Goal: Task Accomplishment & Management: Manage account settings

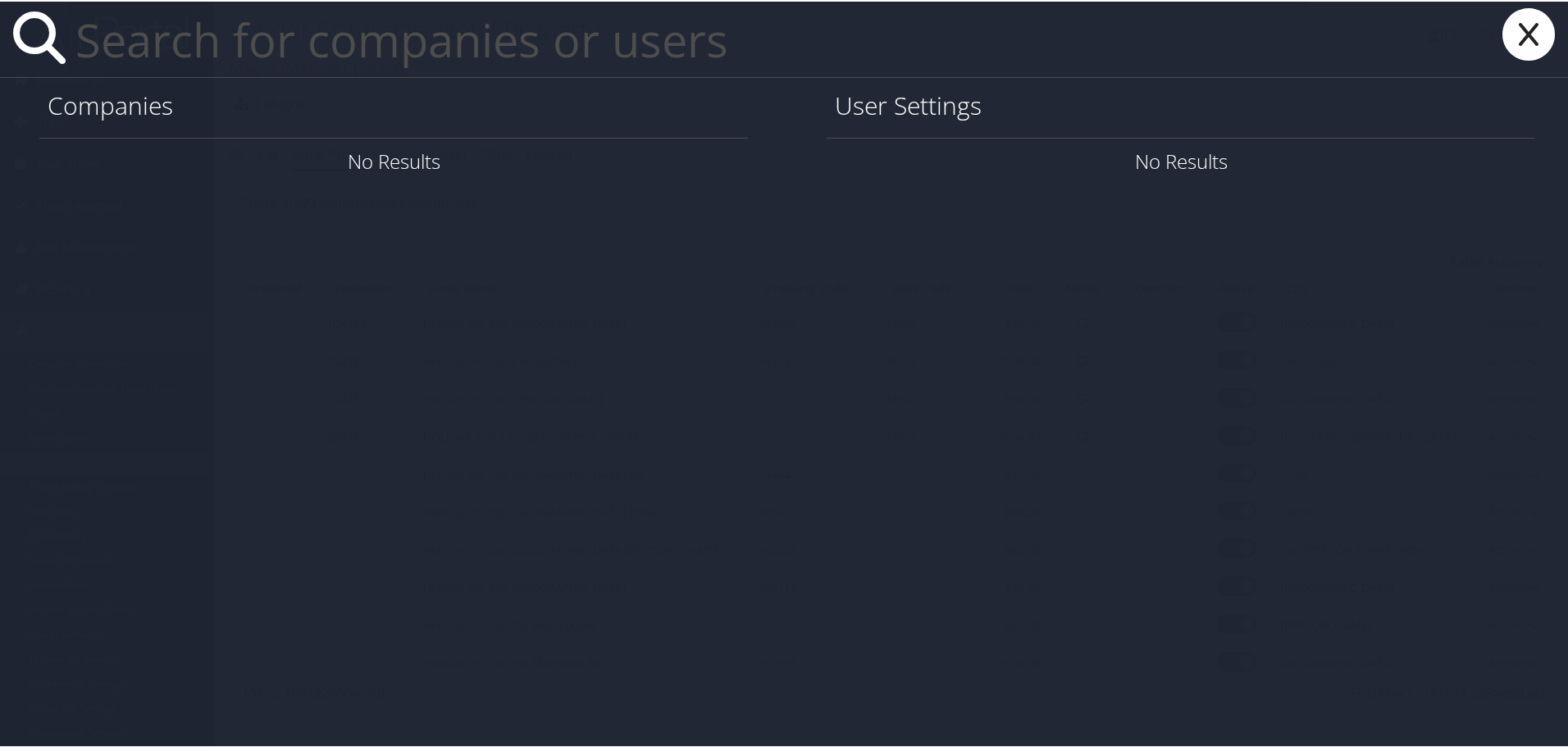
paste input "Alext.Johnson@howard.edu"
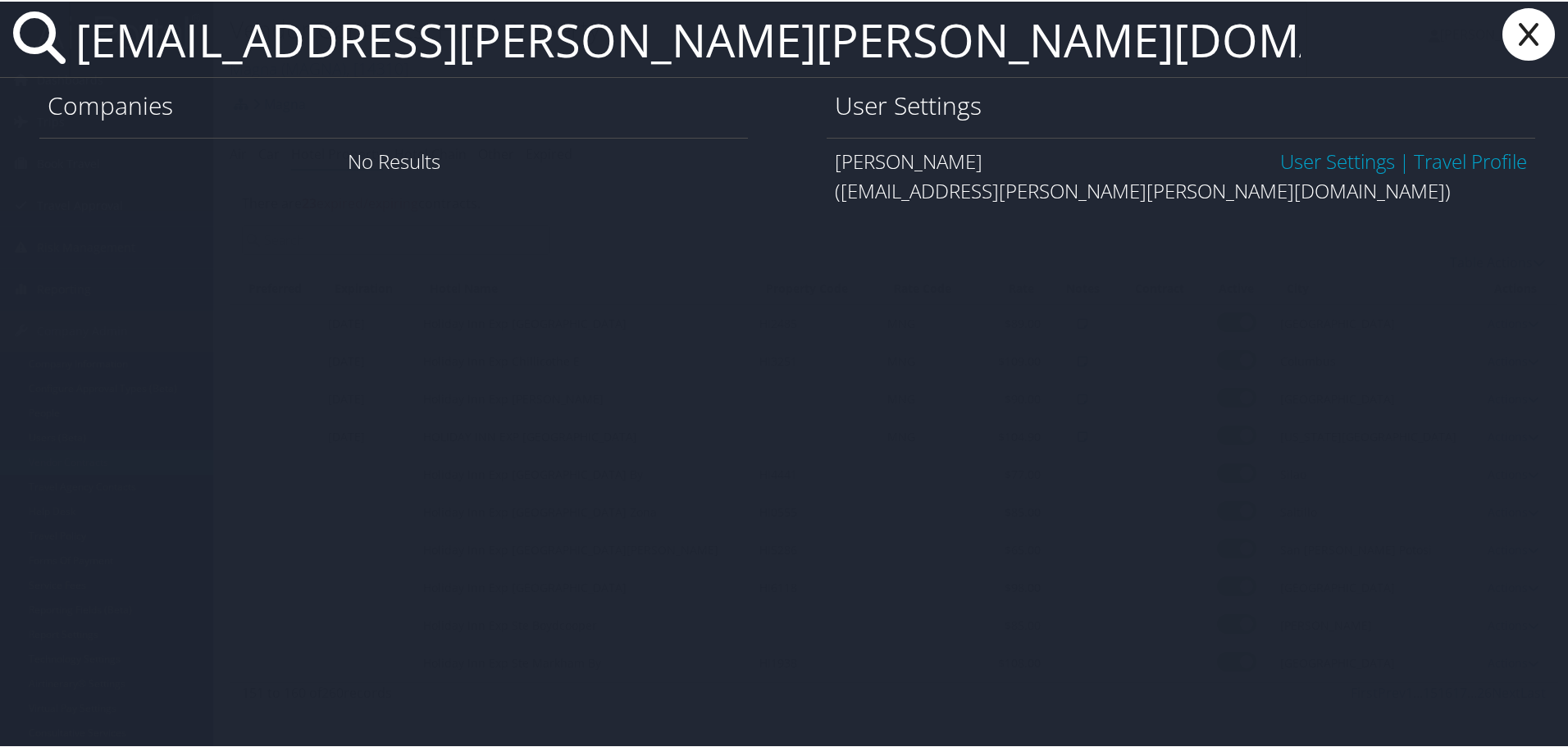
type input "Alext.Johnson@howard.edu"
click at [1337, 160] on link "User Settings" at bounding box center [1337, 159] width 115 height 27
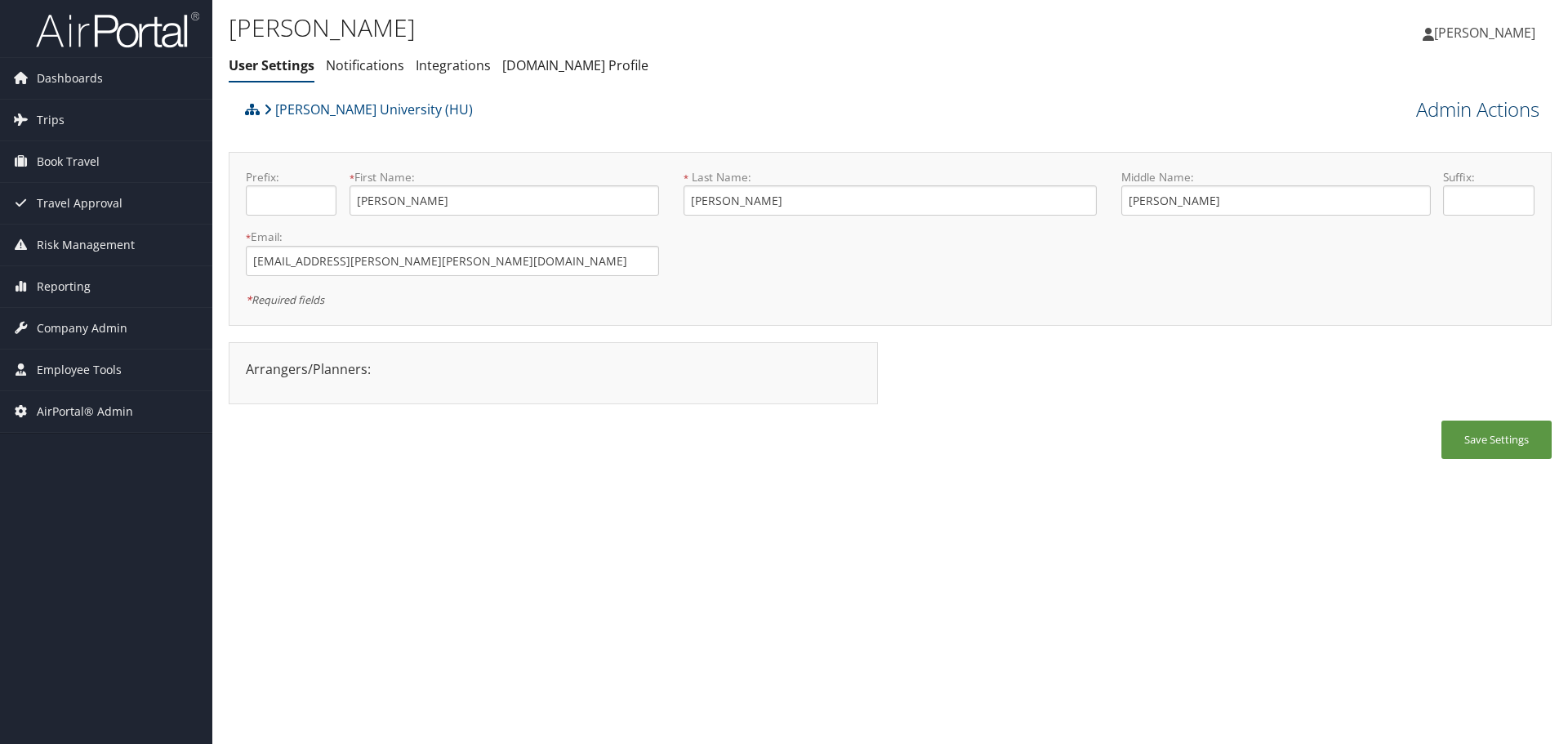
click at [1456, 110] on link "Admin Actions" at bounding box center [1478, 109] width 123 height 28
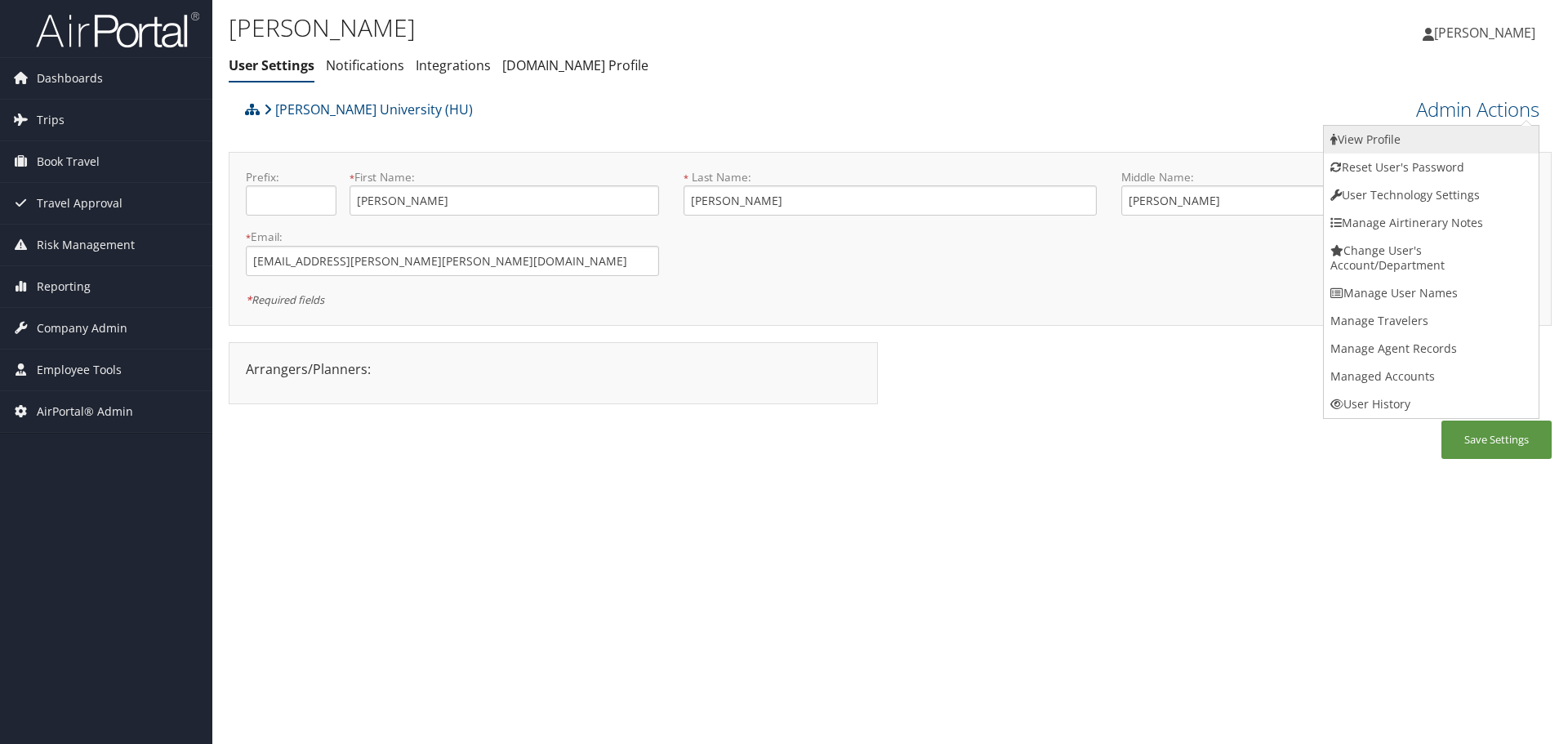
click at [1436, 132] on link "View Profile" at bounding box center [1431, 140] width 215 height 28
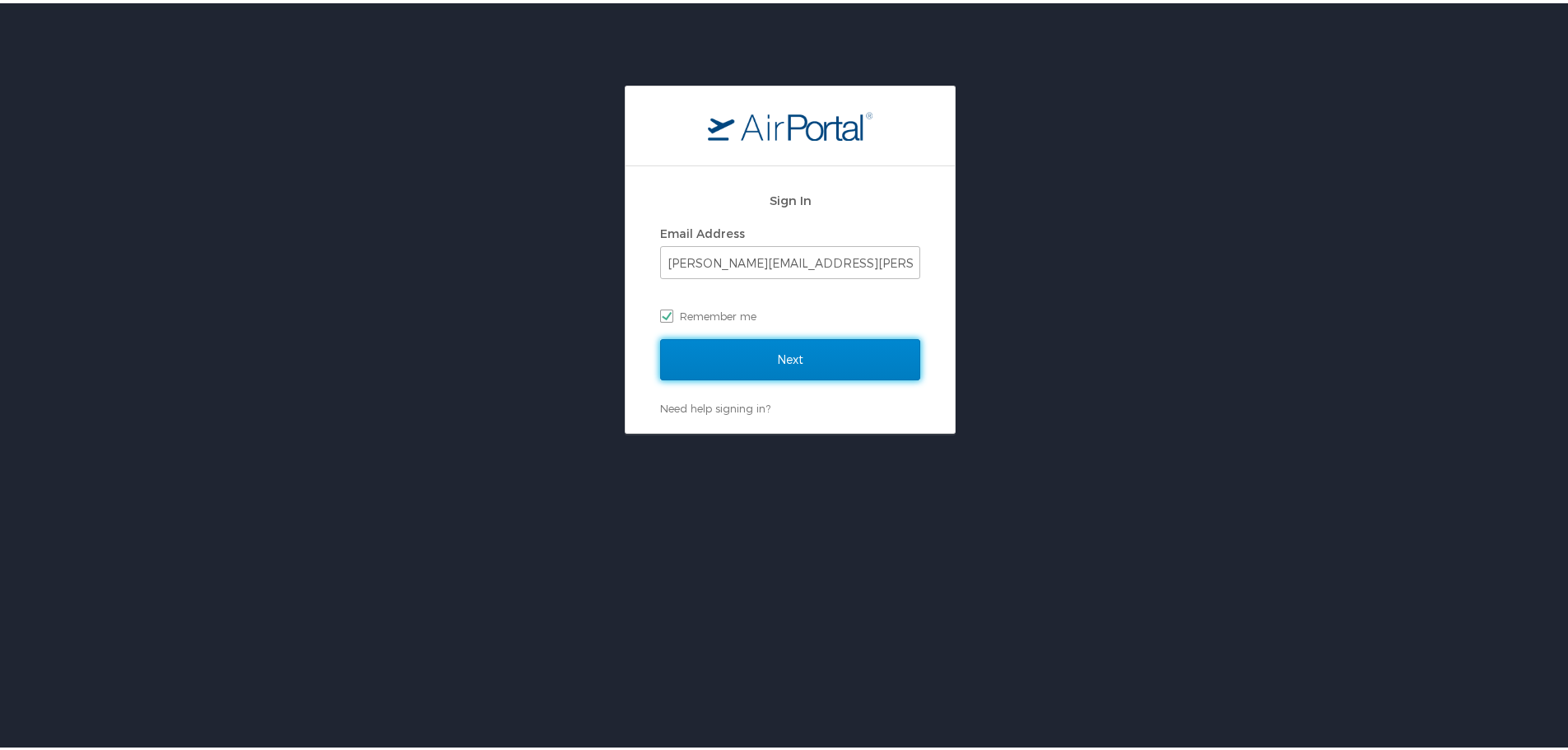
click at [809, 361] on input "Next" at bounding box center [790, 356] width 260 height 41
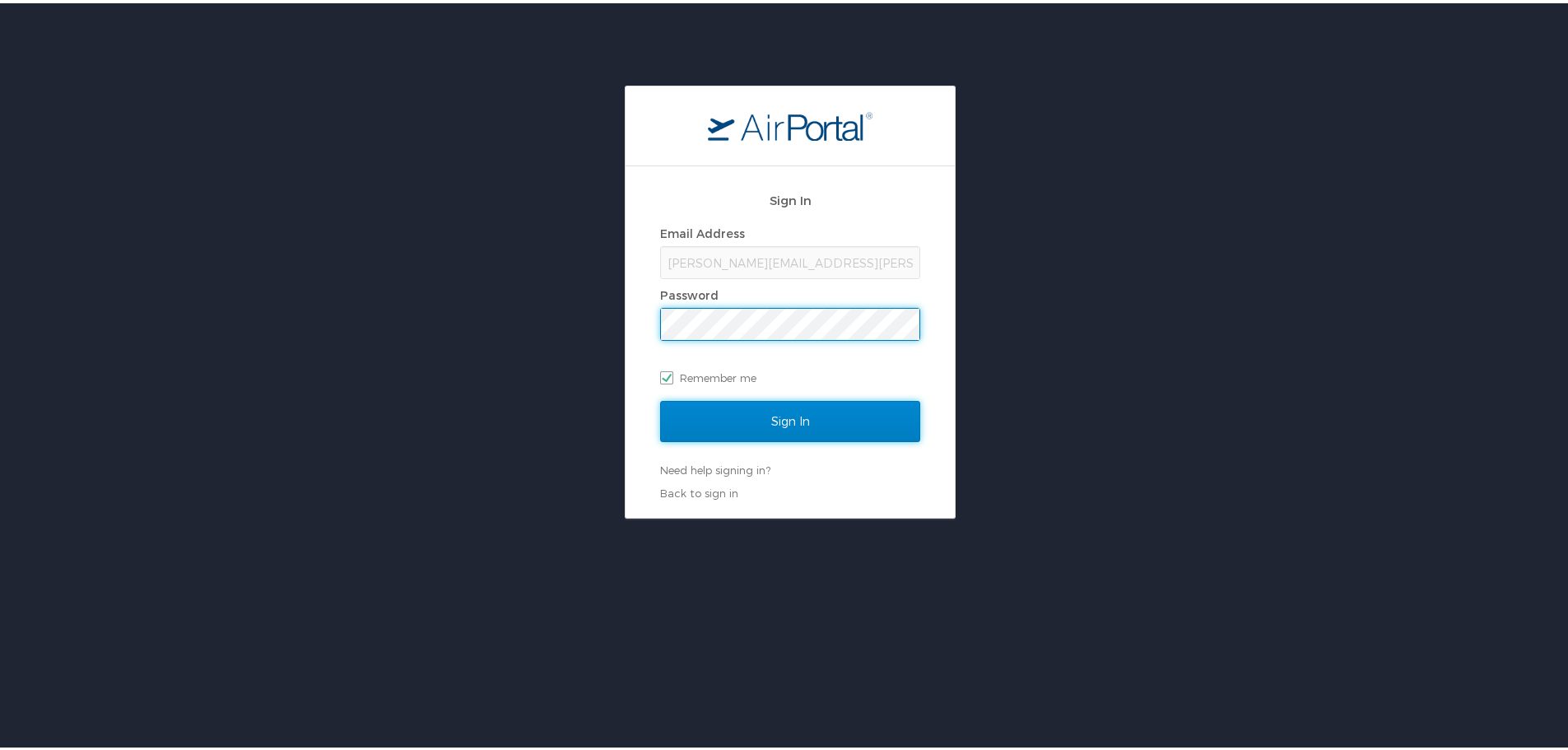
click at [772, 422] on input "Sign In" at bounding box center [790, 418] width 260 height 41
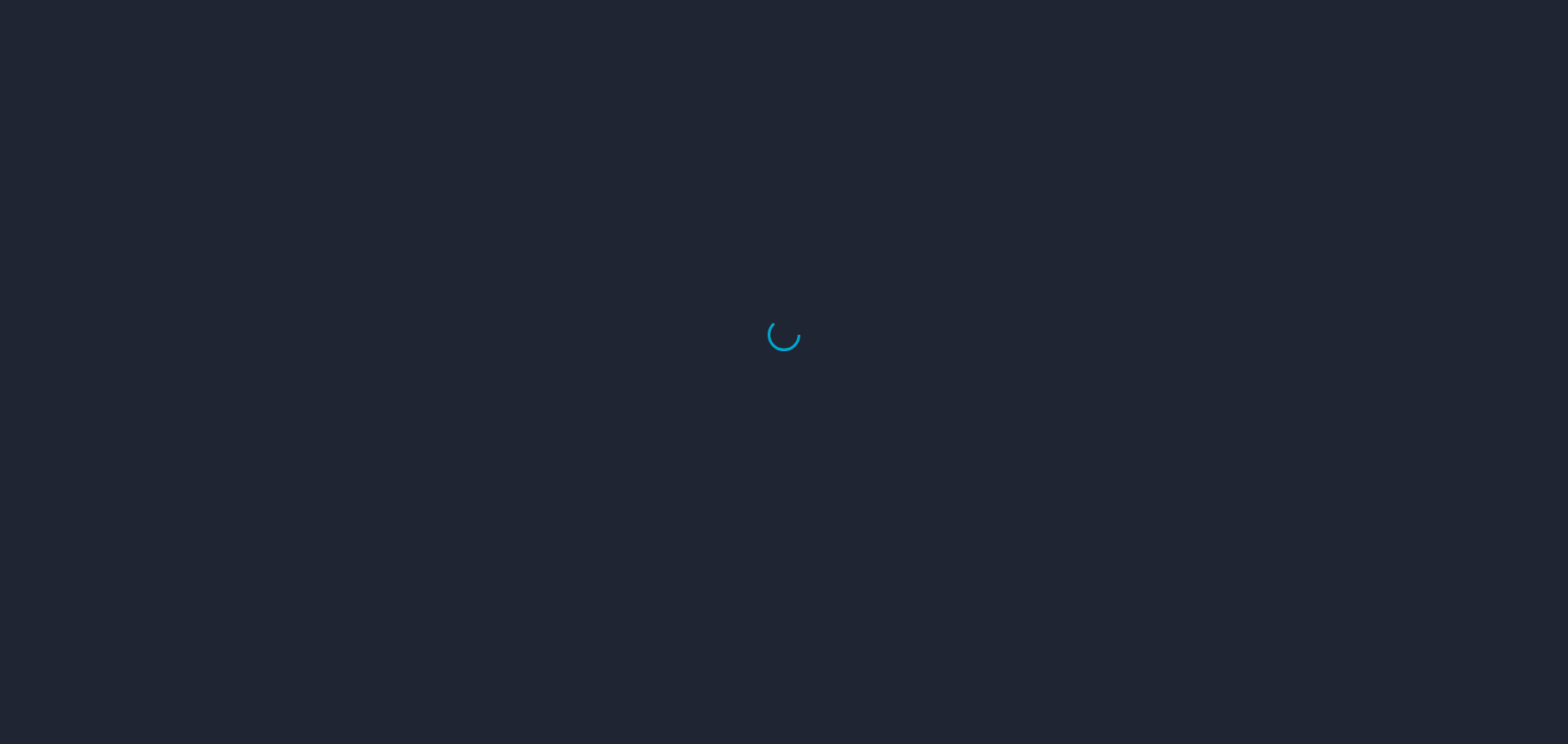
select select "US"
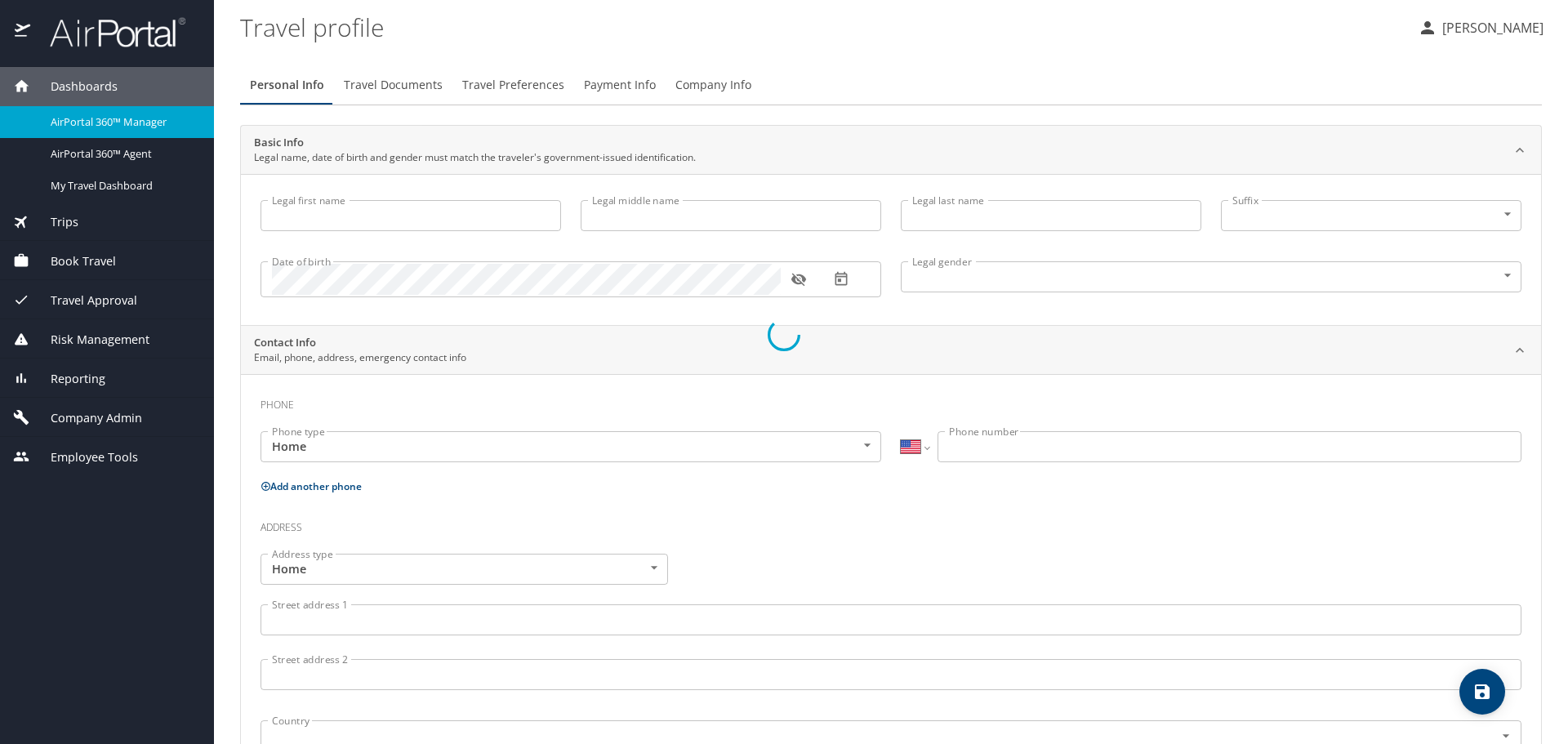
type input "[PERSON_NAME]"
type input "[DEMOGRAPHIC_DATA]"
type input "Emna"
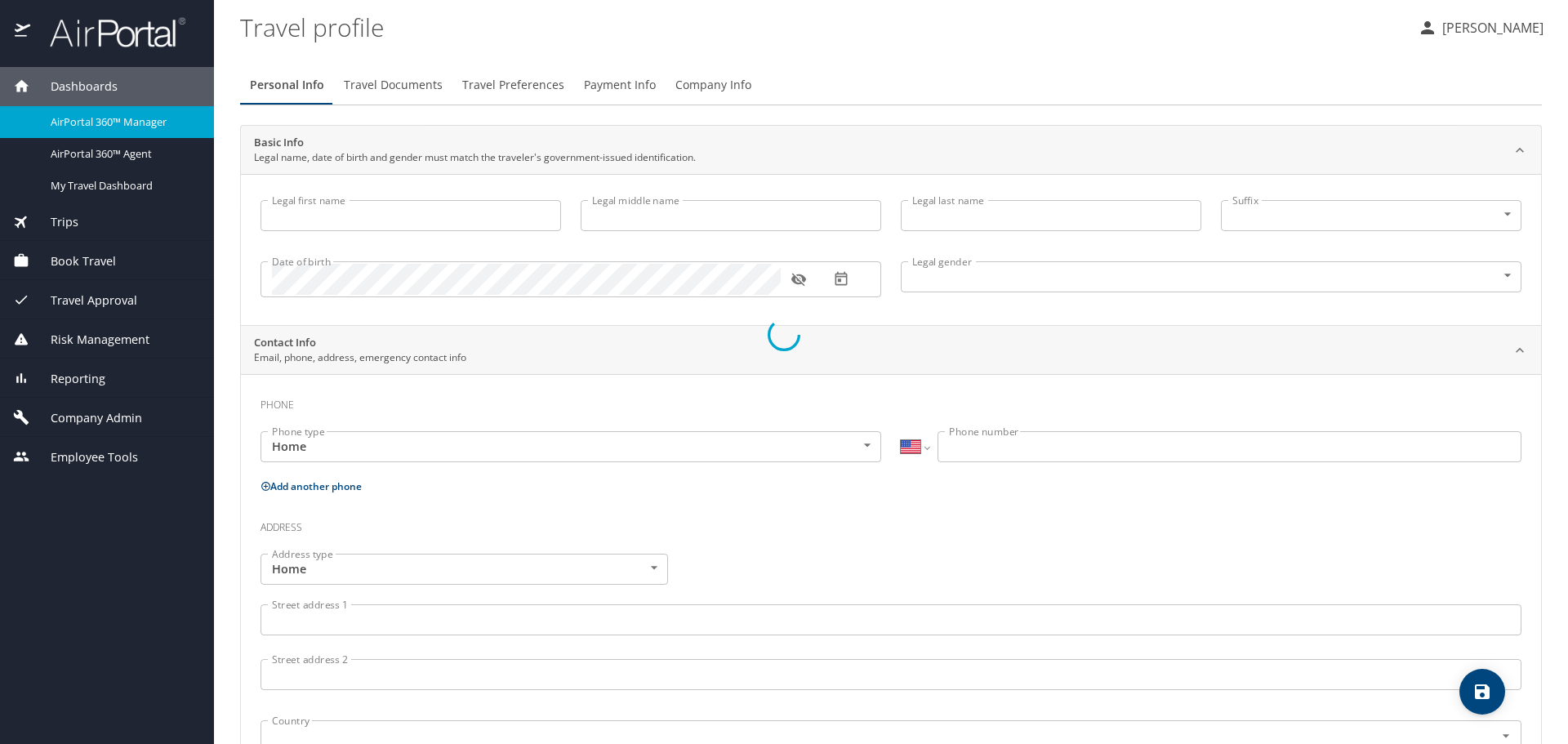
type input "Mizouni"
type input "(202) 977-0587"
select select "US"
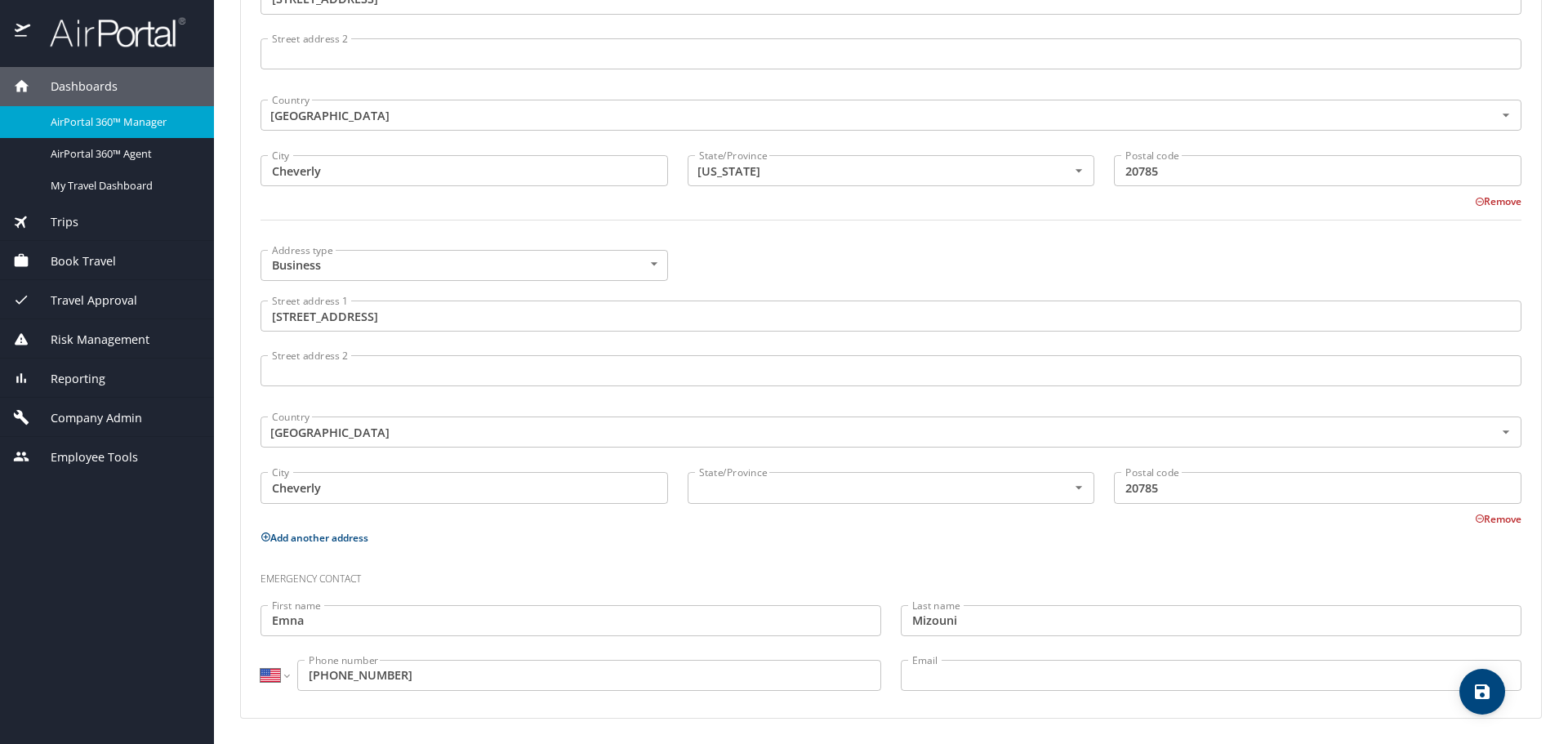
scroll to position [819, 0]
click at [771, 480] on input "text" at bounding box center [867, 486] width 349 height 21
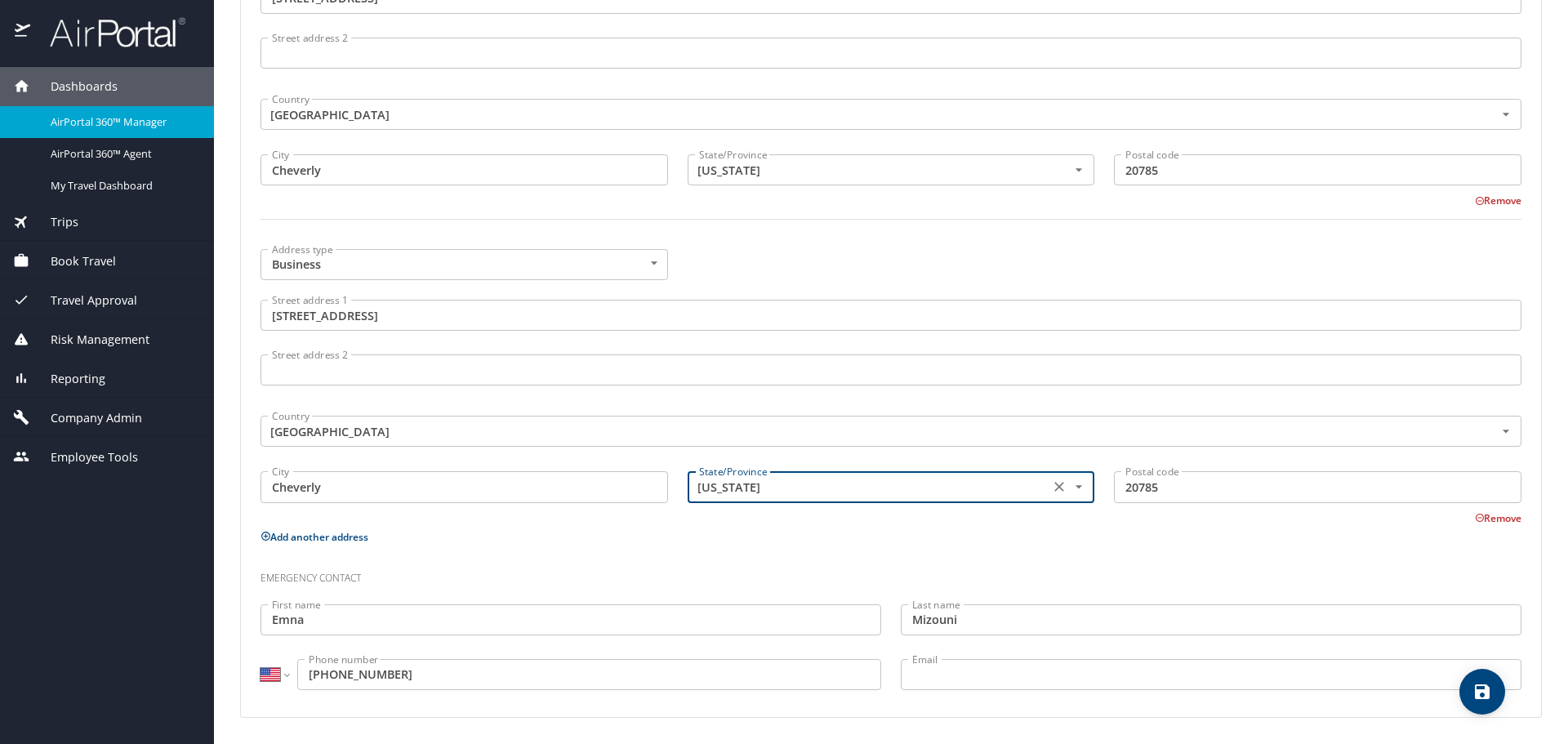
type input "Maryland"
click at [1003, 553] on div "Emergency contact" at bounding box center [890, 573] width 1280 height 44
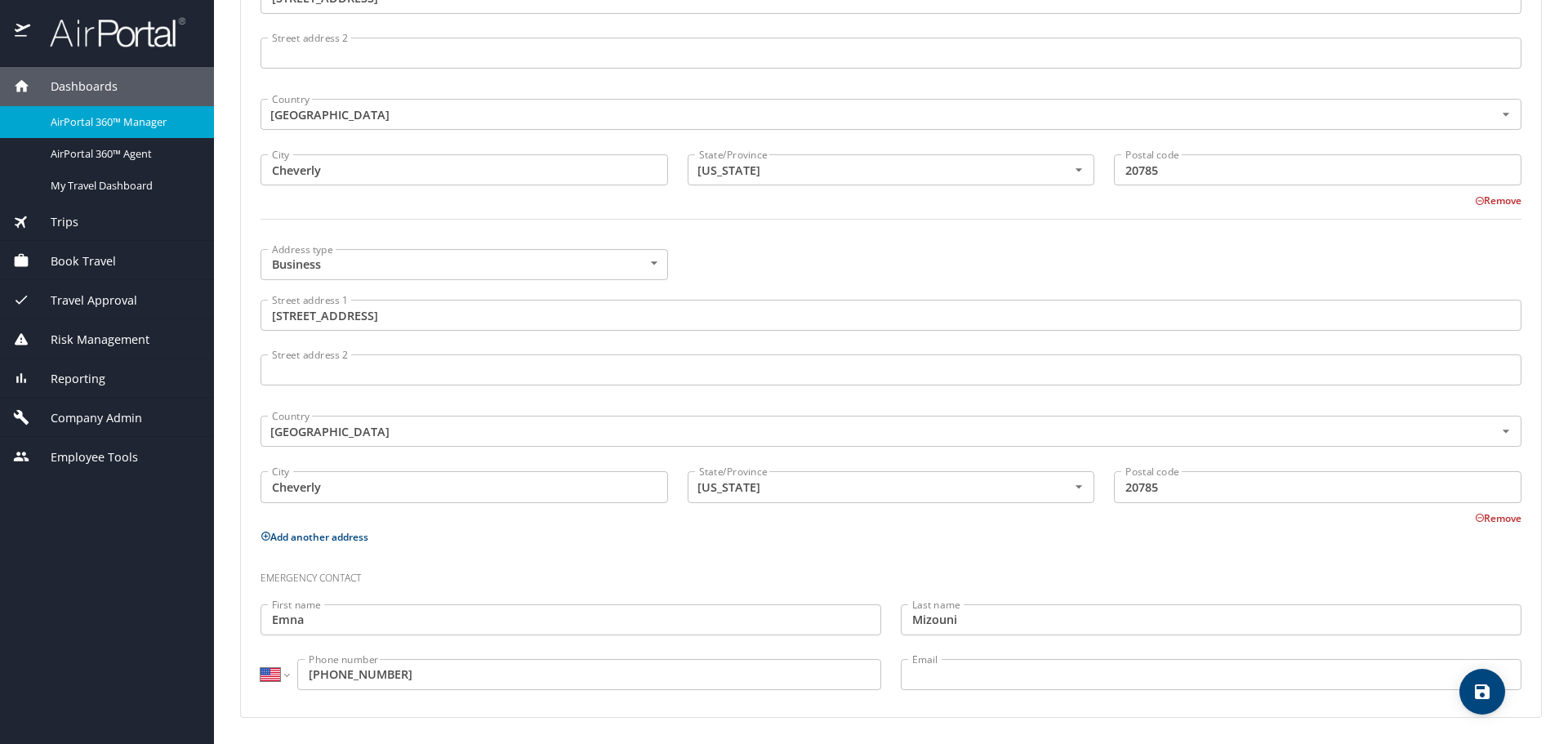
click at [1494, 691] on span "save" at bounding box center [1483, 692] width 45 height 20
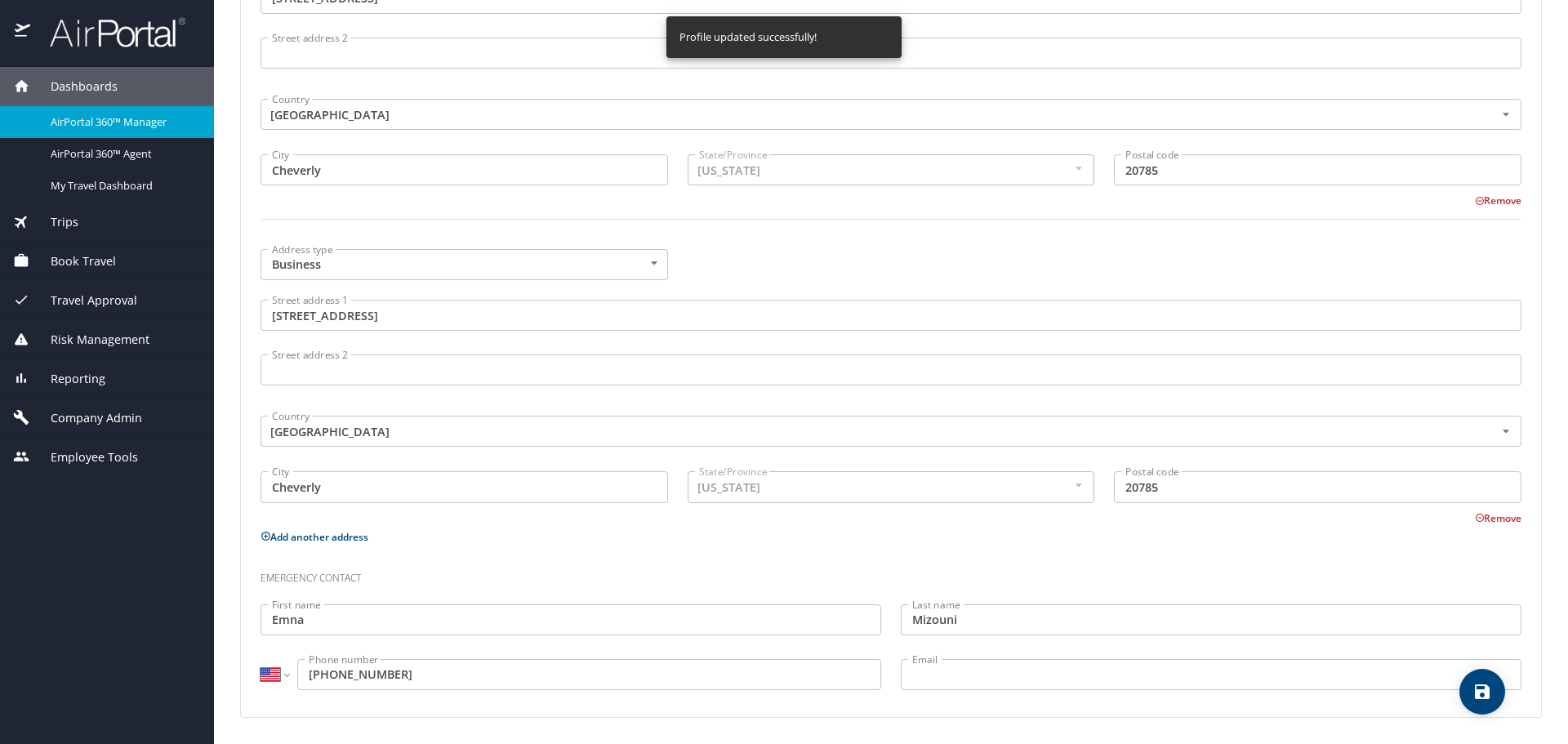
select select "US"
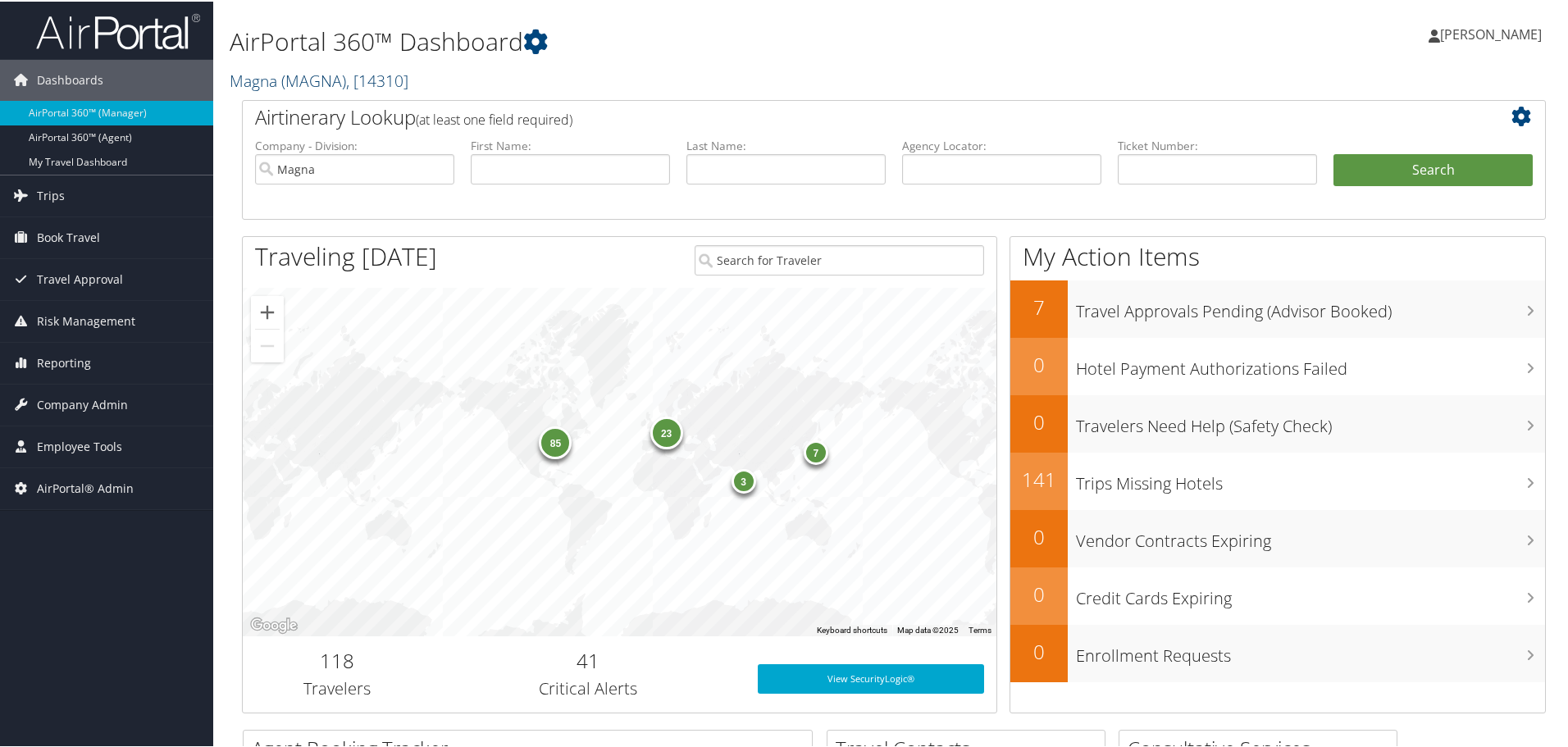
click at [283, 77] on span "( MAGNA )" at bounding box center [313, 79] width 65 height 22
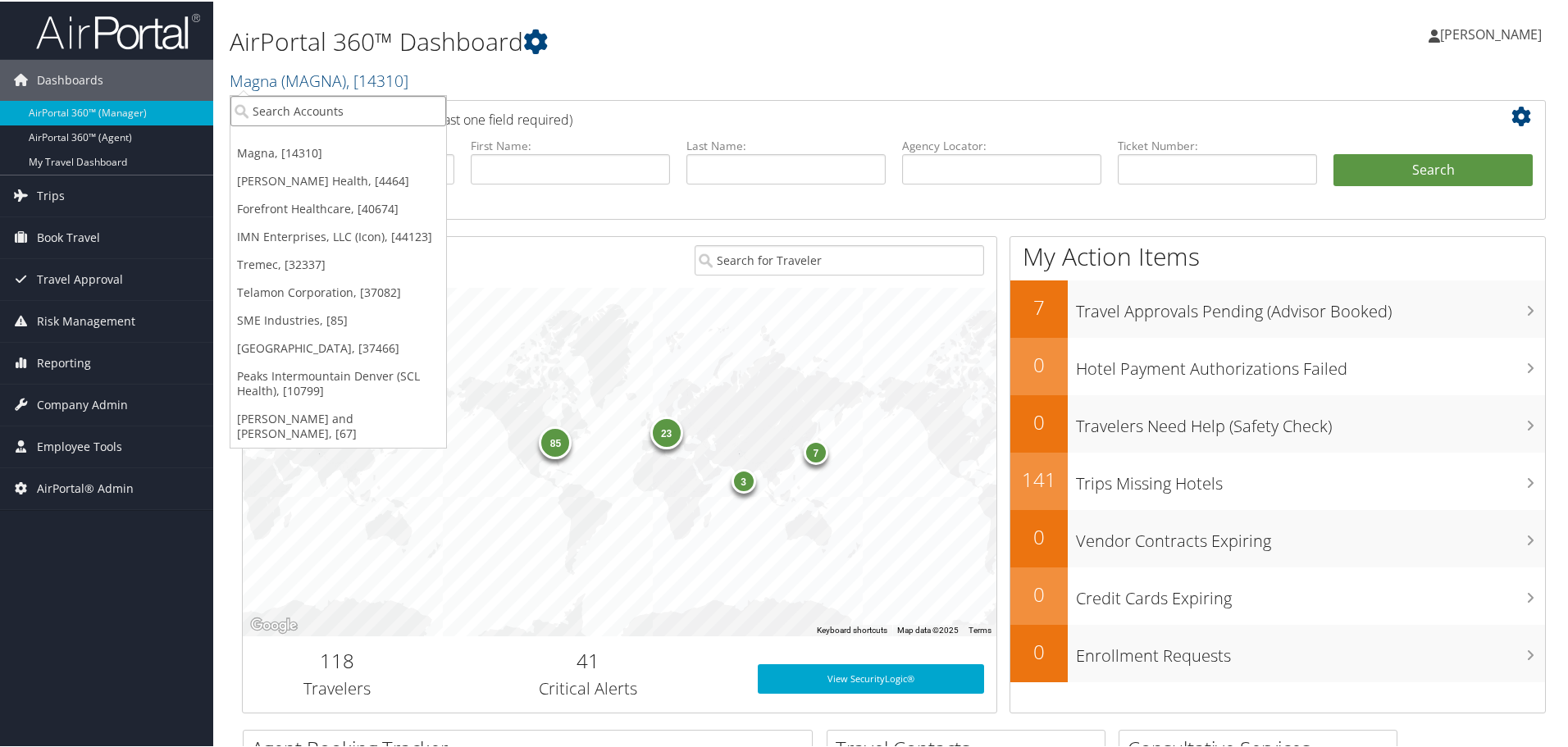
click at [275, 119] on input "search" at bounding box center [338, 109] width 216 height 30
type input "brasf"
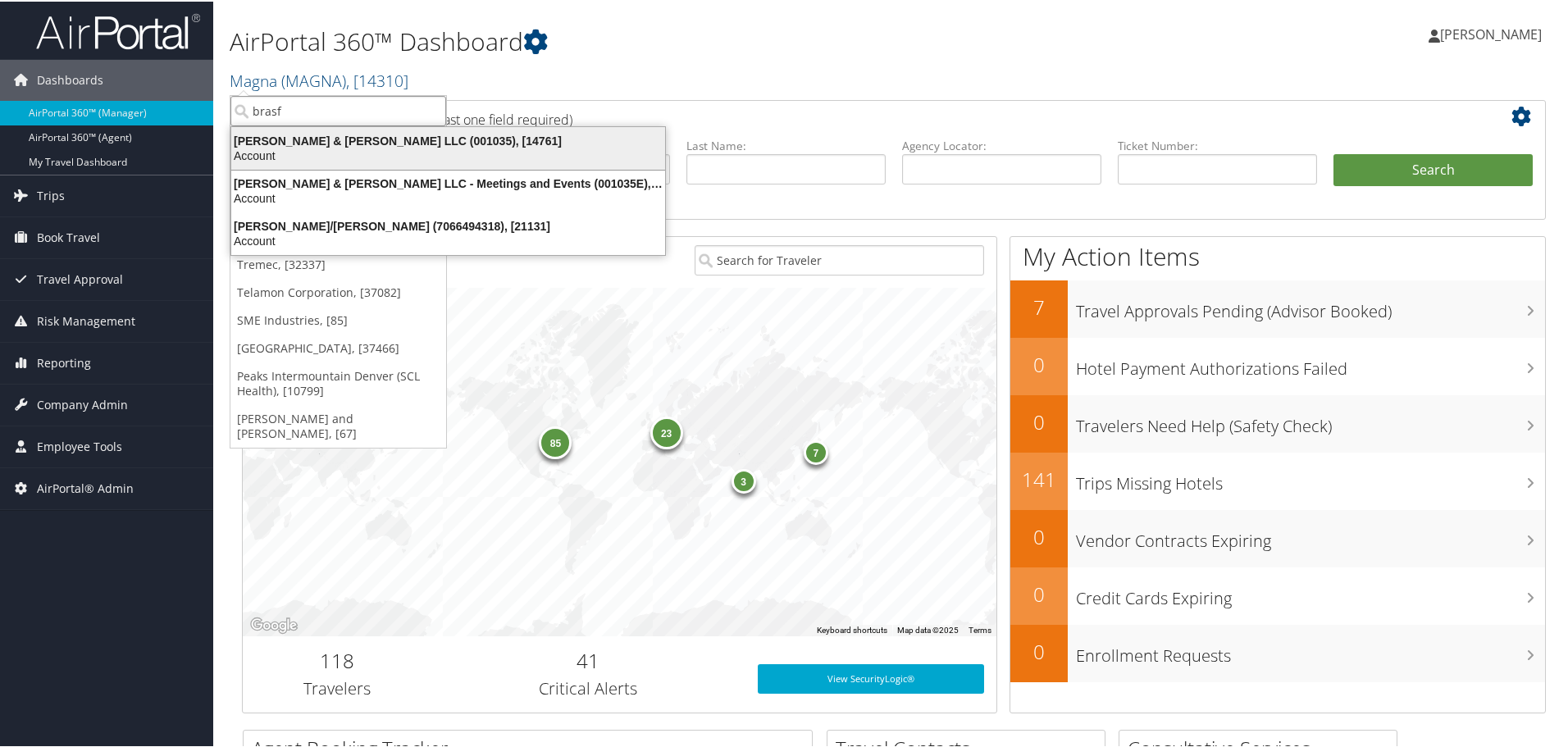
click at [296, 144] on div "[PERSON_NAME] & [PERSON_NAME] LLC (001035), [14761]" at bounding box center [448, 139] width 454 height 15
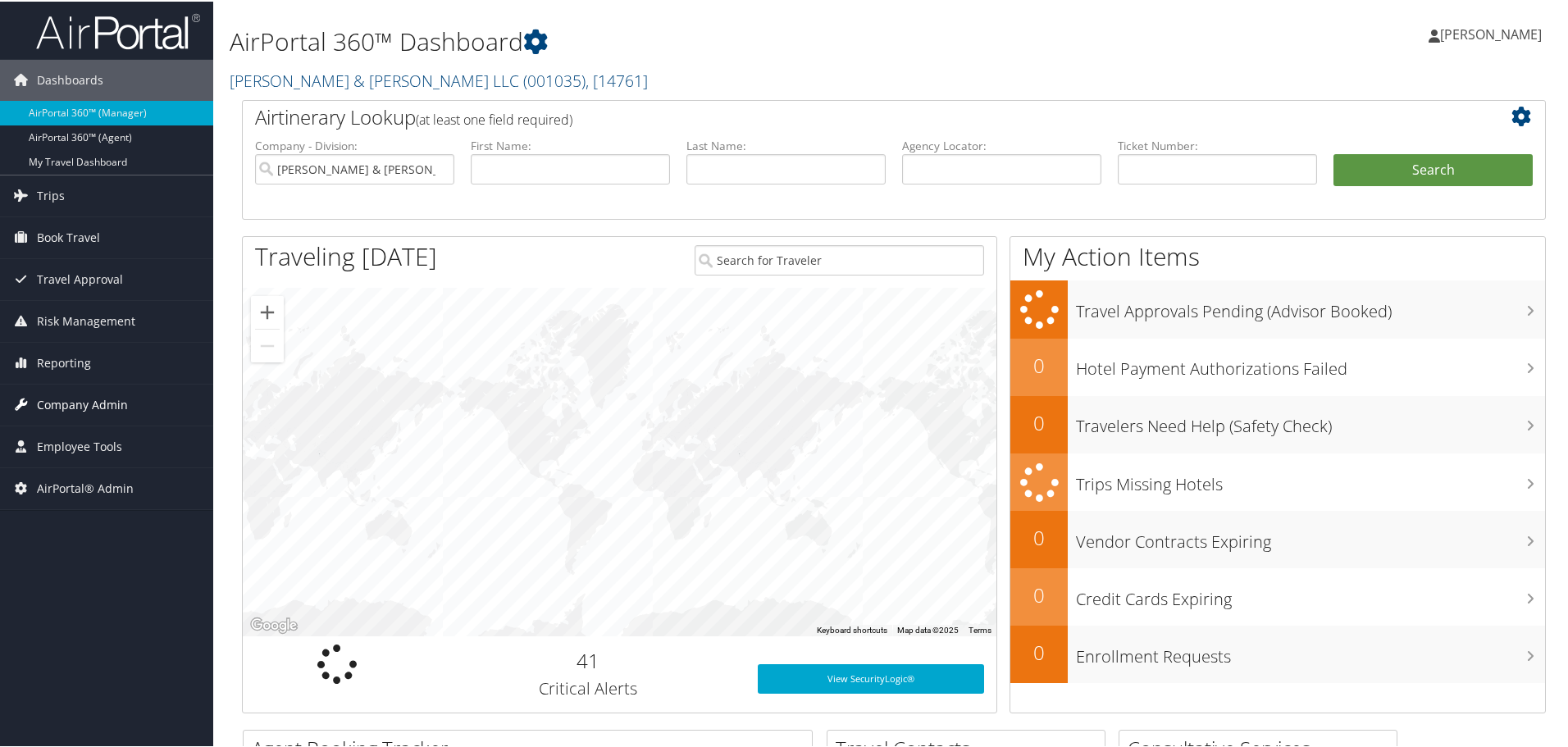
click at [95, 403] on span "Company Admin" at bounding box center [83, 403] width 91 height 41
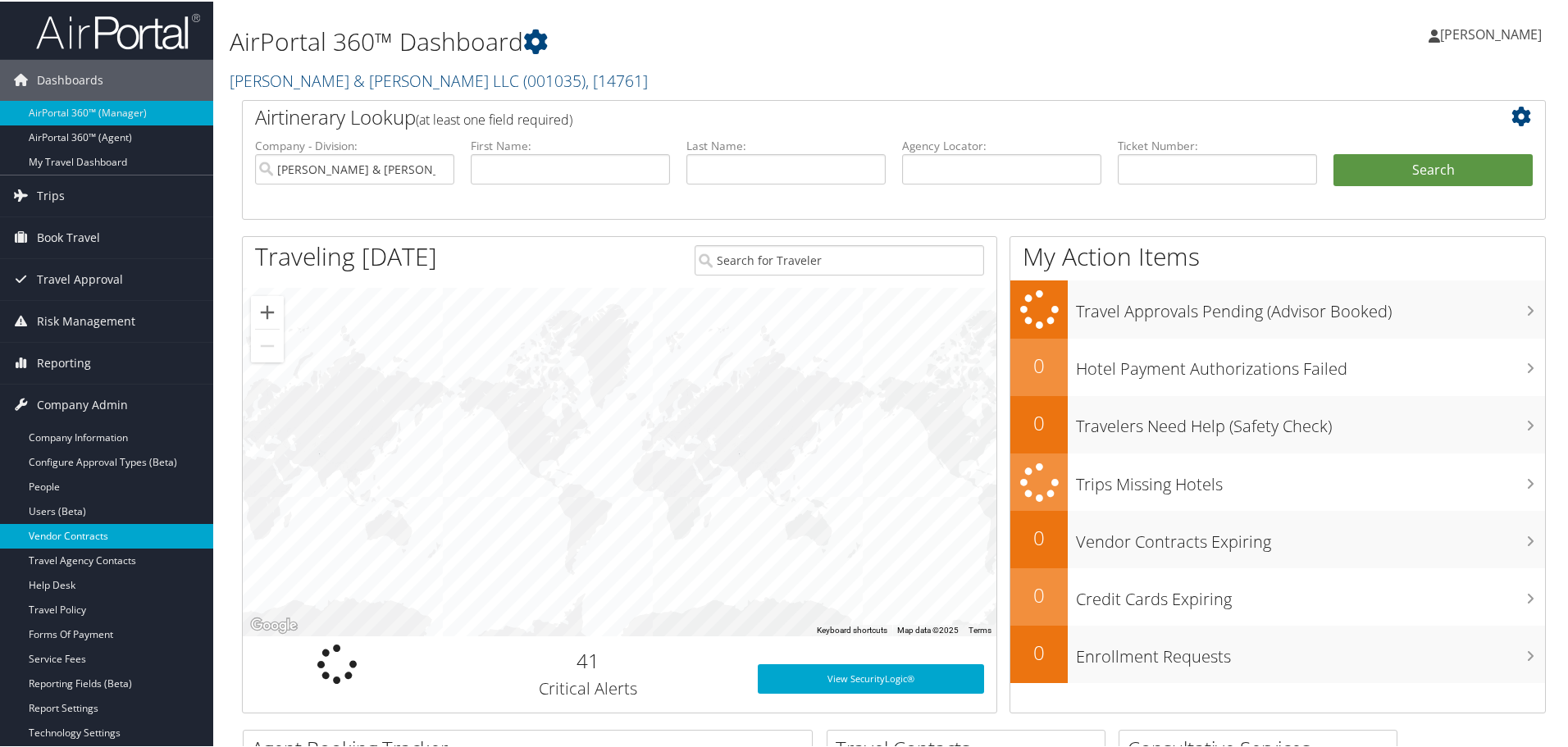
click at [69, 534] on link "Vendor Contracts" at bounding box center [107, 534] width 213 height 25
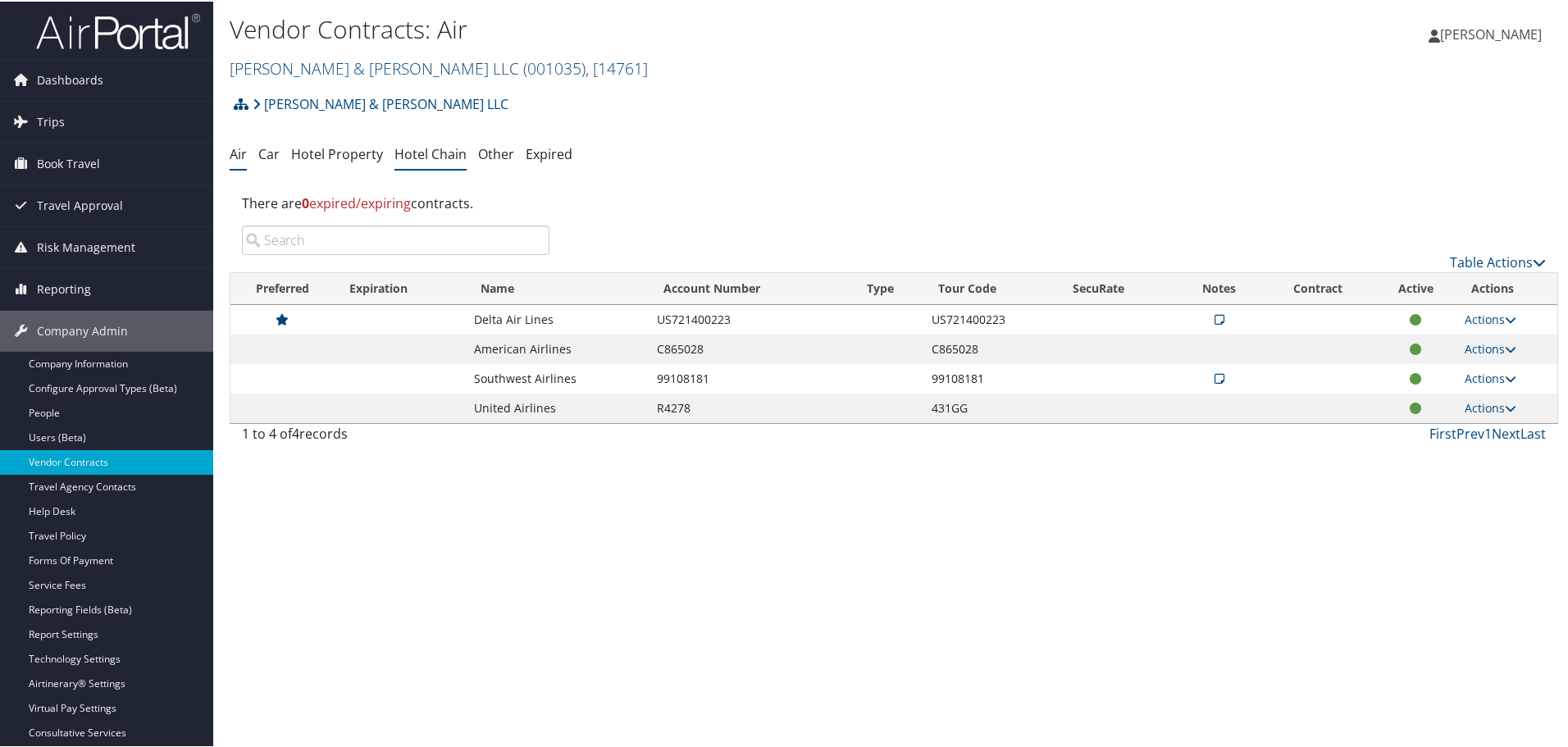
click at [439, 149] on link "Hotel Chain" at bounding box center [430, 153] width 72 height 18
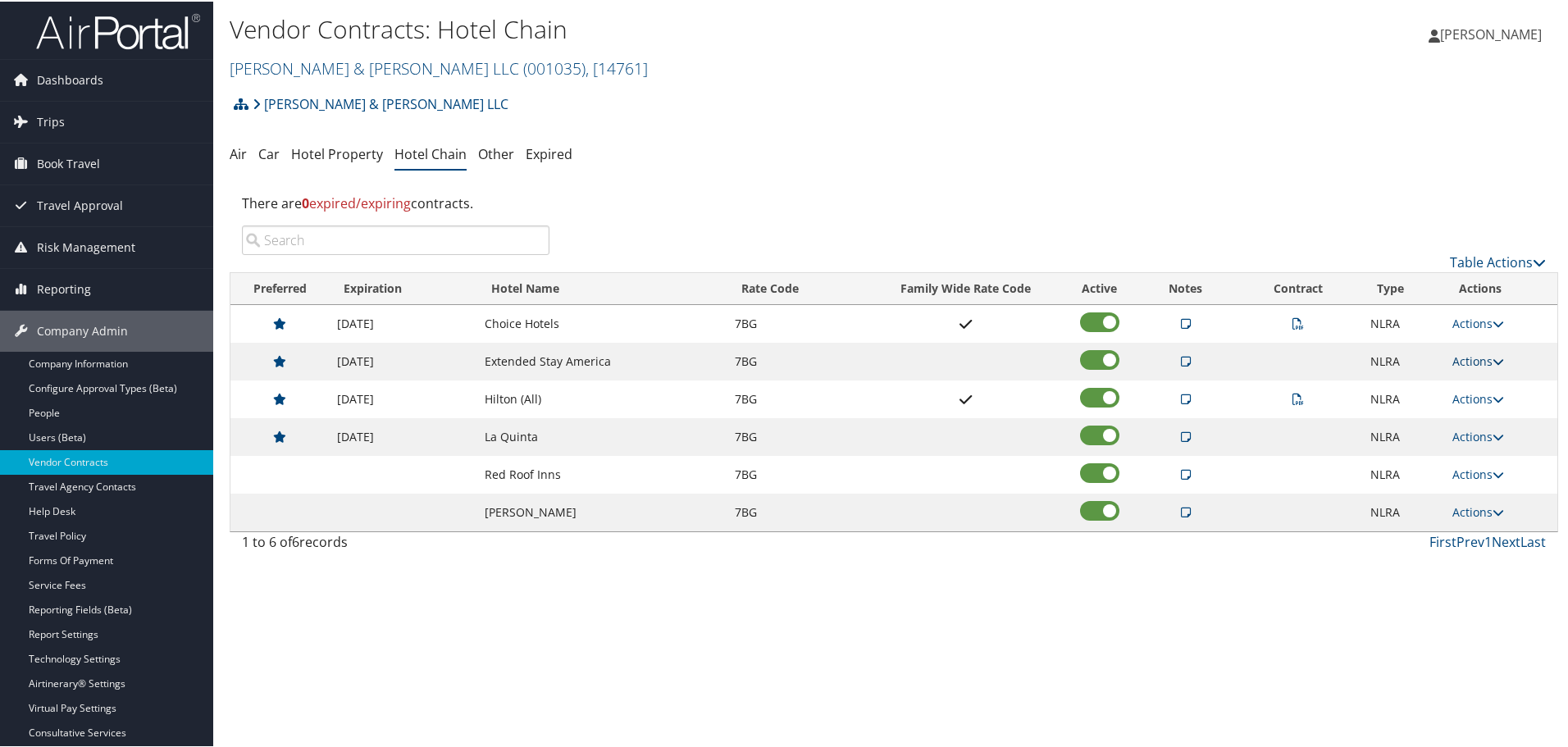
click at [1472, 357] on link "Actions" at bounding box center [1478, 359] width 52 height 15
click at [1459, 435] on icon at bounding box center [1461, 439] width 15 height 12
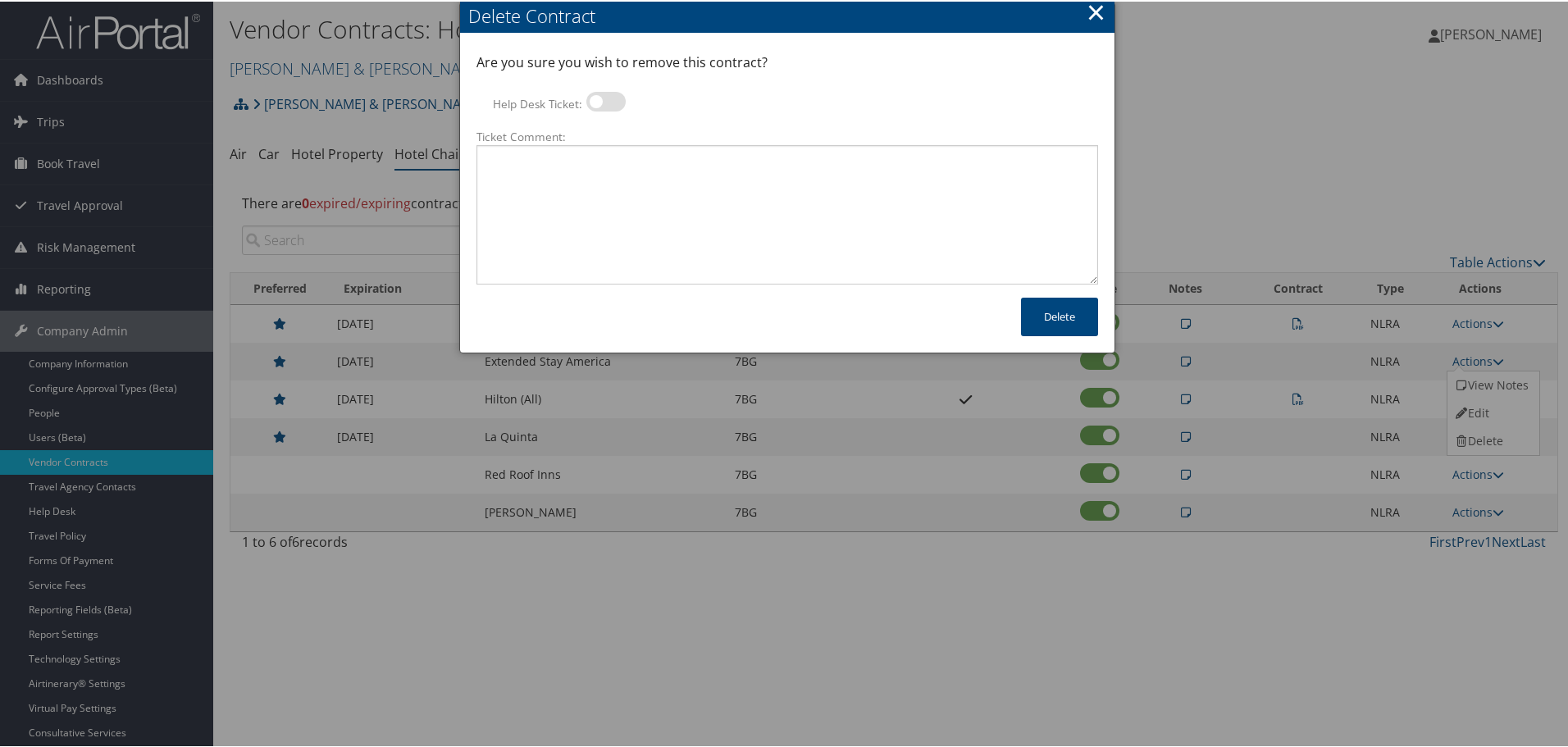
click at [607, 103] on label at bounding box center [606, 100] width 39 height 20
click at [605, 103] on input "Help Desk Ticket:" at bounding box center [600, 103] width 11 height 11
checkbox input "true"
click at [594, 169] on textarea "Ticket Comment:" at bounding box center [787, 213] width 621 height 139
paste textarea "Rates no longer active; remove from profile and preferred status."
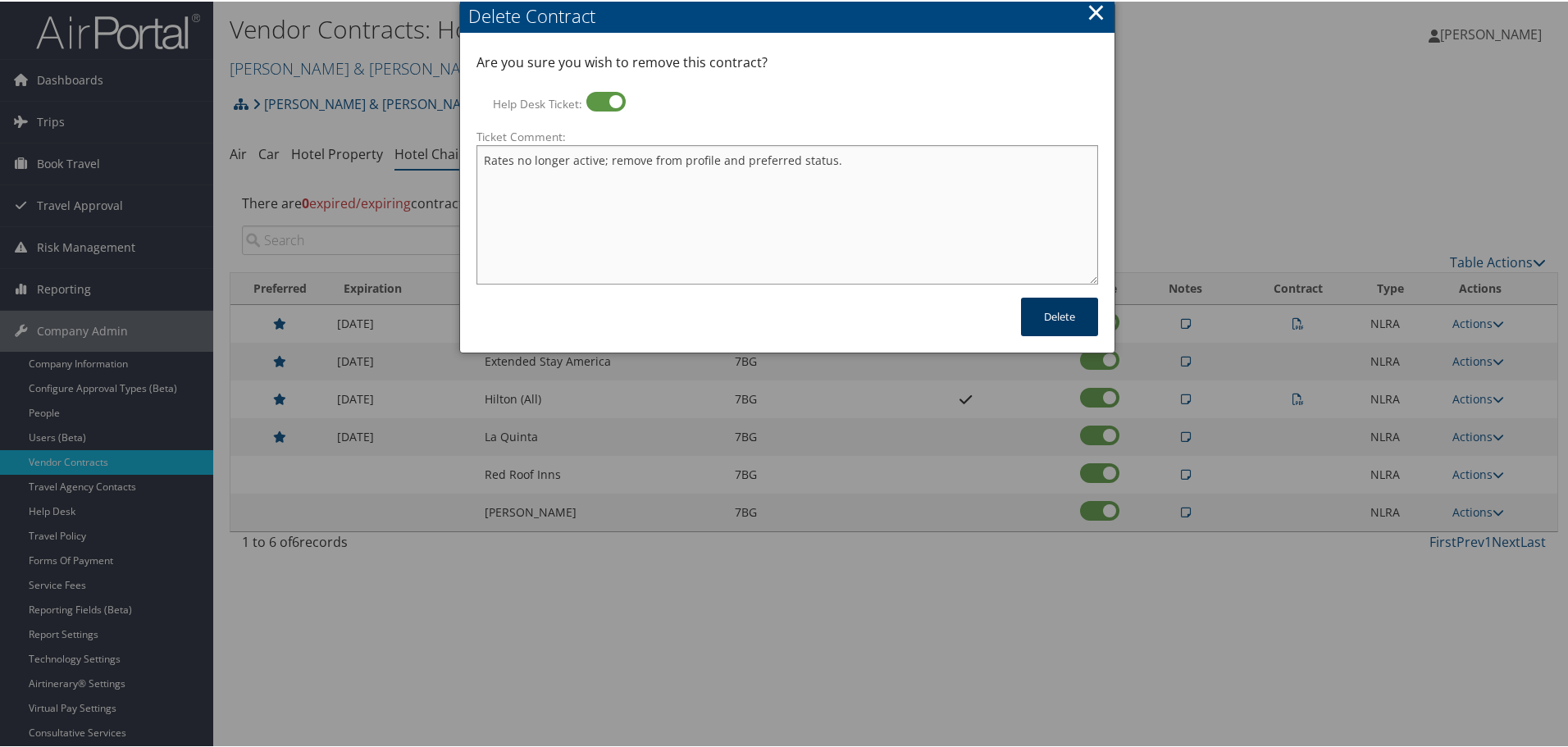
type textarea "Rates no longer active; remove from profile and preferred status."
click at [1045, 316] on button "Delete" at bounding box center [1060, 315] width 77 height 38
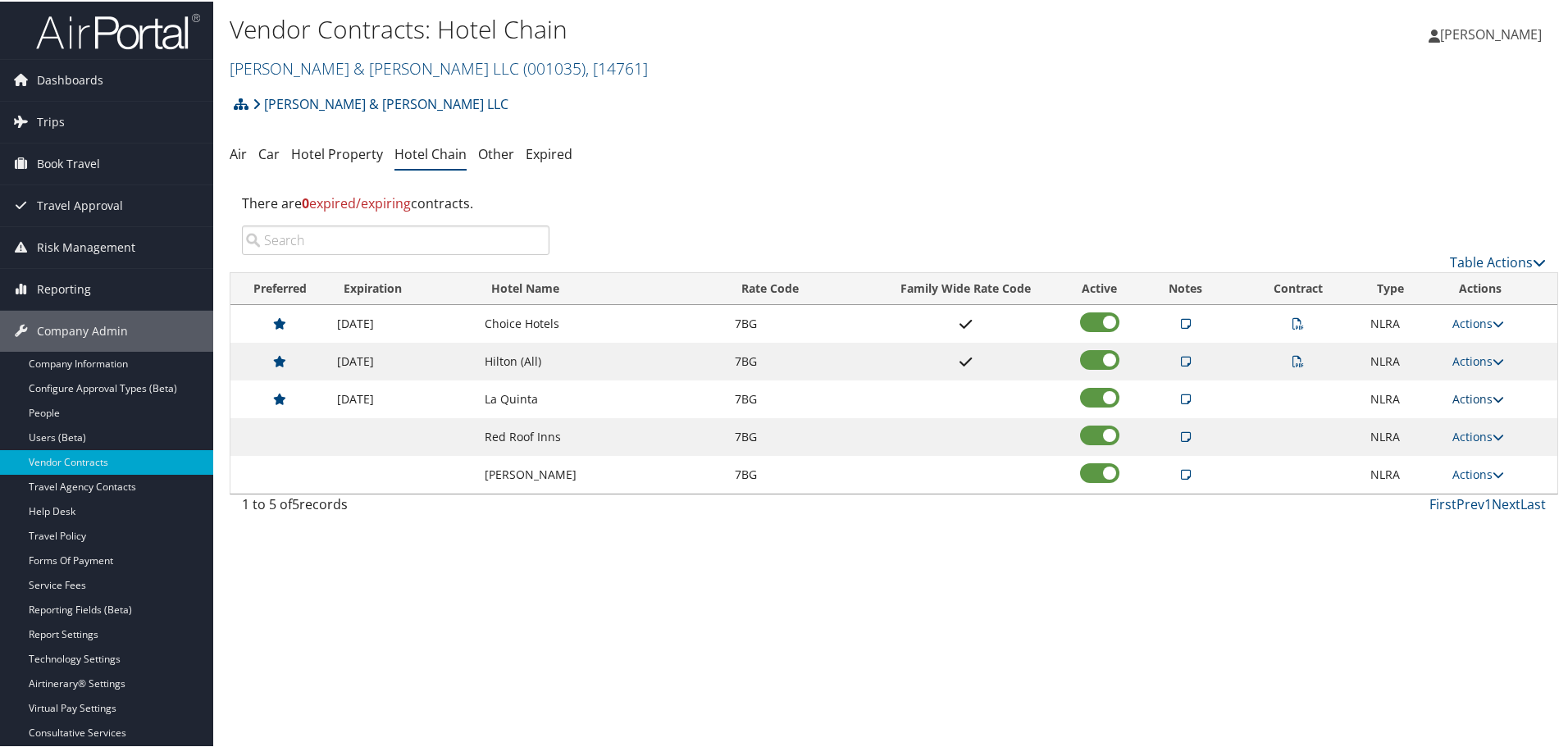
click at [1468, 397] on link "Actions" at bounding box center [1478, 397] width 52 height 15
click at [1472, 471] on link "Delete" at bounding box center [1491, 477] width 88 height 28
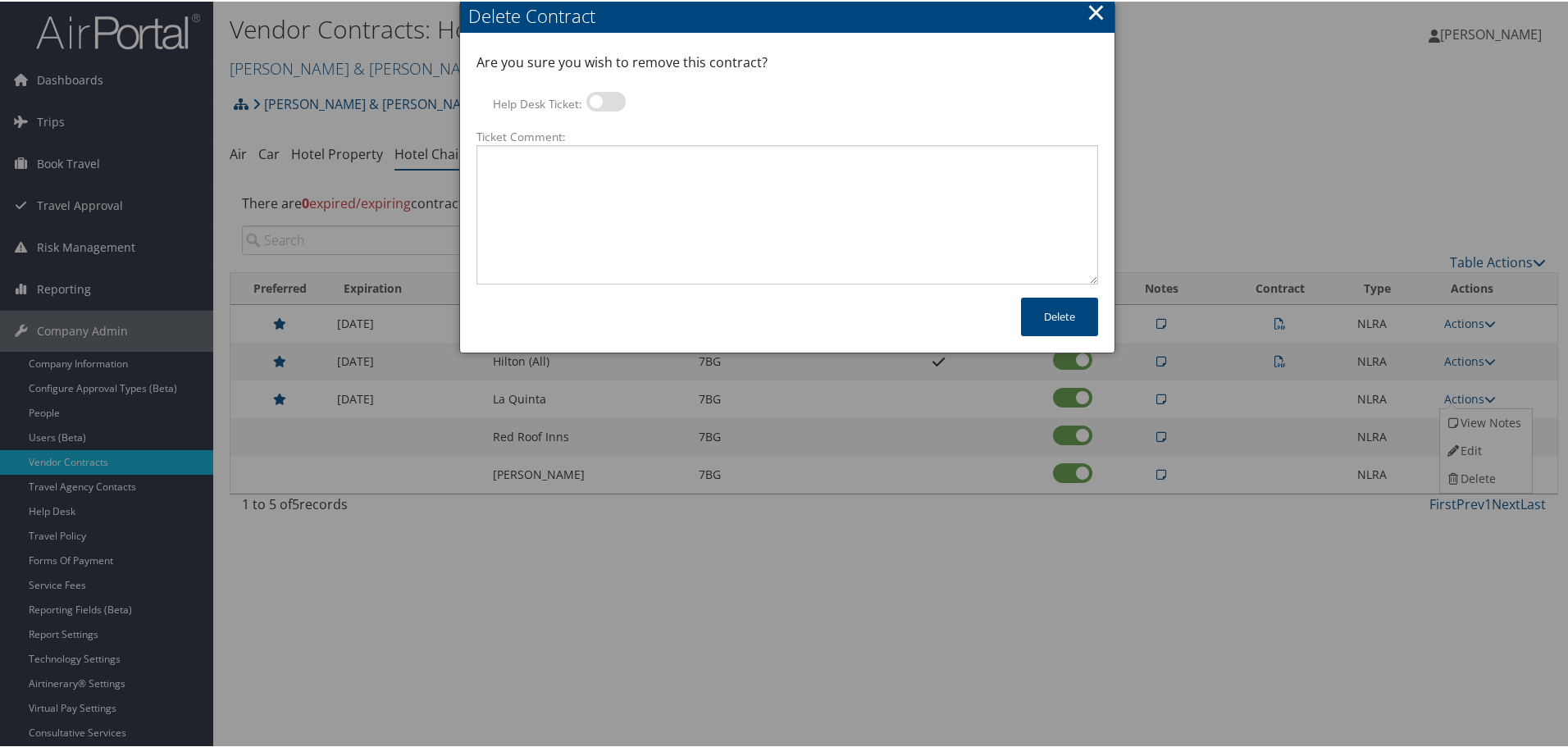
drag, startPoint x: 601, startPoint y: 98, endPoint x: 606, endPoint y: 129, distance: 31.4
click at [602, 98] on label at bounding box center [606, 100] width 39 height 20
click at [602, 98] on input "Help Desk Ticket:" at bounding box center [600, 103] width 11 height 11
checkbox input "true"
click at [619, 183] on textarea "Ticket Comment:" at bounding box center [787, 213] width 621 height 139
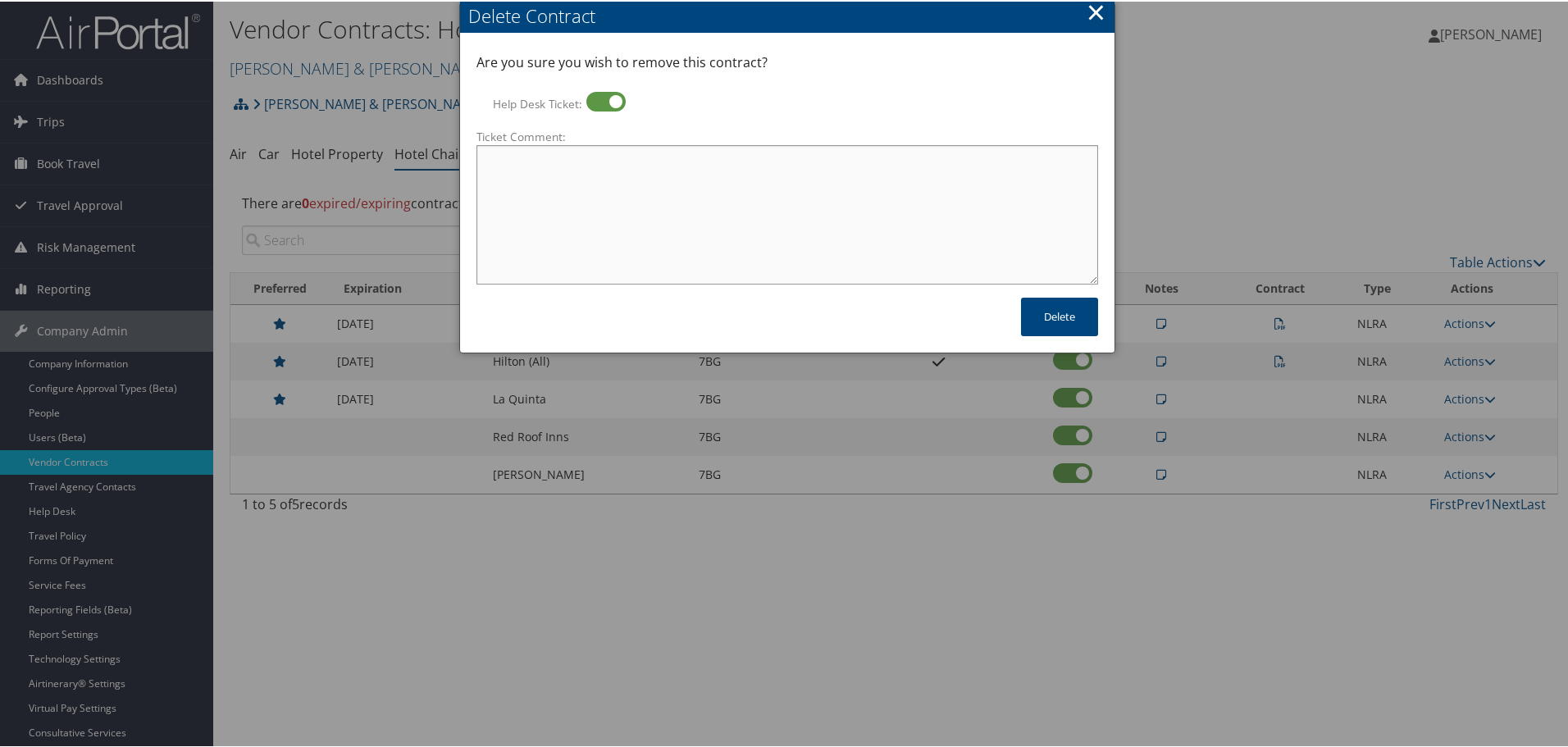
paste textarea "Rates no longer active; remove from profile and preferred status."
type textarea "Rates no longer active; remove from profile and preferred status."
click at [1049, 316] on button "Delete" at bounding box center [1060, 315] width 77 height 38
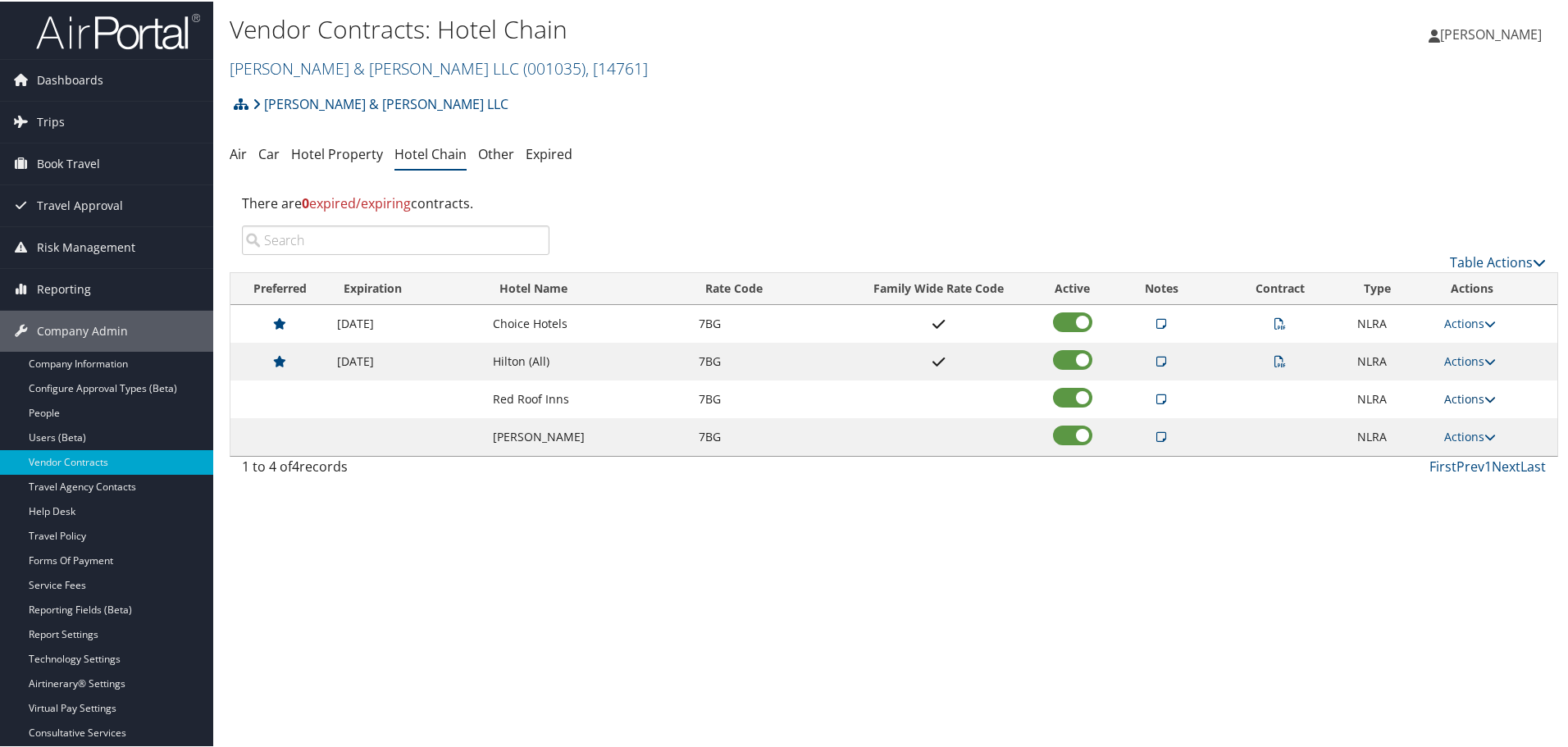
click at [1455, 393] on link "Actions" at bounding box center [1470, 397] width 52 height 15
click at [1468, 466] on link "Delete" at bounding box center [1484, 477] width 88 height 28
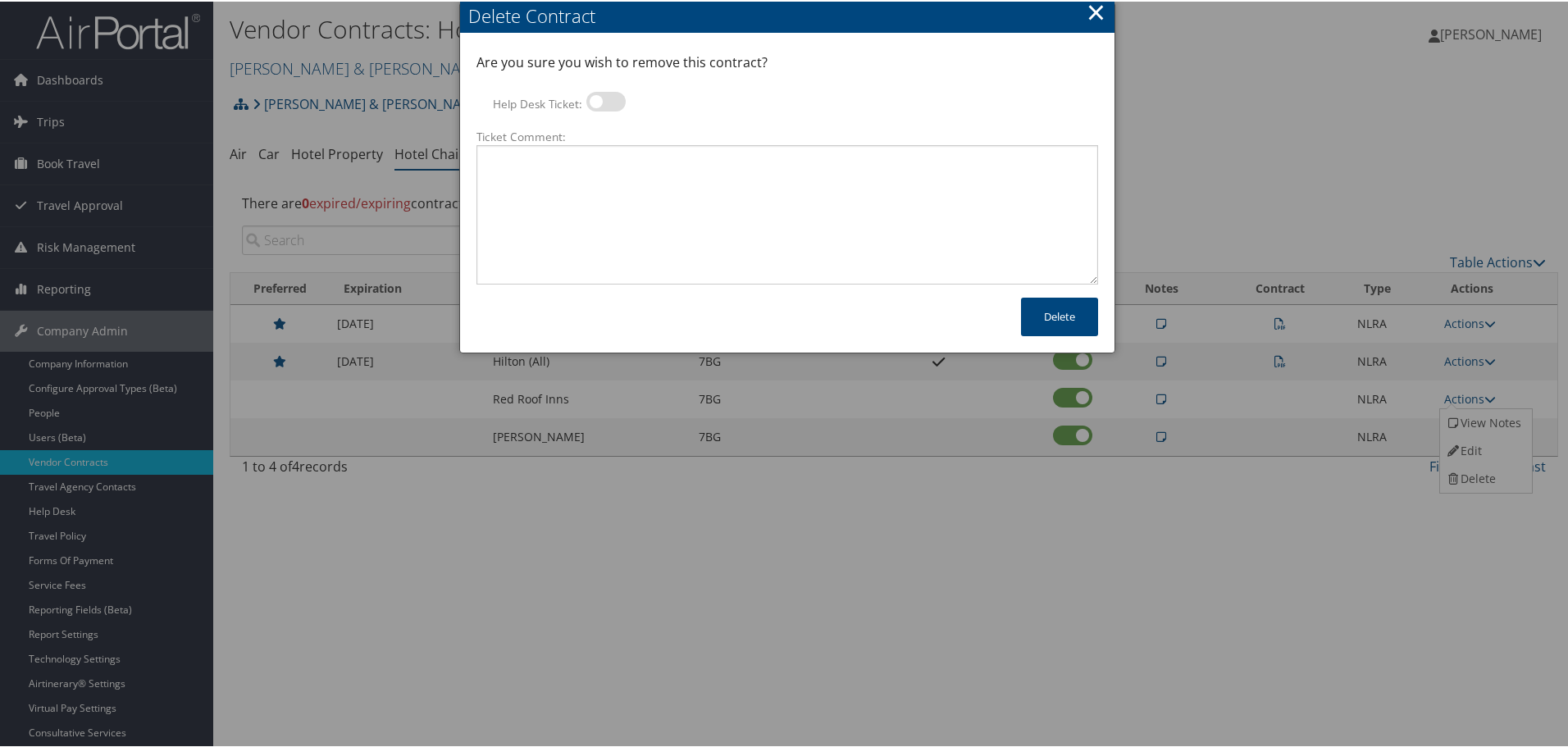
click at [604, 103] on label at bounding box center [606, 100] width 39 height 20
click at [604, 103] on input "Help Desk Ticket:" at bounding box center [600, 103] width 11 height 11
checkbox input "true"
click at [632, 218] on textarea "Ticket Comment:" at bounding box center [787, 213] width 621 height 139
paste textarea "Rates no longer active; remove from profile and preferred status."
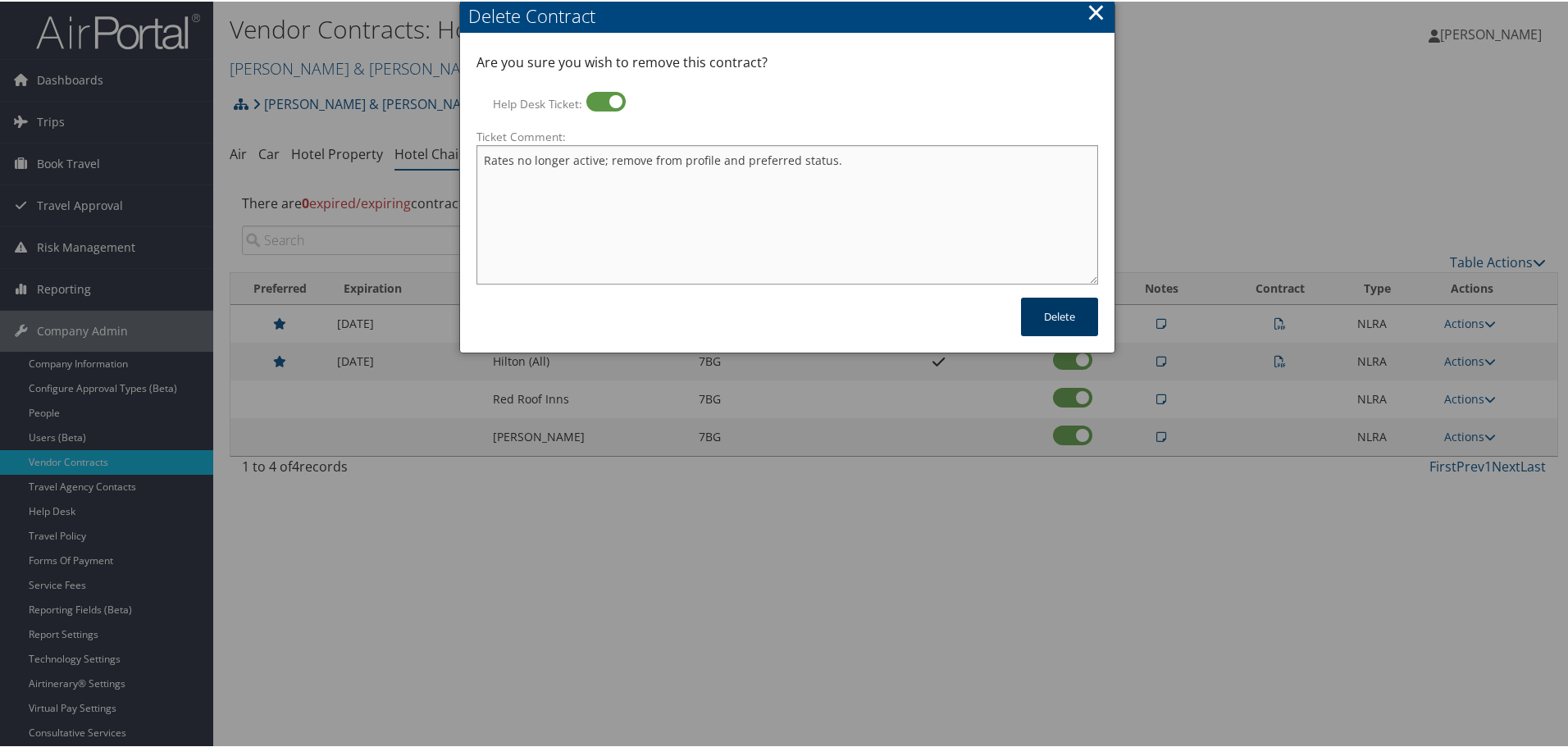
type textarea "Rates no longer active; remove from profile and preferred status."
click at [1055, 322] on button "Delete" at bounding box center [1060, 315] width 77 height 38
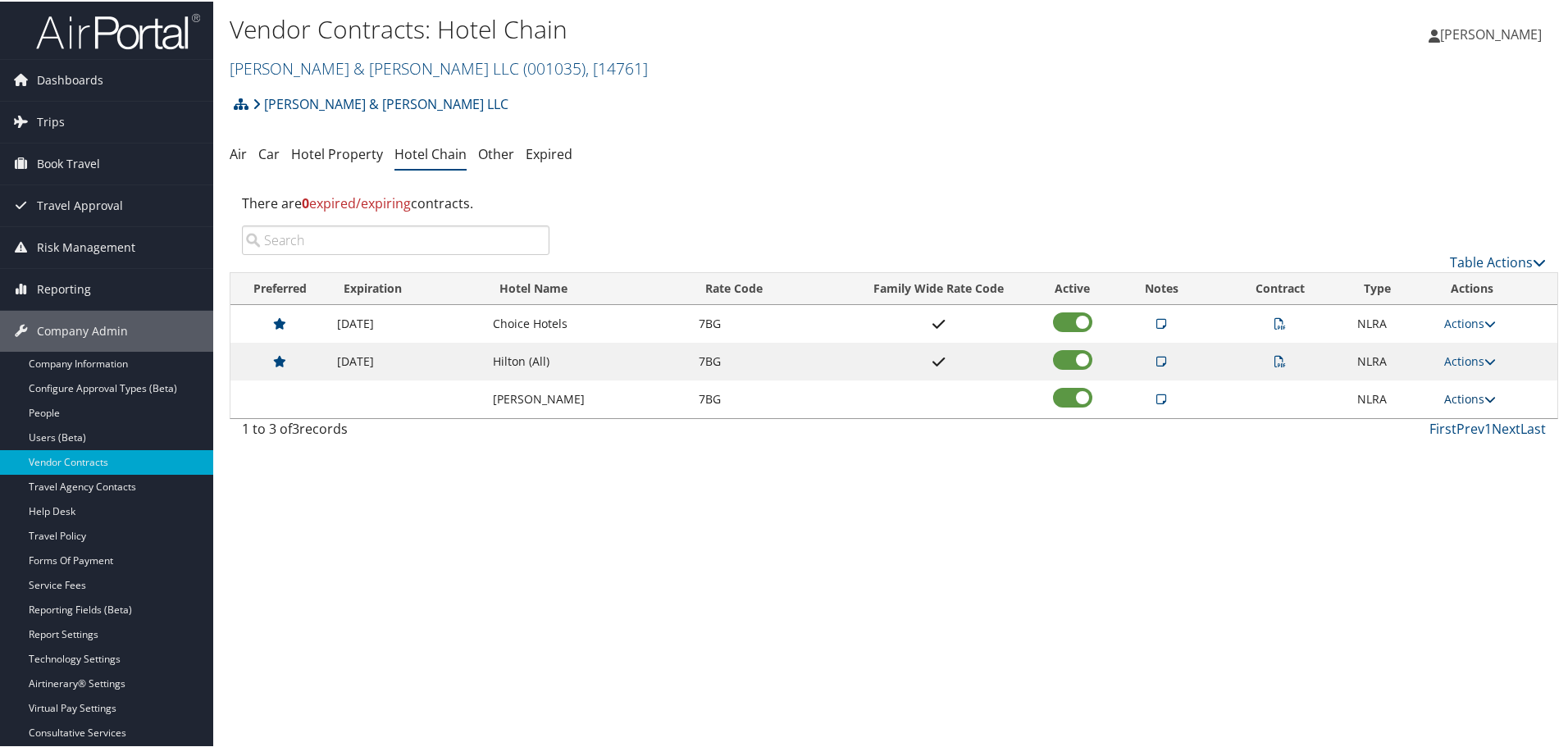
click at [1449, 392] on link "Actions" at bounding box center [1470, 397] width 52 height 15
click at [1461, 445] on link "Edit" at bounding box center [1484, 449] width 88 height 28
select select "NLRA"
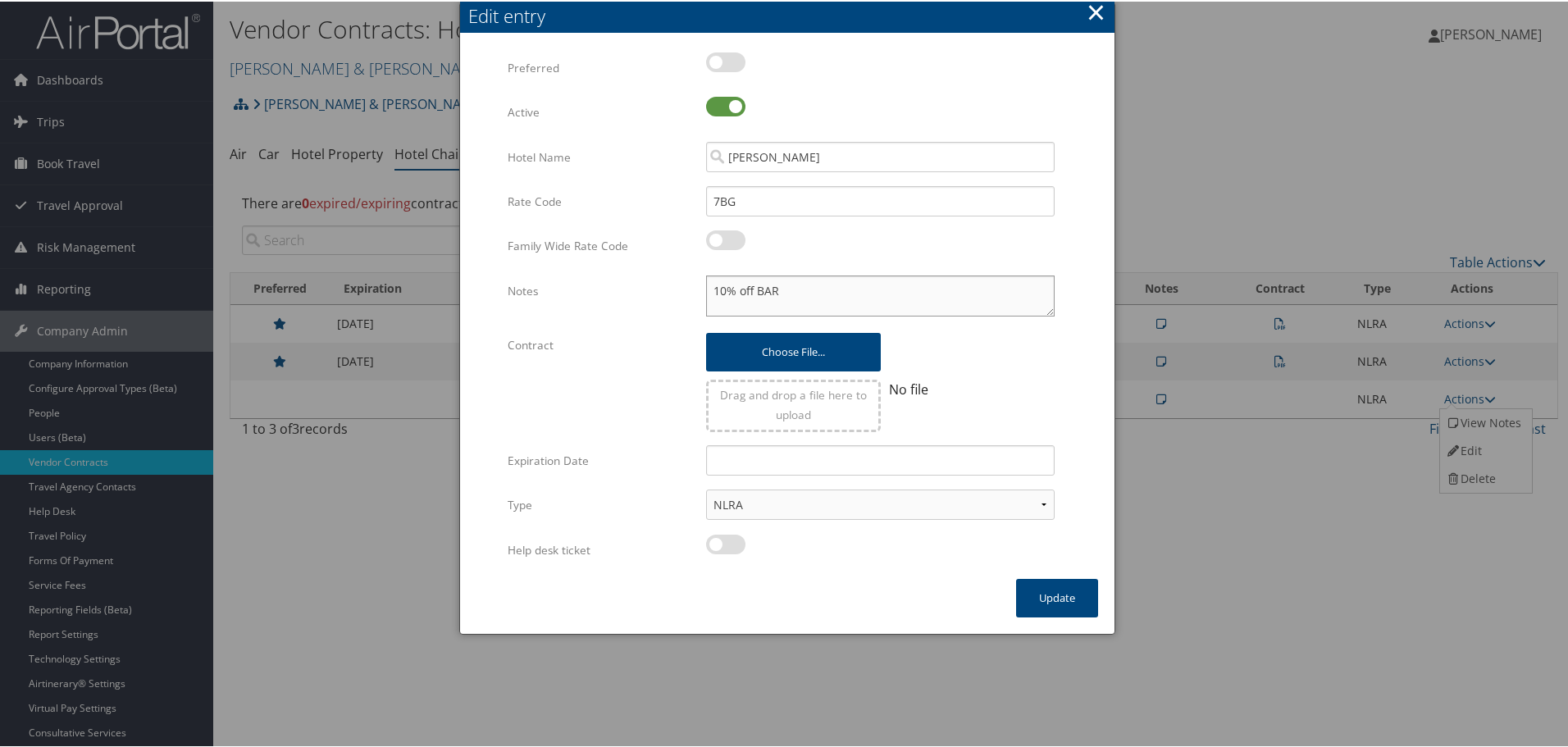
click at [707, 288] on textarea "10% off BAR" at bounding box center [880, 294] width 349 height 41
paste textarea "Rates tested in [GEOGRAPHIC_DATA] [DATE];"
paste textarea "increasing to 15% dynamic disc"
type textarea "Rates tested in TP+ Oct 2025; increasing to 15% dynamic disc 10% off BAR"
click at [1056, 599] on button "Update" at bounding box center [1057, 597] width 82 height 38
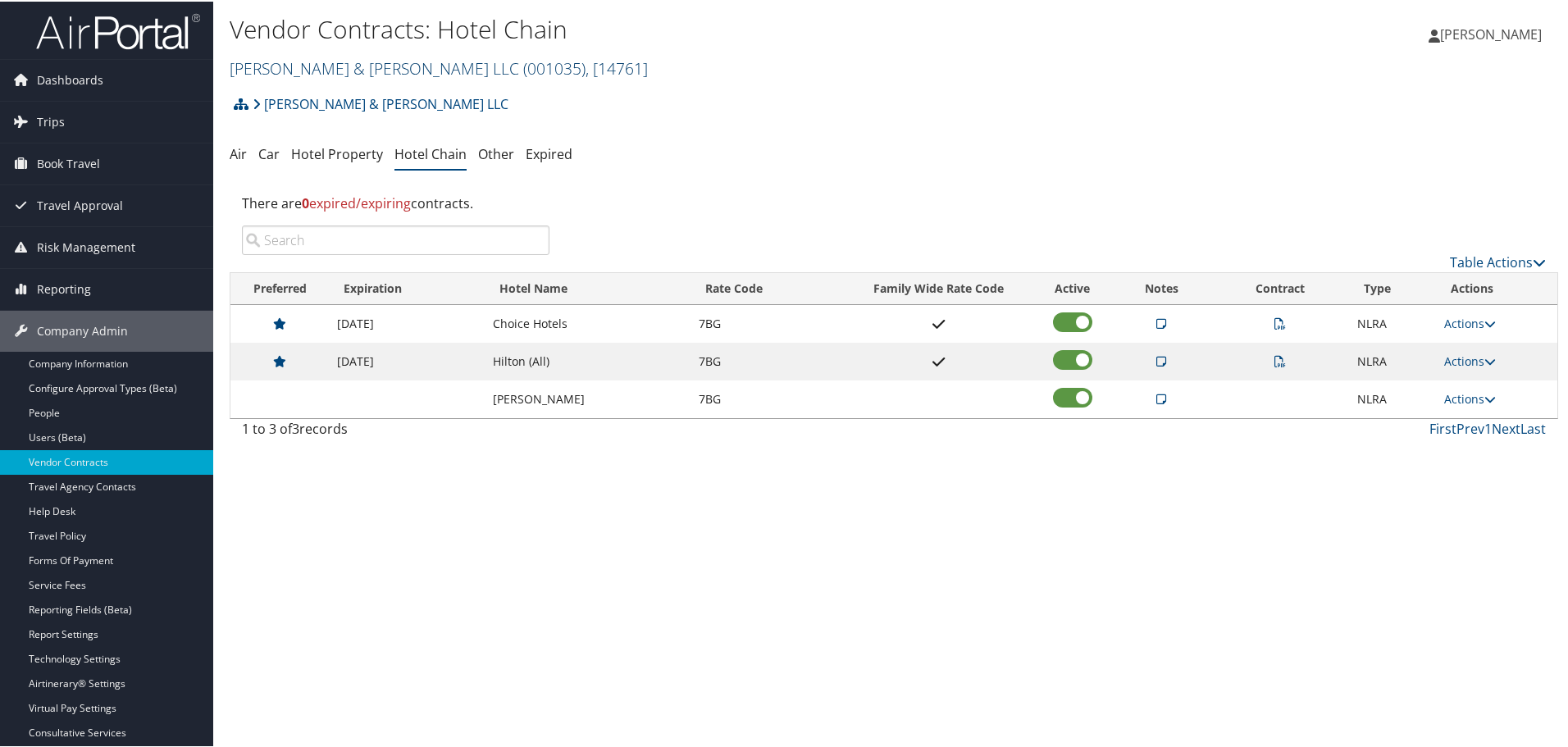
click at [344, 68] on link "Brasfield & Gorrie LLC ( 001035 ) , [ 14761 ]" at bounding box center [438, 67] width 418 height 22
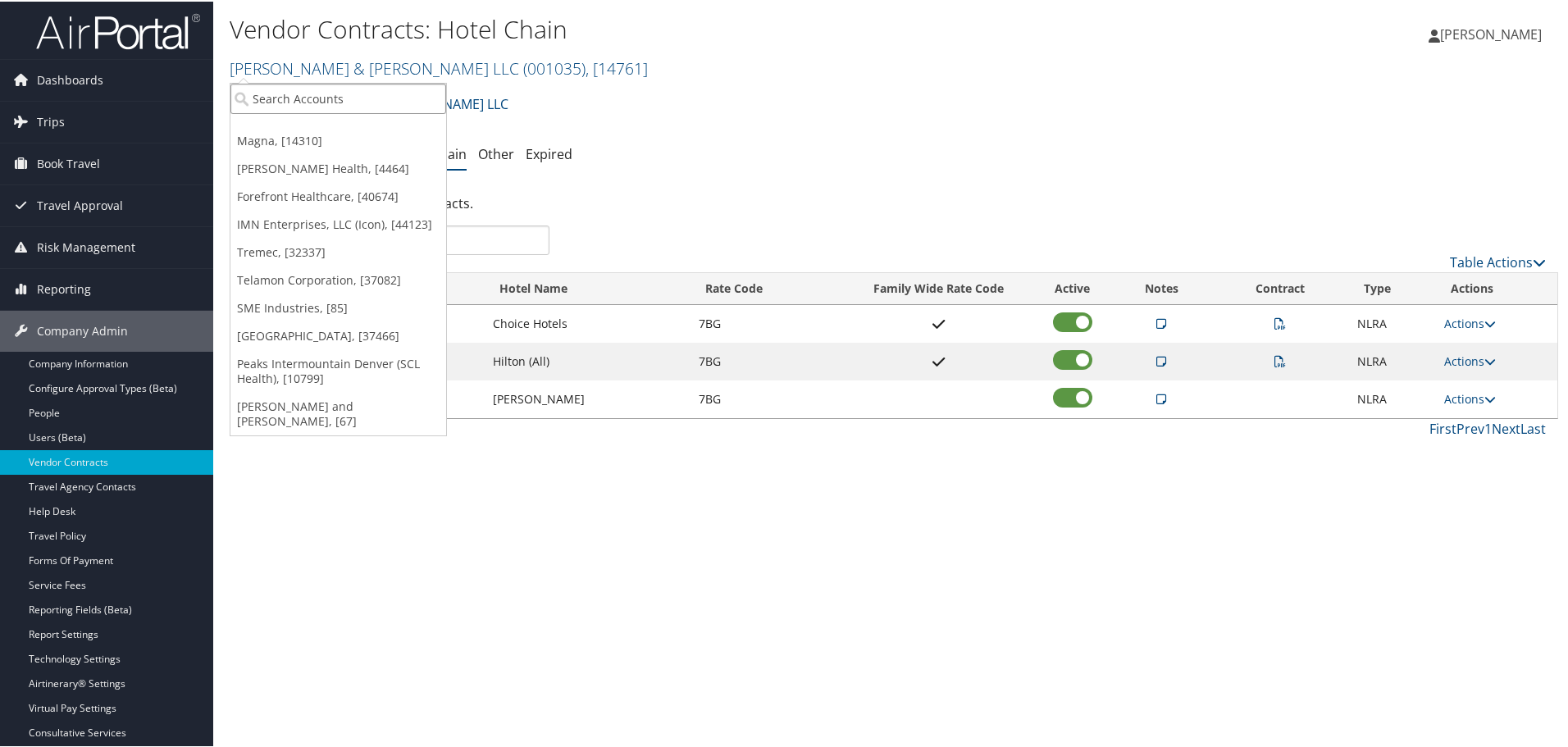
click at [335, 94] on input "search" at bounding box center [338, 97] width 216 height 30
type input "brasf"
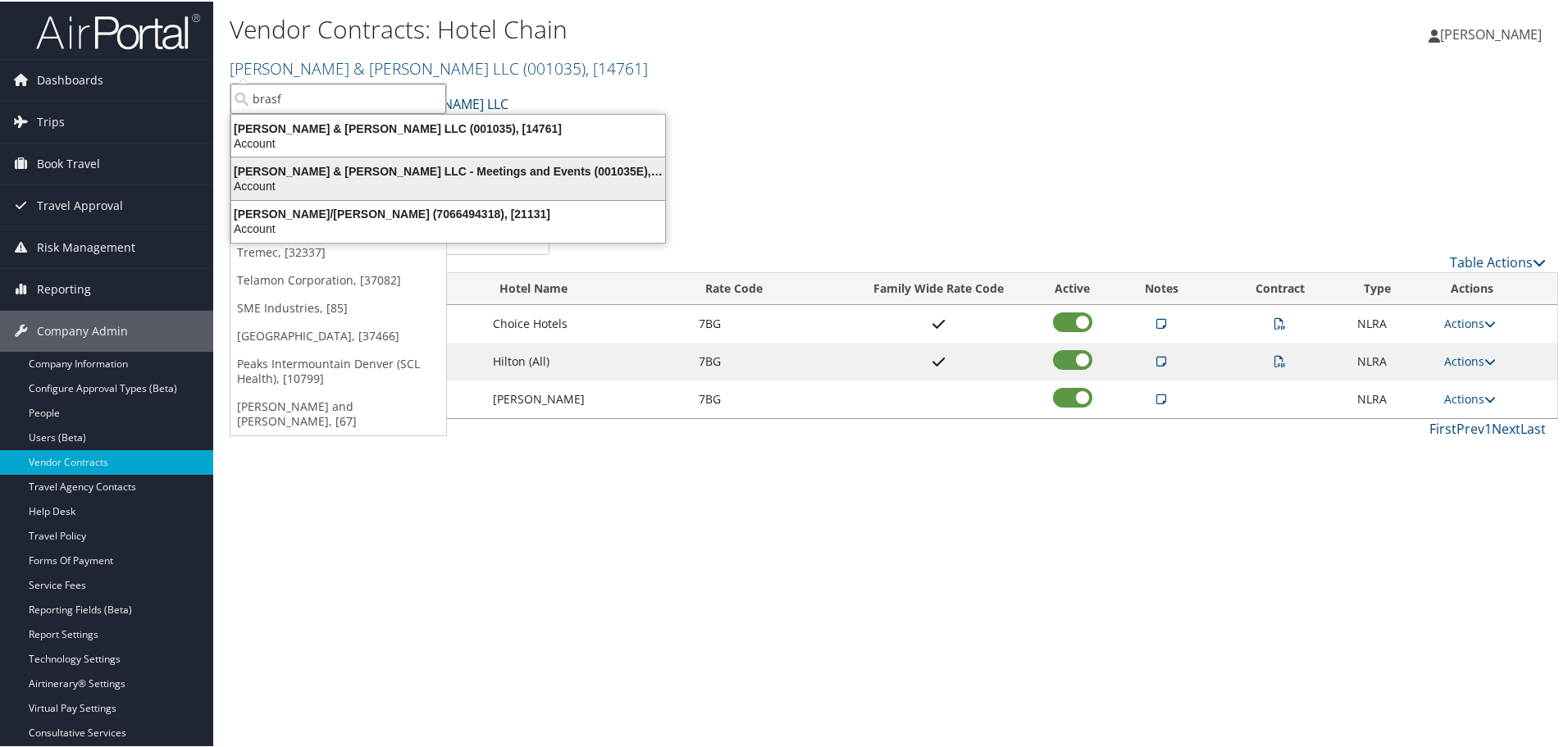
click at [368, 170] on div "Brasfield & Gorrie LLC - Meetings and Events (001035E), [45466]" at bounding box center [448, 169] width 454 height 15
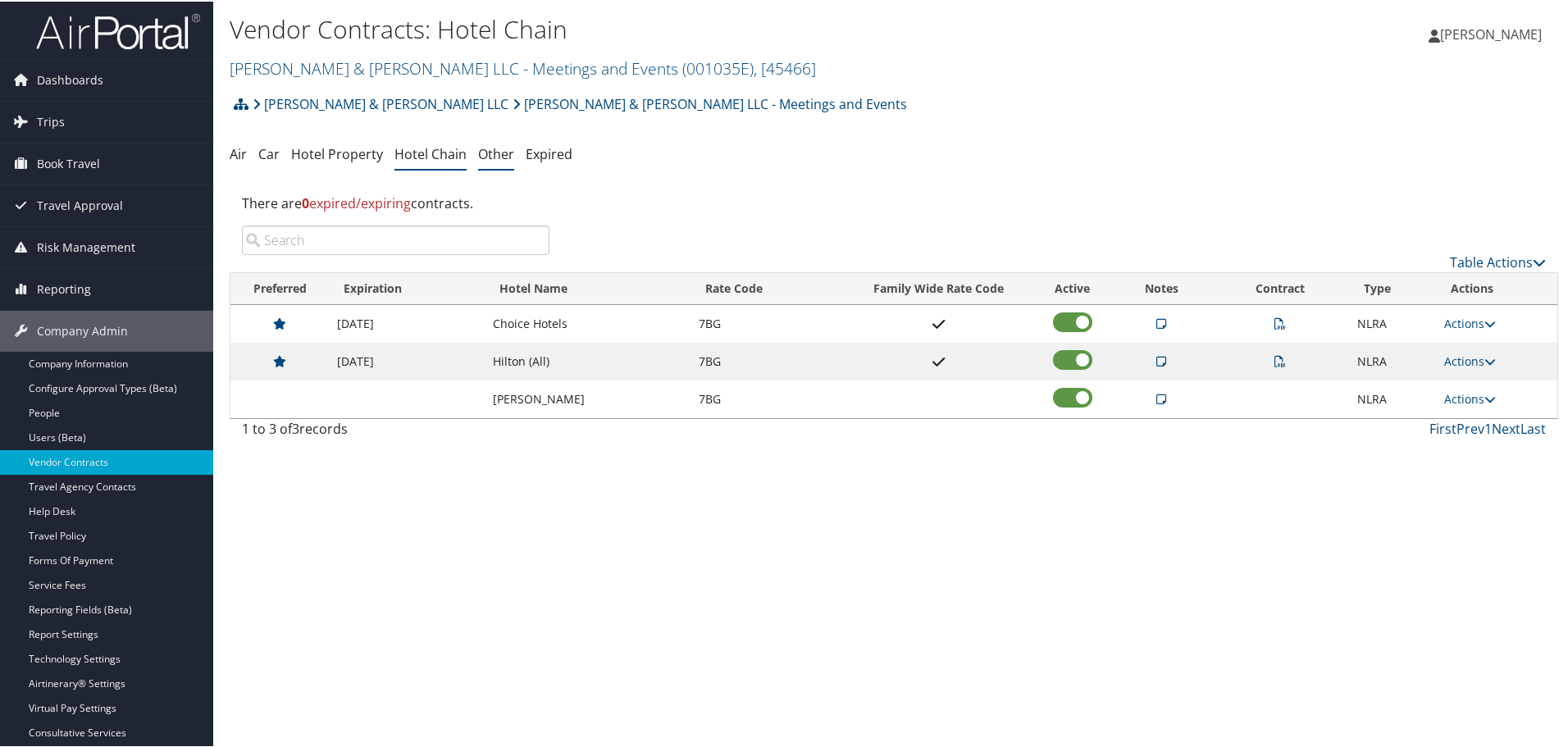
drag, startPoint x: 364, startPoint y: 149, endPoint x: 494, endPoint y: 161, distance: 130.6
click at [364, 150] on link "Hotel Property" at bounding box center [337, 153] width 92 height 18
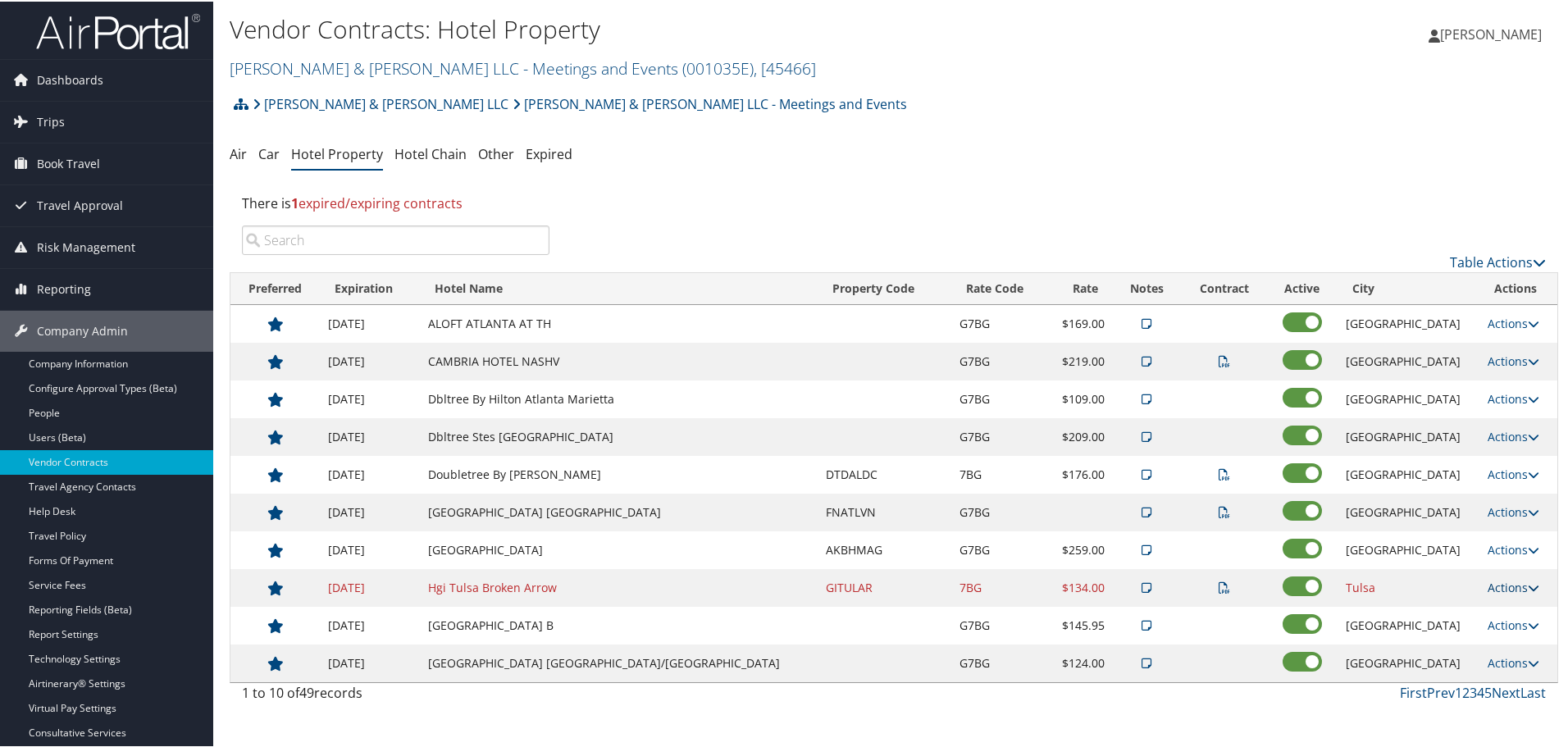
click at [1496, 585] on link "Actions" at bounding box center [1513, 586] width 52 height 15
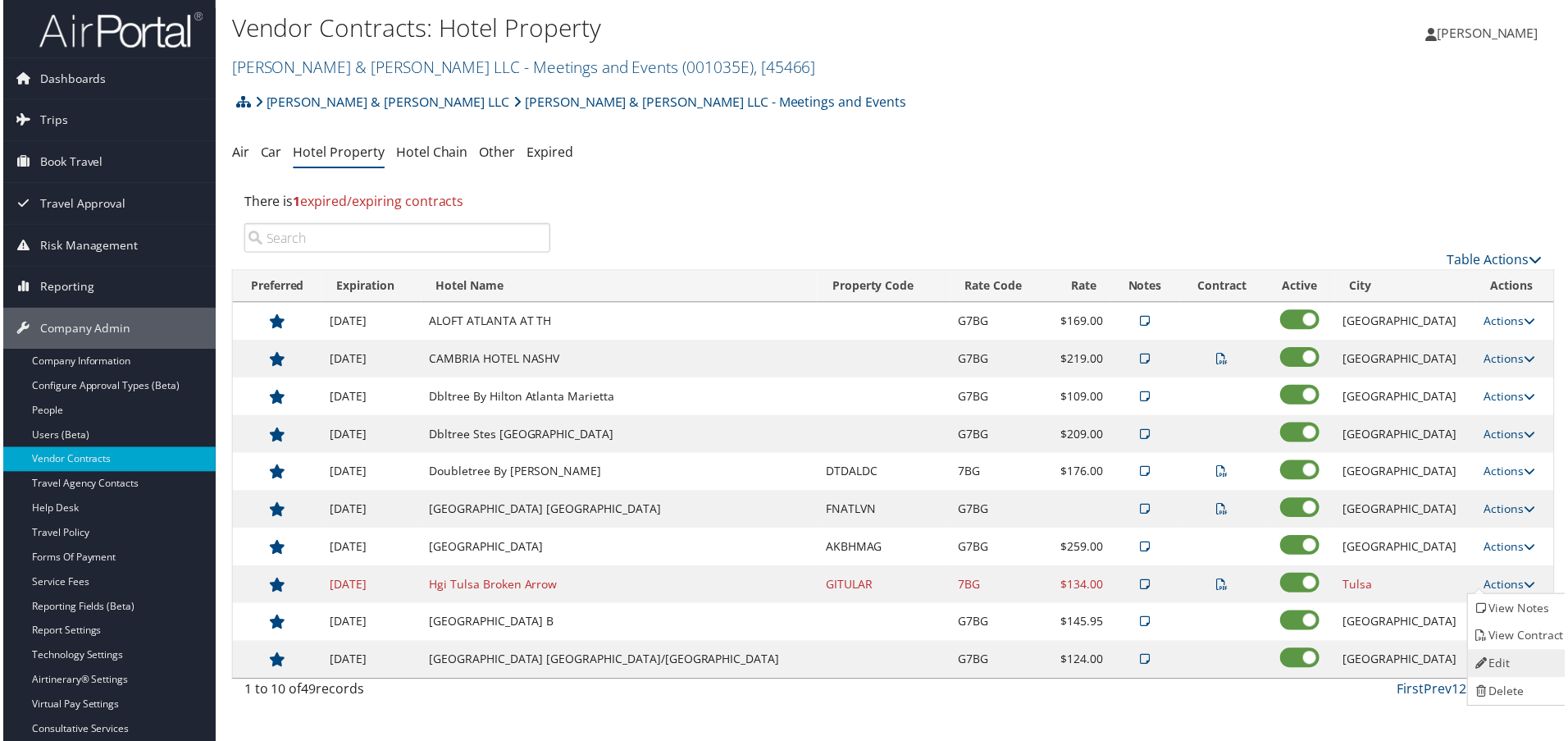
click at [1511, 660] on link "Edit" at bounding box center [1522, 666] width 103 height 28
select select "NLRA"
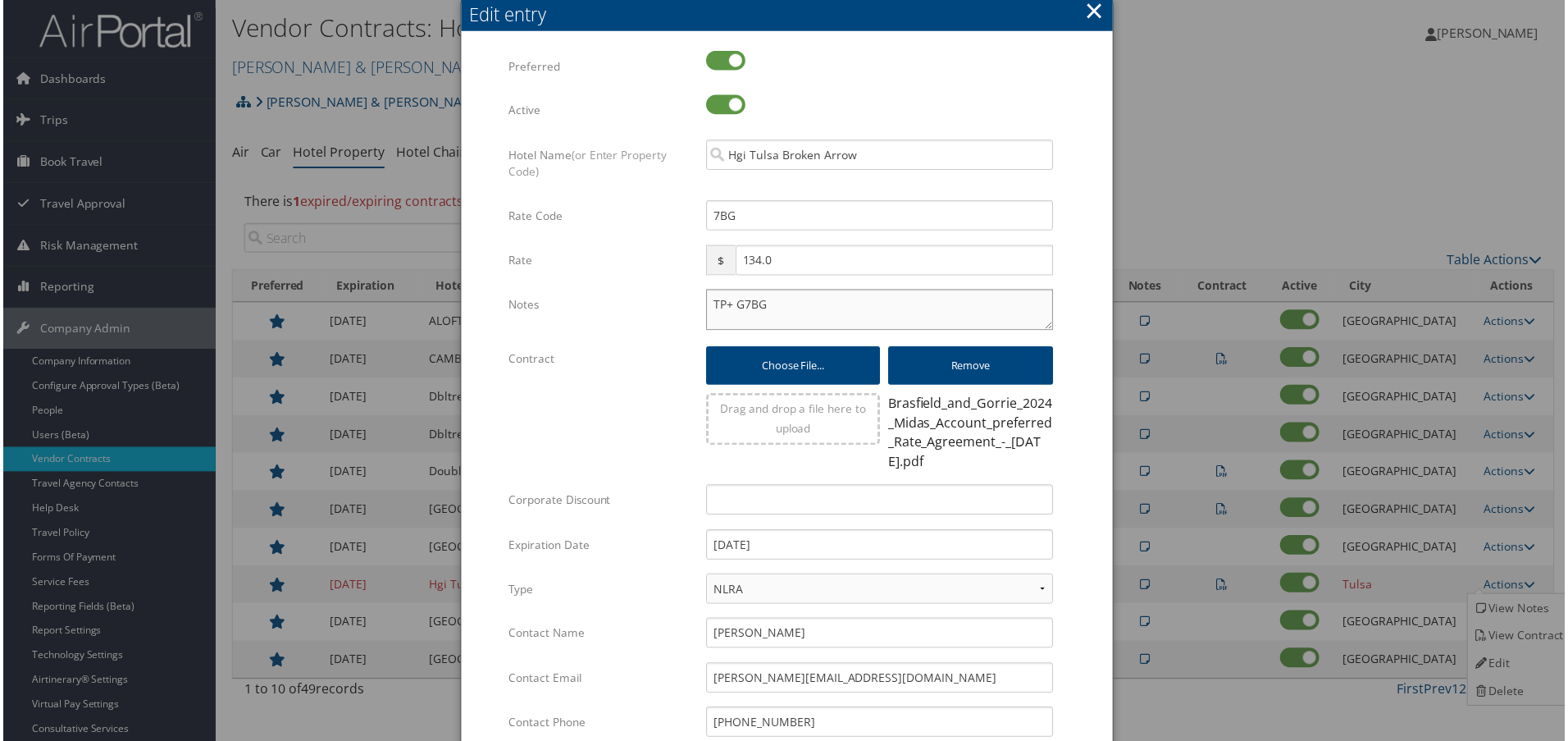
click at [706, 304] on textarea "TP+ G7BG" at bounding box center [880, 311] width 349 height 41
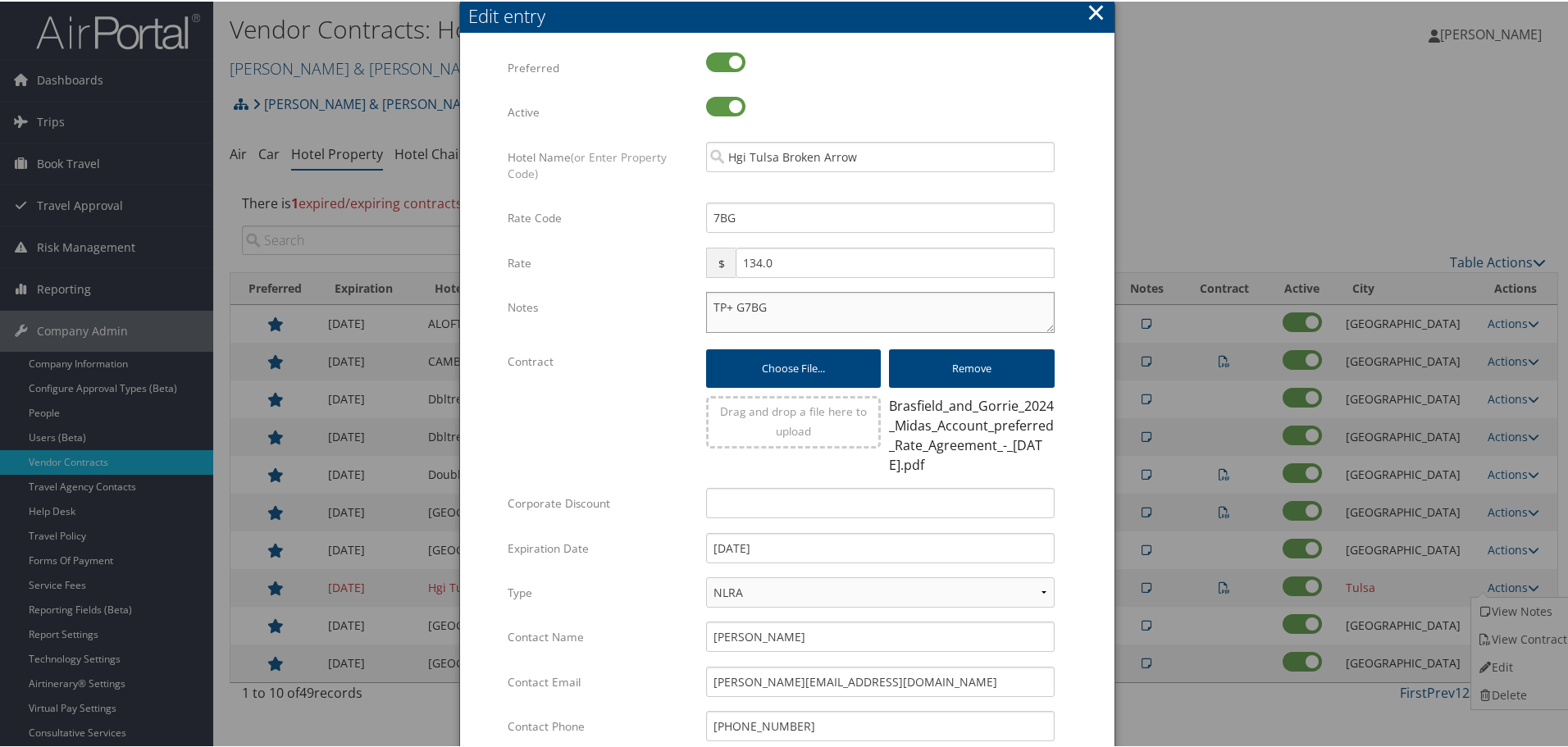
paste textarea "Rates tested in TP+ Oct 2025;"
type textarea "Rates tested in TP+ Oct 2025; TP+ G7BG"
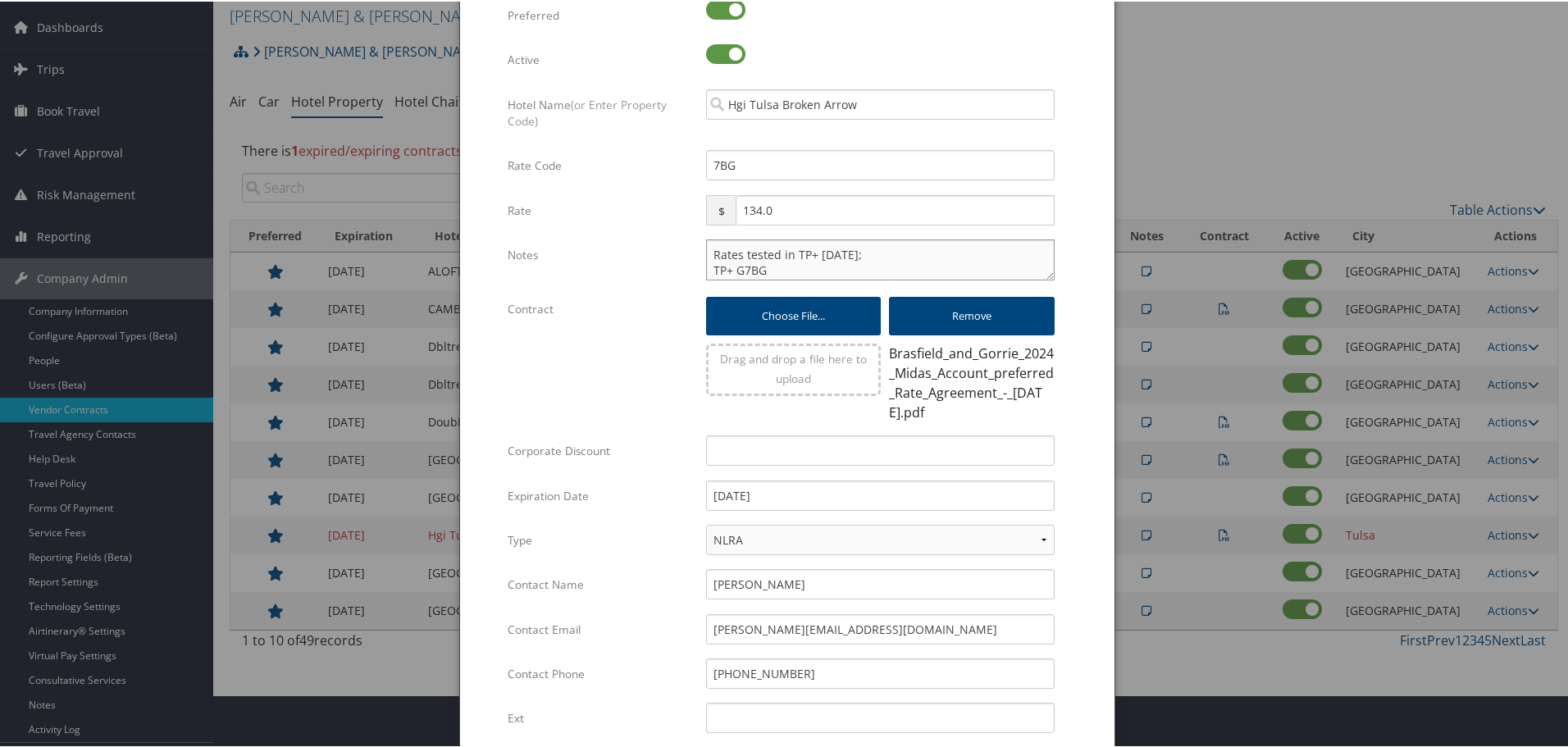
scroll to position [285, 0]
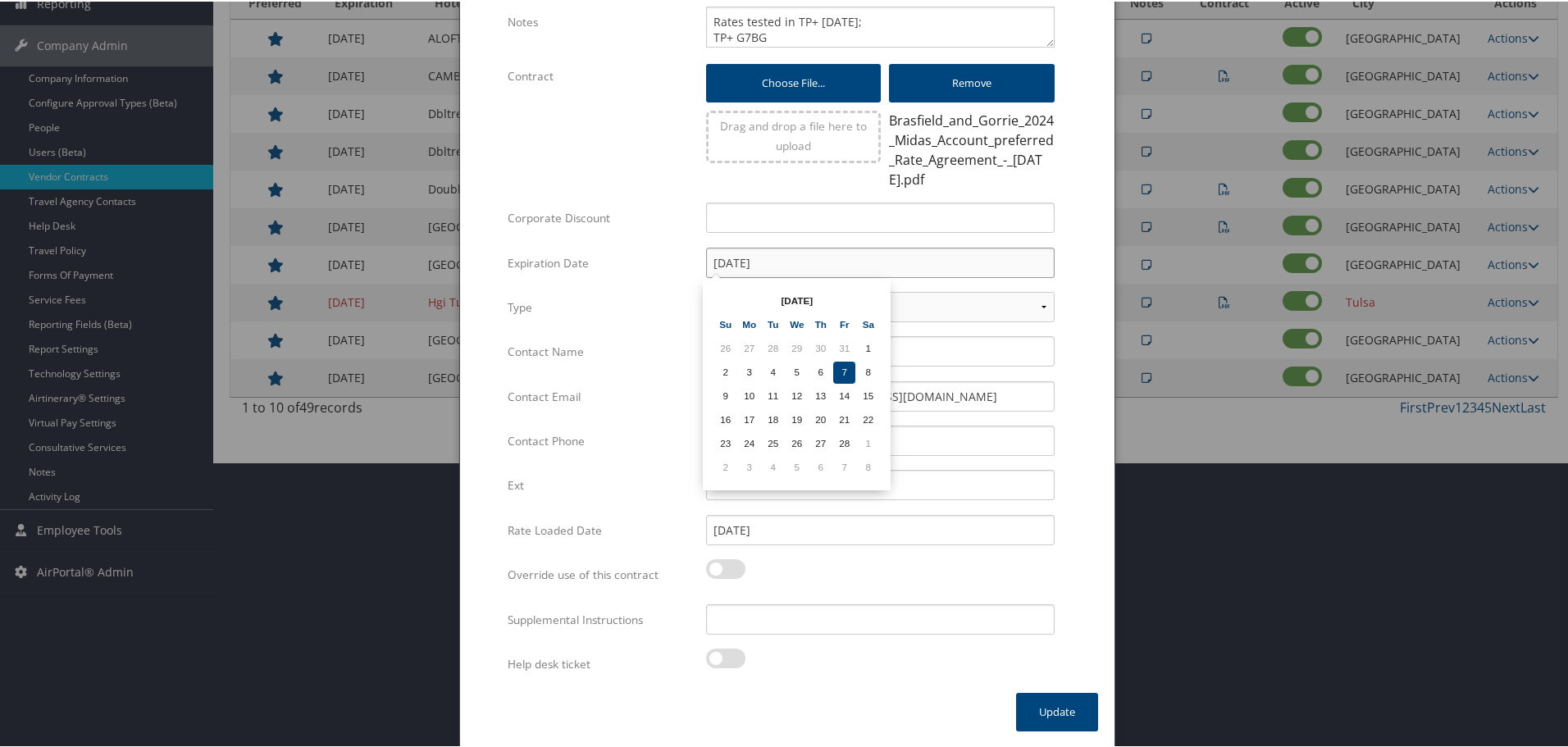
drag, startPoint x: 818, startPoint y: 261, endPoint x: 641, endPoint y: 275, distance: 177.6
click at [641, 275] on div "Expiration Date 02/07/2025 Multiple values The selected items contain different…" at bounding box center [787, 268] width 559 height 45
type input "[DATE]"
click at [829, 629] on input "Supplemental Instructions" at bounding box center [880, 618] width 349 height 30
paste input "SAB Prop ID -"
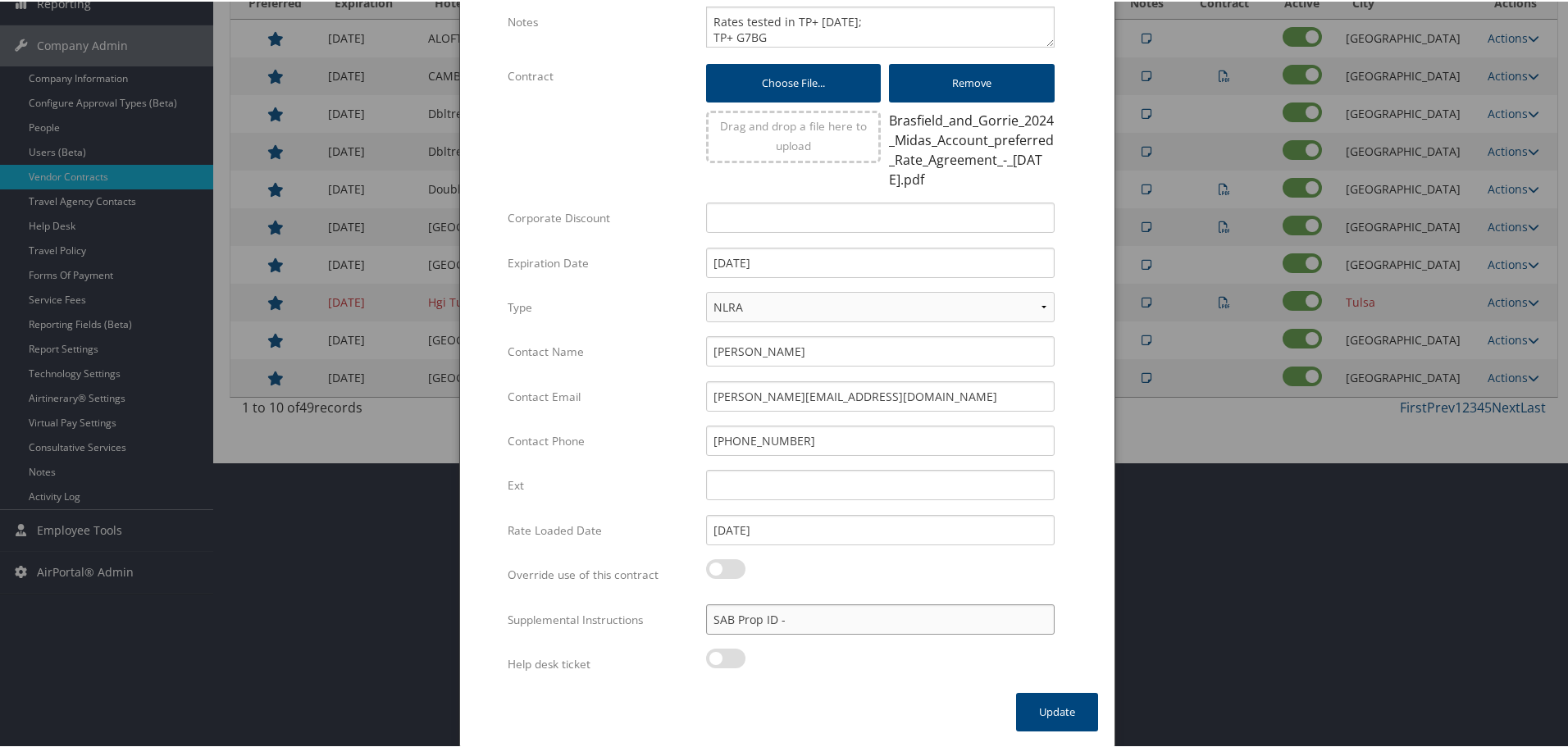
paste input "316397"
type input "SAB Prop ID - 316397"
click at [1048, 706] on button "Update" at bounding box center [1057, 711] width 82 height 38
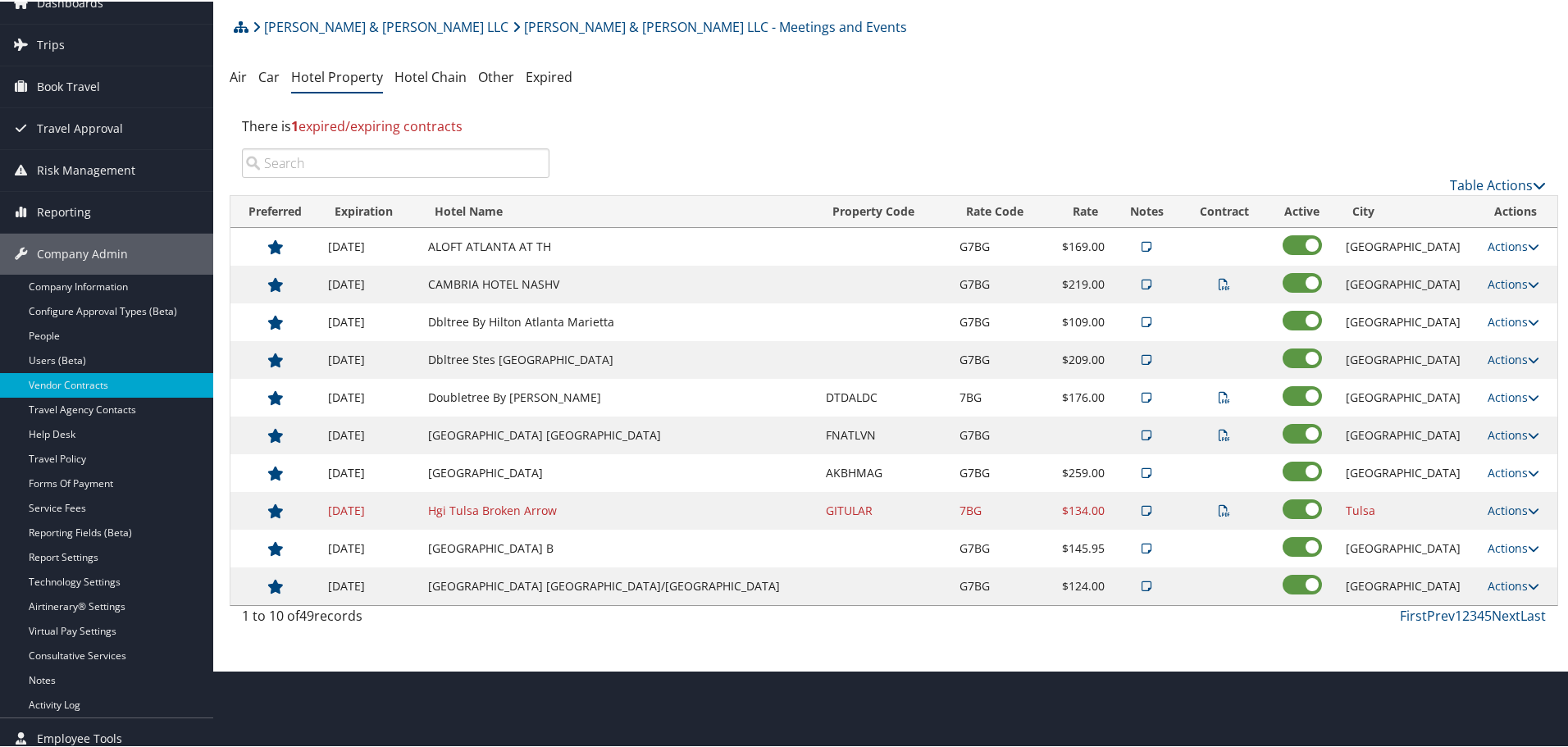
scroll to position [0, 0]
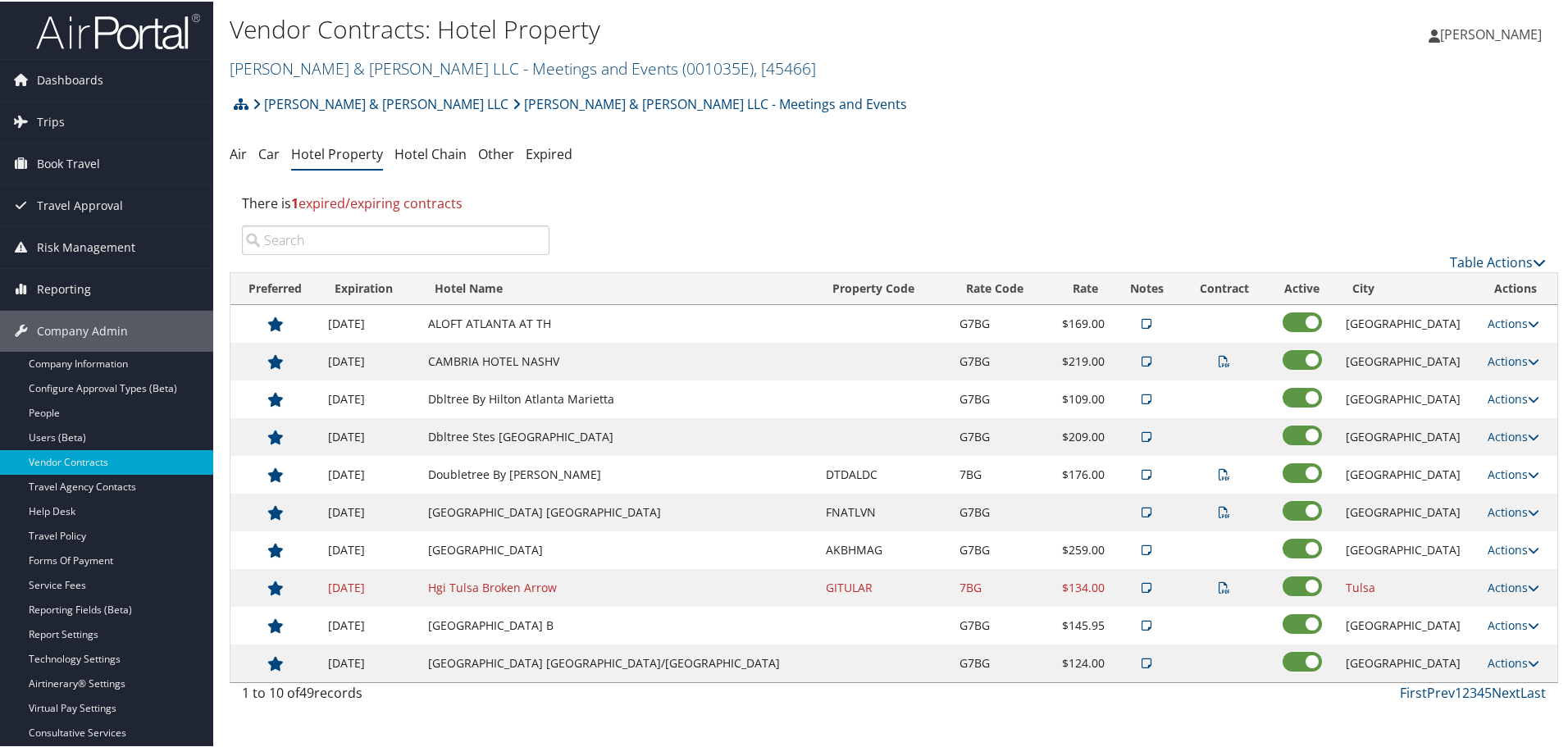
click at [301, 54] on h2 "Brasfield & Gorrie LLC - Meetings and Events ( 001035E ) , [ 45466 ]" at bounding box center [672, 66] width 886 height 28
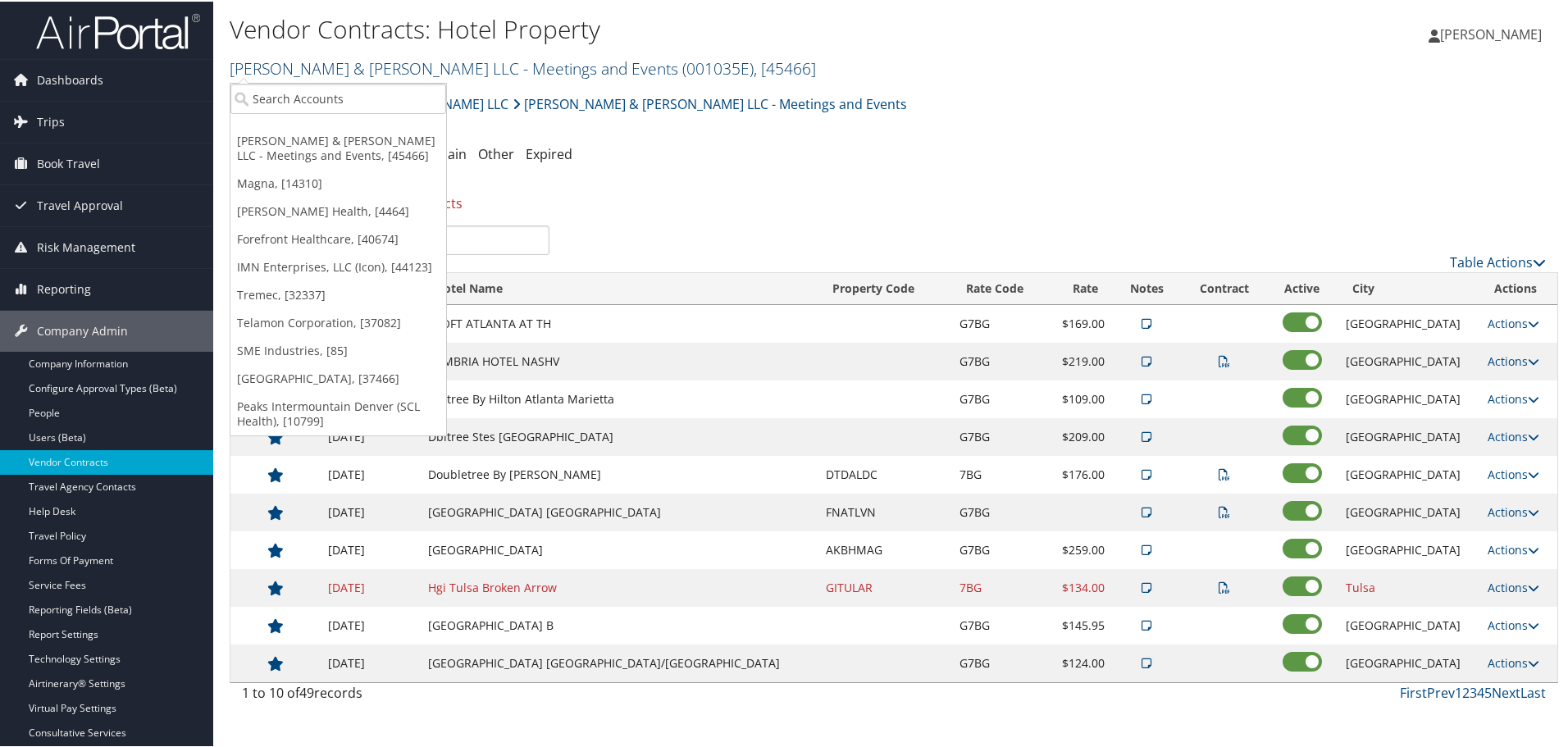
click at [303, 66] on link "Brasfield & Gorrie LLC - Meetings and Events ( 001035E ) , [ 45466 ]" at bounding box center [523, 67] width 587 height 22
click at [304, 94] on input "search" at bounding box center [338, 97] width 216 height 30
type input "balch"
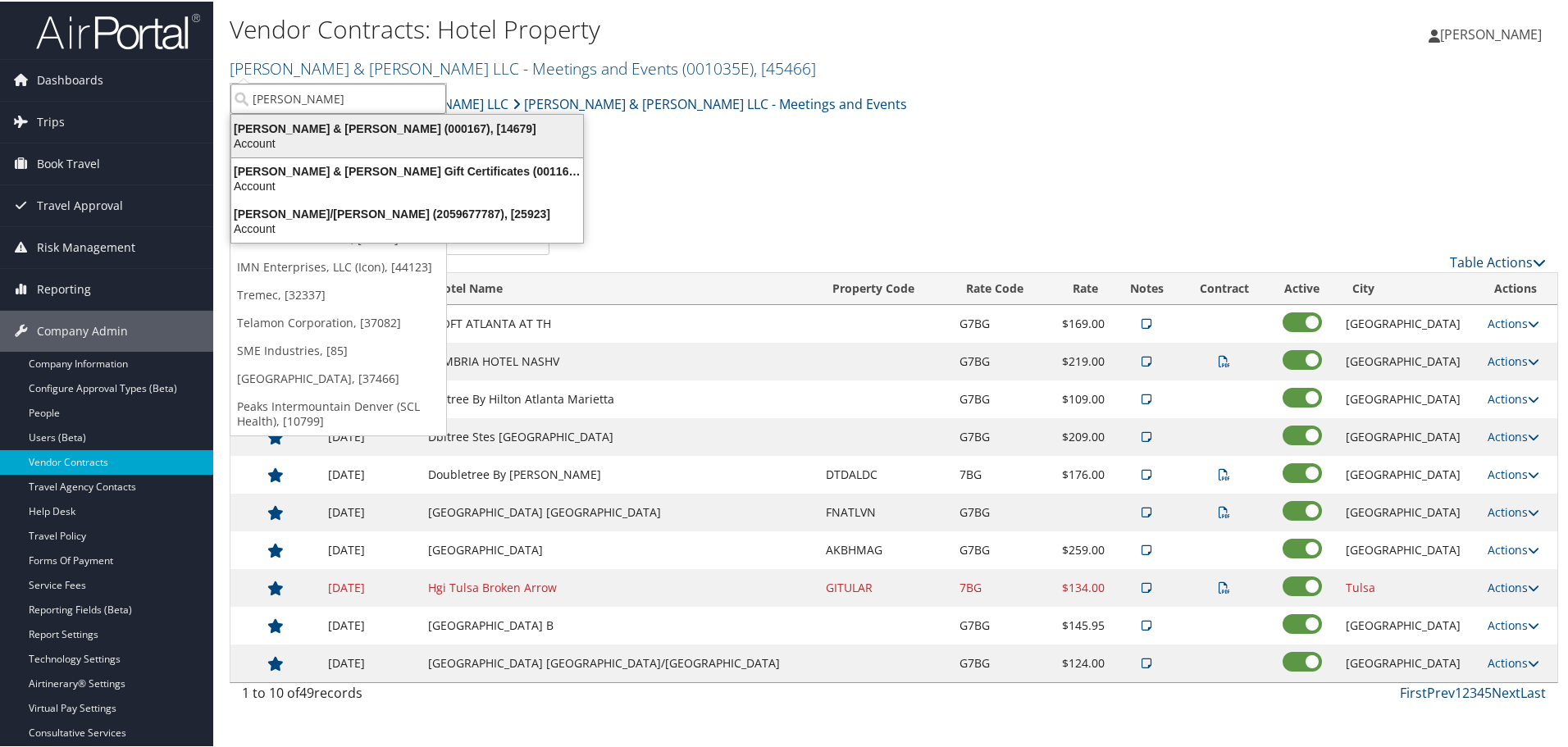
click at [282, 134] on div "Balch & Bingham (000167), [14679]" at bounding box center [407, 127] width 372 height 15
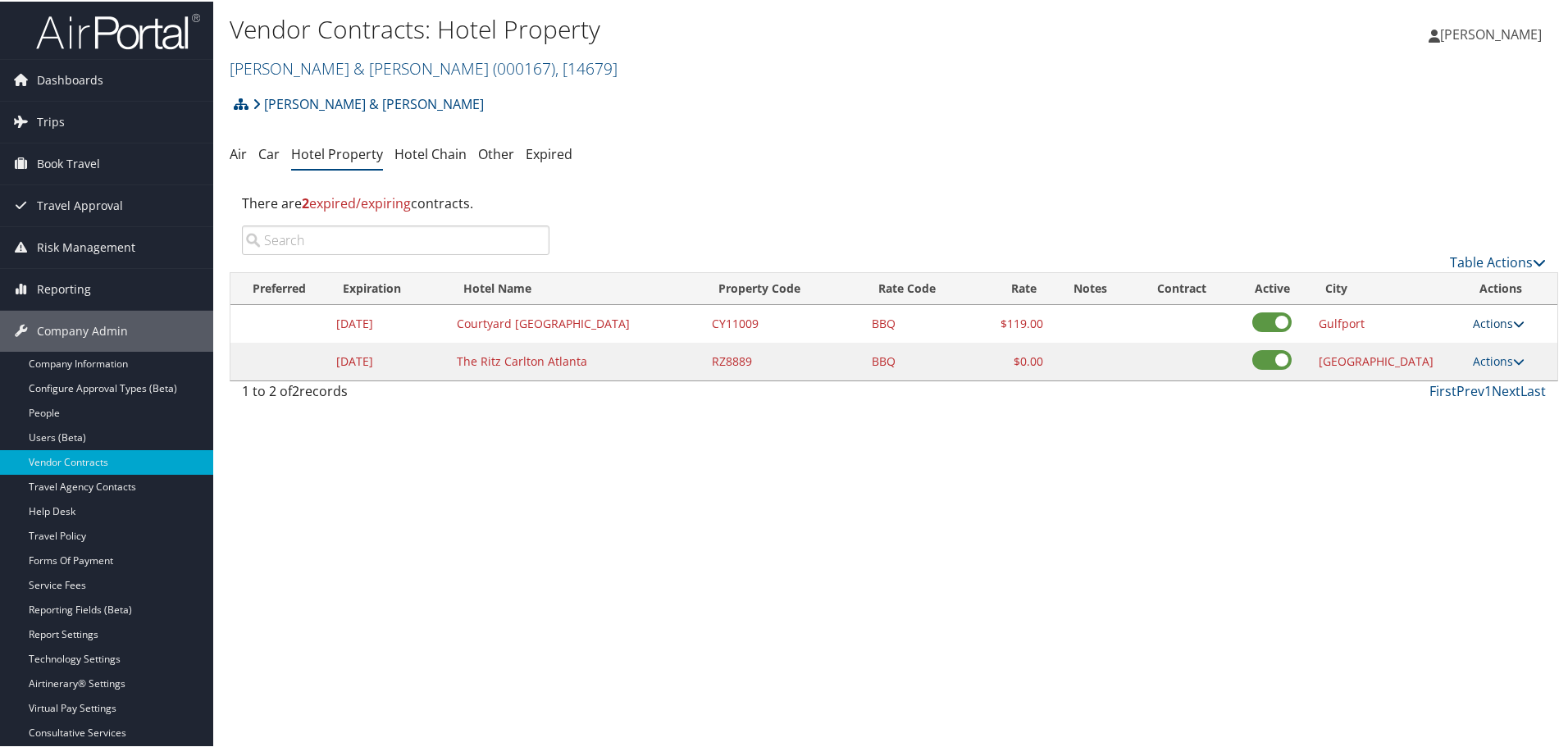
click at [1487, 318] on link "Actions" at bounding box center [1499, 322] width 52 height 15
click at [1492, 348] on link "Edit" at bounding box center [1492, 346] width 63 height 28
select select "NLRA"
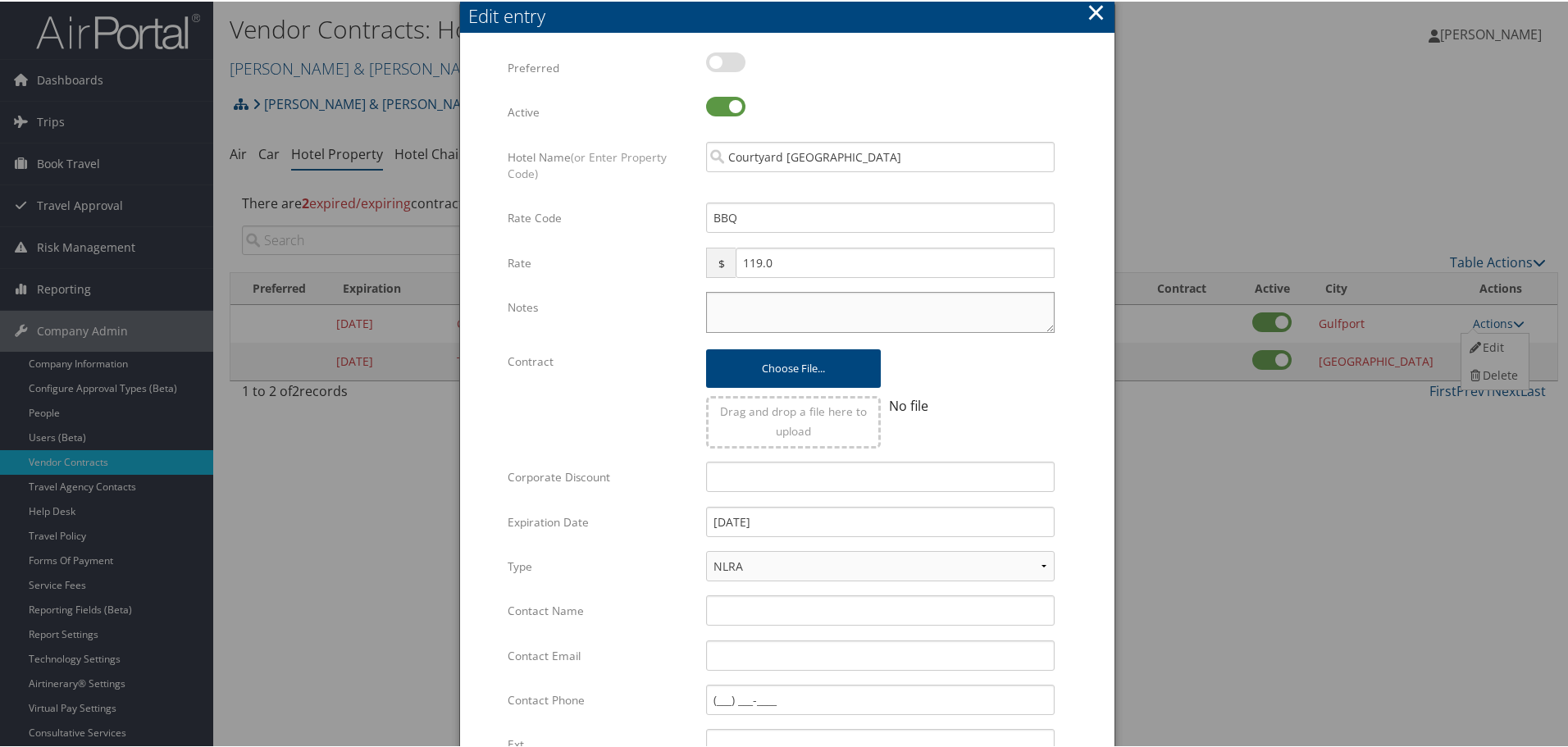
click at [760, 321] on textarea "Notes" at bounding box center [880, 311] width 349 height 41
paste textarea "Rates tested in TP+ Oct 2025;"
type textarea "Rates tested in TP+ Oct 2025;"
click at [808, 525] on input "12/31/2024" at bounding box center [880, 519] width 349 height 30
type input "[DATE]"
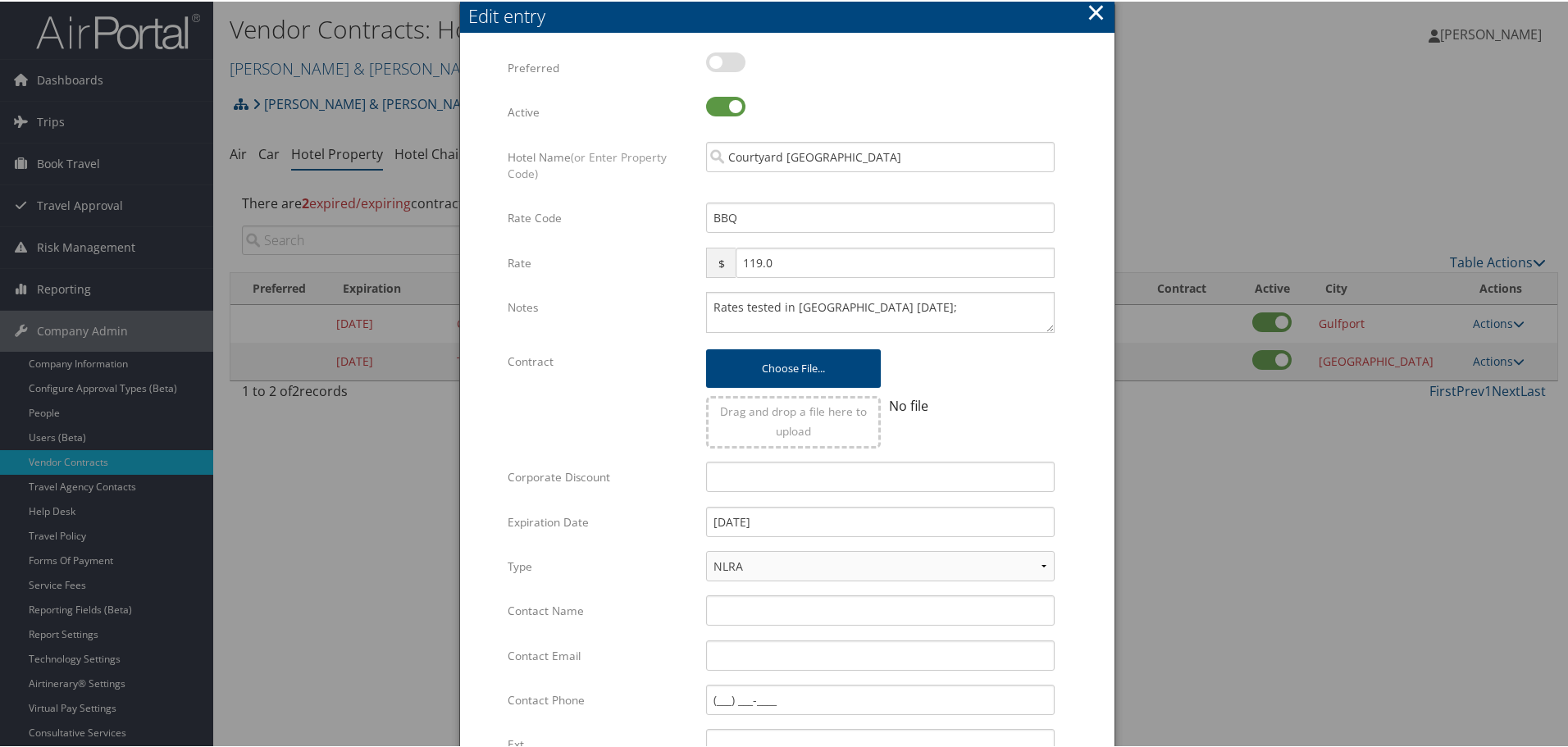
click at [1097, 529] on div "Multiple values The selected items contain different values for this input. To …" at bounding box center [787, 493] width 654 height 916
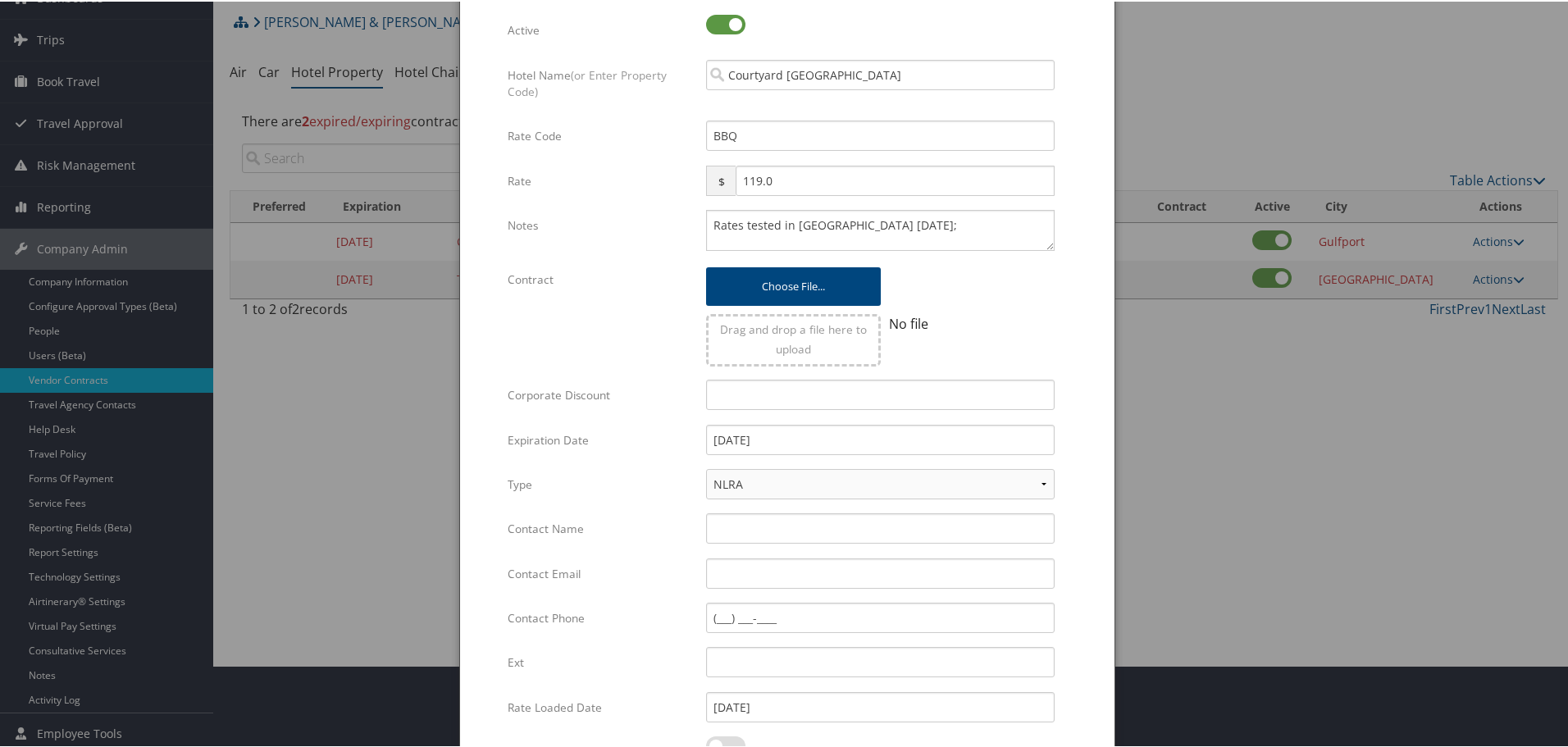
scroll to position [259, 0]
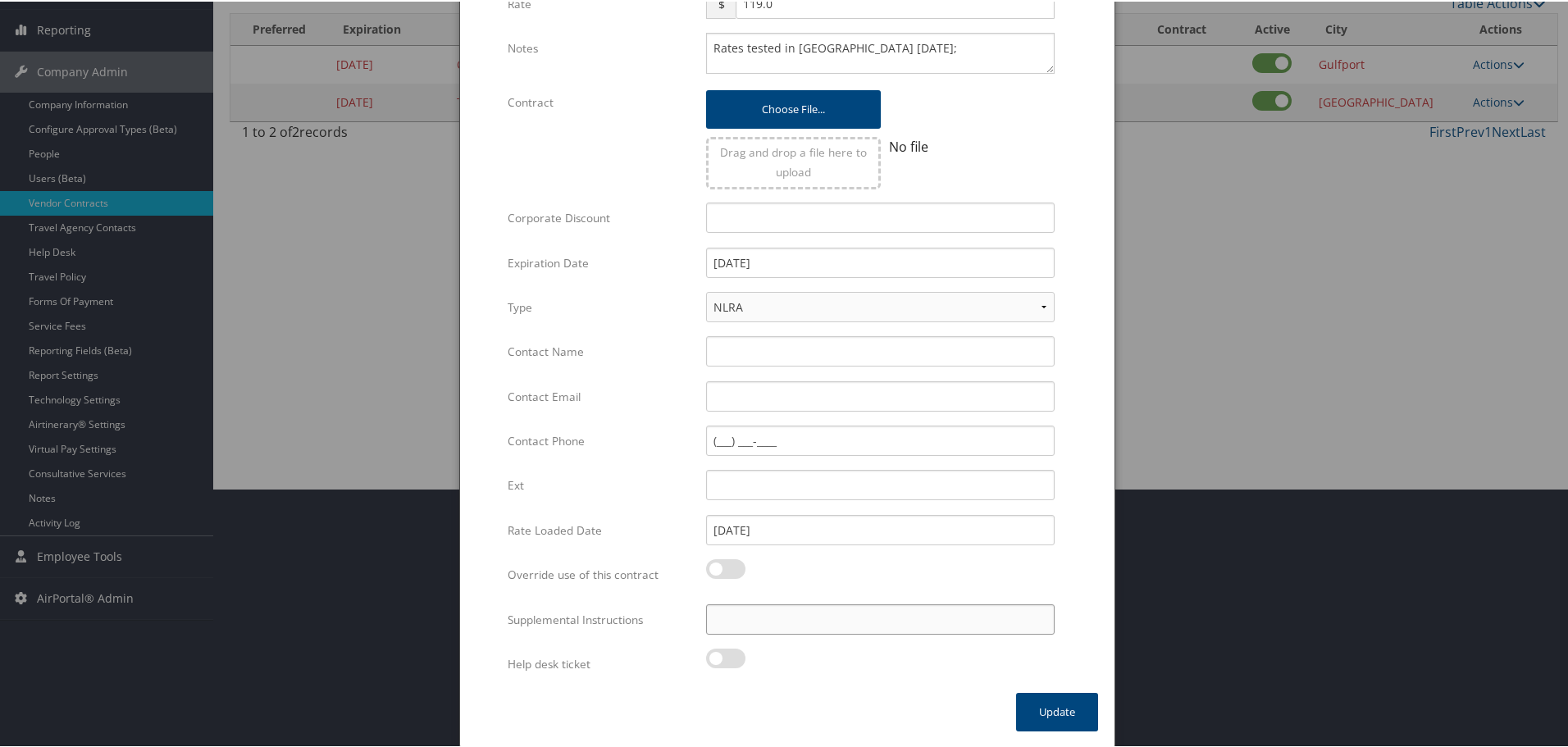
click at [895, 613] on input "Supplemental Instructions" at bounding box center [880, 618] width 349 height 30
paste input "SAB Prop ID -"
paste input "002945"
type input "SAB Prop ID - 002945"
click at [1051, 706] on button "Update" at bounding box center [1057, 711] width 82 height 38
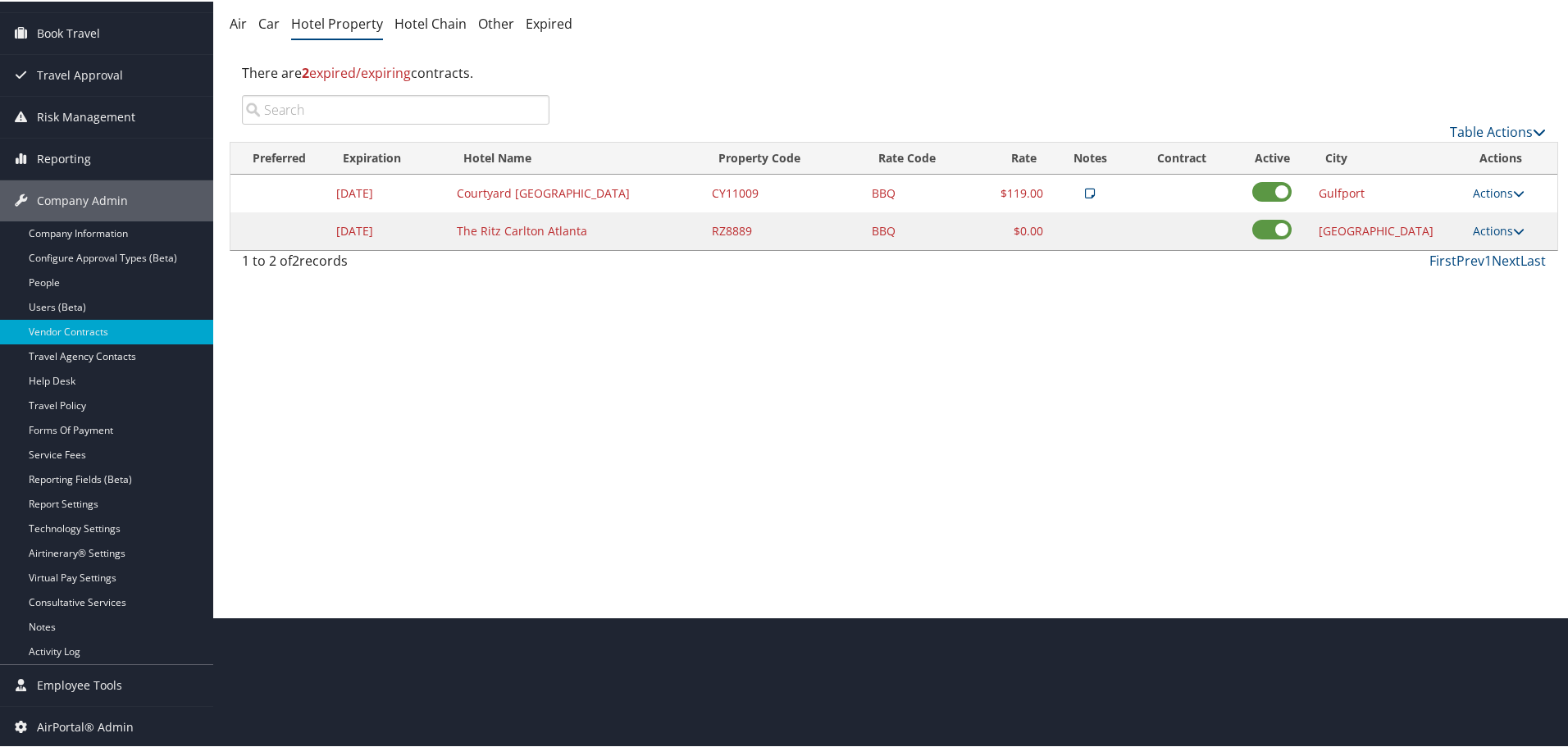
scroll to position [130, 0]
click at [1498, 228] on link "Actions" at bounding box center [1499, 229] width 52 height 15
click at [1495, 278] on link "Delete" at bounding box center [1492, 281] width 63 height 28
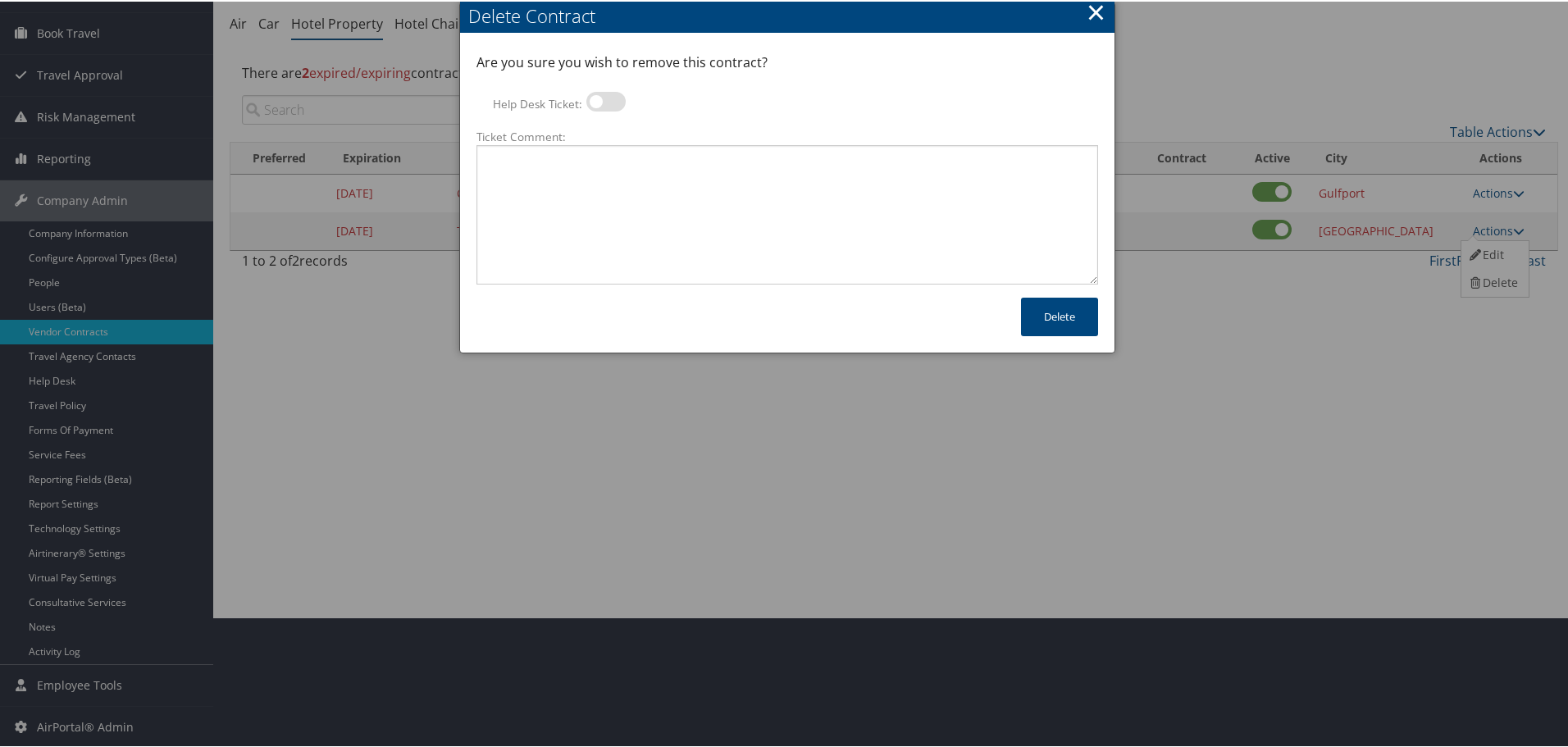
click at [600, 97] on label at bounding box center [606, 100] width 39 height 20
click at [600, 97] on input "Help Desk Ticket:" at bounding box center [600, 103] width 11 height 11
checkbox input "true"
click at [602, 187] on textarea "Ticket Comment:" at bounding box center [787, 213] width 621 height 139
paste textarea "Rates no longer active; remove from profile and preferred status."
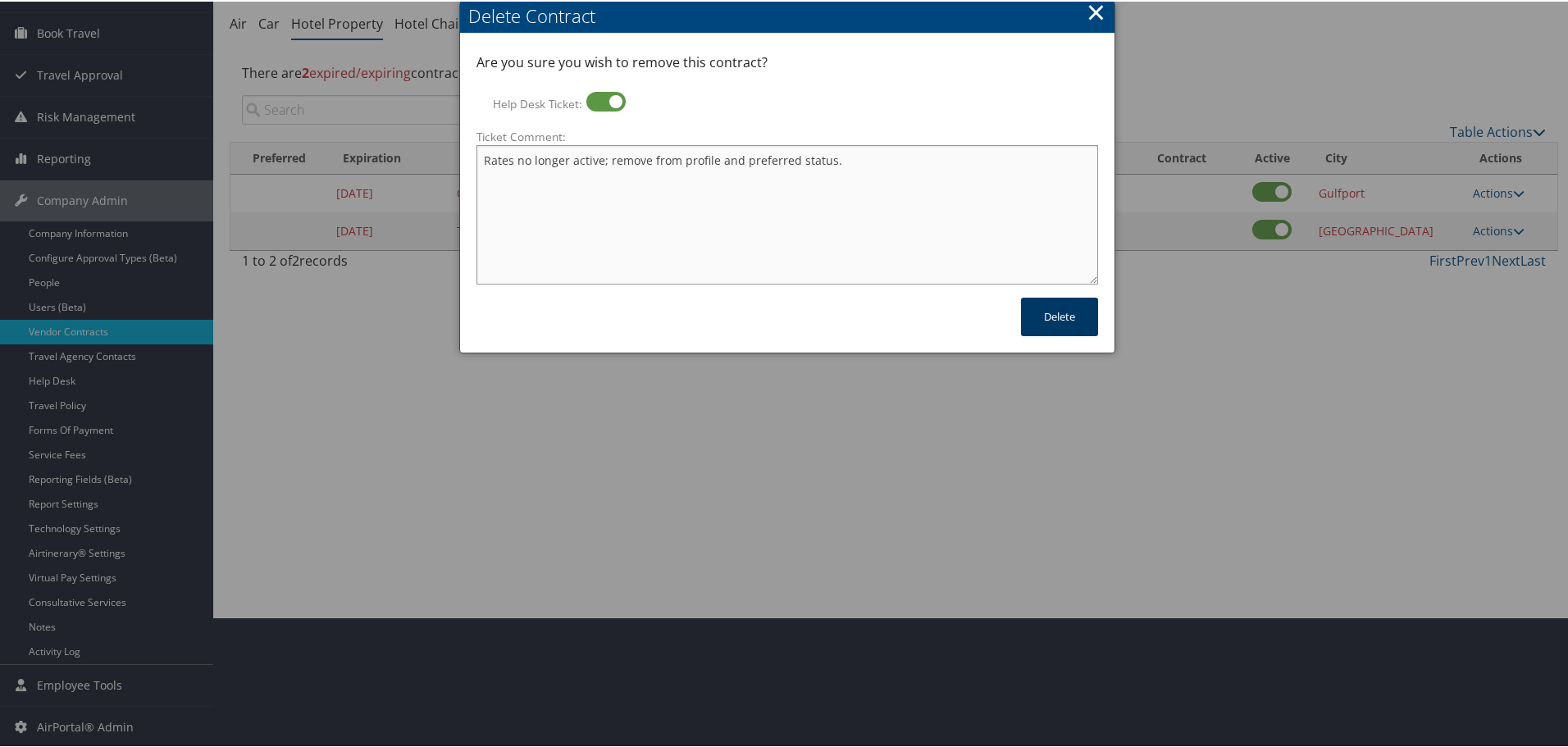
type textarea "Rates no longer active; remove from profile and preferred status."
click at [1040, 322] on button "Delete" at bounding box center [1060, 315] width 77 height 38
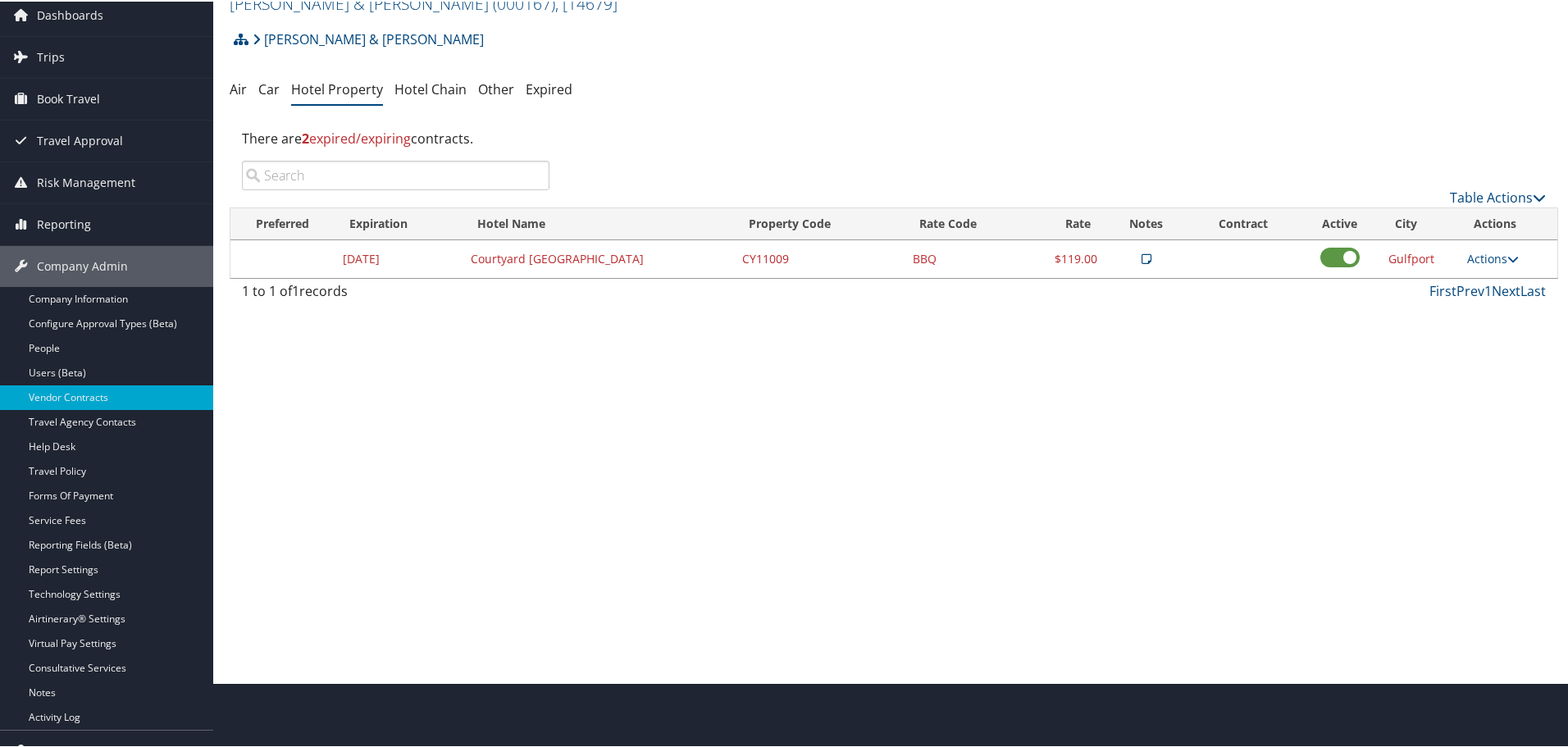
scroll to position [0, 0]
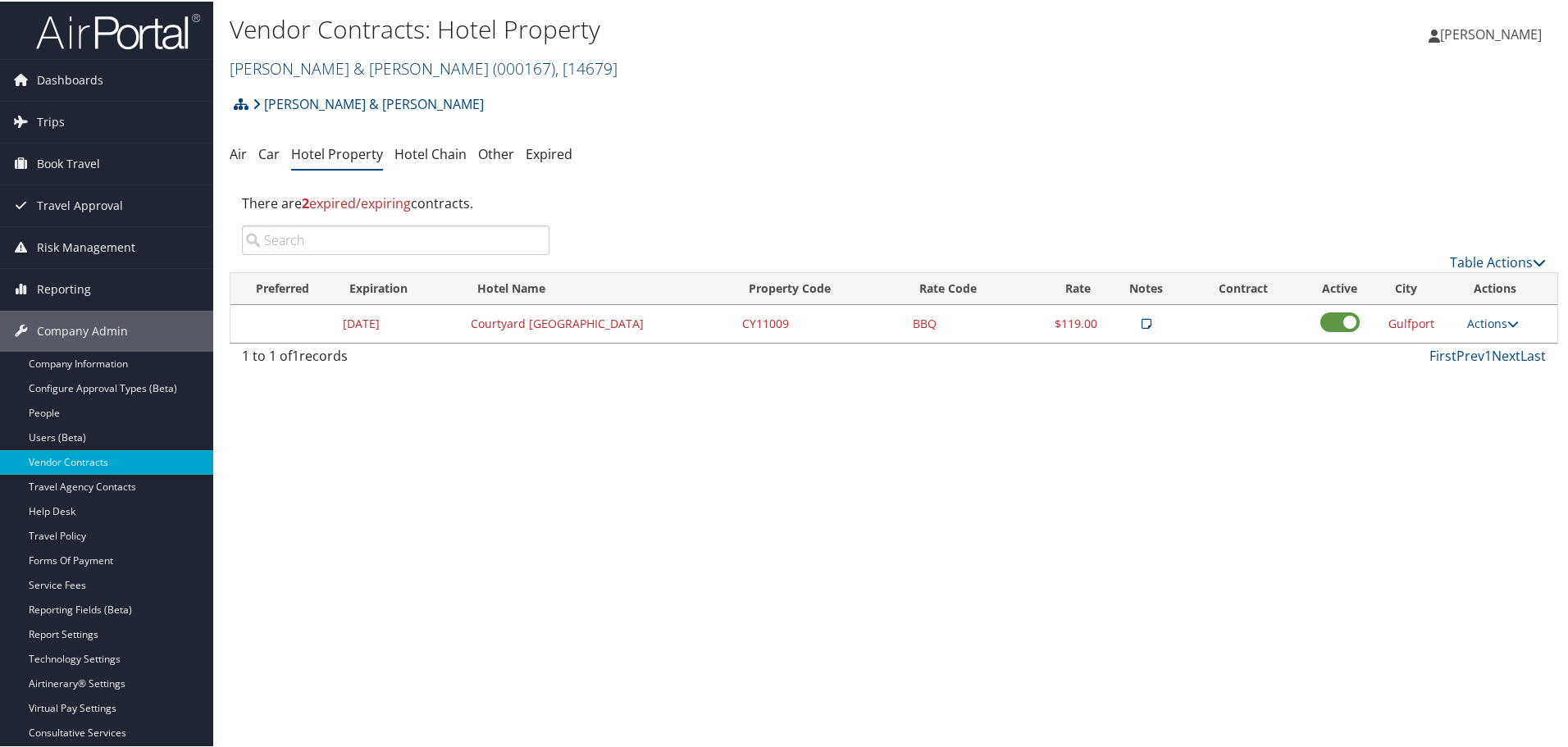
click at [299, 70] on link "Balch & Bingham ( 000167 ) , [ 14679 ]" at bounding box center [424, 67] width 388 height 22
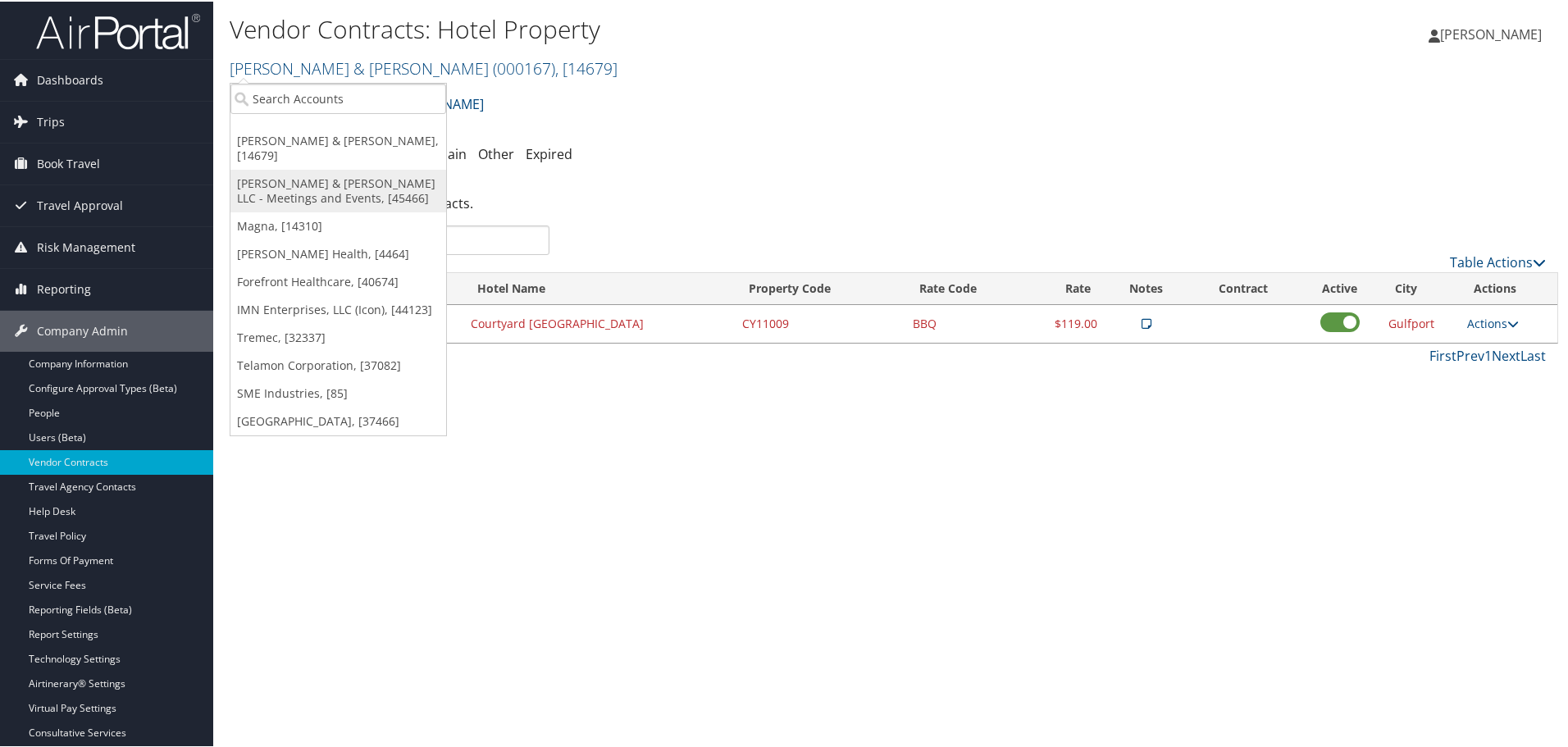
click at [298, 177] on link "[PERSON_NAME] & [PERSON_NAME] LLC - Meetings and Events, [45466]" at bounding box center [338, 189] width 216 height 43
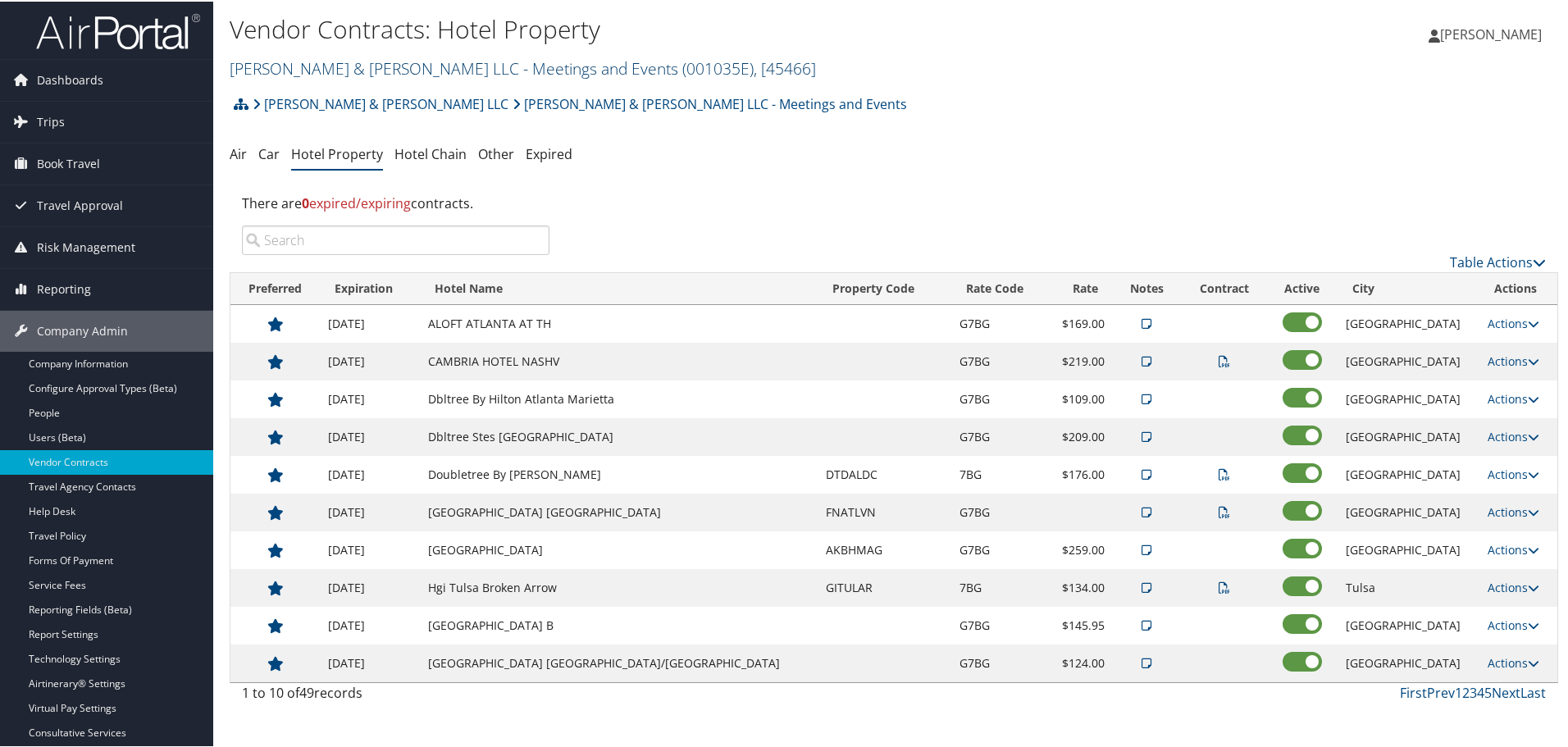
click at [330, 73] on link "[PERSON_NAME] & [PERSON_NAME] LLC - Meetings and Events ( 001035E ) , [ 45466 ]" at bounding box center [523, 67] width 587 height 22
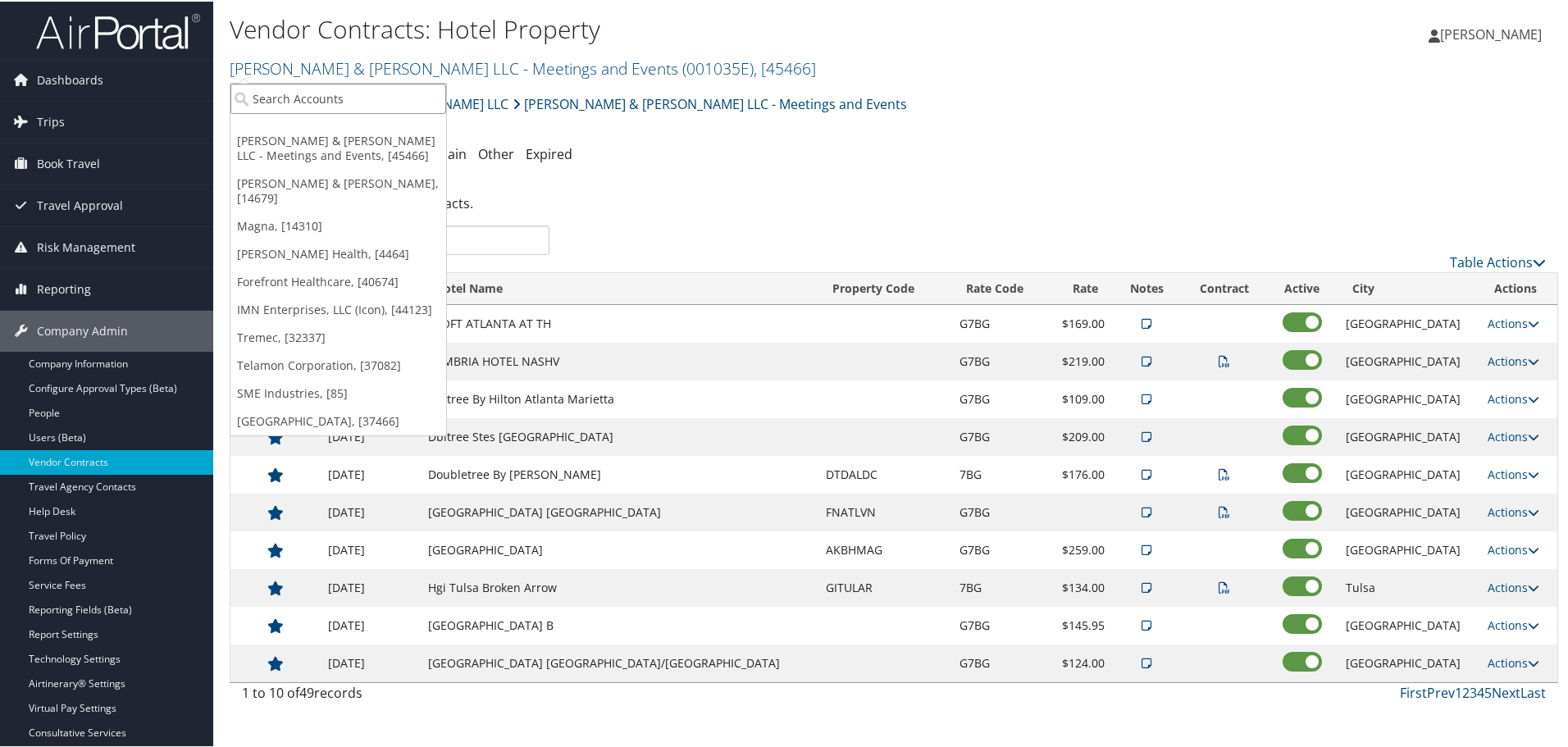
click at [330, 103] on input "search" at bounding box center [338, 97] width 216 height 30
type input "brasf"
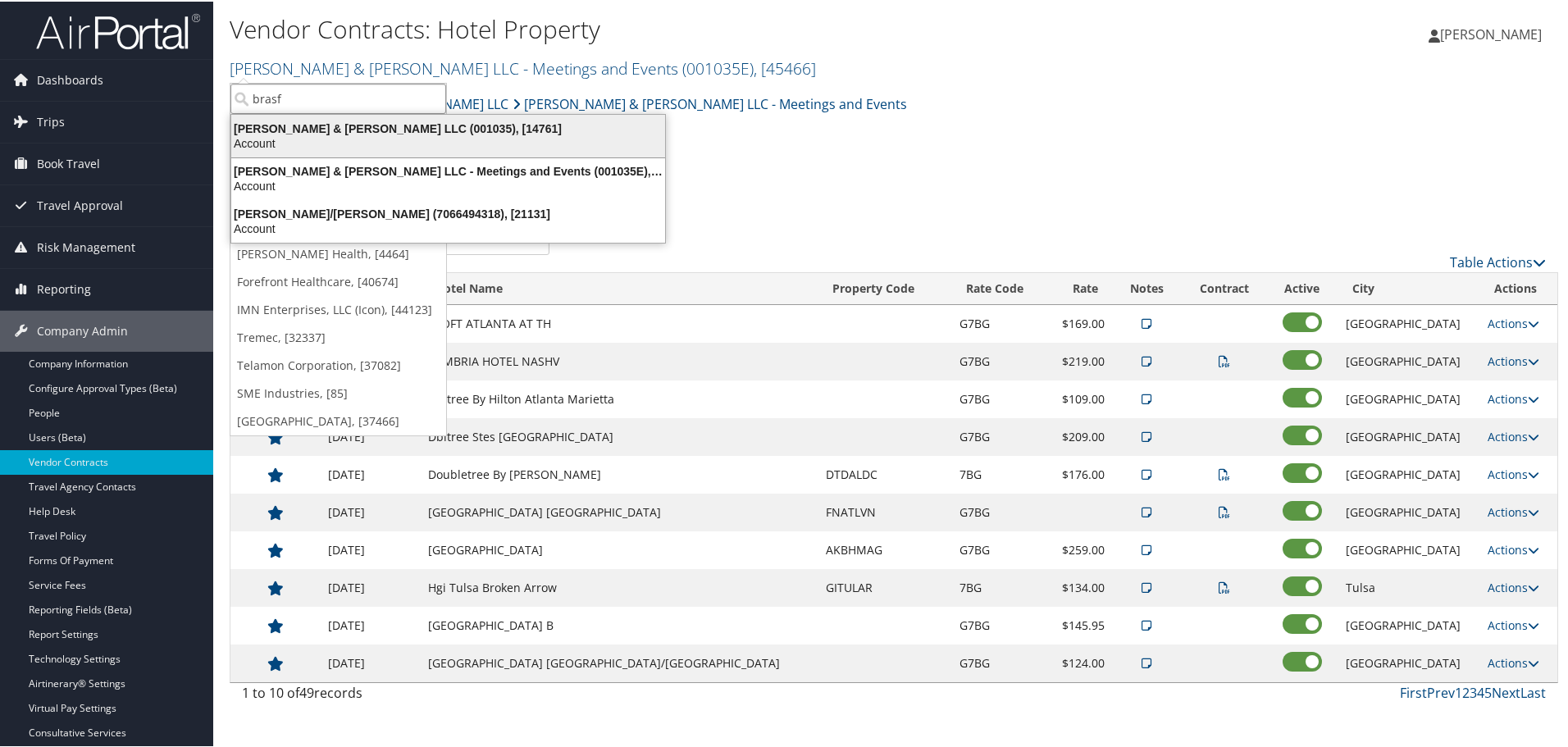
click at [345, 117] on div "Brasfield & Gorrie LLC (001035), [14761] Account" at bounding box center [448, 134] width 429 height 37
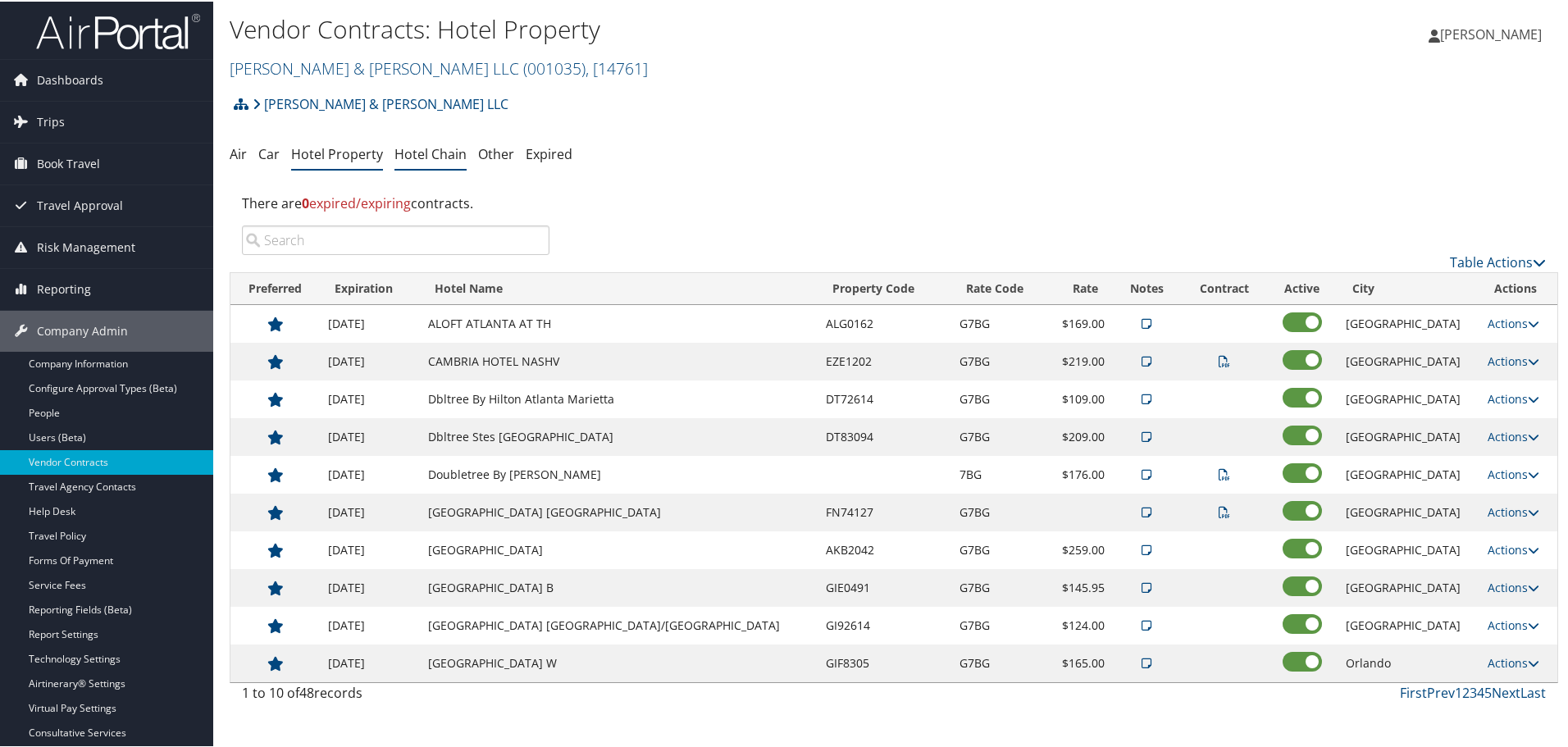
click at [431, 151] on link "Hotel Chain" at bounding box center [430, 153] width 72 height 18
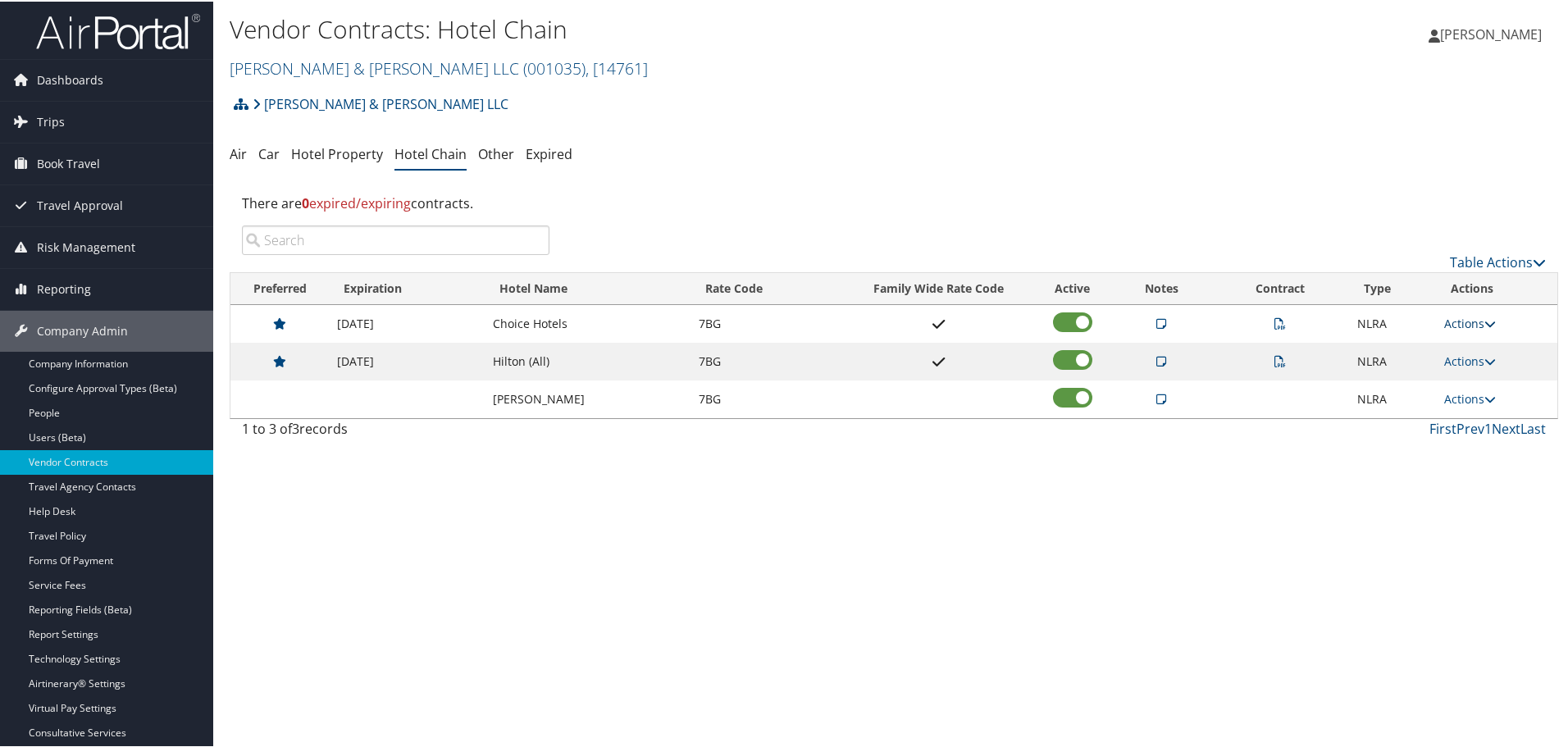
click at [1468, 324] on link "Actions" at bounding box center [1470, 322] width 52 height 15
click at [1475, 394] on link "Edit" at bounding box center [1491, 402] width 103 height 28
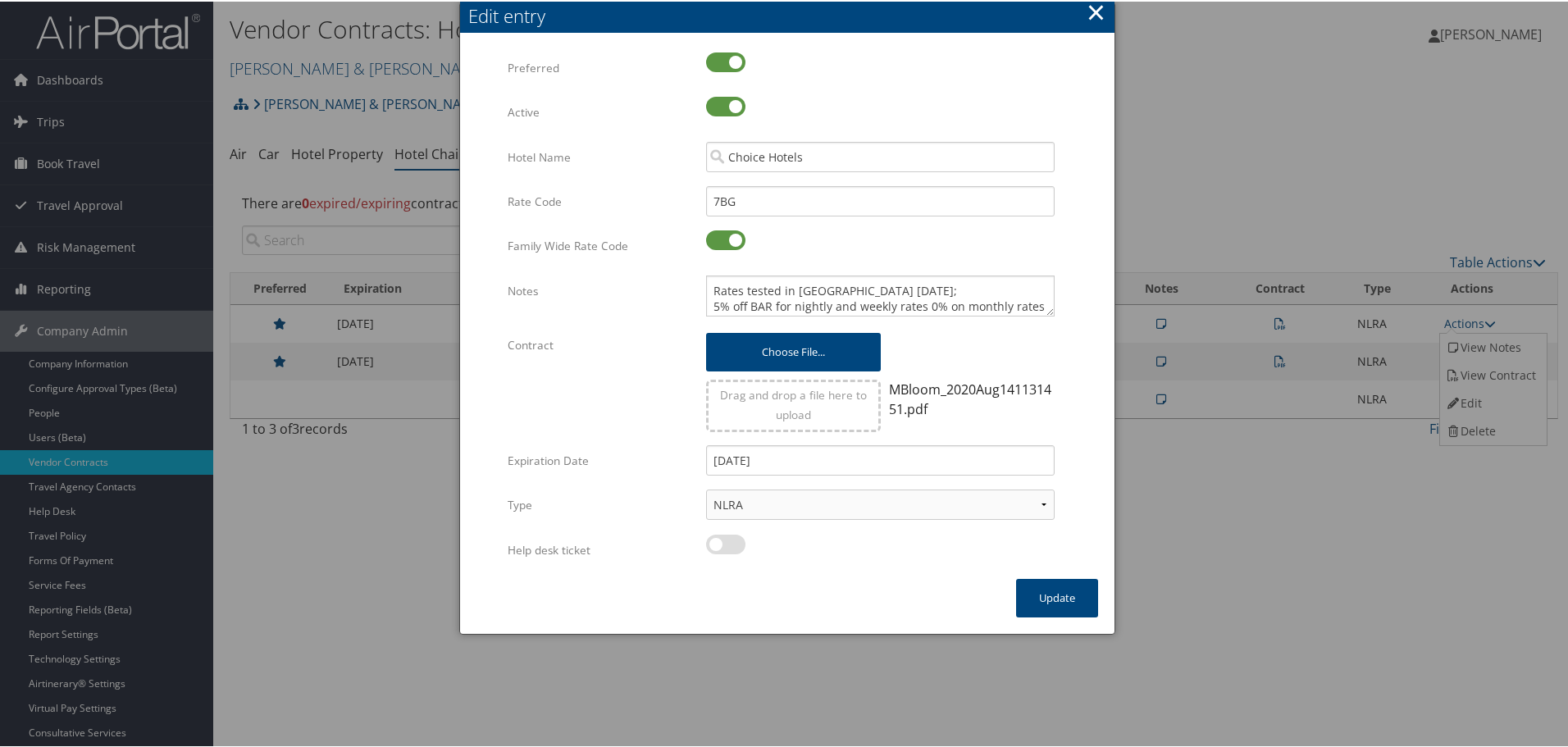
click at [1100, 5] on button "×" at bounding box center [1096, 11] width 19 height 33
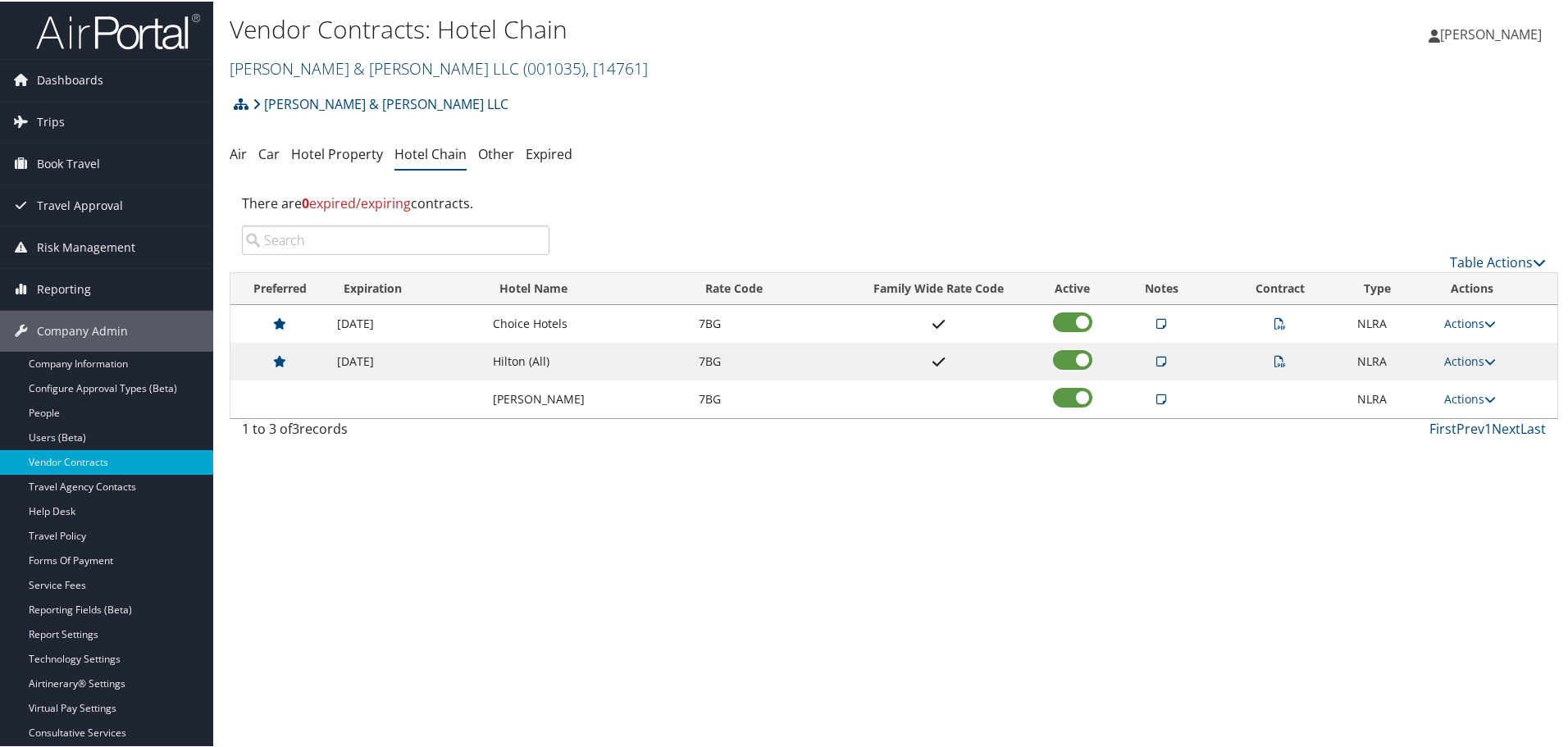
click at [322, 65] on link "[PERSON_NAME] & [PERSON_NAME] LLC ( 001035 ) , [ 14761 ]" at bounding box center [438, 67] width 418 height 22
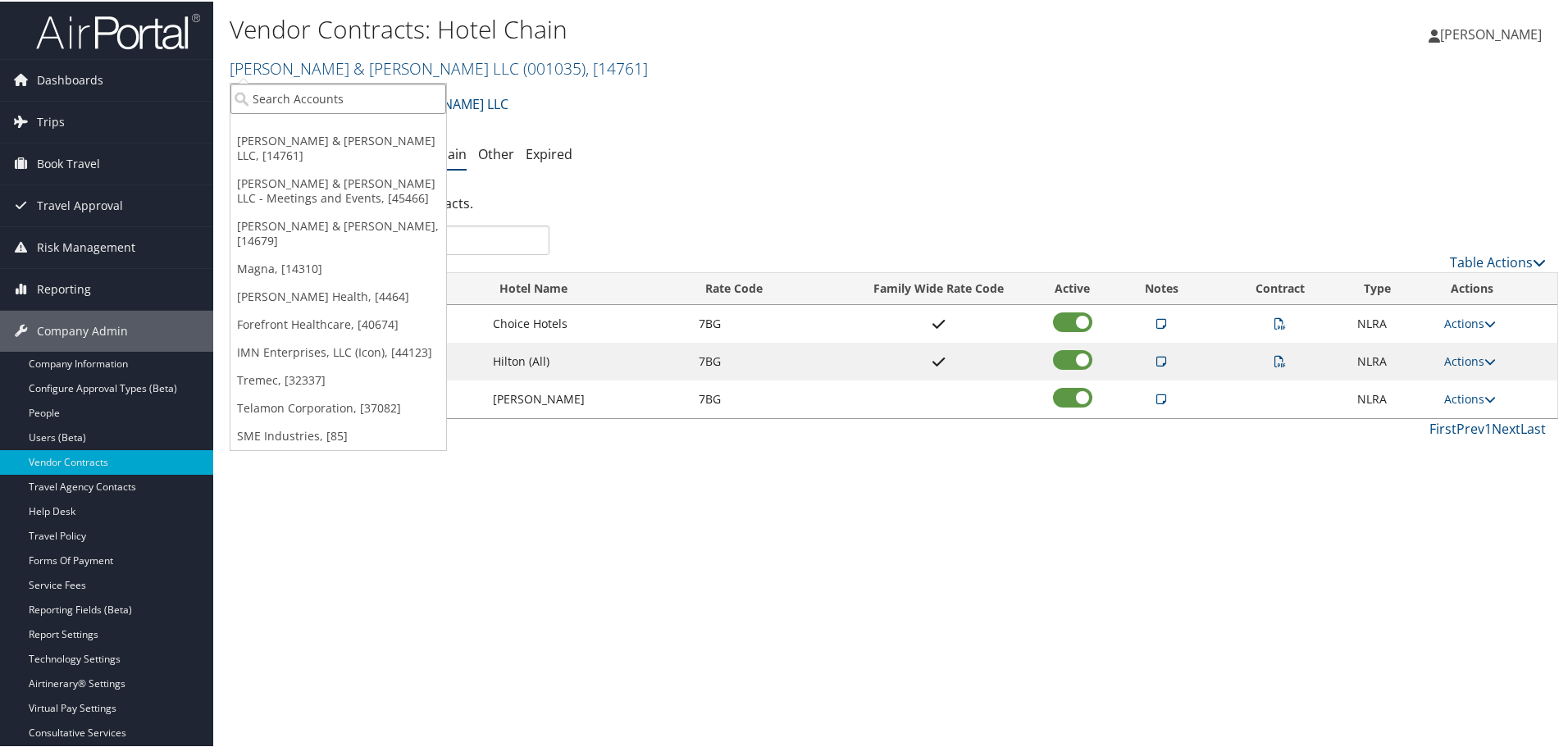
click at [304, 94] on input "search" at bounding box center [338, 97] width 216 height 30
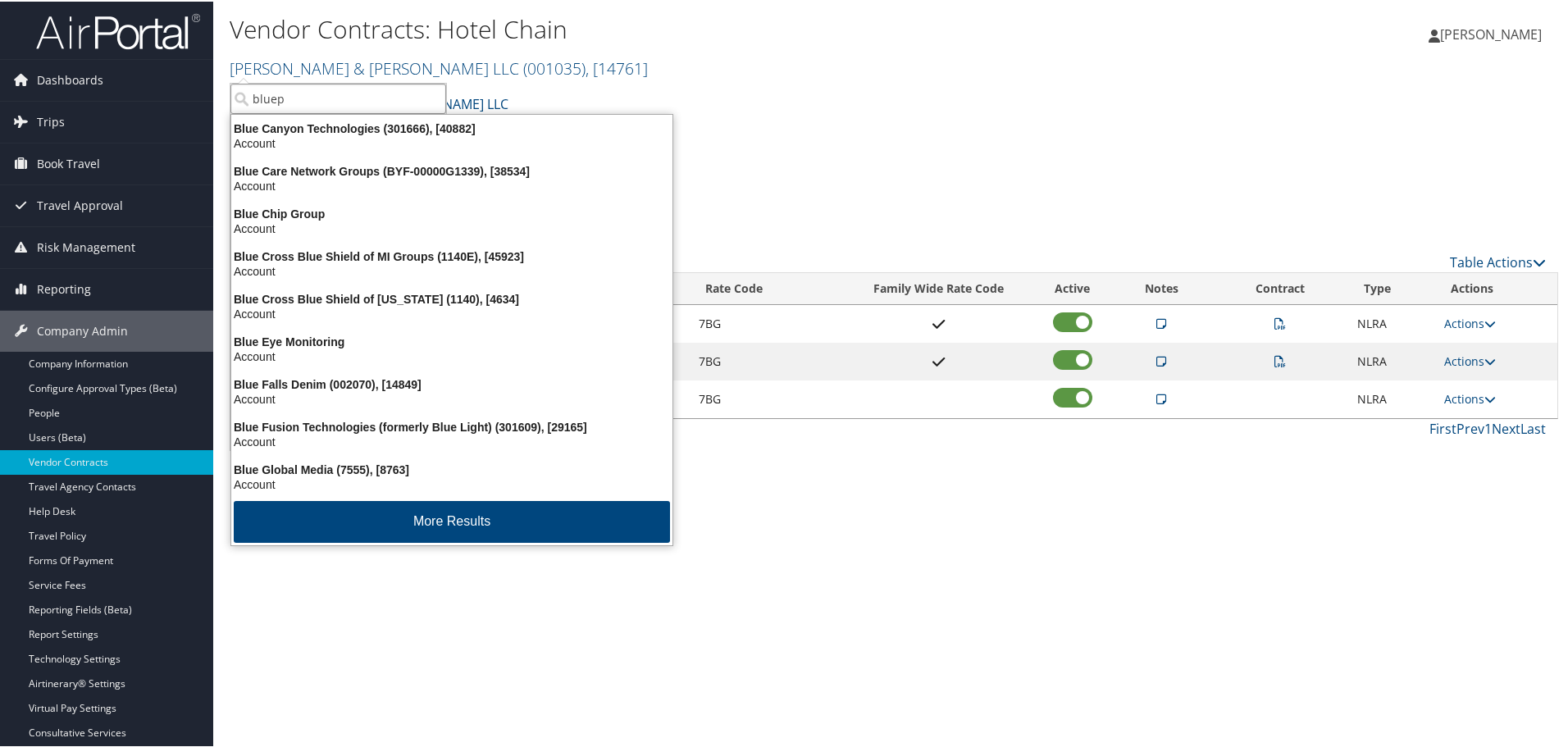
type input "bluepe"
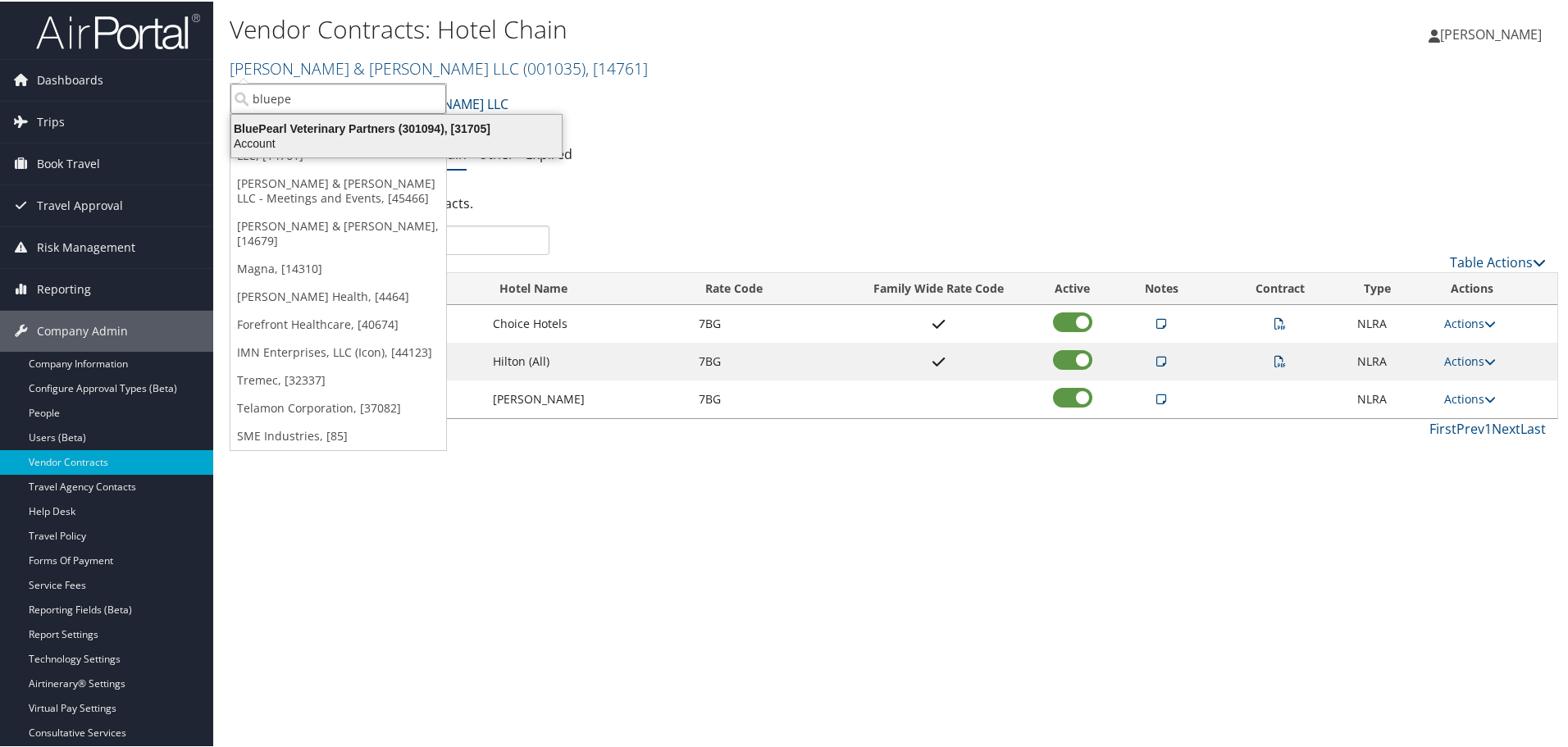
click at [282, 126] on div "BluePearl Veterinary Partners (301094), [31705]" at bounding box center [396, 127] width 350 height 15
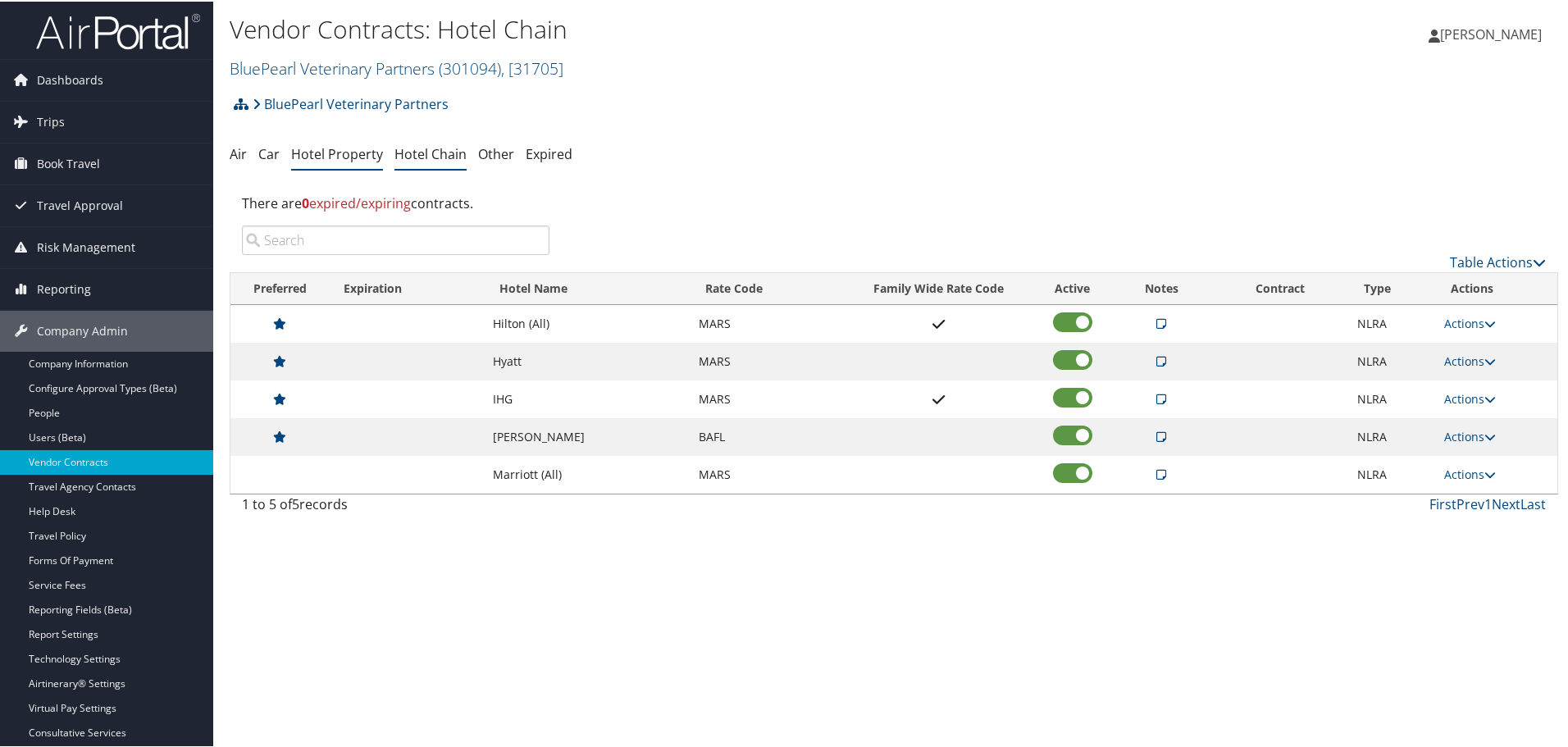
click at [333, 157] on link "Hotel Property" at bounding box center [337, 153] width 92 height 18
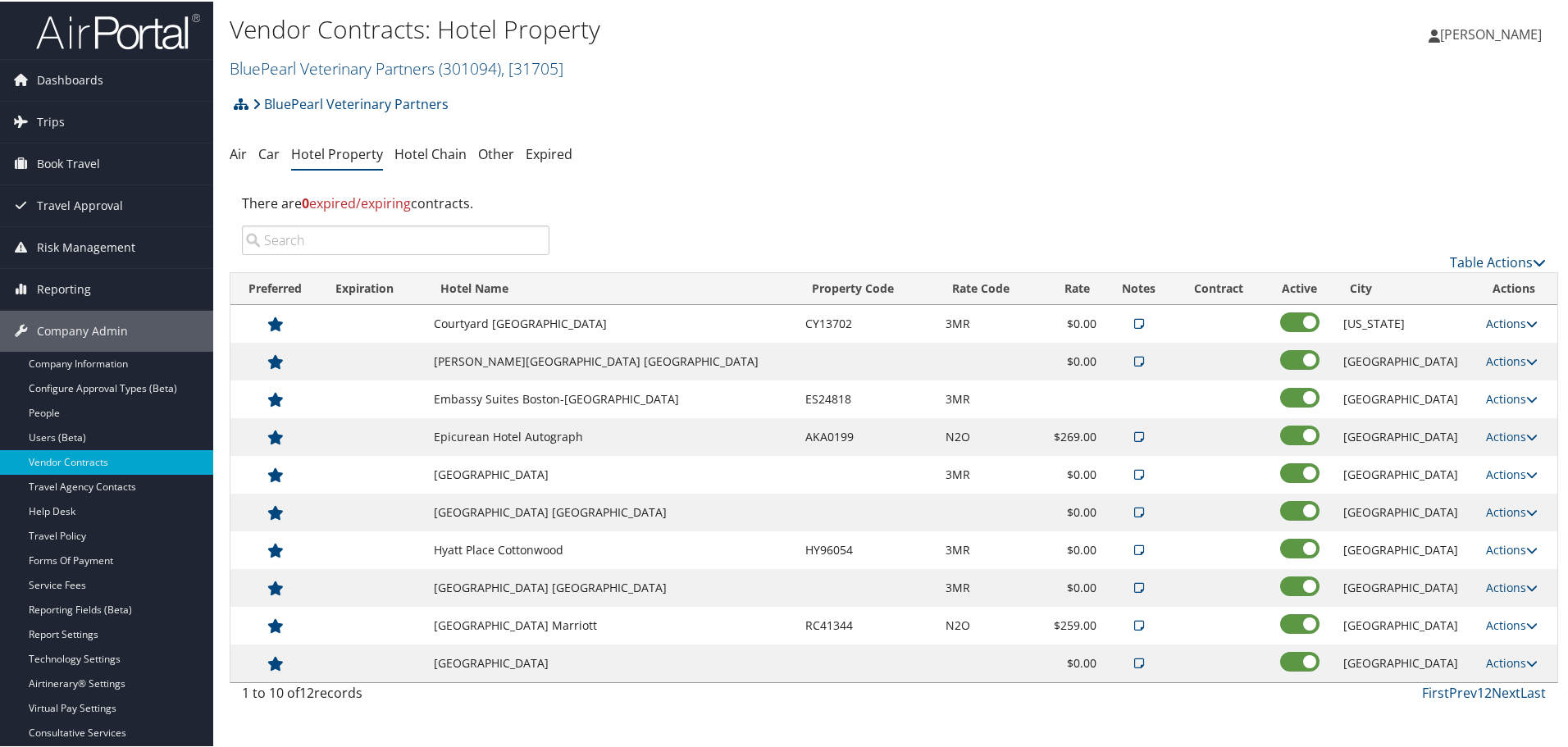
click at [1486, 320] on link "Actions" at bounding box center [1512, 322] width 52 height 15
click at [1491, 374] on link "Edit" at bounding box center [1513, 374] width 88 height 28
select select "NLRA"
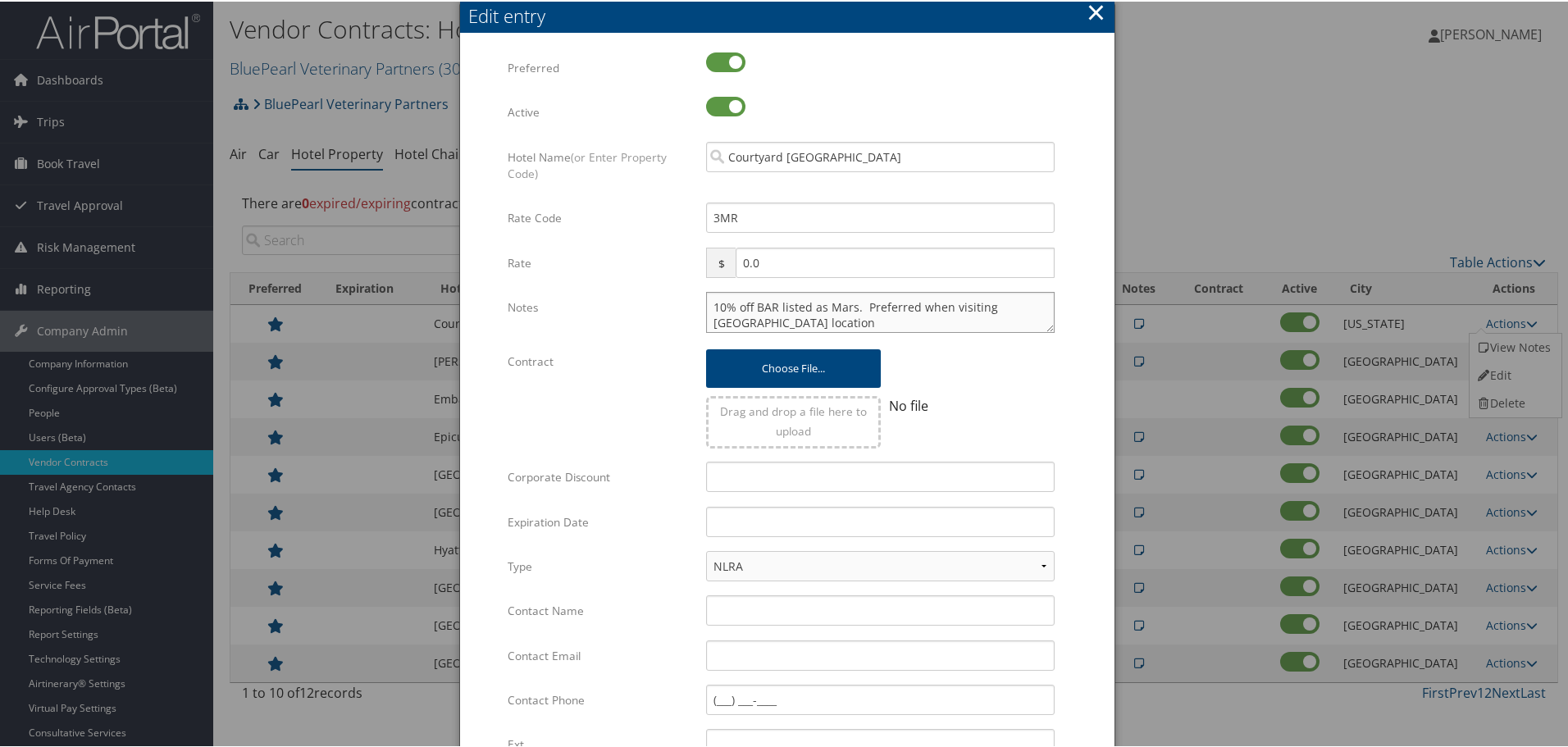
click at [706, 302] on textarea "10% off BAR listed as Mars. Preferred when visiting NYC location" at bounding box center [880, 311] width 349 height 41
paste textarea "Rates tested in [GEOGRAPHIC_DATA] [DATE];"
type textarea "Rates tested in TP+ Oct 2025; 10% off BAR listed as Mars. Preferred when visiti…"
click at [789, 532] on input "text" at bounding box center [880, 519] width 349 height 30
type input "[DATE]"
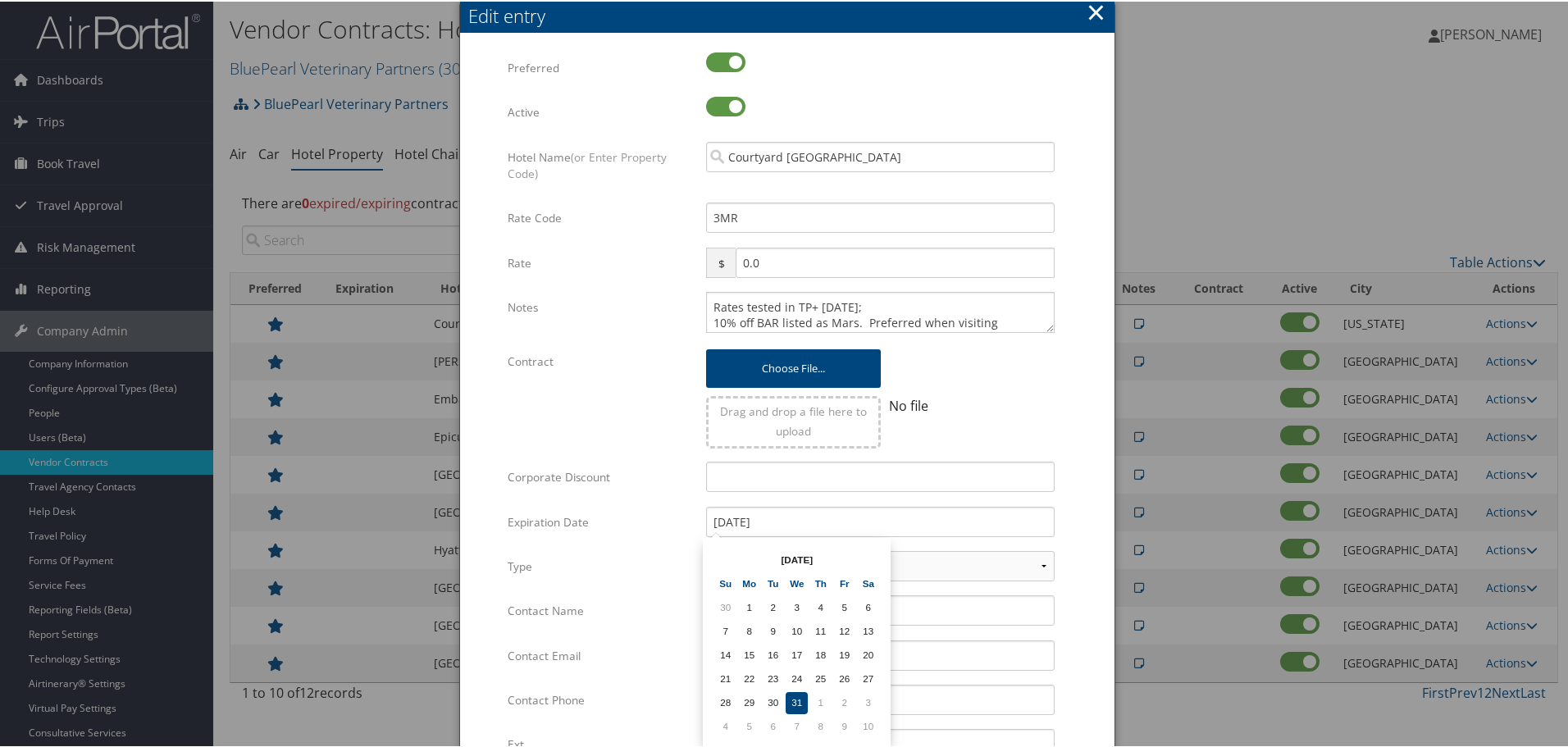
click at [1065, 500] on form "Multiple values The selected items contain different values for this input. To …" at bounding box center [787, 501] width 621 height 900
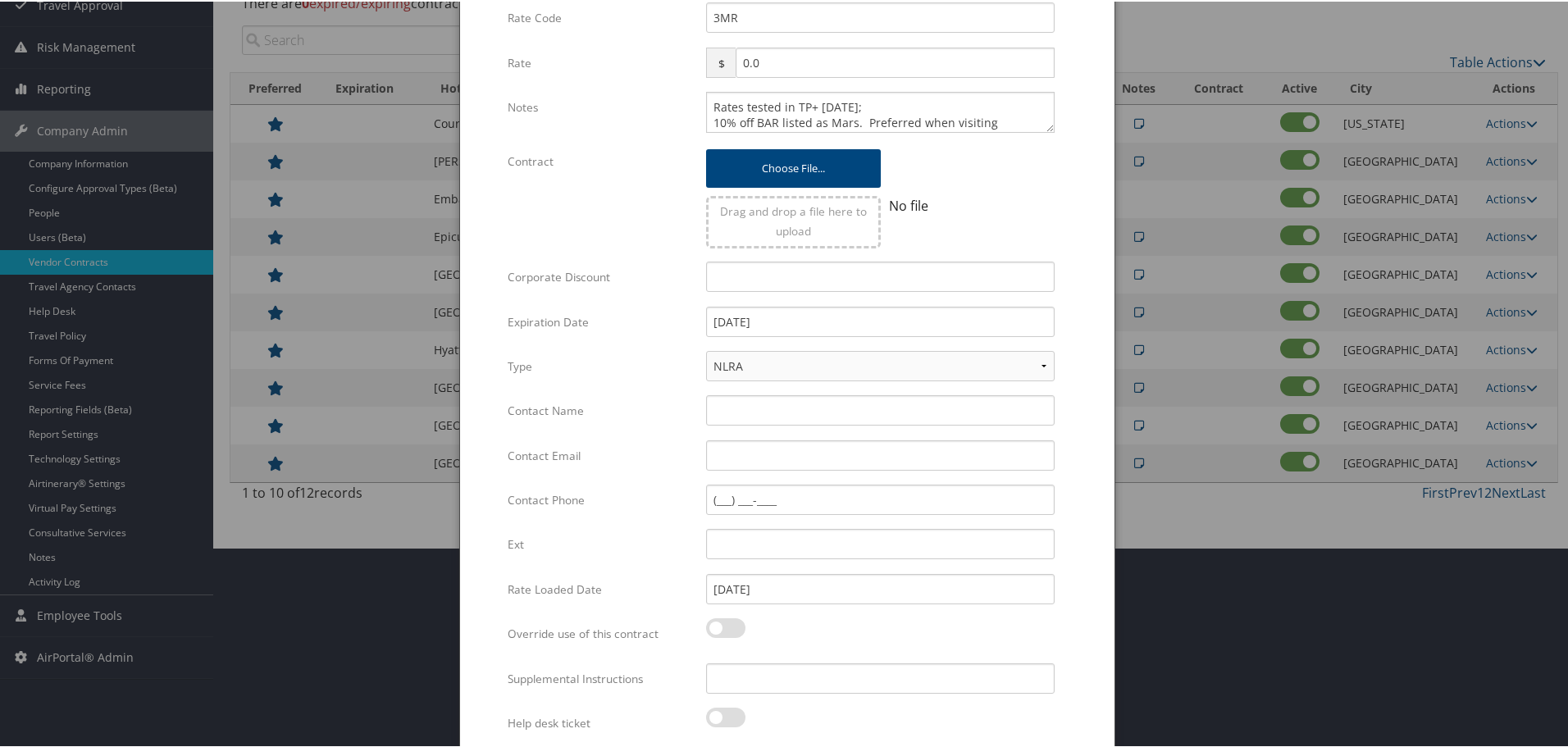
scroll to position [259, 0]
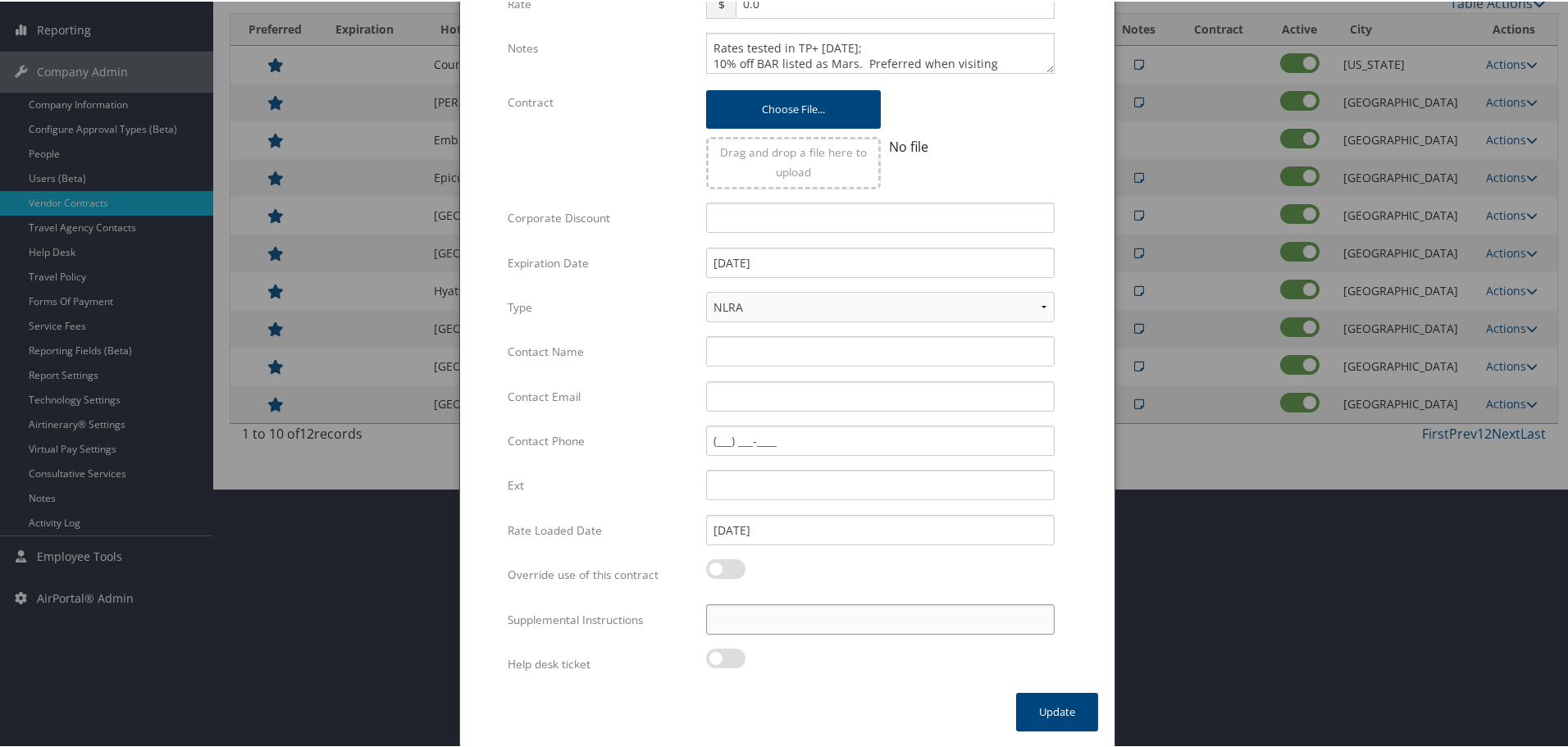
click at [741, 619] on input "Supplemental Instructions" at bounding box center [880, 618] width 349 height 30
paste input "SAB Prop ID -"
paste input "0188731"
type input "SAB Prop ID - 0188731"
click at [1047, 708] on button "Update" at bounding box center [1057, 711] width 82 height 38
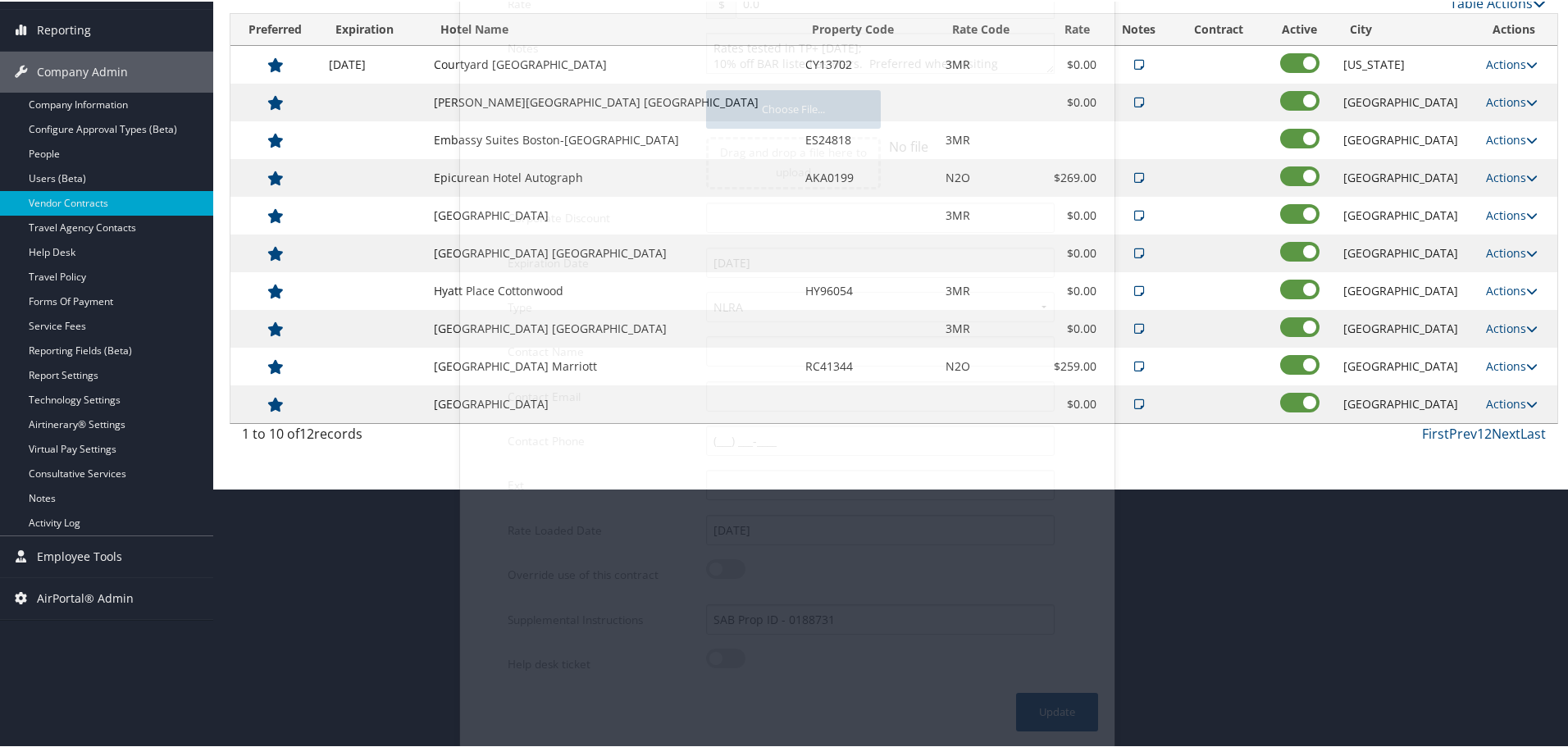
scroll to position [130, 0]
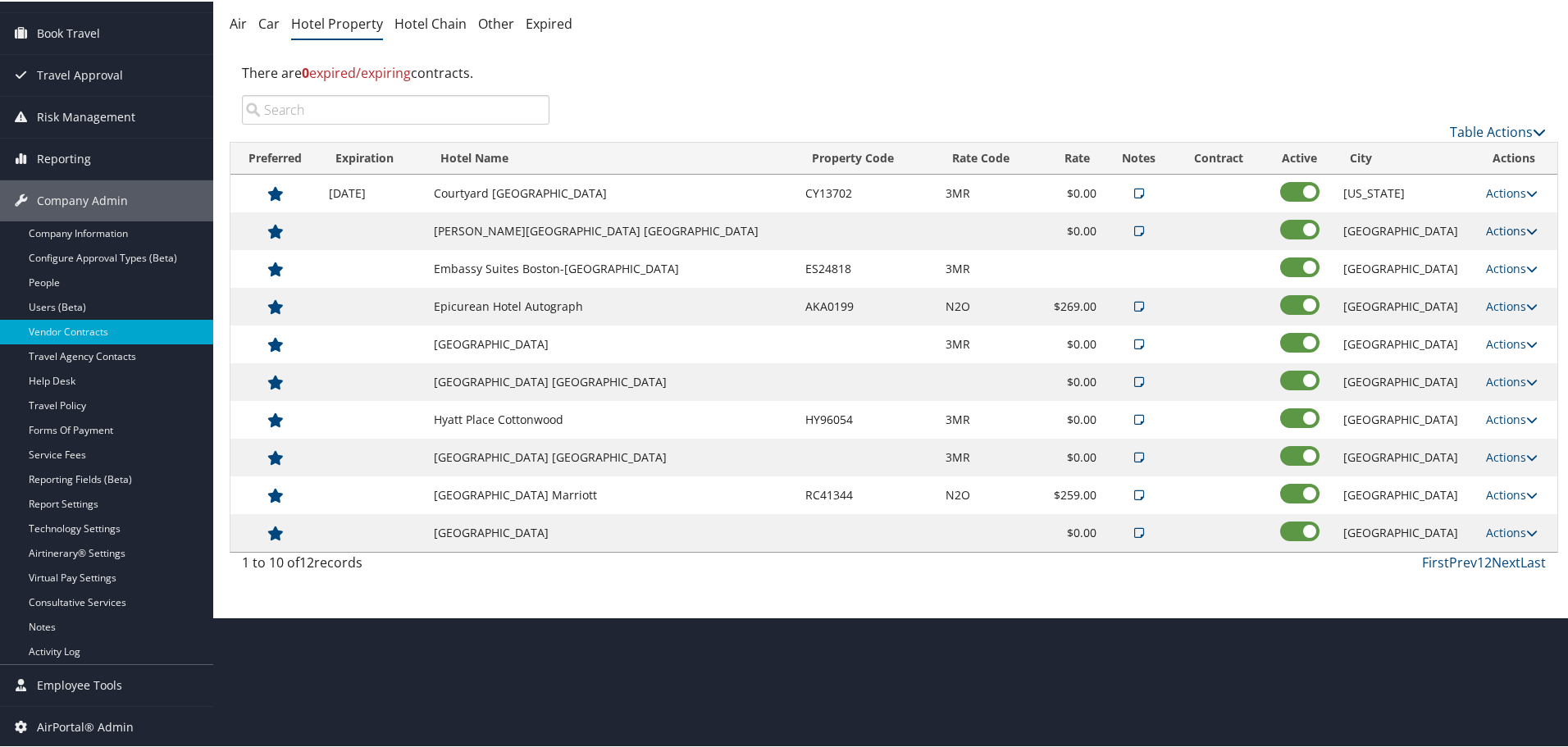
click at [1493, 228] on link "Actions" at bounding box center [1512, 229] width 52 height 15
click at [1489, 275] on icon at bounding box center [1483, 281] width 15 height 12
select select "NLRA"
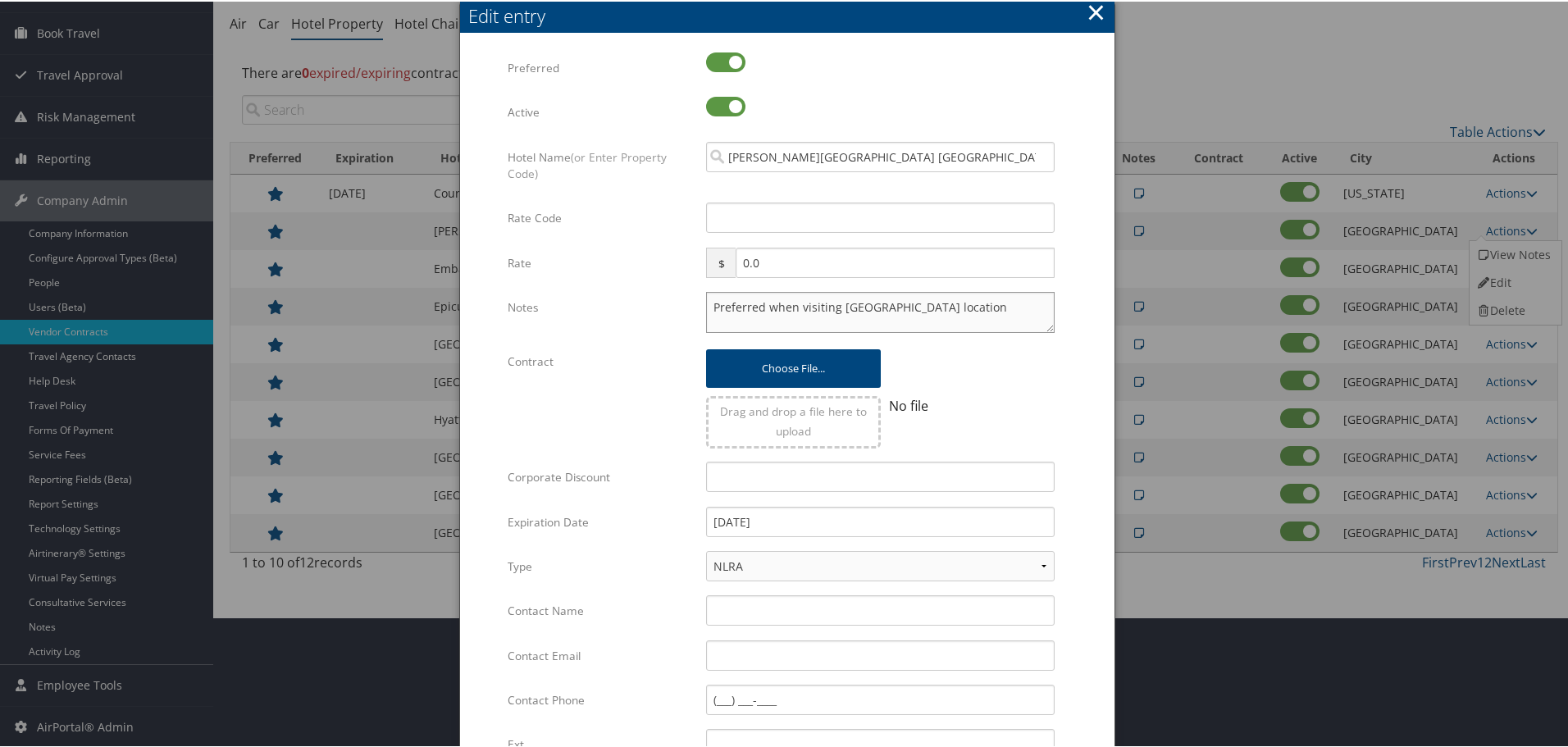
click at [712, 303] on textarea "Preferred when visiting Chesterfield location" at bounding box center [880, 311] width 349 height 41
paste textarea "Rates tested in [GEOGRAPHIC_DATA] [DATE];"
type textarea "Rates tested in TP+ Oct 2025; Preferred when visiting Chesterfield location"
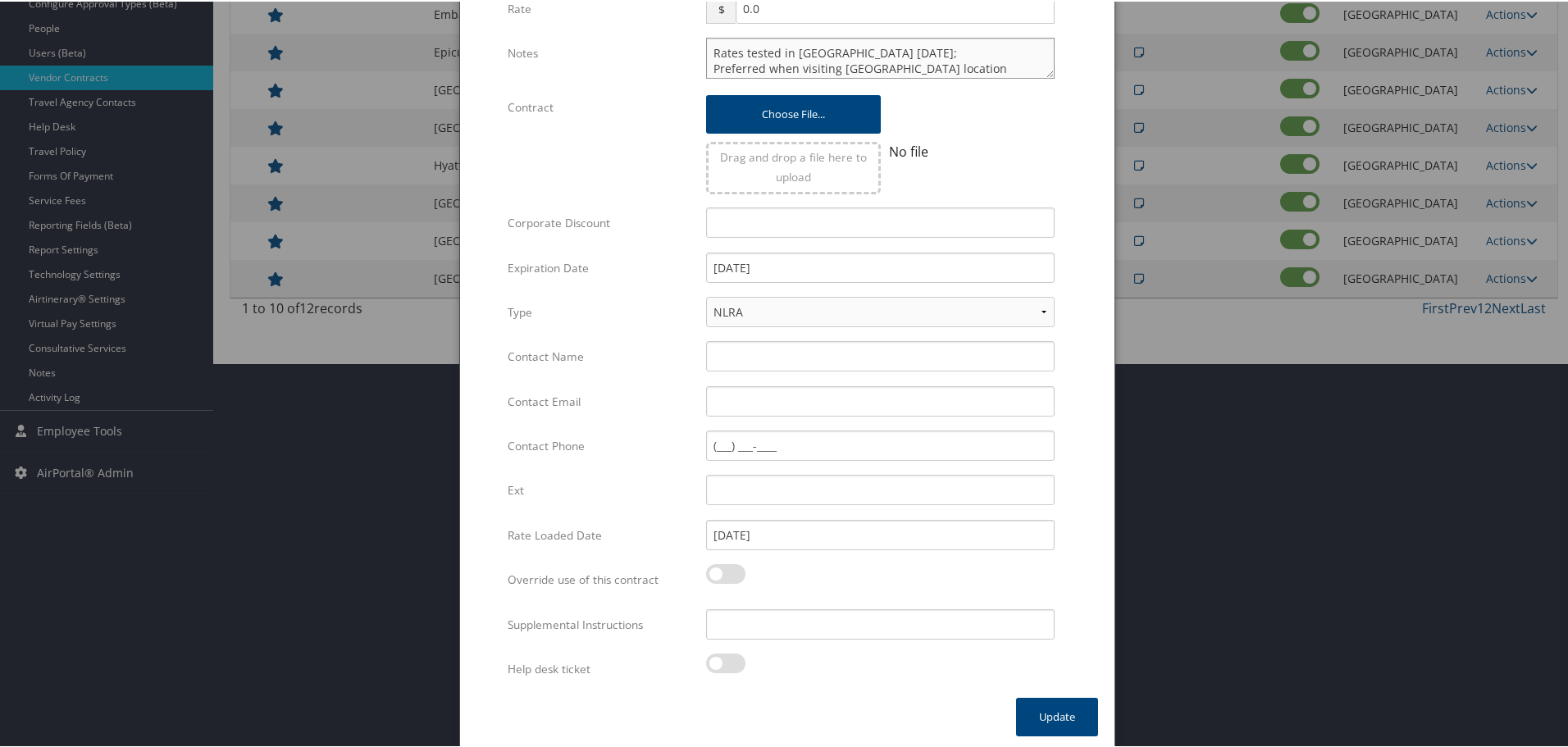
scroll to position [390, 0]
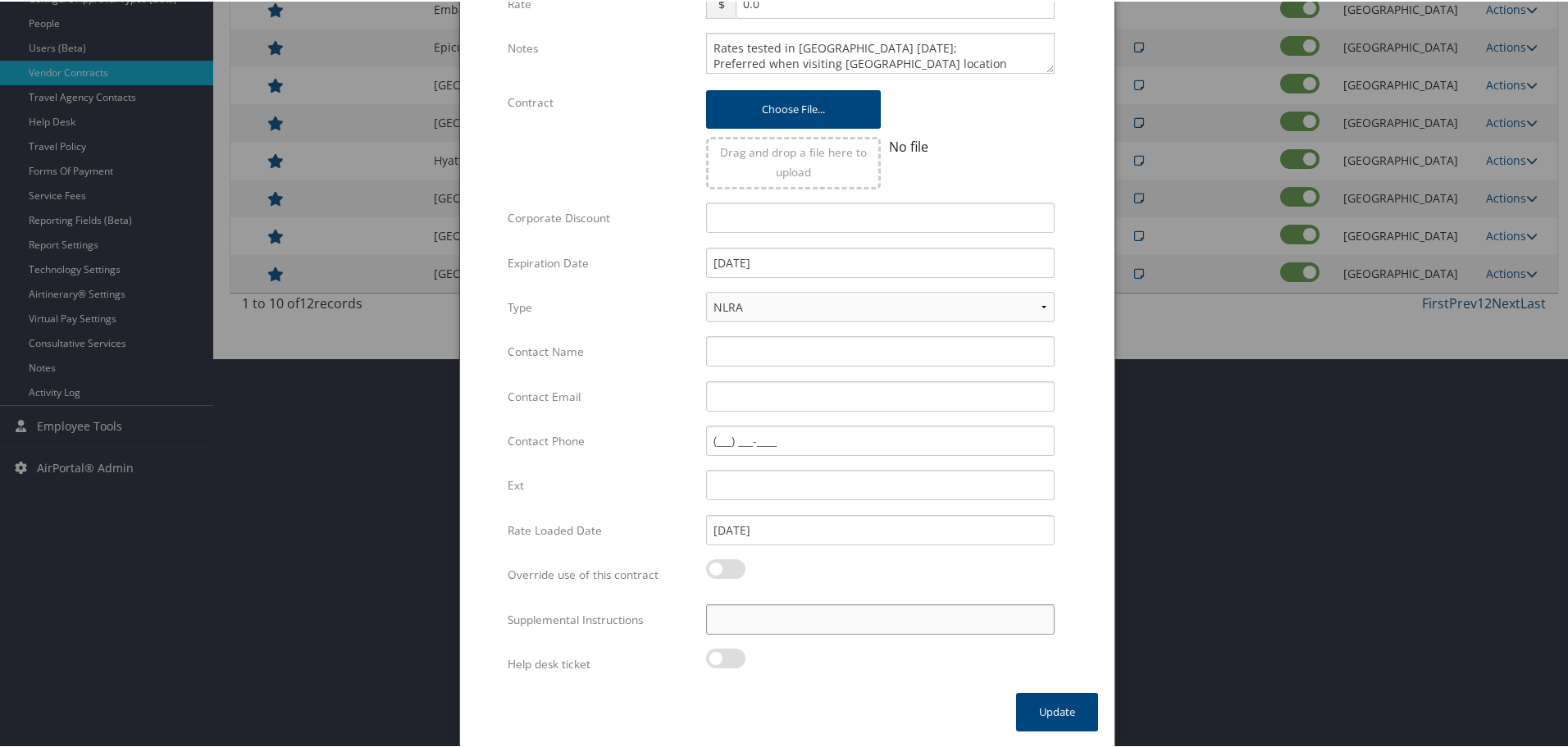
click at [767, 625] on input "Supplemental Instructions" at bounding box center [880, 618] width 349 height 30
paste input "SAB Prop ID -"
paste input "026706"
type input "SAB Prop ID - 026706"
click at [1040, 712] on button "Update" at bounding box center [1057, 711] width 82 height 38
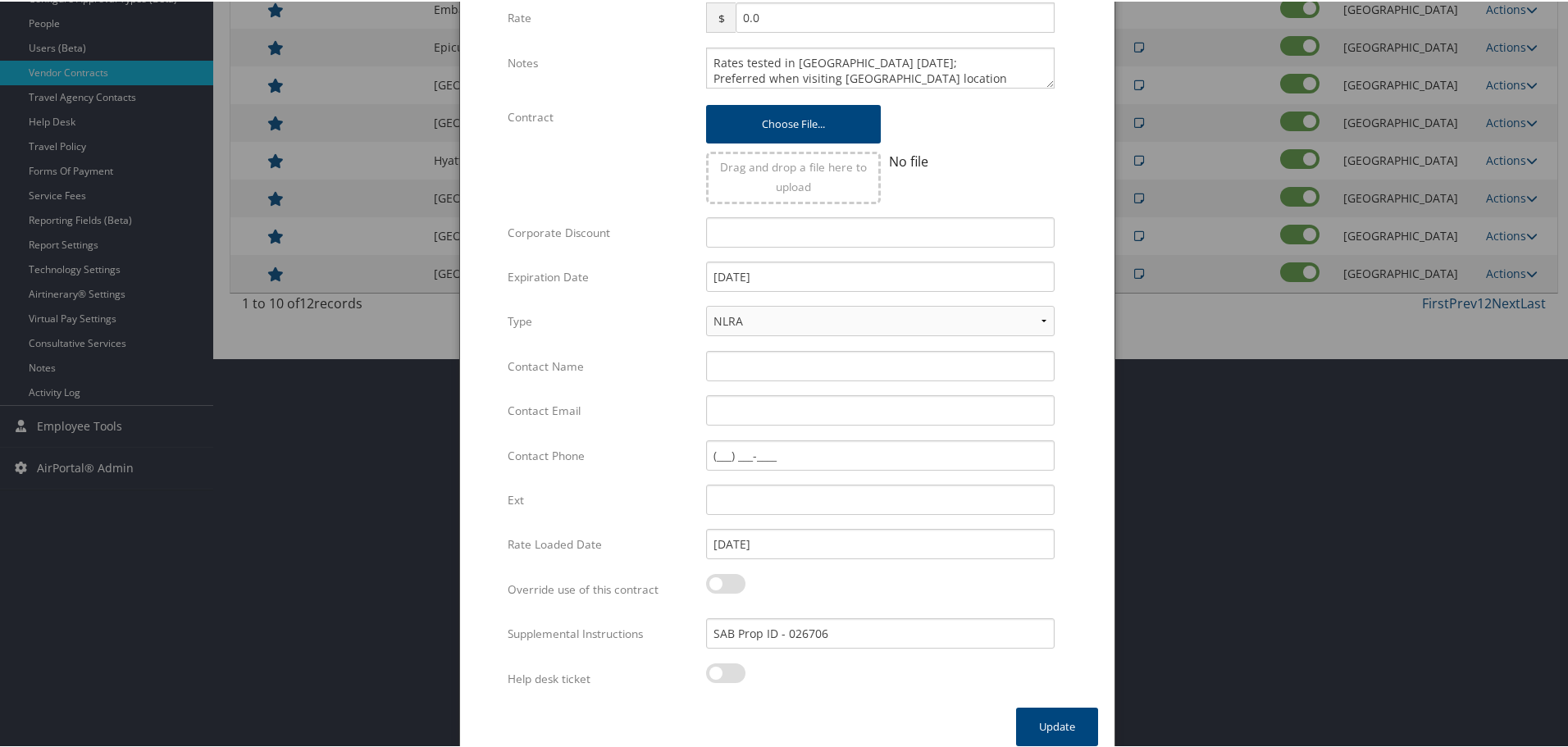
scroll to position [0, 0]
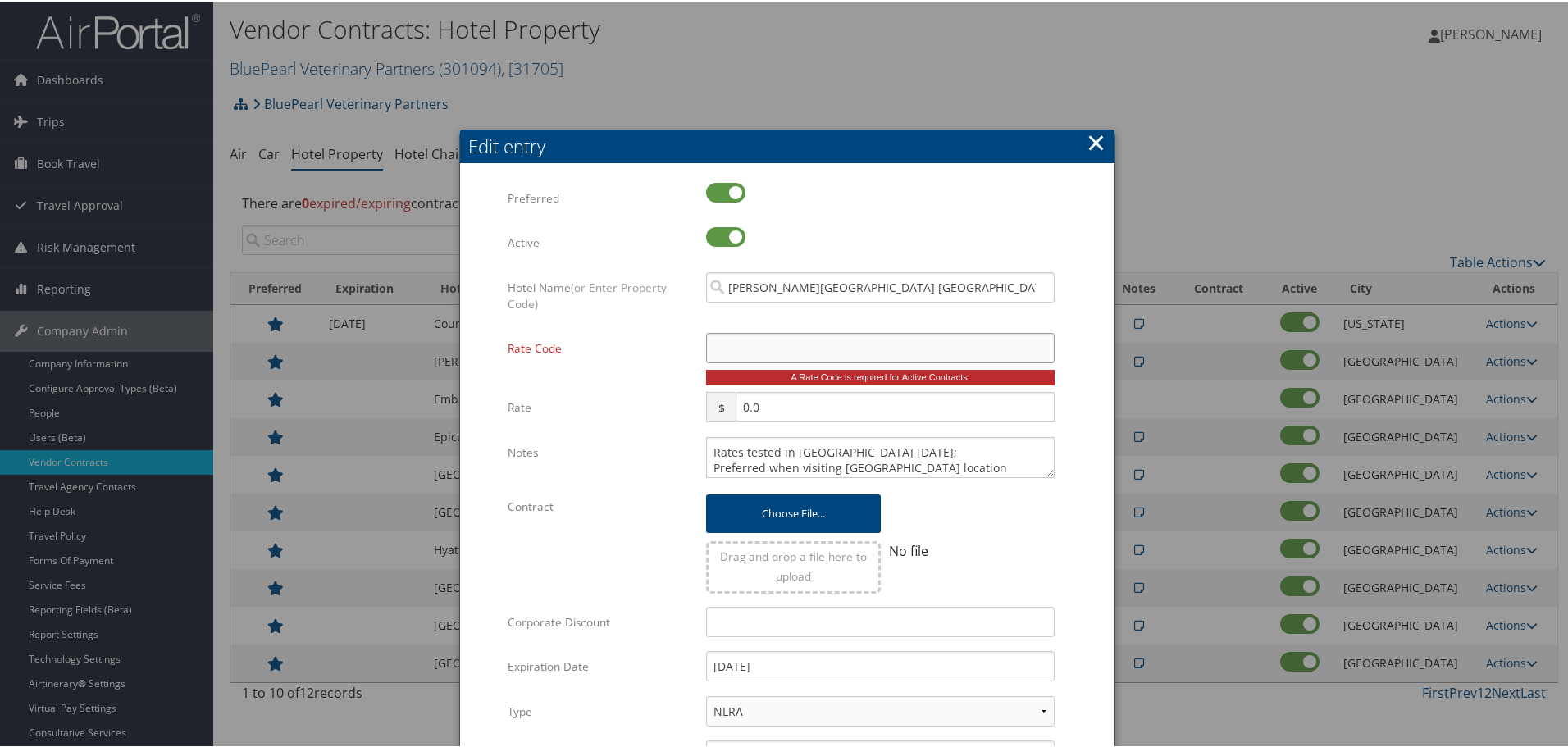
click at [858, 345] on input "Rate Code" at bounding box center [880, 346] width 349 height 30
type input "M"
checkbox input "true"
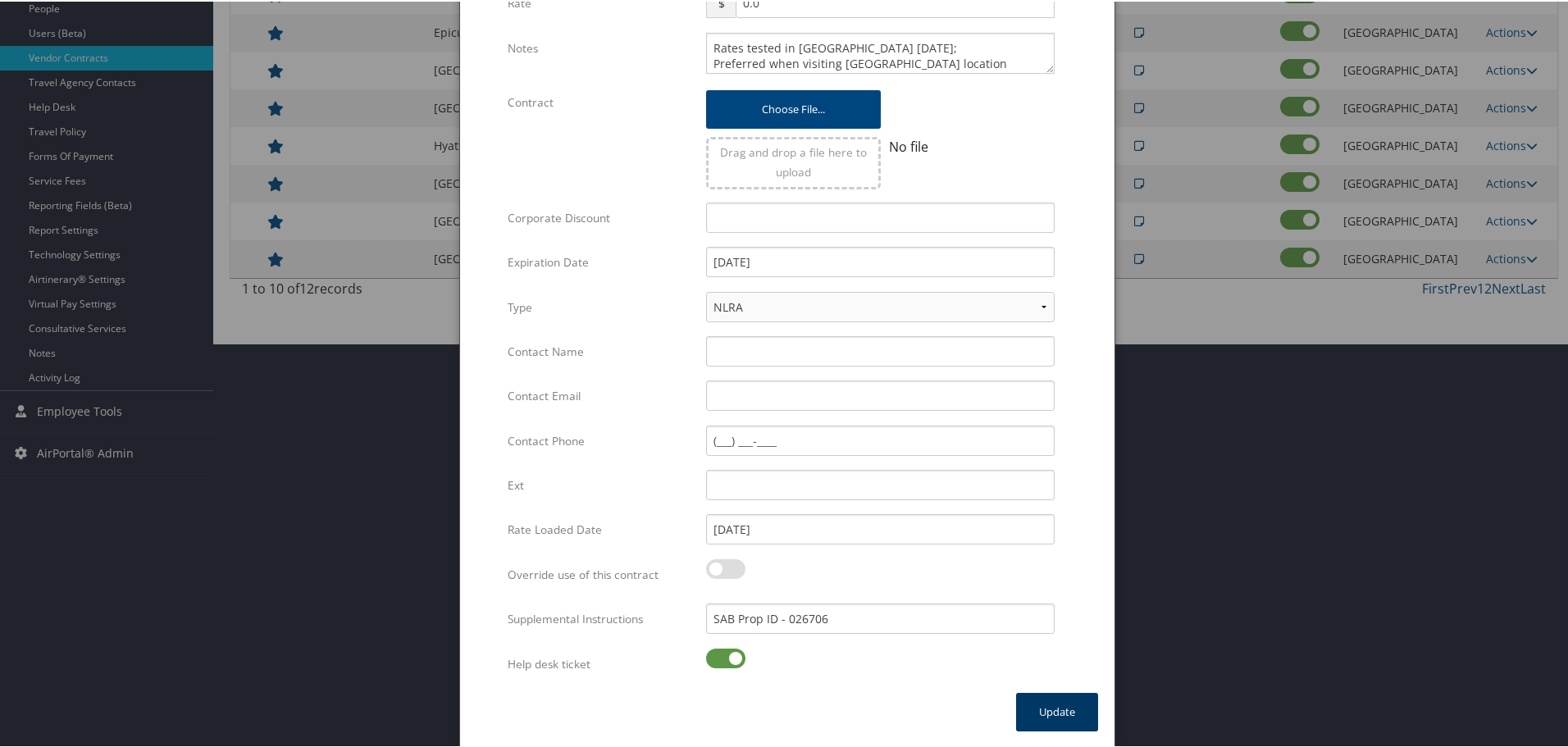
type input "MARS"
click at [1030, 714] on button "Update" at bounding box center [1057, 711] width 82 height 38
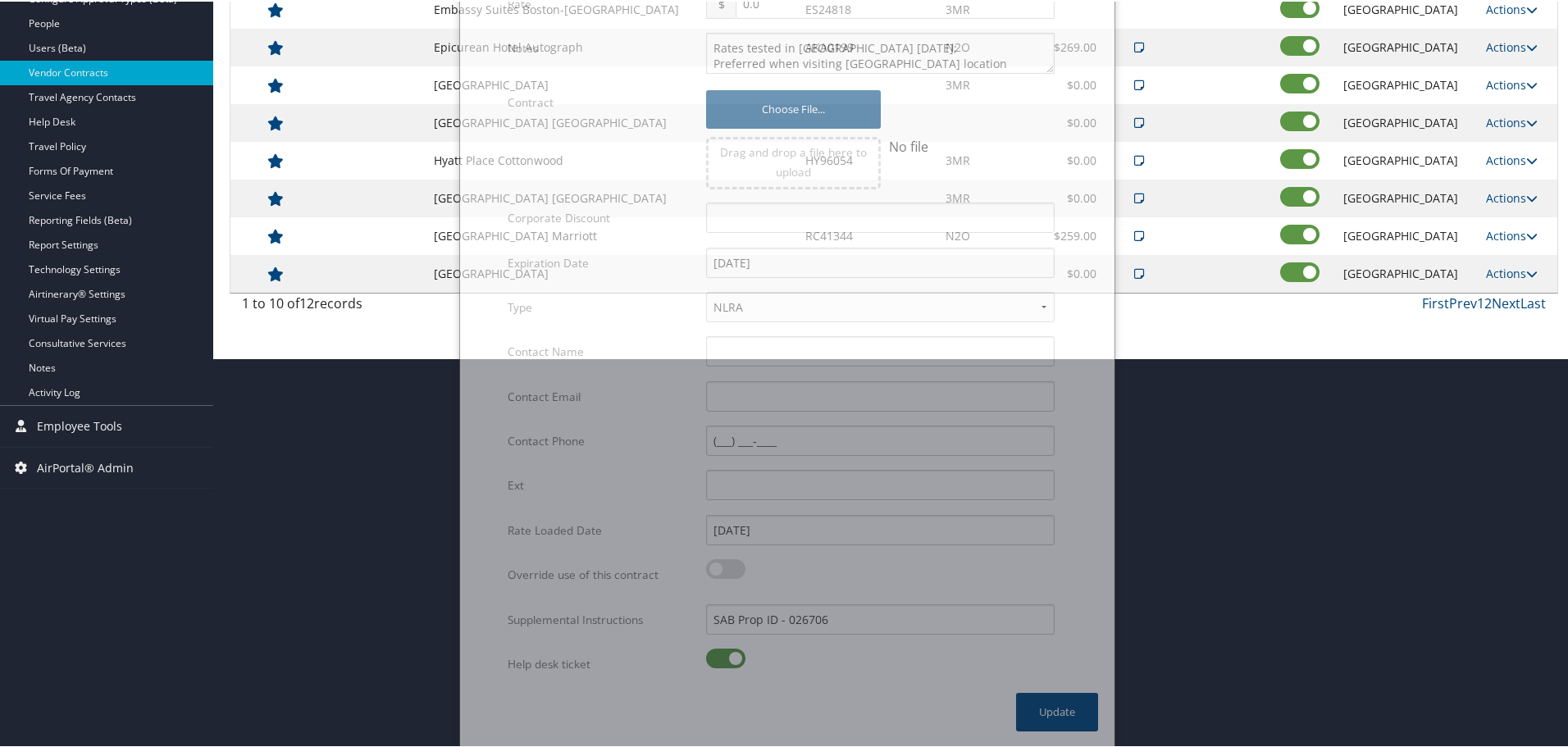
scroll to position [130, 0]
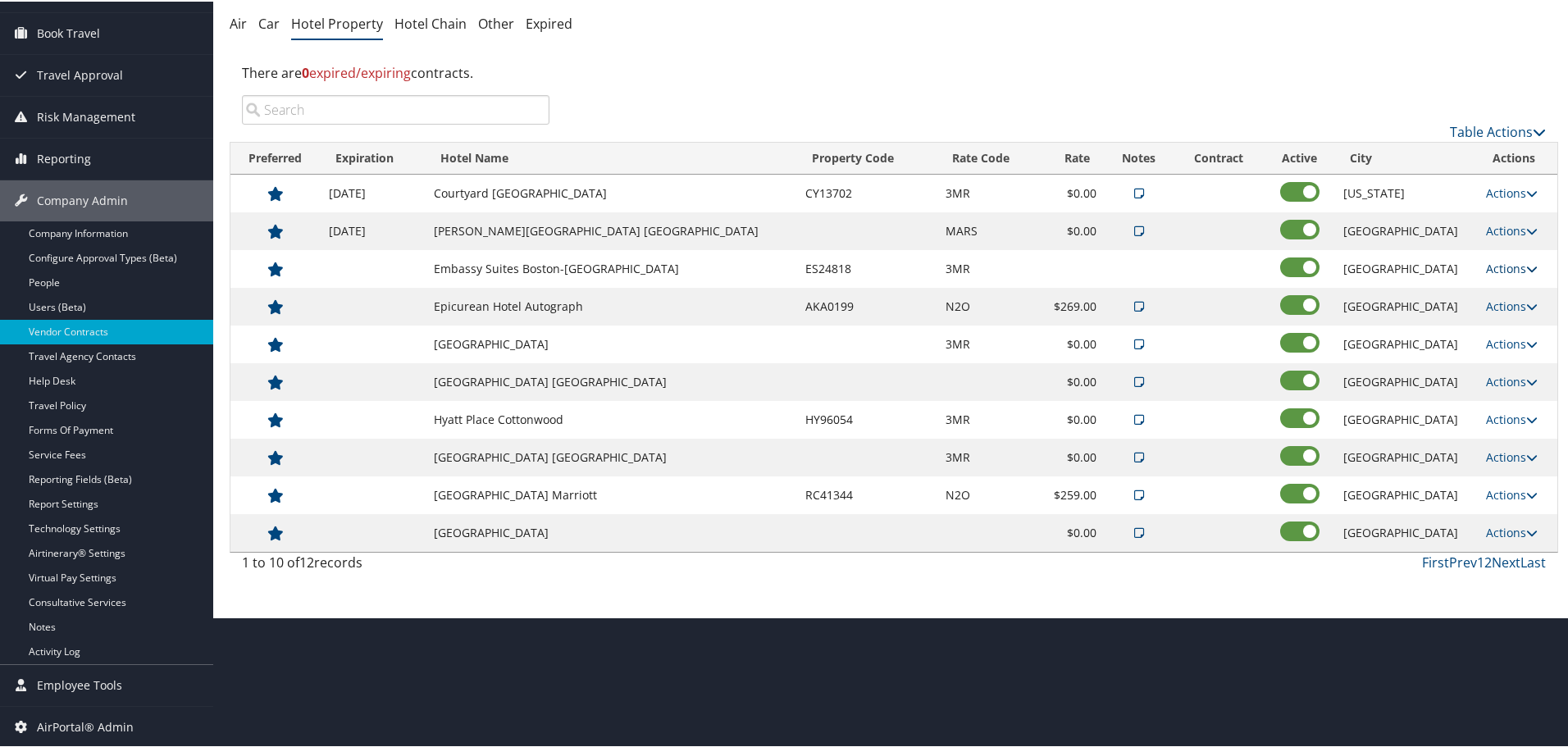
click at [1486, 266] on link "Actions" at bounding box center [1512, 266] width 52 height 15
click at [1501, 291] on link "Edit" at bounding box center [1501, 291] width 63 height 28
select select "NLRA"
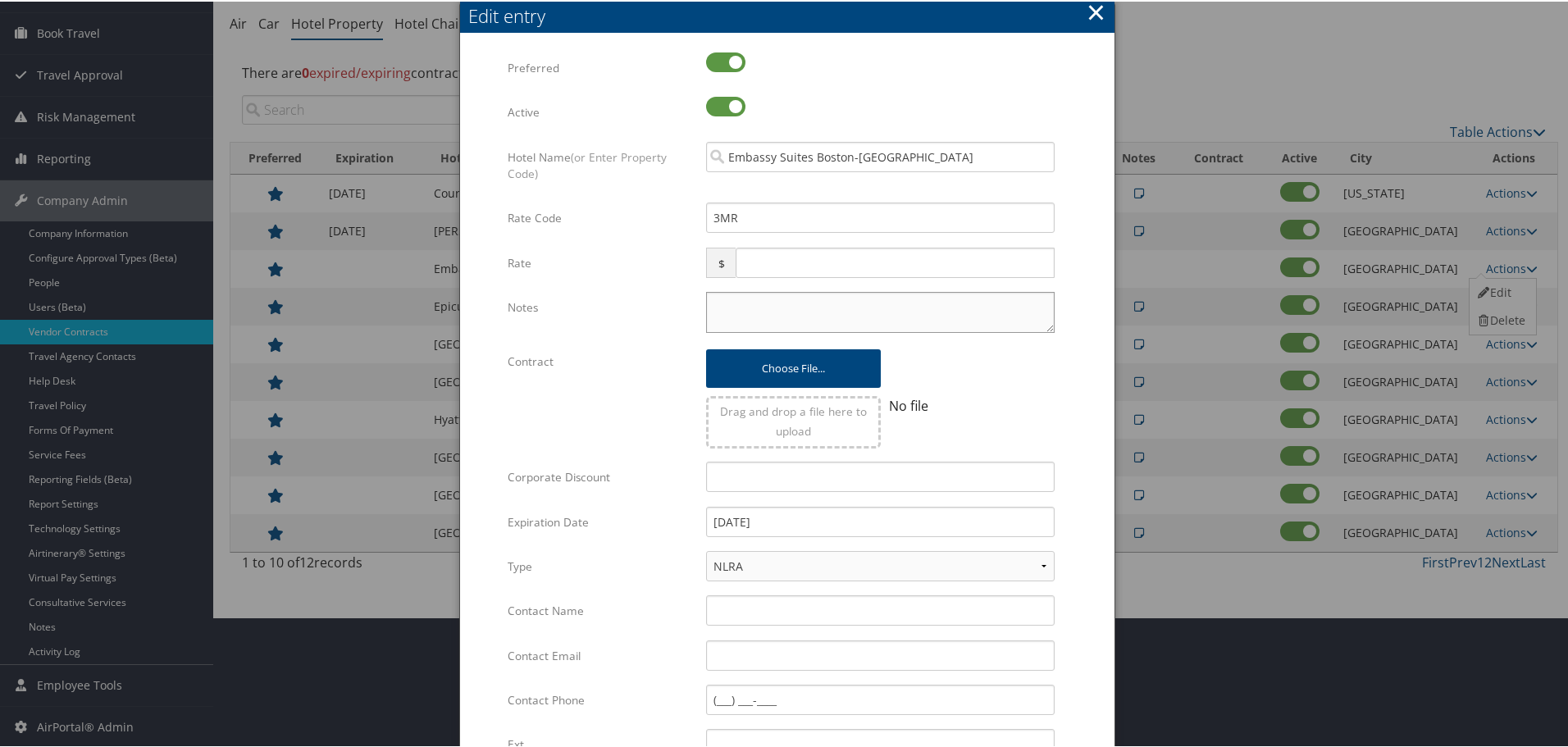
click at [729, 308] on textarea "Notes" at bounding box center [880, 311] width 349 height 41
paste textarea "Rates tested in [GEOGRAPHIC_DATA] [DATE];"
type textarea "Rates tested in [GEOGRAPHIC_DATA] [DATE];"
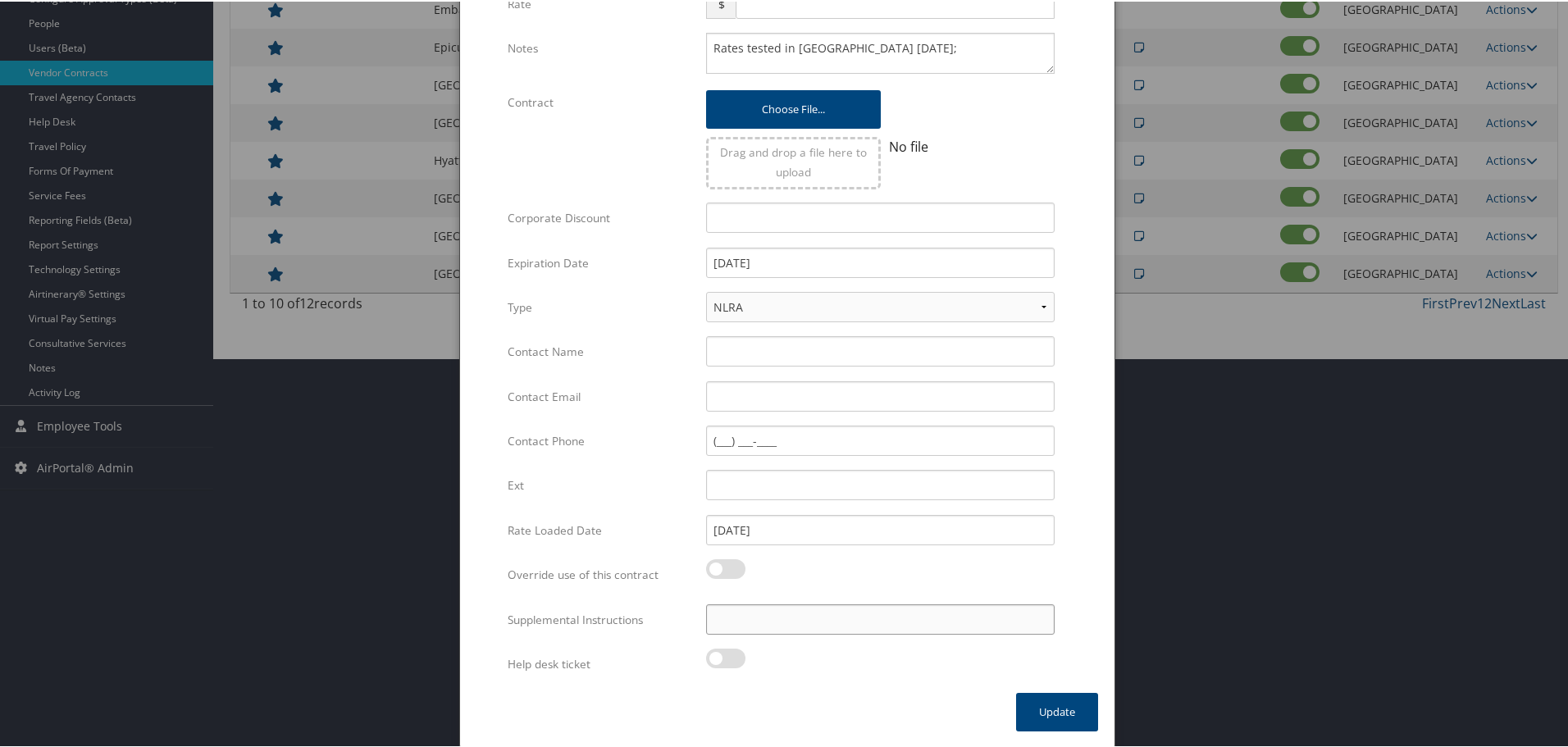
click at [746, 607] on input "Supplemental Instructions" at bounding box center [880, 618] width 349 height 30
paste input "SAB Prop ID -"
paste input "008867"
type input "SAB Prop ID - 008867"
click at [1033, 700] on button "Update" at bounding box center [1057, 711] width 82 height 38
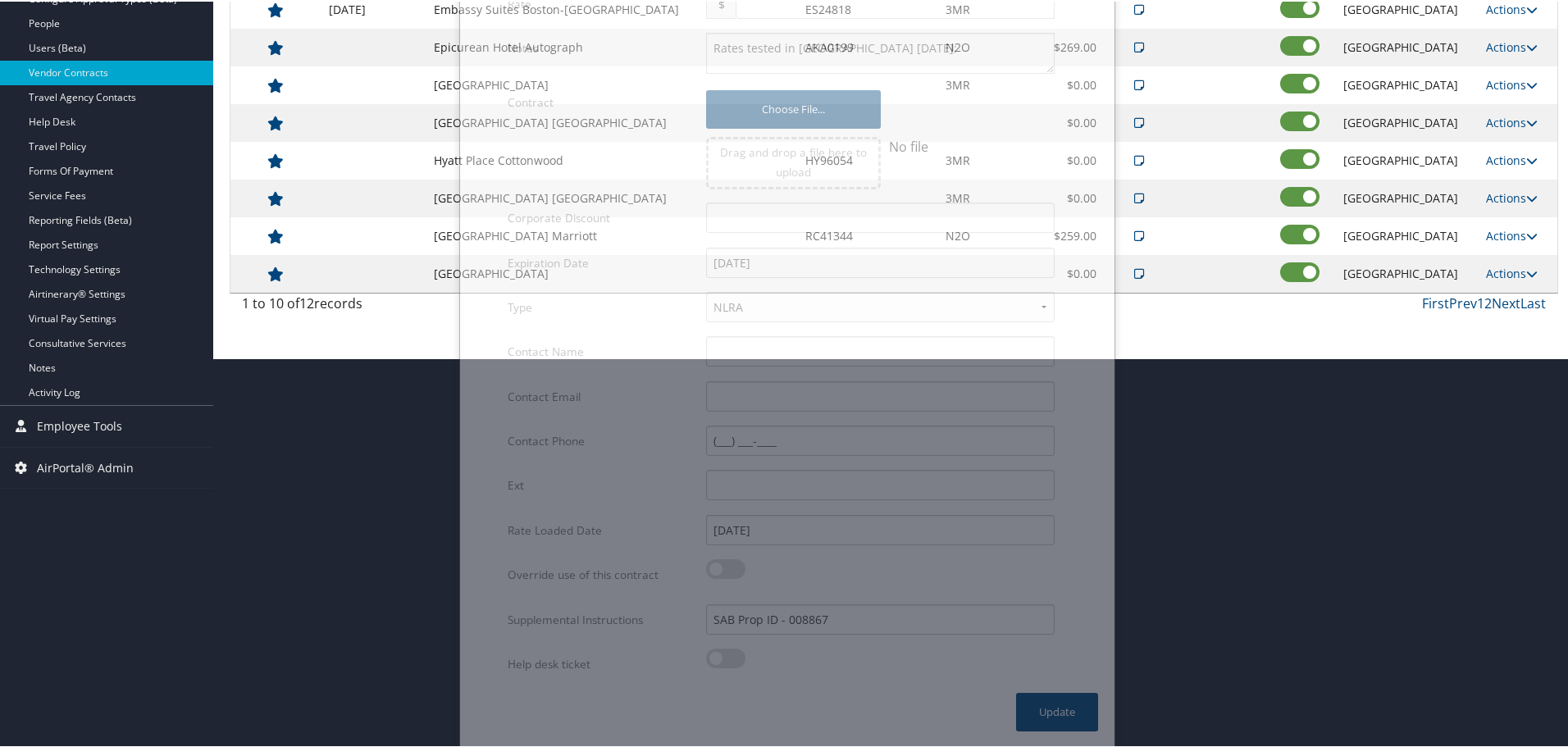
scroll to position [130, 0]
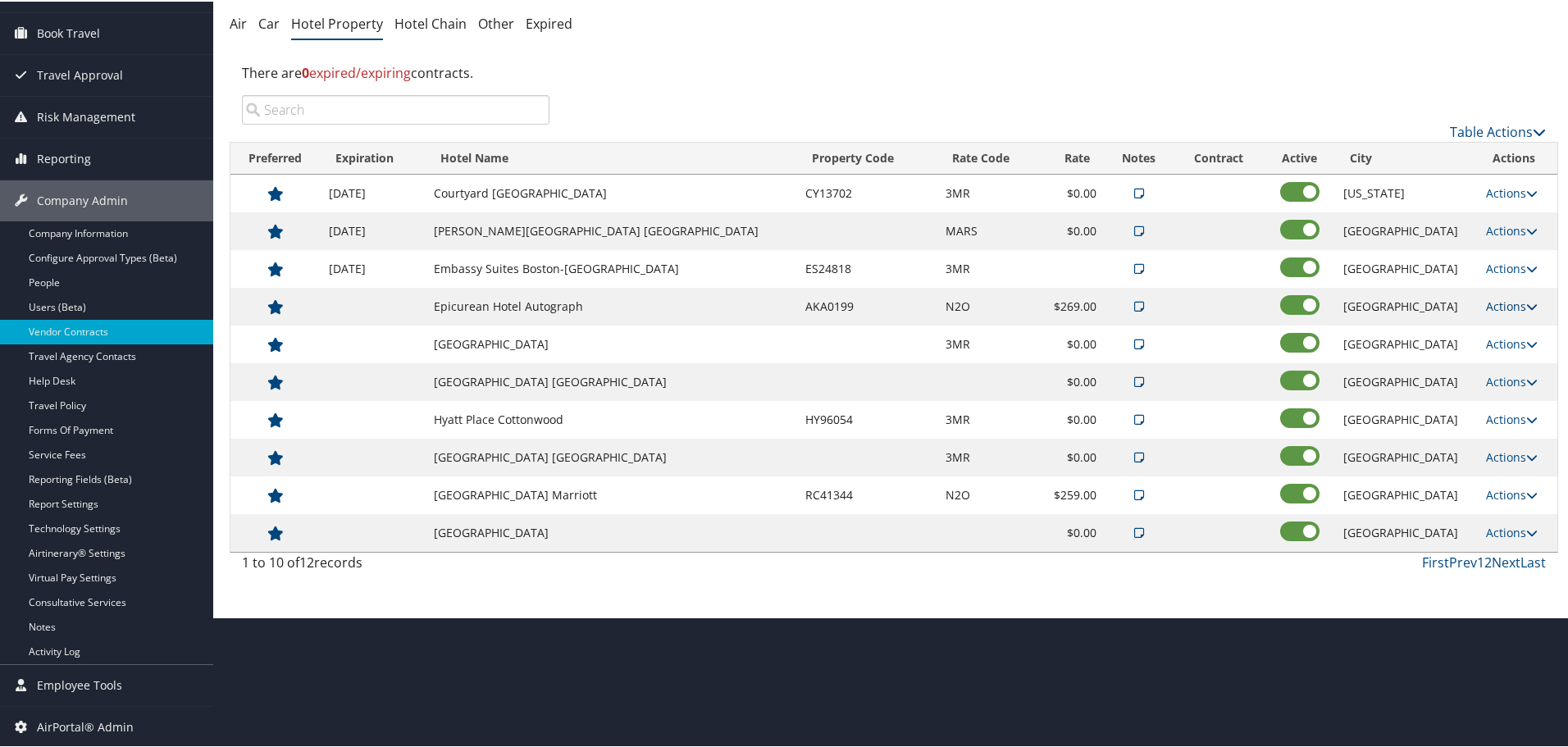
click at [1495, 303] on link "Actions" at bounding box center [1512, 304] width 52 height 15
click at [1495, 350] on link "Edit" at bounding box center [1513, 356] width 88 height 28
select select "NLRA"
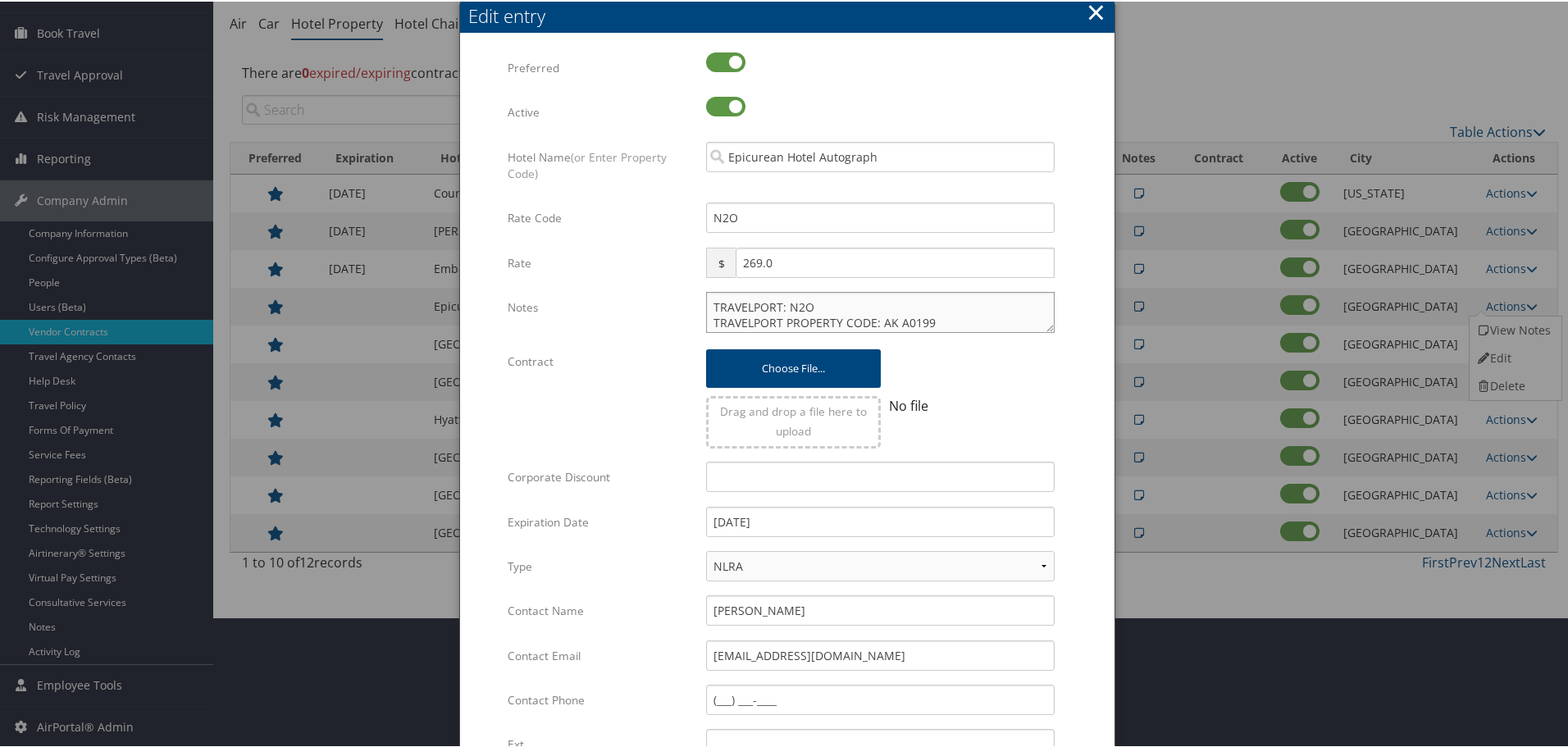
click at [706, 300] on textarea "TRAVELPORT: N2O TRAVELPORT PROPERTY CODE: AK A0199 1/1/24 – 5/31/24 - $309 6/1/…" at bounding box center [880, 311] width 349 height 41
paste textarea "Rates tested in [GEOGRAPHIC_DATA] [DATE];"
type textarea "Rates tested in TP+ Oct 2025; TRAVELPORT: N2O TRAVELPORT PROPERTY CODE: AK A019…"
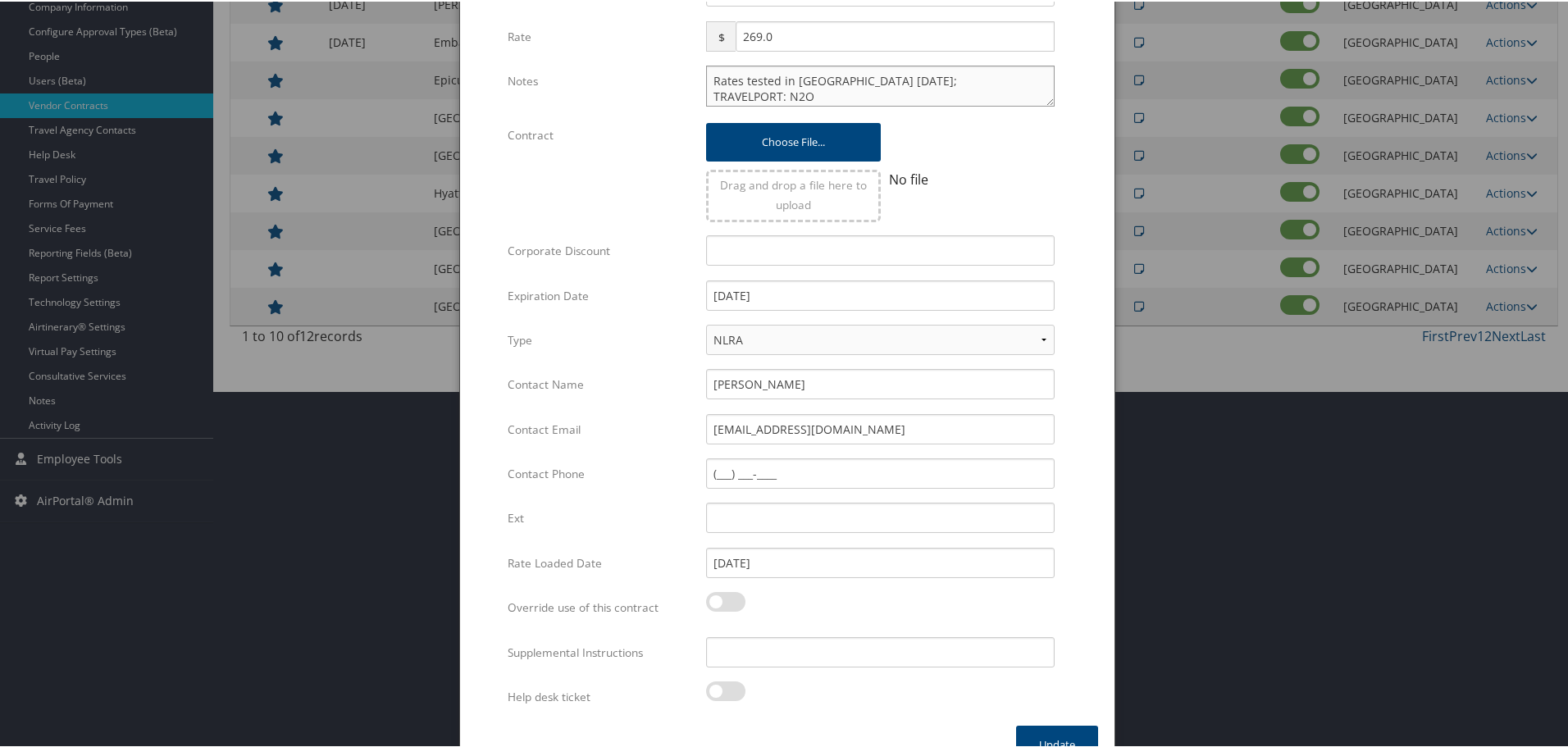
scroll to position [390, 0]
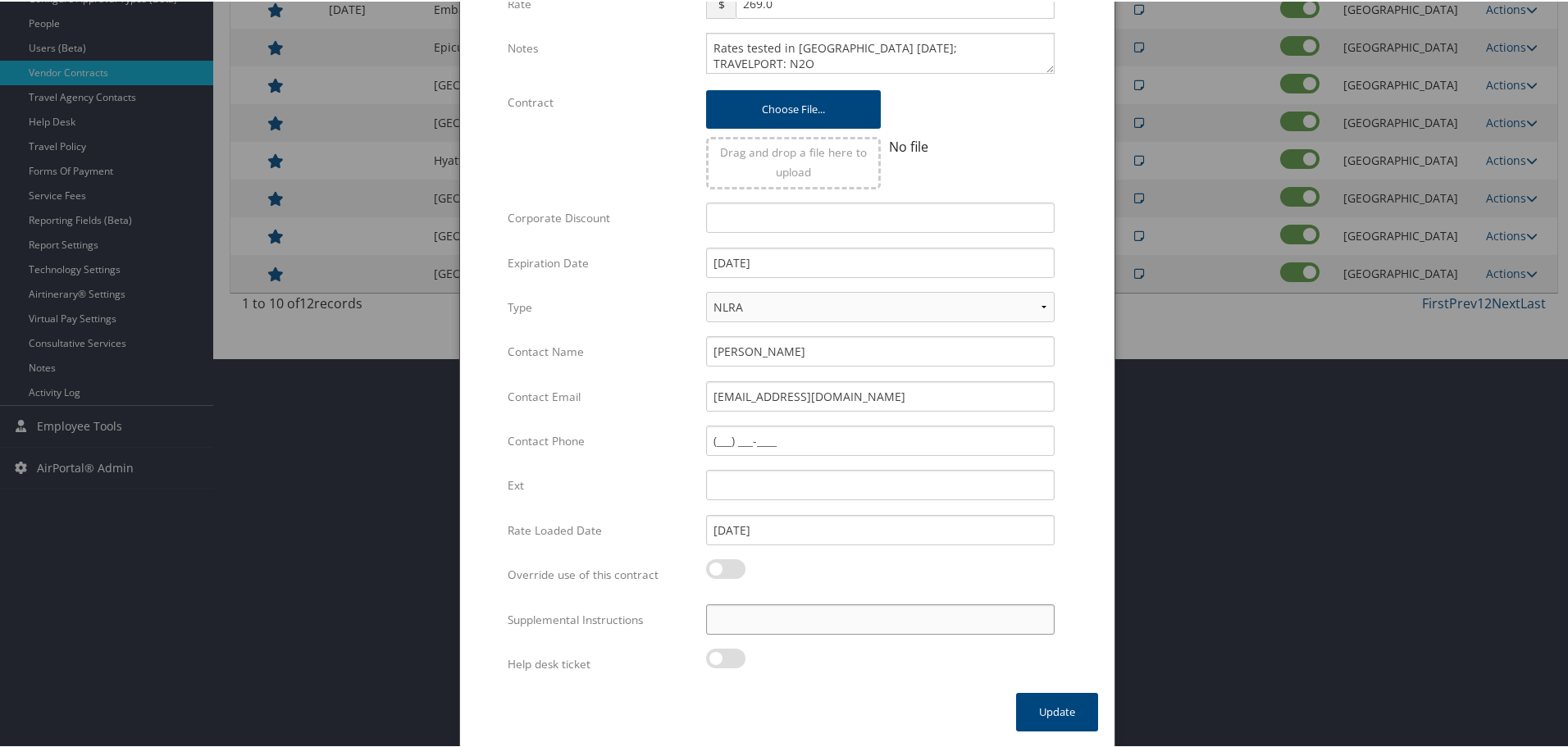
click at [749, 619] on input "Supplemental Instructions" at bounding box center [880, 618] width 349 height 30
paste input "SAB Prop ID -"
paste input "198986"
type input "SAB Prop ID - 198986"
click at [1028, 694] on button "Update" at bounding box center [1057, 711] width 82 height 38
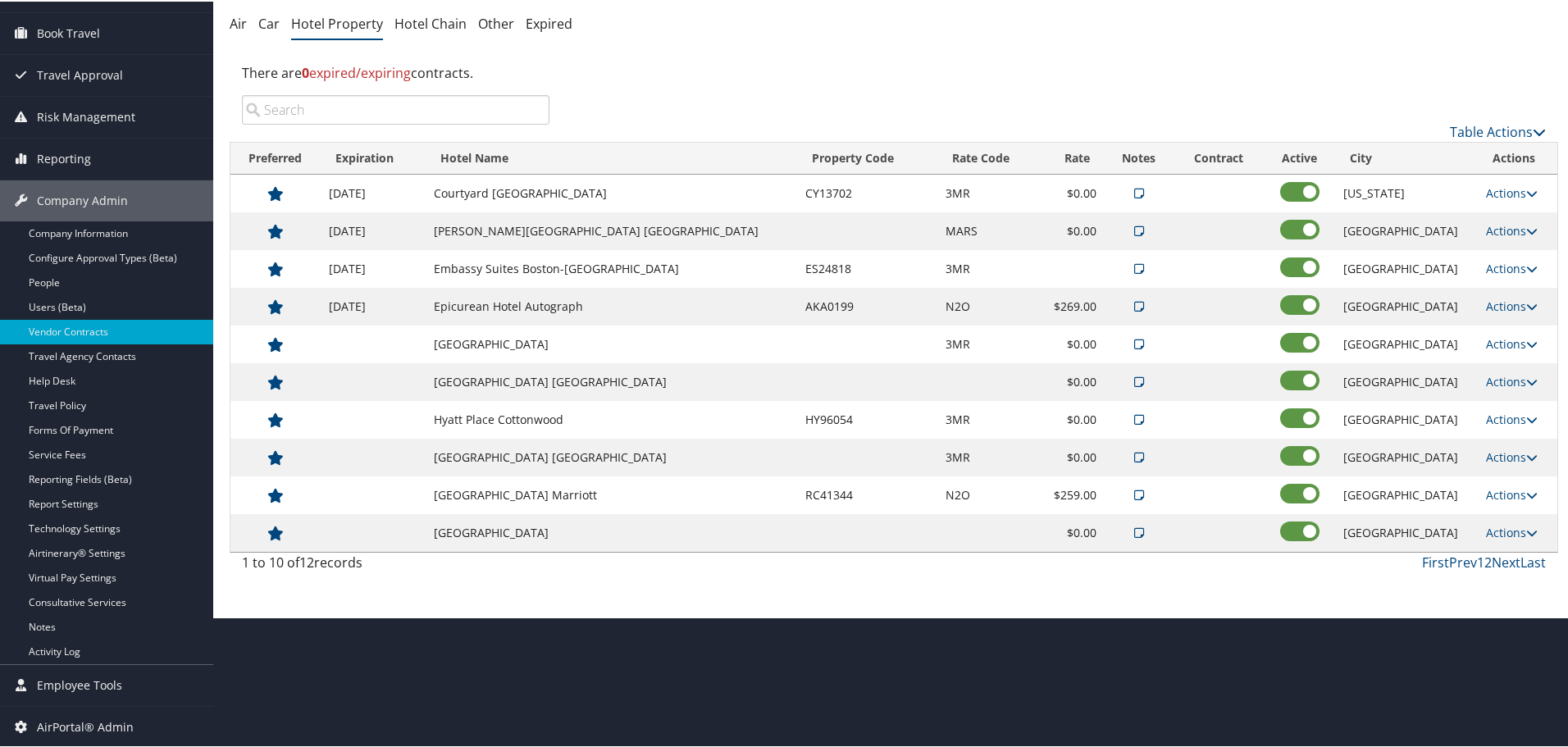
scroll to position [130, 0]
click at [1493, 339] on link "Actions" at bounding box center [1512, 342] width 52 height 15
click at [1517, 390] on link "Edit" at bounding box center [1513, 394] width 88 height 28
select select "NLRA"
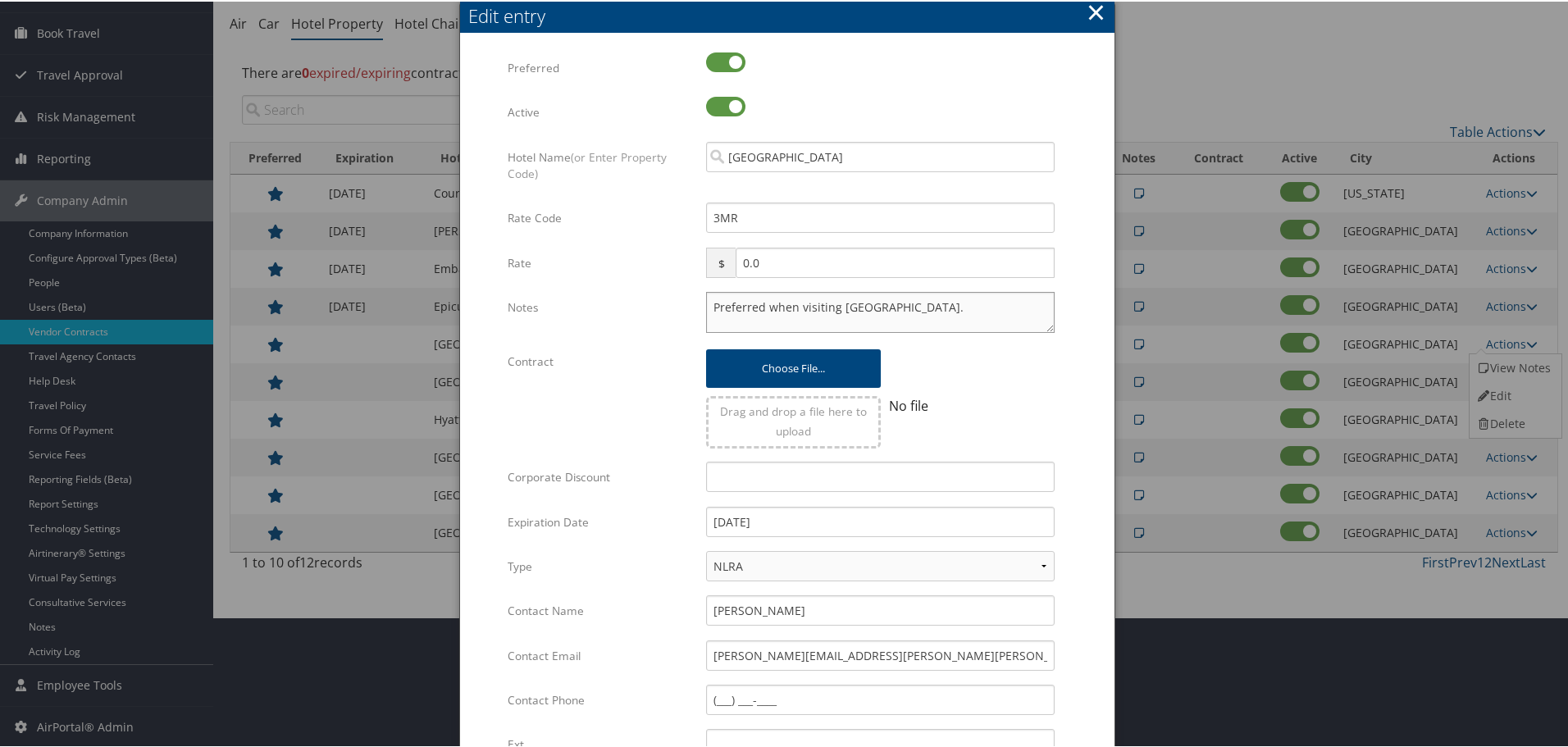
click at [706, 304] on textarea "Preferred when visiting Gr Rapids." at bounding box center [880, 311] width 349 height 41
paste textarea "Rates tested in [GEOGRAPHIC_DATA] [DATE];"
type textarea "Rates tested in TP+ Oct 2025; Preferred when visiting Gr Rapids."
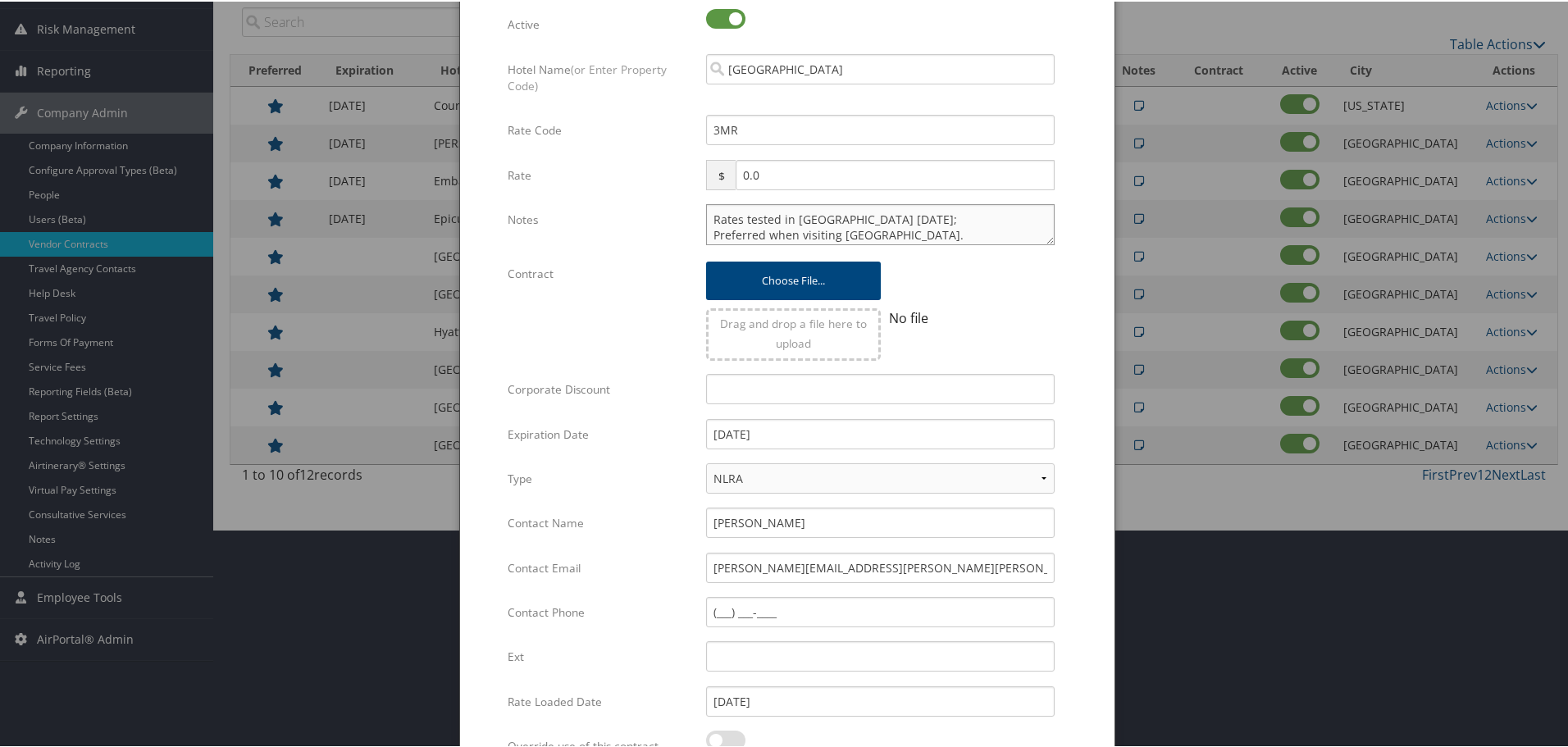
scroll to position [390, 0]
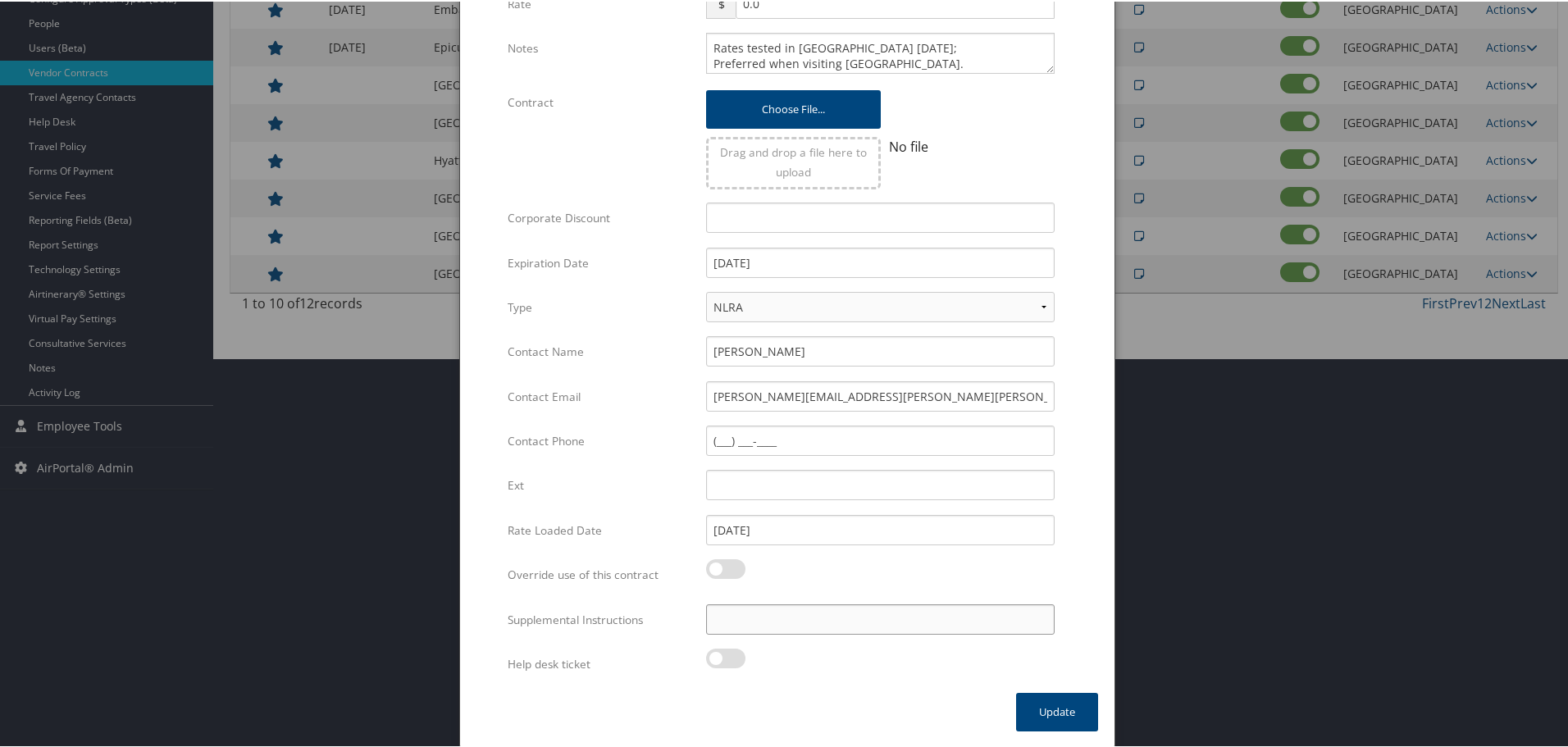
click at [782, 623] on input "Supplemental Instructions" at bounding box center [880, 618] width 349 height 30
paste input "SAB Prop ID -"
paste input "305521"
type input "SAB Prop ID - 305521"
click at [1033, 698] on button "Update" at bounding box center [1057, 711] width 82 height 38
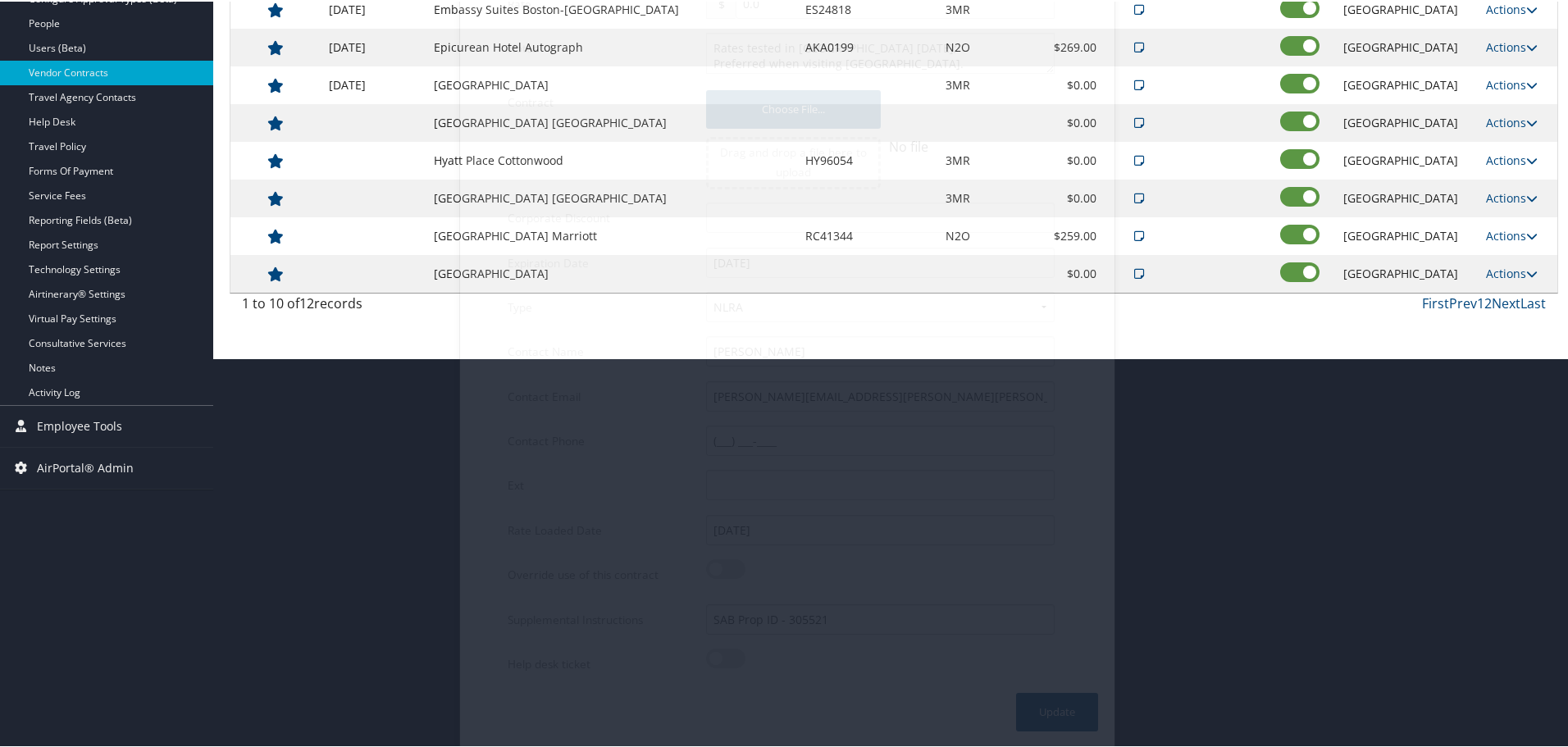
scroll to position [130, 0]
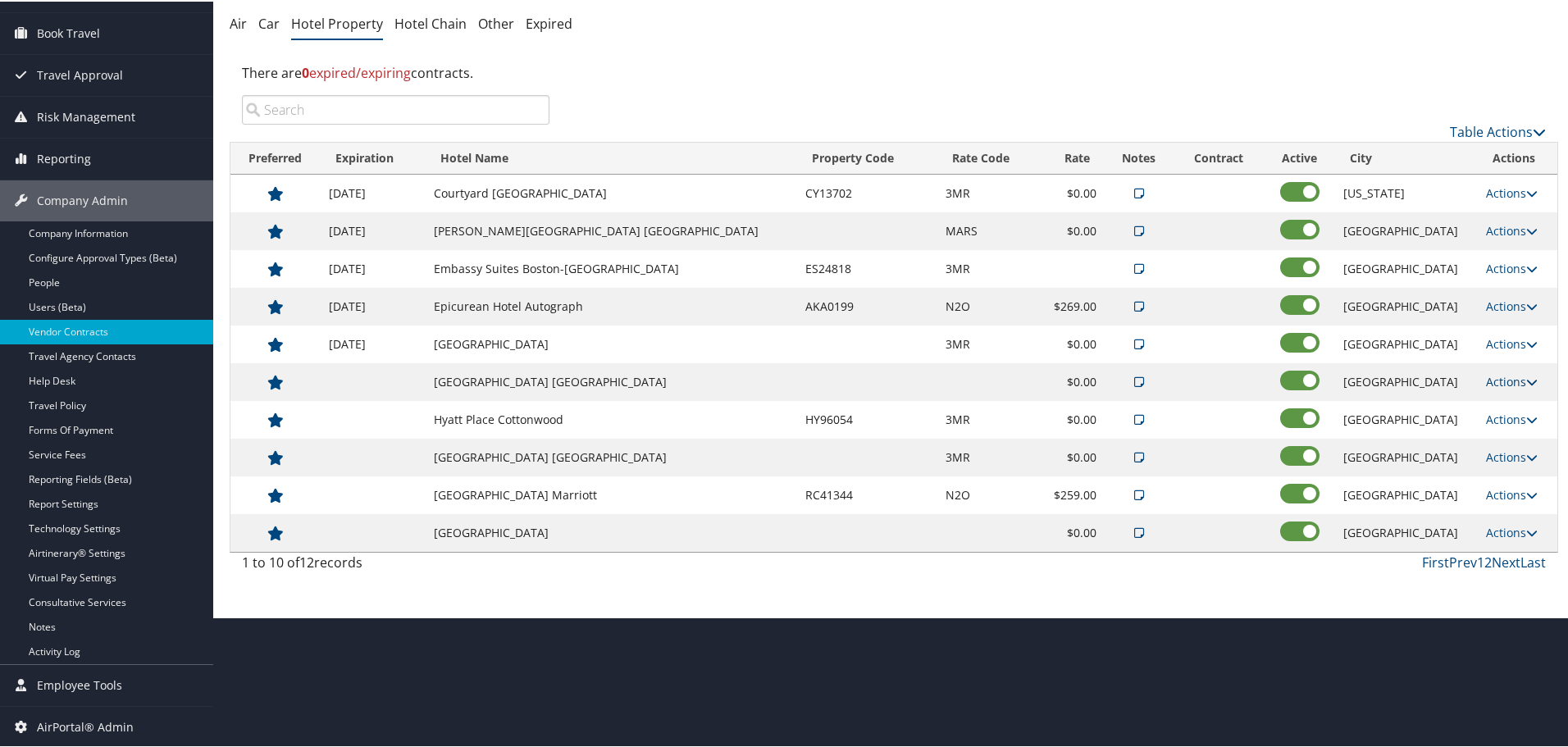
click at [1499, 381] on link "Actions" at bounding box center [1512, 380] width 52 height 15
click at [1497, 435] on link "Edit" at bounding box center [1513, 432] width 88 height 28
select select "NLRA"
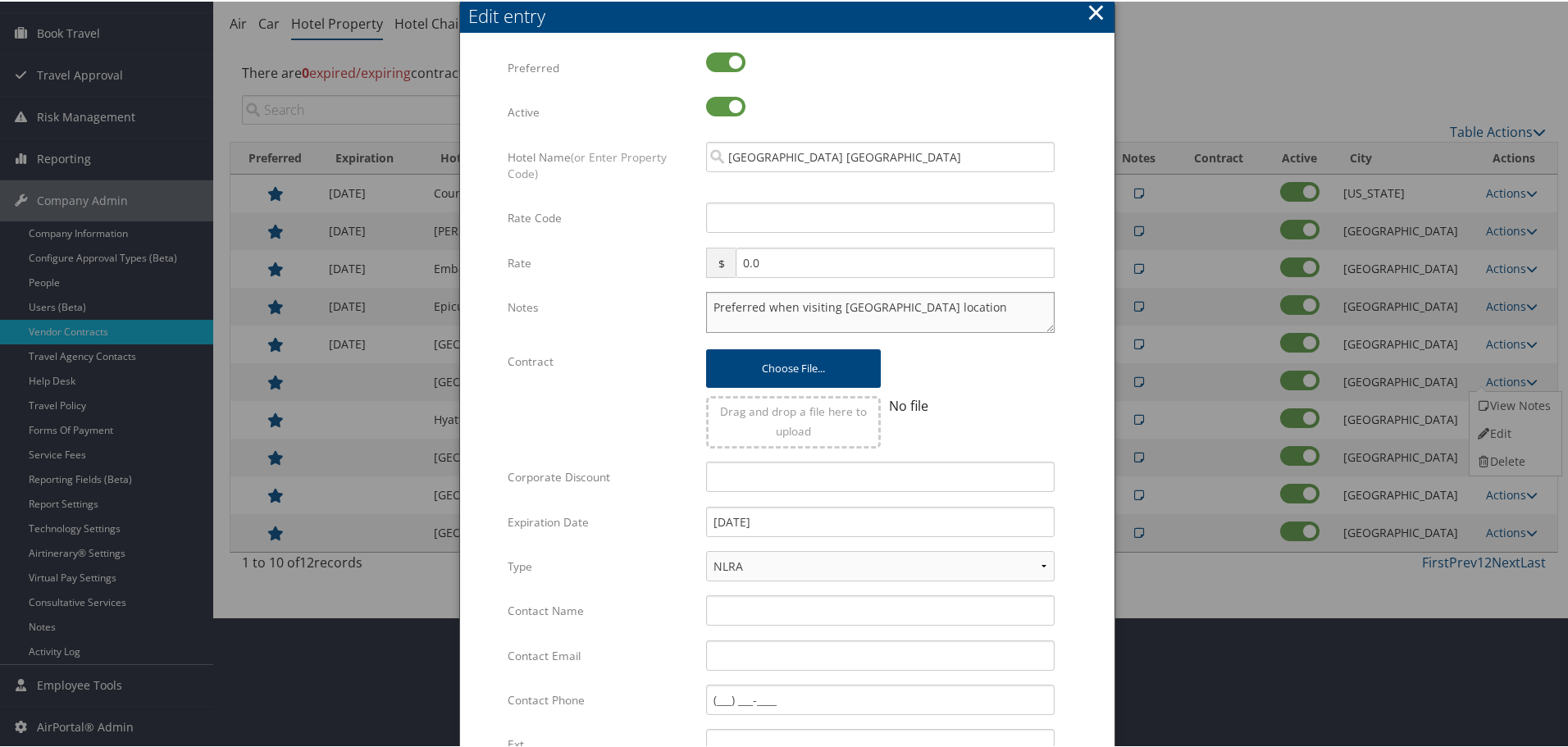
click at [710, 305] on textarea "Preferred when visiting Chesterfield location" at bounding box center [880, 311] width 349 height 41
paste textarea "Rates tested in [GEOGRAPHIC_DATA] [DATE];"
type textarea "Rates tested in TP+ Oct 2025; Preferred when visiting Chesterfield location"
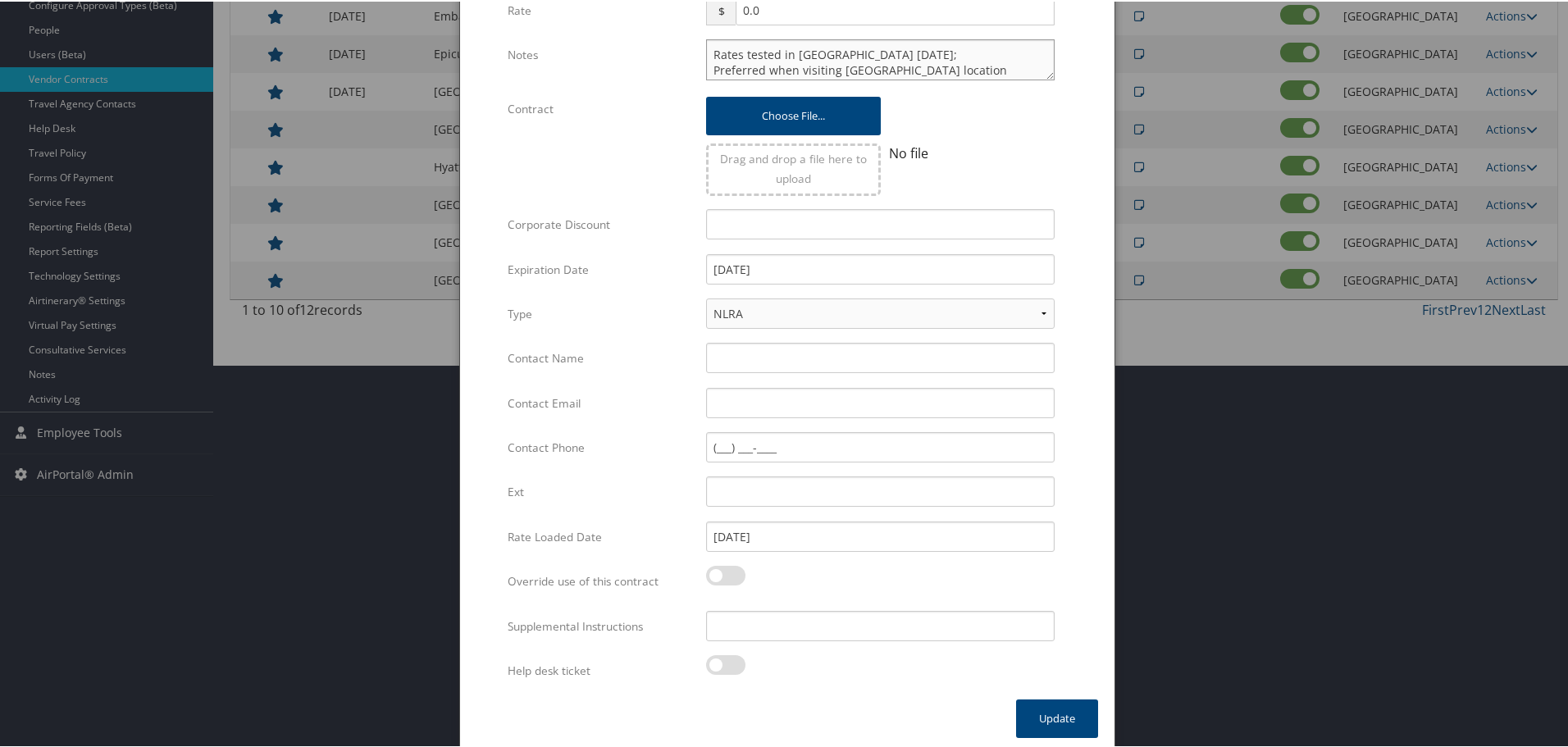
scroll to position [390, 0]
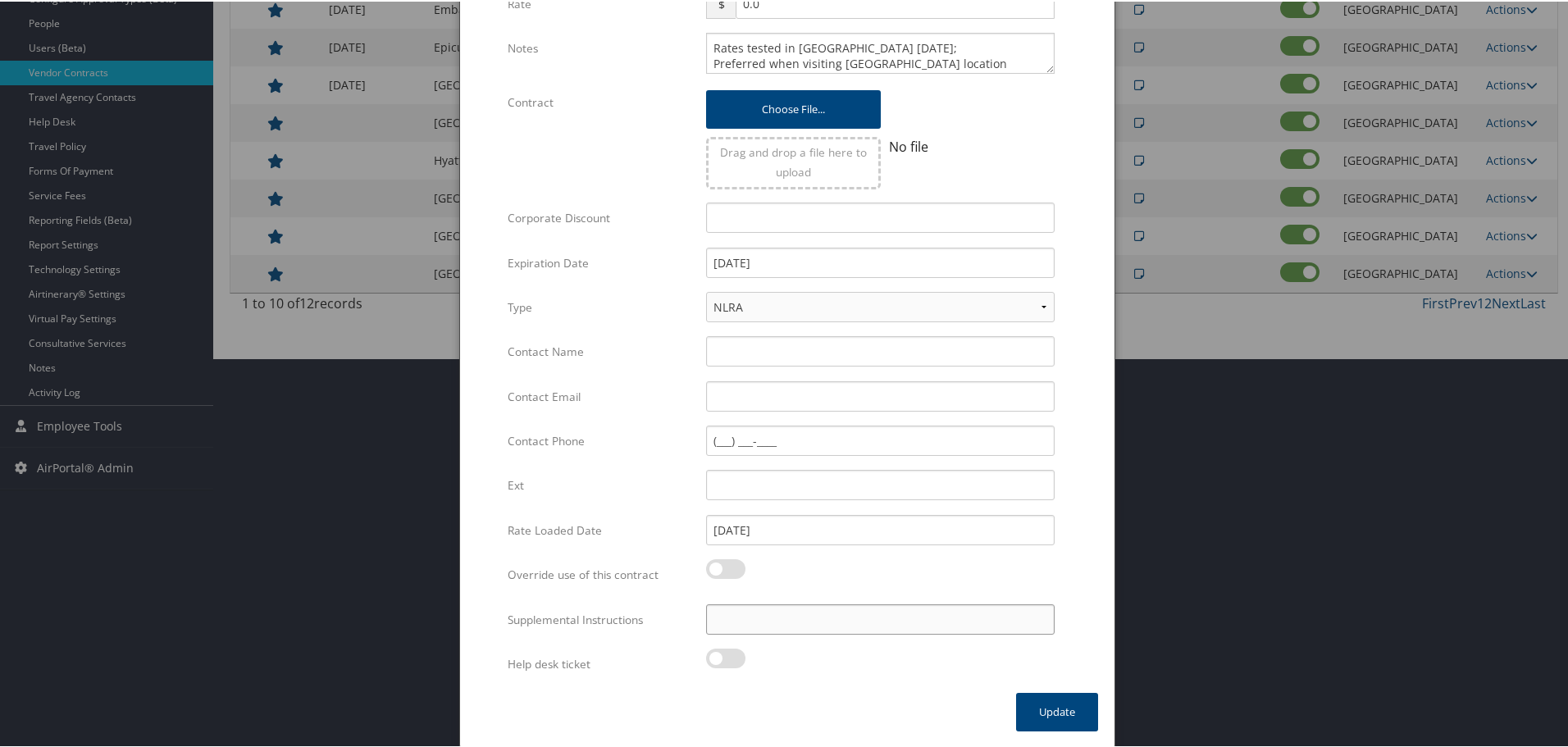
click at [793, 621] on input "Supplemental Instructions" at bounding box center [880, 618] width 349 height 30
paste input "SAB Prop ID -"
paste input "047478"
type input "SAB Prop ID - 047478"
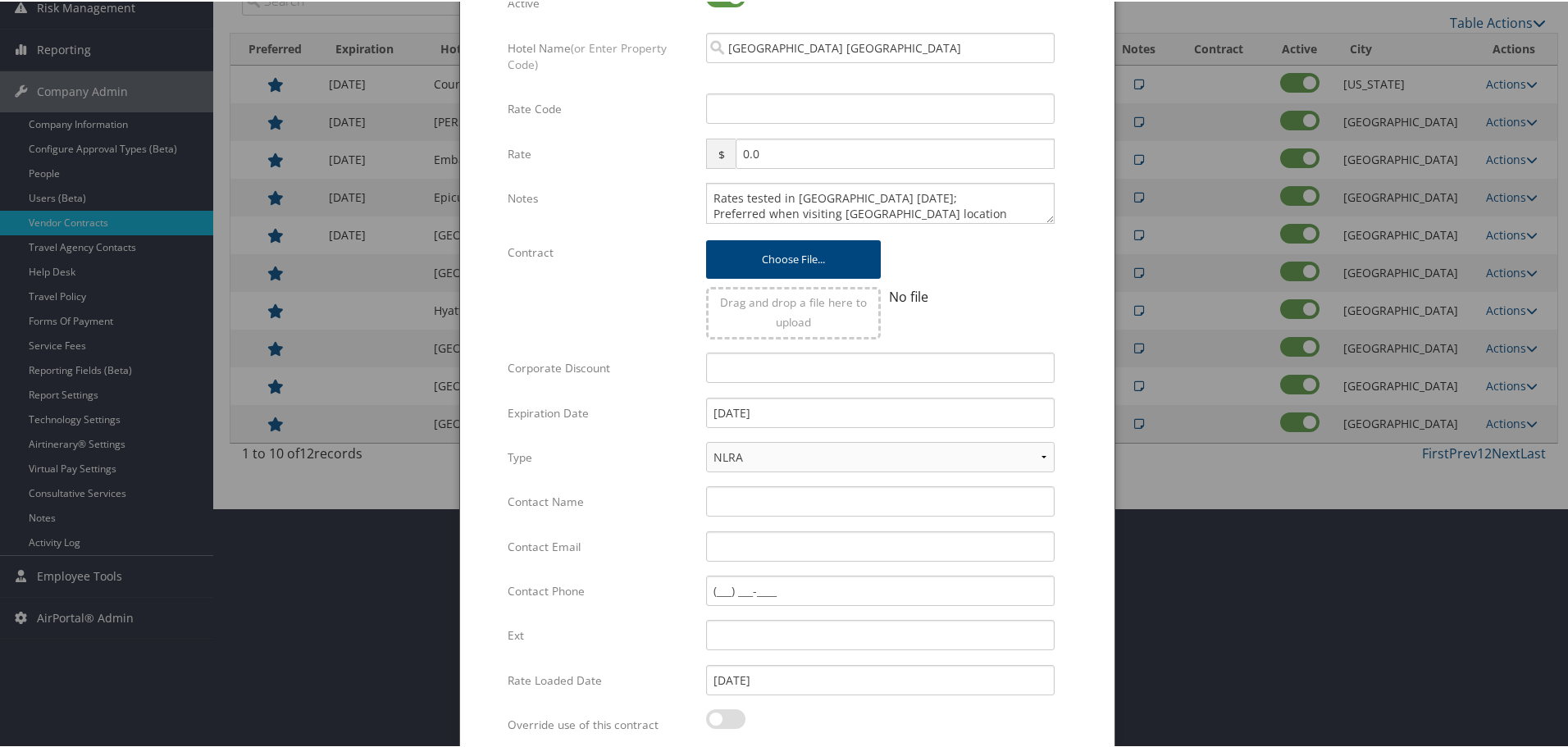
scroll to position [226, 0]
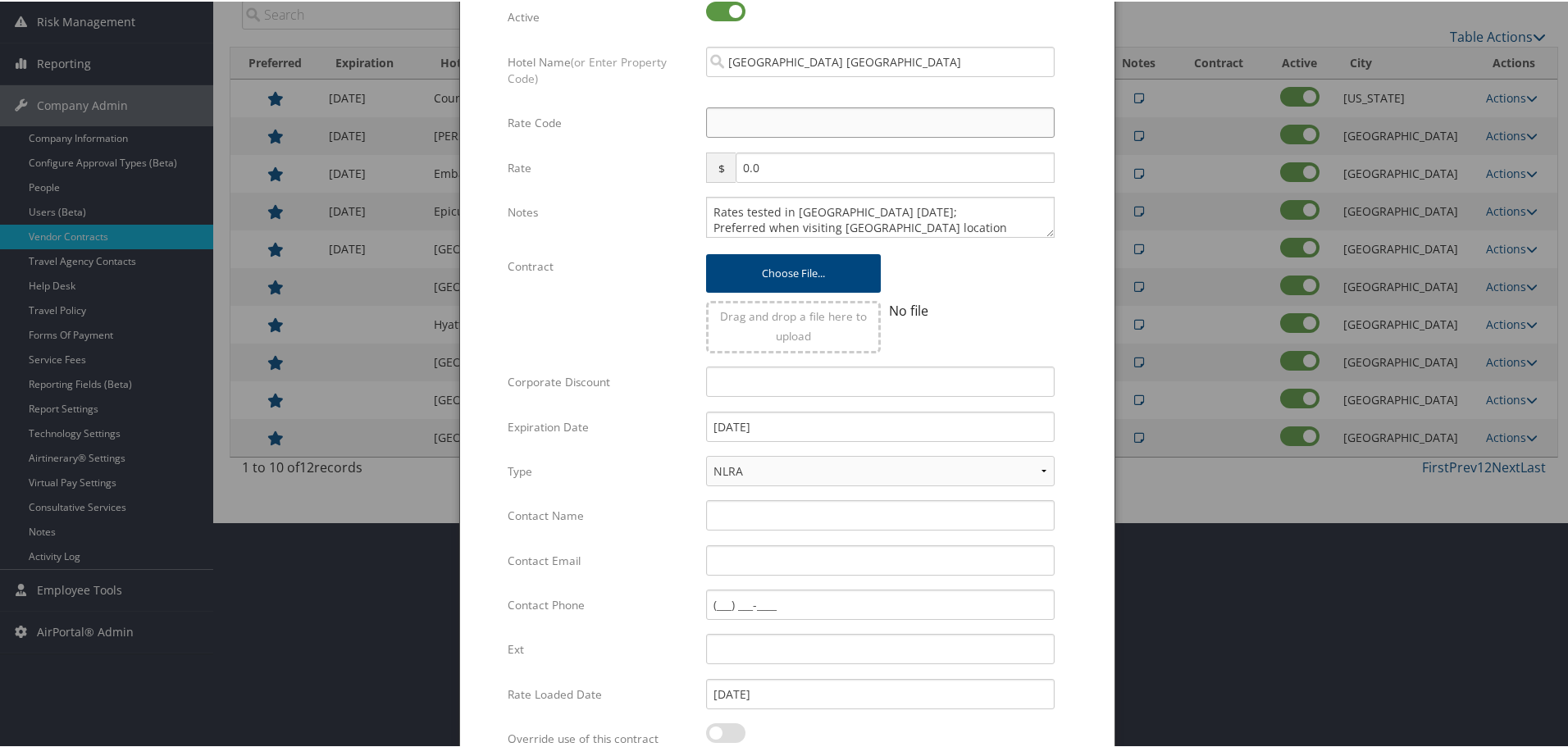
click at [781, 128] on input "Rate Code" at bounding box center [880, 120] width 349 height 30
type input "MR"
checkbox input "true"
type input "MARS"
drag, startPoint x: 1088, startPoint y: 269, endPoint x: 1084, endPoint y: 281, distance: 12.6
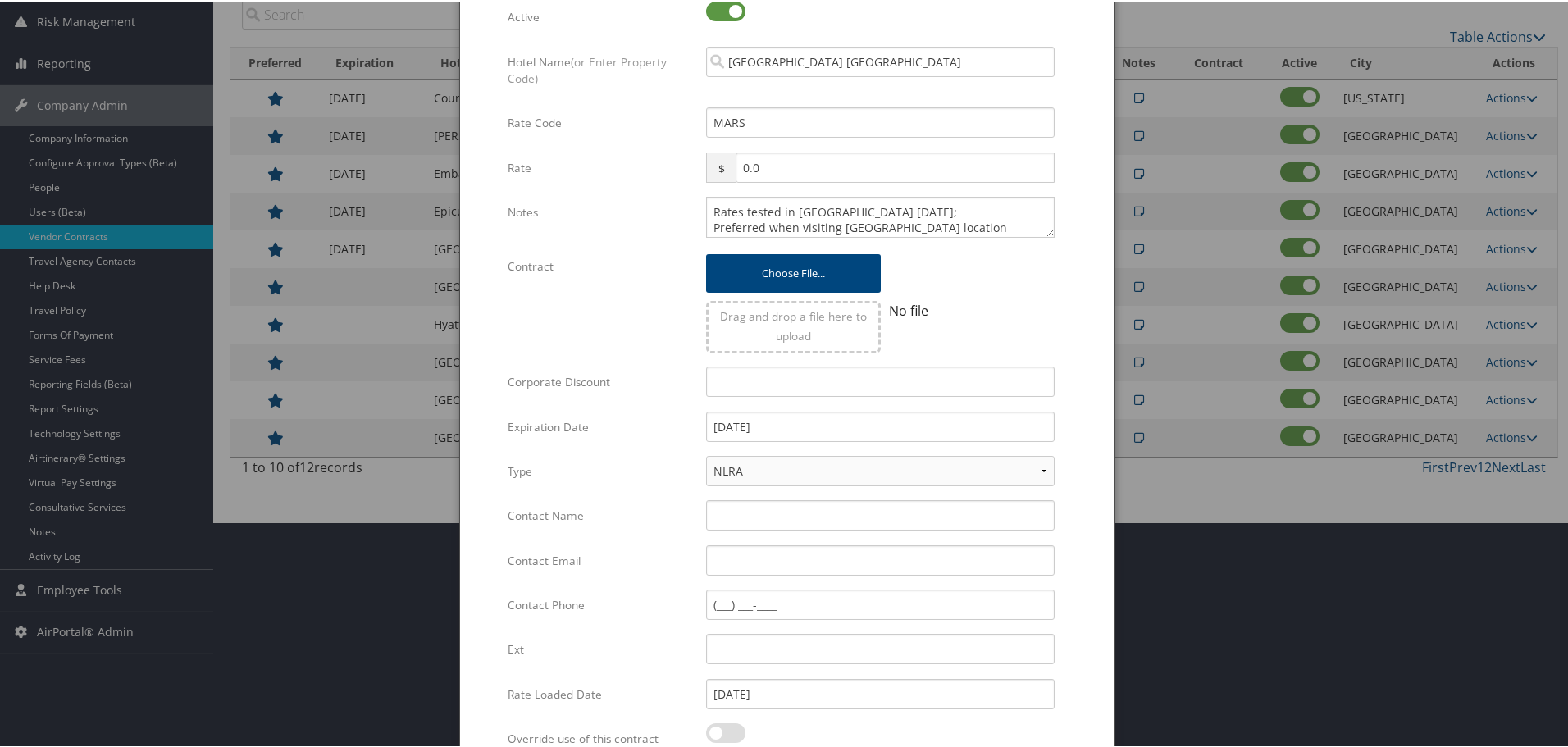
click at [1088, 271] on form "Multiple values The selected items contain different values for this input. To …" at bounding box center [787, 405] width 621 height 900
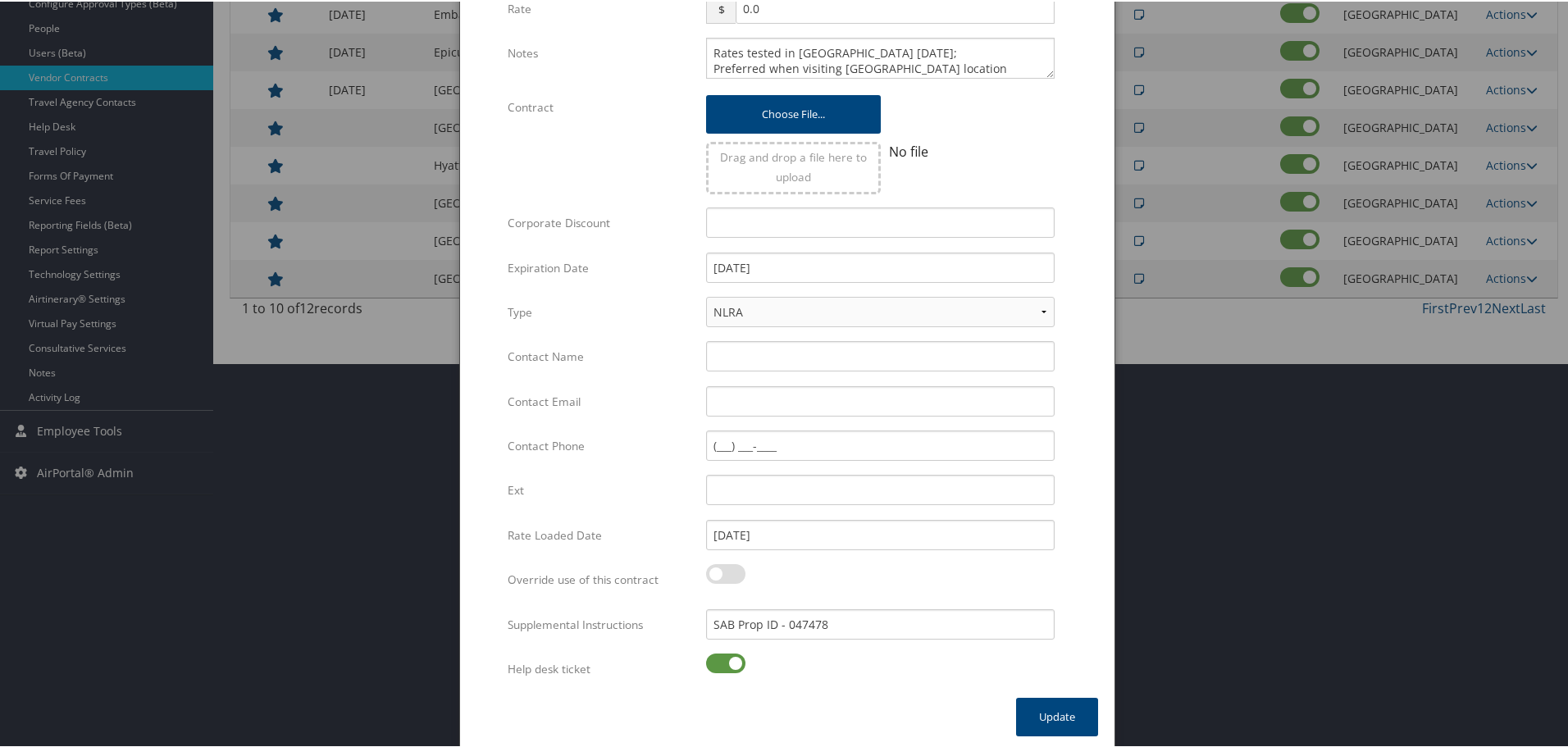
scroll to position [390, 0]
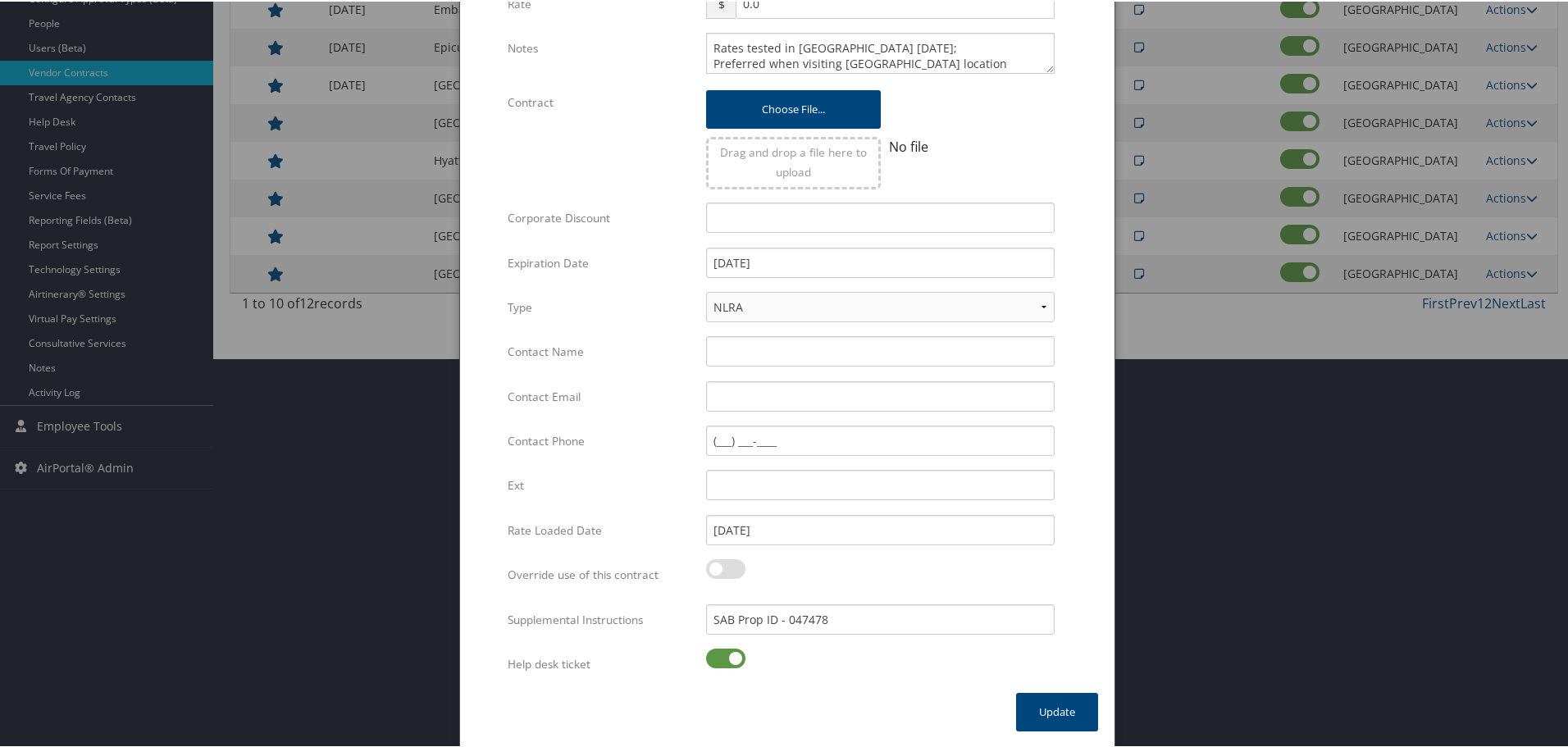
click at [711, 654] on label at bounding box center [725, 657] width 39 height 20
click at [714, 654] on input "checkbox" at bounding box center [720, 660] width 11 height 11
checkbox input "false"
click at [1049, 704] on button "Update" at bounding box center [1057, 711] width 82 height 38
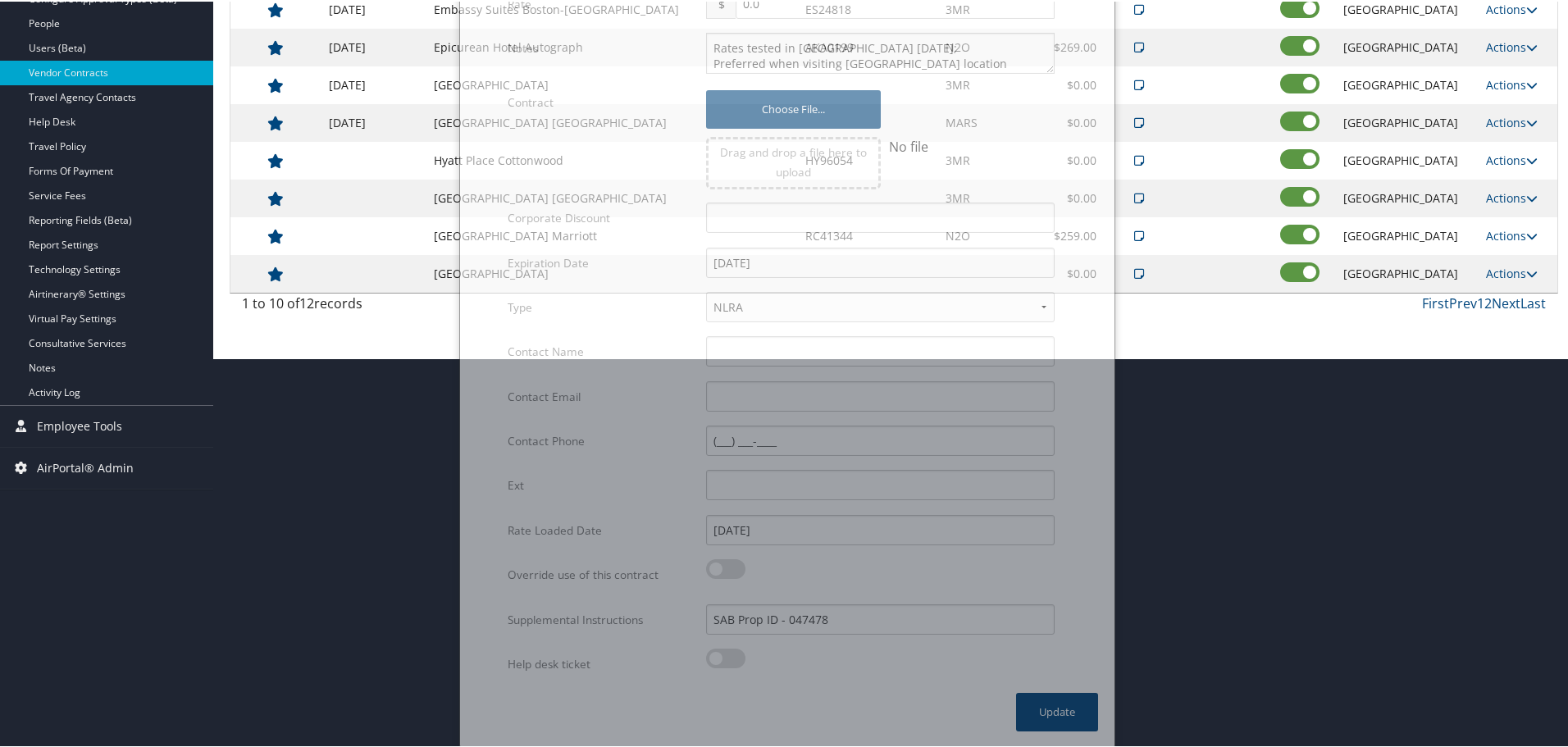
scroll to position [130, 0]
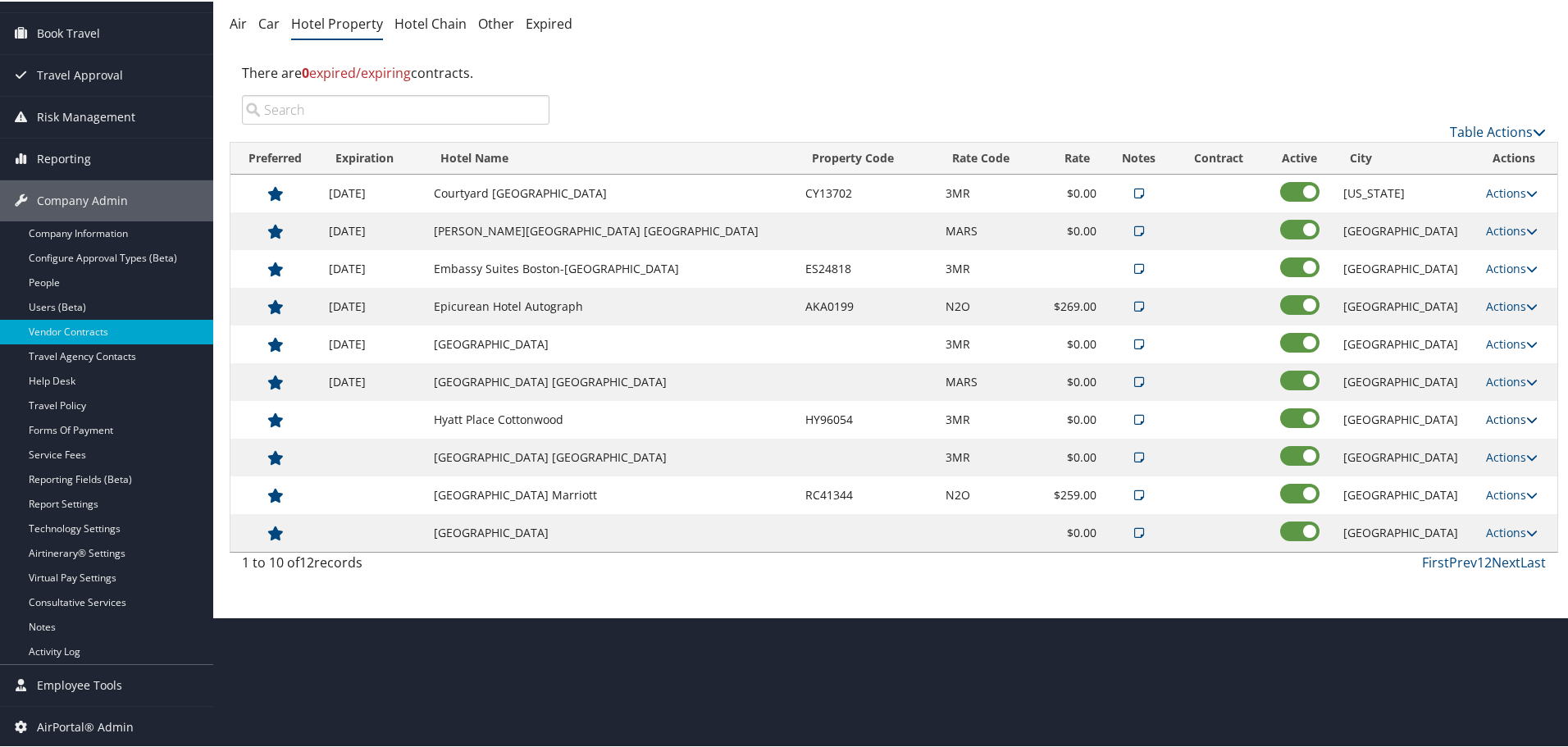
click at [1506, 415] on link "Actions" at bounding box center [1512, 417] width 52 height 15
click at [1491, 468] on link "Edit" at bounding box center [1513, 469] width 88 height 28
select select "NLRA"
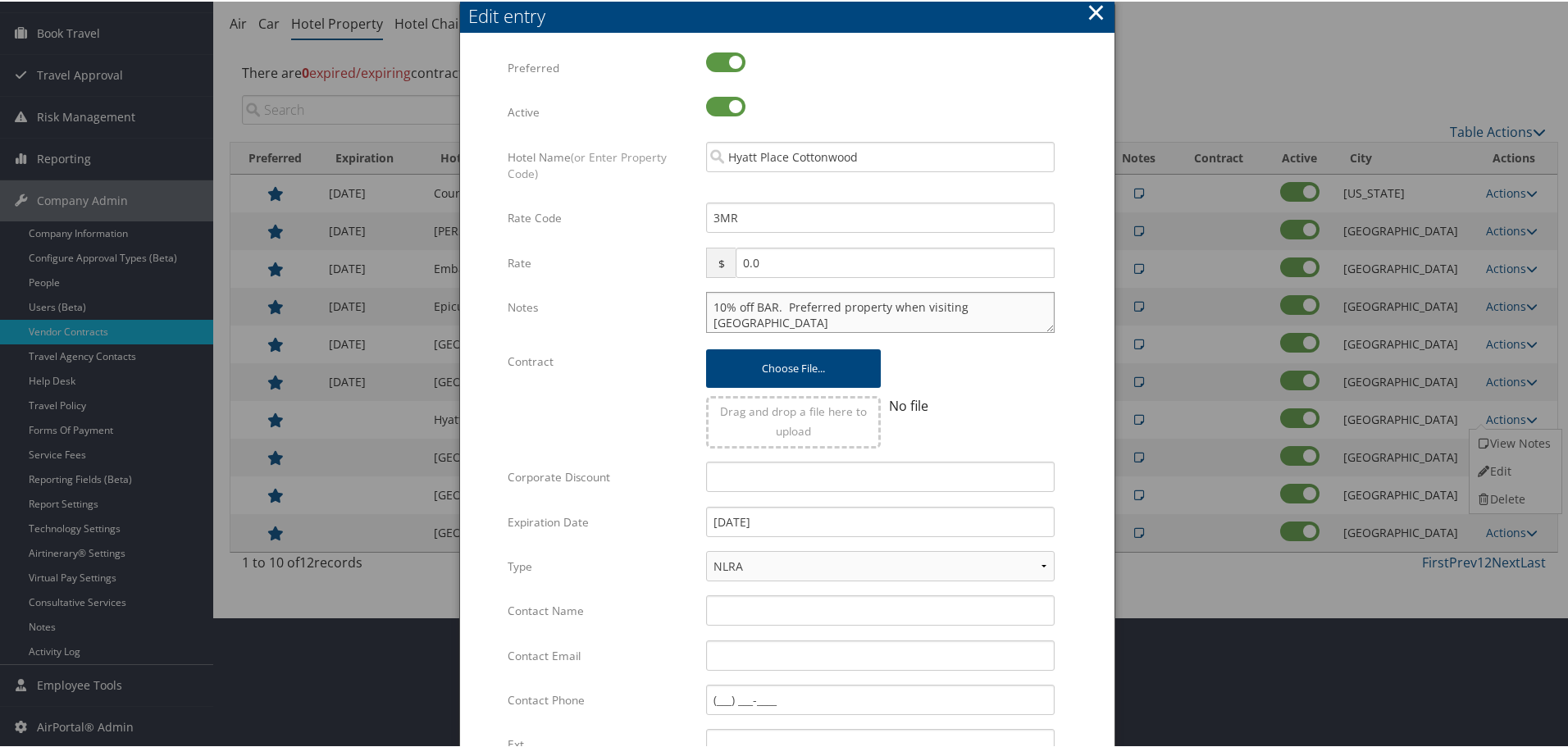
click at [706, 310] on textarea "10% off BAR. Preferred property when visiting SLC" at bounding box center [880, 311] width 349 height 41
paste textarea "Rates tested in [GEOGRAPHIC_DATA] [DATE];"
type textarea "Rates tested in TP+ Oct 2025; 10% off BAR. Preferred property when visiting SLC"
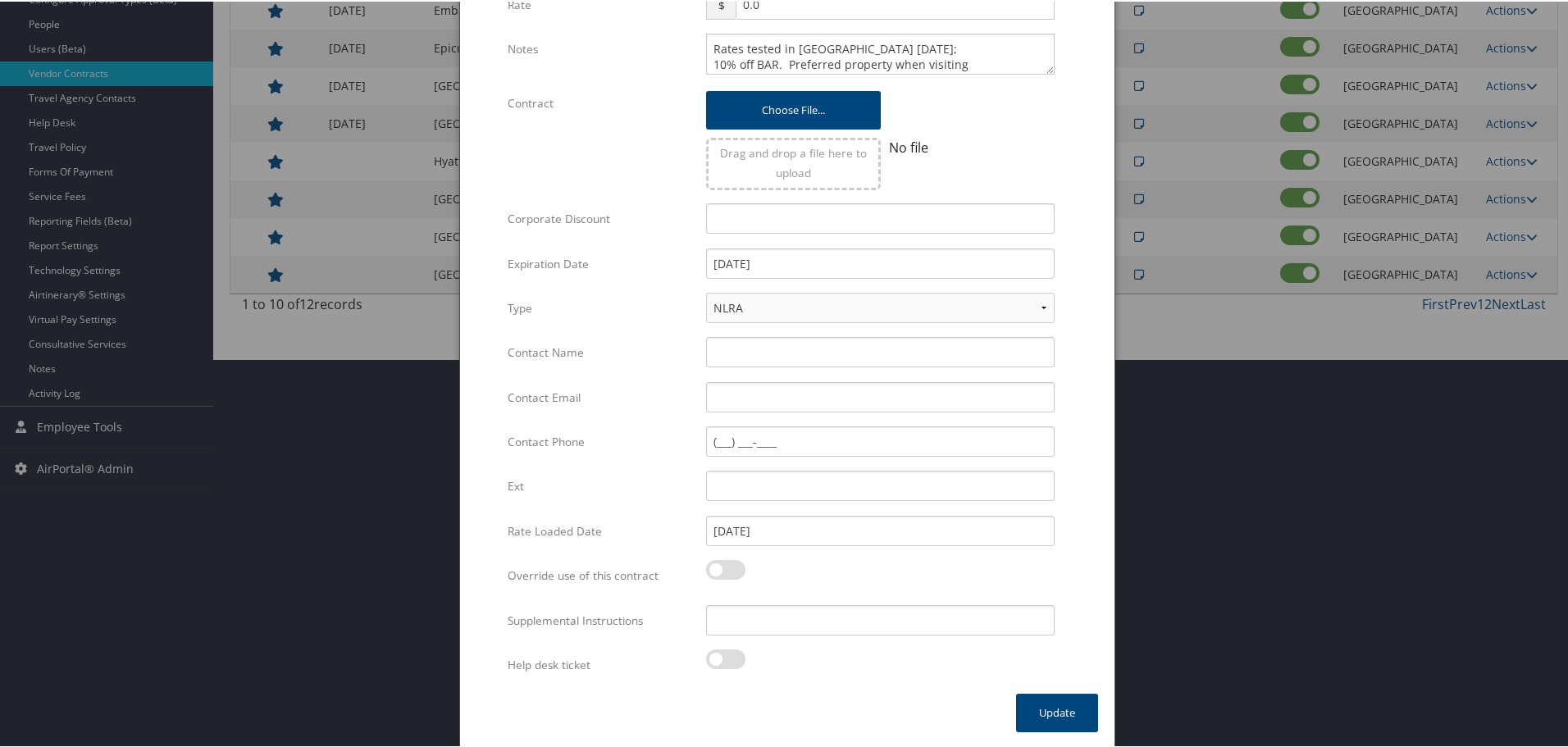
scroll to position [390, 0]
click at [804, 620] on input "Supplemental Instructions" at bounding box center [880, 618] width 349 height 30
paste input "SAB Prop ID -"
paste input "184922"
type input "SAB Prop ID - 184922"
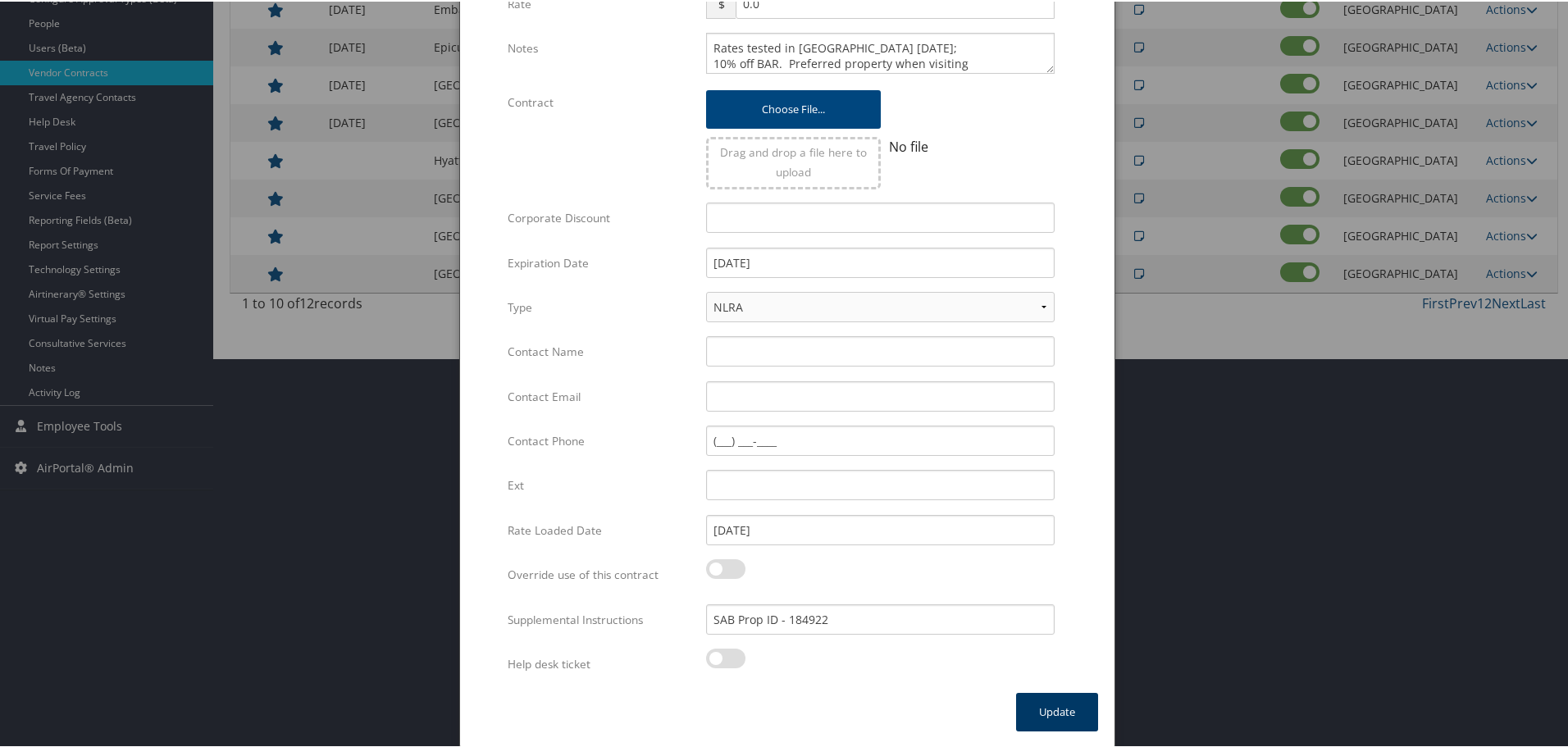
click at [1061, 707] on button "Update" at bounding box center [1057, 711] width 82 height 38
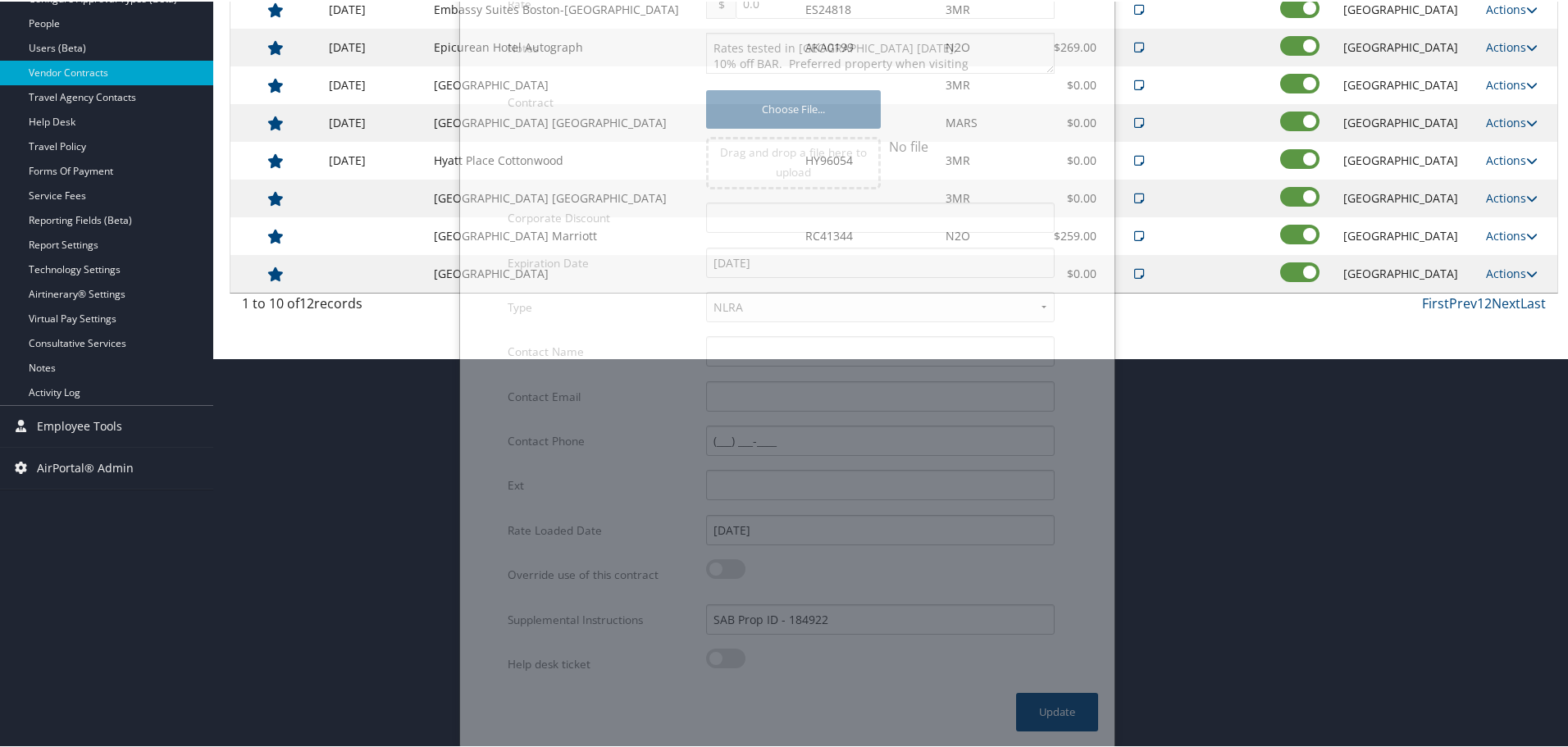
scroll to position [130, 0]
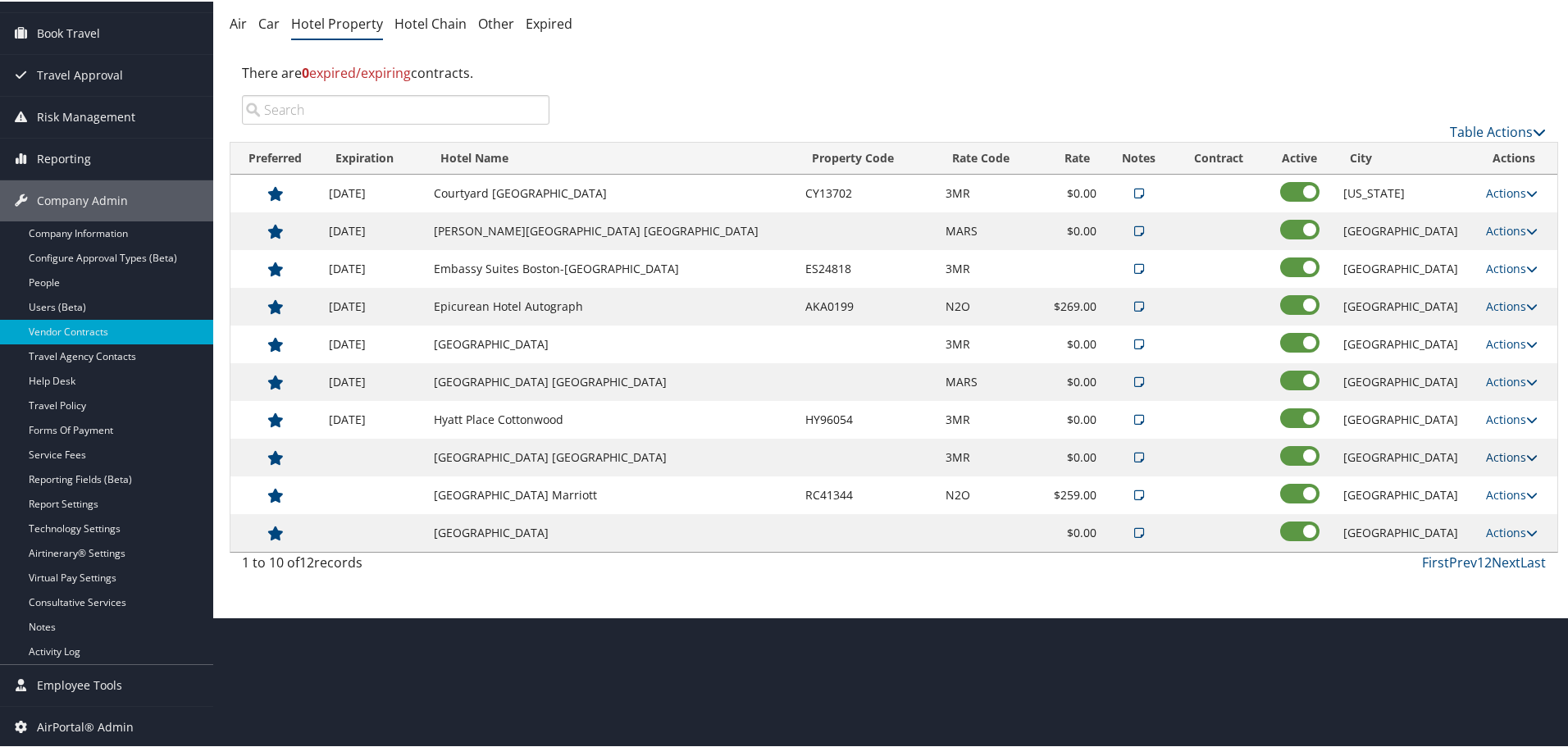
click at [1494, 451] on link "Actions" at bounding box center [1512, 455] width 52 height 15
click at [1493, 503] on link "Edit" at bounding box center [1513, 507] width 88 height 28
select select "NLRA"
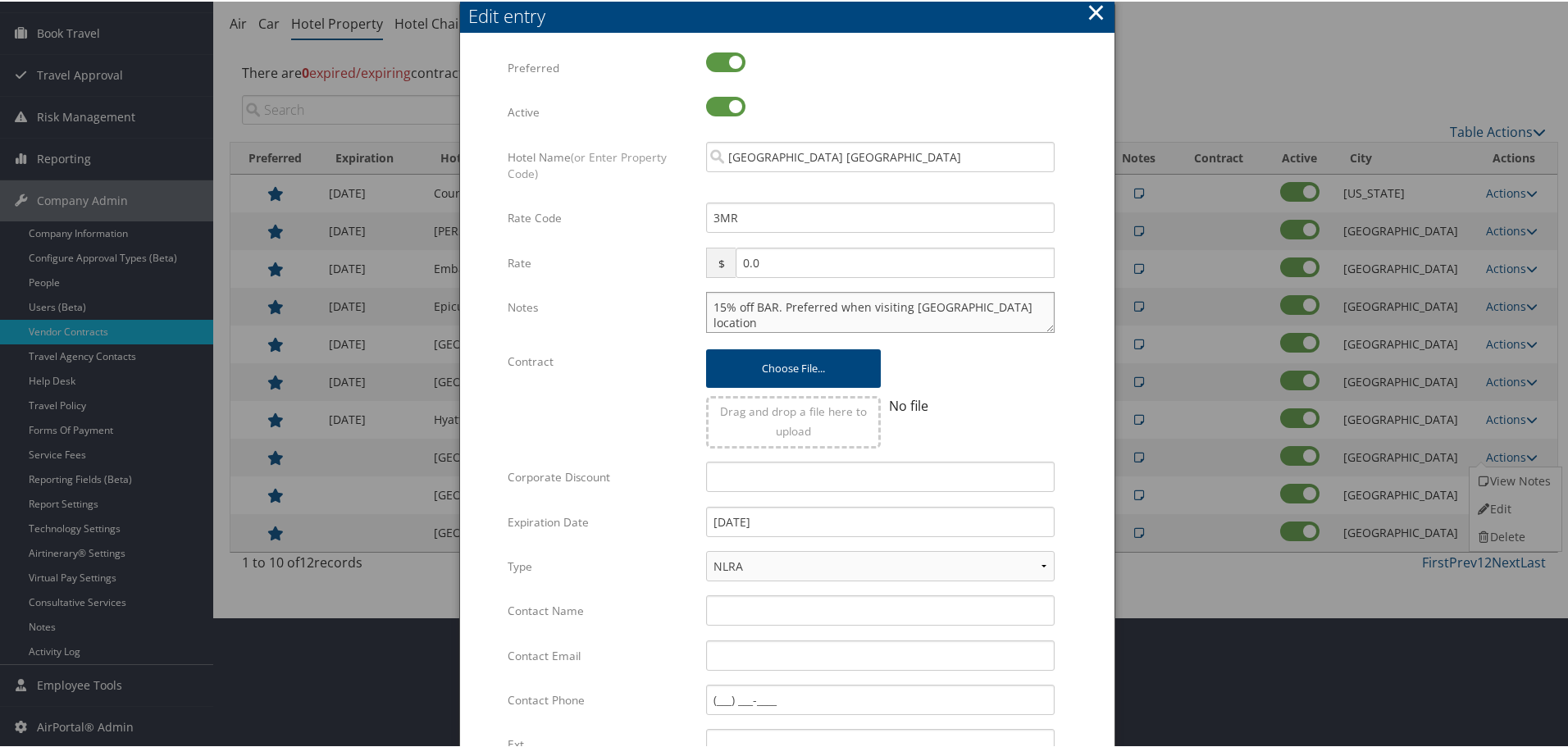
click at [706, 302] on textarea "15% off BAR. Preferred when visiting Chesterfield location" at bounding box center [880, 311] width 349 height 41
paste textarea "Rates tested in [GEOGRAPHIC_DATA] [DATE];"
type textarea "Rates tested in TP+ Oct 2025; 15% off BAR. Preferred when visiting Chesterfield…"
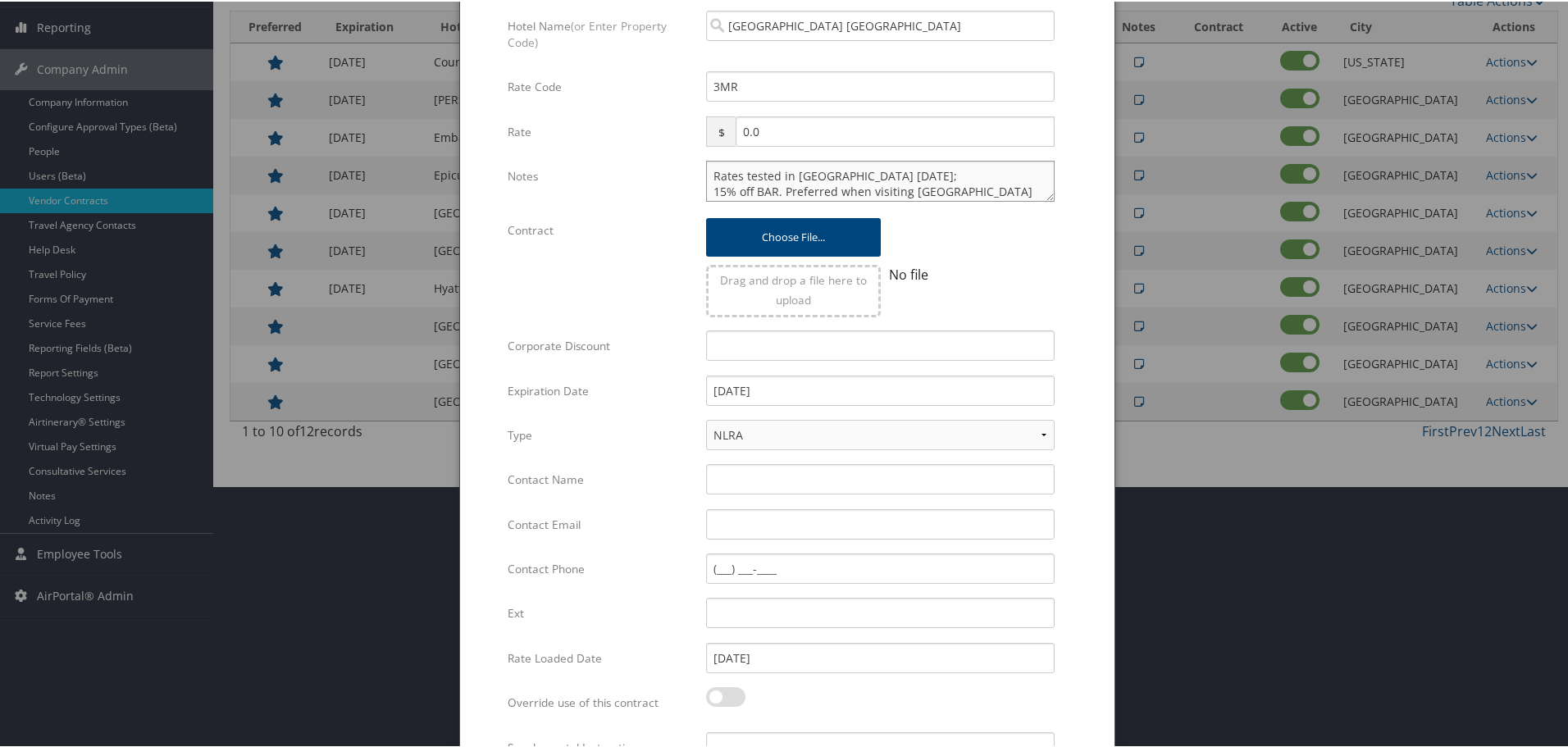
scroll to position [390, 0]
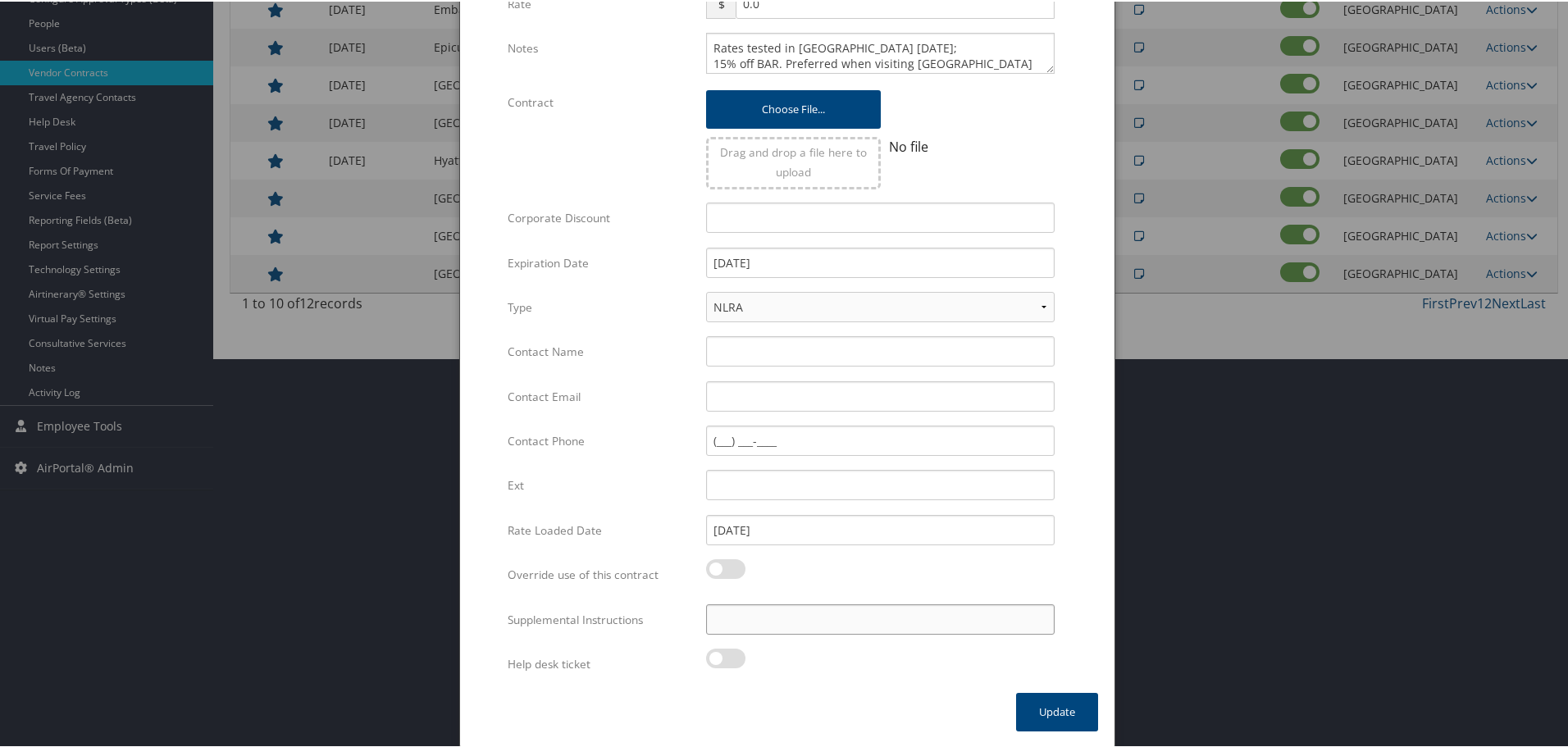
click at [794, 629] on input "Supplemental Instructions" at bounding box center [880, 618] width 349 height 30
paste input "SAB Prop ID -"
paste input "189174"
type input "SAB Prop ID - 189174"
click at [1056, 711] on button "Update" at bounding box center [1057, 711] width 82 height 38
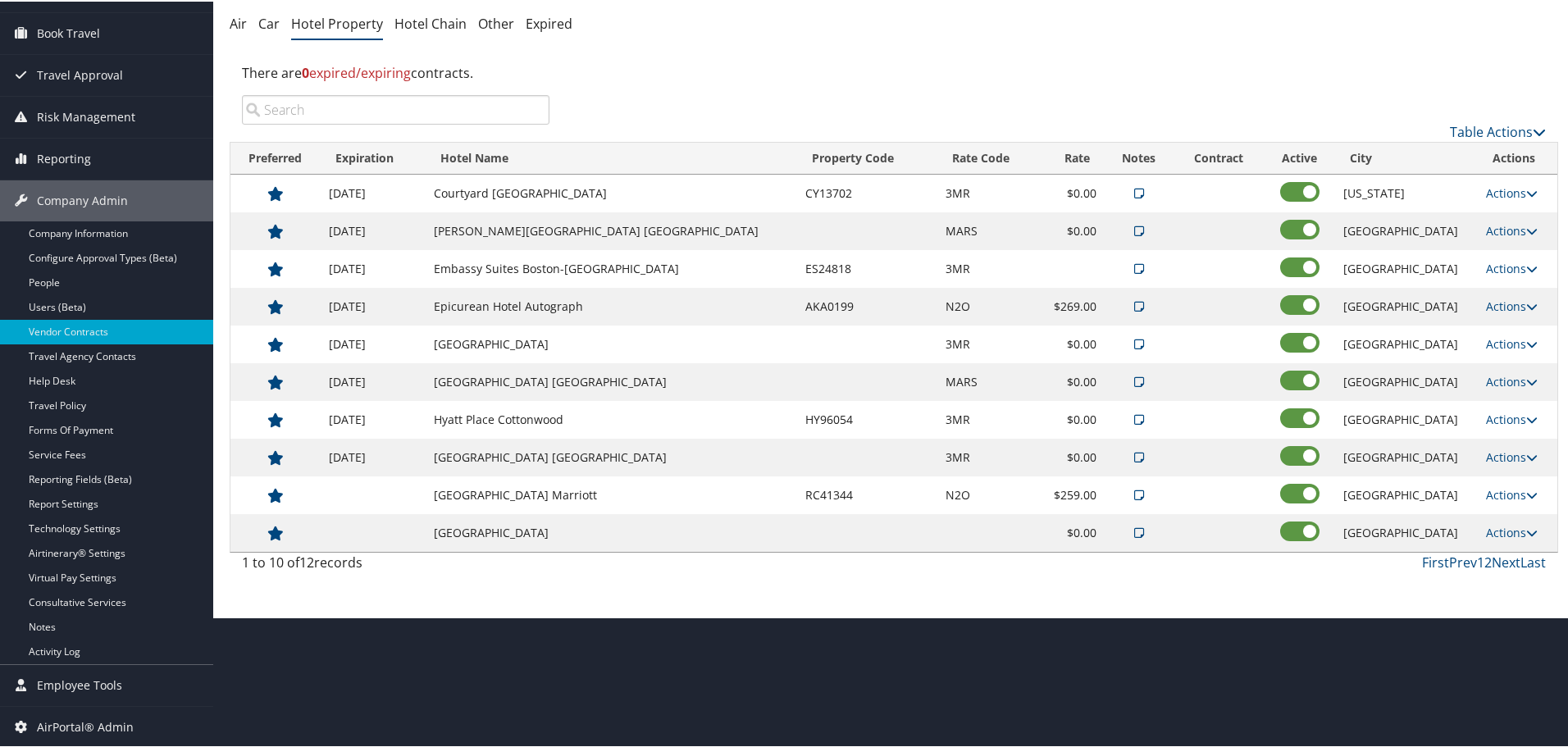
scroll to position [130, 0]
click at [1486, 493] on link "Actions" at bounding box center [1512, 493] width 52 height 15
click at [1481, 544] on icon at bounding box center [1483, 545] width 15 height 12
select select "NLRA"
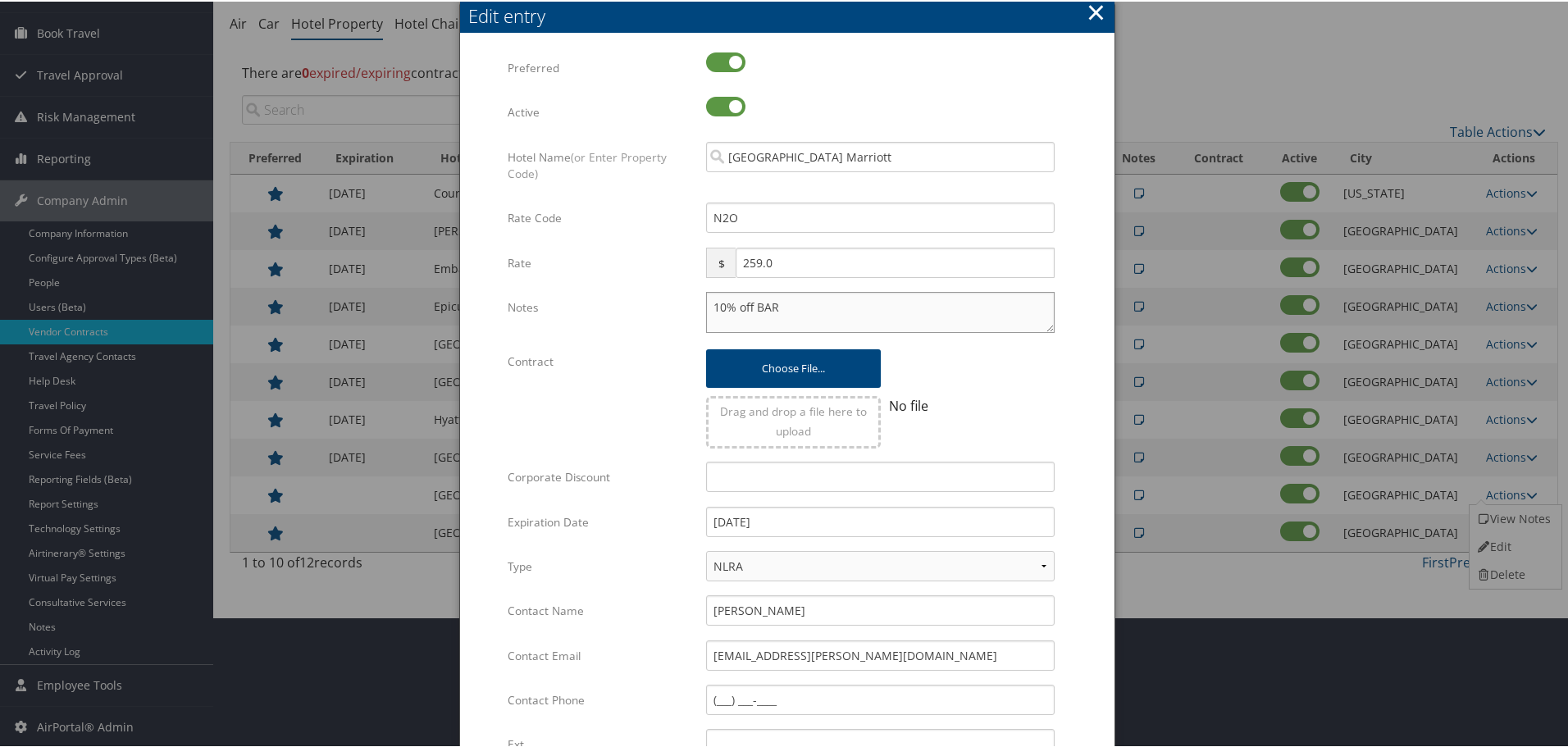
click at [706, 309] on textarea "10% off BAR" at bounding box center [880, 311] width 349 height 41
paste textarea "Rates tested in [GEOGRAPHIC_DATA] [DATE];"
type textarea "Rates tested in TP+ Oct 2025; 10% off BAR"
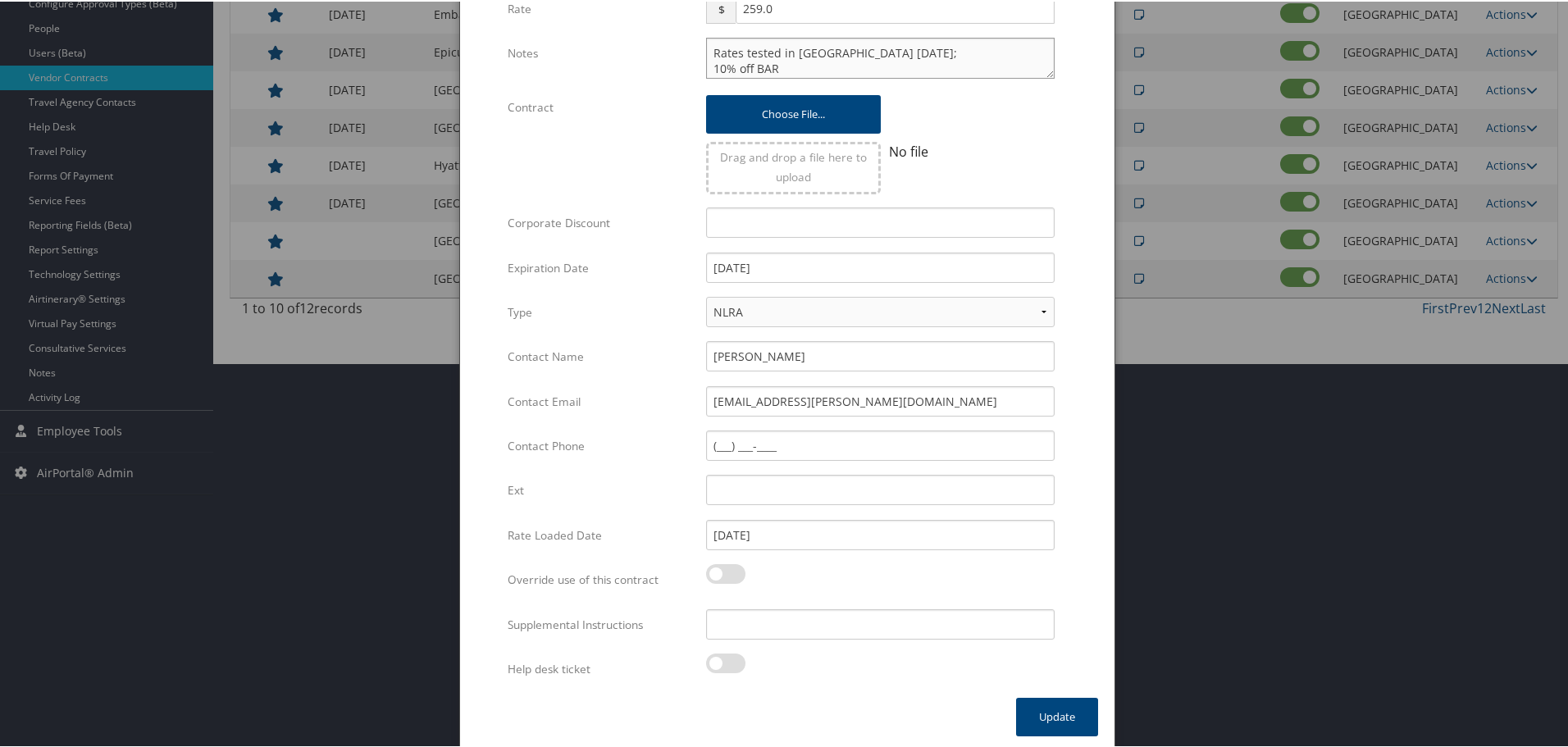
scroll to position [390, 0]
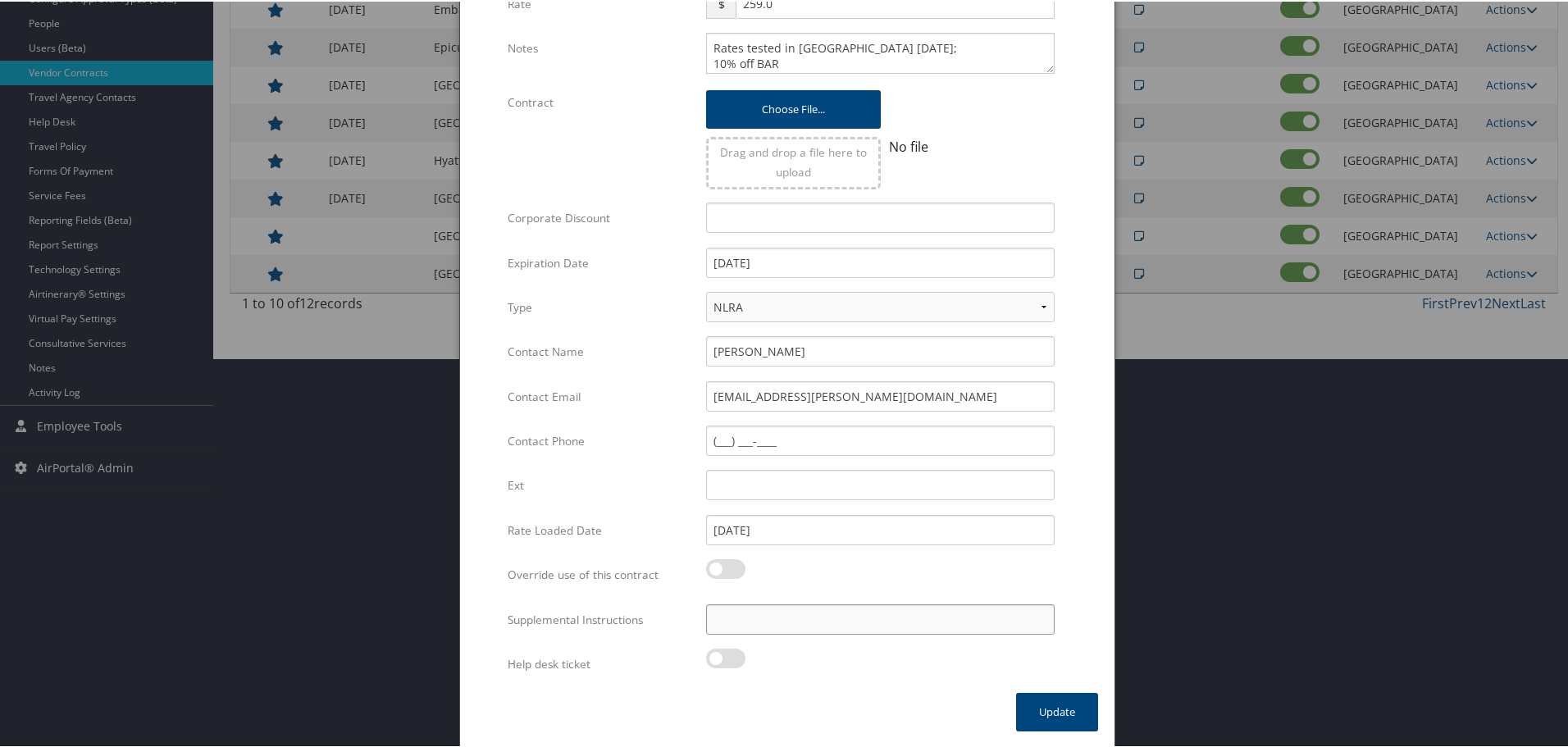
click at [799, 620] on input "Supplemental Instructions" at bounding box center [880, 618] width 349 height 30
paste input "SAB Prop ID -"
paste input "062857"
type input "SAB Prop ID - 062857"
click at [1051, 707] on button "Update" at bounding box center [1057, 711] width 82 height 38
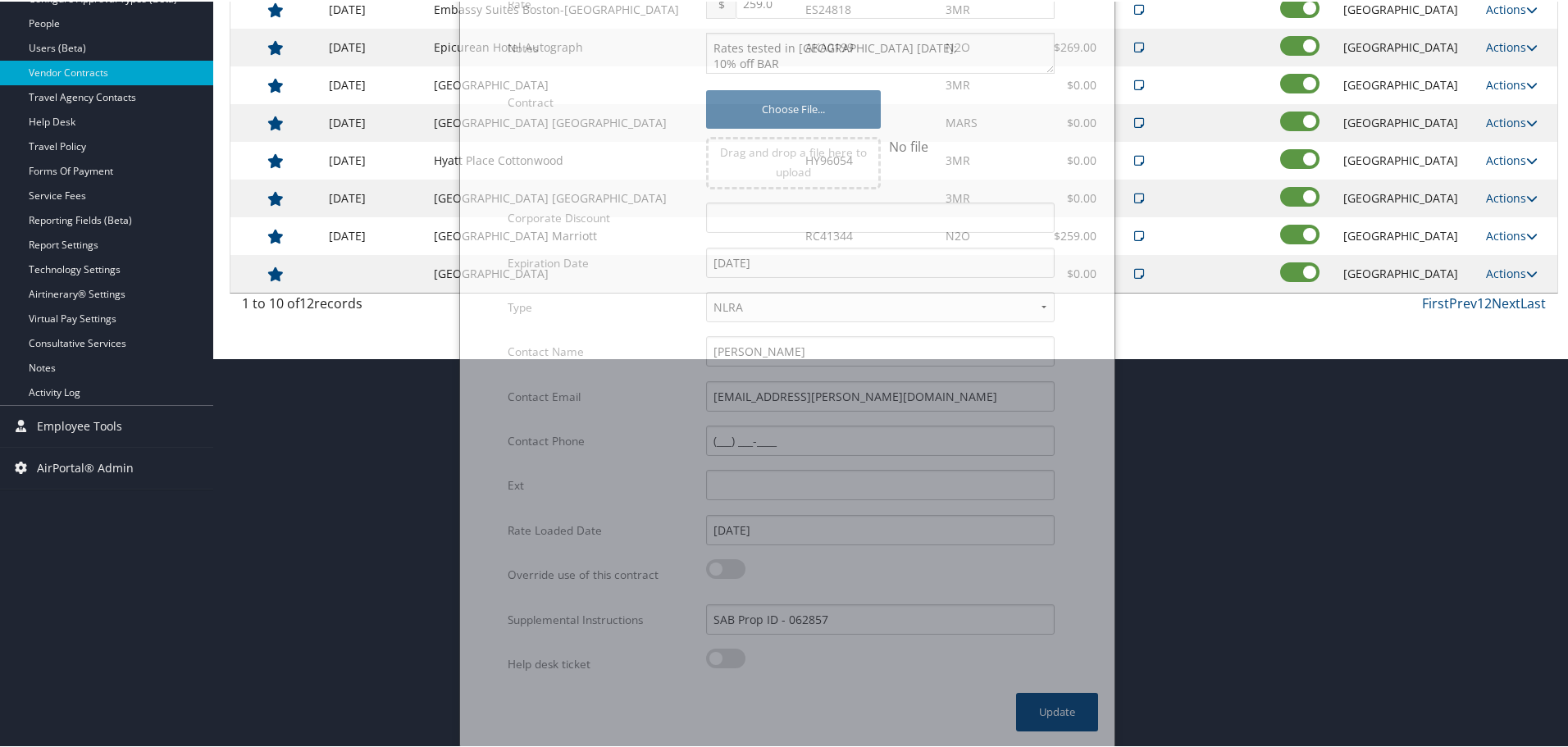
scroll to position [130, 0]
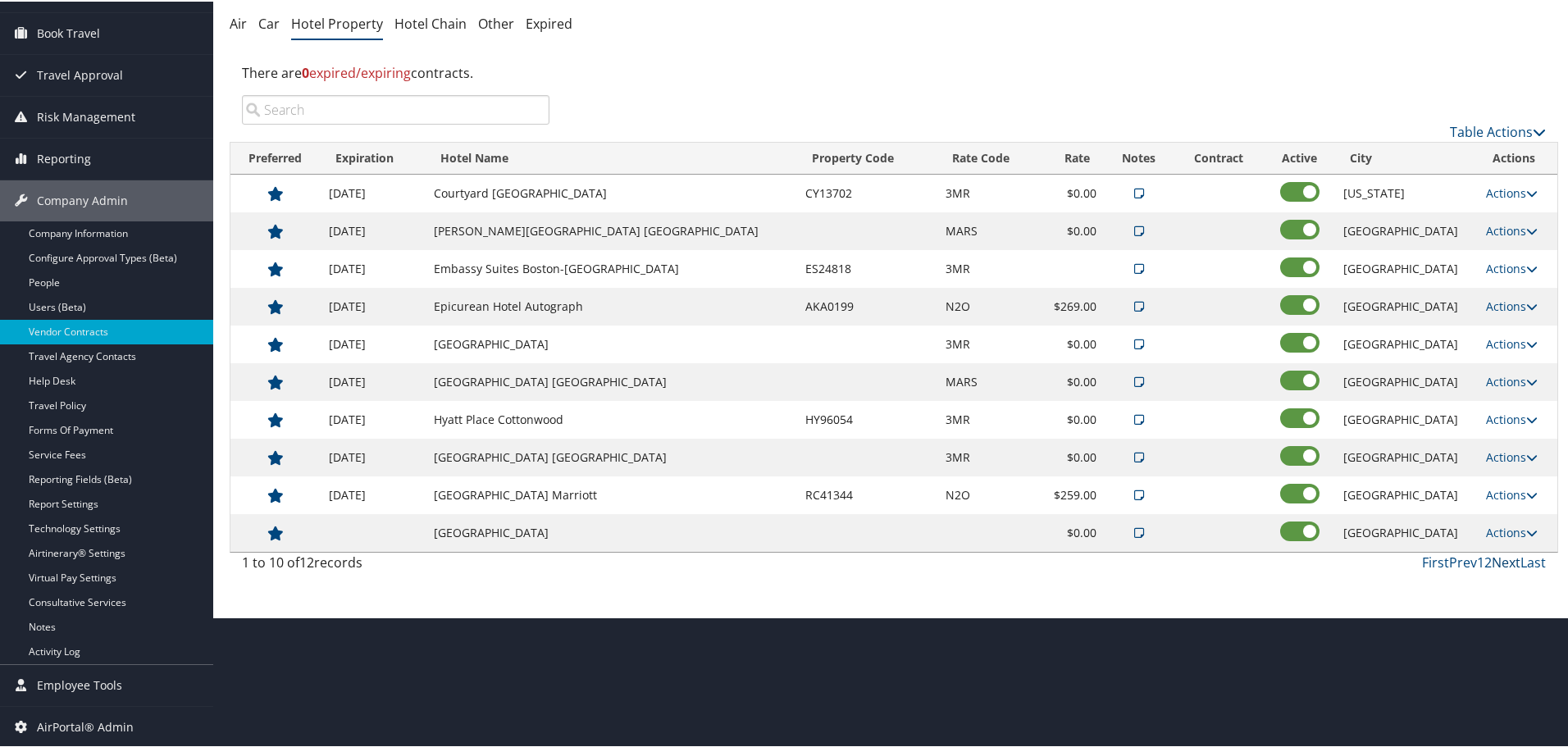
click at [1501, 563] on link "Next" at bounding box center [1506, 561] width 29 height 18
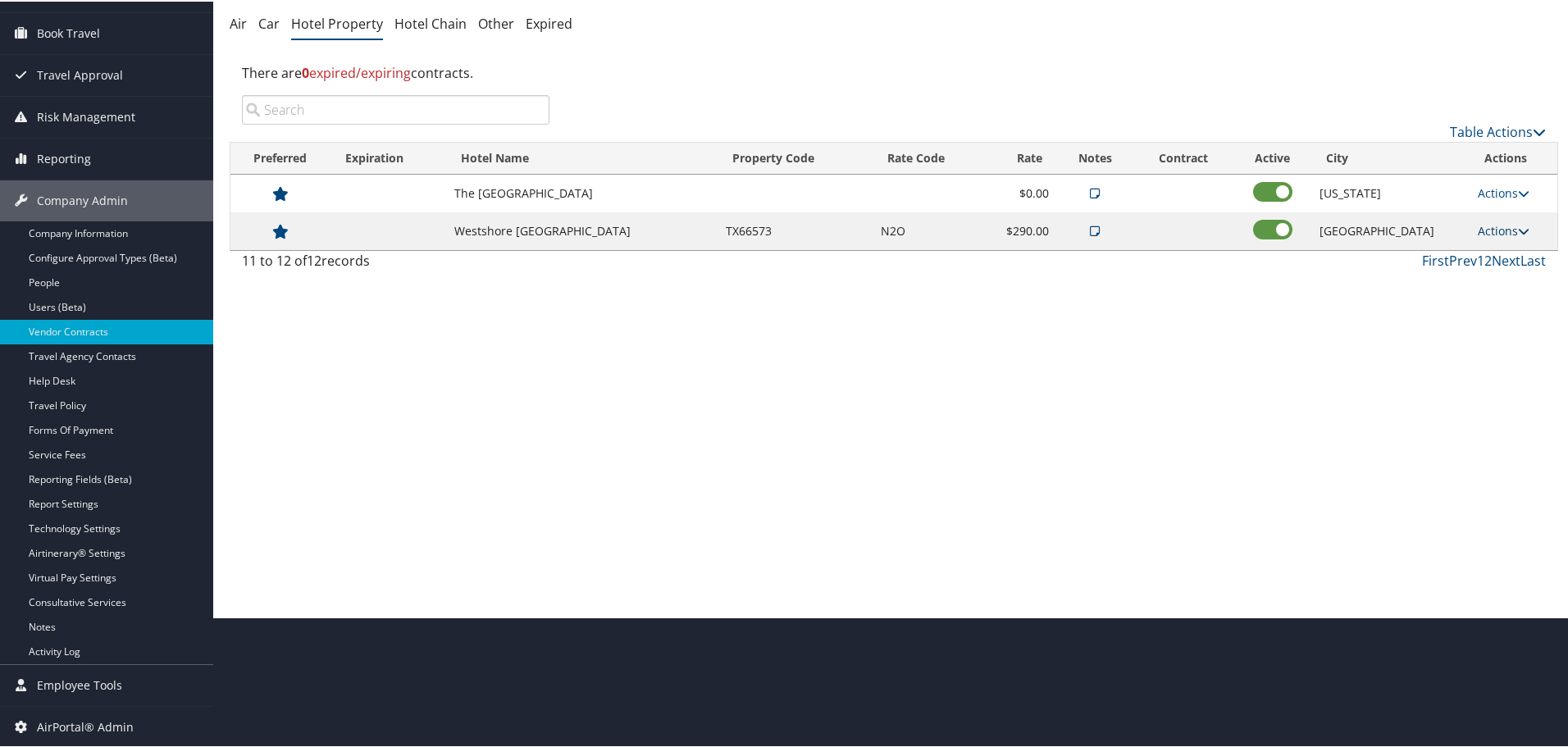
click at [1496, 226] on link "Actions" at bounding box center [1503, 229] width 52 height 15
click at [1507, 281] on link "Edit" at bounding box center [1513, 281] width 88 height 28
select select "NLRA"
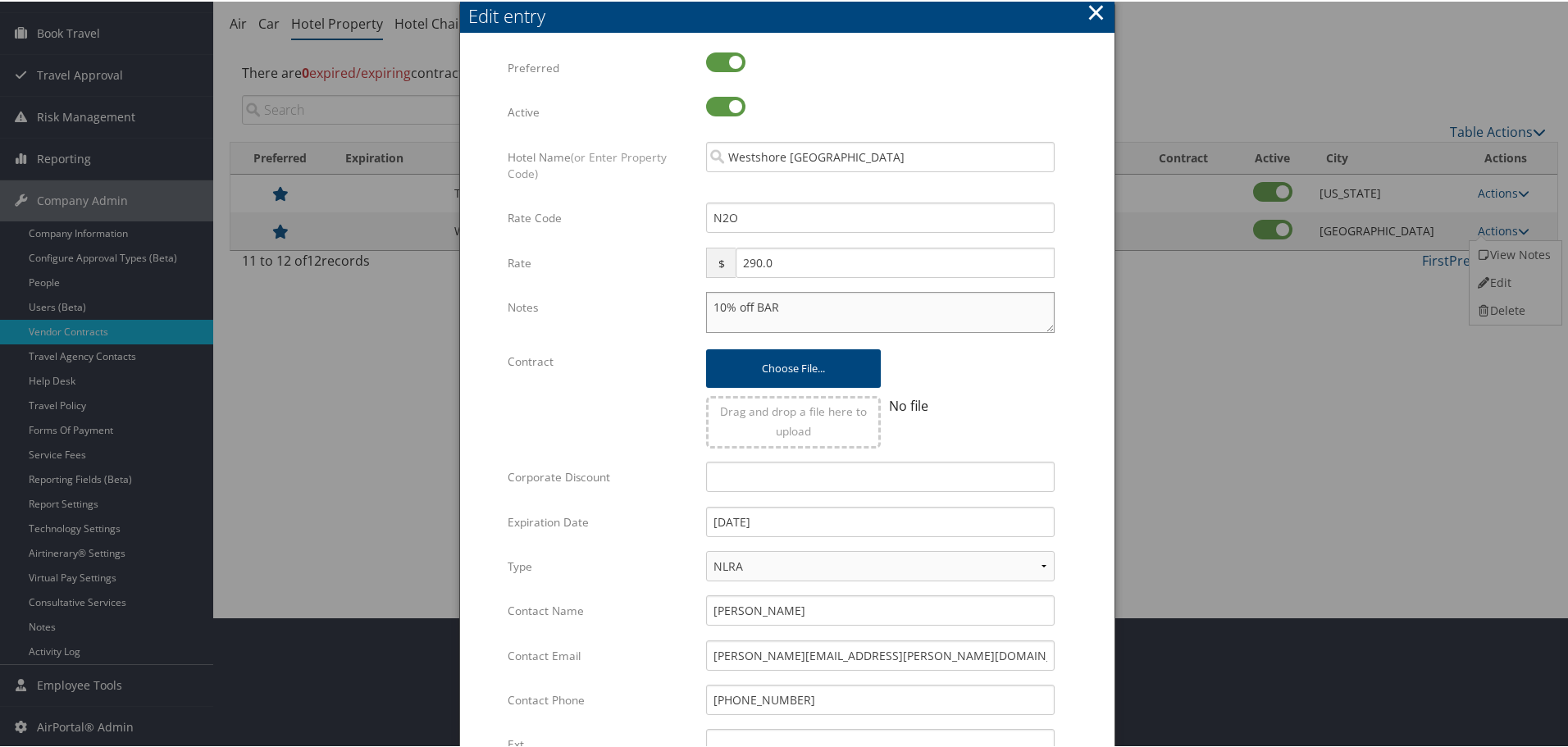
click at [706, 302] on textarea "10% off BAR" at bounding box center [880, 311] width 349 height 41
paste textarea "Rates tested in [GEOGRAPHIC_DATA] [DATE];"
type textarea "Rates tested in TP+ Oct 2025; 10% off BAR"
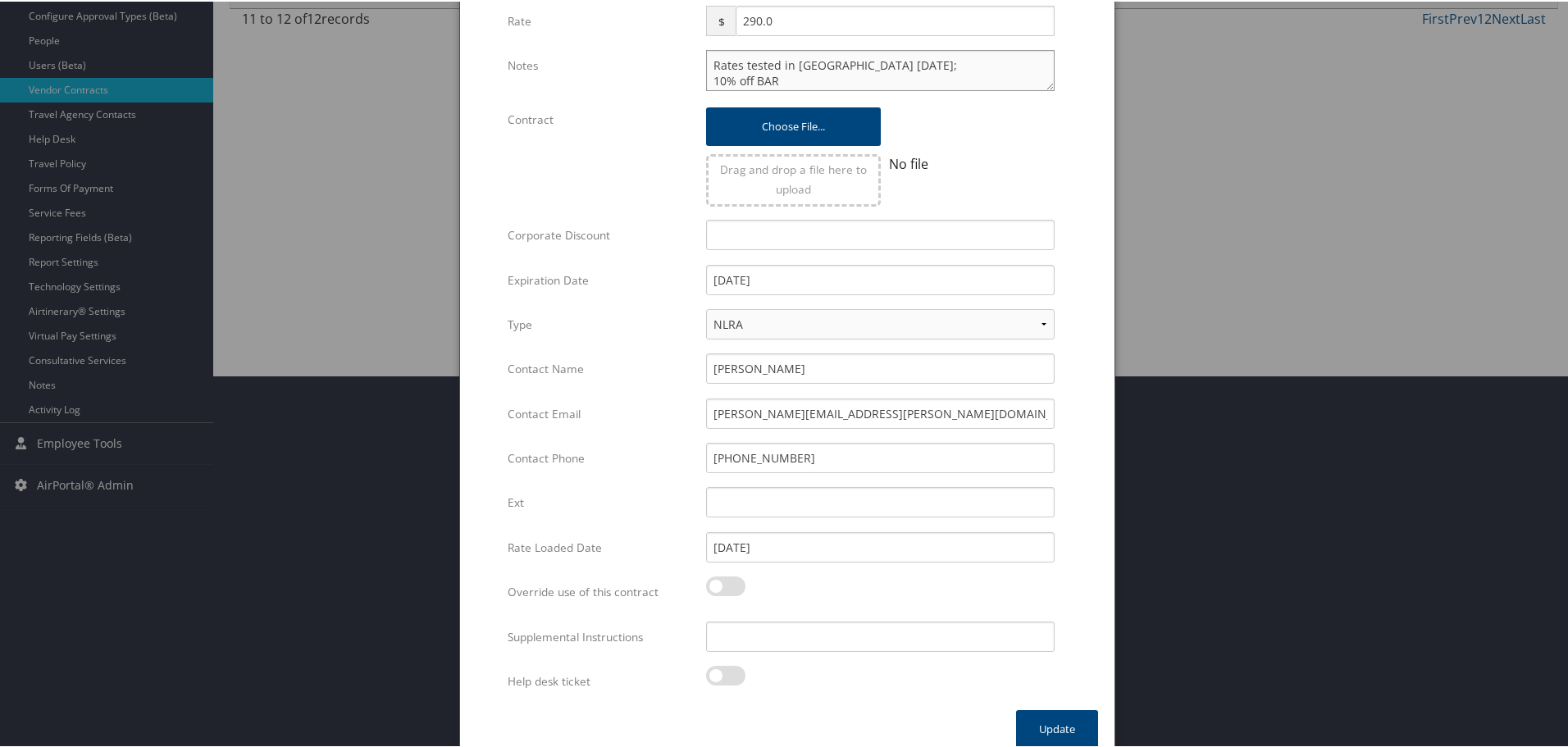
scroll to position [390, 0]
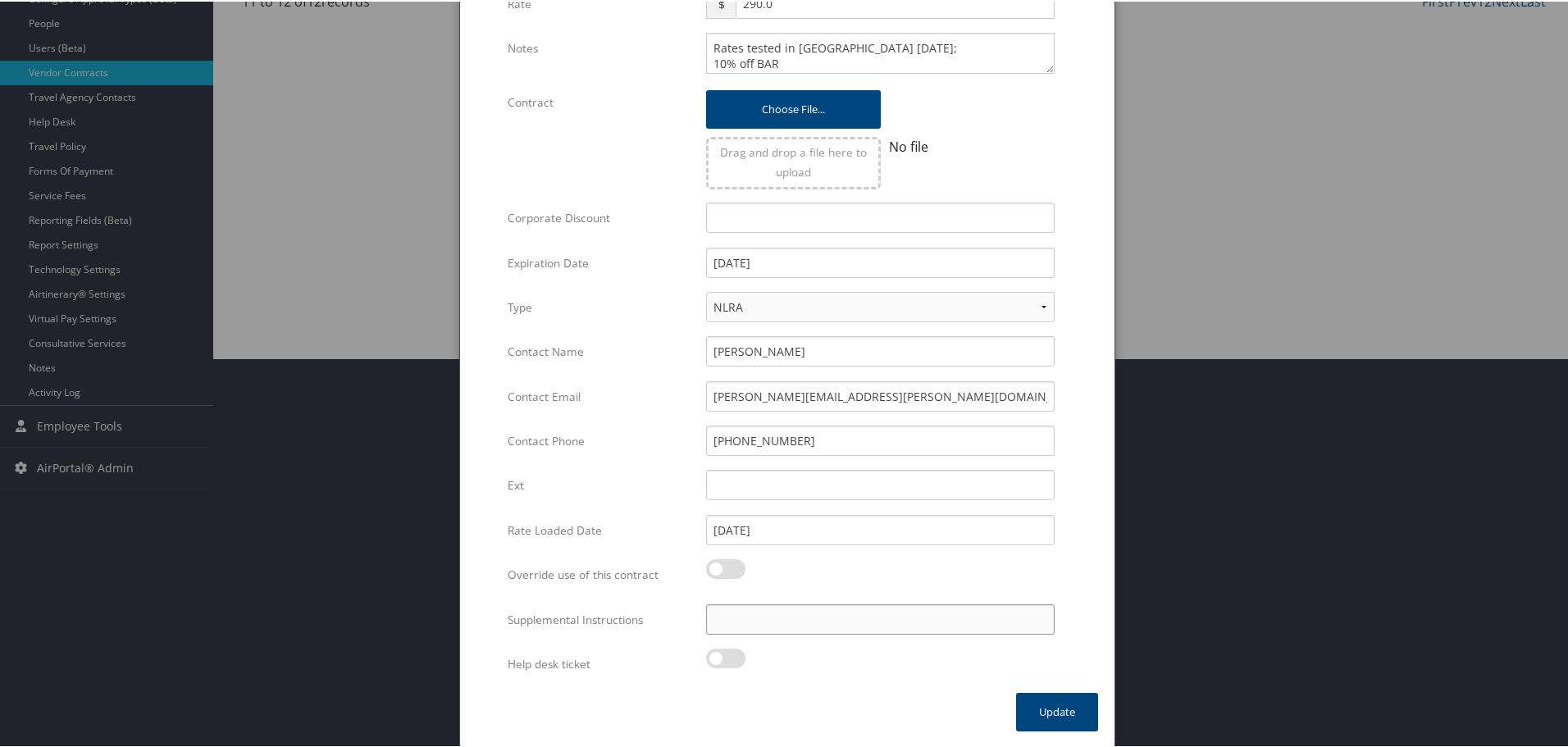
click at [733, 621] on input "Supplemental Instructions" at bounding box center [880, 618] width 349 height 30
paste input "SAB Prop ID -"
paste input "000071"
type input "SAB Prop ID - 000071"
click at [1047, 714] on button "Update" at bounding box center [1057, 711] width 82 height 38
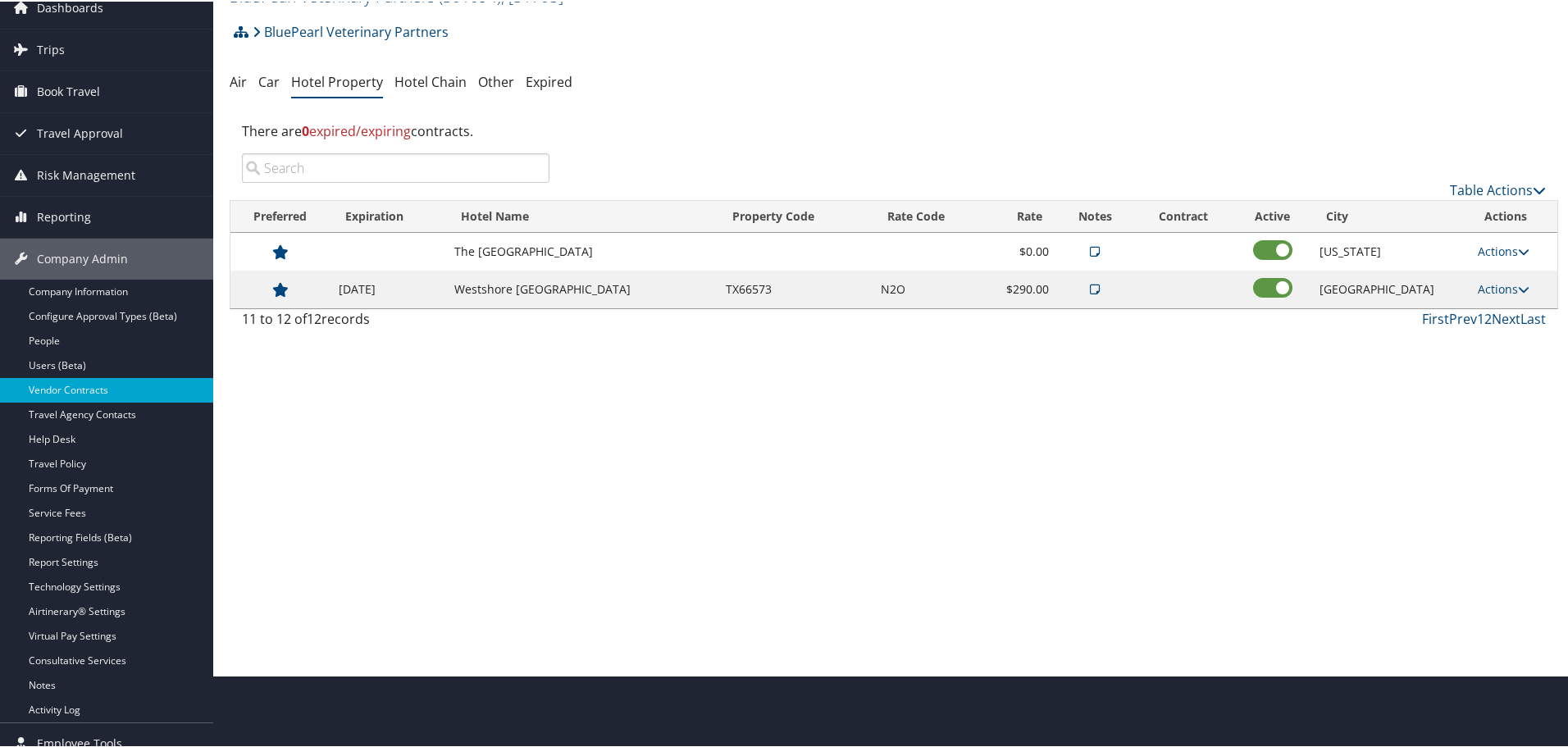
scroll to position [0, 0]
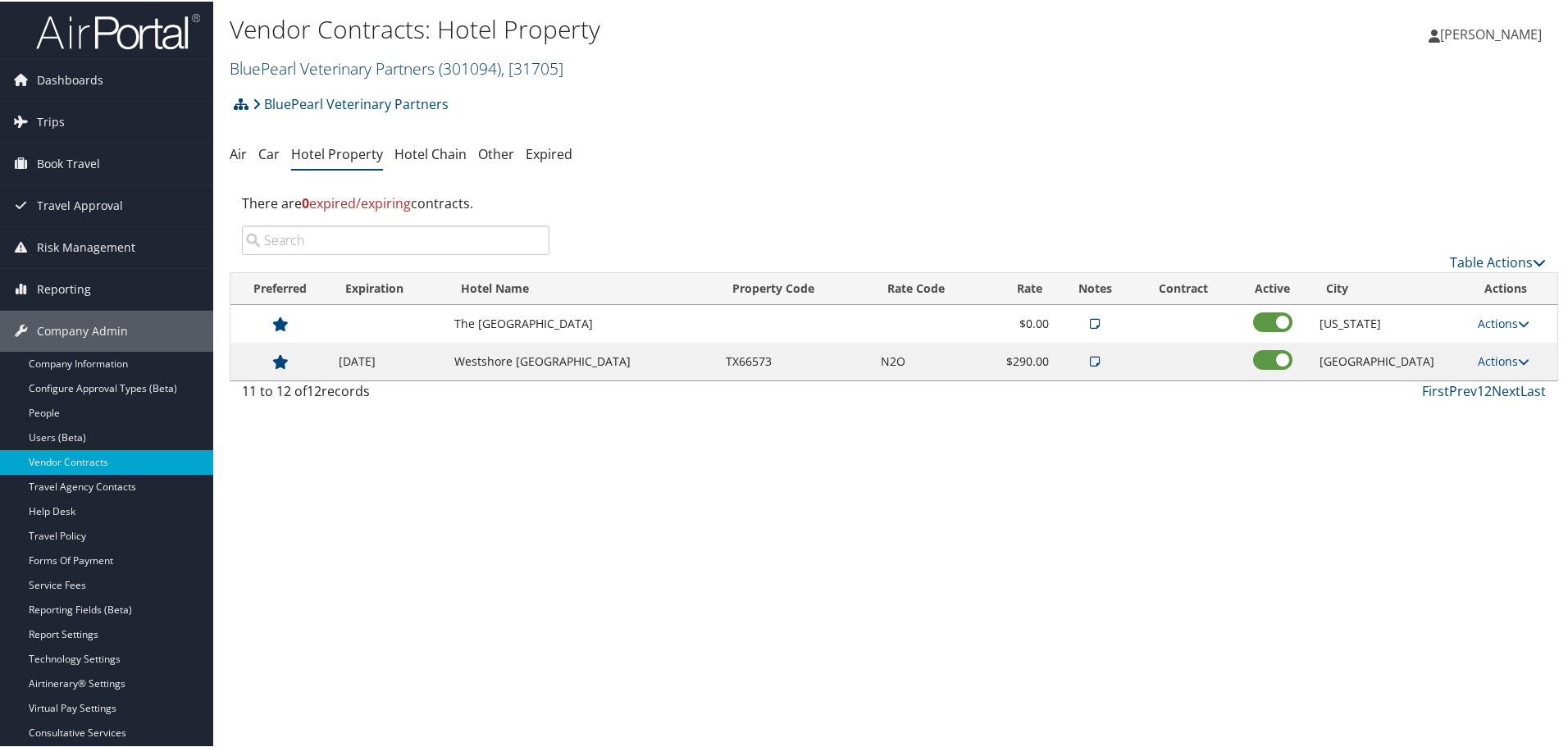
drag, startPoint x: 360, startPoint y: 64, endPoint x: 355, endPoint y: 71, distance: 8.6
click at [360, 64] on link "BluePearl Veterinary Partners ( 301094 ) , [ 31705 ]" at bounding box center [396, 67] width 333 height 22
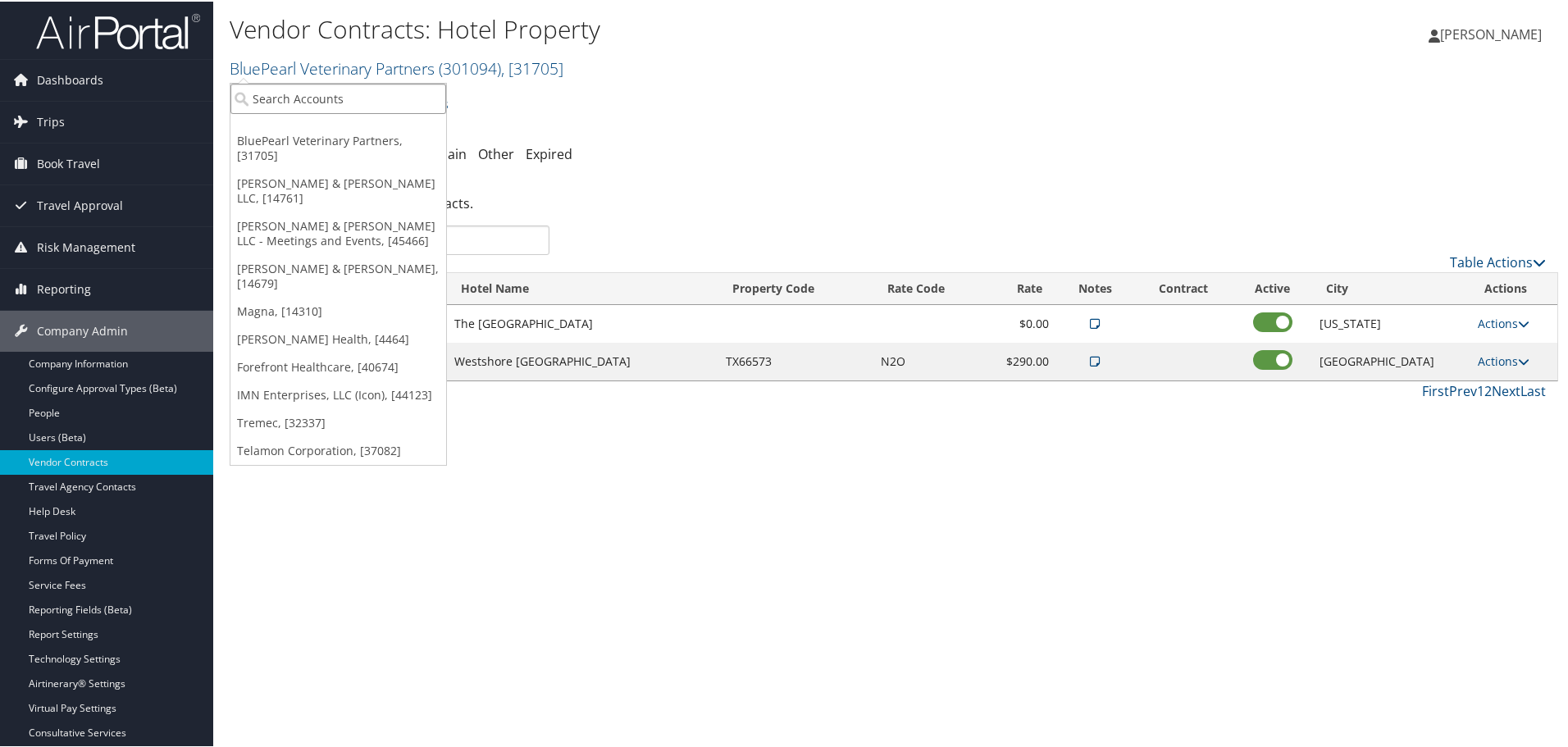
click at [340, 102] on input "search" at bounding box center [338, 97] width 216 height 30
type input "black diam"
click at [302, 136] on div "Account" at bounding box center [368, 142] width 293 height 15
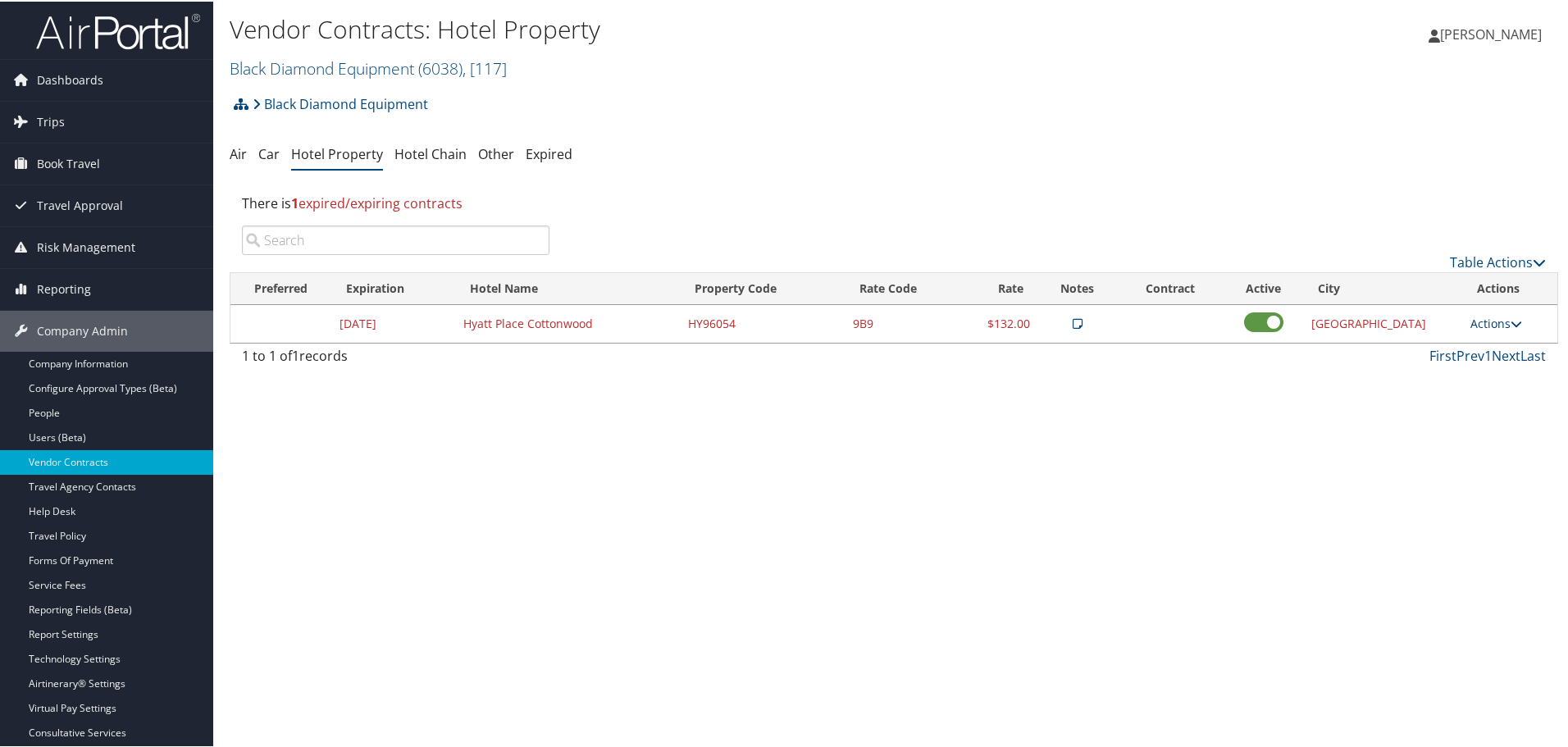
click at [1493, 322] on link "Actions" at bounding box center [1496, 322] width 52 height 15
click at [1497, 381] on link "Edit" at bounding box center [1507, 374] width 88 height 28
select select "NLRA"
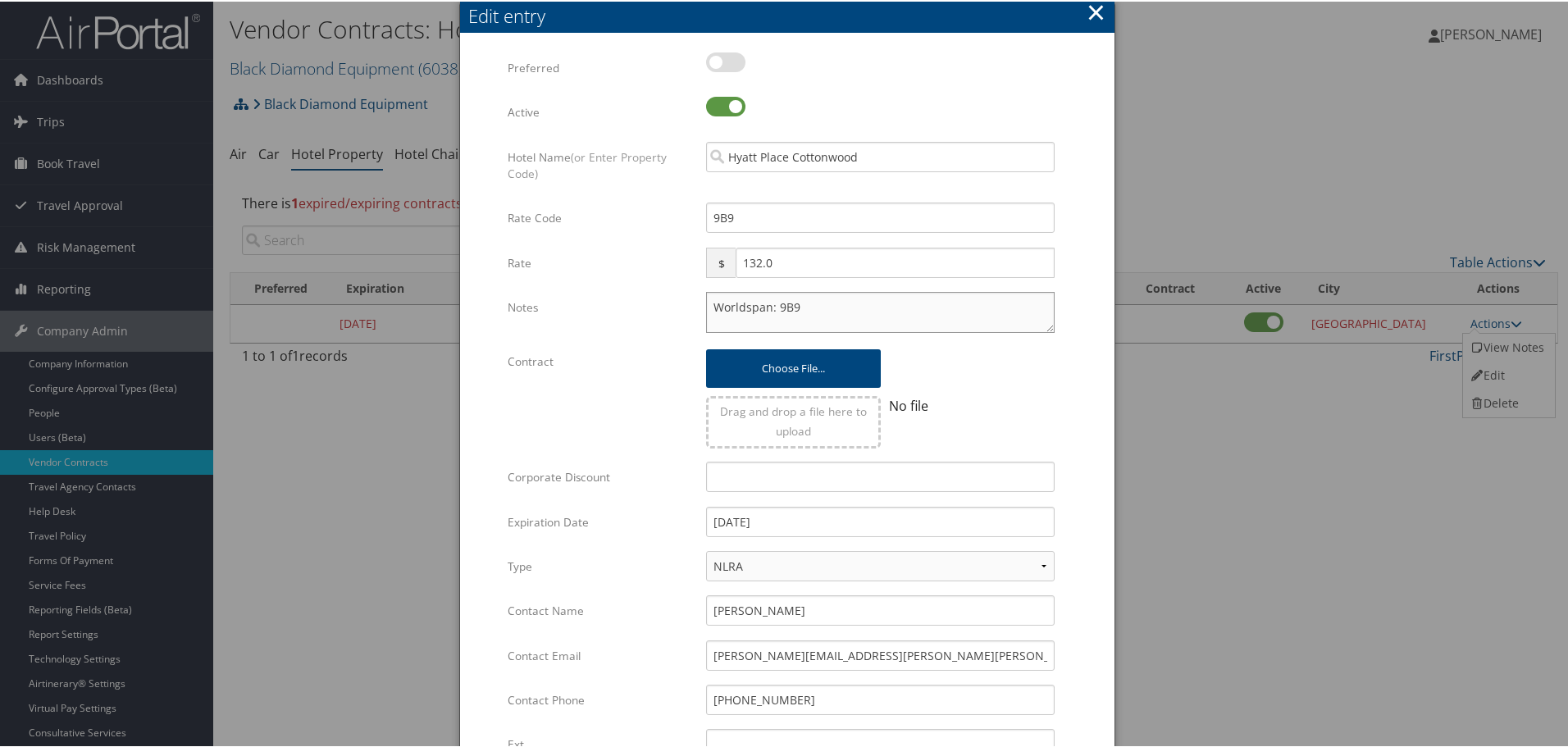
click at [707, 307] on textarea "Worldspan: 9B9" at bounding box center [880, 311] width 349 height 41
paste textarea "Rates tested in [GEOGRAPHIC_DATA] [DATE];"
type textarea "Rates tested in TP+ [DATE]; Worldspan: 9B9"
click at [865, 519] on input "12/31/2024" at bounding box center [880, 519] width 349 height 30
type input "[DATE]"
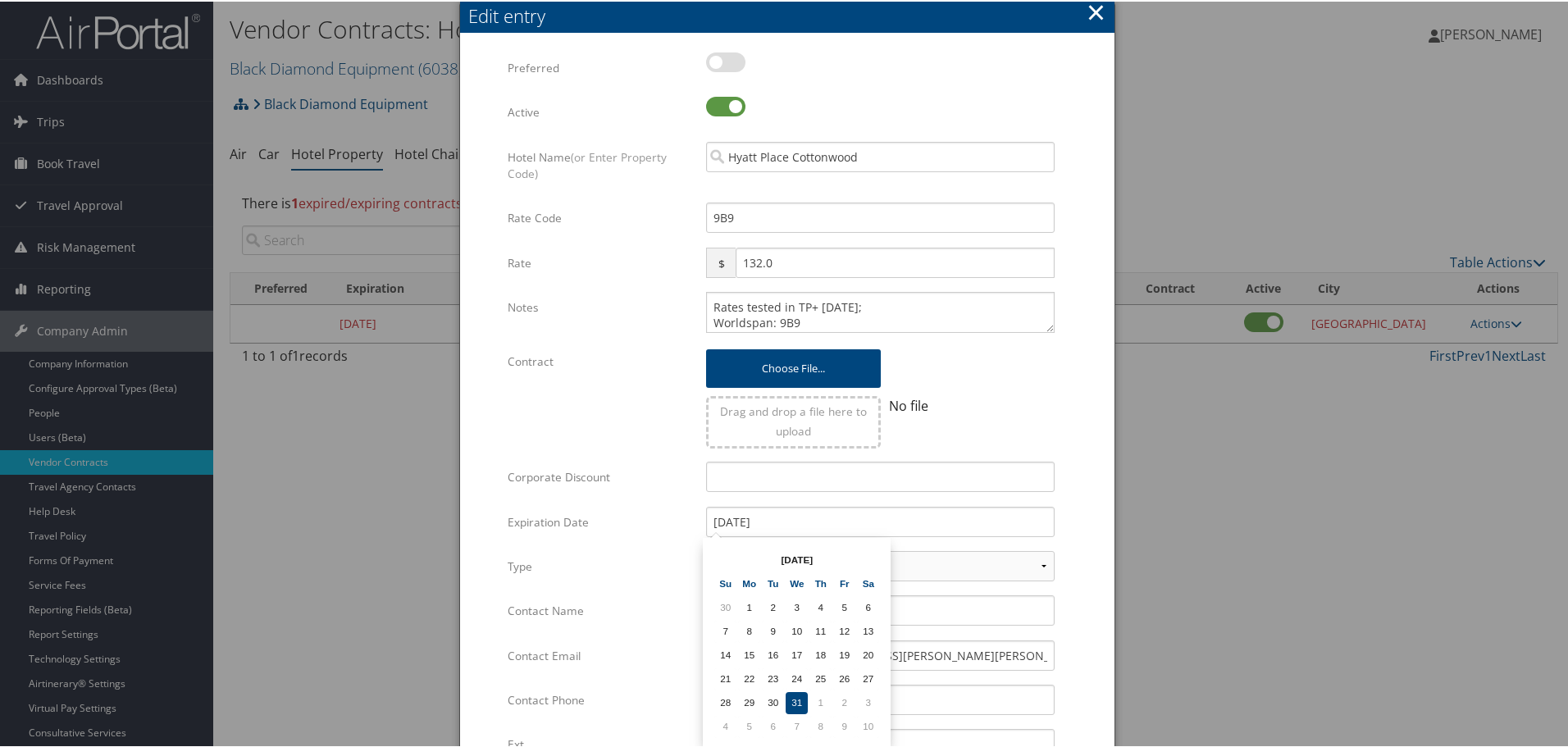
click at [1063, 526] on div "12/31/2025 Multiple values The selected items contain different values for this…" at bounding box center [881, 527] width 374 height 44
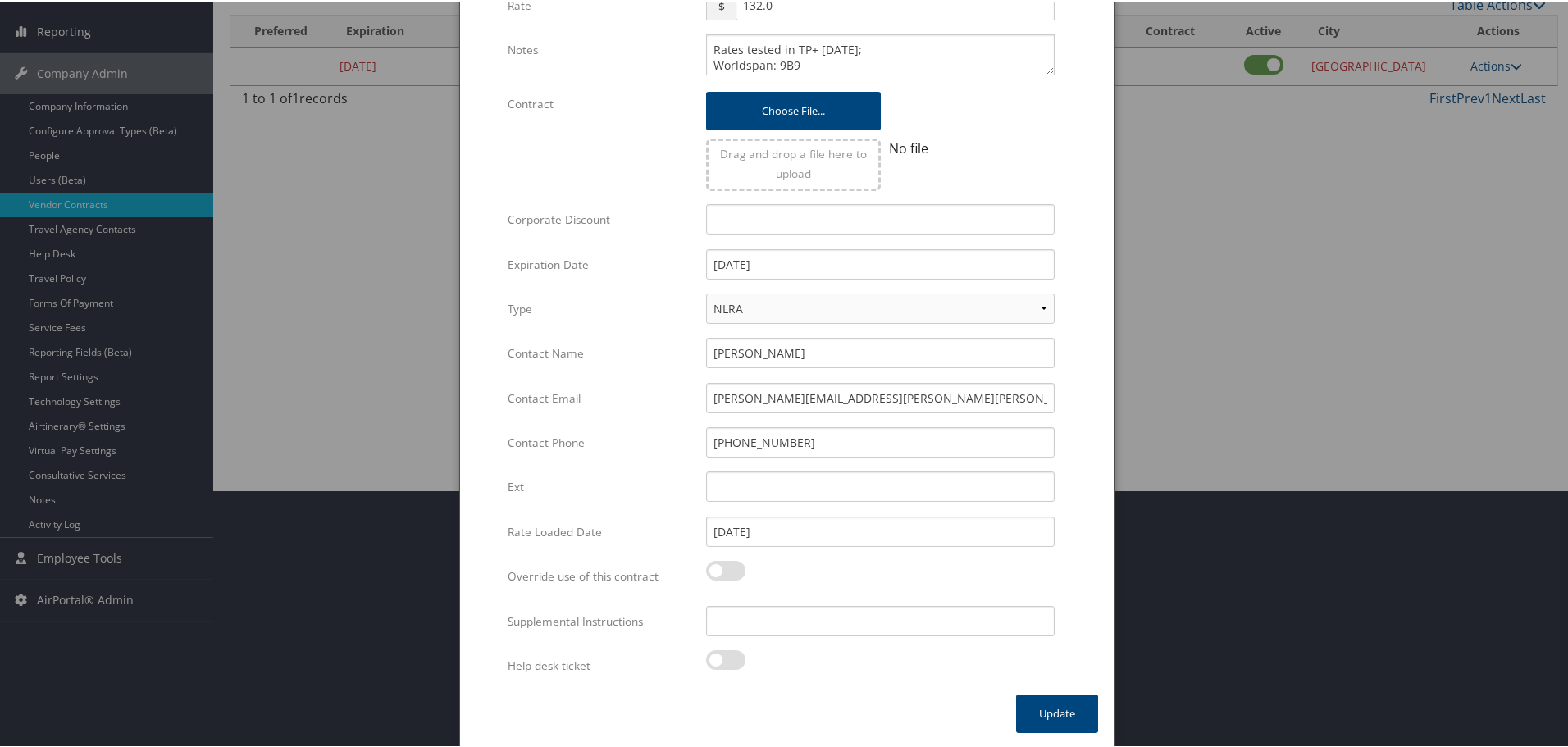
scroll to position [259, 0]
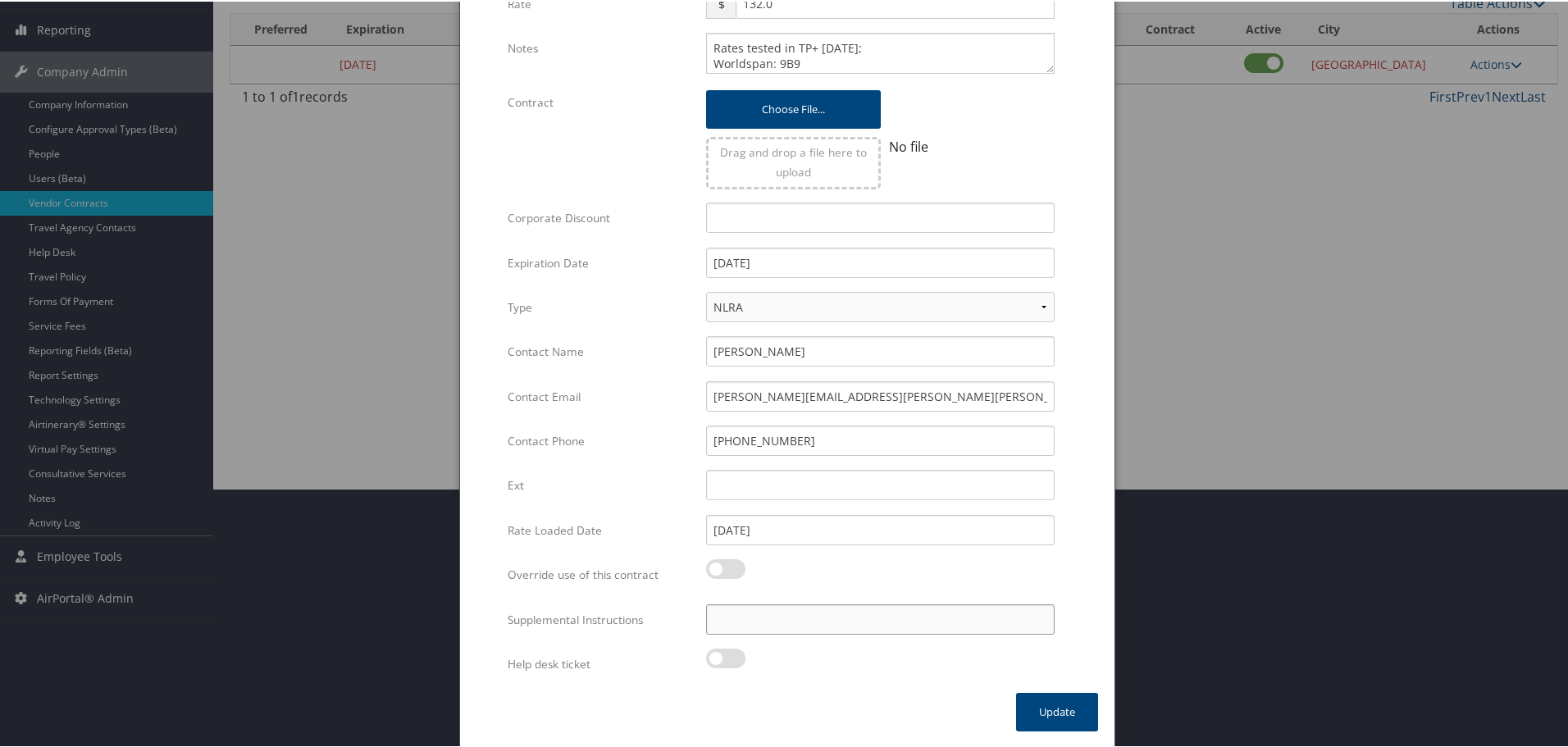
click at [797, 627] on input "Supplemental Instructions" at bounding box center [880, 618] width 349 height 30
paste input "SAB Prop ID -"
paste input "184922"
type input "SAB Prop ID - 184922"
click at [1051, 705] on button "Update" at bounding box center [1057, 711] width 82 height 38
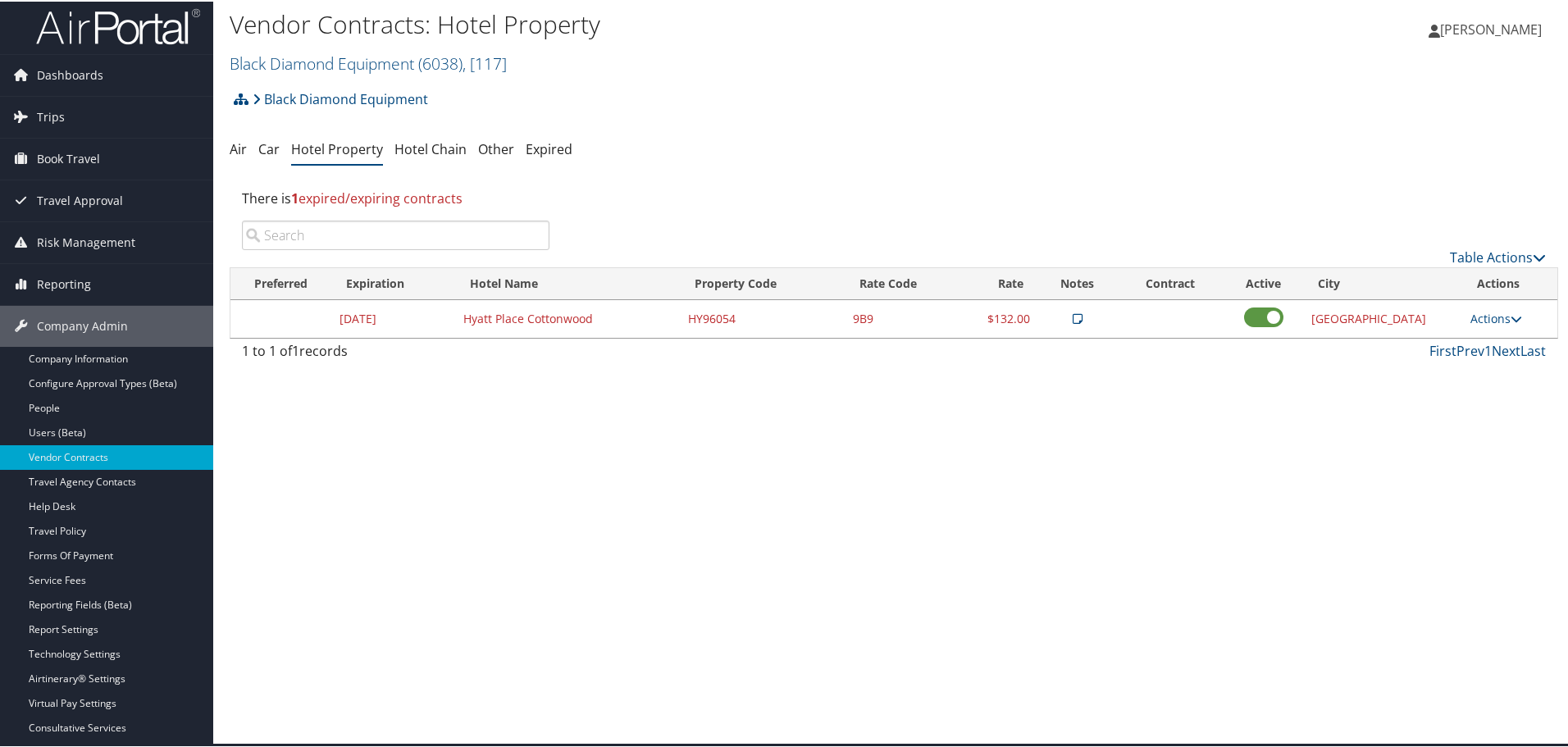
scroll to position [0, 0]
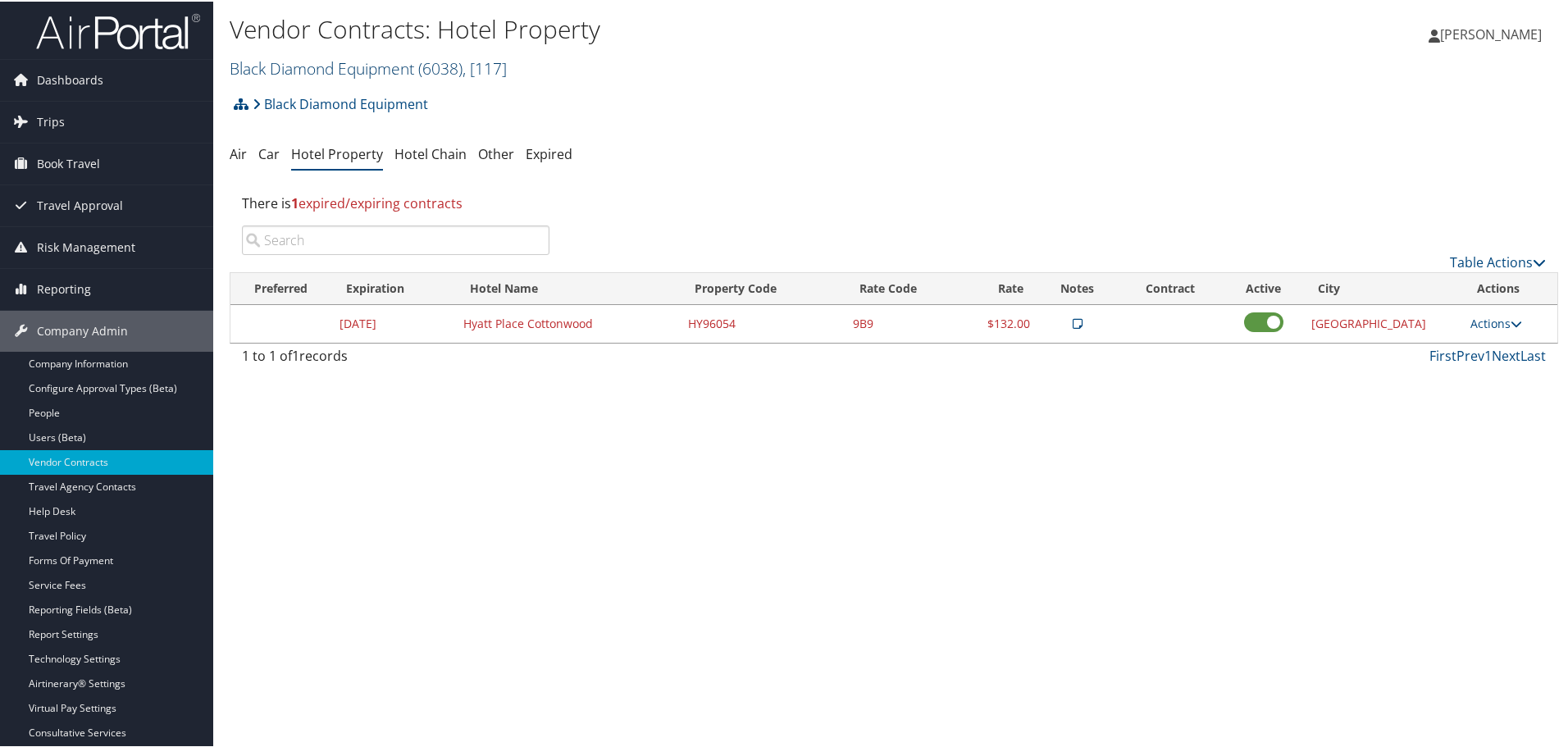
click at [338, 71] on link "Black Diamond Equipment ( 6038 ) , [ 117 ]" at bounding box center [368, 67] width 277 height 22
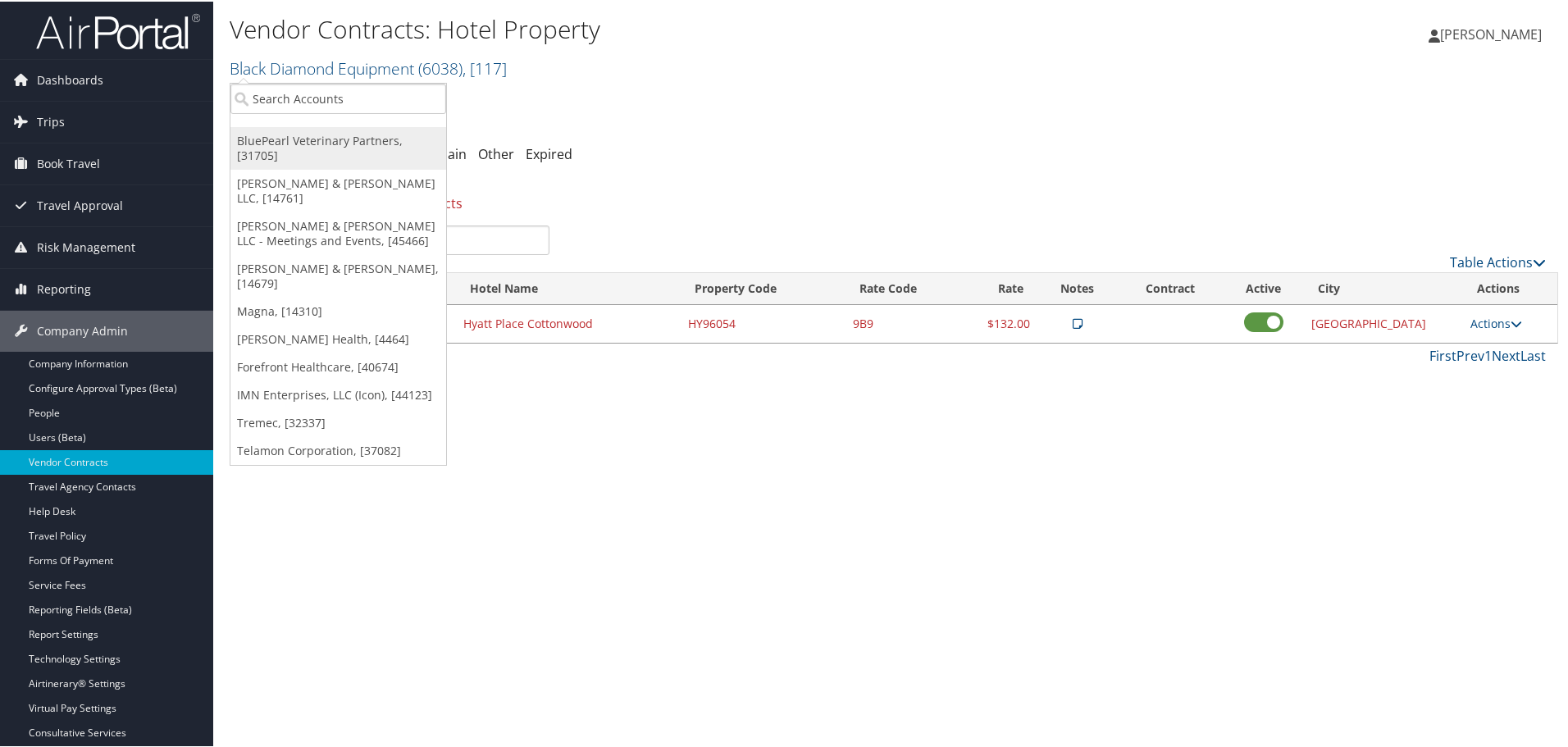
click at [300, 143] on link "BluePearl Veterinary Partners, [31705]" at bounding box center [338, 147] width 216 height 43
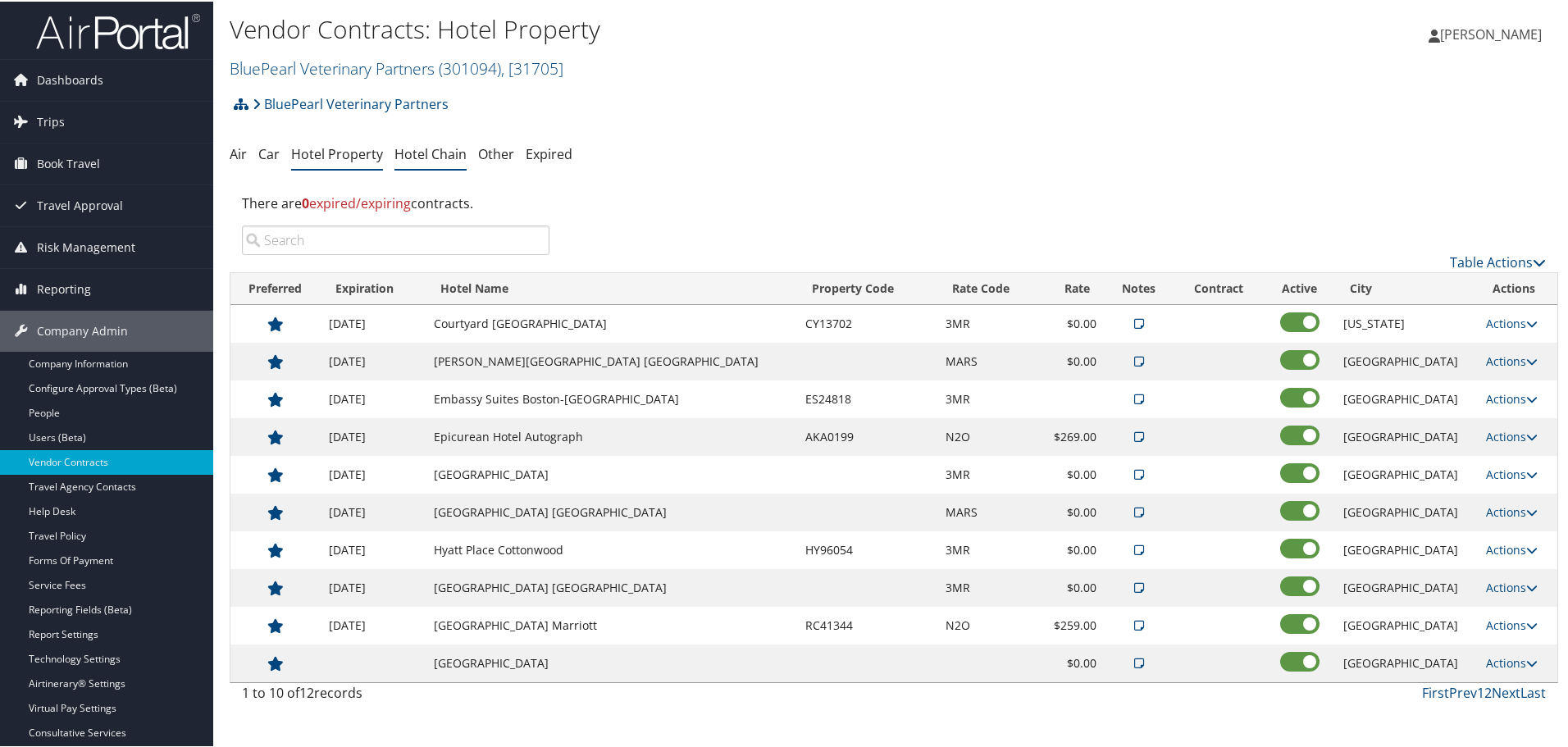
click at [425, 148] on link "Hotel Chain" at bounding box center [430, 153] width 72 height 18
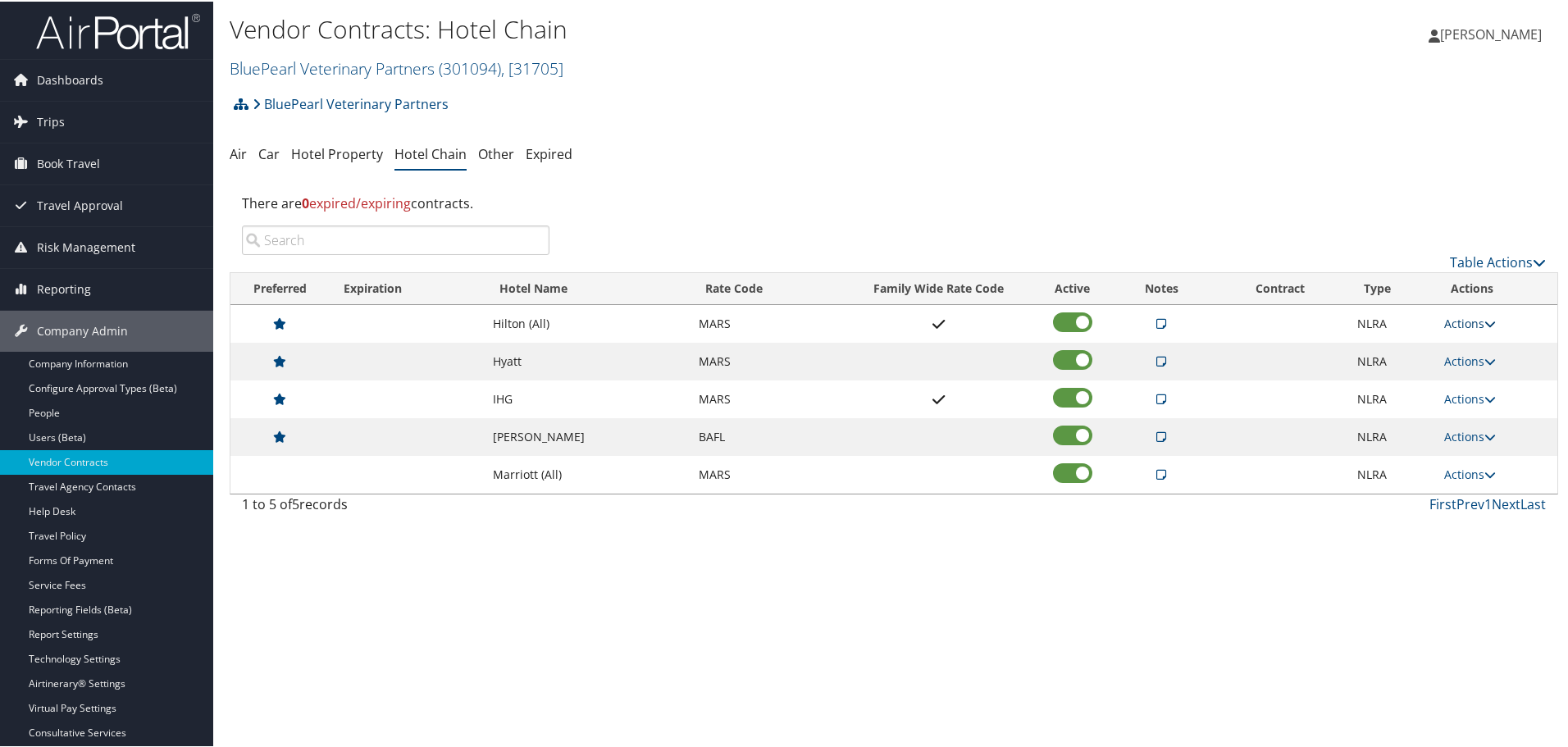
click at [1464, 317] on link "Actions" at bounding box center [1470, 322] width 52 height 15
click at [1482, 377] on link "Edit" at bounding box center [1484, 374] width 88 height 28
select select "NLRA"
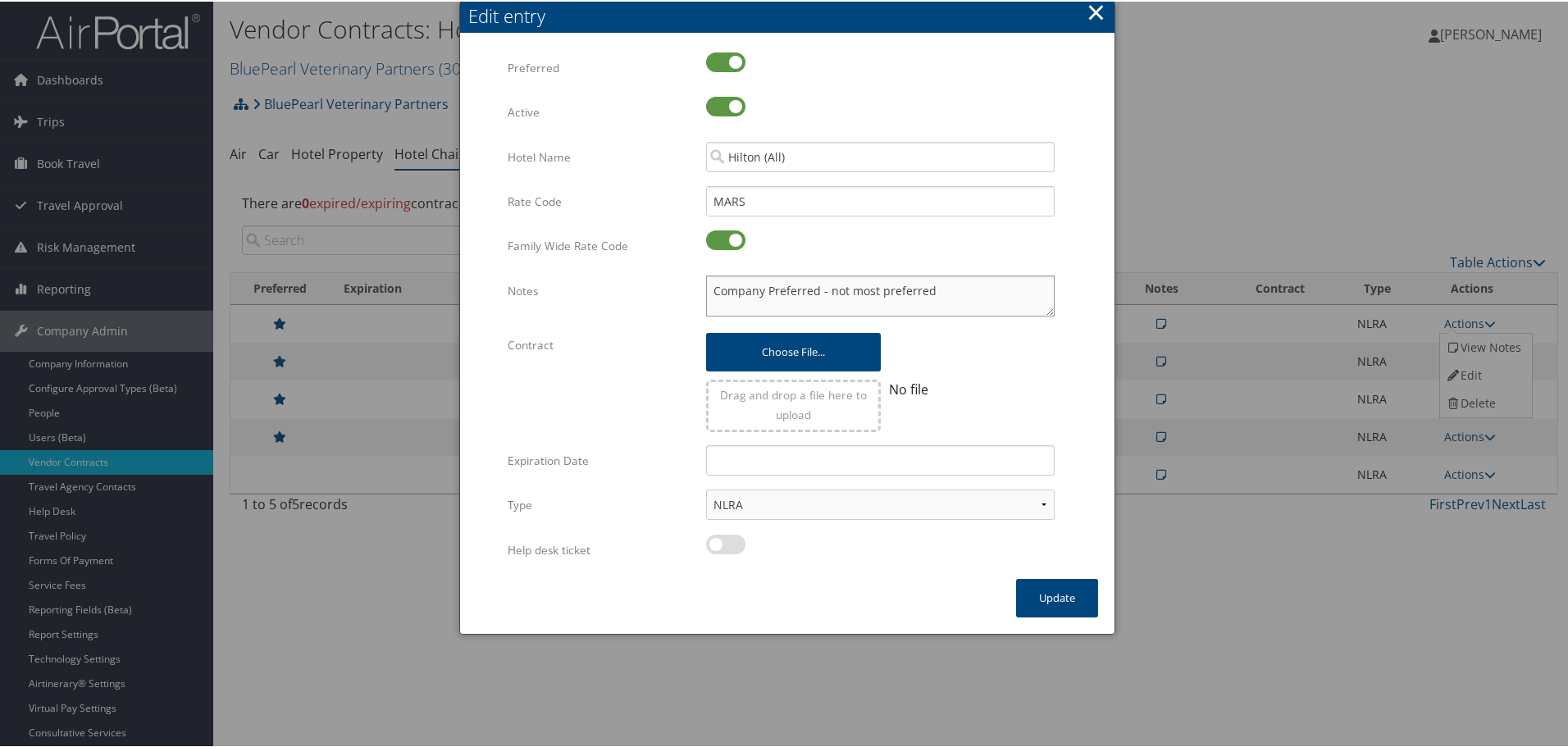
click at [709, 288] on textarea "Company Preferred - not most preferred" at bounding box center [880, 294] width 349 height 41
paste textarea "Rates tested in [GEOGRAPHIC_DATA] [DATE];"
type textarea "Rates tested in TP+ Oct 2025; Company Preferred - not most preferred"
click at [954, 596] on div "× Edit entry Multiple values The selected items contain different values for th…" at bounding box center [787, 316] width 656 height 633
click at [1062, 597] on button "Update" at bounding box center [1057, 597] width 82 height 38
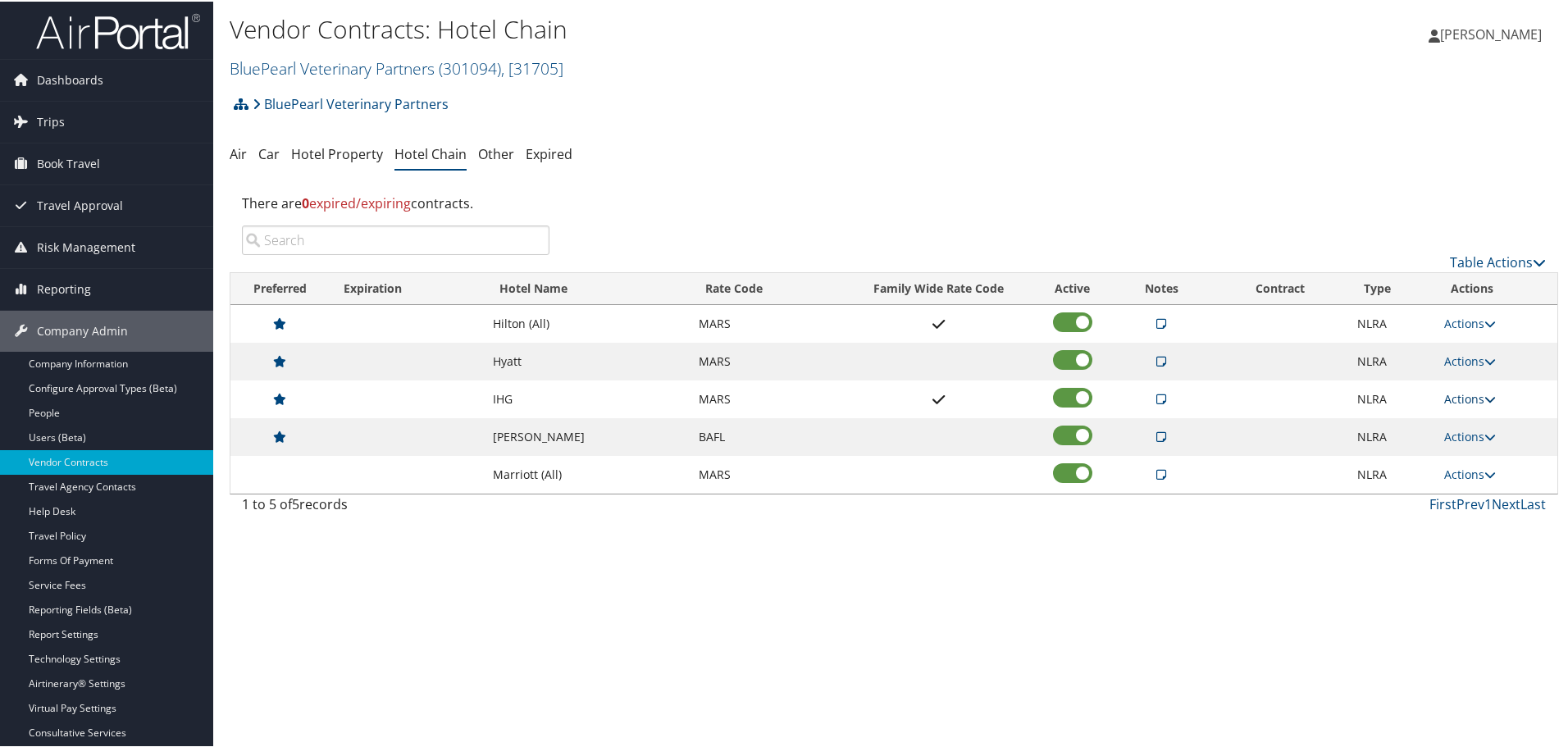
click at [1472, 394] on link "Actions" at bounding box center [1470, 397] width 52 height 15
click at [1465, 447] on link "Edit" at bounding box center [1484, 449] width 88 height 28
select select "NLRA"
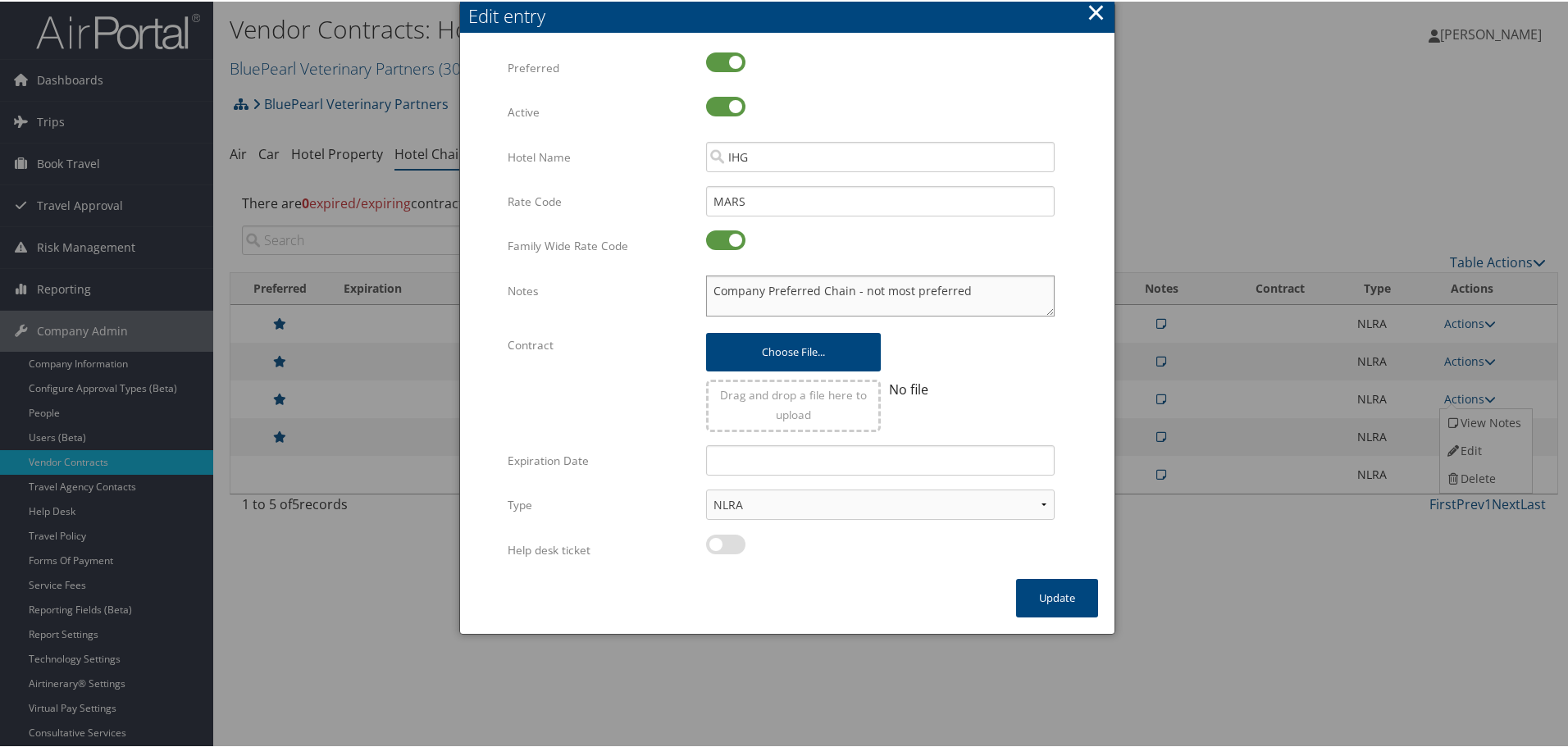
click at [706, 288] on textarea "Company Preferred Chain - not most preferred" at bounding box center [880, 294] width 349 height 41
paste textarea "Rates tested in [GEOGRAPHIC_DATA] [DATE];"
type textarea "Rates tested in TP+ Oct 2025; Company Preferred Chain - not most preferred"
click at [1058, 602] on button "Update" at bounding box center [1057, 597] width 82 height 38
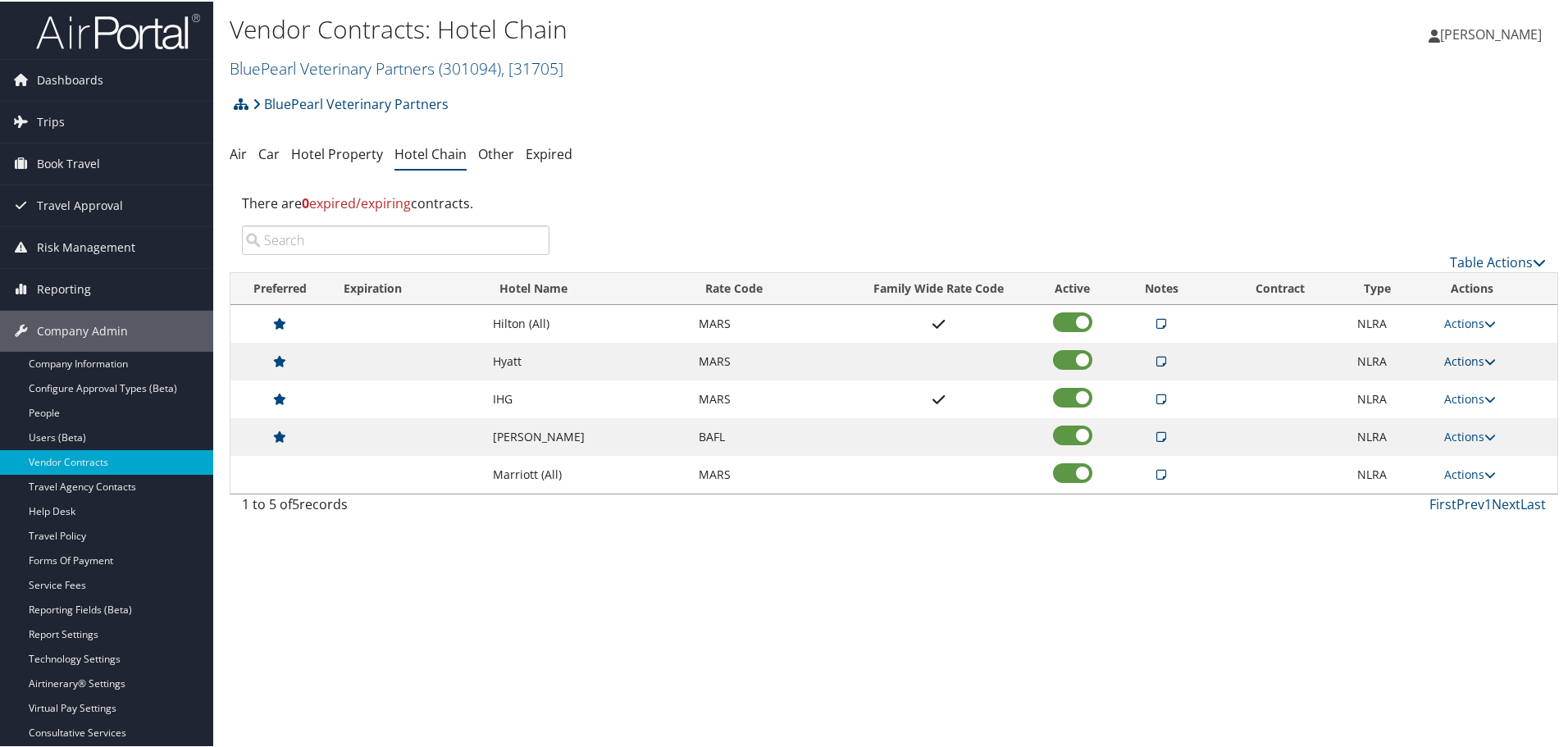
click at [1455, 354] on link "Actions" at bounding box center [1470, 359] width 52 height 15
click at [1466, 401] on link "Edit" at bounding box center [1484, 412] width 88 height 28
select select "NLRA"
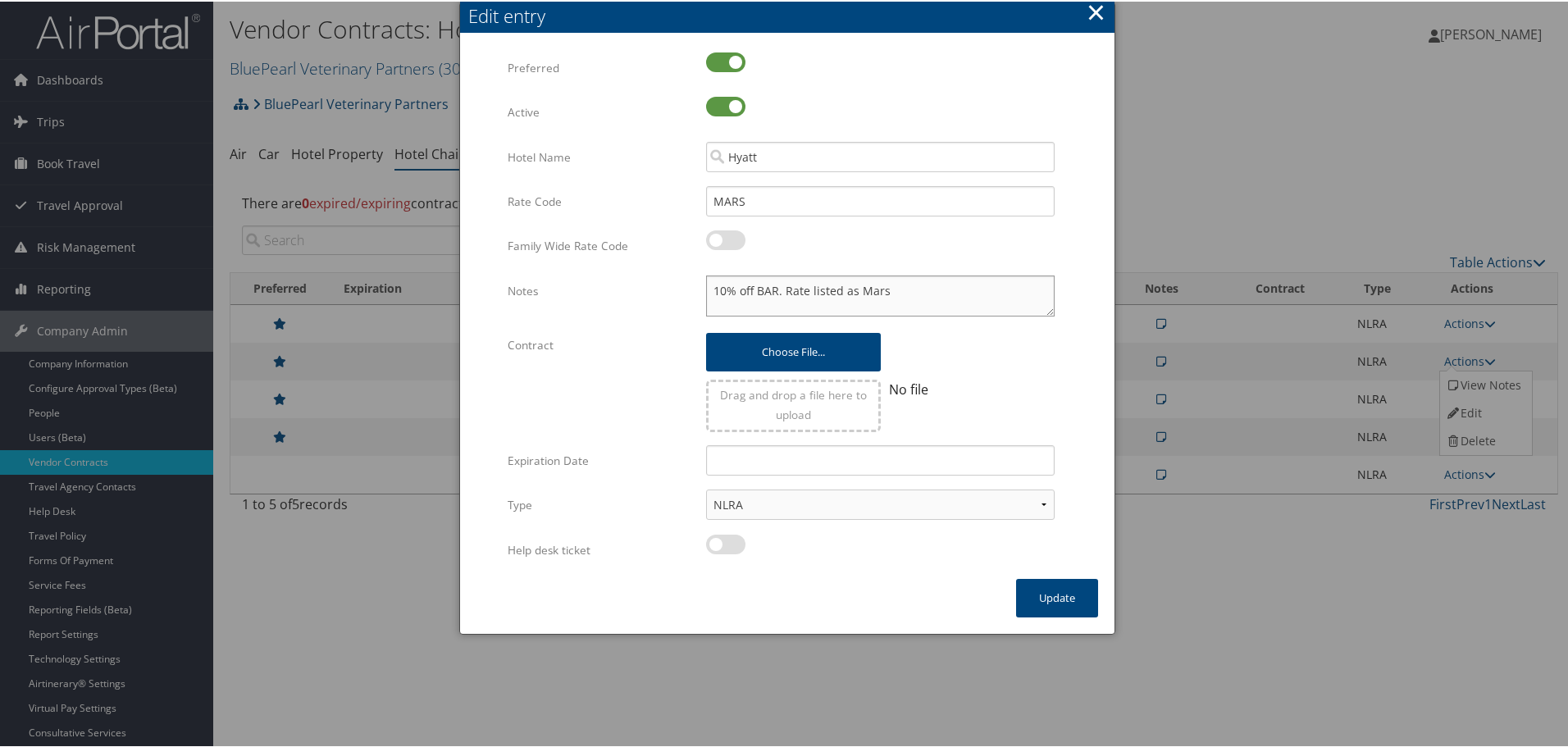
click at [706, 282] on textarea "10% off BAR. Rate listed as Mars" at bounding box center [880, 294] width 349 height 41
paste textarea "Rates tested in [GEOGRAPHIC_DATA] [DATE];"
type textarea "Rates tested in TP+ Oct 2025; 10% off BAR. Rate listed as Mars"
click at [1045, 595] on button "Update" at bounding box center [1057, 597] width 82 height 38
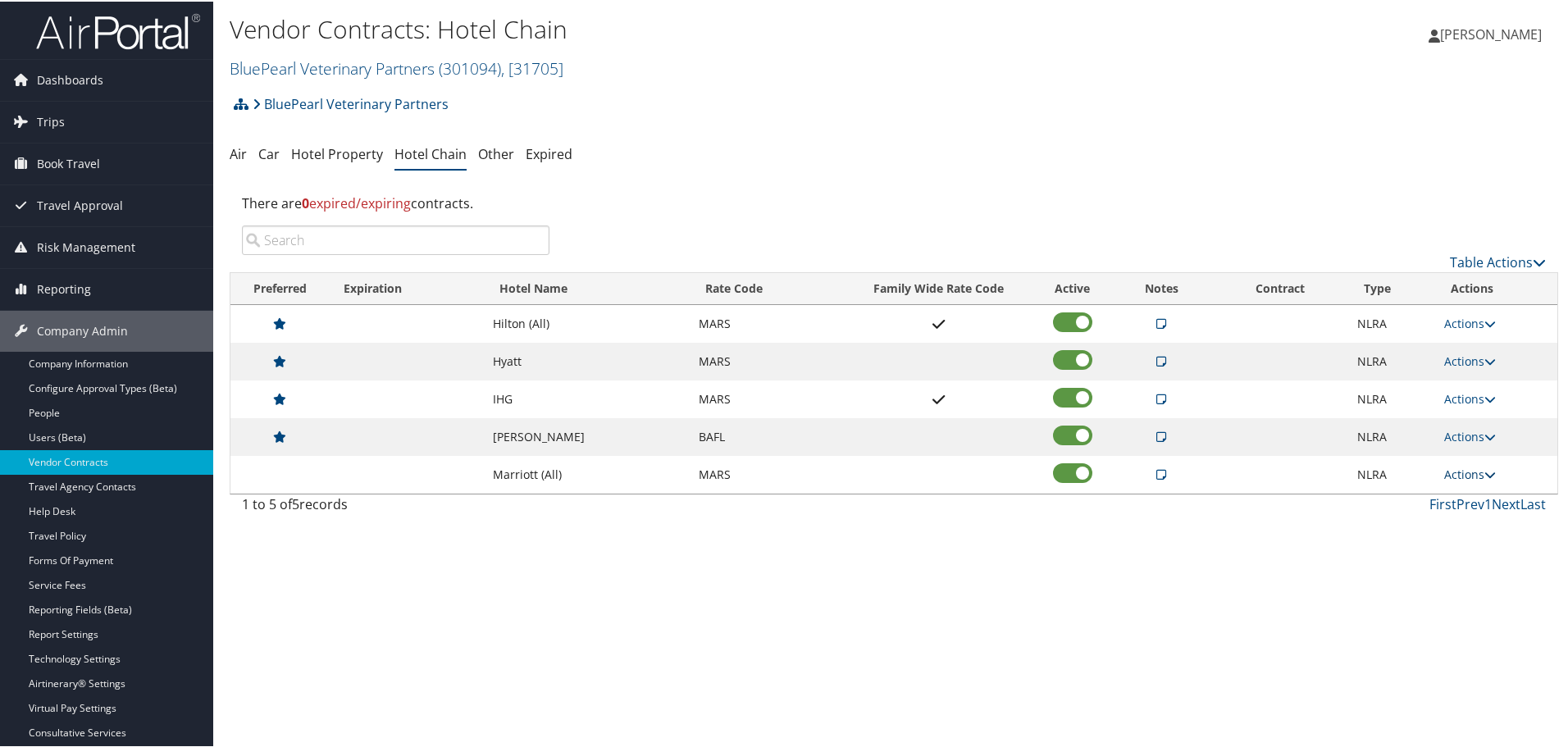
click at [1467, 472] on link "Actions" at bounding box center [1470, 472] width 52 height 15
click at [1466, 517] on link "Edit" at bounding box center [1484, 525] width 88 height 28
select select "NLRA"
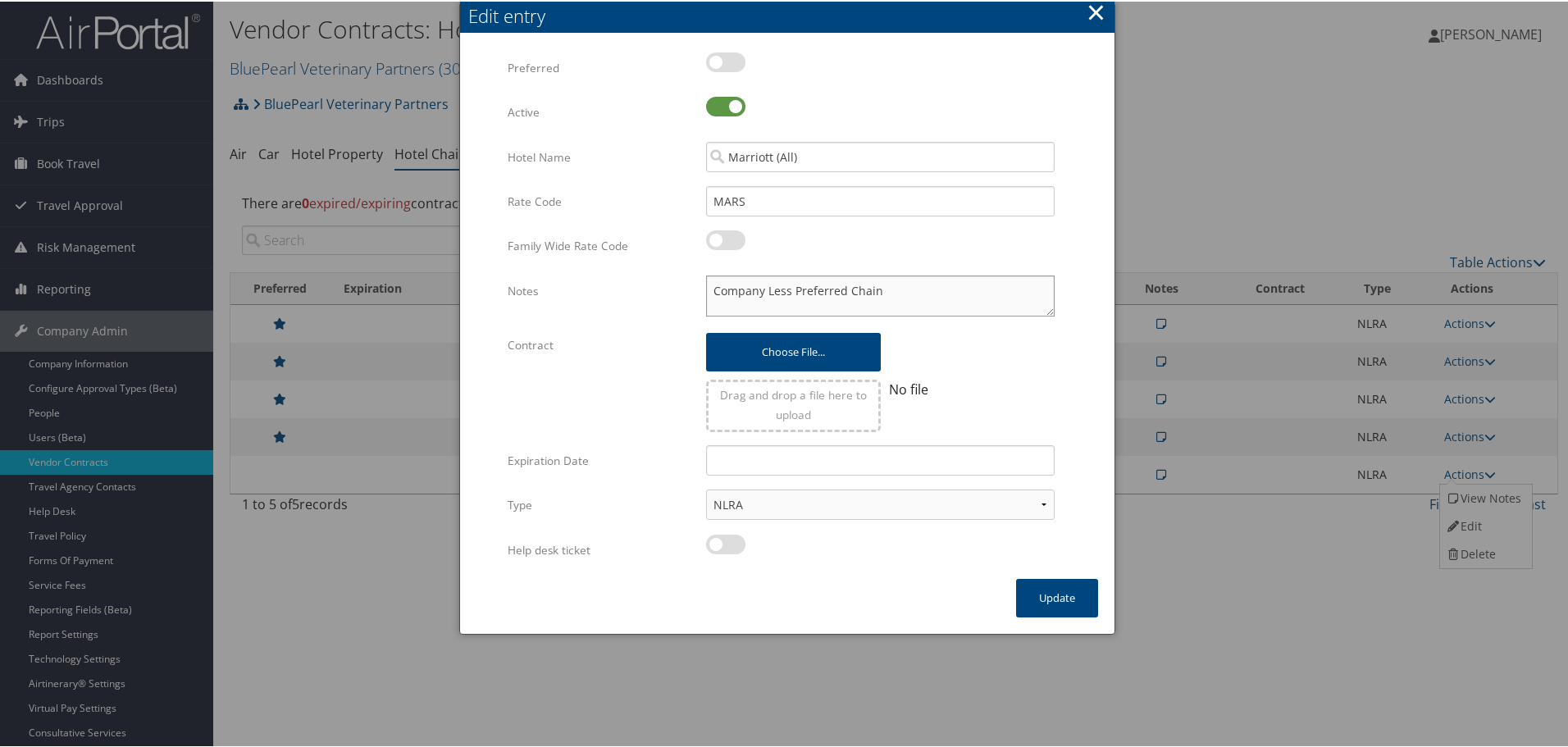
click at [707, 288] on textarea "Company Less Preferred Chain" at bounding box center [880, 294] width 349 height 41
paste textarea "Rates tested in [GEOGRAPHIC_DATA] [DATE];"
type textarea "Rates tested in TP+ Oct 2025; Company Less Preferred Chain"
click at [1052, 596] on button "Update" at bounding box center [1057, 597] width 82 height 38
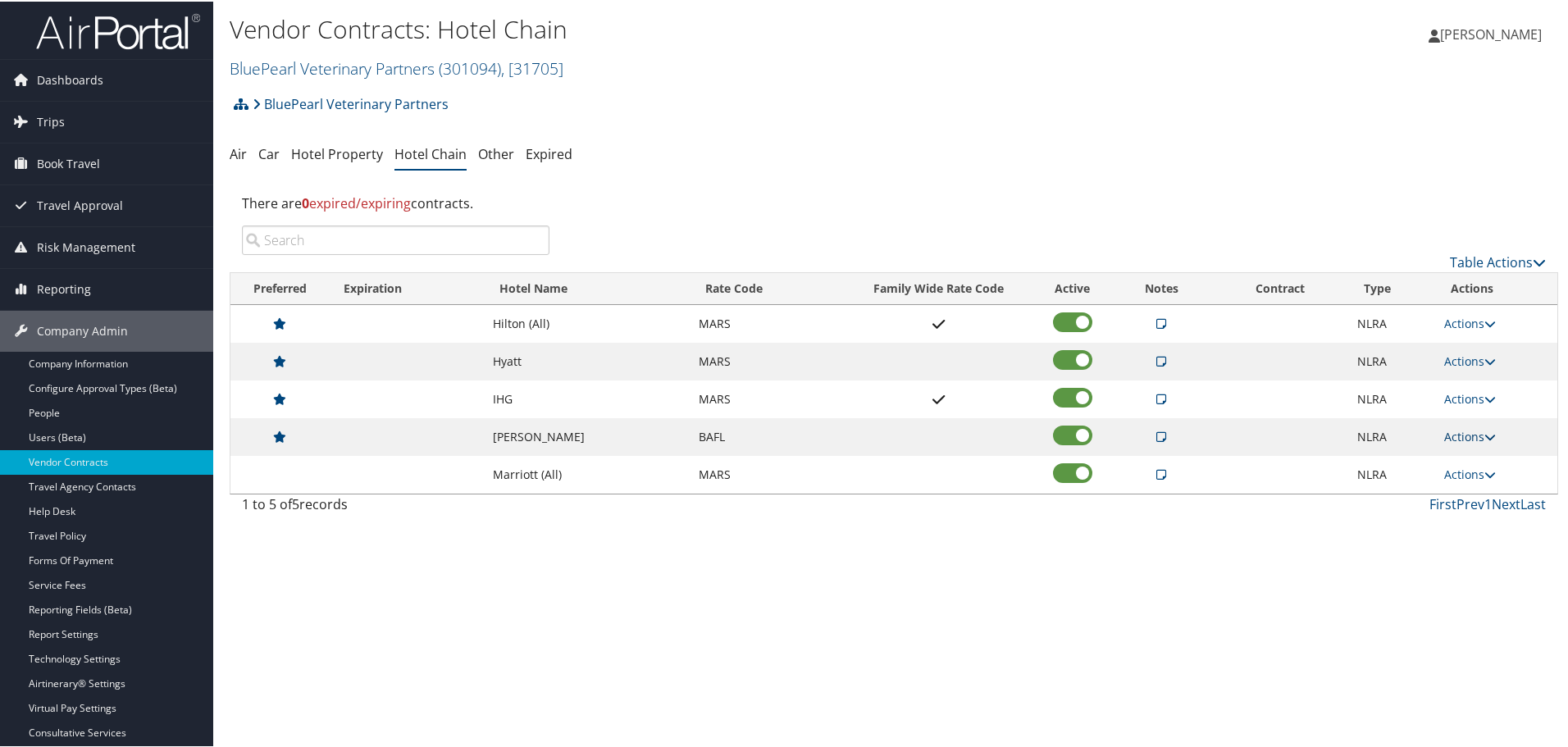
click at [1474, 435] on link "Actions" at bounding box center [1470, 435] width 52 height 15
click at [1466, 481] on link "Edit" at bounding box center [1484, 486] width 88 height 28
select select "NLRA"
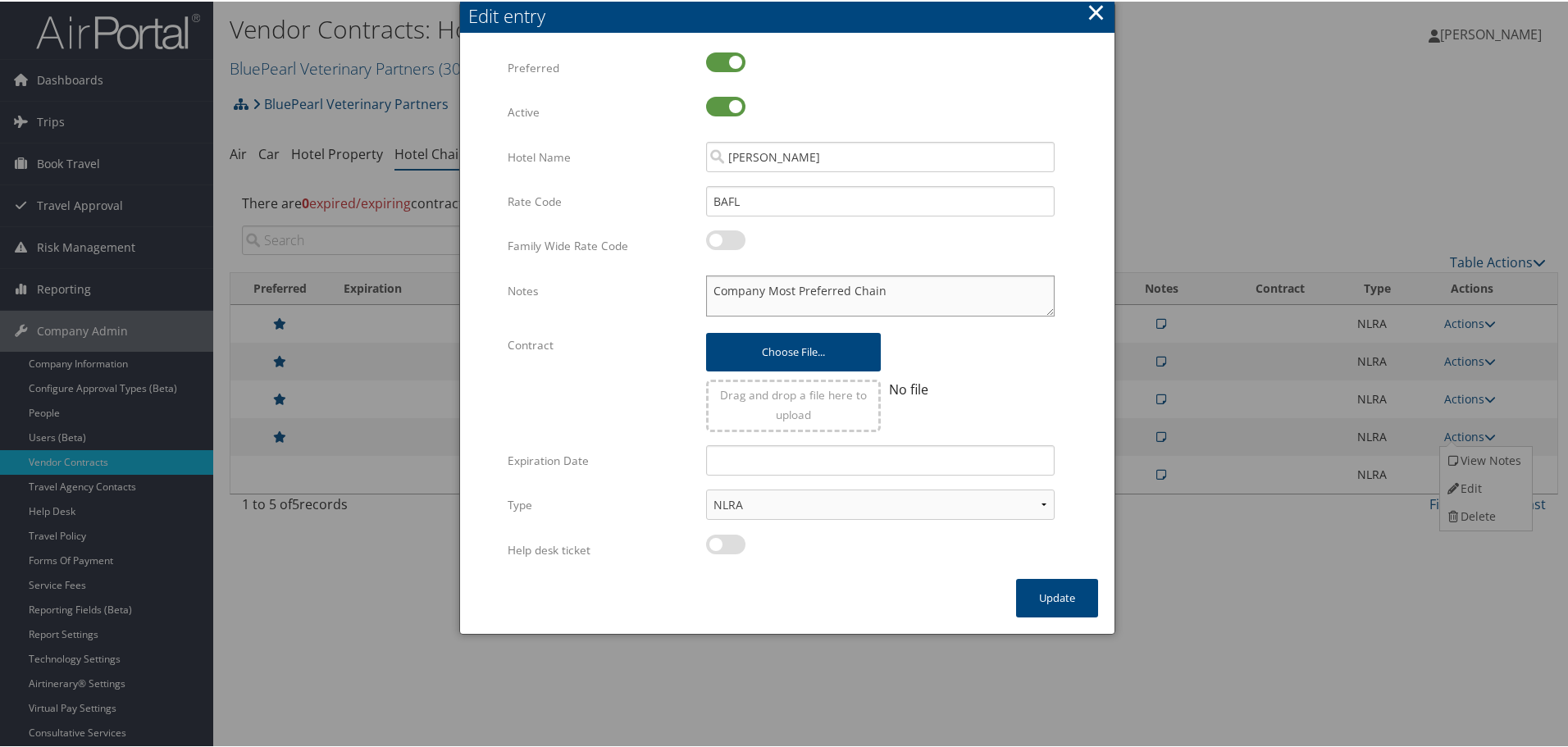
click at [711, 285] on textarea "Company Most Preferred Chain" at bounding box center [880, 294] width 349 height 41
paste textarea "Rates tested in [GEOGRAPHIC_DATA] [DATE];"
type textarea "Rates tested in TP+ Oct 2025; Company Most Preferred Chain"
click at [1035, 590] on button "Update" at bounding box center [1057, 597] width 82 height 38
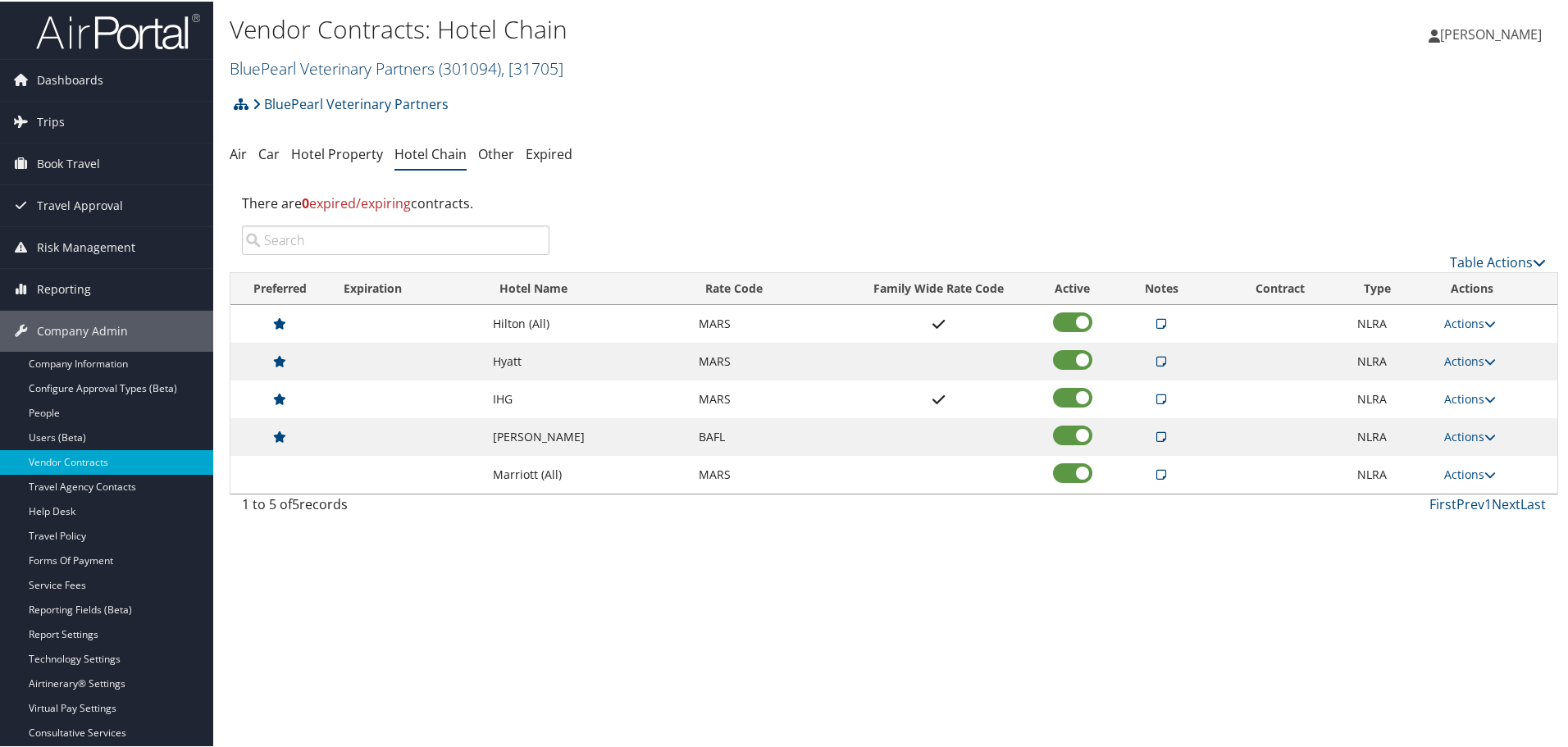
click at [370, 61] on link "BluePearl Veterinary Partners ( 301094 ) , [ 31705 ]" at bounding box center [396, 67] width 333 height 22
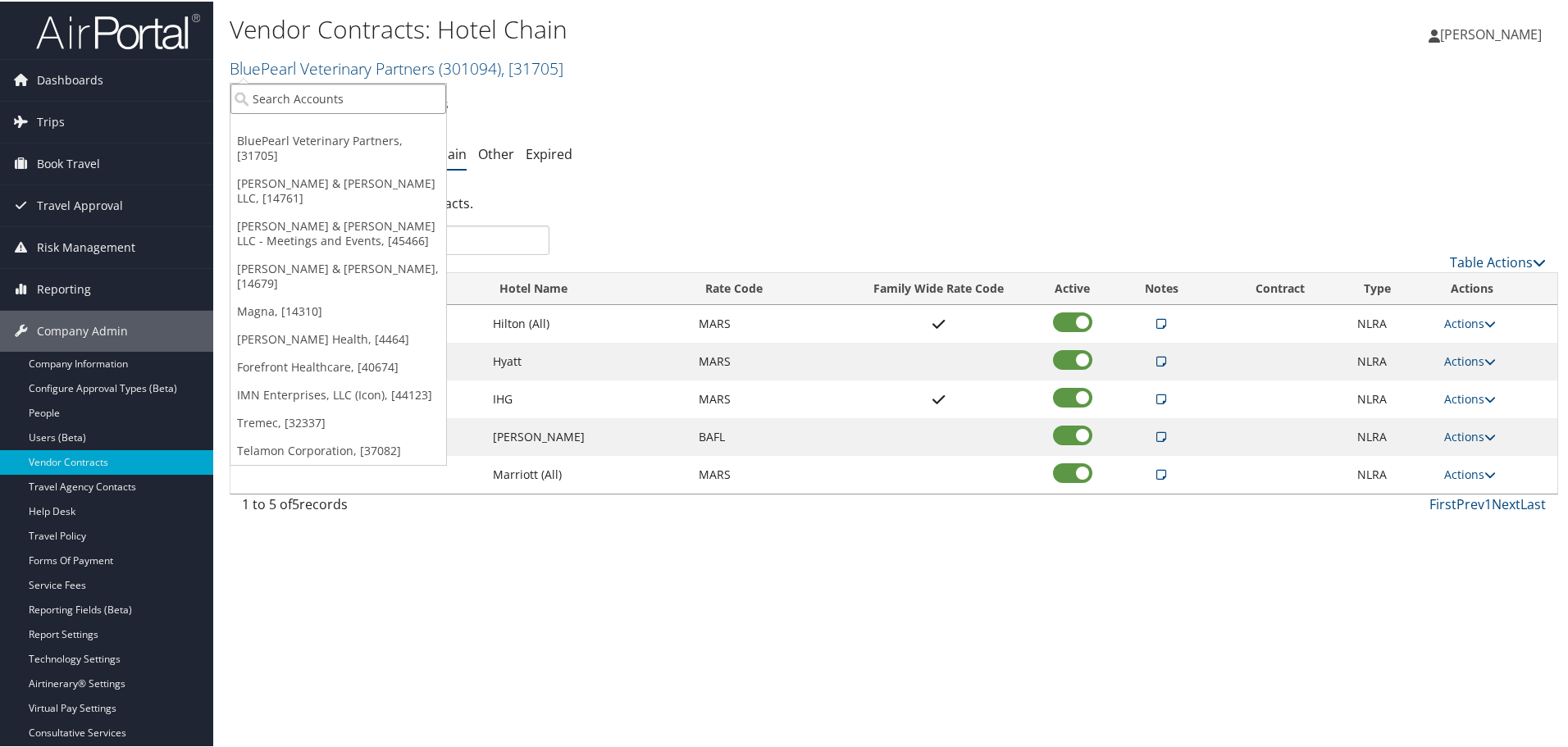
click at [344, 104] on input "search" at bounding box center [338, 97] width 216 height 30
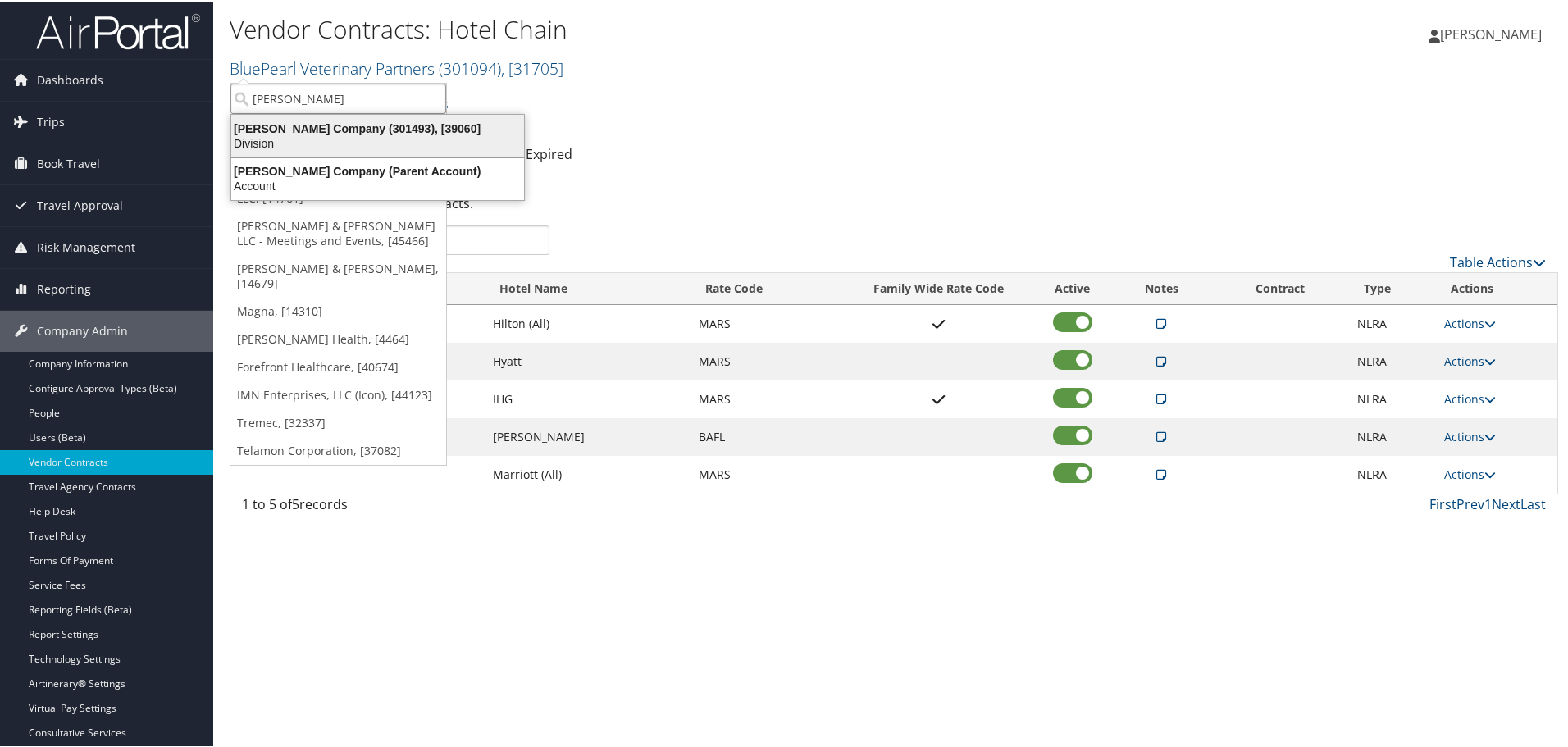
type input "larry h"
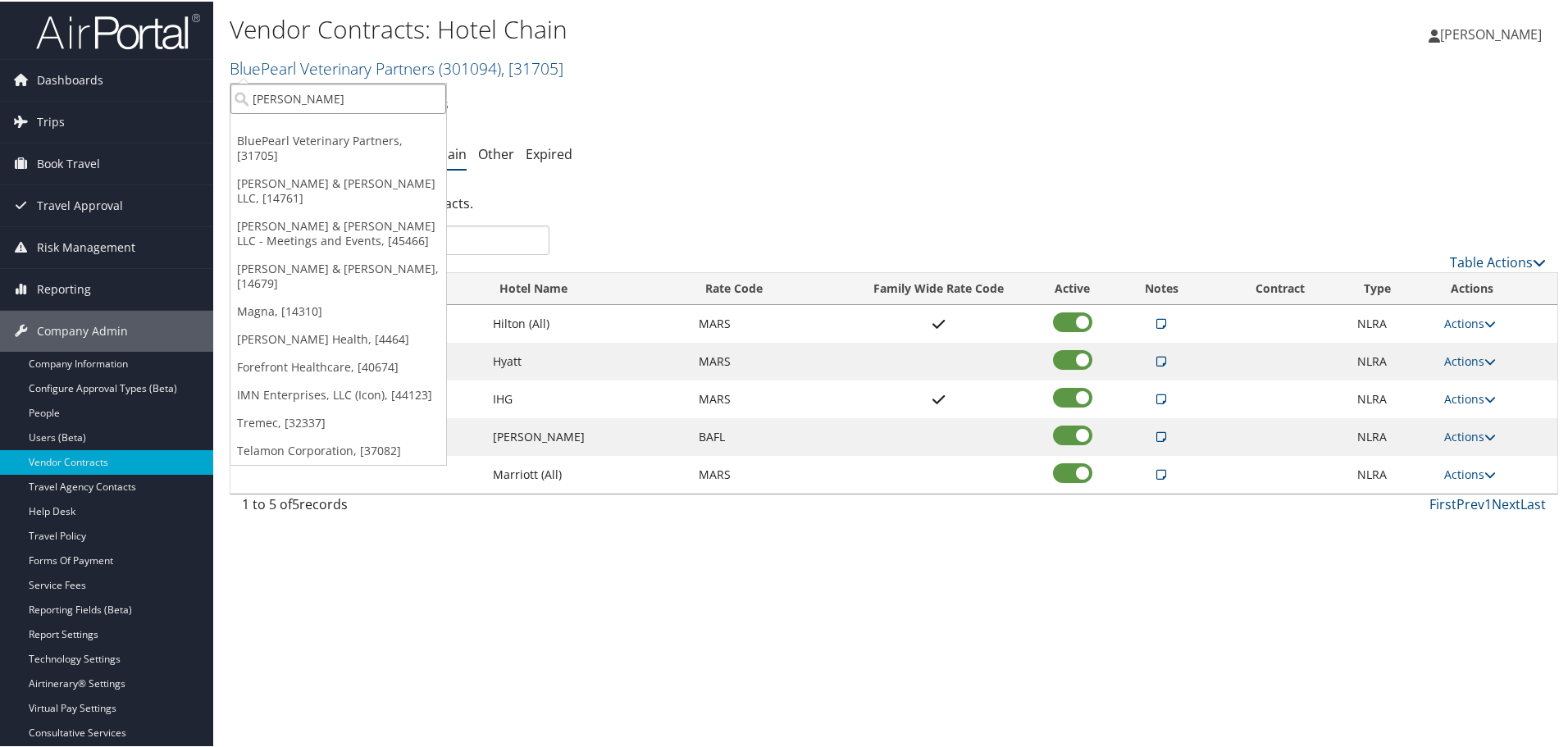
click at [345, 102] on input "larry h" at bounding box center [338, 97] width 216 height 30
type input "larry h"
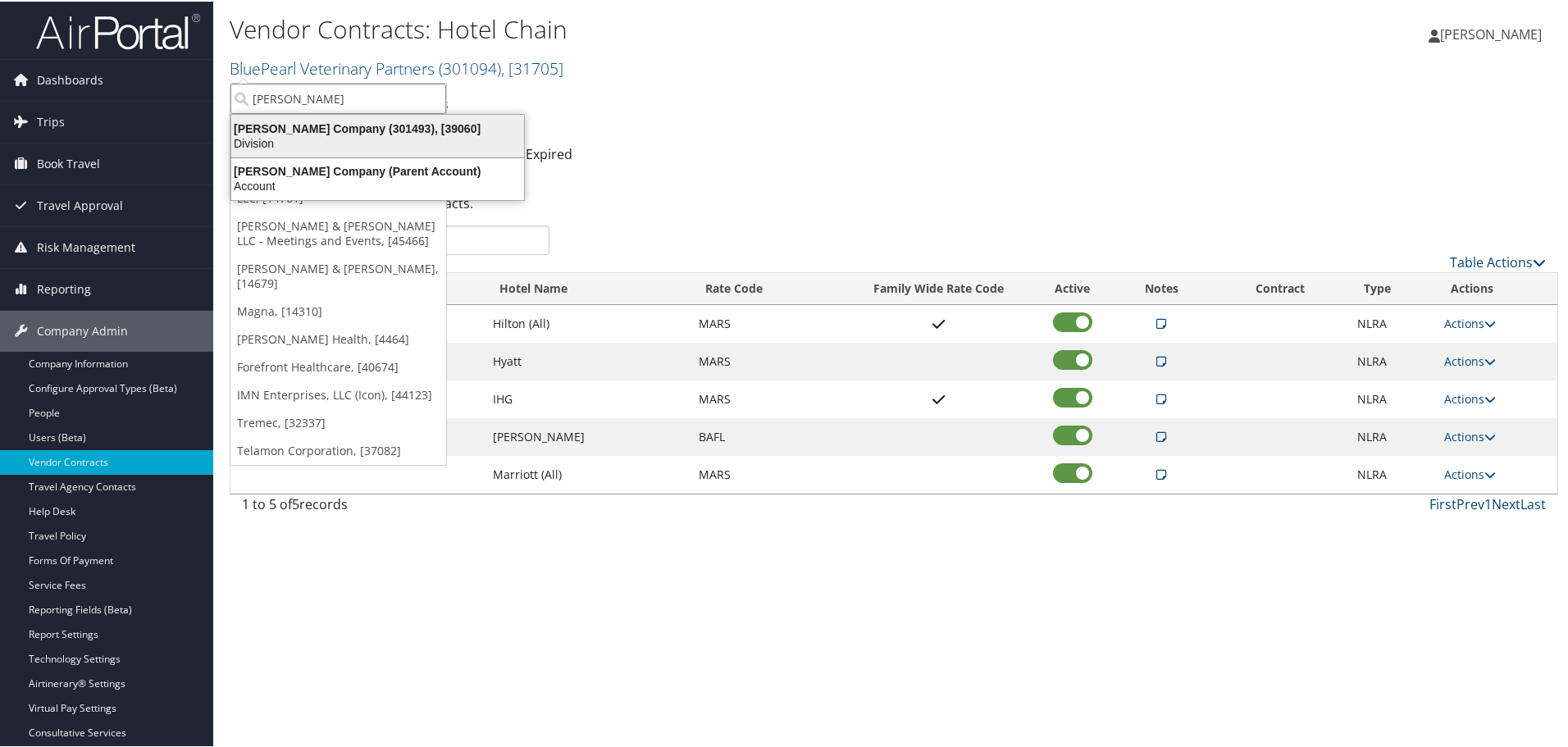
click at [332, 134] on div "Larry H. Miller Company (301493), [39060]" at bounding box center [377, 127] width 313 height 15
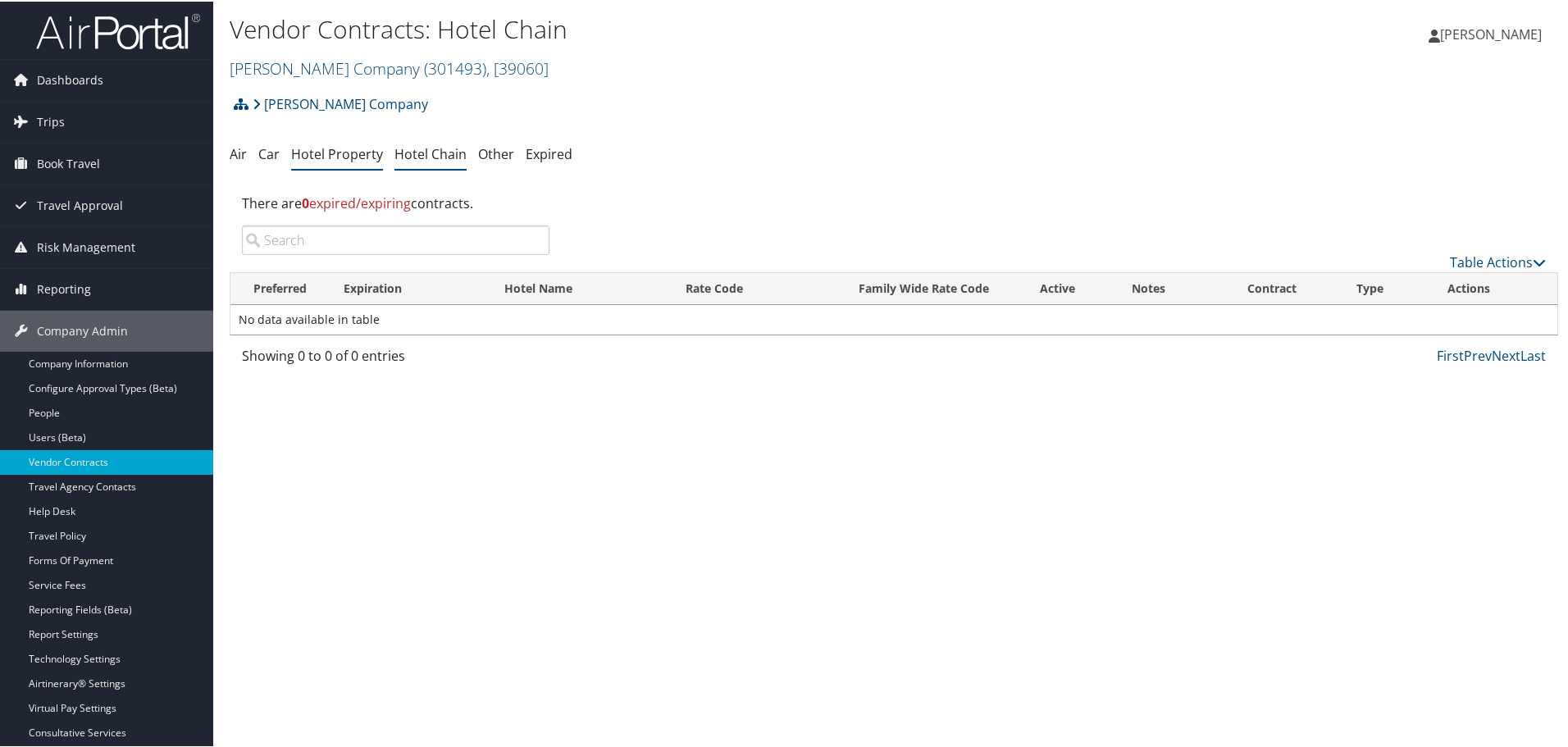
click at [357, 154] on link "Hotel Property" at bounding box center [337, 153] width 92 height 18
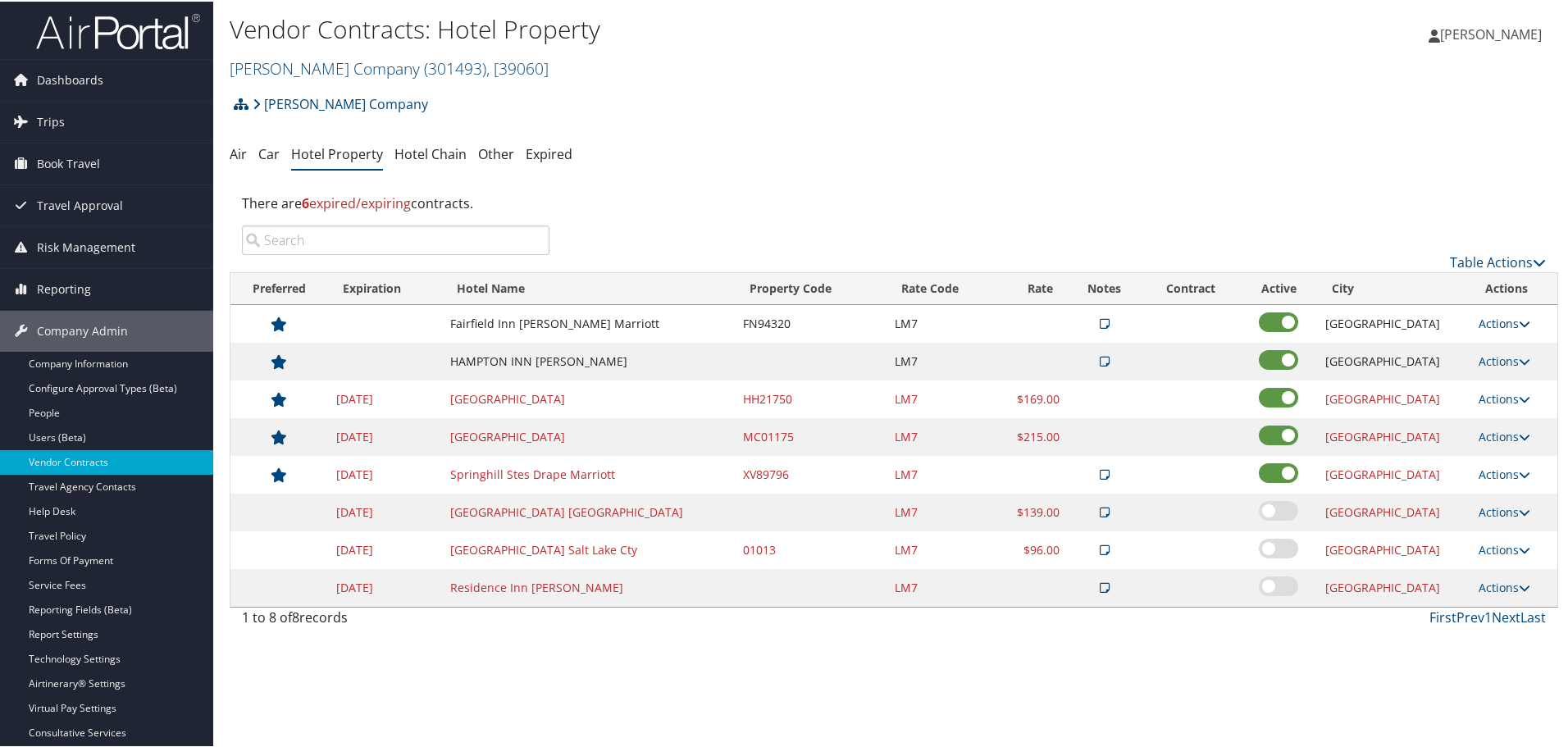
click at [1499, 319] on link "Actions" at bounding box center [1504, 322] width 52 height 15
click at [1499, 397] on link "Delete" at bounding box center [1512, 402] width 88 height 28
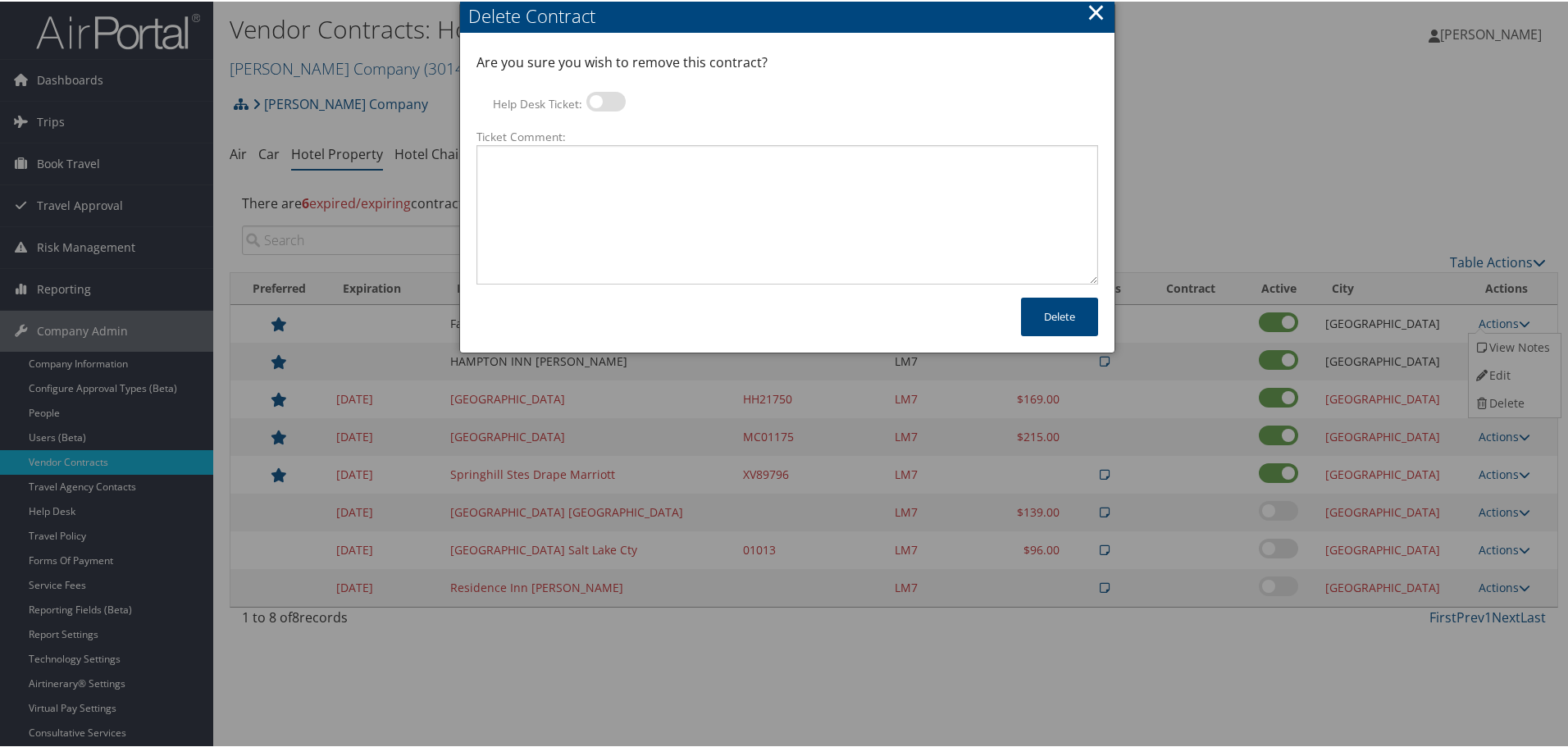
click at [607, 106] on label at bounding box center [606, 100] width 39 height 20
click at [605, 106] on input "Help Desk Ticket:" at bounding box center [600, 103] width 11 height 11
checkbox input "true"
click at [589, 188] on textarea "Ticket Comment:" at bounding box center [787, 213] width 621 height 139
paste textarea "Rates no longer active; remove from profile and preferred status."
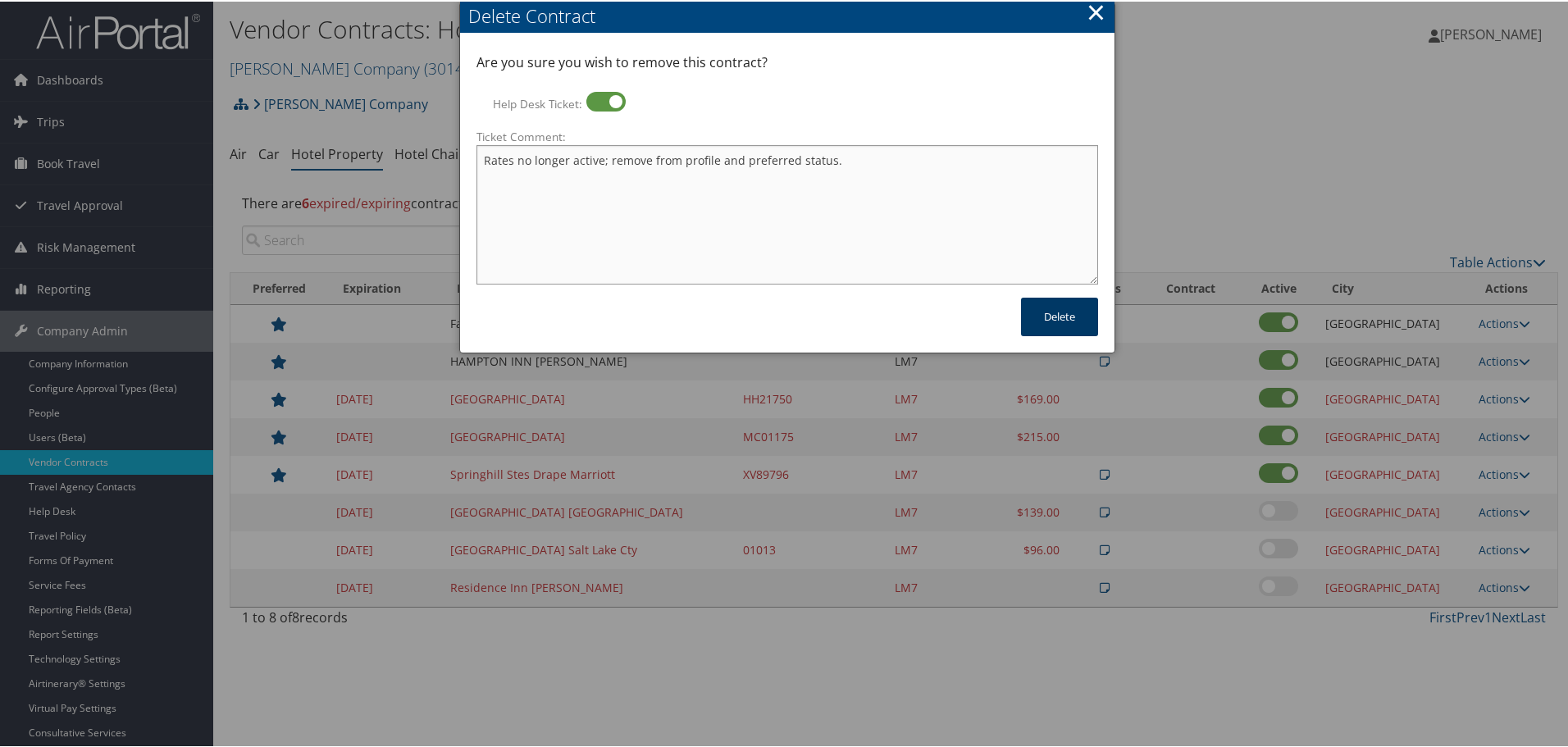
type textarea "Rates no longer active; remove from profile and preferred status."
click at [1035, 315] on button "Delete" at bounding box center [1060, 315] width 77 height 38
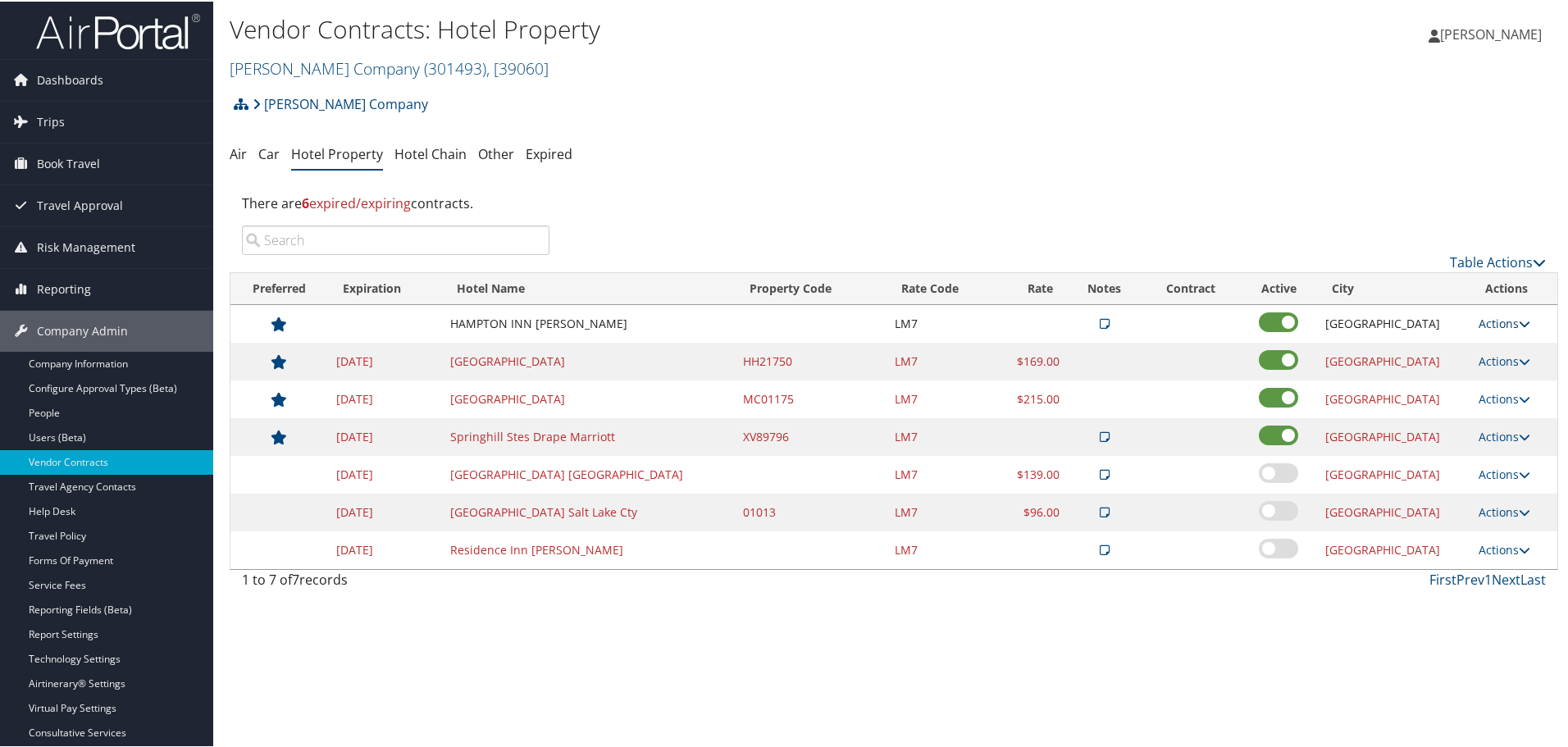
click at [1495, 322] on link "Actions" at bounding box center [1504, 322] width 52 height 15
click at [1506, 395] on link "Delete" at bounding box center [1512, 402] width 88 height 28
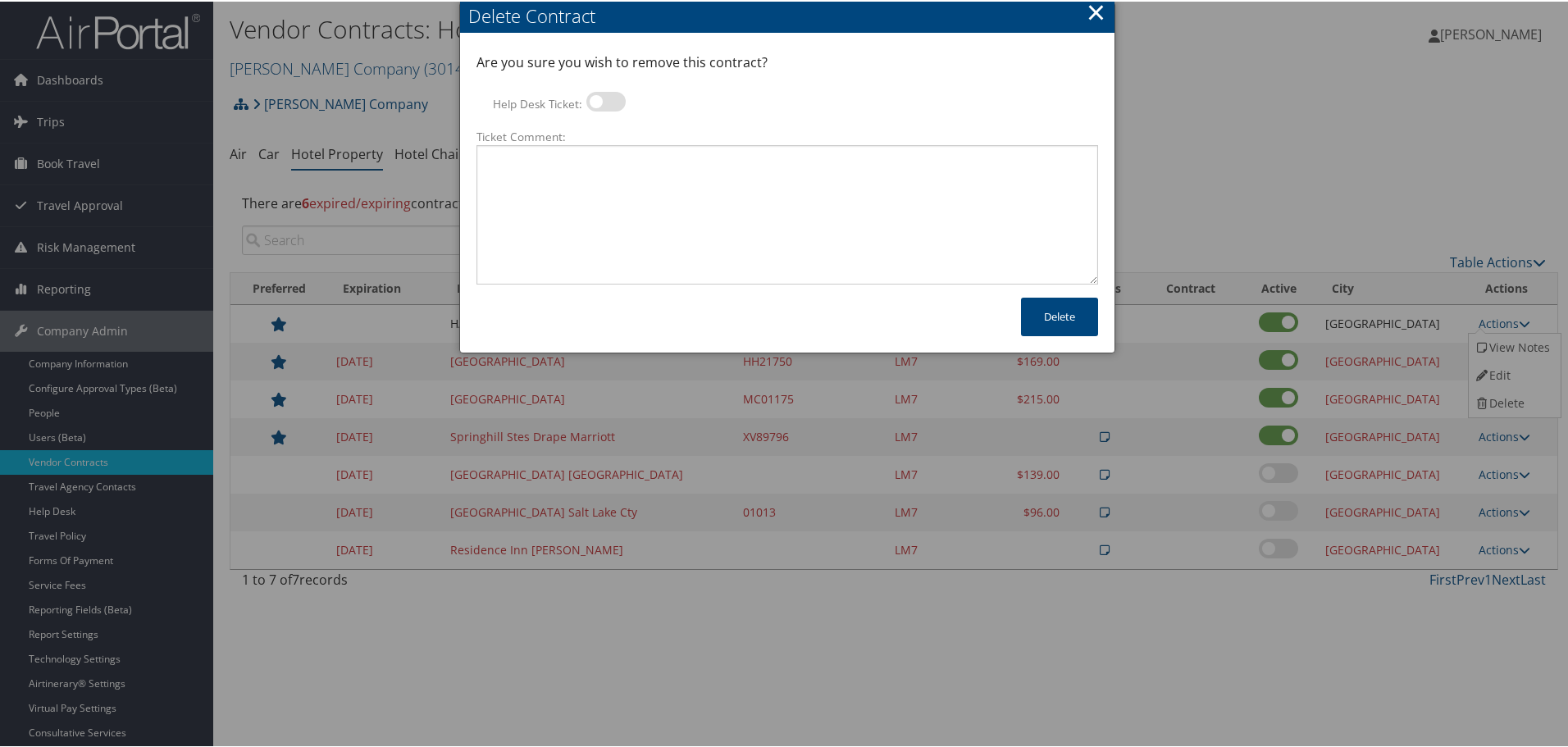
click at [610, 102] on label at bounding box center [606, 100] width 39 height 20
click at [605, 102] on input "Help Desk Ticket:" at bounding box center [600, 103] width 11 height 11
checkbox input "true"
click at [620, 154] on textarea "Ticket Comment:" at bounding box center [787, 213] width 621 height 139
paste textarea "Rates no longer active; remove from profile and preferred status."
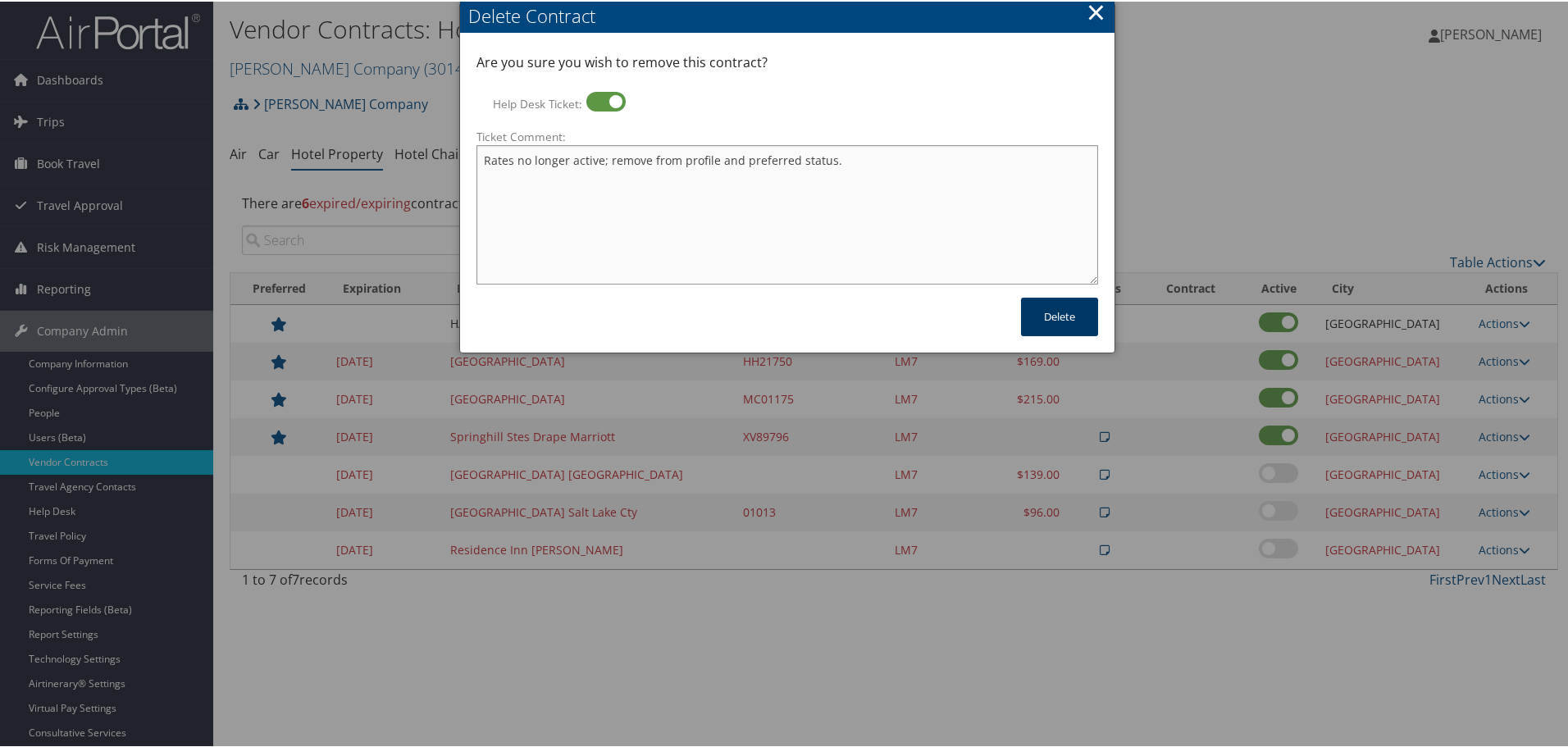
type textarea "Rates no longer active; remove from profile and preferred status."
click at [1040, 313] on button "Delete" at bounding box center [1060, 315] width 77 height 38
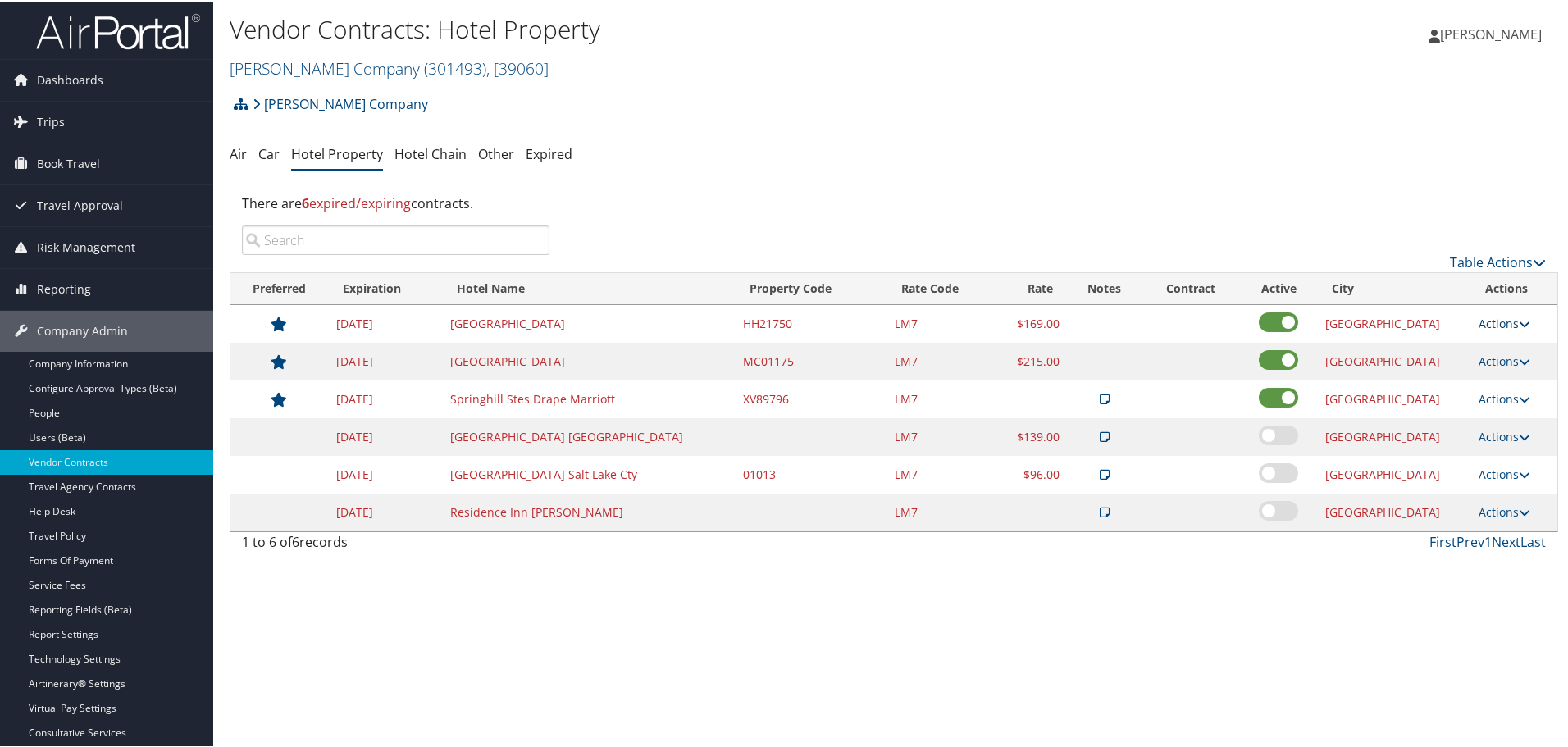
click at [1491, 317] on link "Actions" at bounding box center [1504, 322] width 52 height 15
click at [1512, 374] on link "Delete" at bounding box center [1500, 374] width 63 height 28
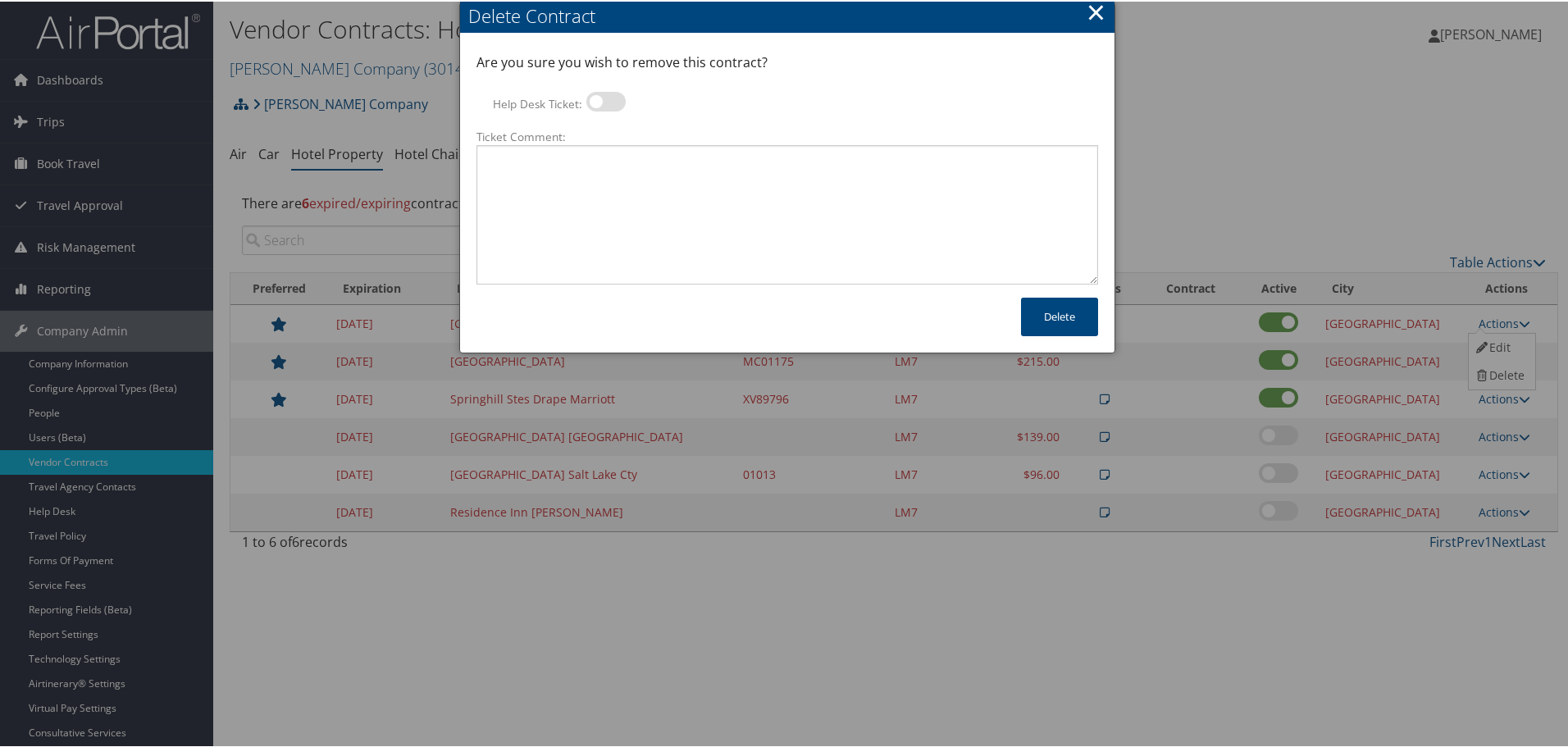
click at [620, 100] on label at bounding box center [606, 100] width 39 height 20
click at [605, 100] on input "Help Desk Ticket:" at bounding box center [600, 103] width 11 height 11
checkbox input "true"
click at [610, 168] on textarea "Ticket Comment:" at bounding box center [787, 213] width 621 height 139
paste textarea "Rates no longer active; remove from profile and preferred status."
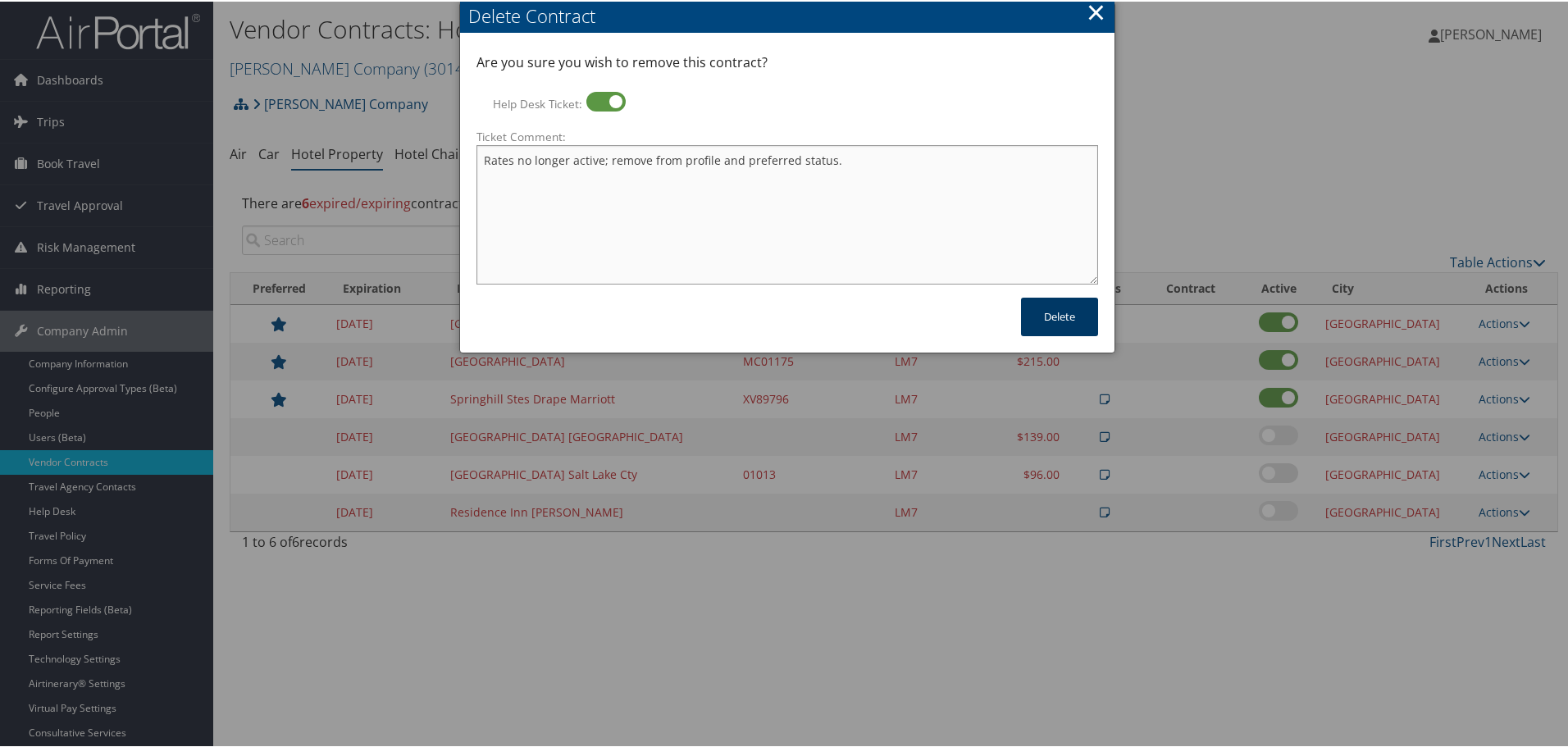
type textarea "Rates no longer active; remove from profile and preferred status."
click at [1071, 323] on button "Delete" at bounding box center [1060, 315] width 77 height 38
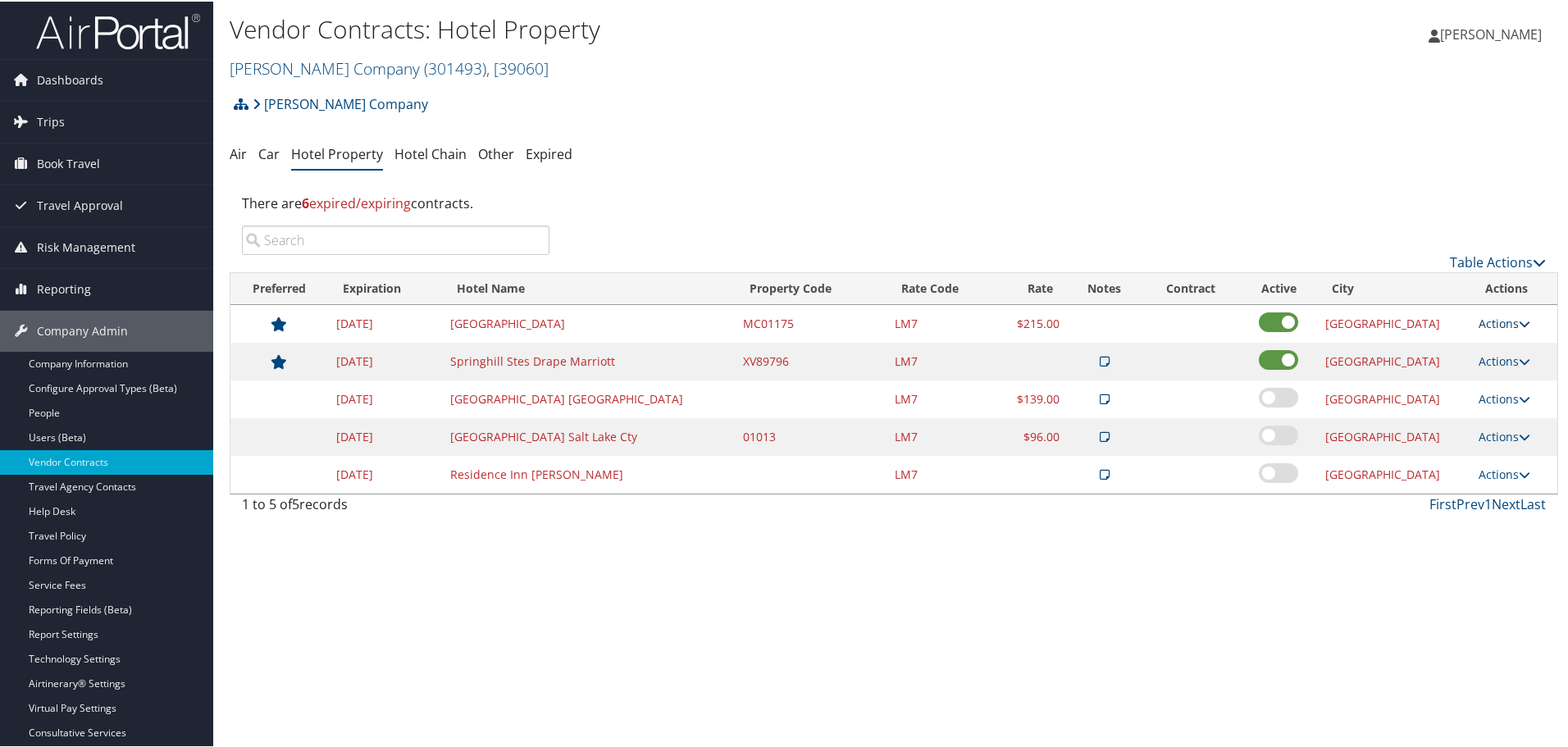
click at [1481, 322] on link "Actions" at bounding box center [1504, 322] width 52 height 15
click at [1501, 341] on link "Edit" at bounding box center [1500, 346] width 63 height 28
select select "NLRA"
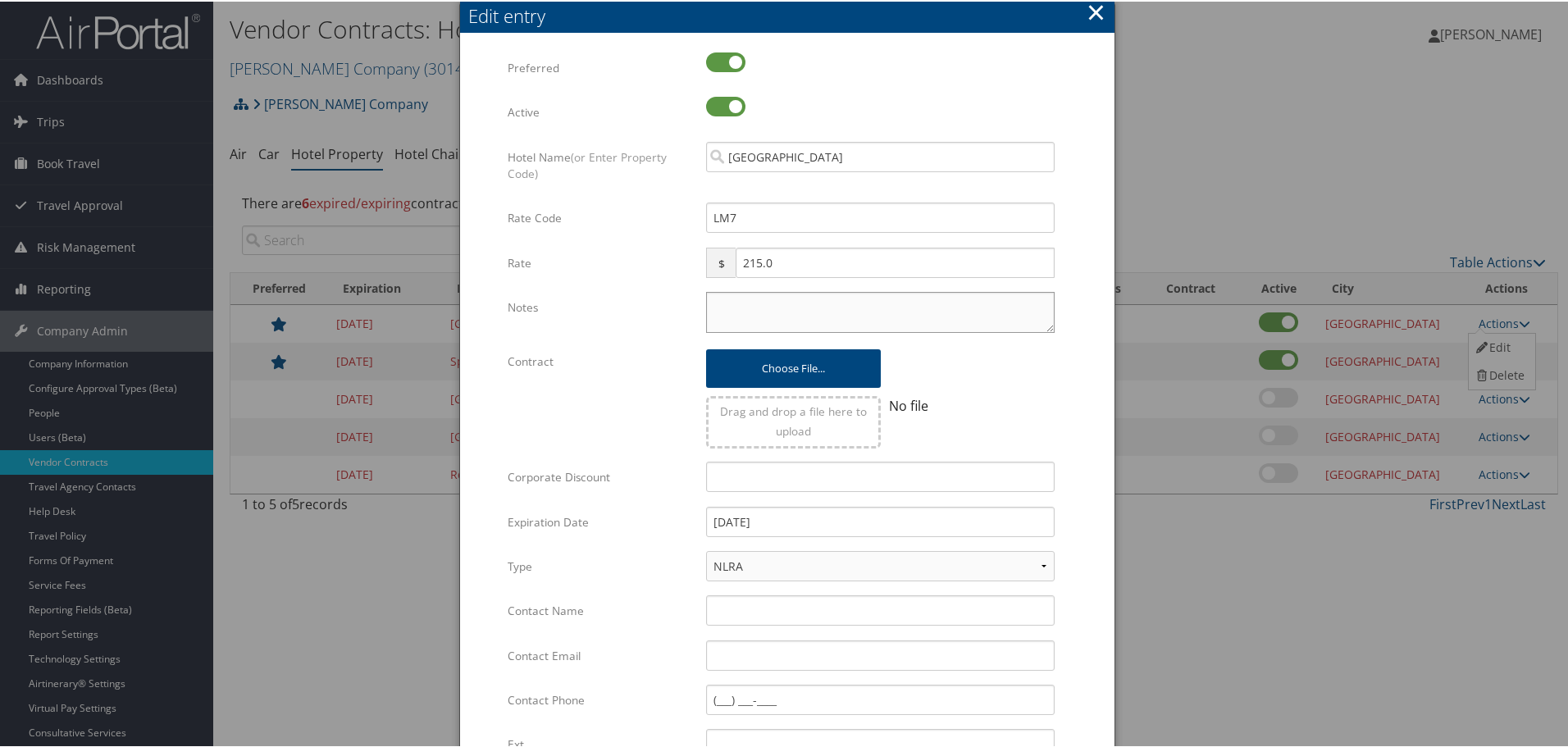
click at [735, 313] on textarea "Notes" at bounding box center [880, 311] width 349 height 41
paste textarea "Rates tested in [GEOGRAPHIC_DATA] [DATE];"
type textarea "Rates tested in [GEOGRAPHIC_DATA] [DATE];"
drag, startPoint x: 808, startPoint y: 528, endPoint x: 616, endPoint y: 537, distance: 192.2
click at [616, 537] on div "Expiration Date 12/31/2019 Multiple values The selected items contain different…" at bounding box center [787, 527] width 559 height 45
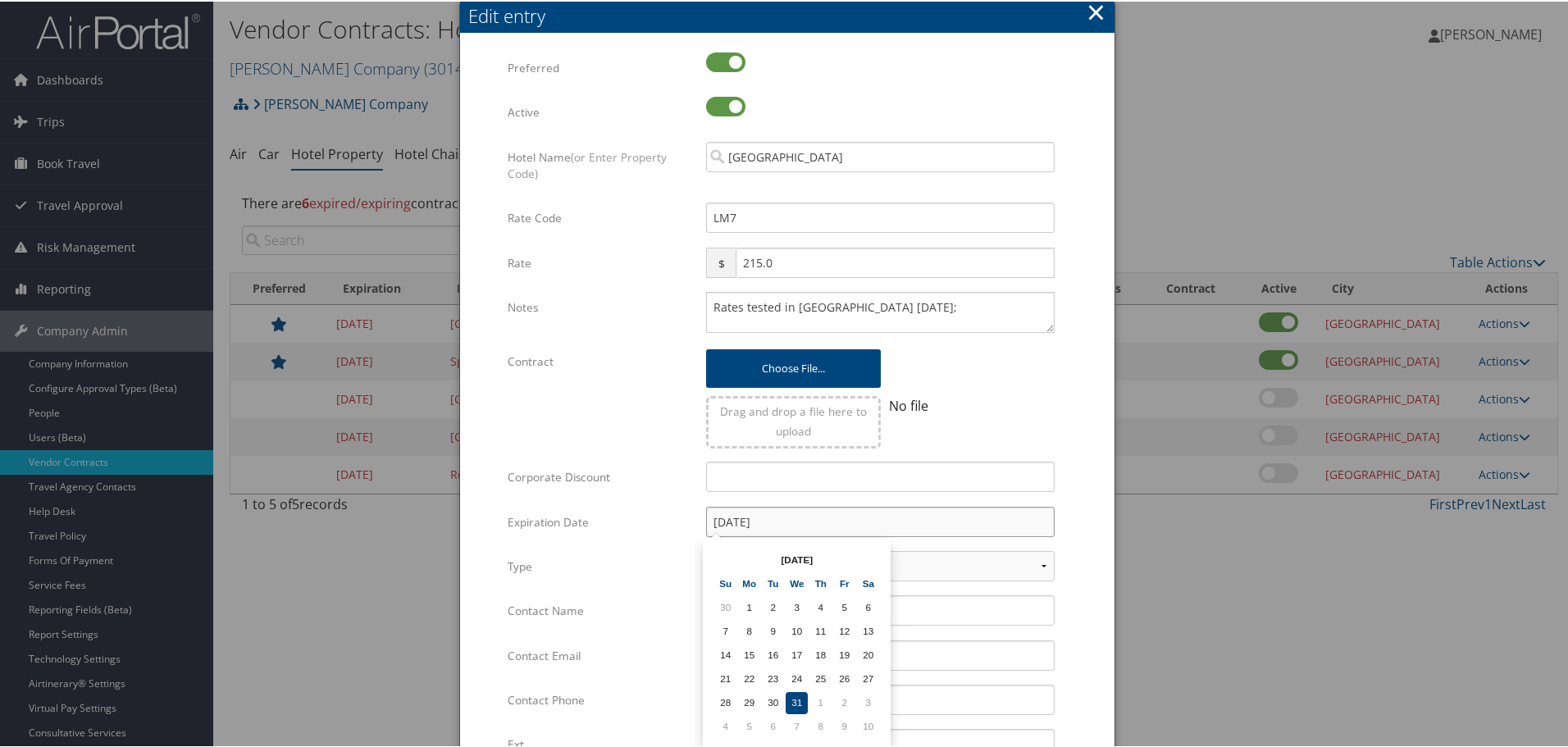
type input "[DATE]"
click at [1074, 515] on form "Multiple values The selected items contain different values for this input. To …" at bounding box center [787, 501] width 621 height 900
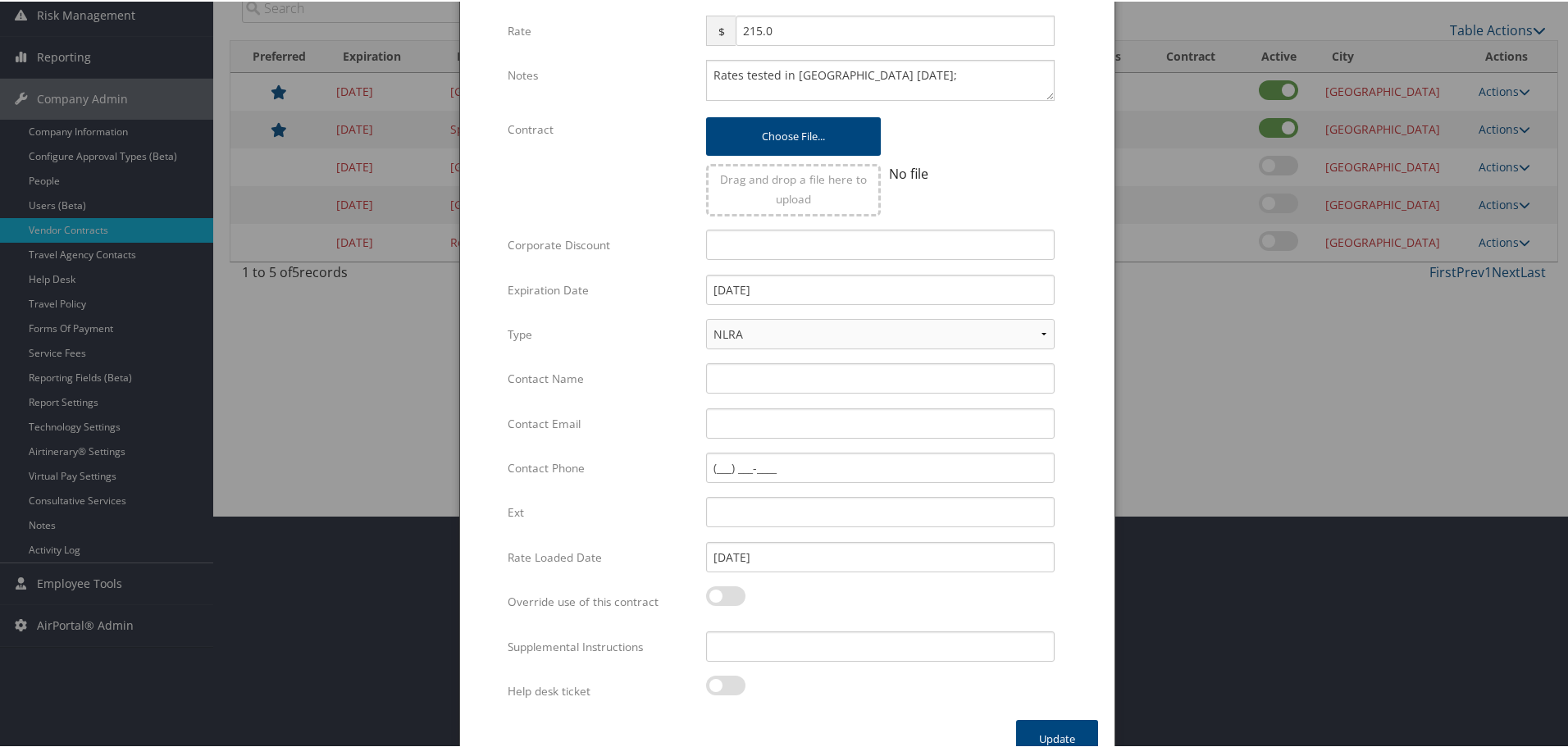
scroll to position [259, 0]
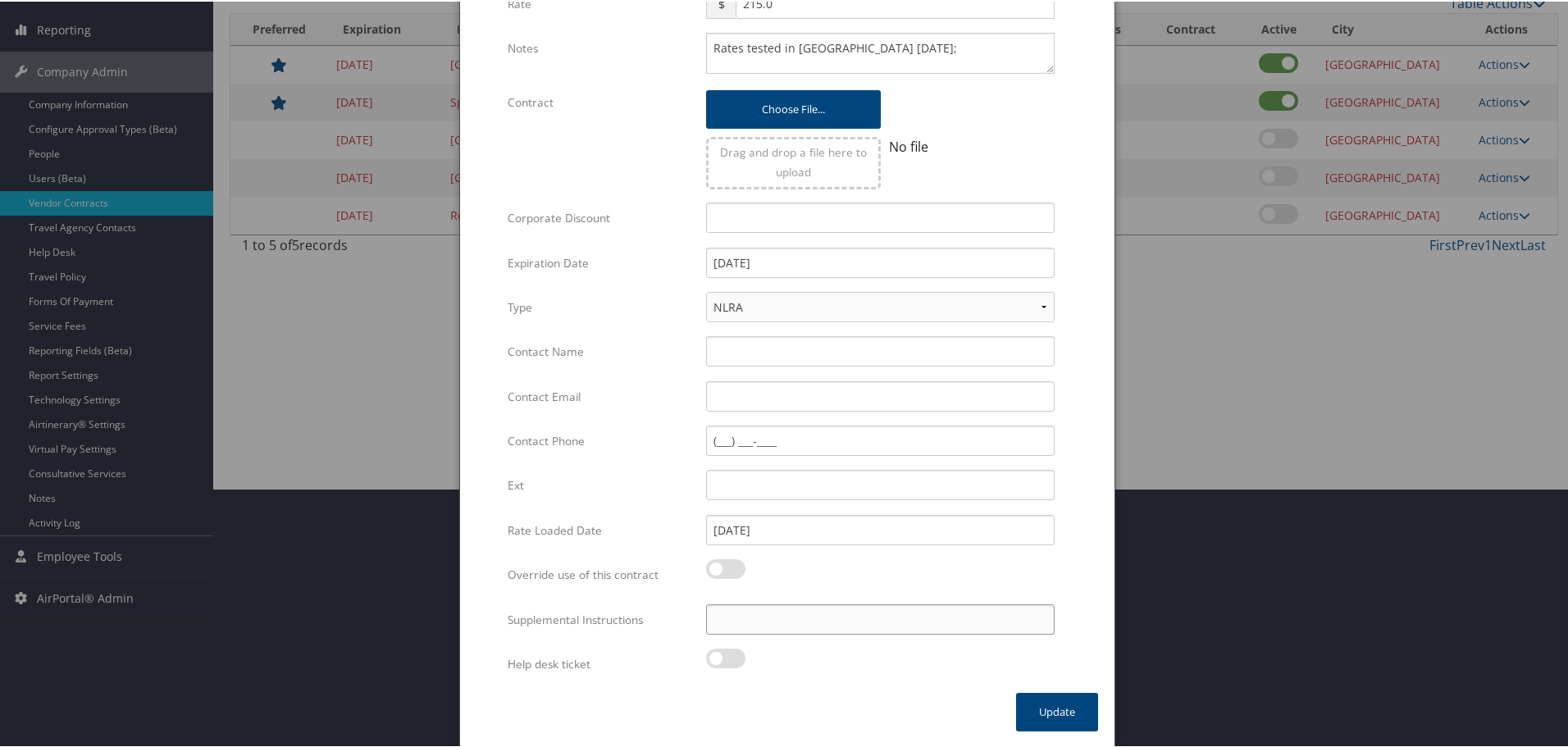
click at [812, 615] on input "Supplemental Instructions" at bounding box center [880, 618] width 349 height 30
paste input "SAB Prop ID -"
paste input "1269"
type input "SAB Prop ID - 1269"
click at [1080, 709] on button "Update" at bounding box center [1057, 711] width 82 height 38
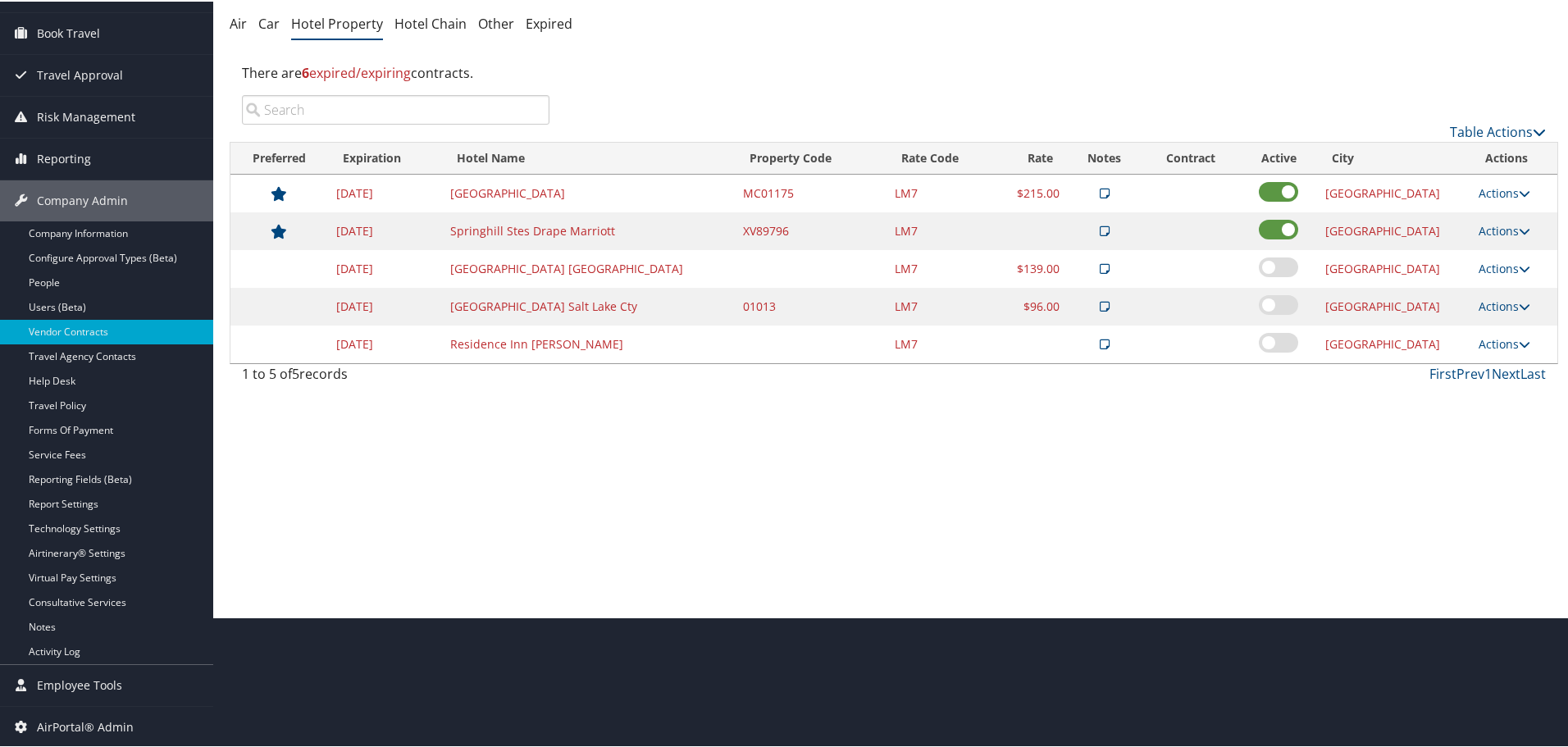
scroll to position [130, 0]
click at [1487, 226] on link "Actions" at bounding box center [1504, 229] width 52 height 15
click at [1497, 279] on link "Edit" at bounding box center [1512, 281] width 88 height 28
select select "NLRA"
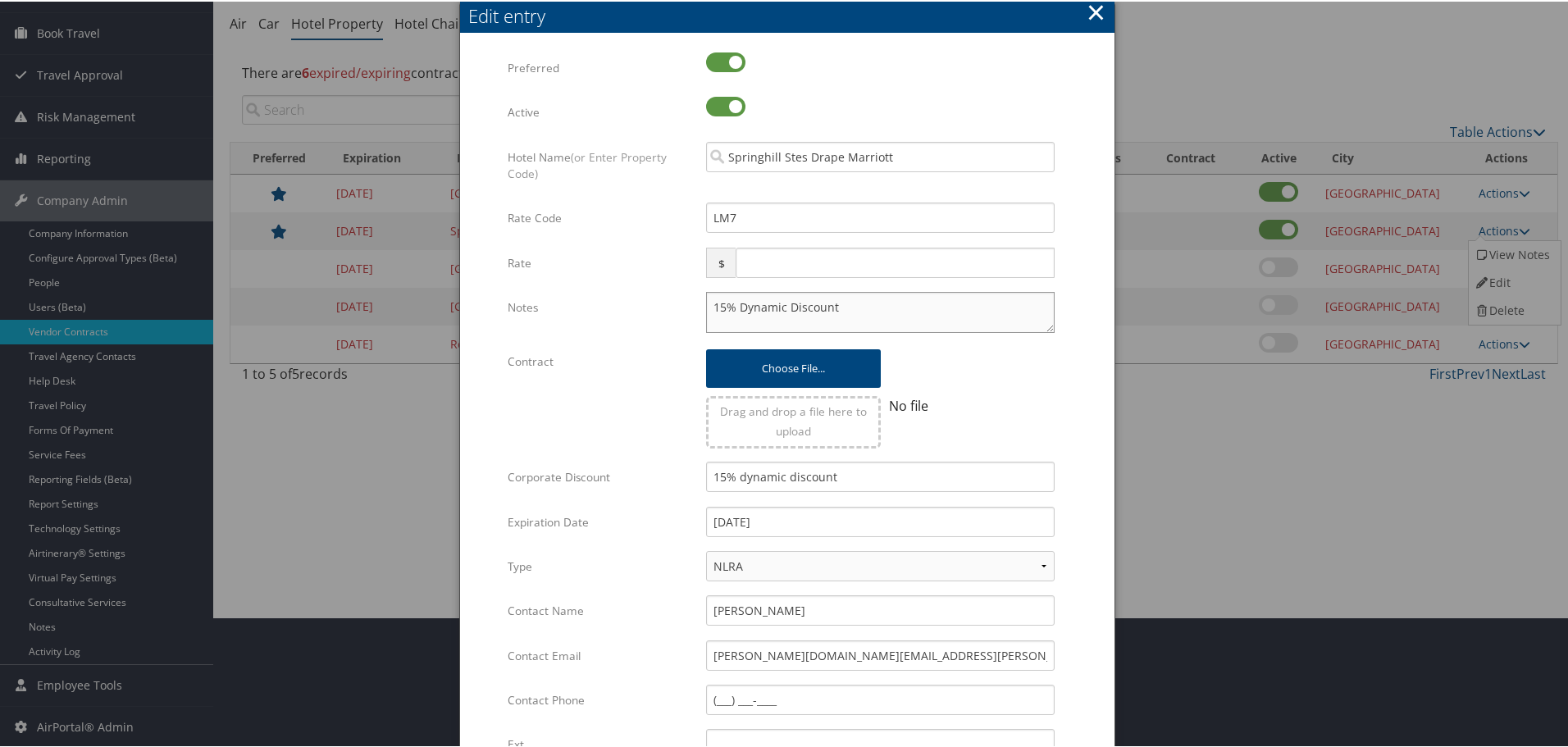
click at [706, 305] on textarea "15% Dynamic Discount" at bounding box center [880, 311] width 349 height 41
paste textarea "Rates tested in [GEOGRAPHIC_DATA] [DATE];"
type textarea "Rates tested in TP+ Oct 2025; 15% Dynamic Discount"
drag, startPoint x: 786, startPoint y: 525, endPoint x: 648, endPoint y: 527, distance: 138.0
click at [648, 527] on div "Expiration Date 12/31/2019 Multiple values The selected items contain different…" at bounding box center [787, 527] width 559 height 45
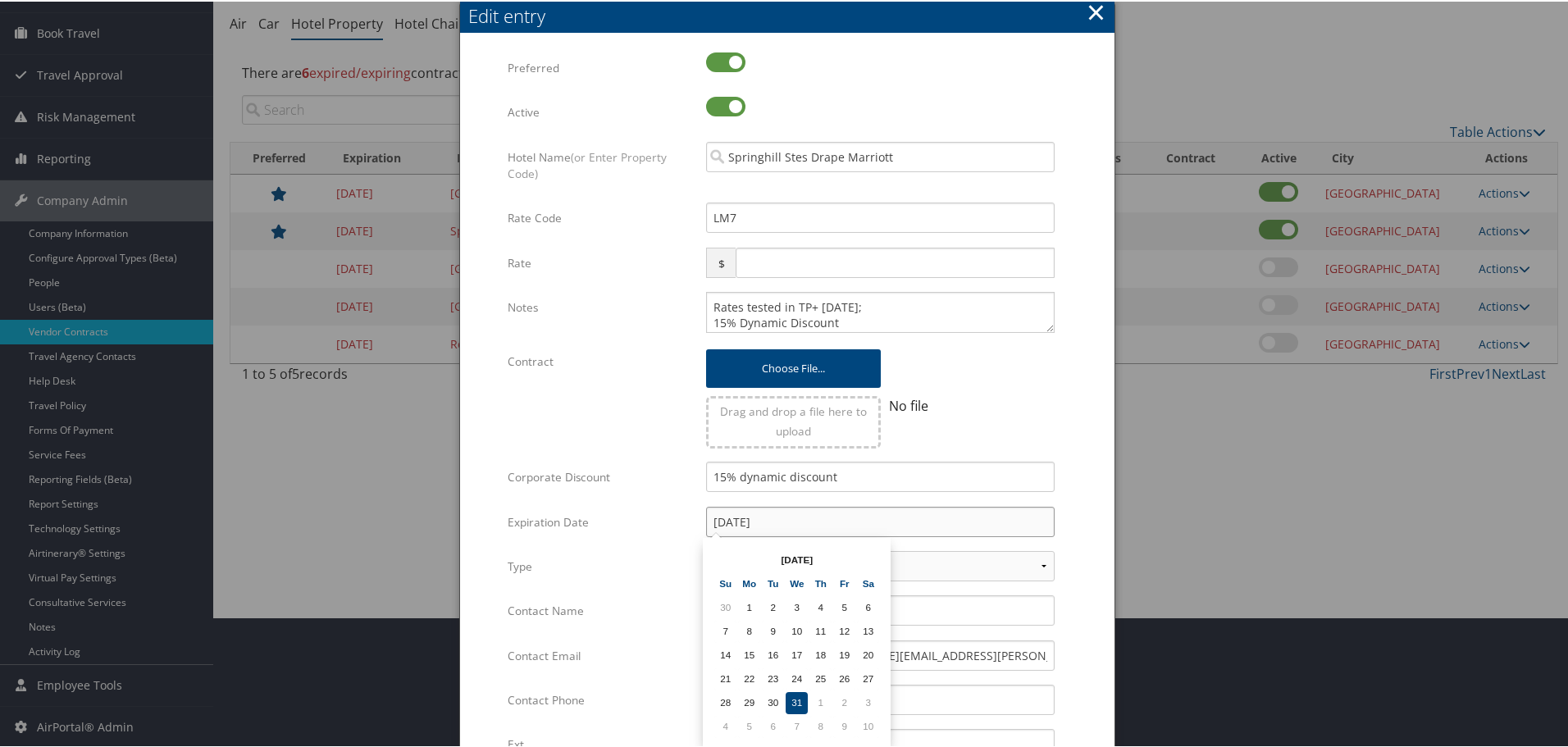
type input "[DATE]"
click at [1084, 511] on form "Multiple values The selected items contain different values for this input. To …" at bounding box center [787, 501] width 621 height 900
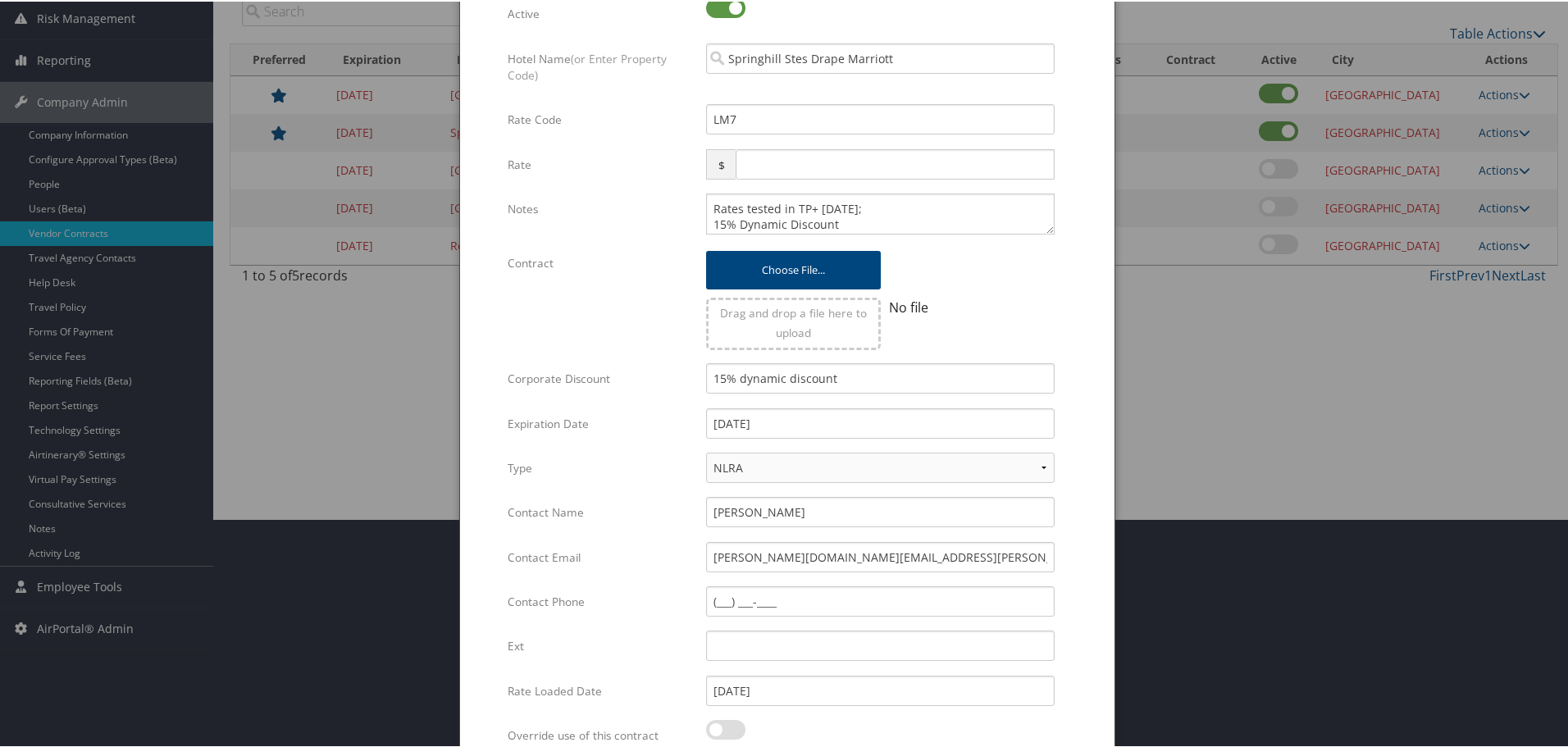
scroll to position [390, 0]
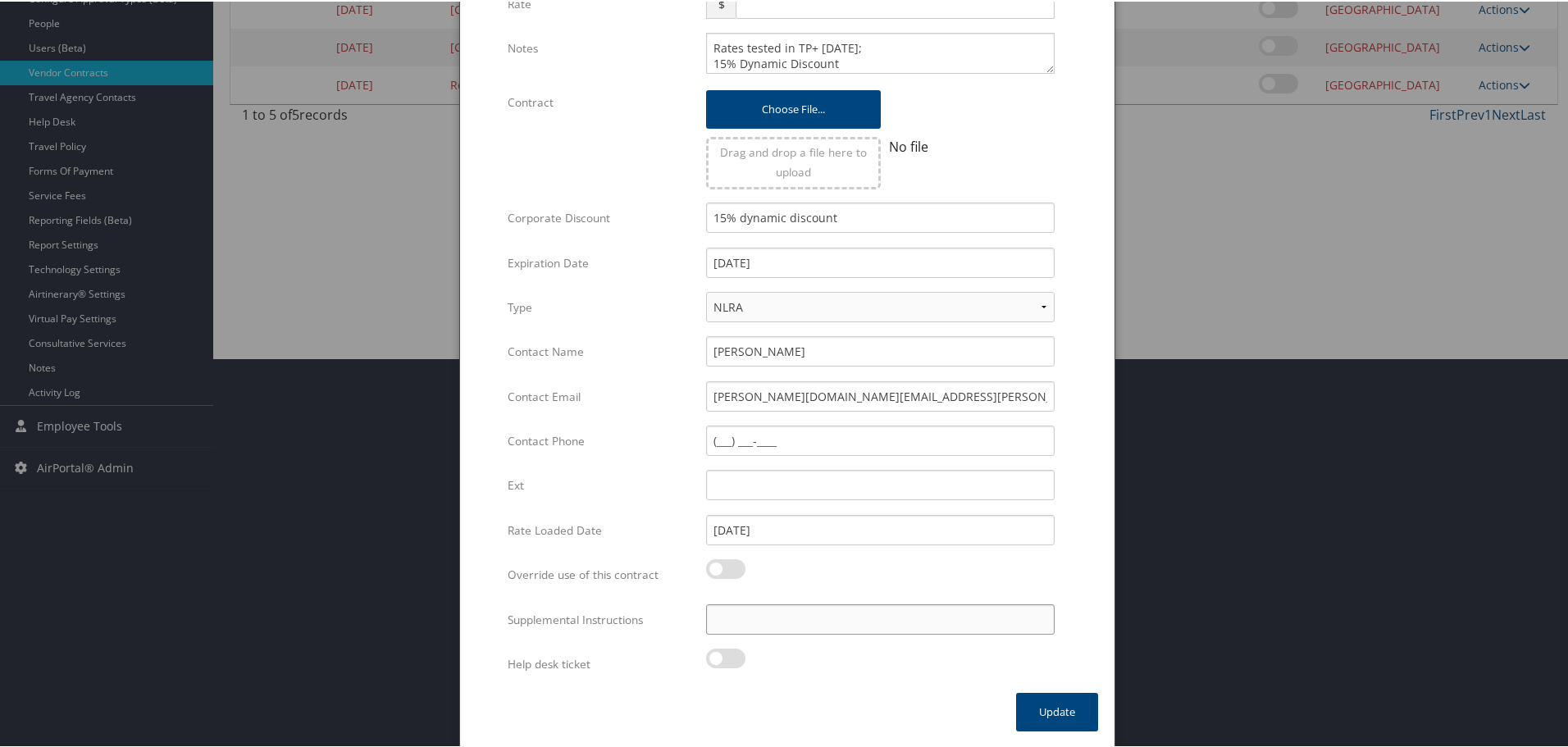
click at [784, 620] on input "Supplemental Instructions" at bounding box center [880, 618] width 349 height 30
paste input "SAB Prop ID -"
paste input "146455"
type input "SAB Prop ID - 146455"
click at [1033, 712] on button "Update" at bounding box center [1057, 711] width 82 height 38
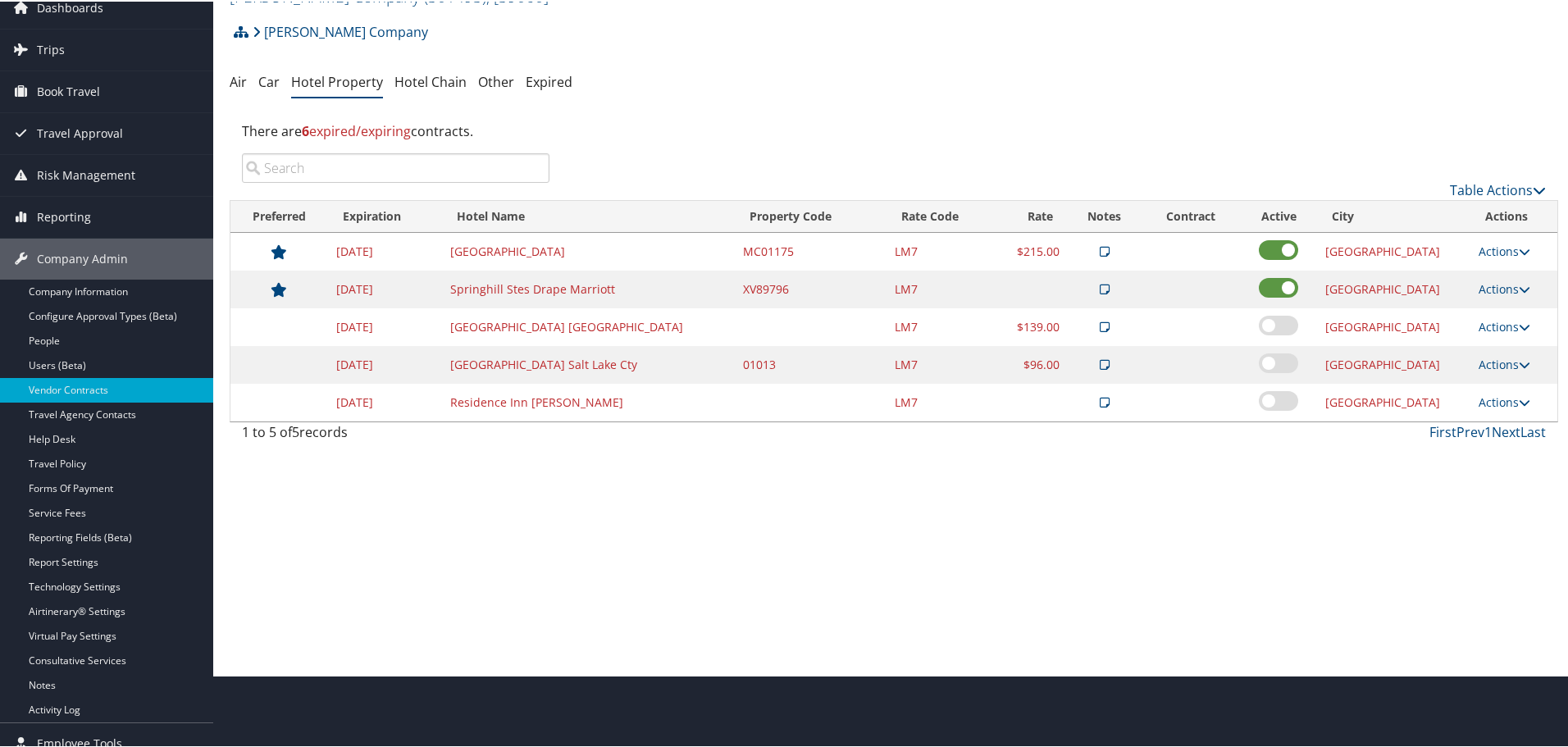
scroll to position [0, 0]
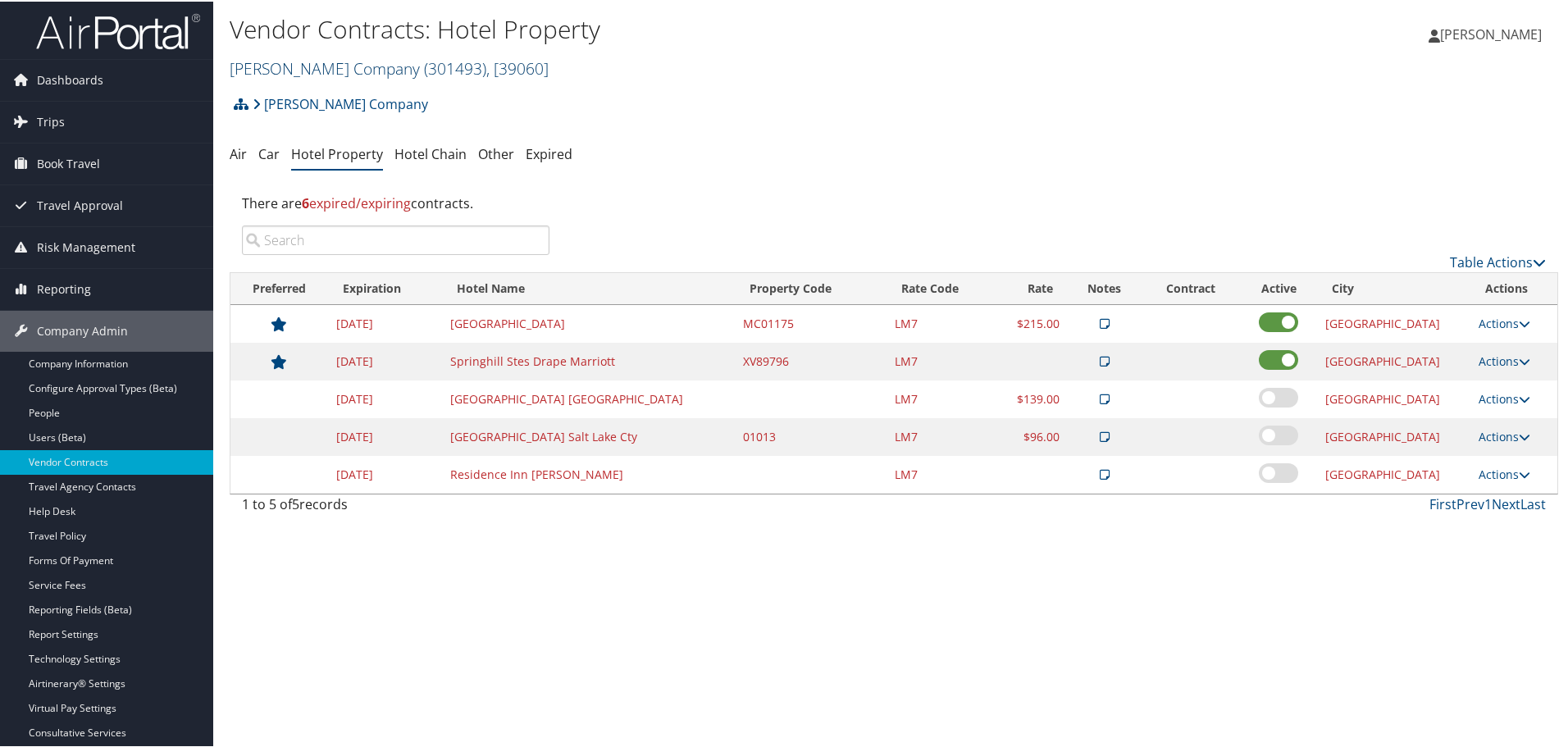
click at [343, 69] on link "Larry H. Miller Company ( 301493 ) , [ 39060 ]" at bounding box center [389, 67] width 319 height 22
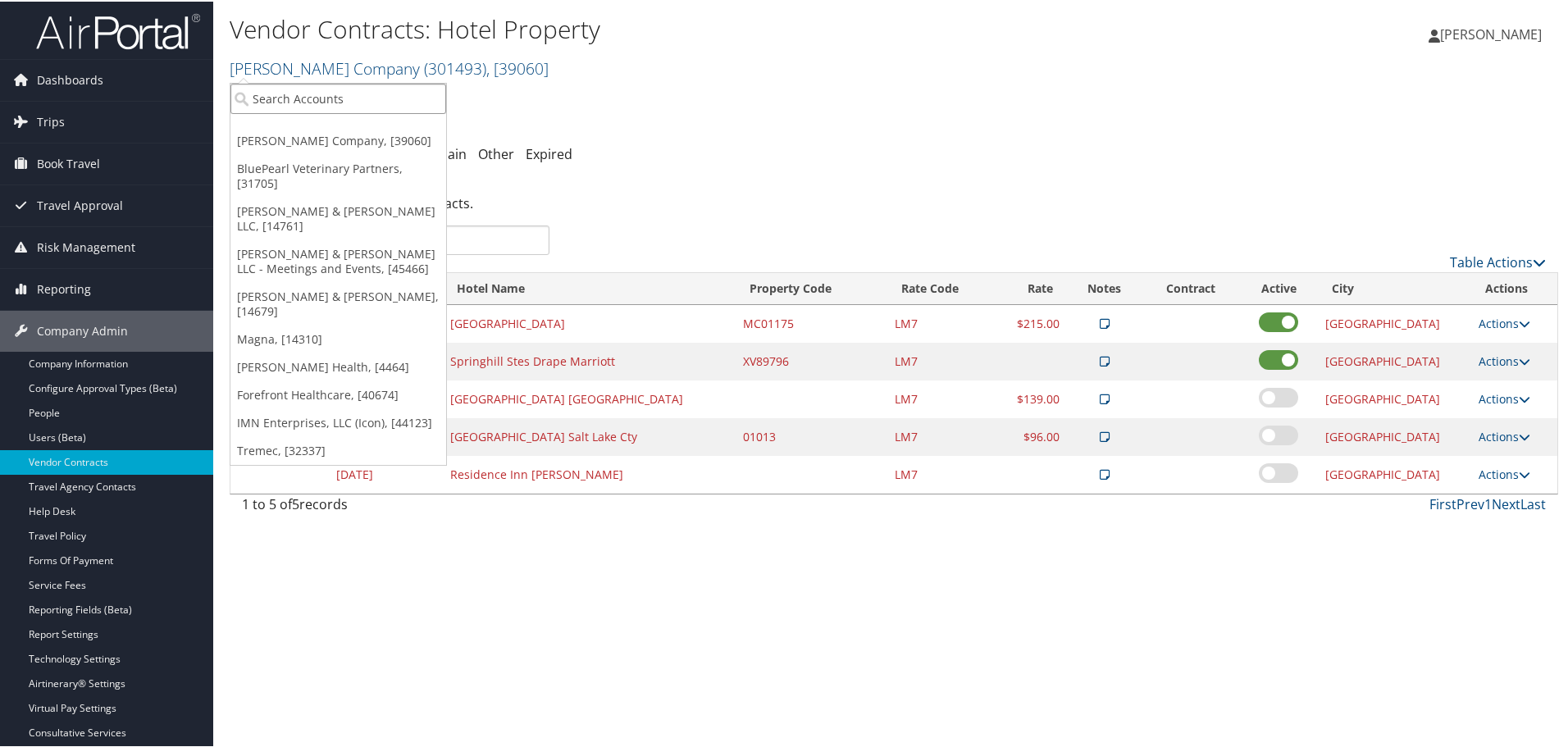
click at [333, 89] on input "search" at bounding box center [338, 97] width 216 height 30
type input "magna"
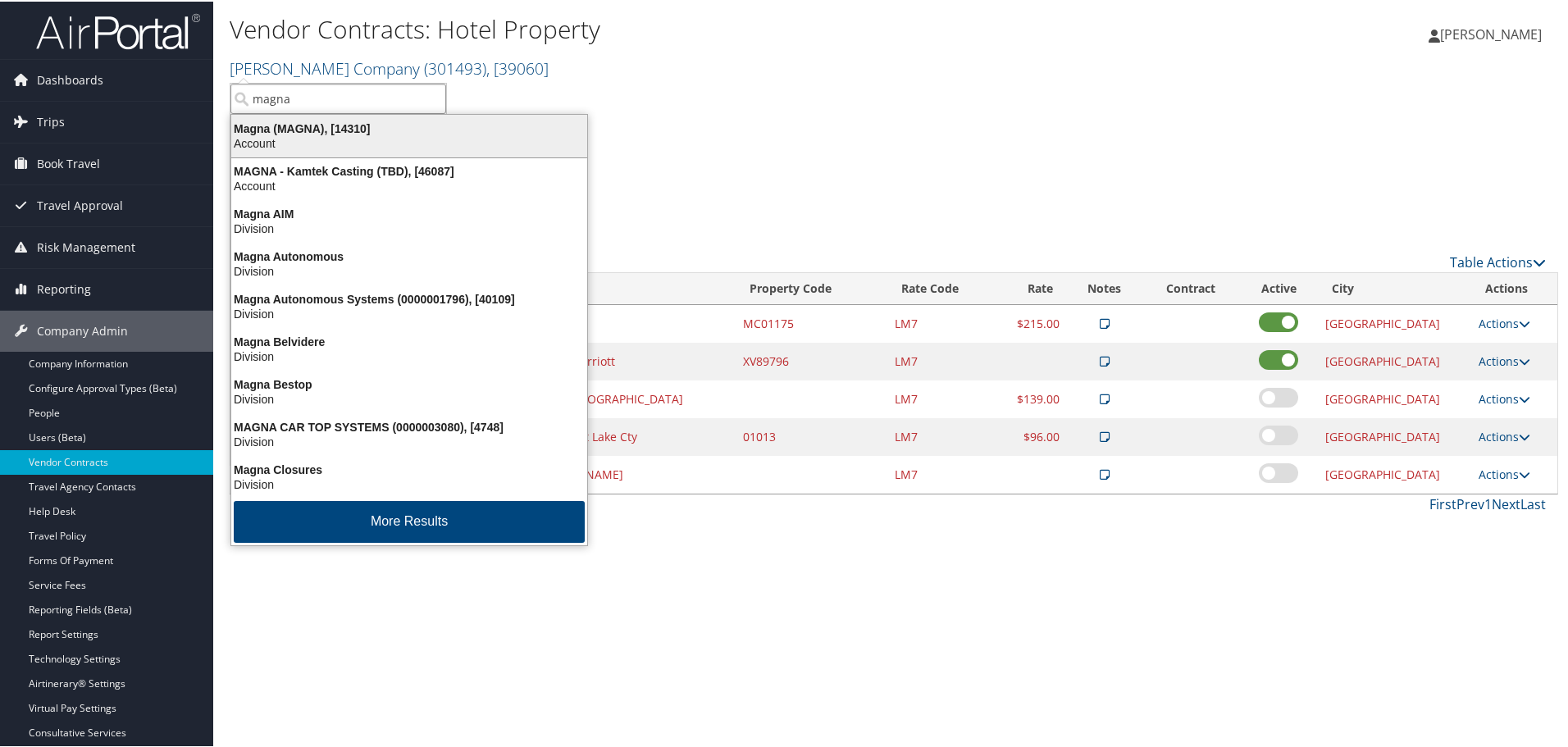
click at [310, 128] on div "Magna (MAGNA), [14310]" at bounding box center [409, 127] width 375 height 15
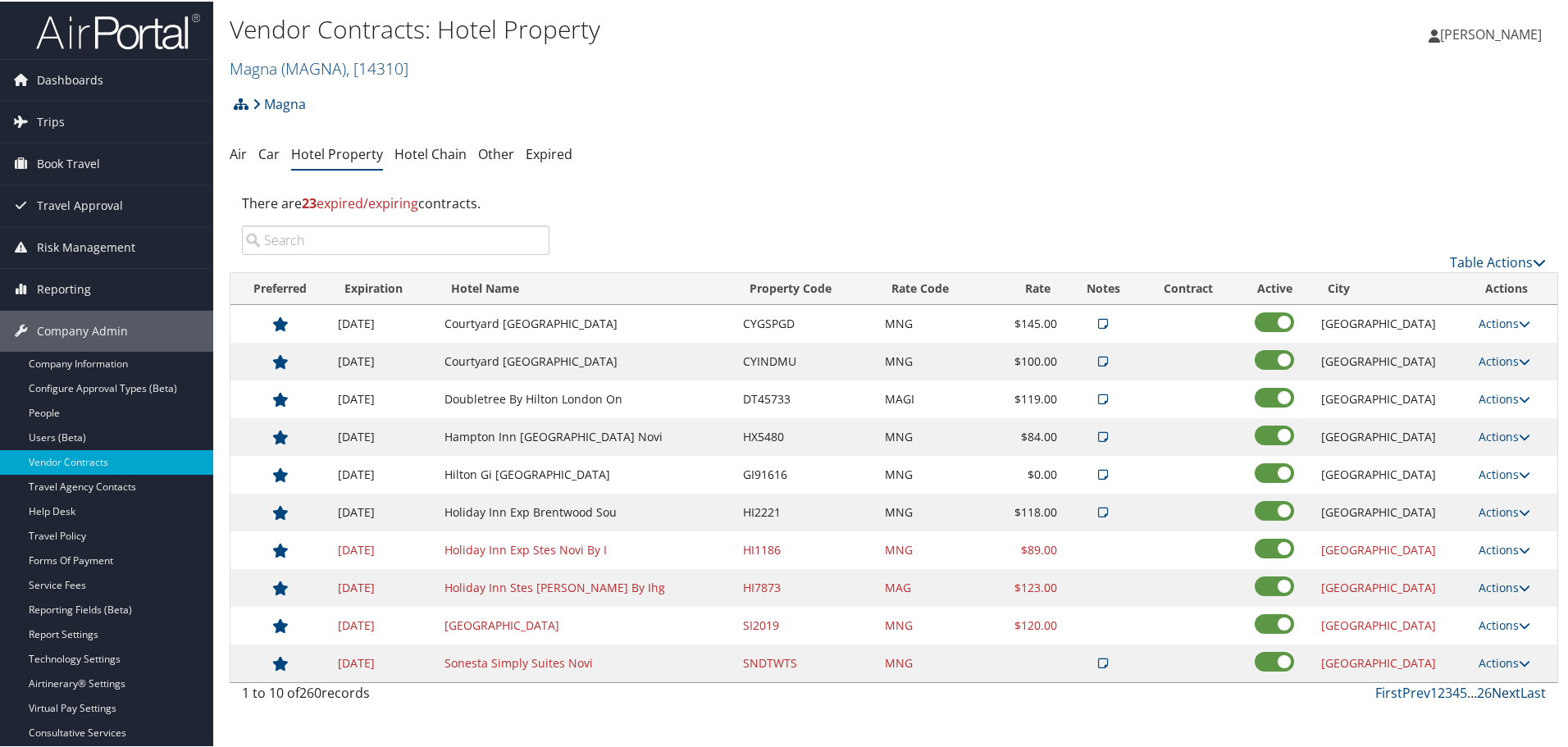
click at [1501, 695] on link "Next" at bounding box center [1506, 691] width 29 height 18
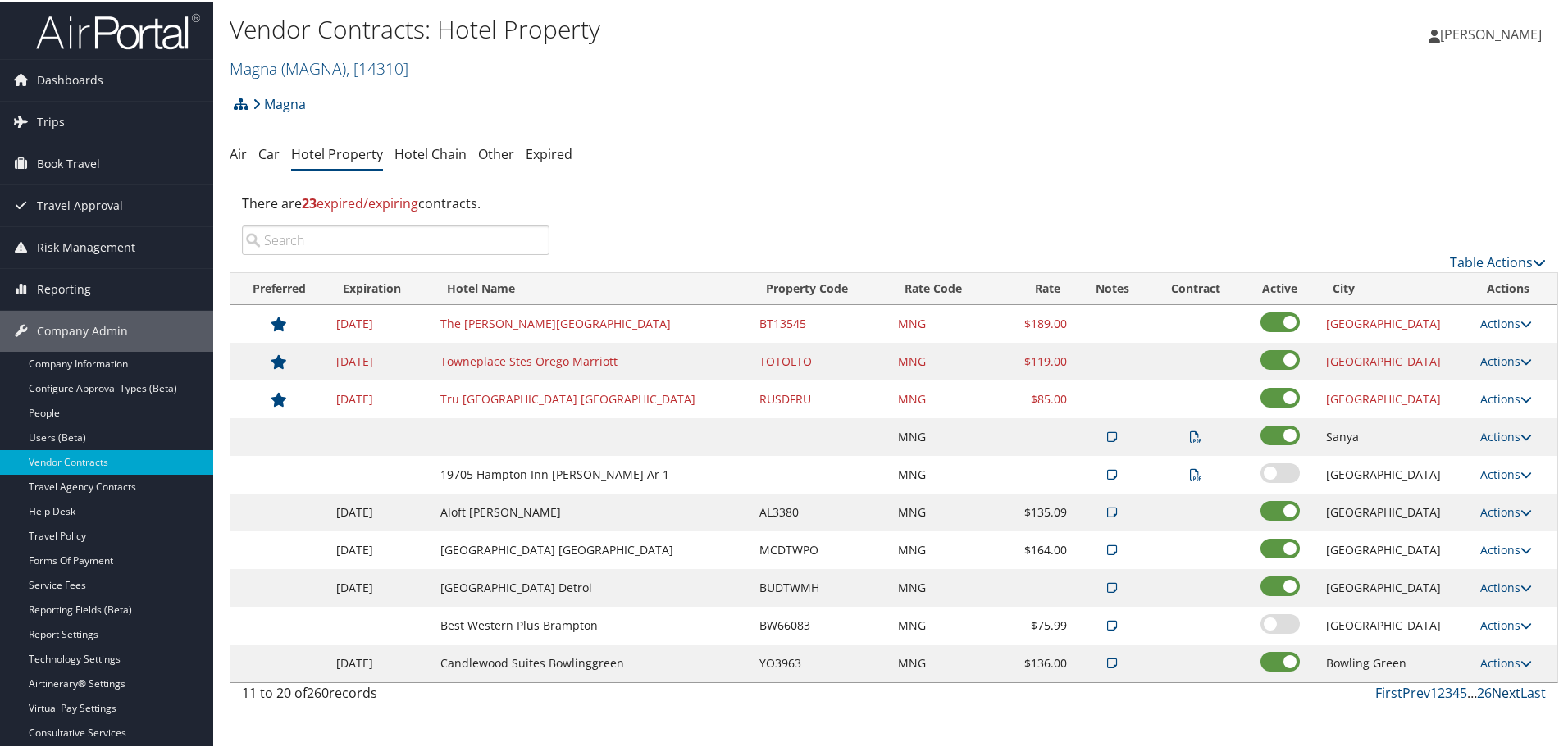
click at [1501, 690] on link "Next" at bounding box center [1506, 691] width 29 height 18
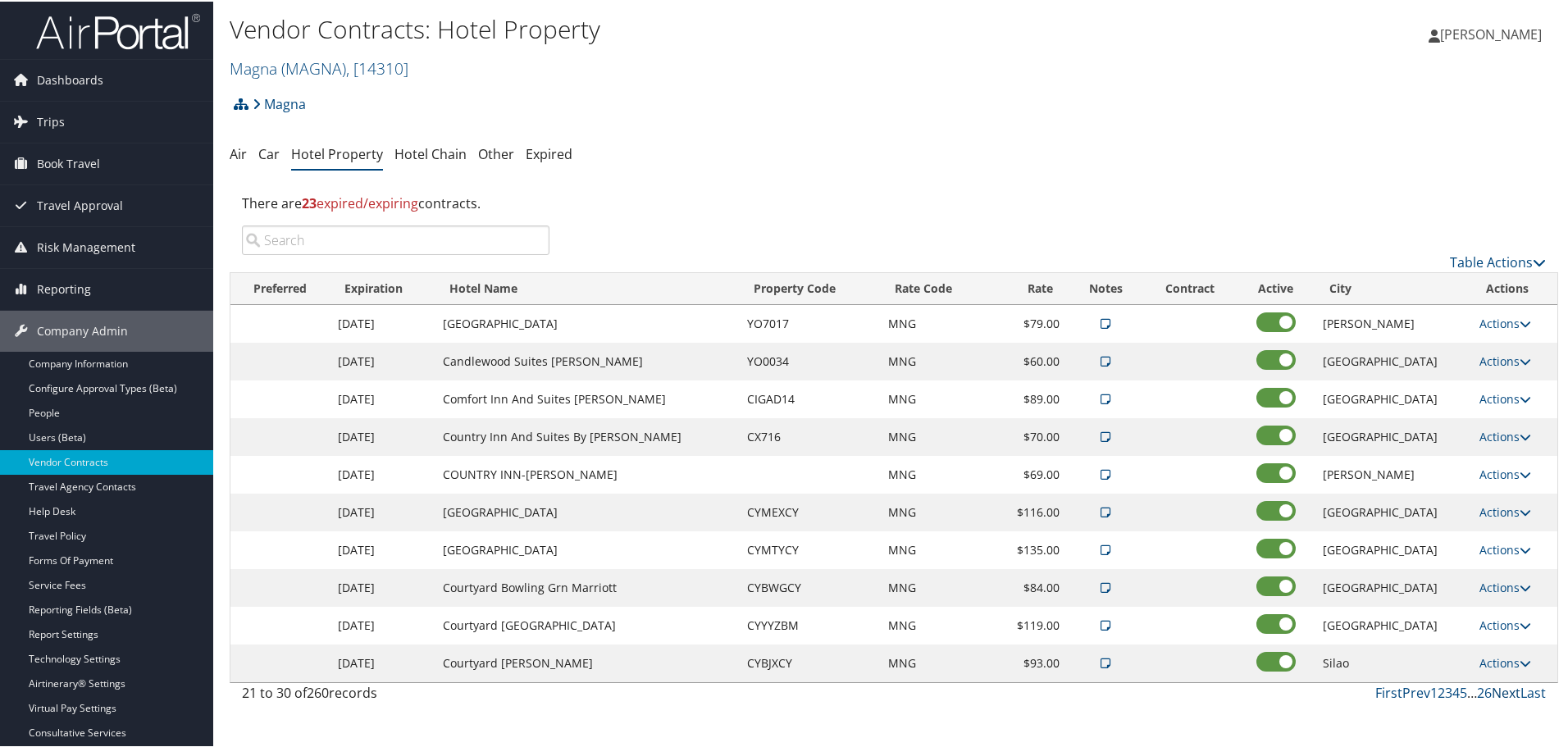
click at [1501, 690] on link "Next" at bounding box center [1506, 691] width 29 height 18
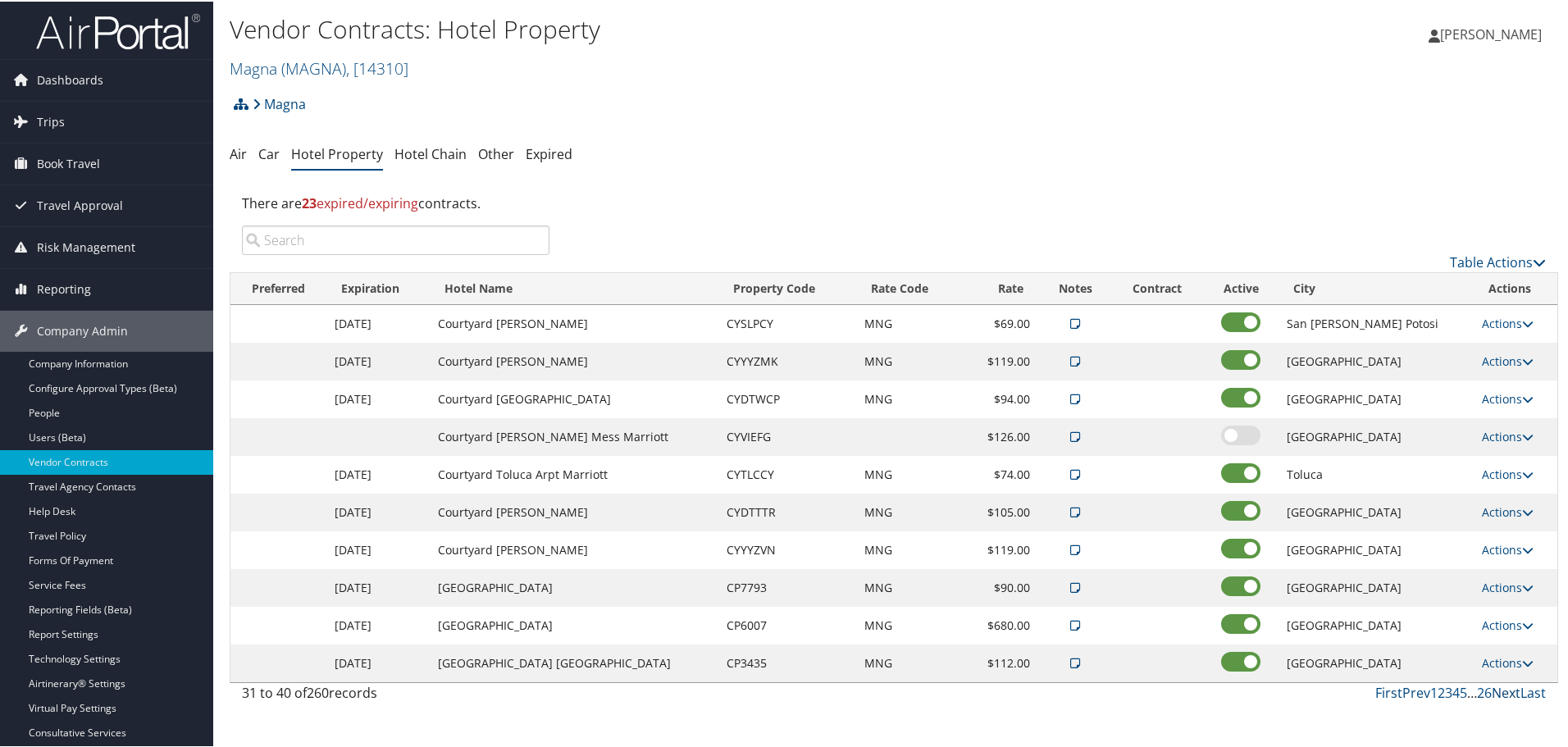
click at [1501, 690] on link "Next" at bounding box center [1506, 691] width 29 height 18
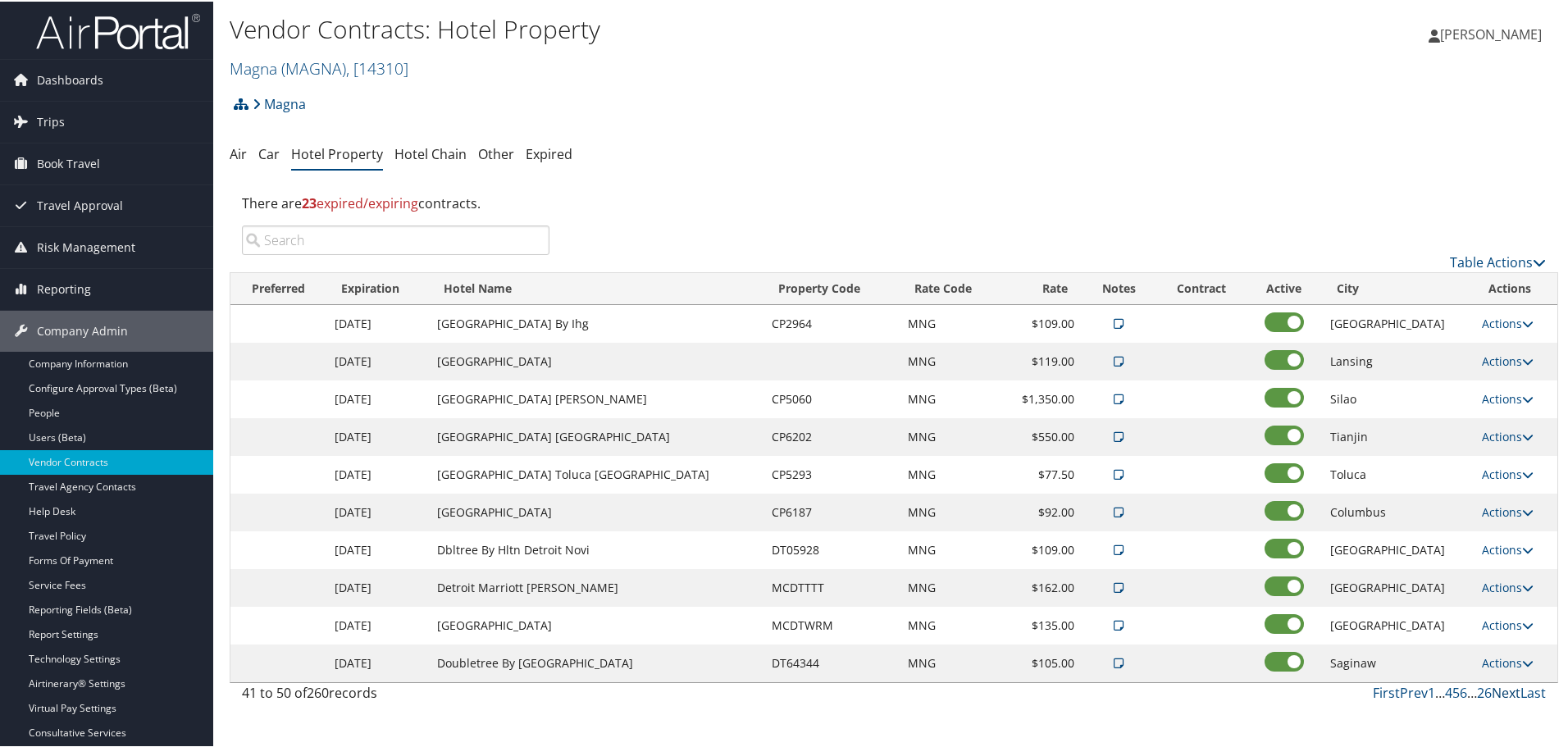
click at [1501, 690] on link "Next" at bounding box center [1506, 691] width 29 height 18
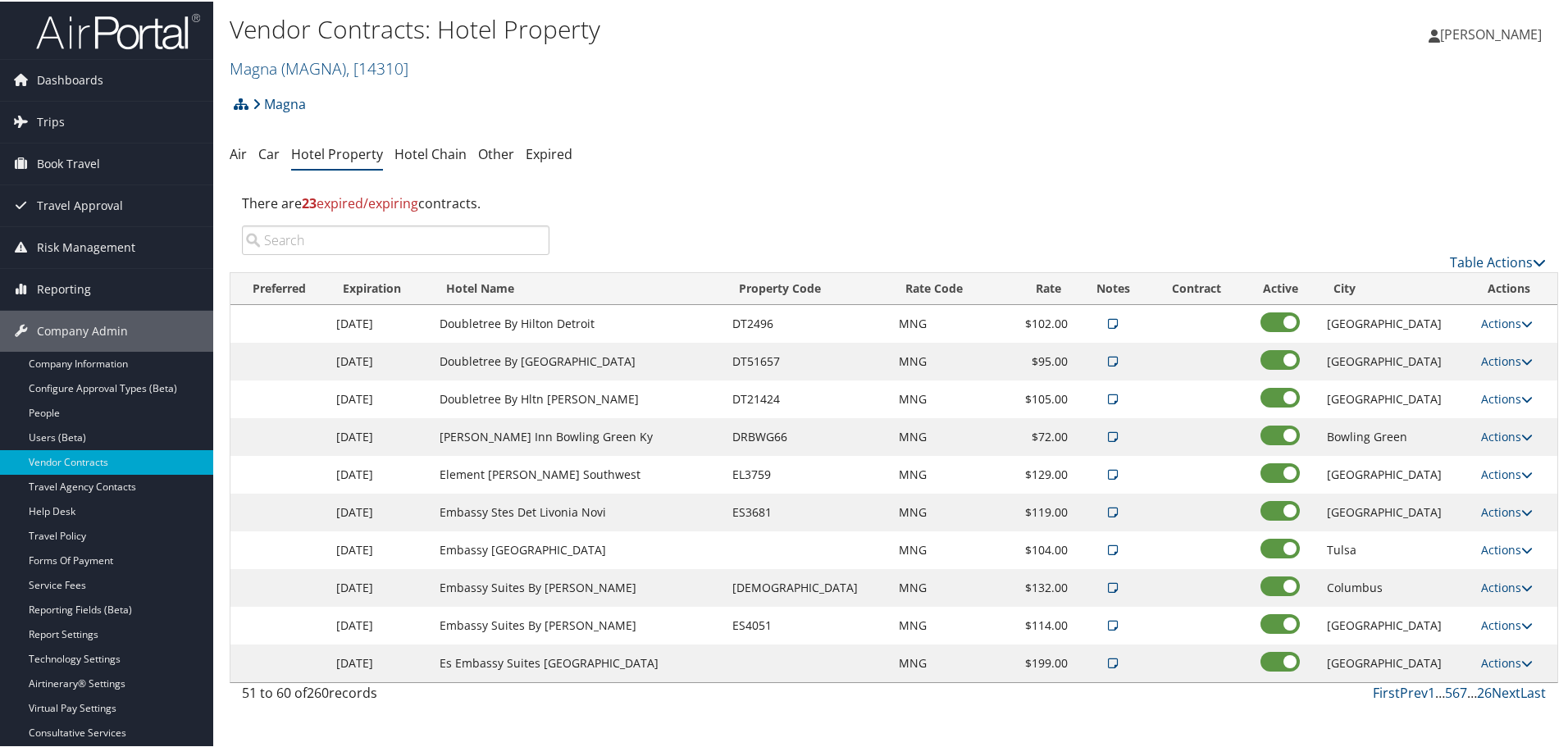
click at [1501, 690] on link "Next" at bounding box center [1506, 691] width 29 height 18
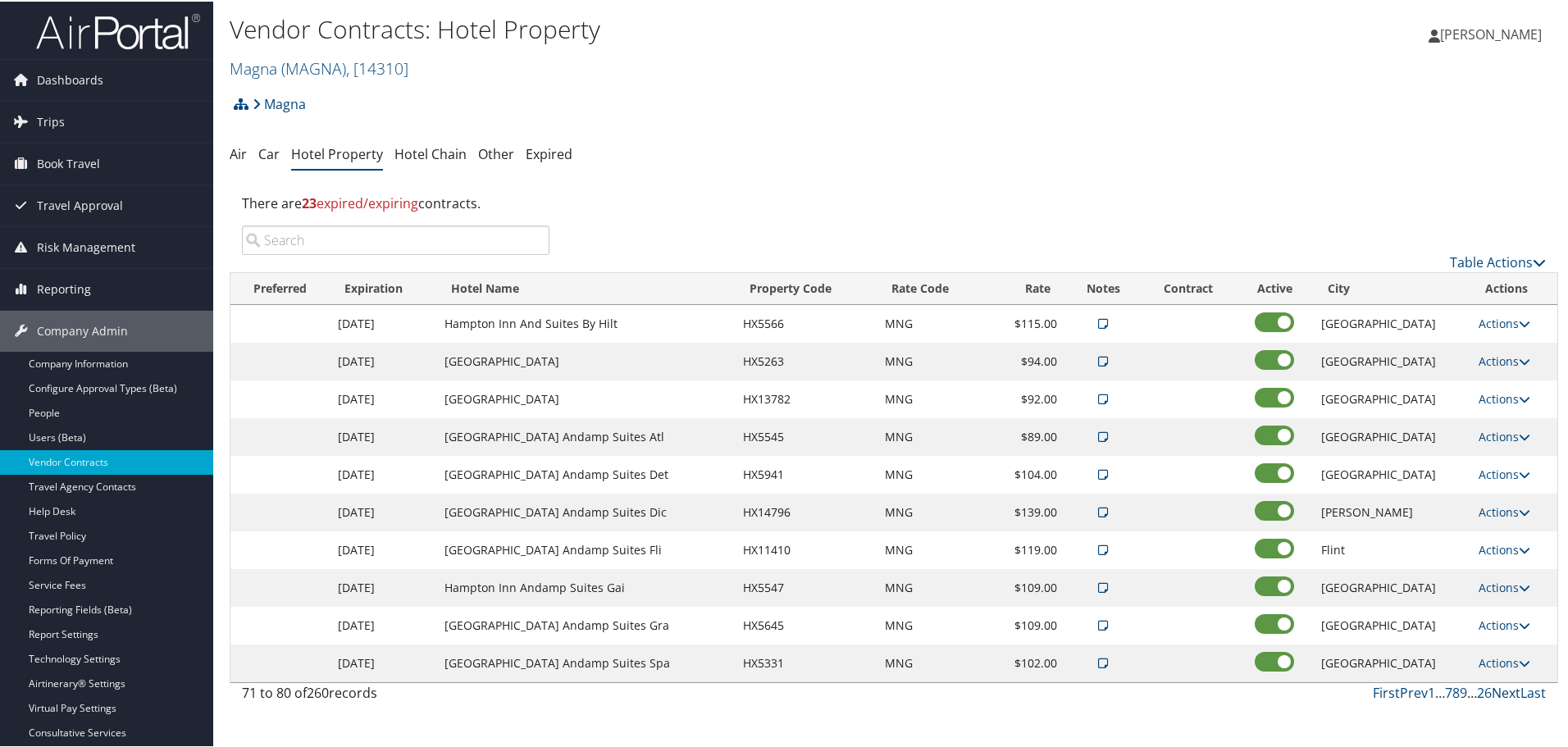
click at [1501, 690] on link "Next" at bounding box center [1506, 691] width 29 height 18
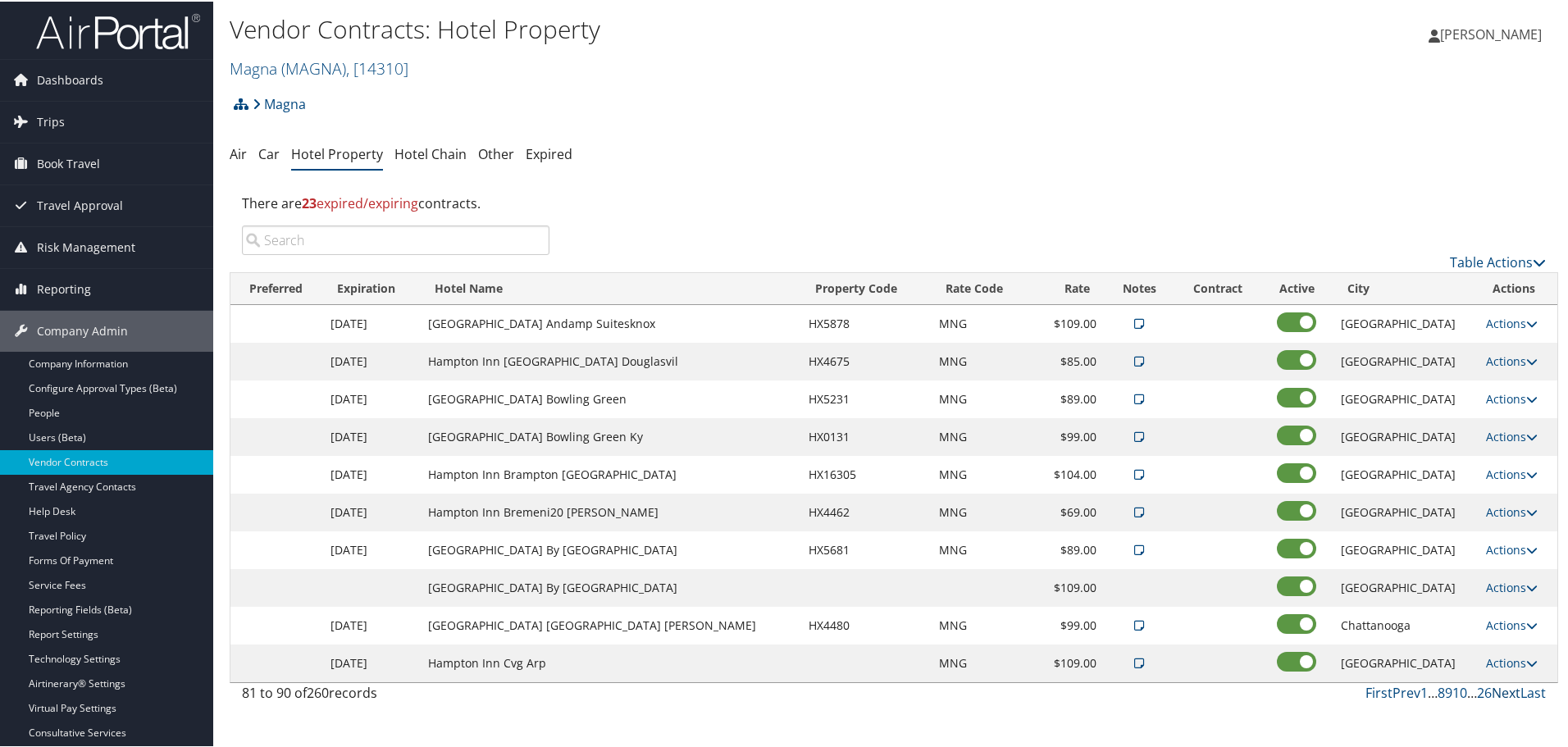
click at [1501, 690] on link "Next" at bounding box center [1506, 691] width 29 height 18
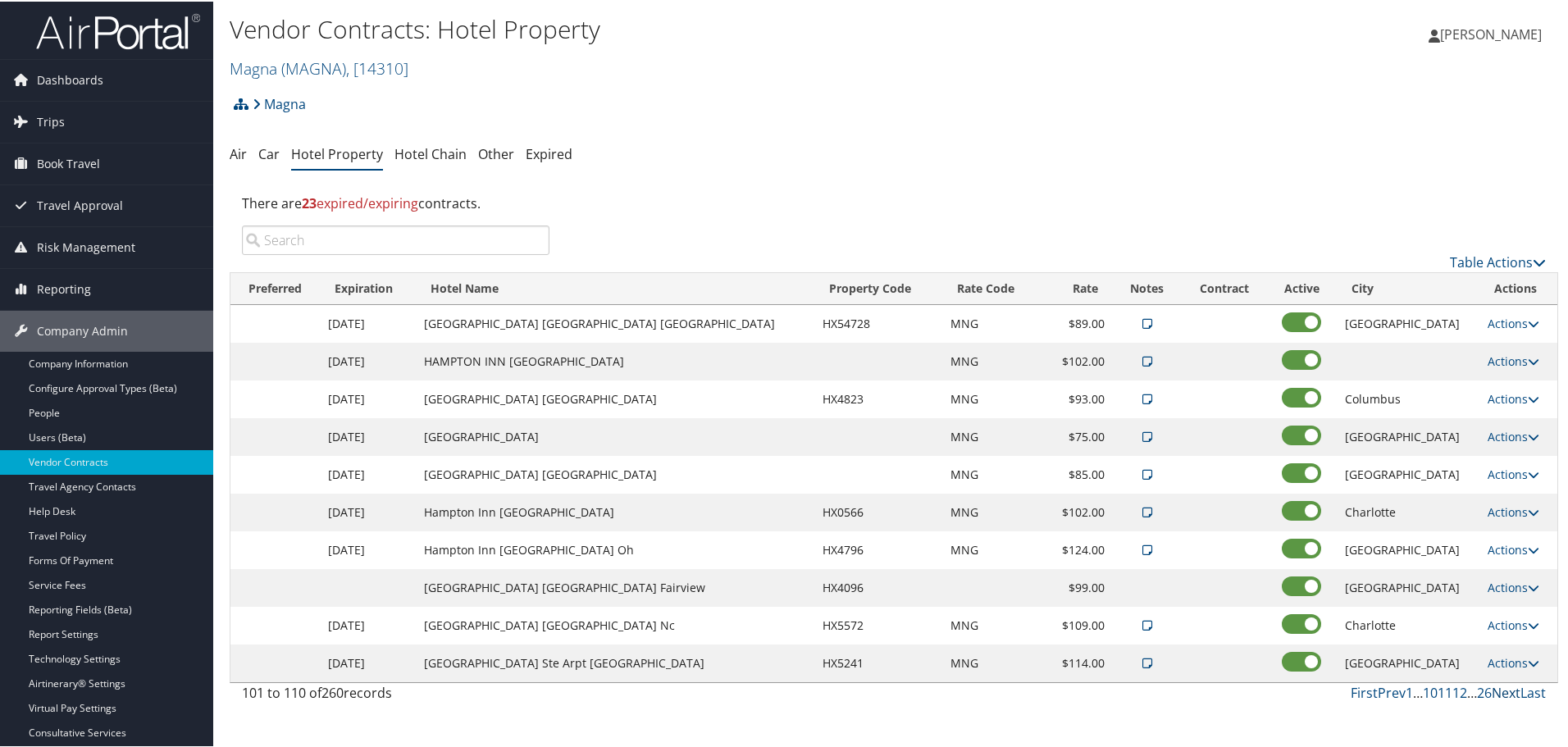
click at [1501, 690] on link "Next" at bounding box center [1506, 691] width 29 height 18
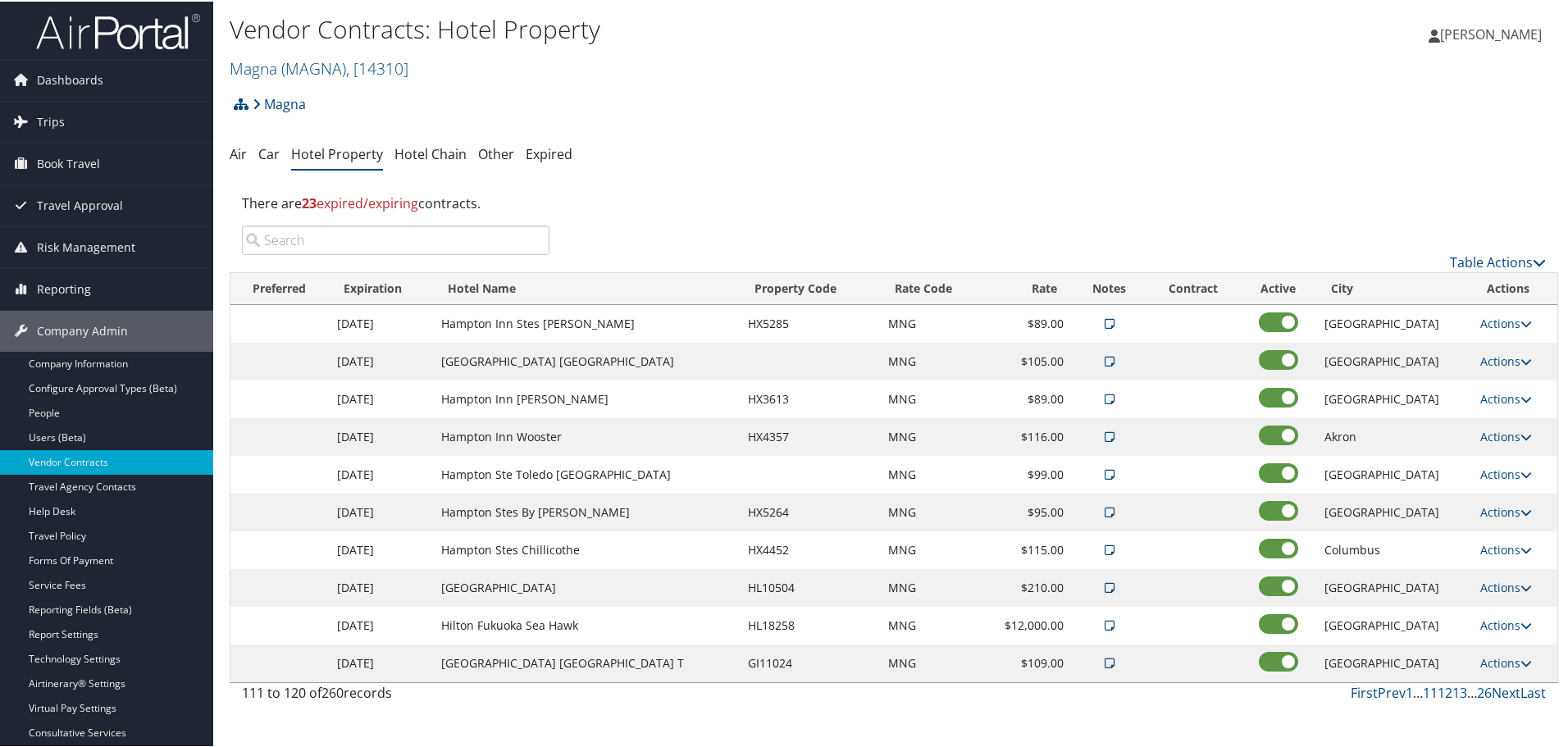
click at [1501, 690] on link "Next" at bounding box center [1506, 691] width 29 height 18
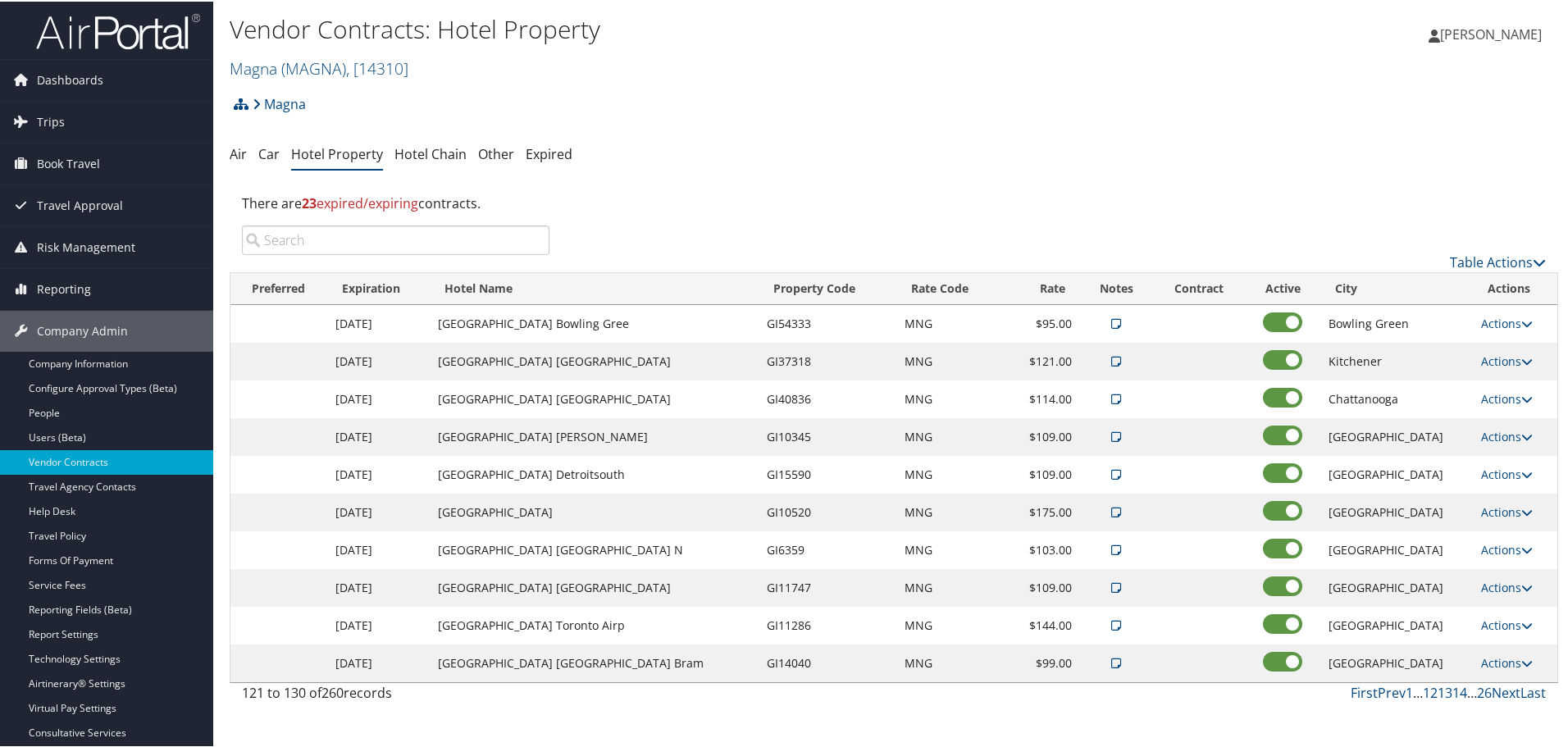
click at [1501, 690] on link "Next" at bounding box center [1506, 691] width 29 height 18
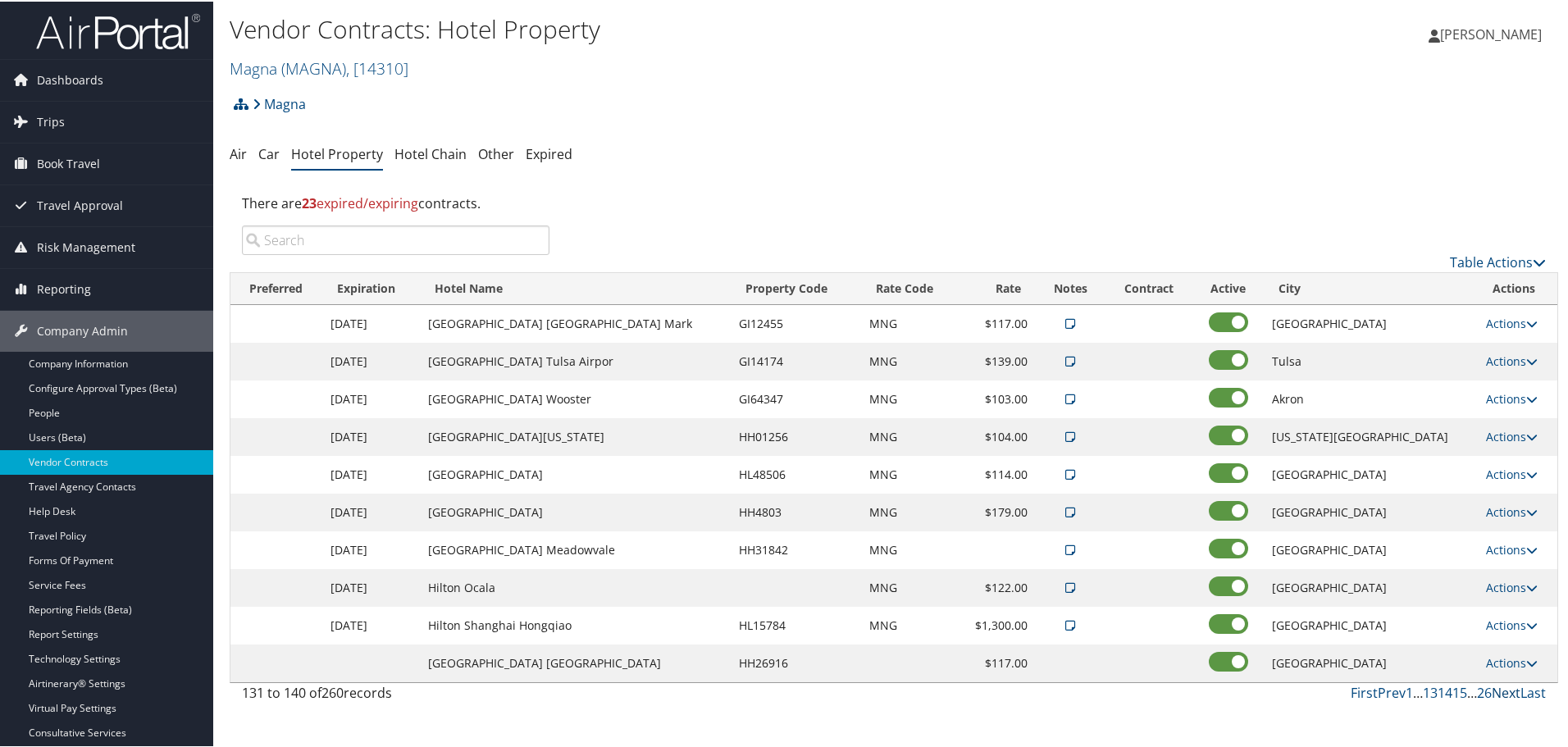
click at [1501, 690] on link "Next" at bounding box center [1506, 691] width 29 height 18
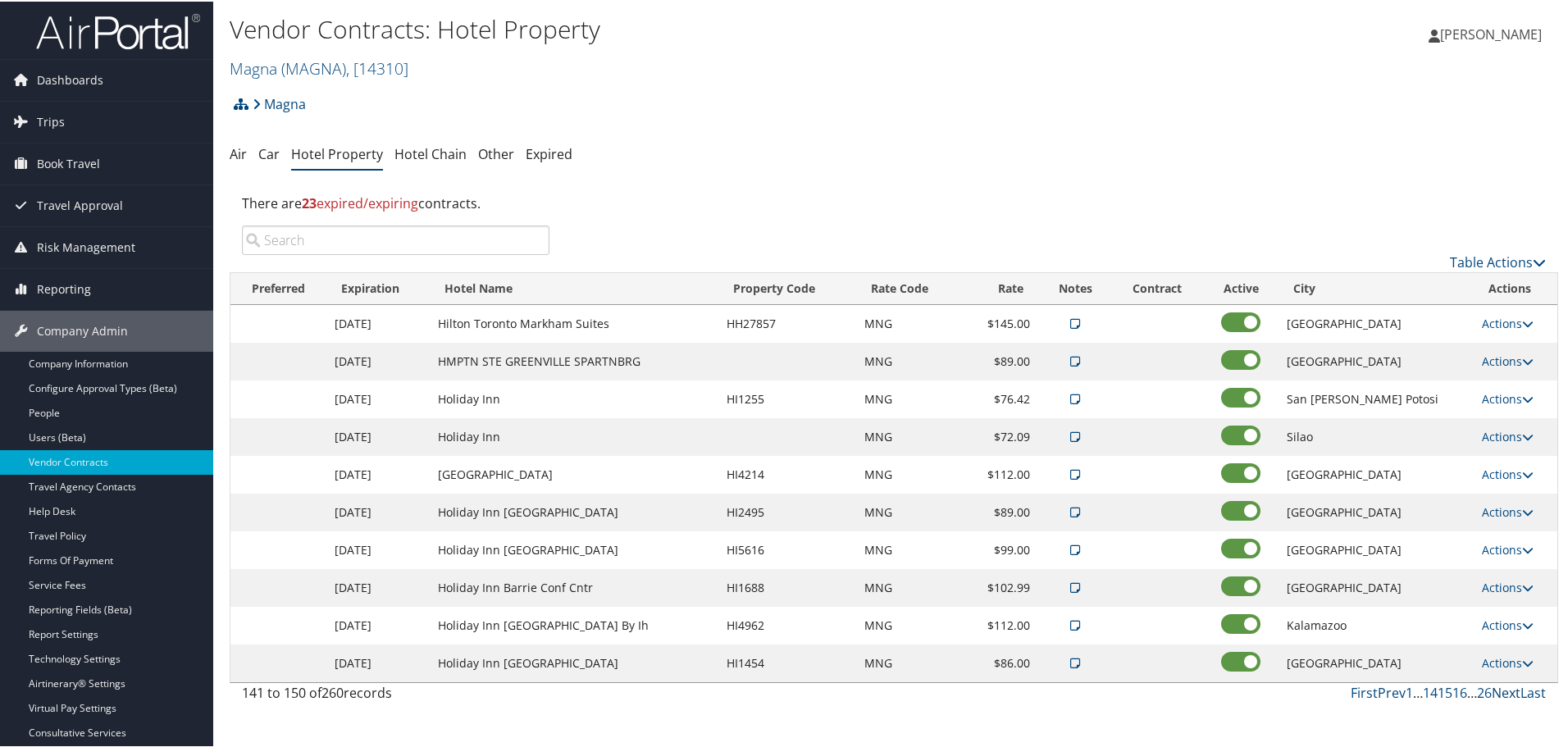
click at [1501, 690] on link "Next" at bounding box center [1506, 691] width 29 height 18
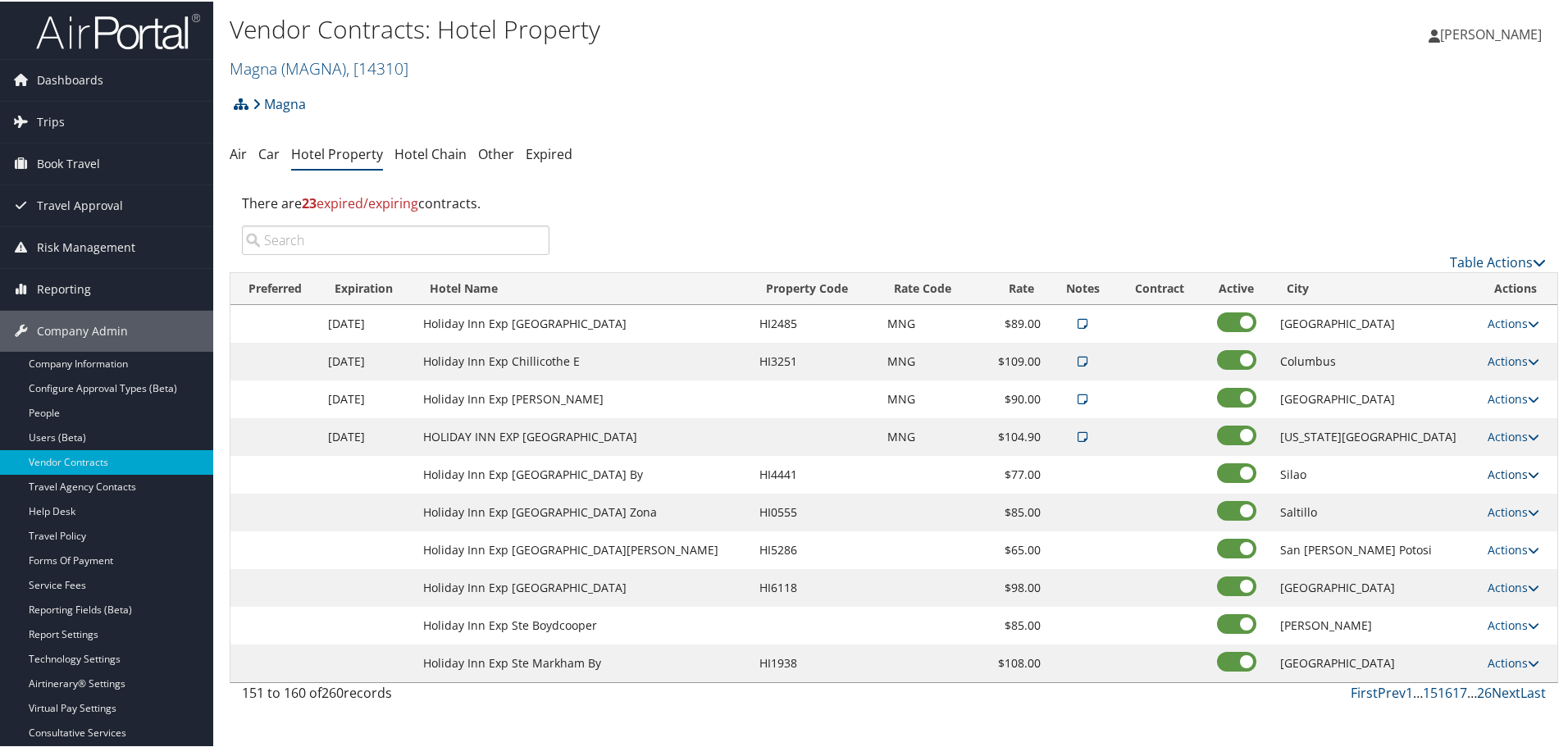
click at [1504, 474] on link "Actions" at bounding box center [1513, 472] width 52 height 15
click at [1505, 497] on link "Edit" at bounding box center [1502, 496] width 63 height 28
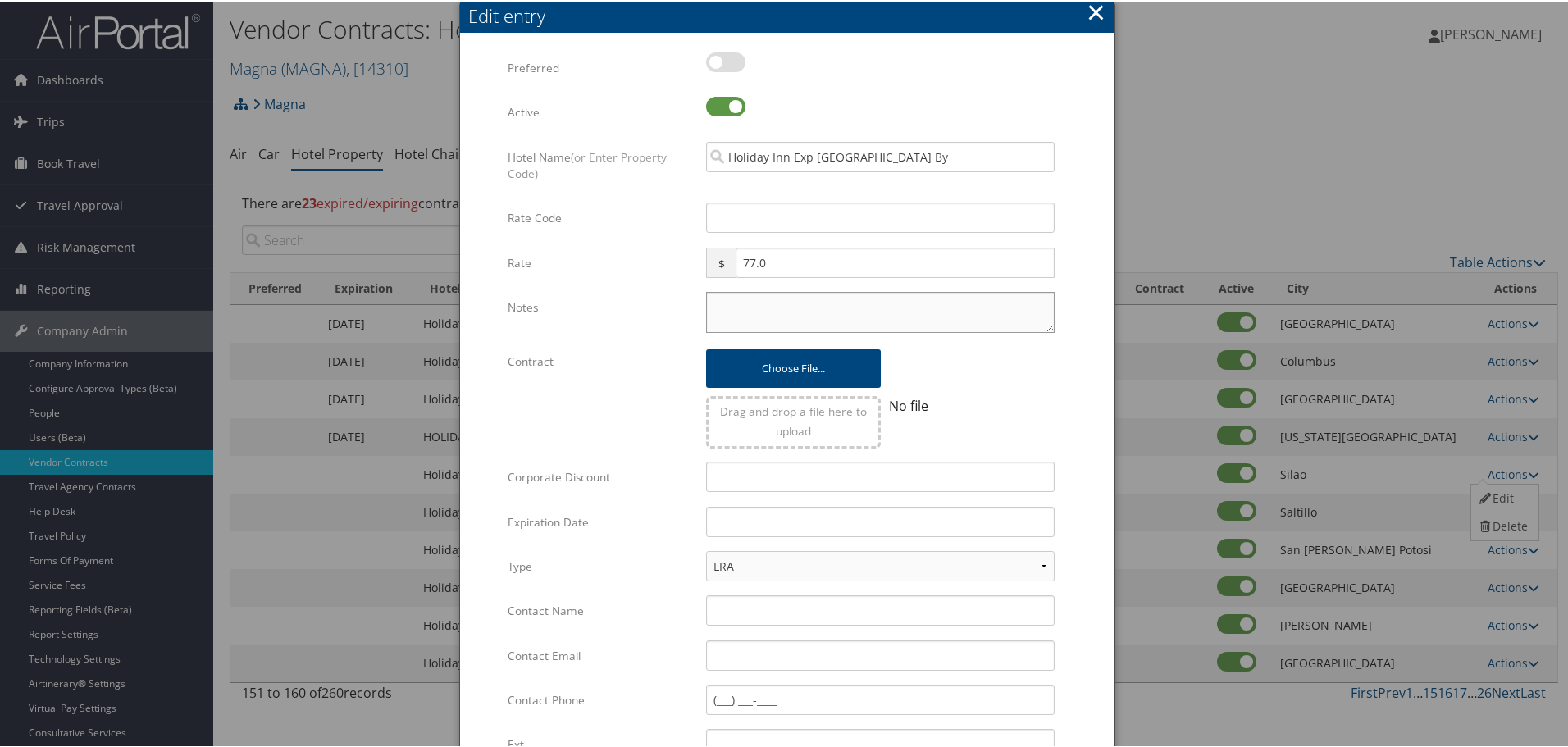
click at [743, 311] on textarea "Notes" at bounding box center [880, 311] width 349 height 41
paste textarea "Rates tested in [GEOGRAPHIC_DATA] [DATE];"
type textarea "Rates tested in [GEOGRAPHIC_DATA] [DATE];"
click at [743, 508] on input "text" at bounding box center [880, 519] width 349 height 30
type input "[DATE]"
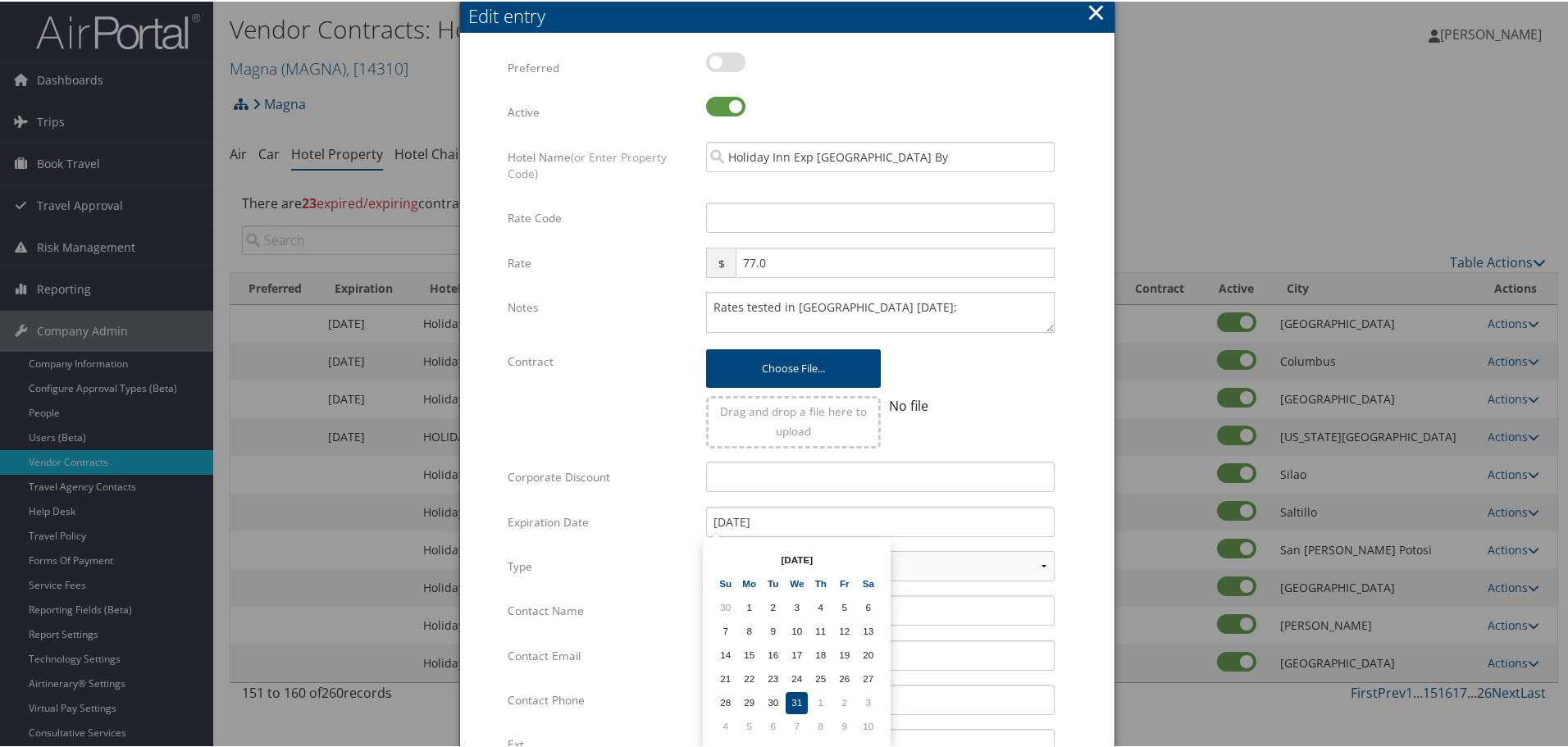
drag, startPoint x: 1101, startPoint y: 504, endPoint x: 1008, endPoint y: 493, distance: 93.6
click at [1097, 504] on div "Multiple values The selected items contain different values for this input. To …" at bounding box center [787, 493] width 654 height 916
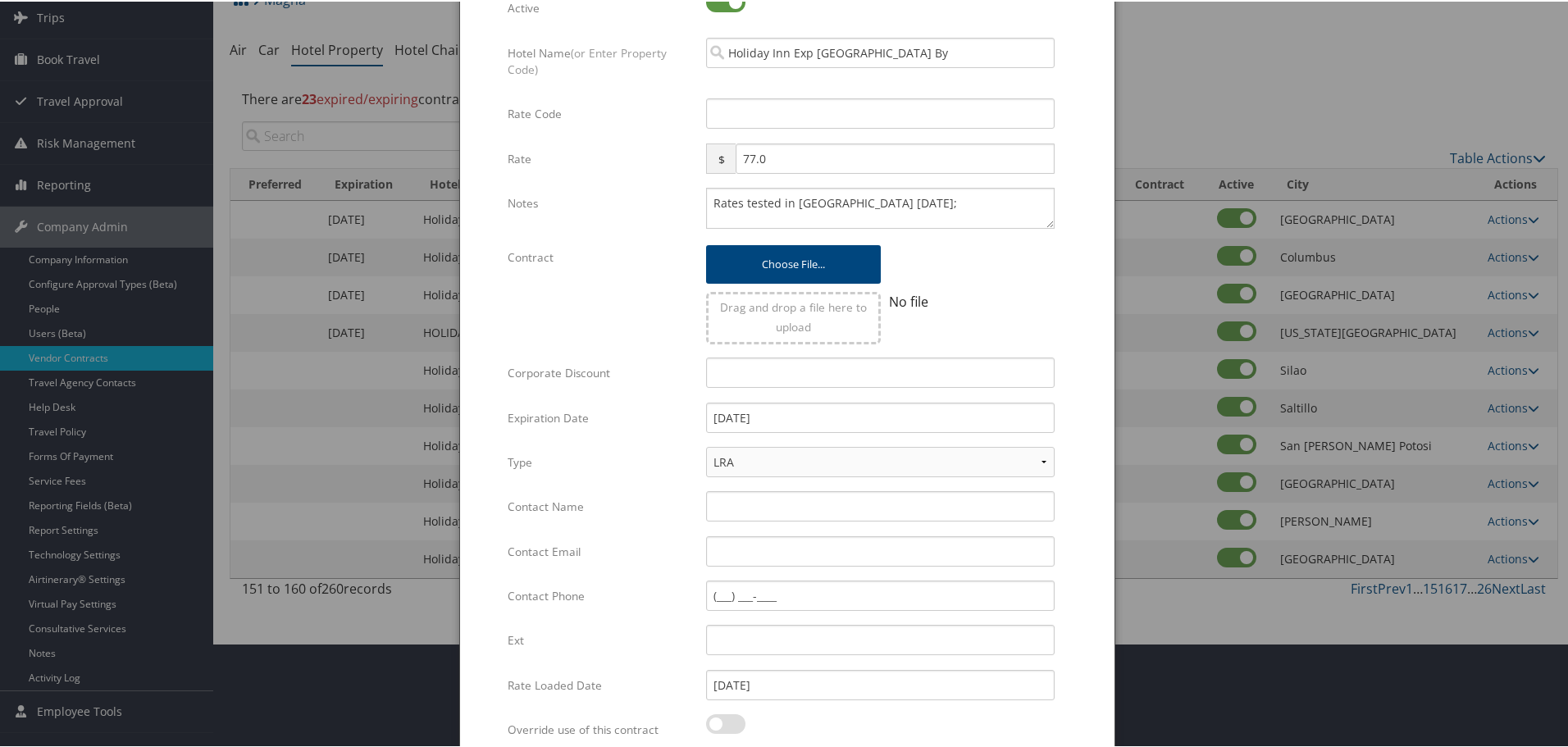
scroll to position [259, 0]
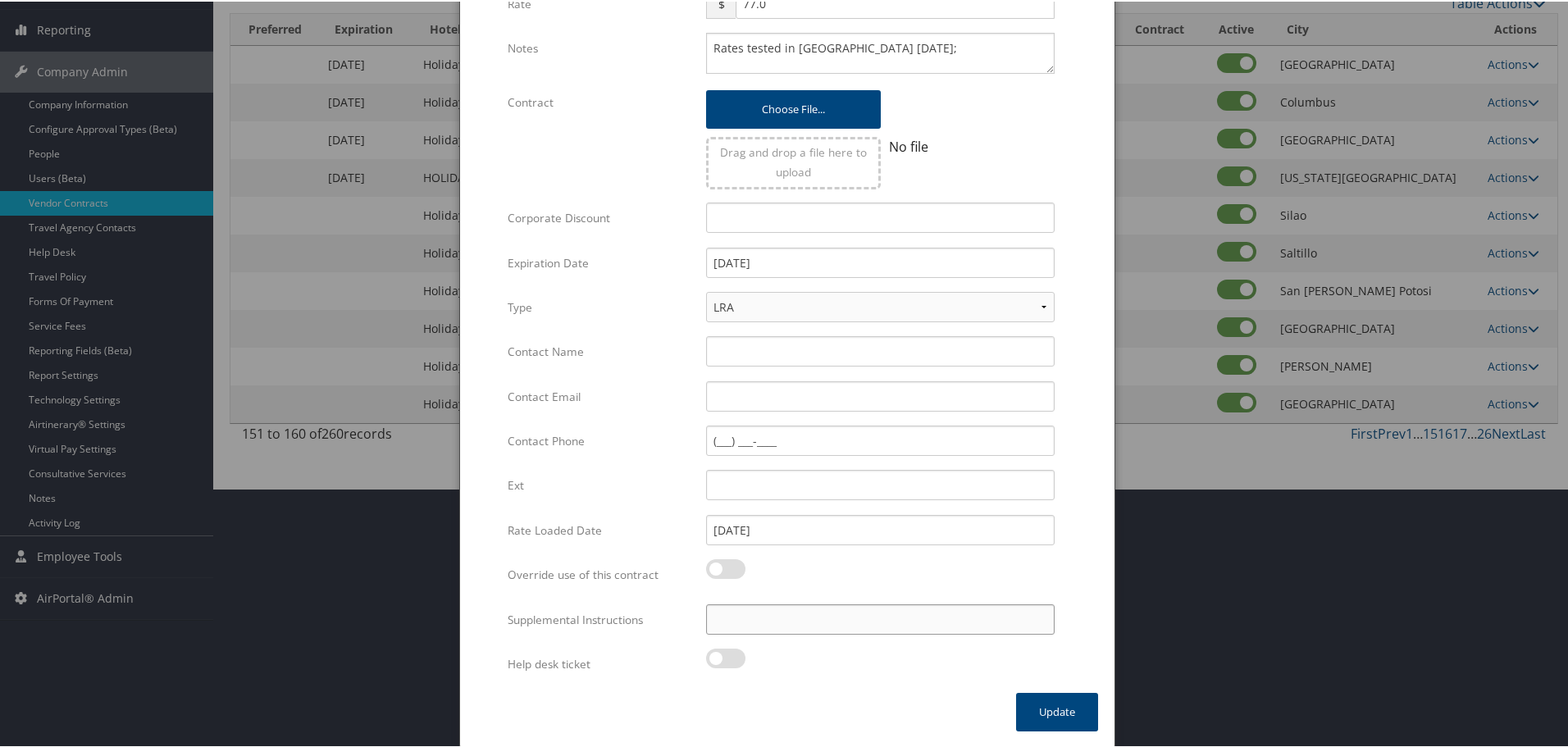
click at [796, 623] on input "Supplemental Instructions" at bounding box center [880, 618] width 349 height 30
paste input "SAB Prop ID -"
paste input "060980"
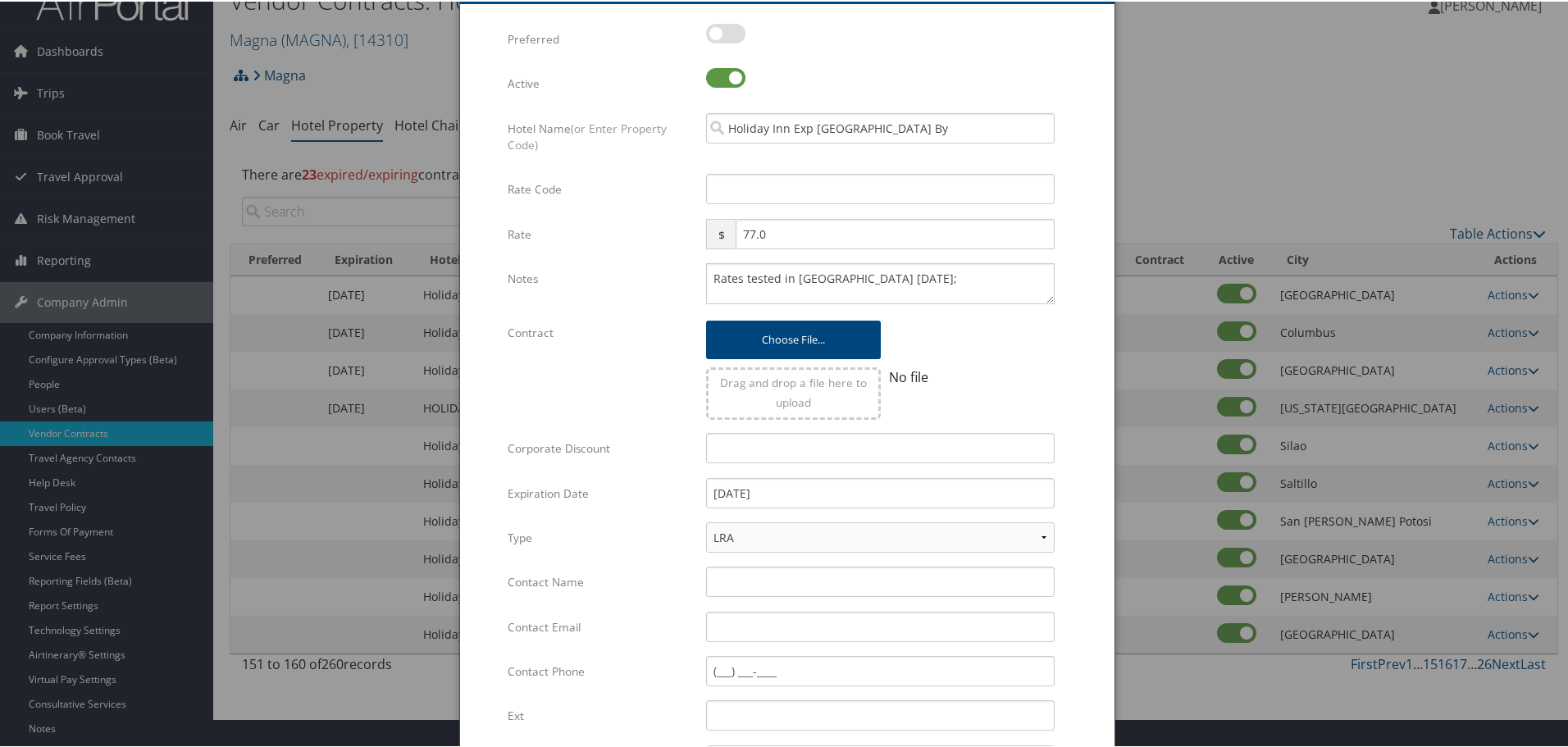
scroll to position [0, 0]
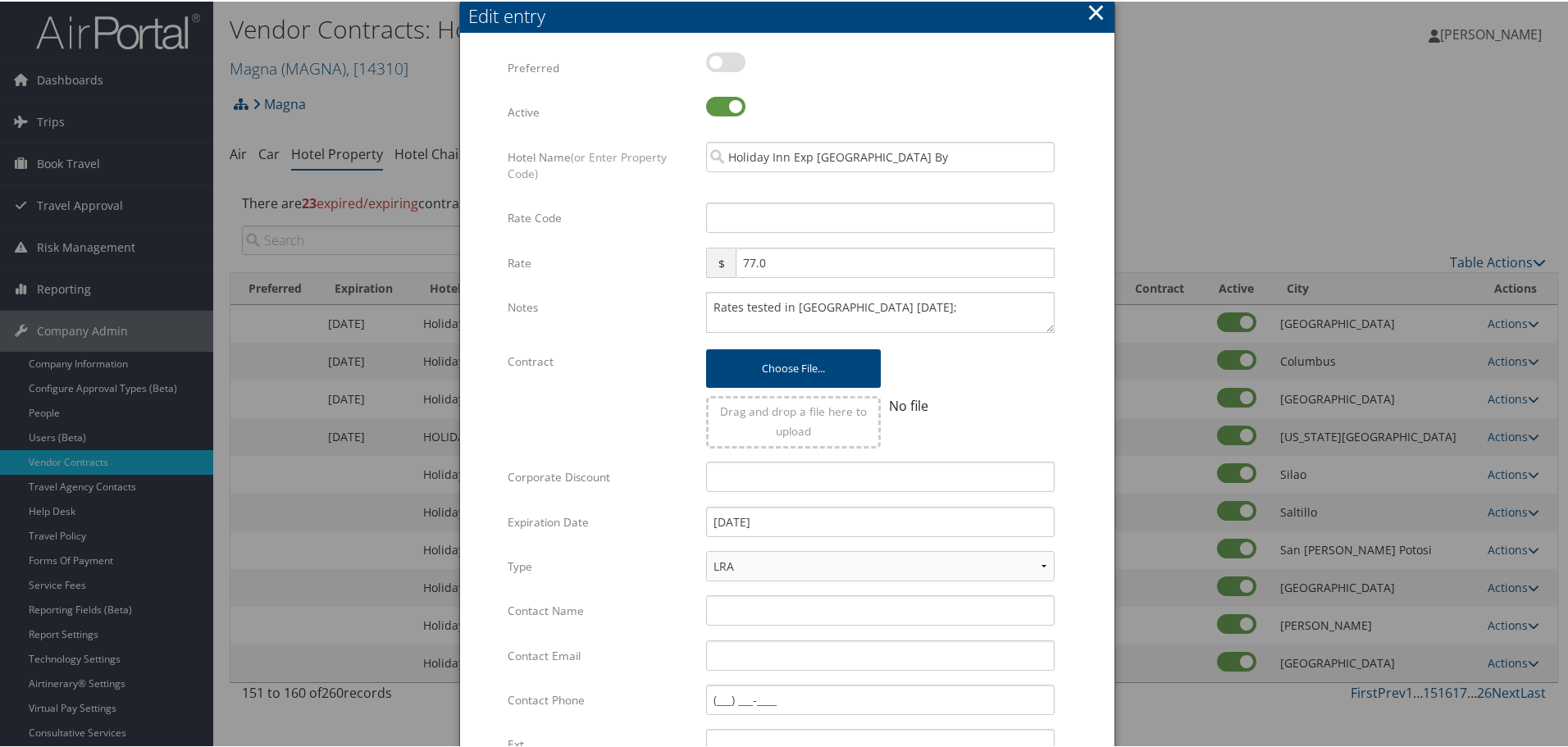
type input "SAB Prop ID - 060980"
click at [768, 220] on input "Rate Code" at bounding box center [880, 216] width 349 height 30
type input "M"
checkbox input "true"
type input "MNG"
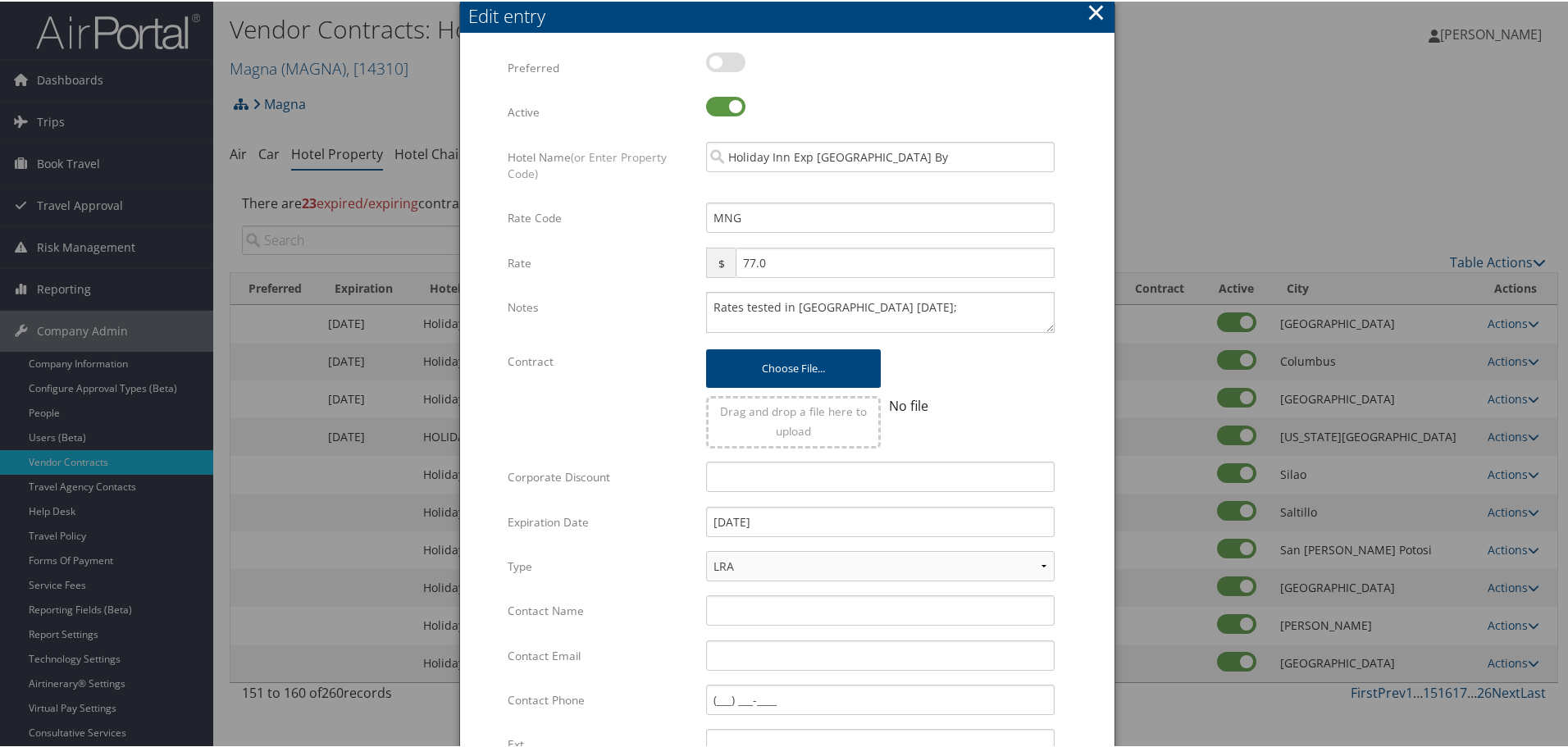
click at [1048, 398] on div "No file" at bounding box center [972, 404] width 166 height 20
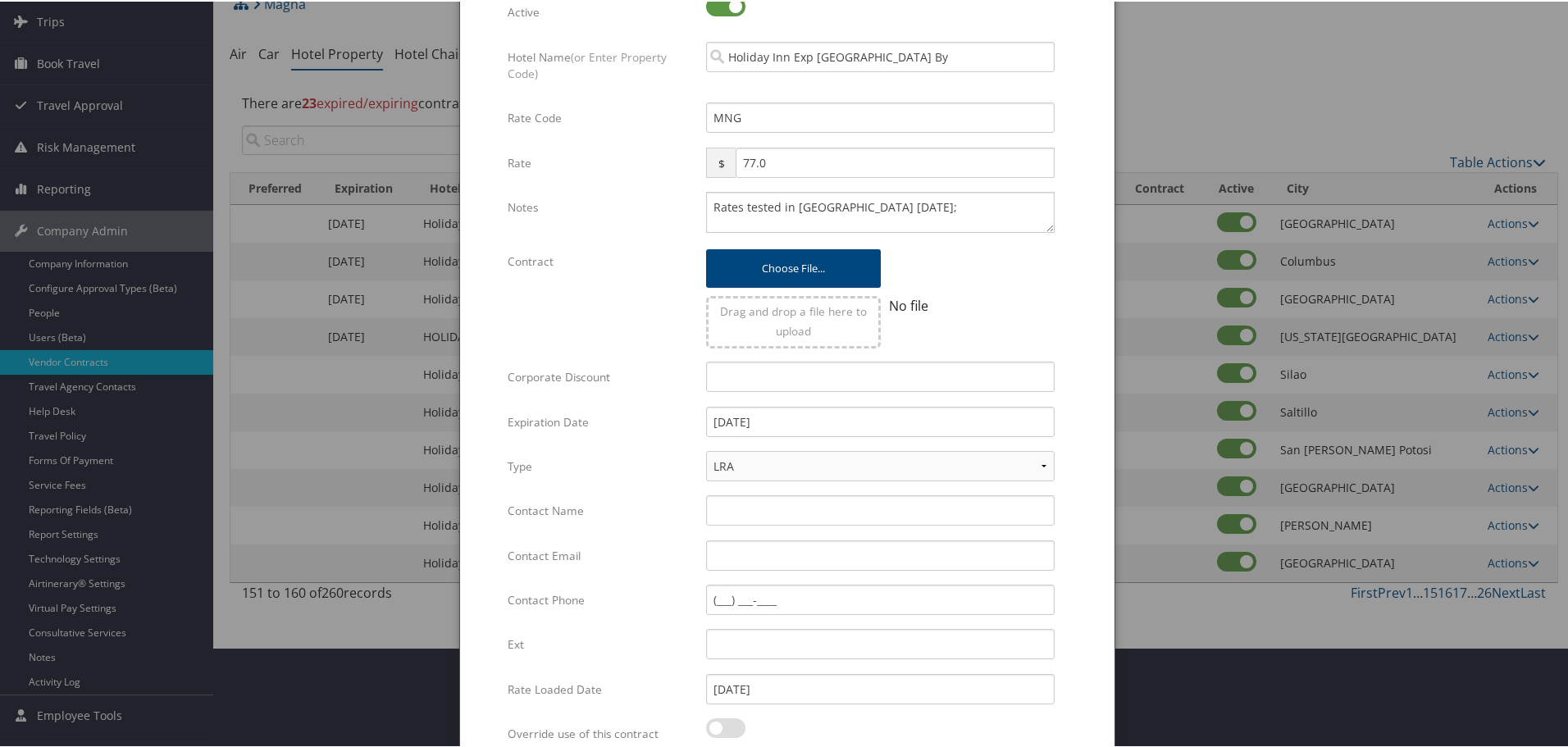
scroll to position [259, 0]
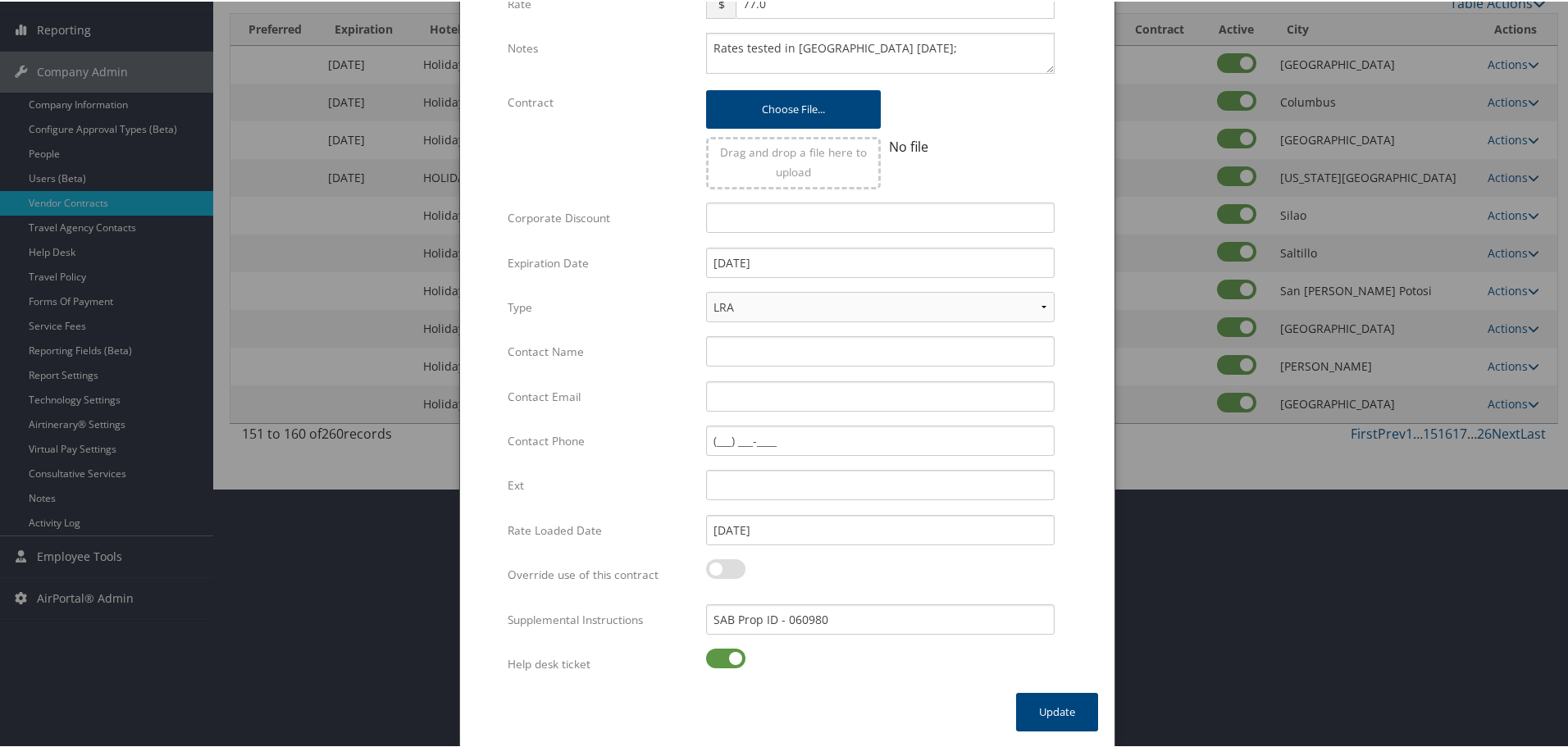
drag, startPoint x: 706, startPoint y: 659, endPoint x: 869, endPoint y: 680, distance: 164.3
click at [710, 659] on label at bounding box center [725, 657] width 39 height 20
click at [714, 659] on input "checkbox" at bounding box center [720, 660] width 11 height 11
checkbox input "false"
click at [1047, 702] on button "Update" at bounding box center [1057, 711] width 82 height 38
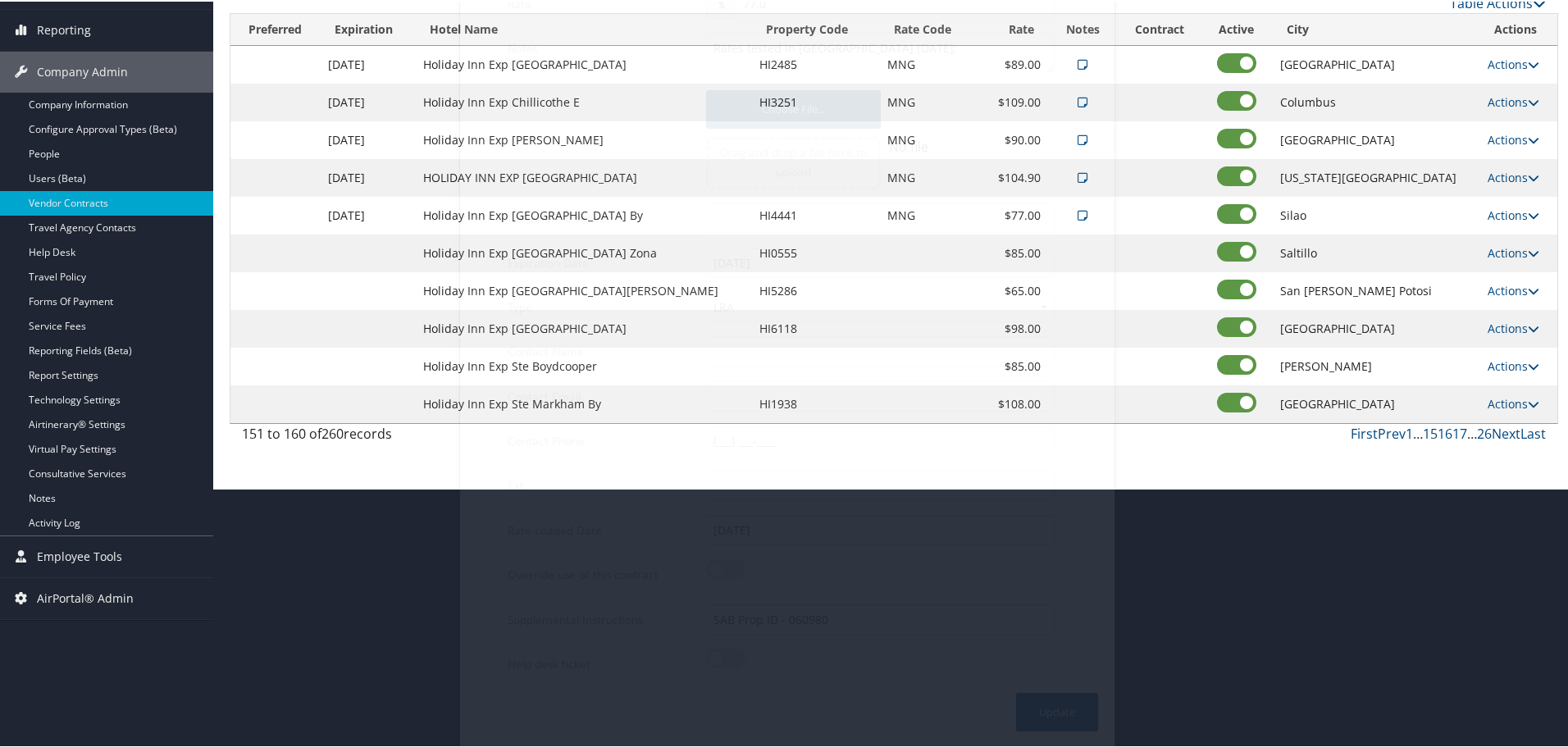
scroll to position [130, 0]
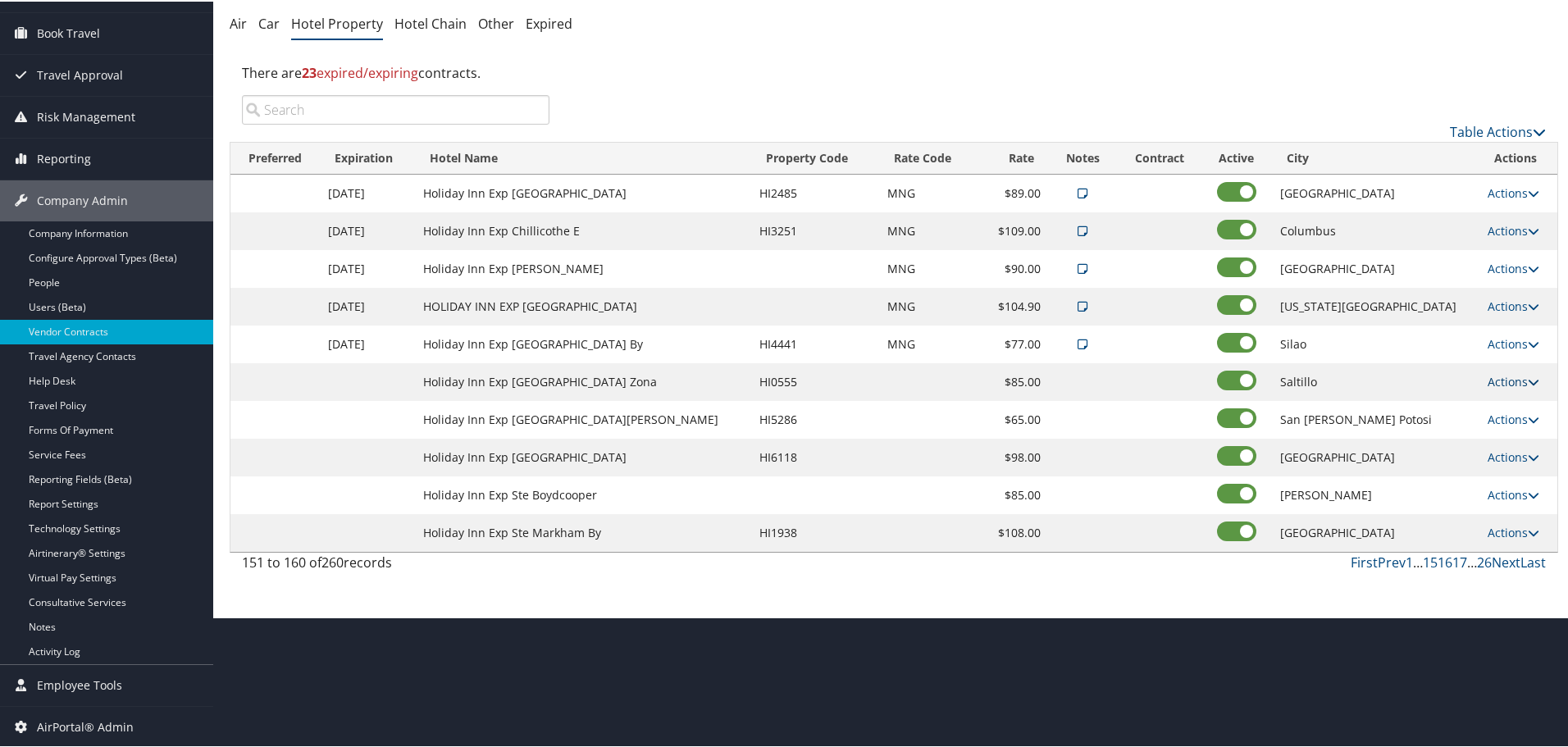
click at [1498, 382] on link "Actions" at bounding box center [1513, 380] width 52 height 15
click at [1509, 402] on link "Edit" at bounding box center [1502, 404] width 63 height 28
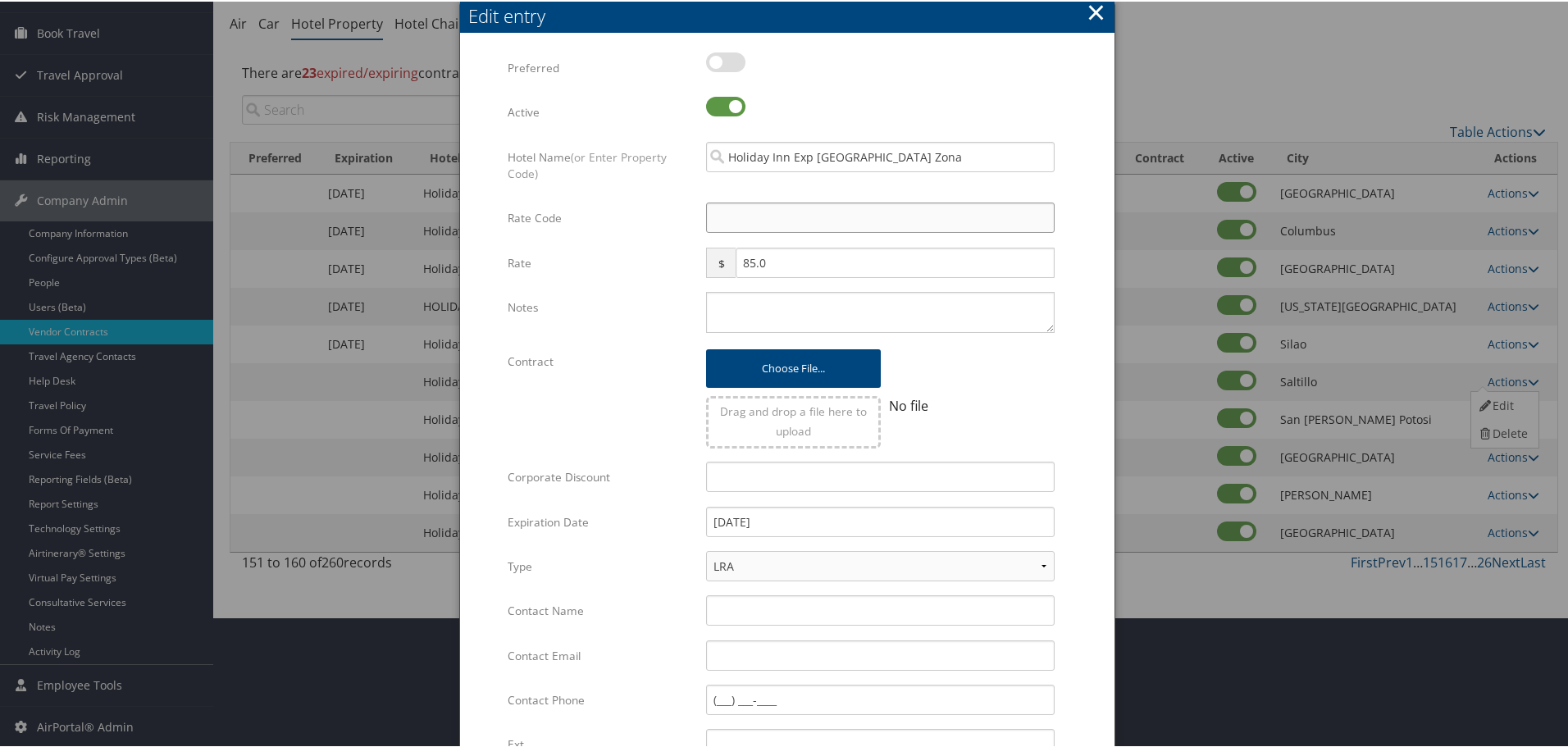
click at [799, 214] on input "Rate Code" at bounding box center [880, 216] width 349 height 30
type input "M"
checkbox input "true"
type input "MNG"
click at [775, 306] on textarea "Notes" at bounding box center [880, 311] width 349 height 41
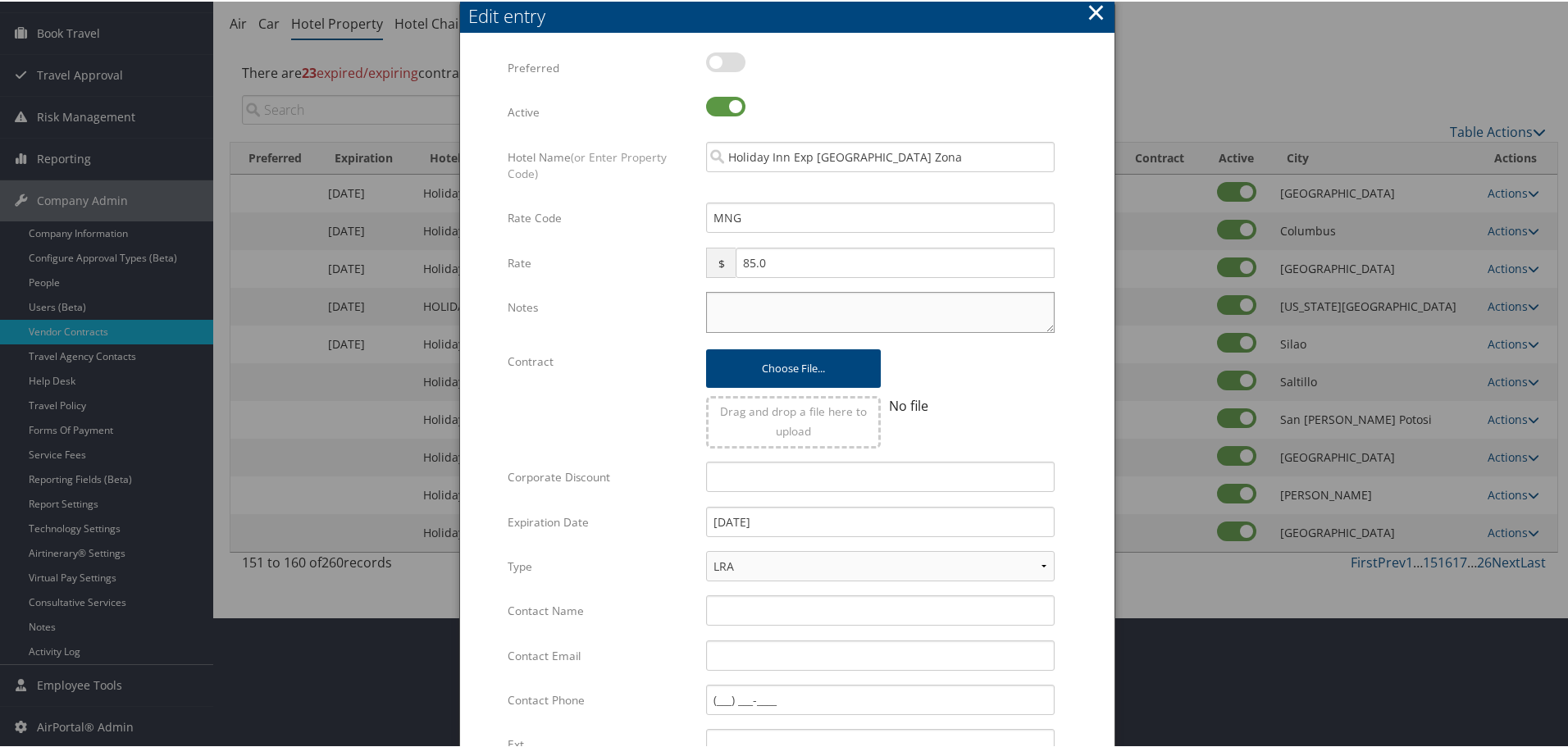
paste textarea "Rates tested in [GEOGRAPHIC_DATA] [DATE];"
type textarea "Rates tested in [GEOGRAPHIC_DATA] [DATE];"
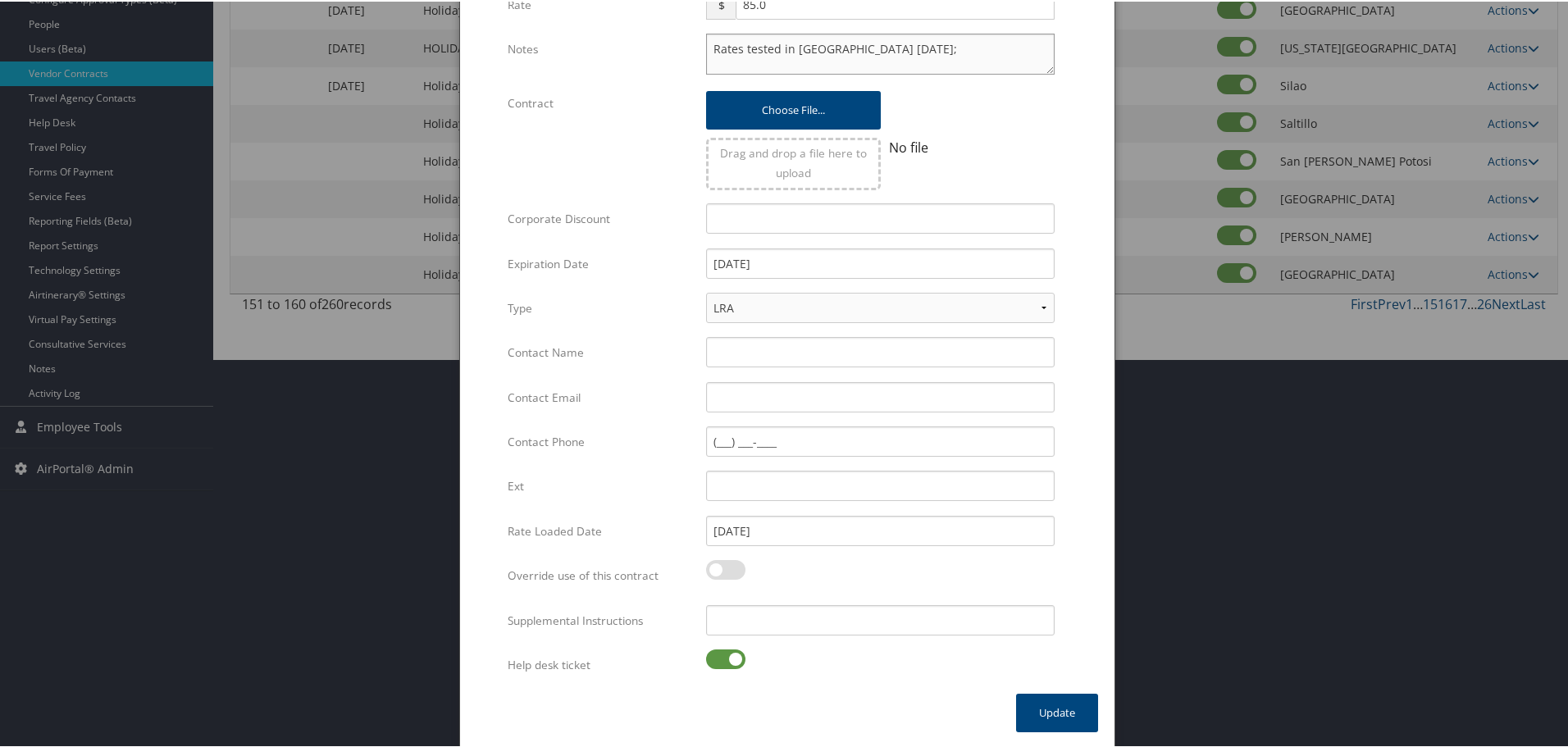
scroll to position [390, 0]
click at [743, 623] on input "Supplemental Instructions" at bounding box center [880, 618] width 349 height 30
paste input "SAB Prop ID -"
paste input "086228"
type input "SAB Prop ID - 086228"
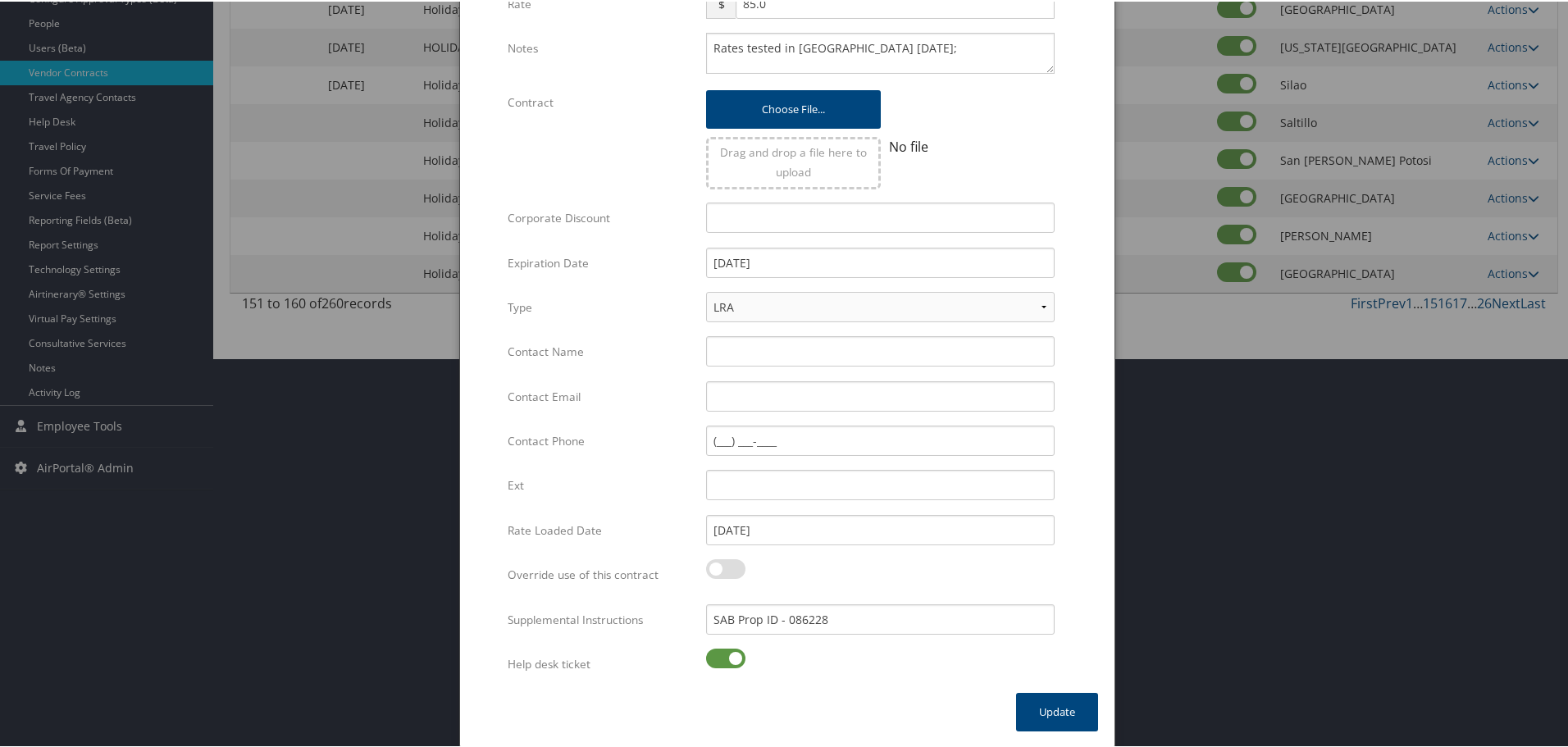
click at [725, 653] on label at bounding box center [725, 657] width 39 height 20
click at [725, 654] on input "checkbox" at bounding box center [720, 660] width 11 height 11
checkbox input "false"
click at [1061, 712] on button "Update" at bounding box center [1057, 711] width 82 height 38
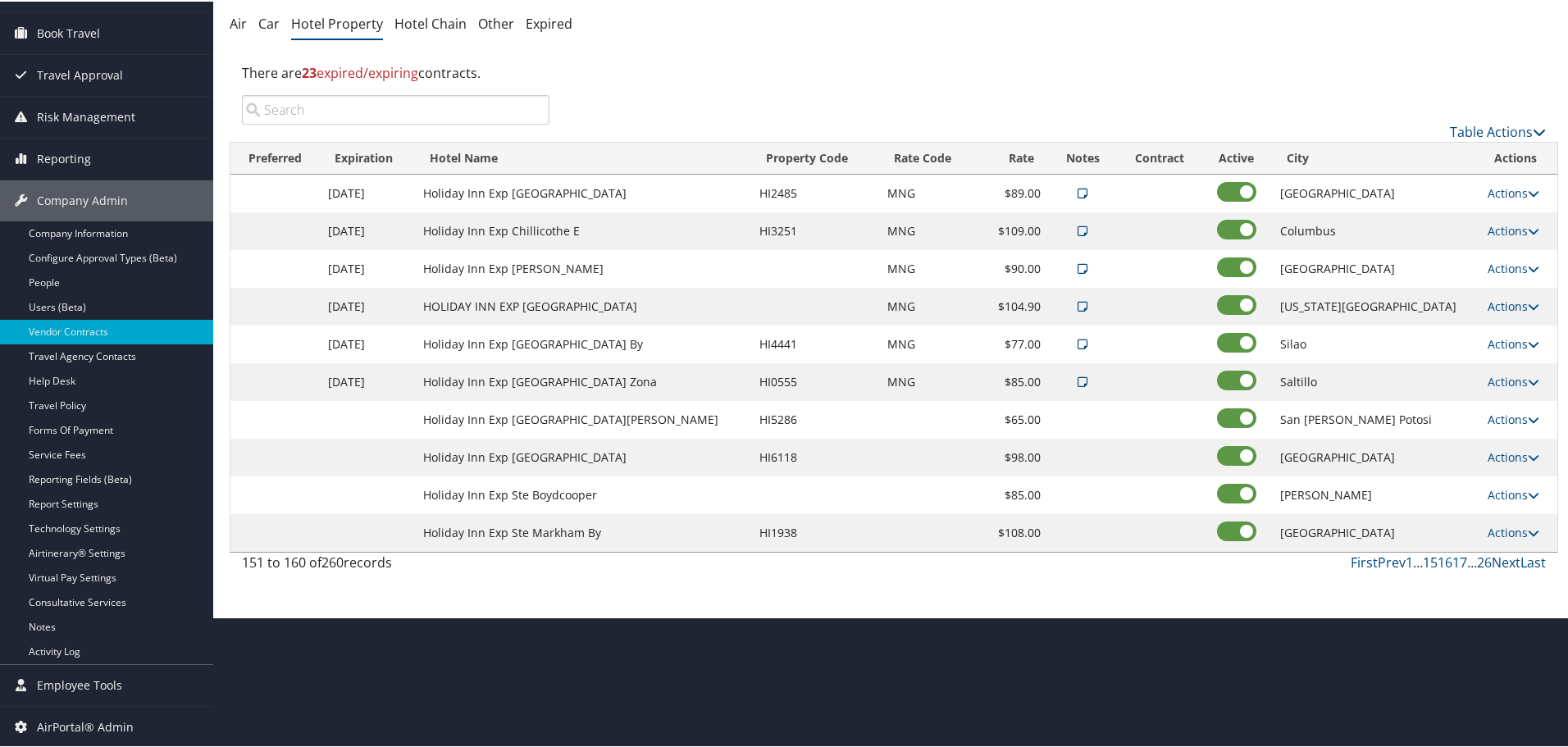
scroll to position [130, 0]
click at [1508, 415] on link "Actions" at bounding box center [1513, 417] width 52 height 15
click at [1506, 445] on link "Edit" at bounding box center [1502, 442] width 63 height 28
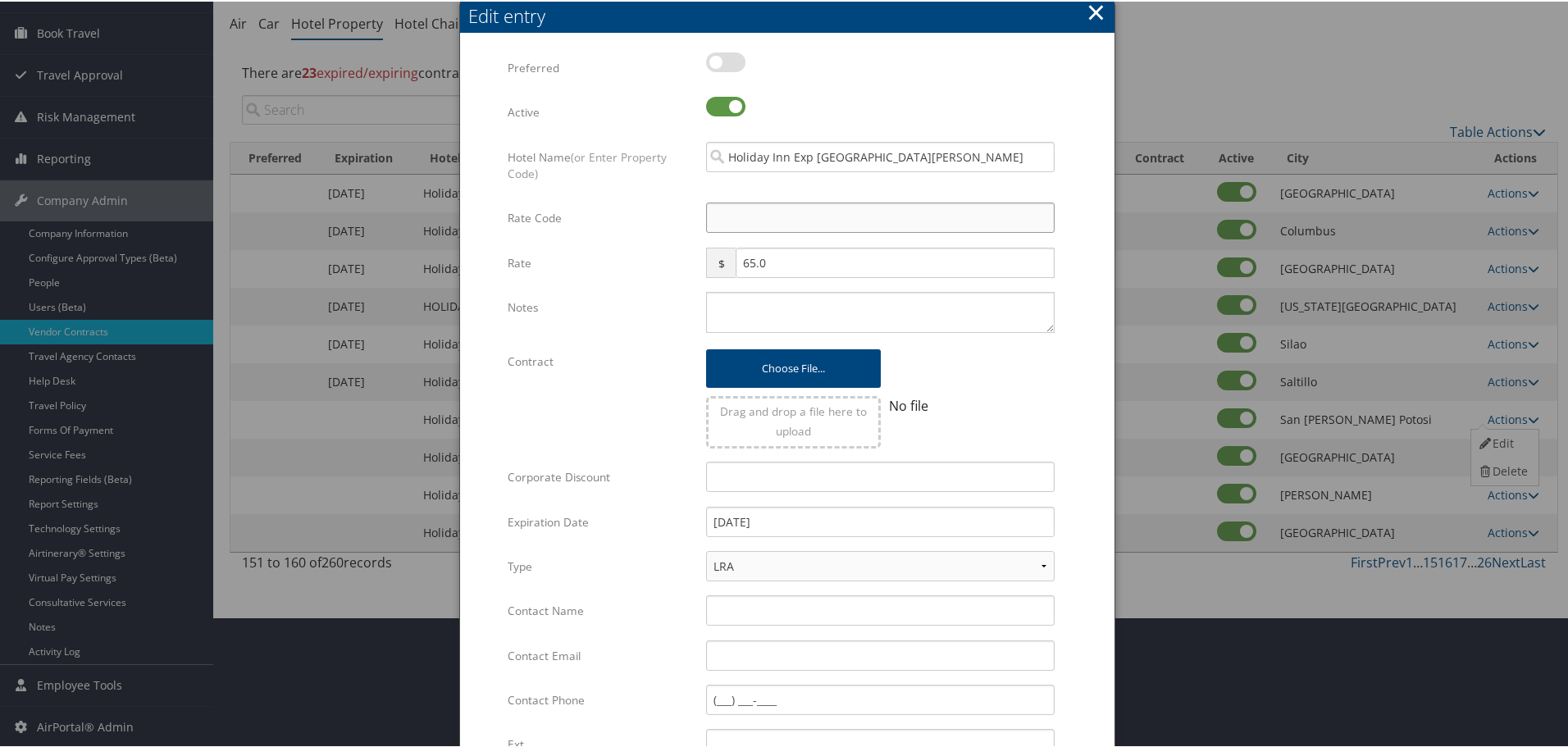
click at [732, 222] on input "Rate Code" at bounding box center [880, 216] width 349 height 30
type input "M"
checkbox input "true"
type input "MNG"
click at [773, 312] on textarea "Notes" at bounding box center [880, 311] width 349 height 41
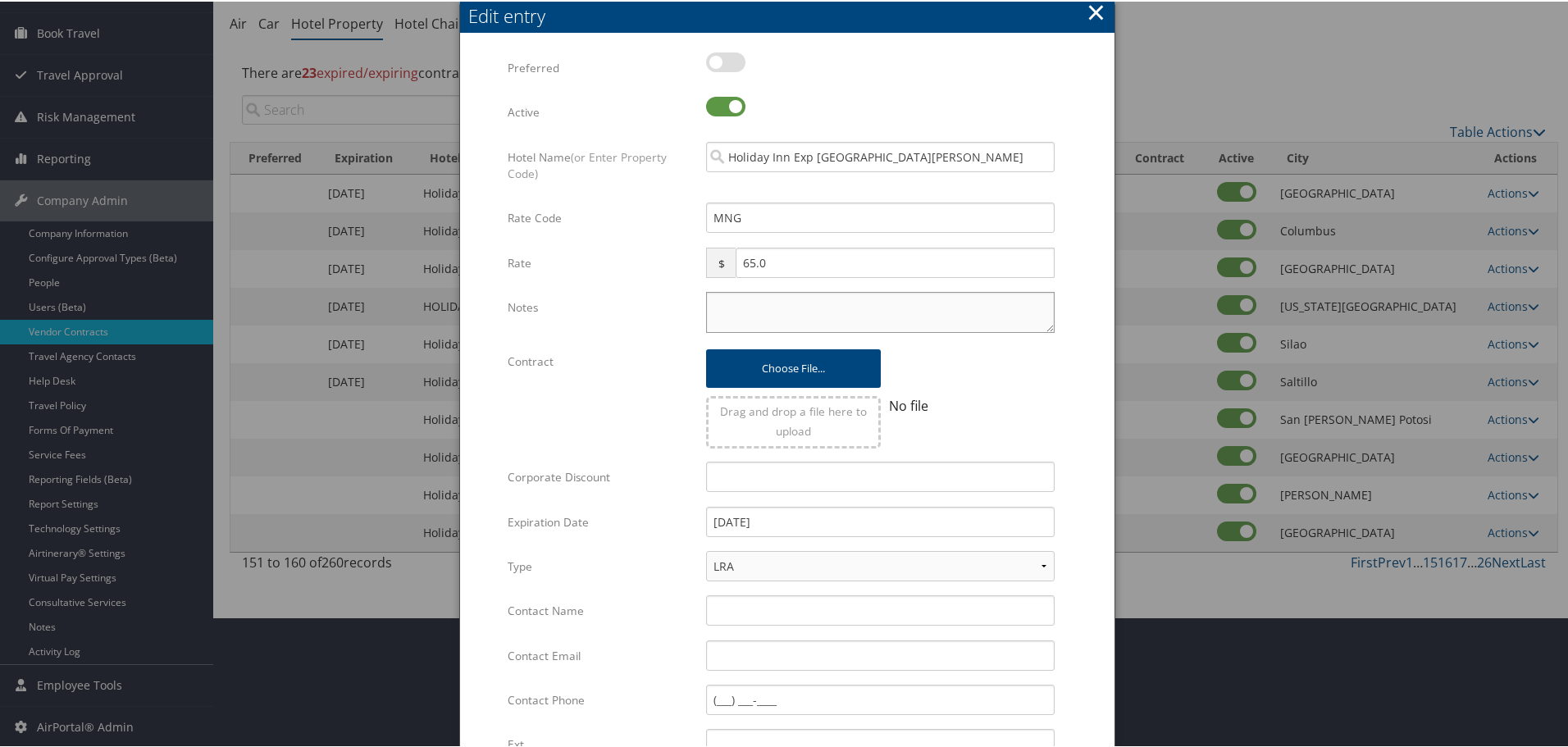
paste textarea "Rates tested in [GEOGRAPHIC_DATA] [DATE];"
type textarea "Rates tested in [GEOGRAPHIC_DATA] [DATE];"
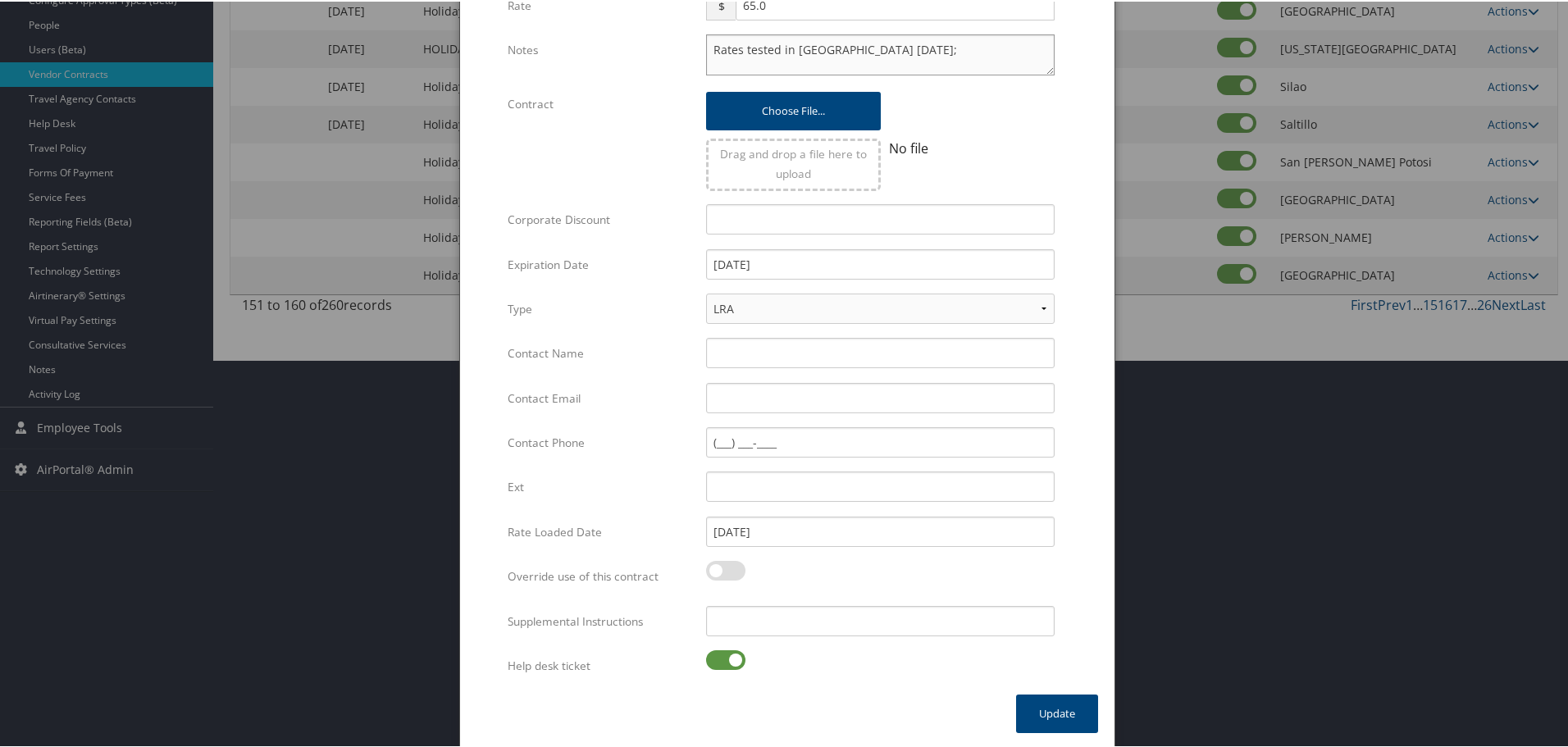
scroll to position [390, 0]
click at [790, 616] on input "Supplemental Instructions" at bounding box center [880, 618] width 349 height 30
paste input "SAB Prop ID -"
paste input "049140"
type input "SAB Prop ID - 049140"
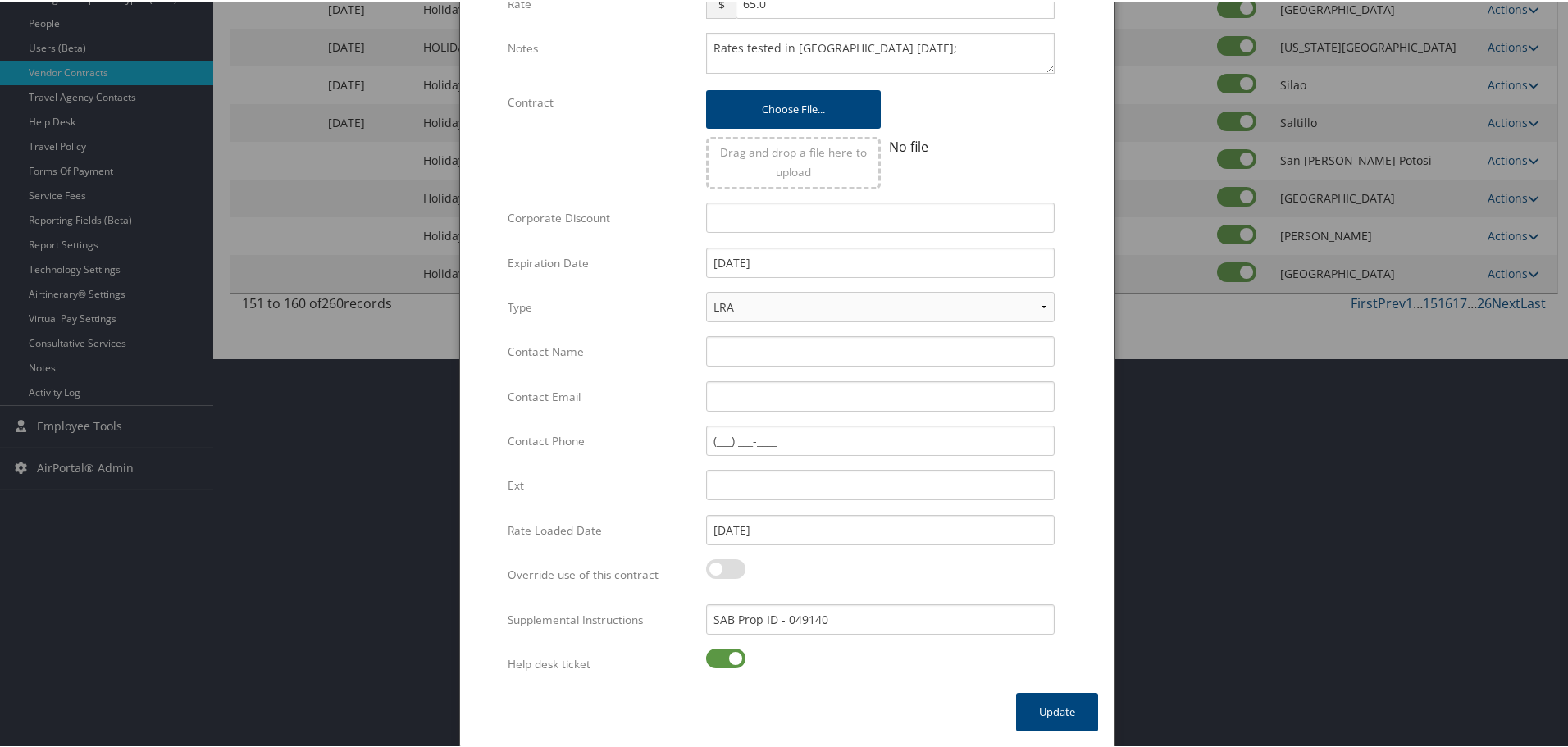
click at [731, 655] on label at bounding box center [725, 657] width 39 height 20
click at [725, 655] on input "checkbox" at bounding box center [720, 660] width 11 height 11
checkbox input "false"
click at [1063, 706] on button "Update" at bounding box center [1057, 711] width 82 height 38
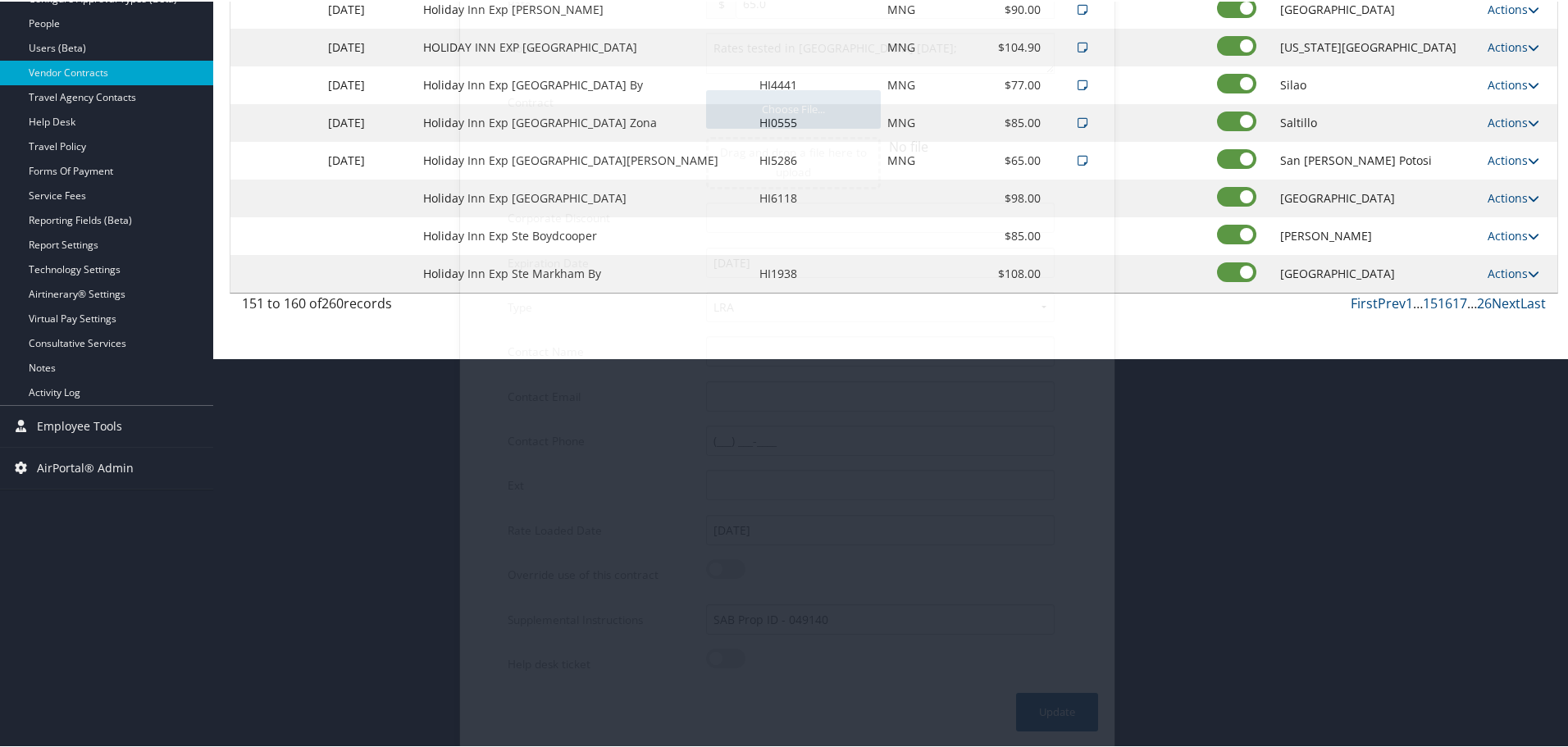
scroll to position [130, 0]
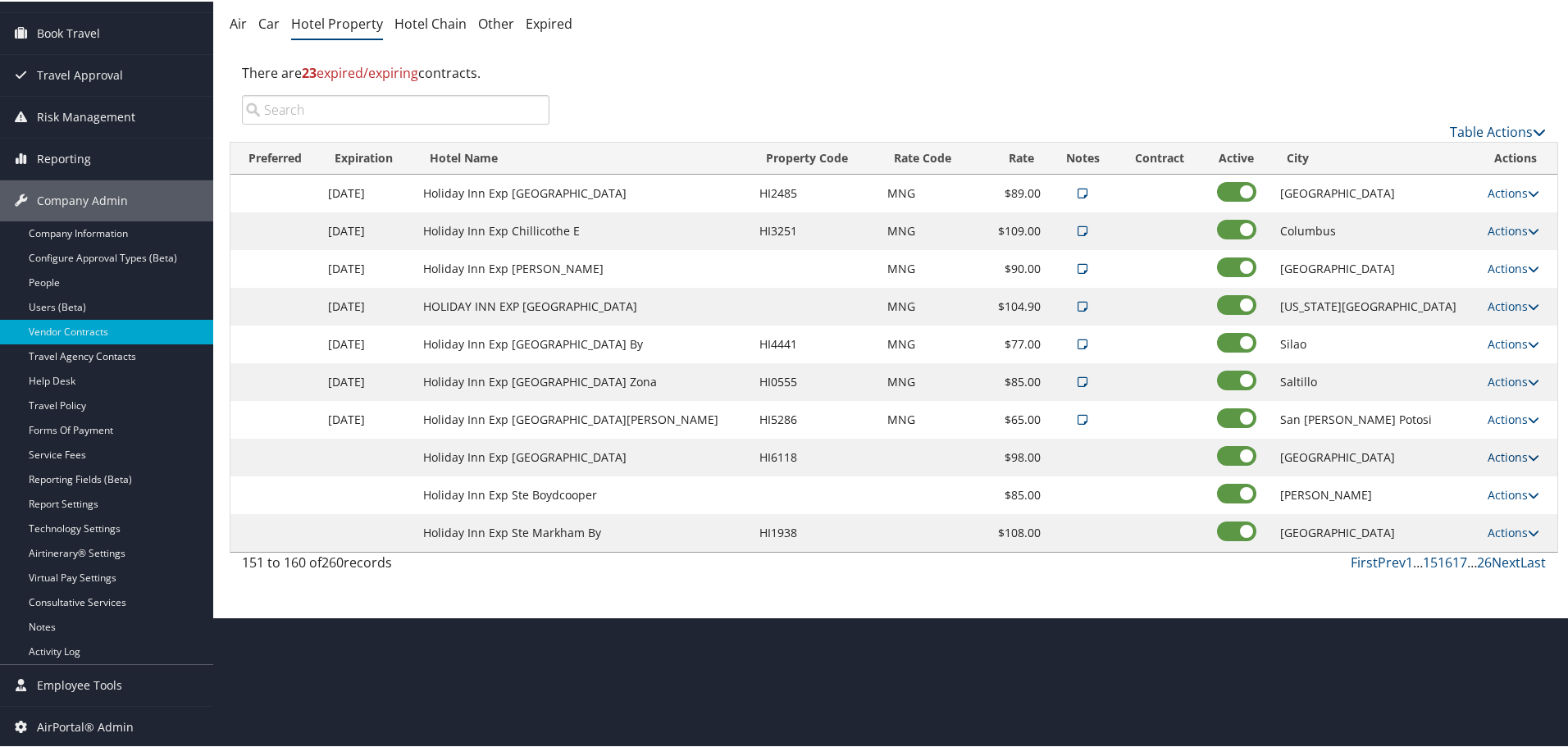
click at [1494, 448] on link "Actions" at bounding box center [1513, 455] width 52 height 15
click at [1520, 480] on link "Edit" at bounding box center [1502, 479] width 63 height 28
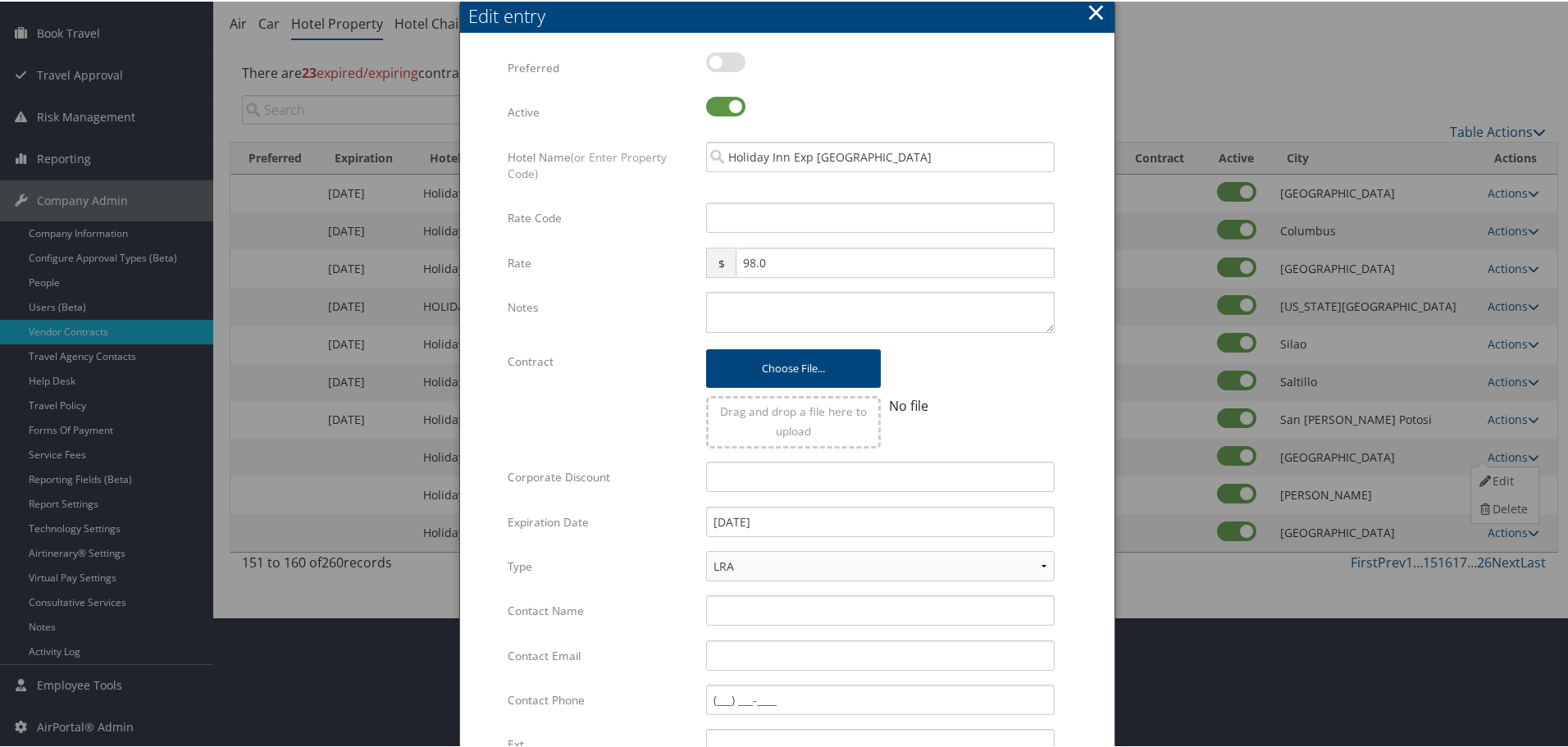
click at [764, 232] on div "Multiple values The selected items contain different values for this input. To …" at bounding box center [881, 223] width 374 height 44
click at [764, 215] on input "Rate Code" at bounding box center [880, 216] width 349 height 30
type input "M"
checkbox input "true"
type input "MNG"
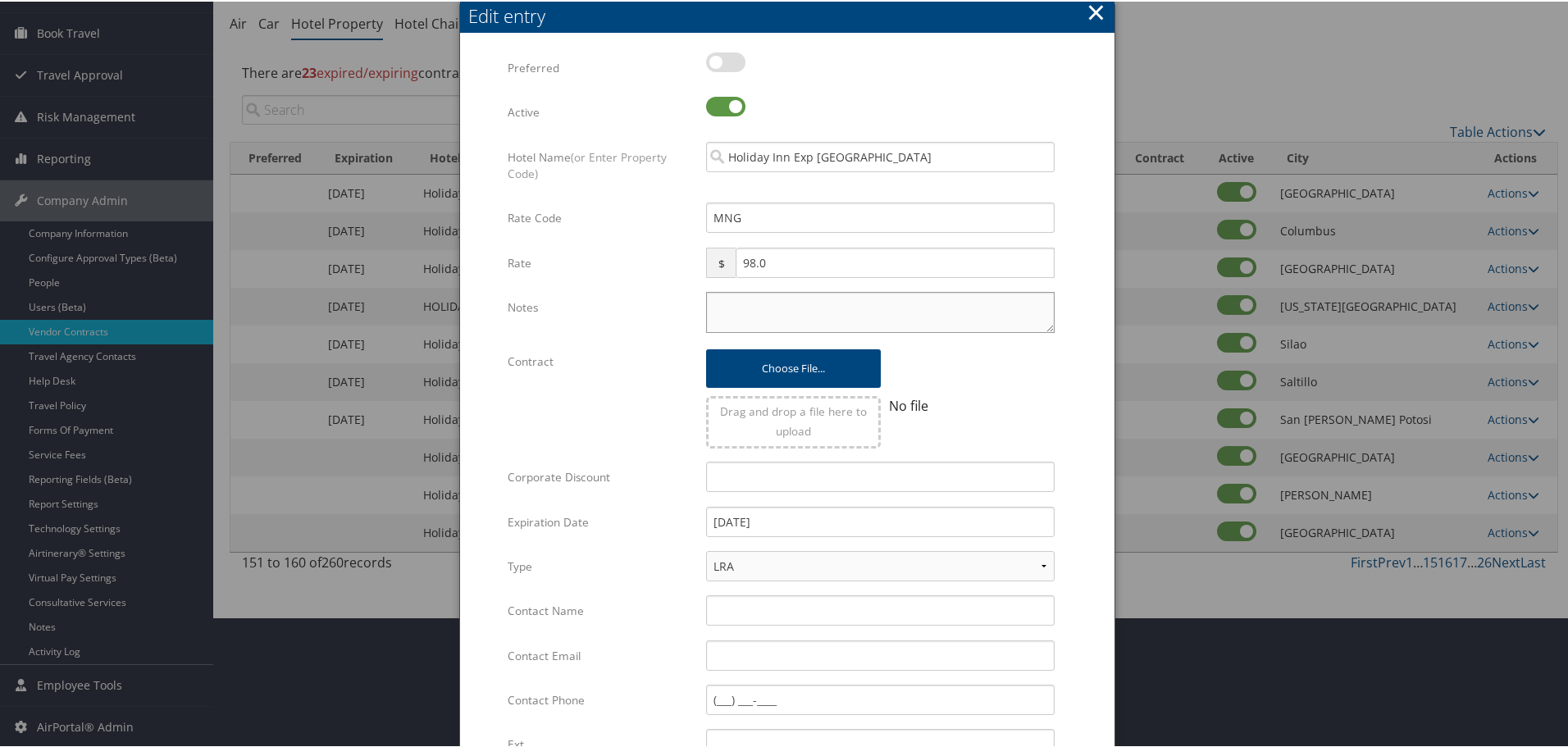
click at [777, 302] on textarea "Notes" at bounding box center [880, 311] width 349 height 41
paste textarea "Rates tested in [GEOGRAPHIC_DATA] [DATE];"
type textarea "Rates tested in [GEOGRAPHIC_DATA] [DATE];"
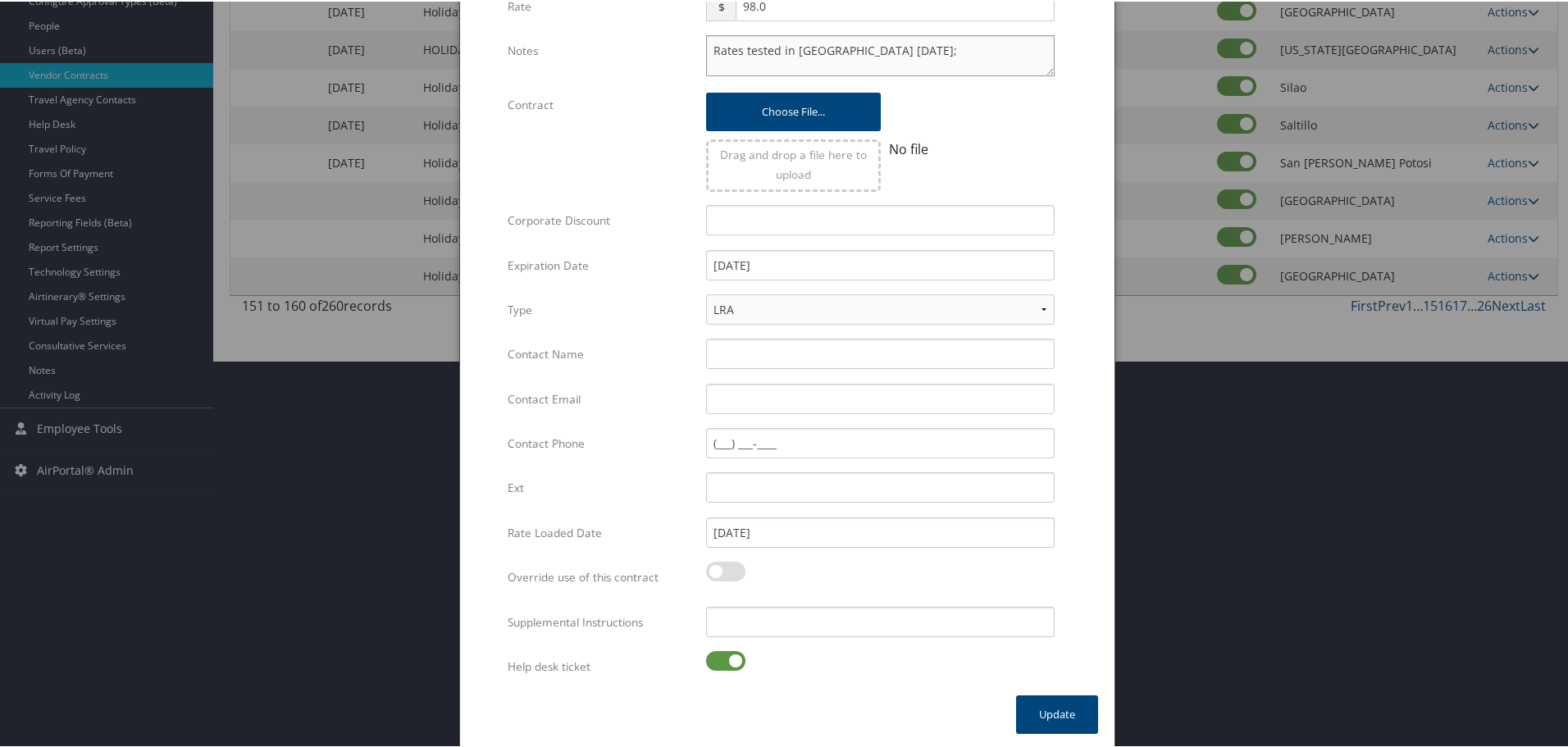
scroll to position [390, 0]
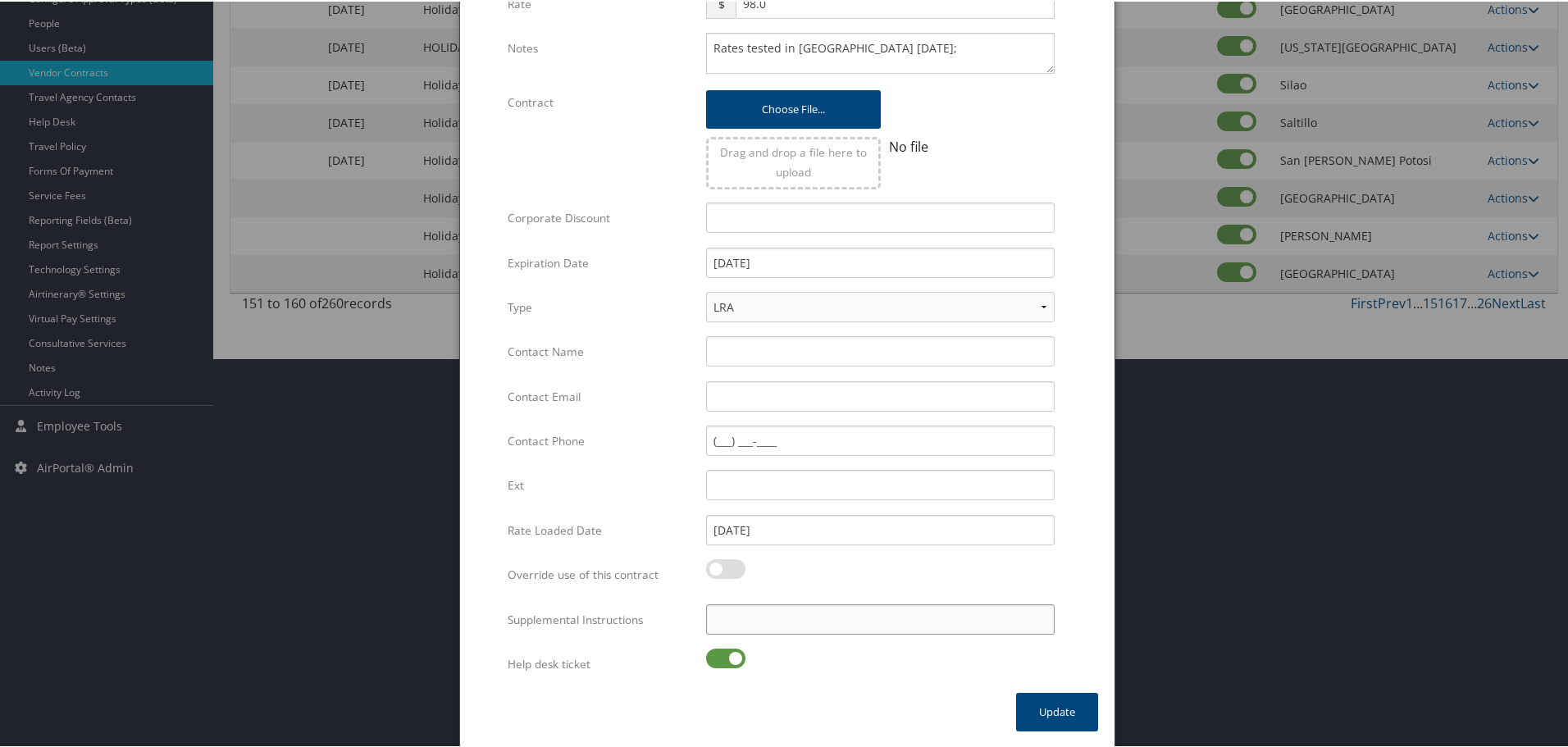
click at [784, 626] on input "Supplemental Instructions" at bounding box center [880, 618] width 349 height 30
paste input "SAB Prop ID -"
paste input "068312"
type input "SAB Prop ID - 068312"
click at [706, 660] on label at bounding box center [725, 657] width 39 height 20
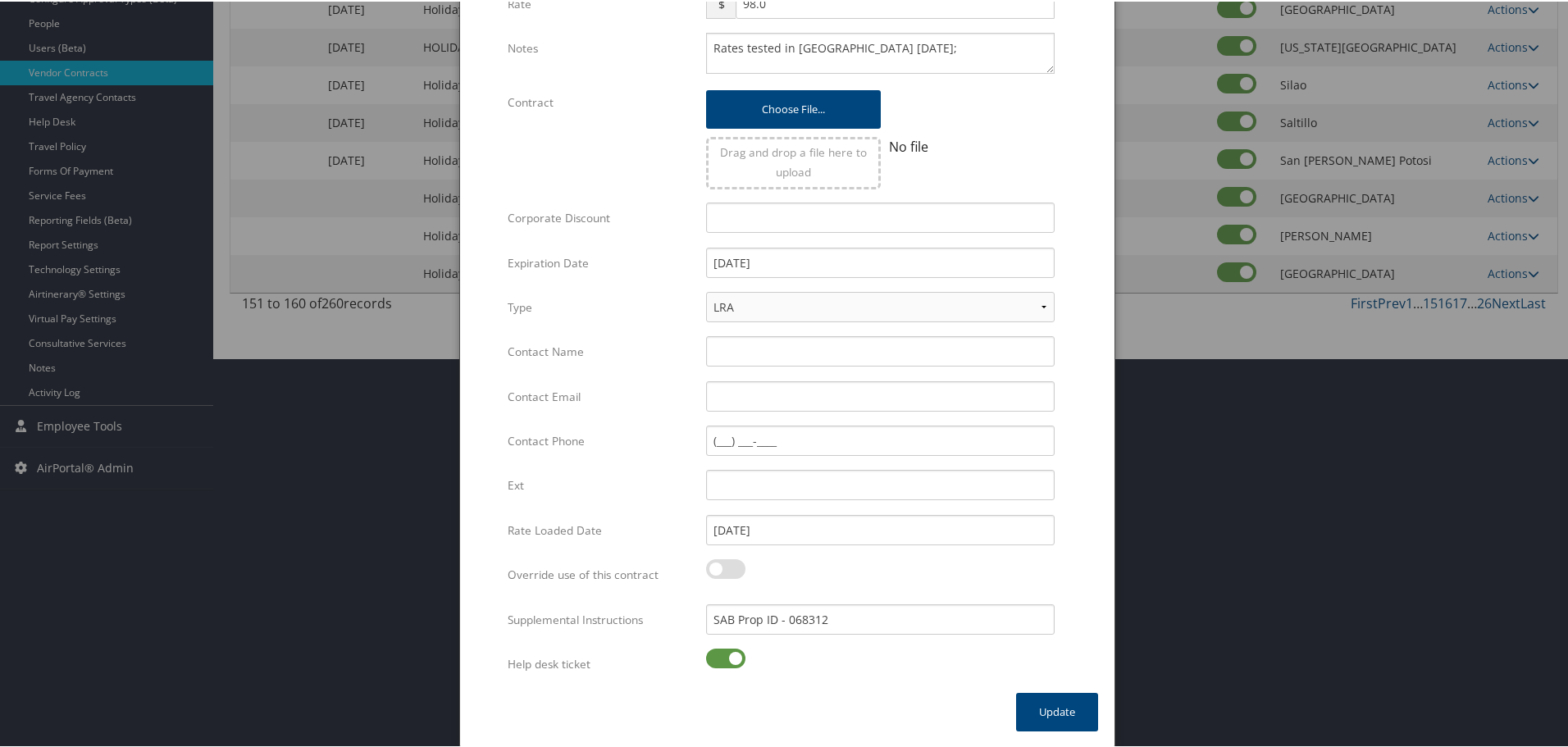
click at [714, 660] on input "checkbox" at bounding box center [720, 660] width 11 height 11
checkbox input "false"
click at [1039, 697] on button "Update" at bounding box center [1057, 711] width 82 height 38
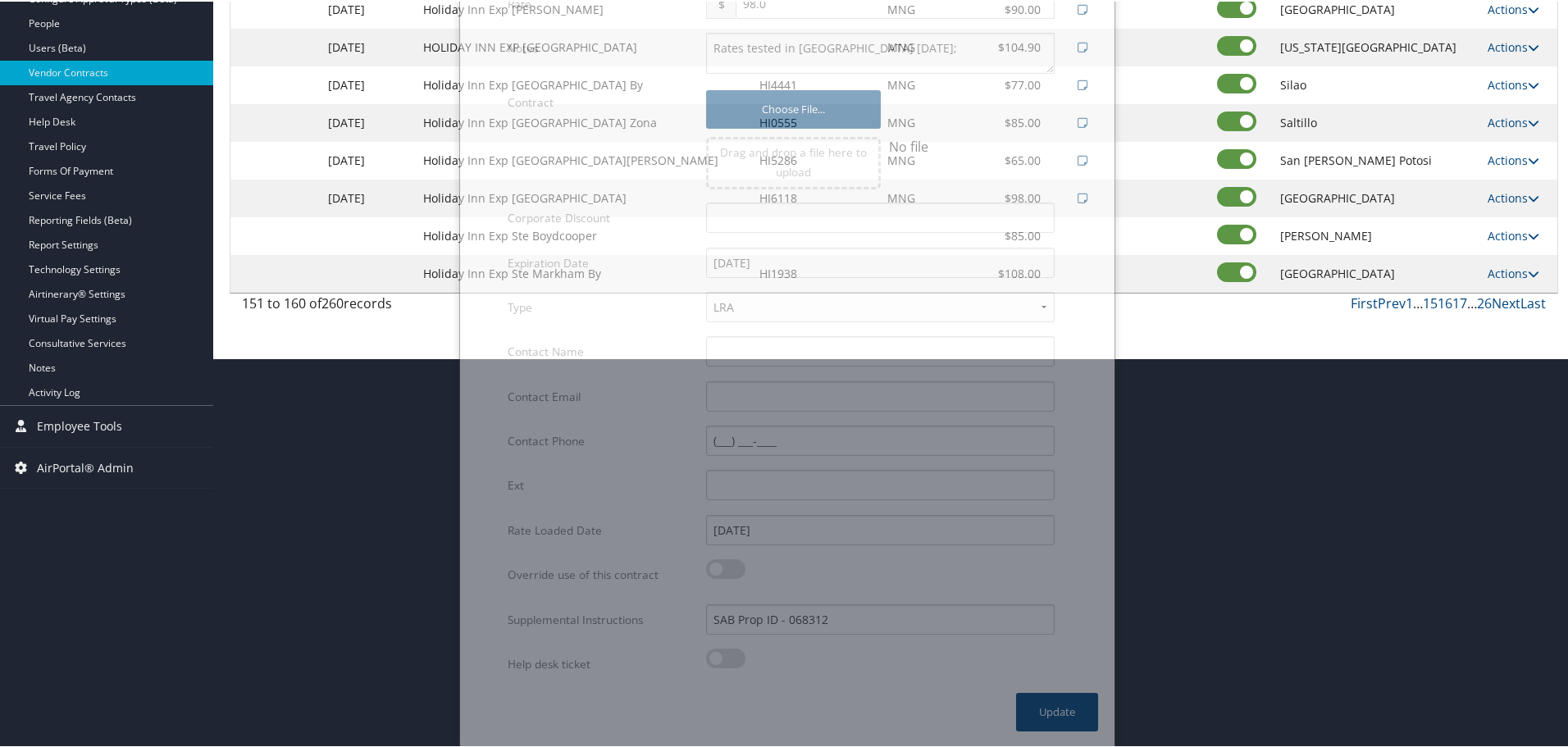
scroll to position [130, 0]
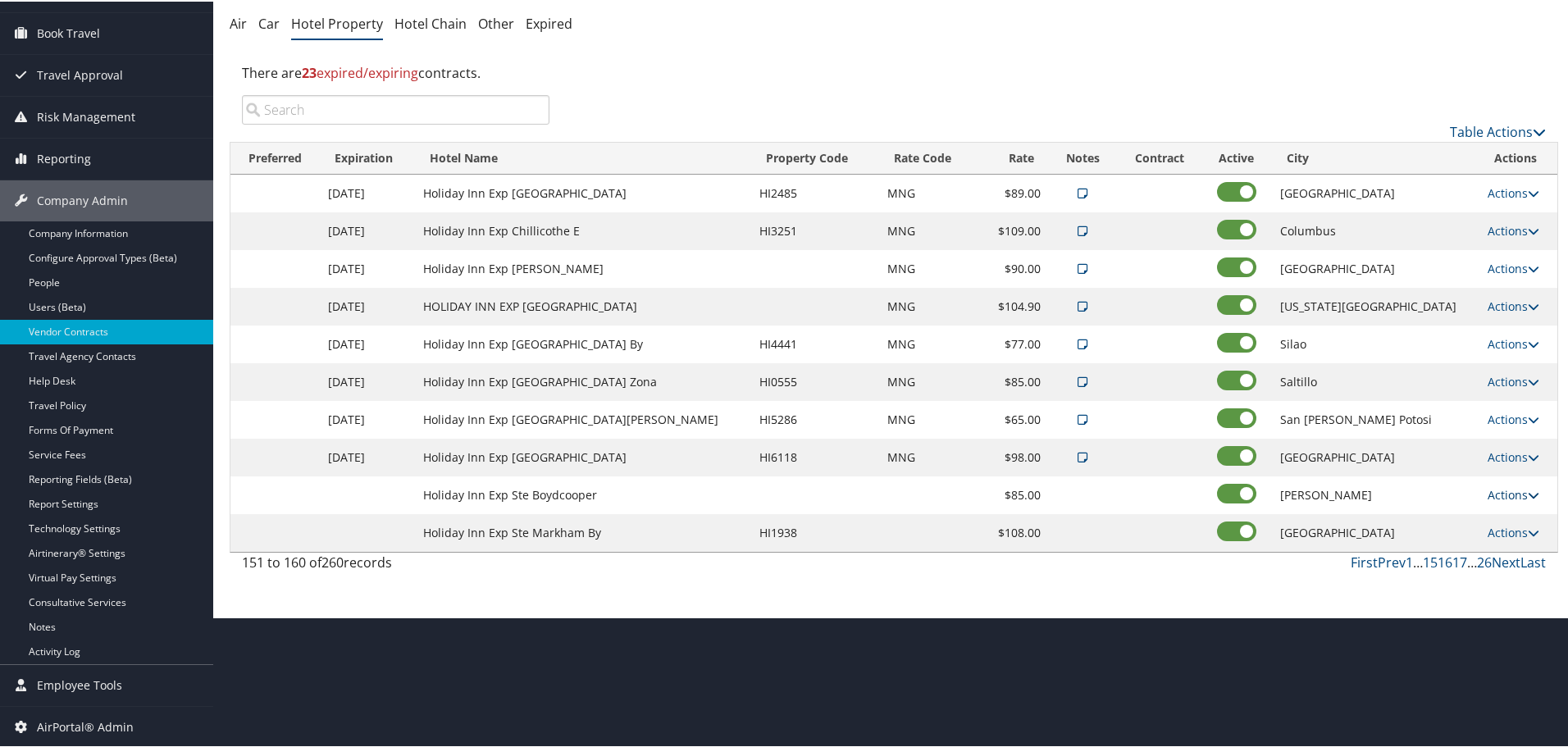
click at [1491, 486] on link "Actions" at bounding box center [1513, 493] width 52 height 15
click at [1507, 513] on link "Edit" at bounding box center [1502, 517] width 63 height 28
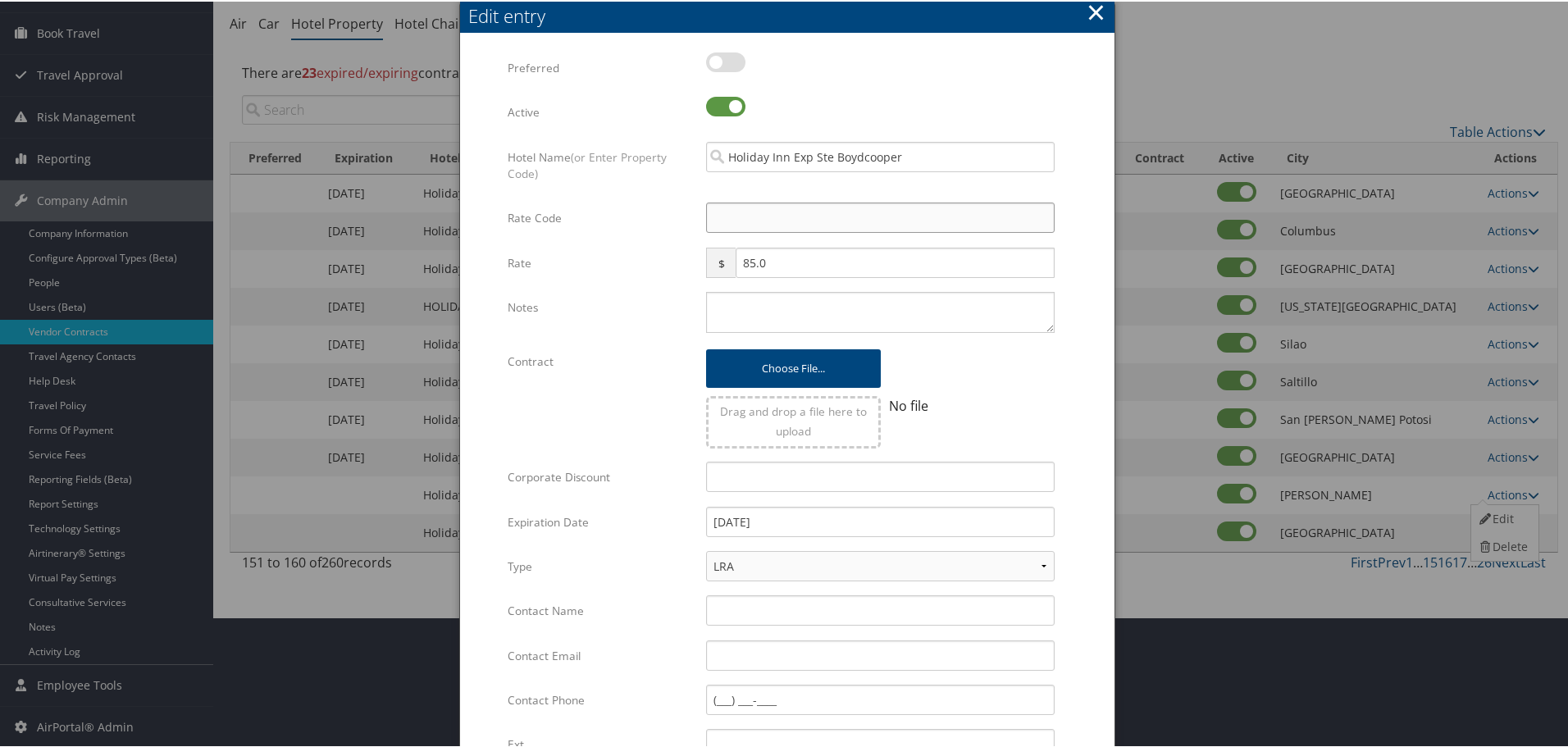
click at [728, 218] on input "Rate Code" at bounding box center [880, 216] width 349 height 30
type input "M"
checkbox input "true"
type input "MNG"
click at [768, 321] on textarea "Notes" at bounding box center [880, 311] width 349 height 41
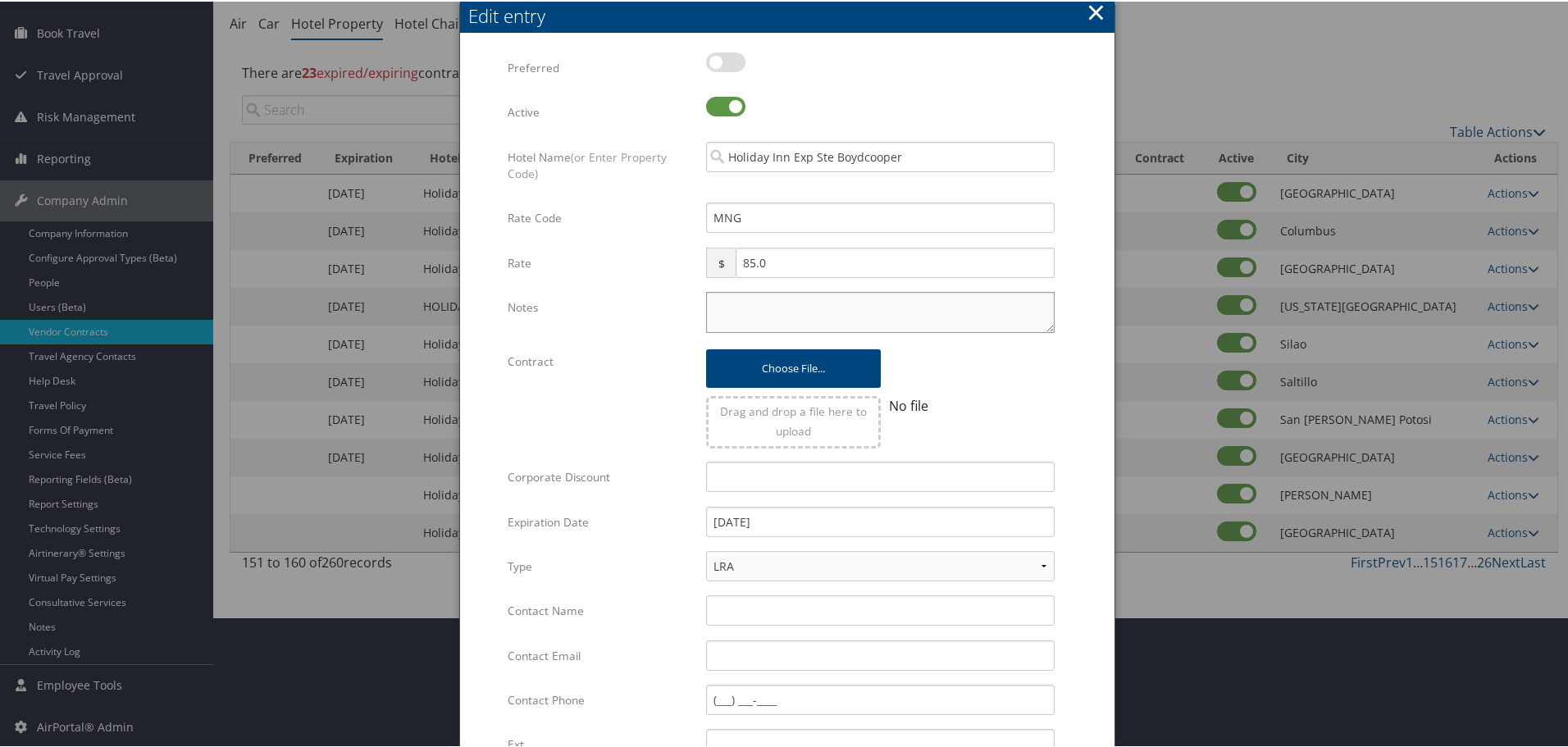
paste textarea "Rates tested in [GEOGRAPHIC_DATA] [DATE];"
type textarea "Rates tested in [GEOGRAPHIC_DATA] [DATE];"
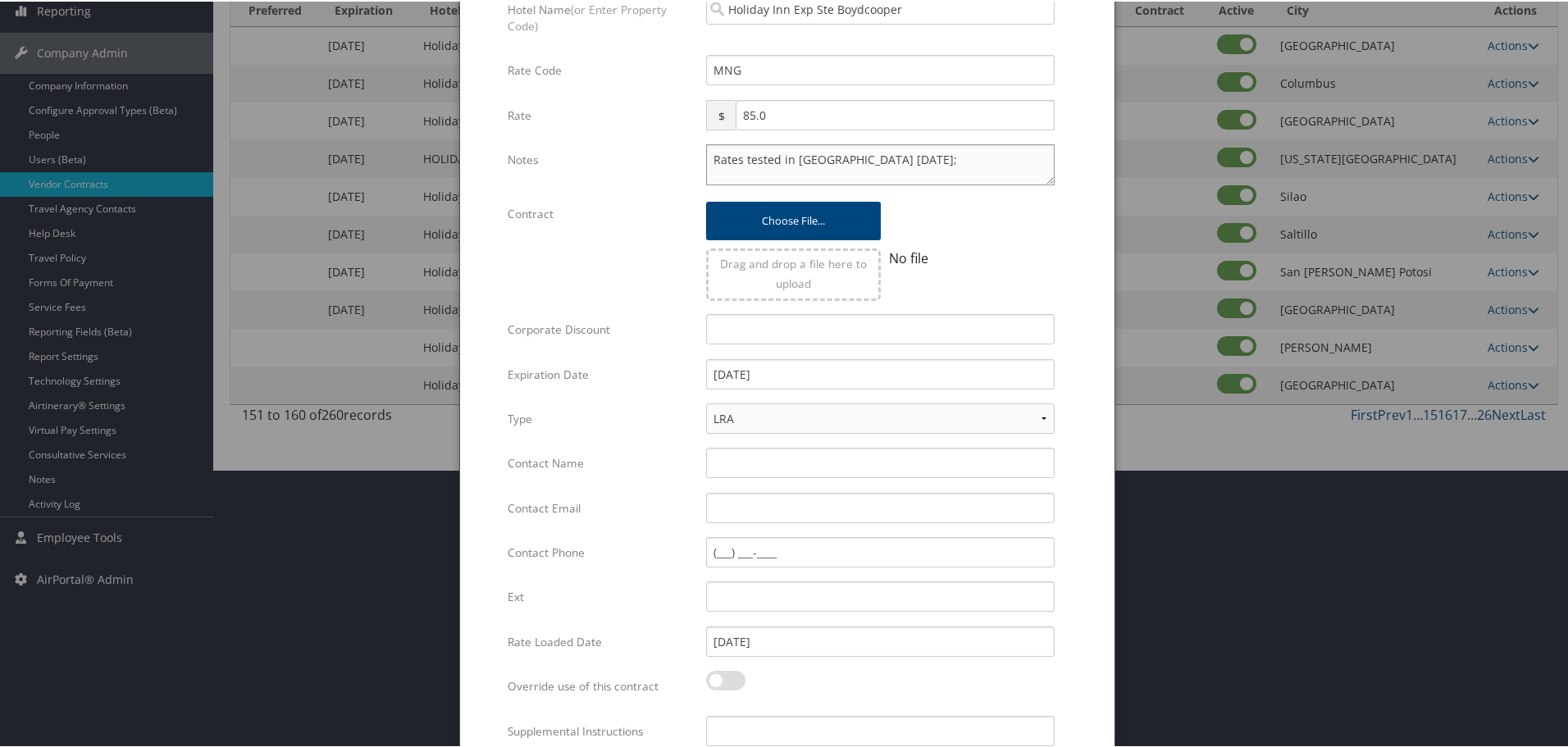
scroll to position [390, 0]
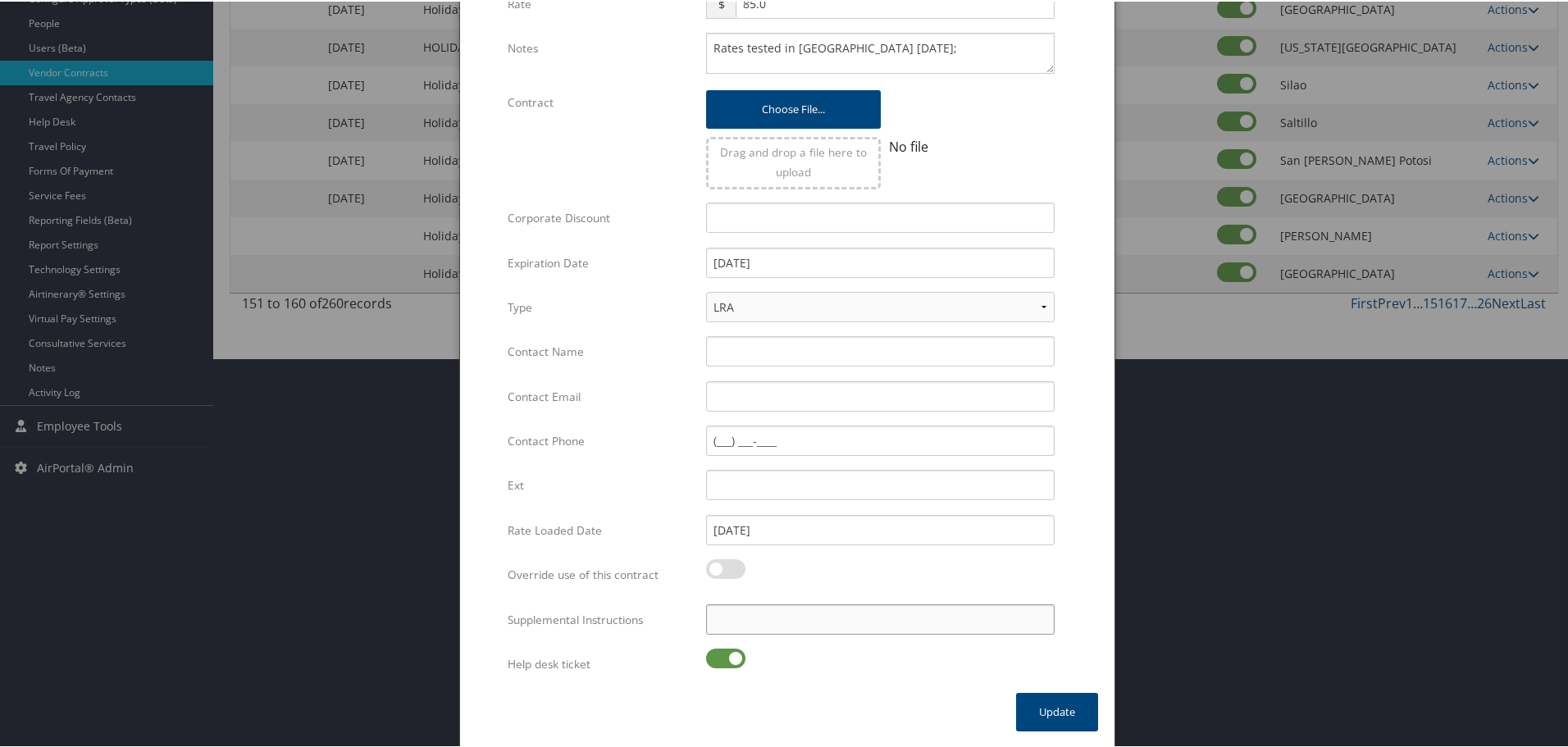
click at [768, 622] on input "Supplemental Instructions" at bounding box center [880, 618] width 349 height 30
paste input "SAB Prop ID -"
paste input "043445"
type input "SAB Prop ID - 043445"
click at [723, 661] on label at bounding box center [725, 657] width 39 height 20
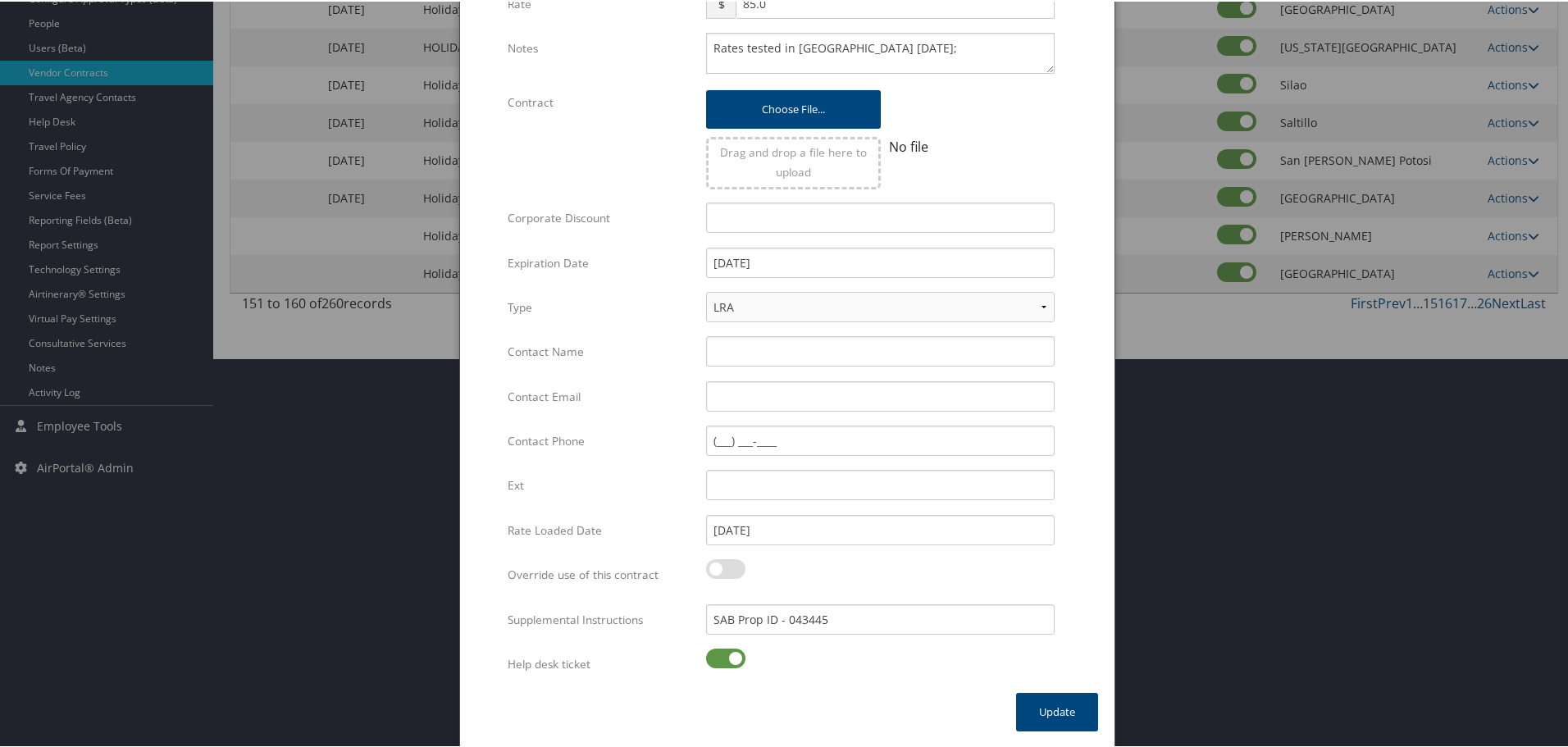
click at [723, 661] on input "checkbox" at bounding box center [720, 660] width 11 height 11
checkbox input "false"
click at [1064, 713] on button "Update" at bounding box center [1057, 711] width 82 height 38
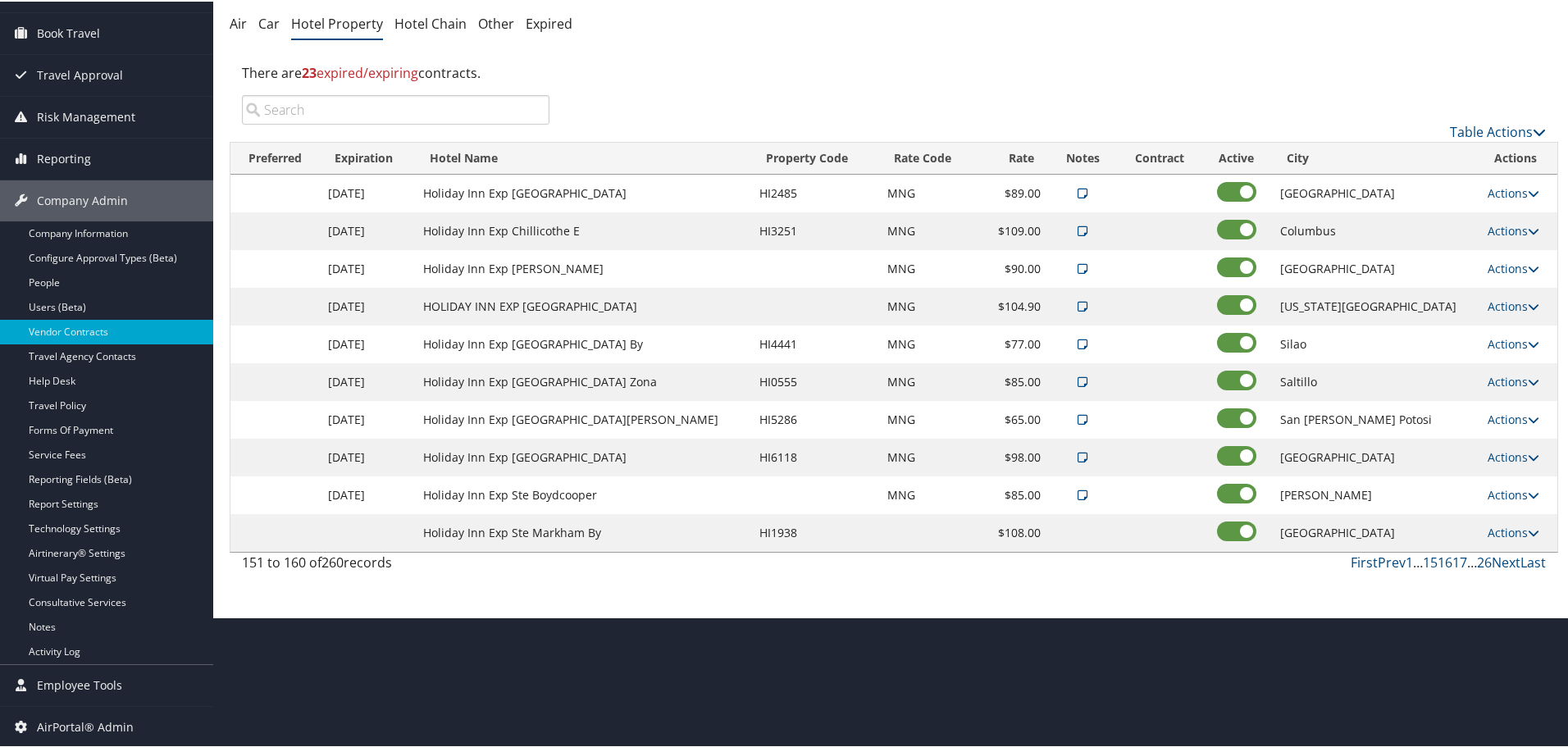
scroll to position [130, 0]
click at [1497, 527] on link "Actions" at bounding box center [1513, 530] width 52 height 15
click at [1512, 557] on link "Edit" at bounding box center [1502, 555] width 63 height 28
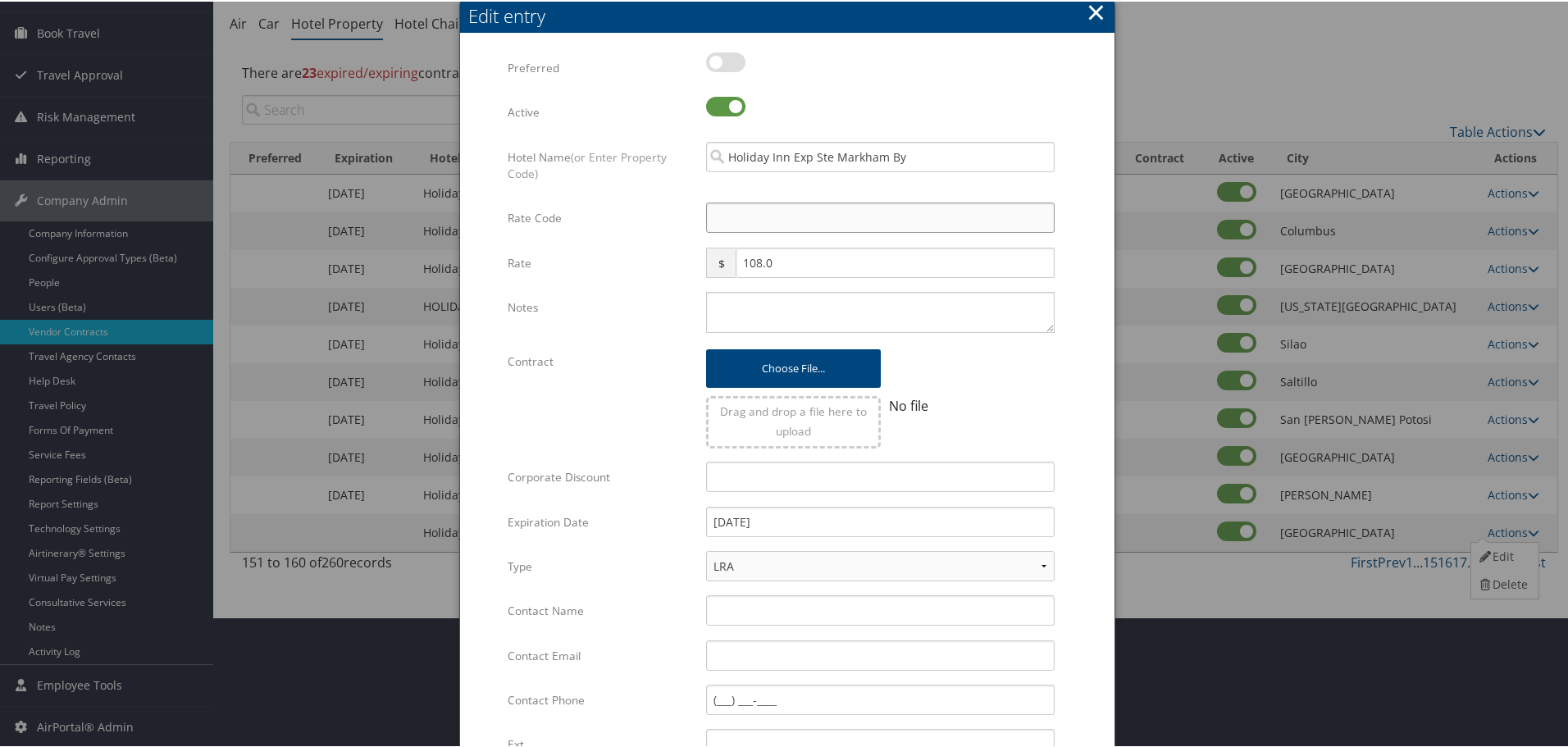
click at [751, 220] on input "Rate Code" at bounding box center [880, 216] width 349 height 30
type input "M"
checkbox input "true"
type input "MNG"
click at [743, 312] on textarea "Notes" at bounding box center [880, 311] width 349 height 41
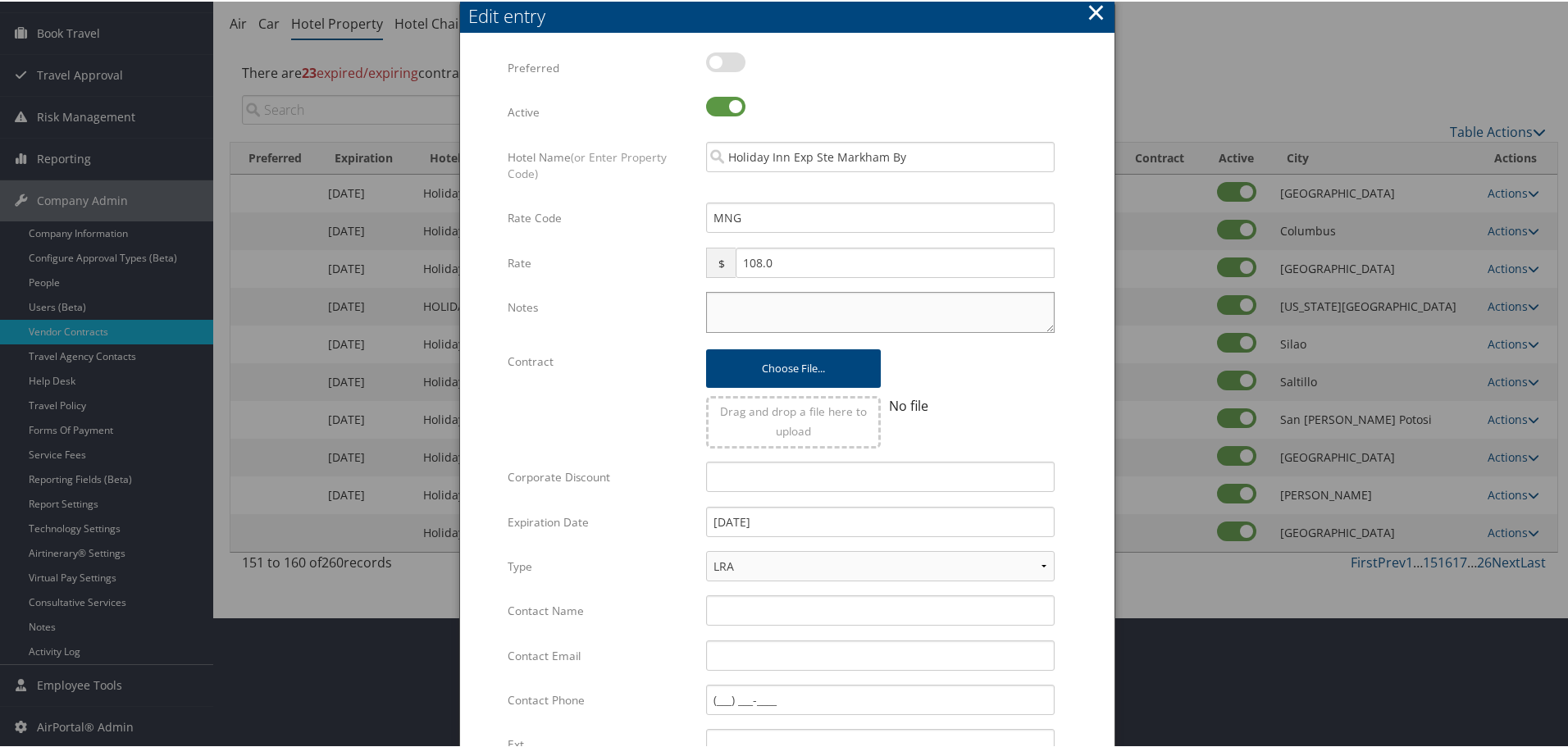
paste textarea "Rates tested in [GEOGRAPHIC_DATA] [DATE];"
type textarea "Rates tested in [GEOGRAPHIC_DATA] [DATE];"
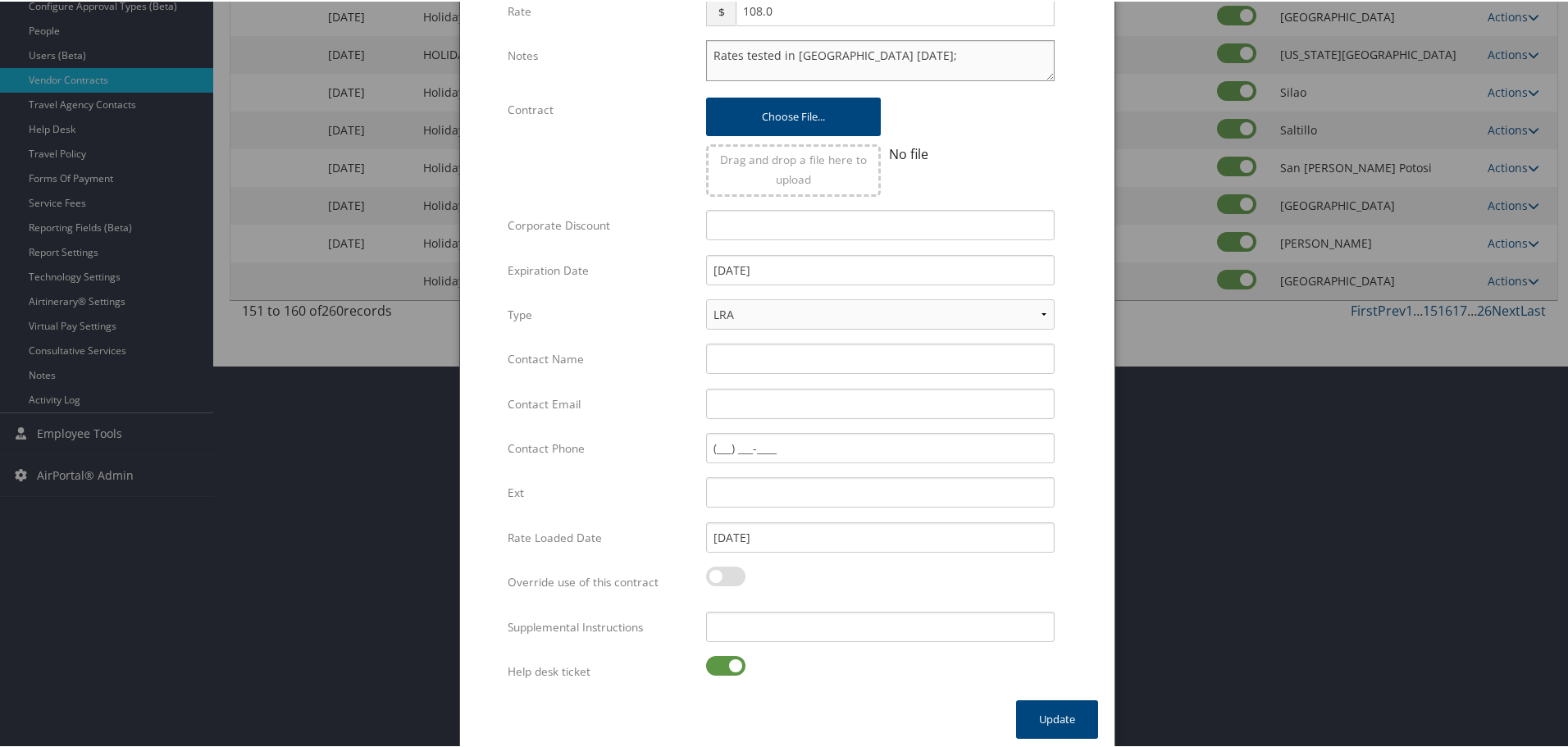
scroll to position [390, 0]
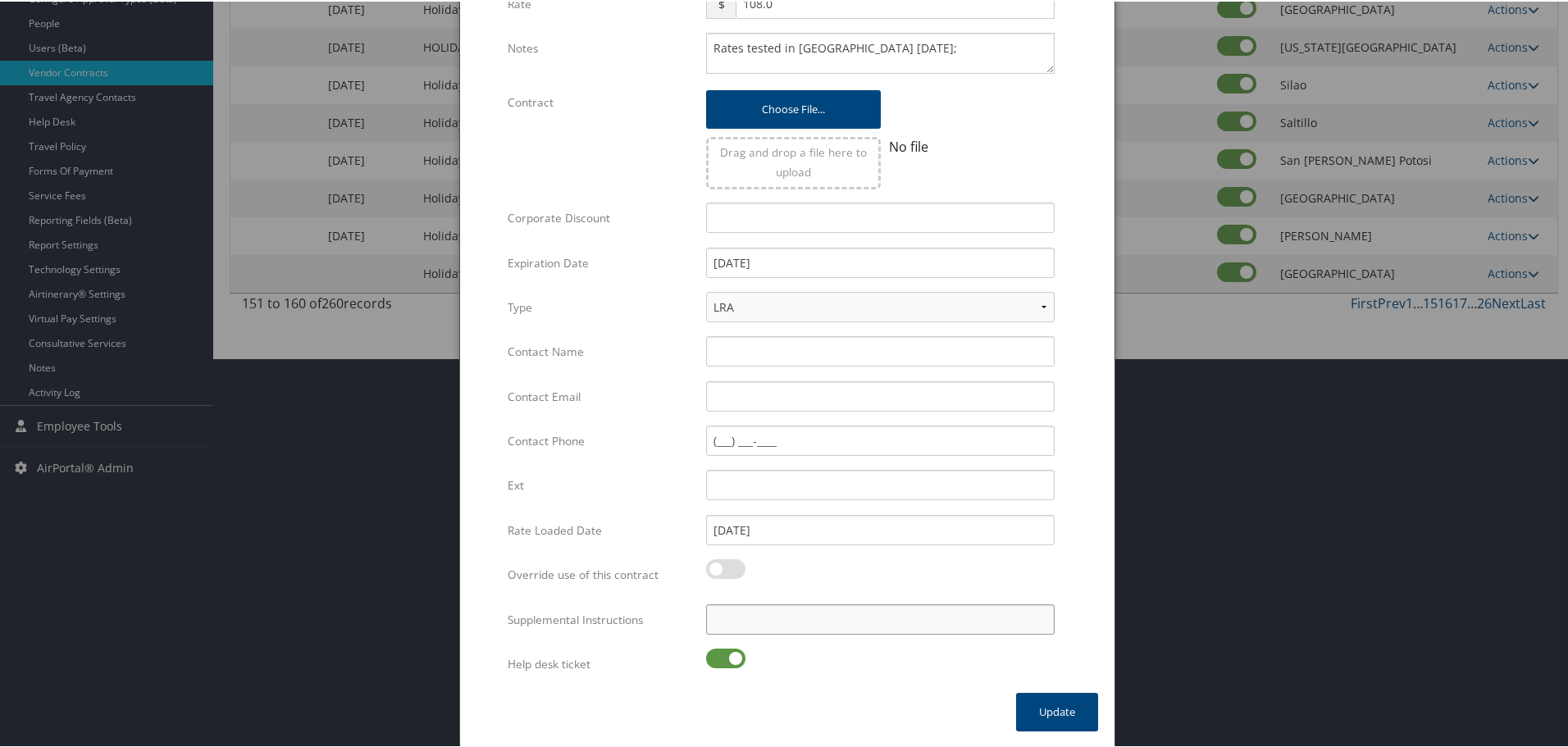
click at [768, 621] on input "Supplemental Instructions" at bounding box center [880, 618] width 349 height 30
paste input "SAB Prop ID -"
paste input "086257"
type input "SAB Prop ID - 086257"
click at [723, 653] on label at bounding box center [725, 657] width 39 height 20
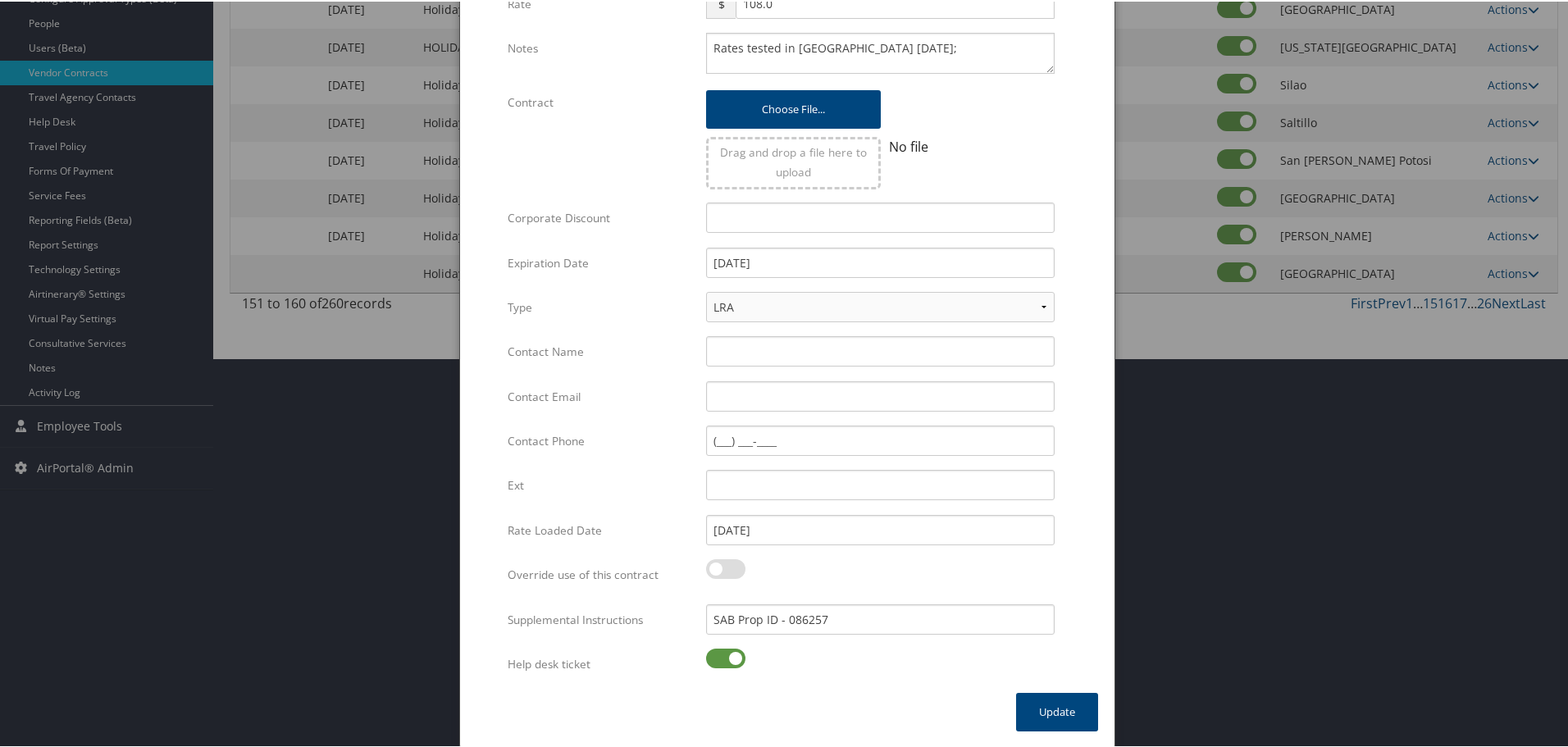
click at [723, 654] on input "checkbox" at bounding box center [720, 660] width 11 height 11
checkbox input "false"
click at [1056, 706] on button "Update" at bounding box center [1057, 711] width 82 height 38
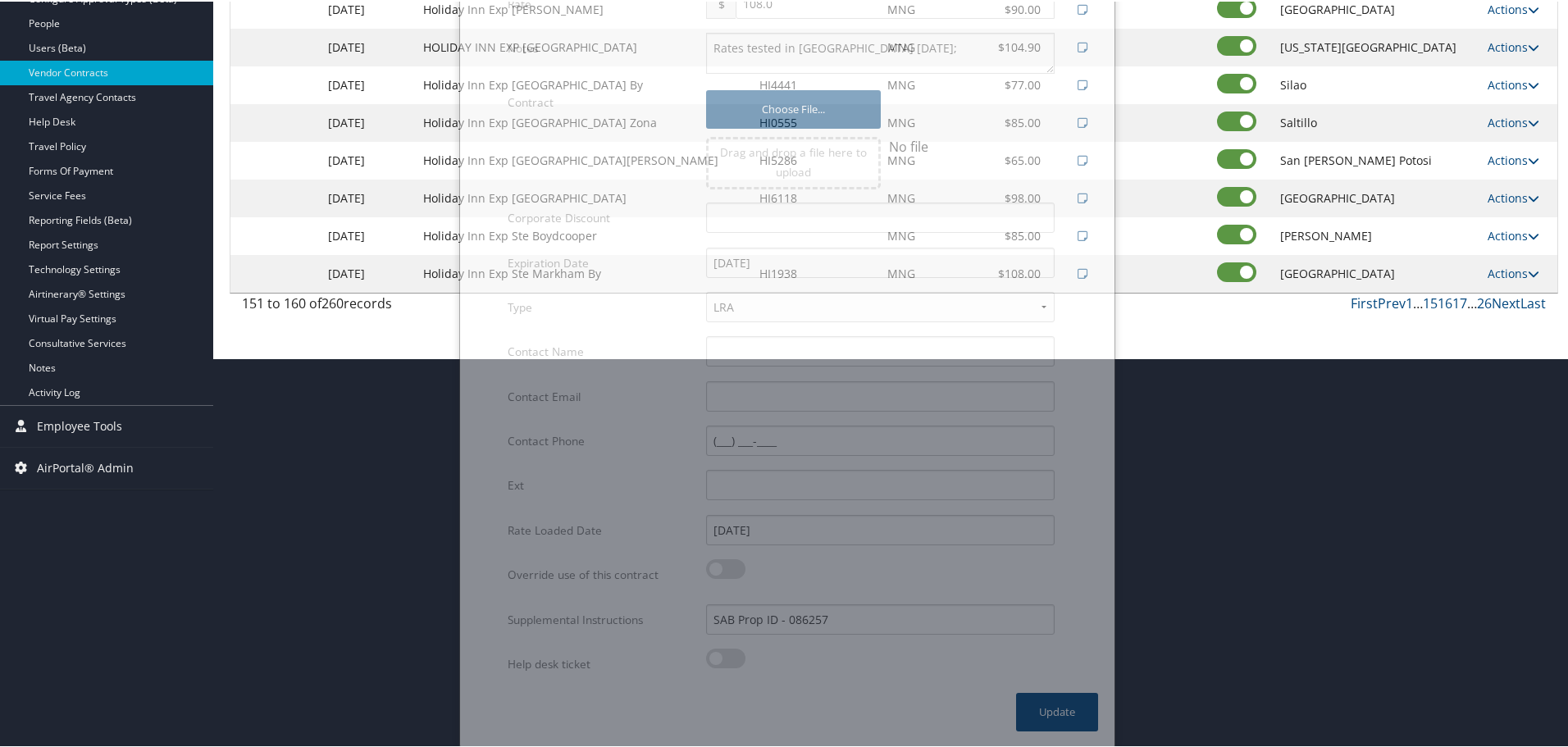
scroll to position [130, 0]
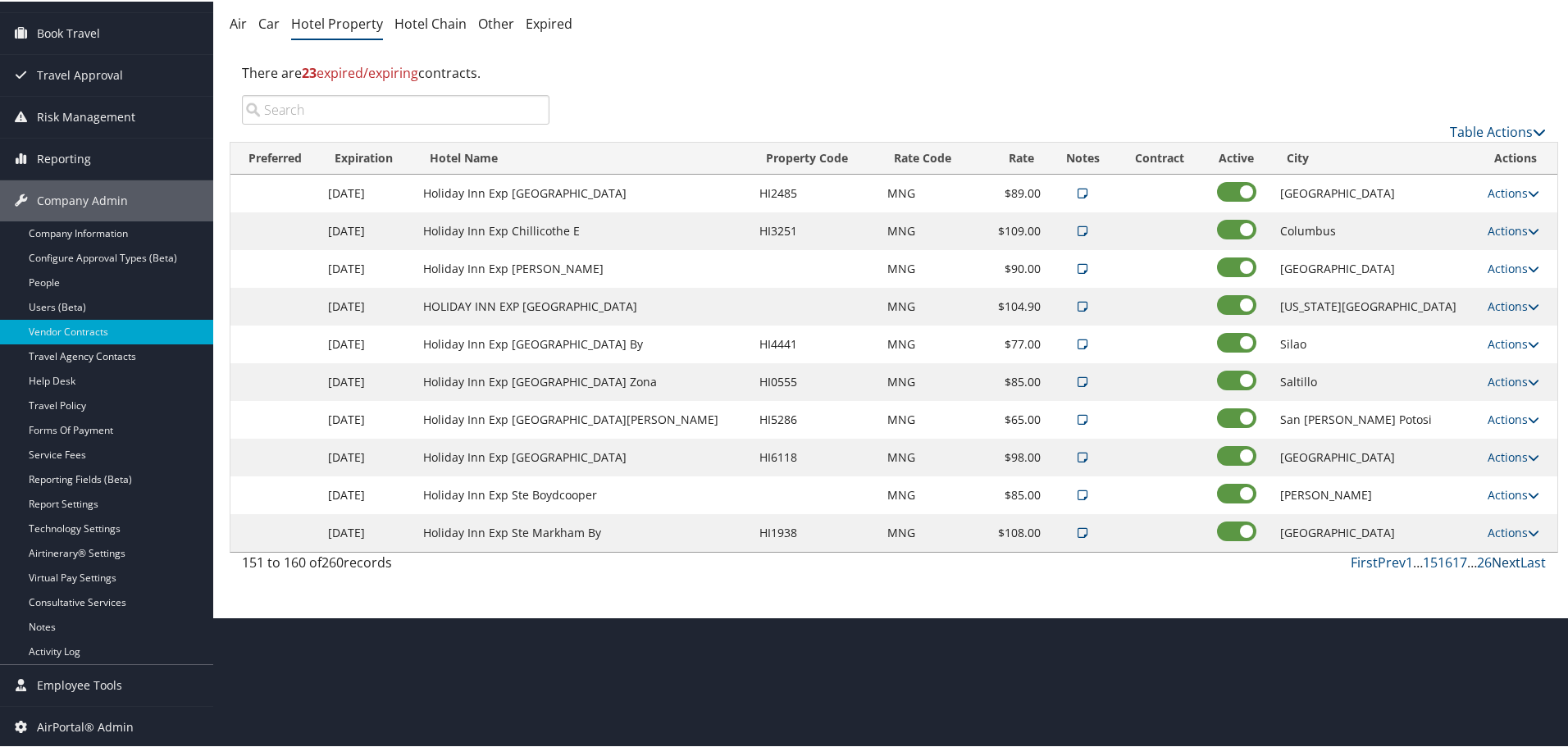
click at [1501, 557] on link "Next" at bounding box center [1506, 561] width 29 height 18
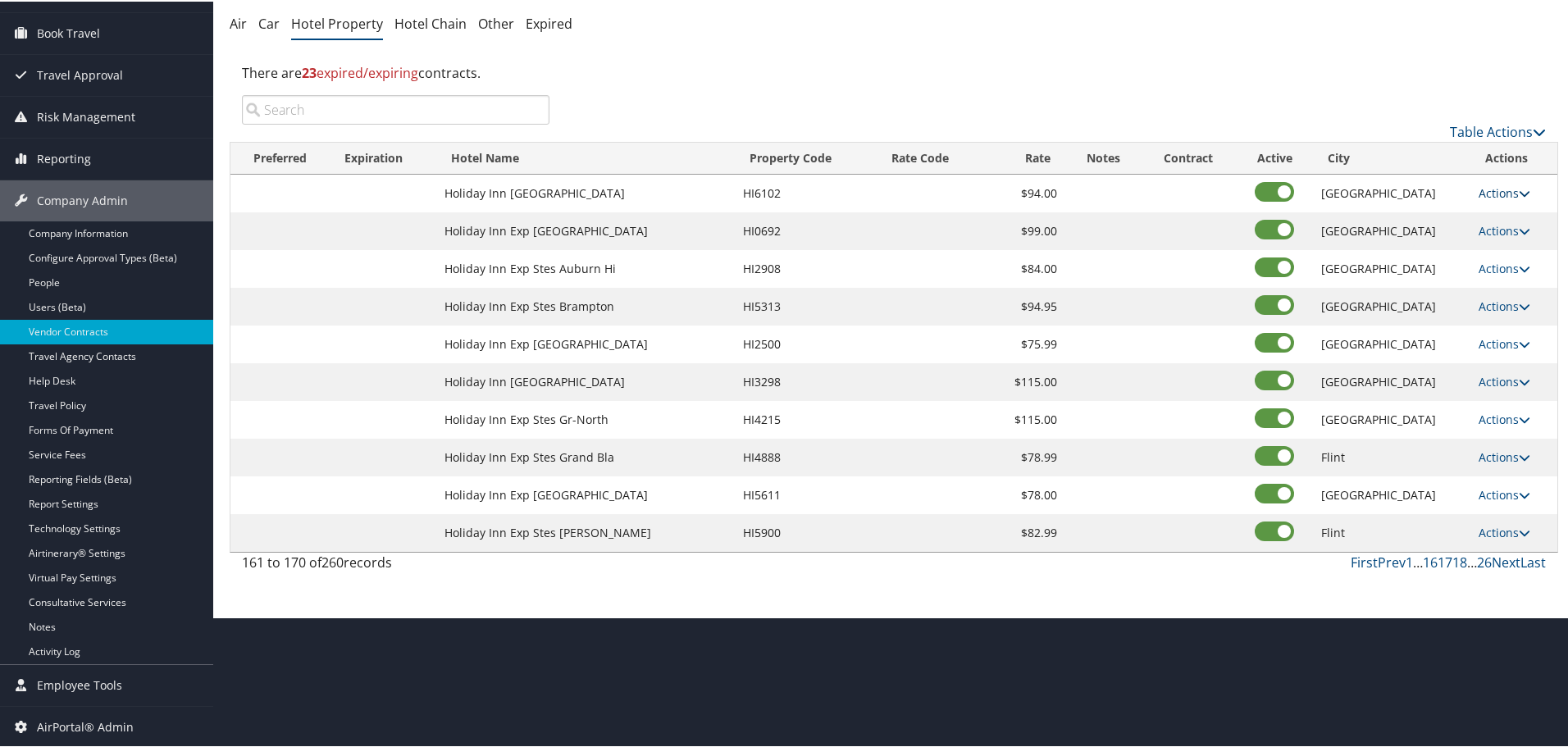
click at [1488, 189] on link "Actions" at bounding box center [1504, 191] width 52 height 15
click at [1510, 215] on link "Edit" at bounding box center [1502, 215] width 63 height 28
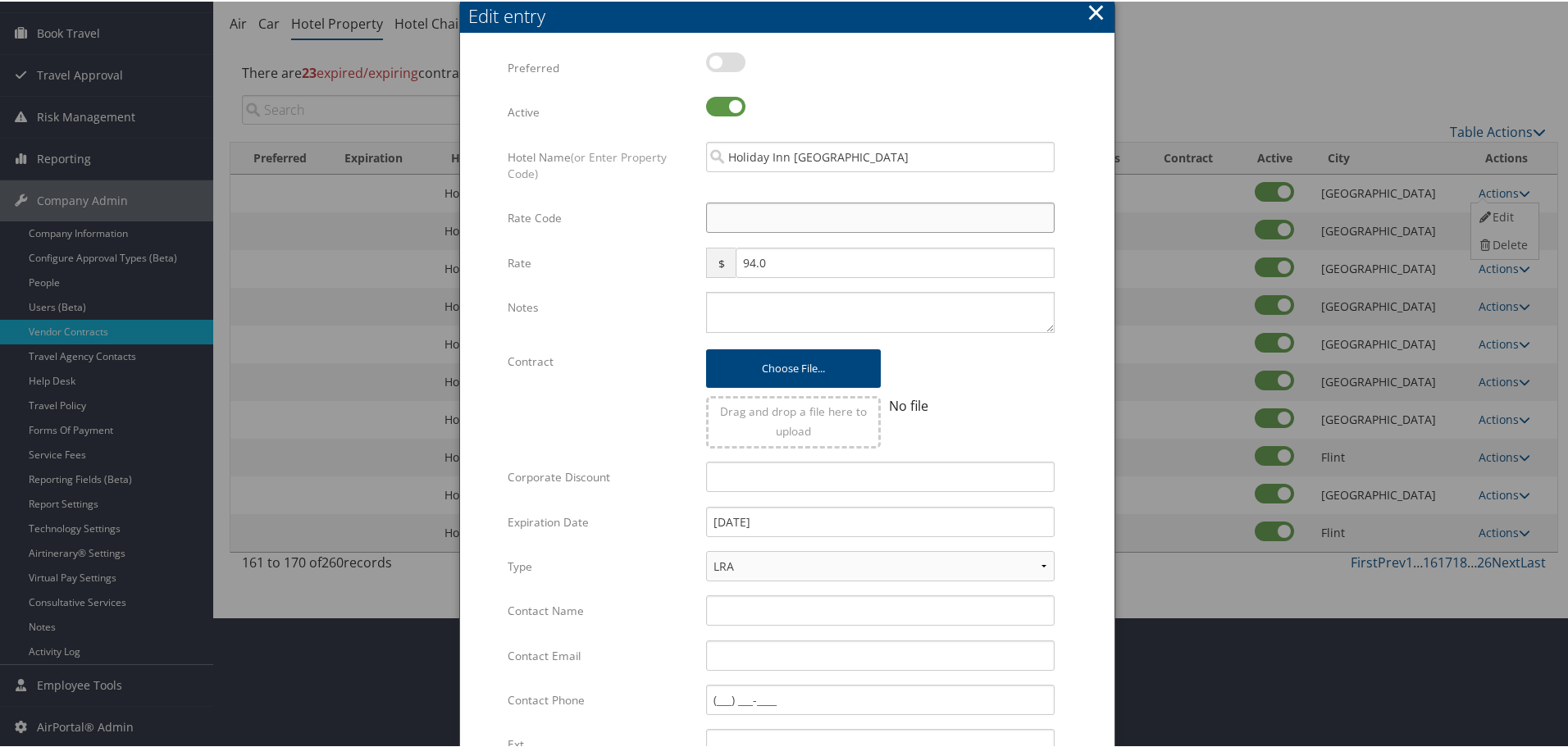
click at [733, 221] on input "Rate Code" at bounding box center [880, 216] width 349 height 30
type input "M"
checkbox input "true"
type input "MNG"
click at [762, 298] on textarea "Notes" at bounding box center [880, 311] width 349 height 41
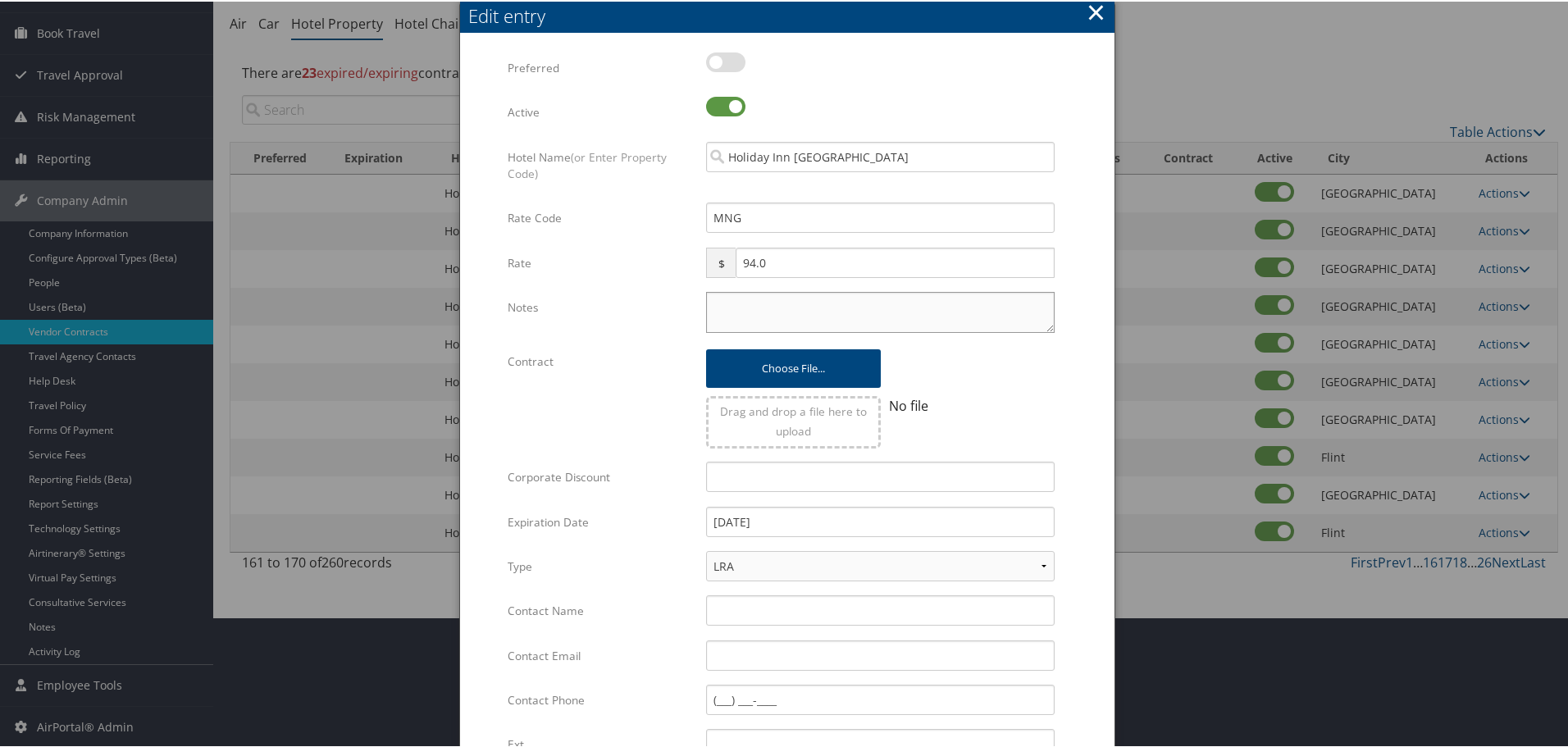
paste textarea "Rates tested in [GEOGRAPHIC_DATA] [DATE];"
type textarea "Rates tested in [GEOGRAPHIC_DATA] [DATE];"
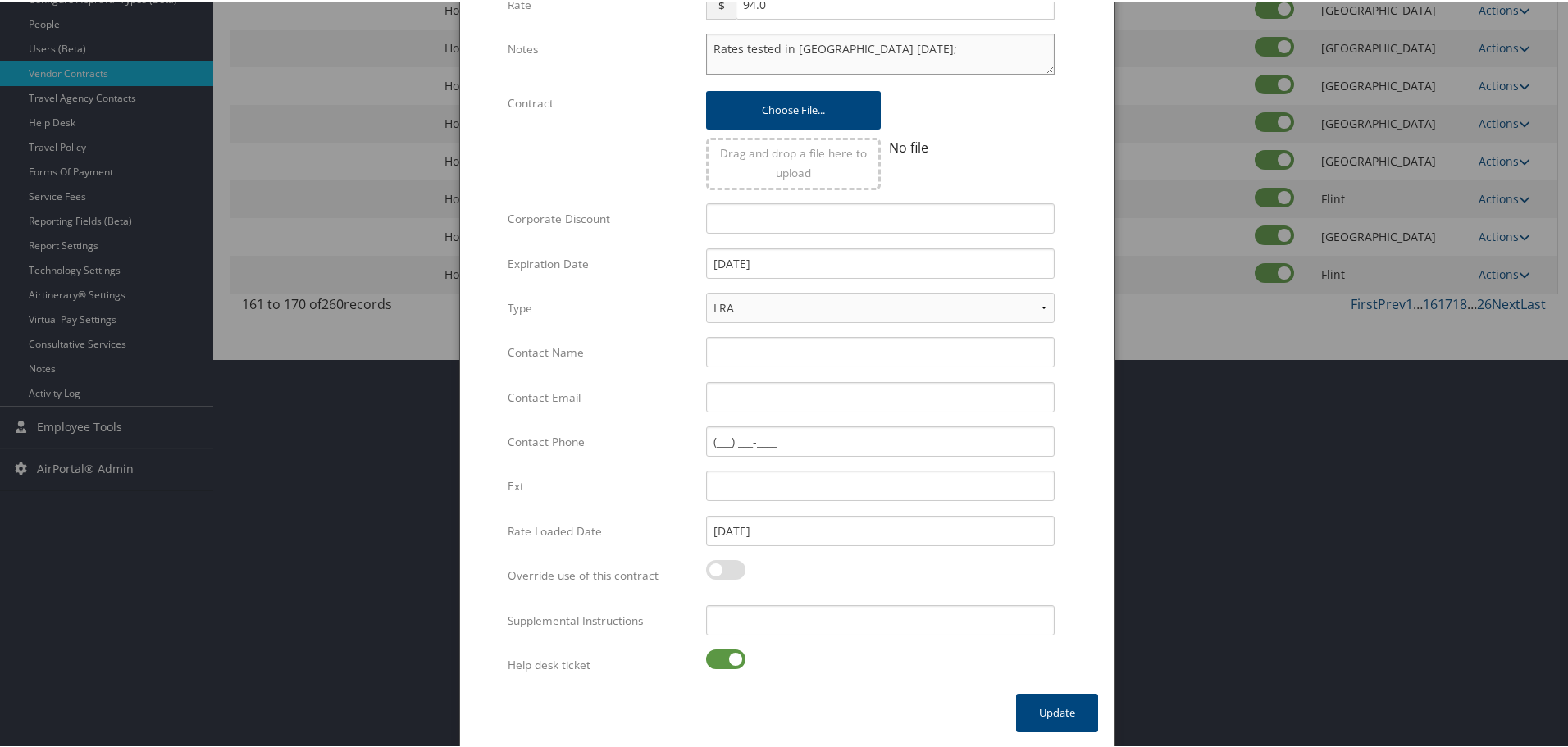
scroll to position [390, 0]
click at [791, 621] on input "Supplemental Instructions" at bounding box center [880, 618] width 349 height 30
paste input "SAB Prop ID -"
paste input "318120"
type input "SAB Prop ID - 318120"
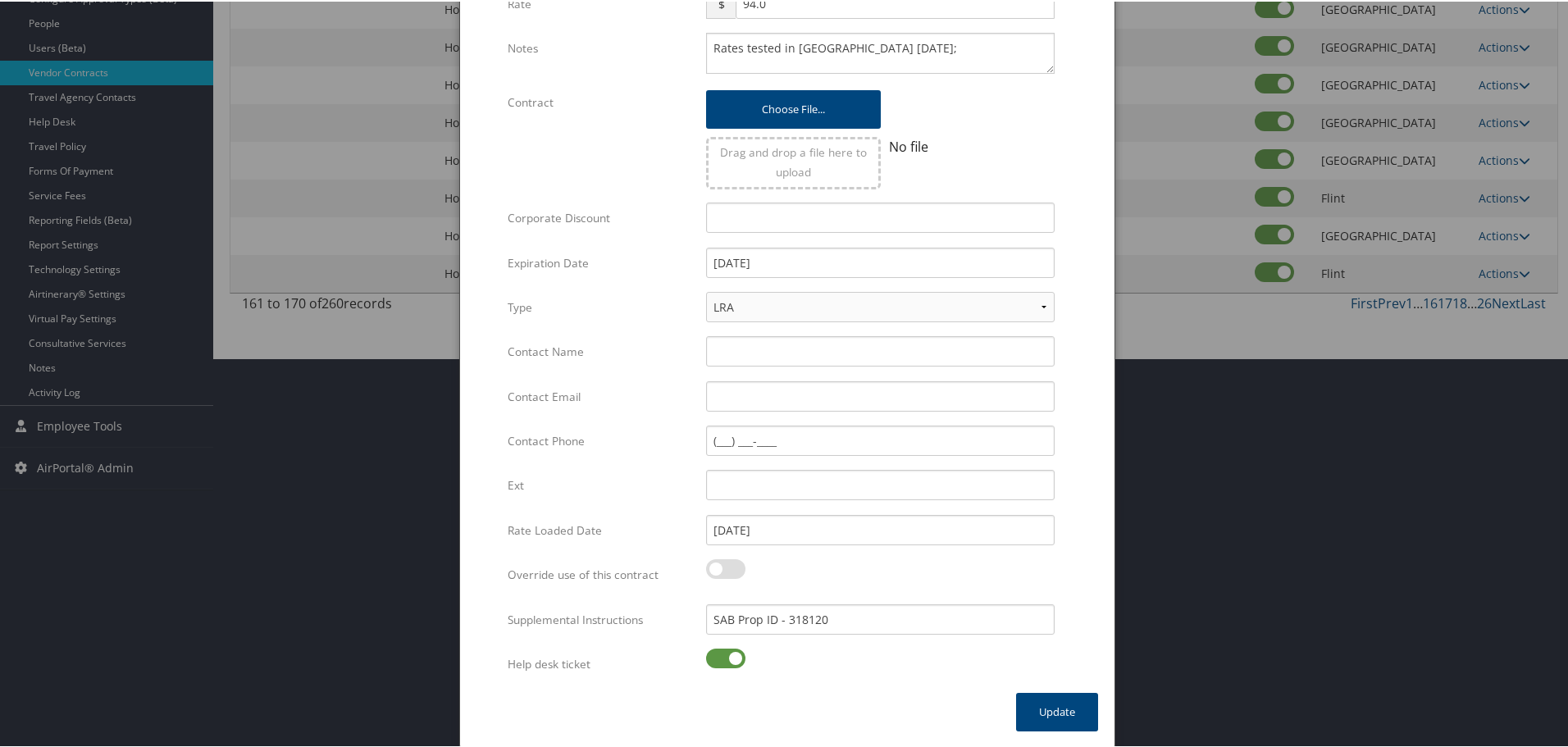
click at [728, 659] on label at bounding box center [725, 657] width 39 height 20
click at [725, 659] on input "checkbox" at bounding box center [720, 660] width 11 height 11
checkbox input "false"
click at [1049, 725] on button "Update" at bounding box center [1057, 711] width 82 height 38
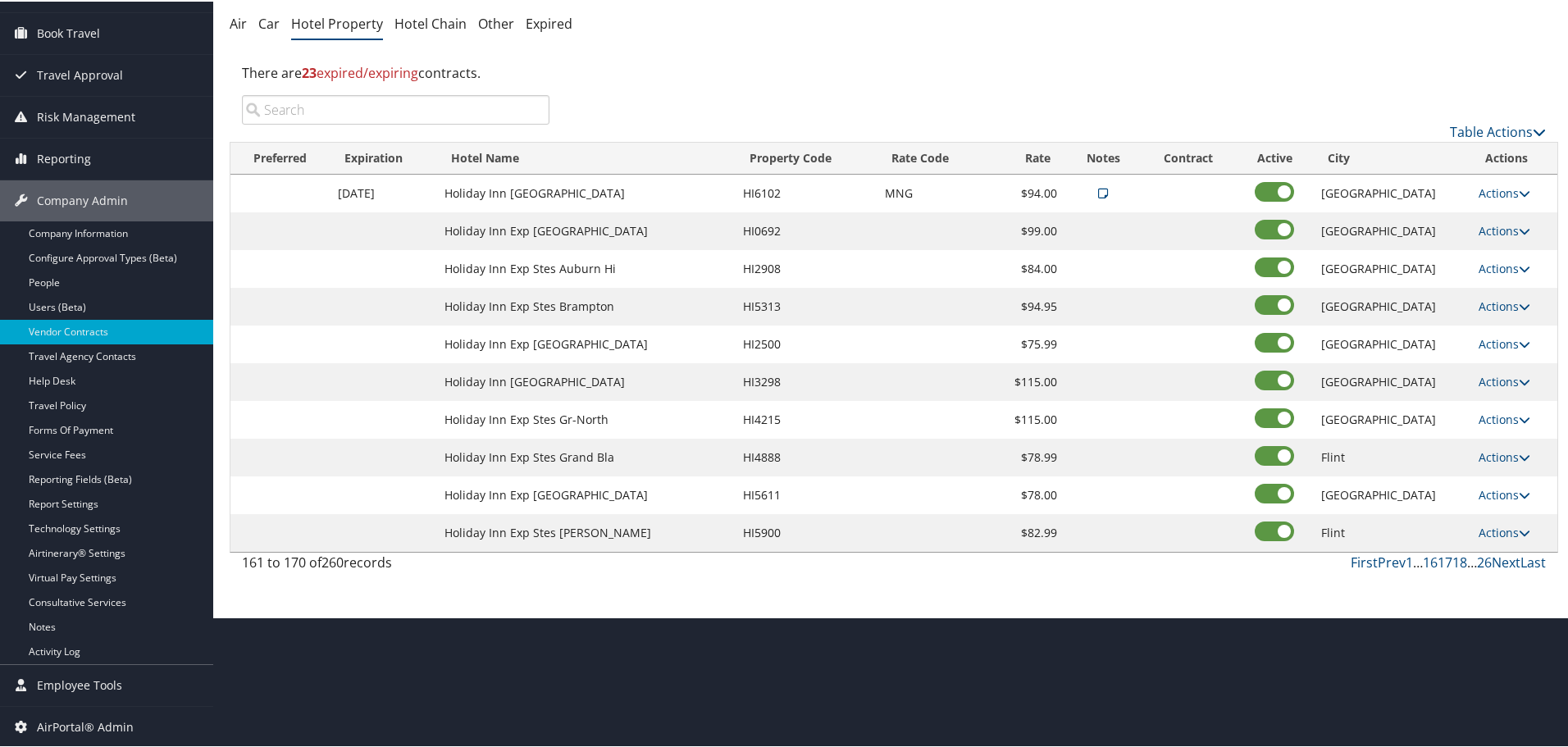
scroll to position [130, 0]
click at [1505, 229] on link "Actions" at bounding box center [1504, 229] width 52 height 15
click at [1495, 272] on link "Delete" at bounding box center [1502, 281] width 63 height 28
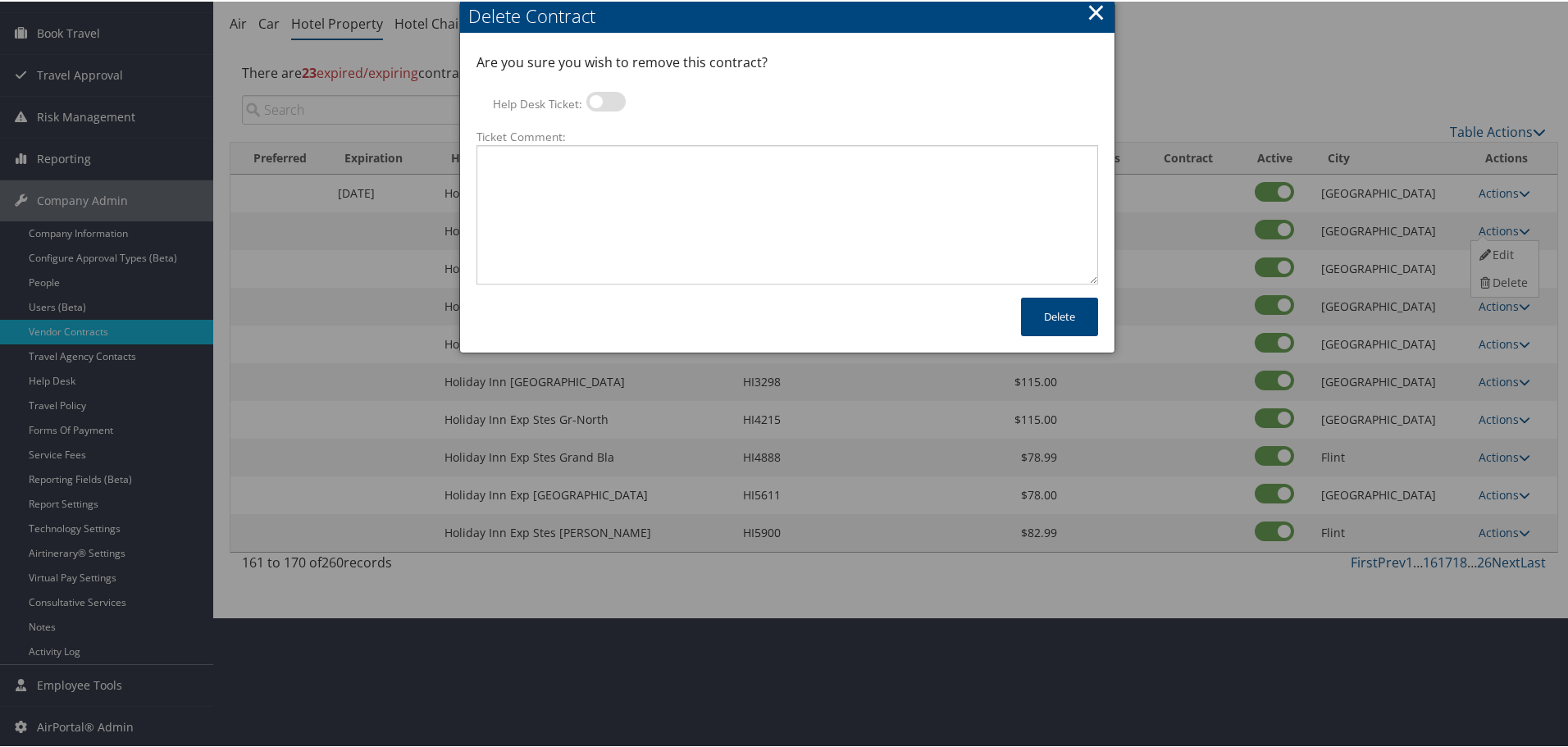
click at [607, 110] on div at bounding box center [606, 102] width 39 height 25
click at [604, 99] on label at bounding box center [606, 100] width 39 height 20
click at [604, 99] on input "Help Desk Ticket:" at bounding box center [600, 103] width 11 height 11
checkbox input "true"
click at [645, 173] on textarea "Ticket Comment:" at bounding box center [787, 213] width 621 height 139
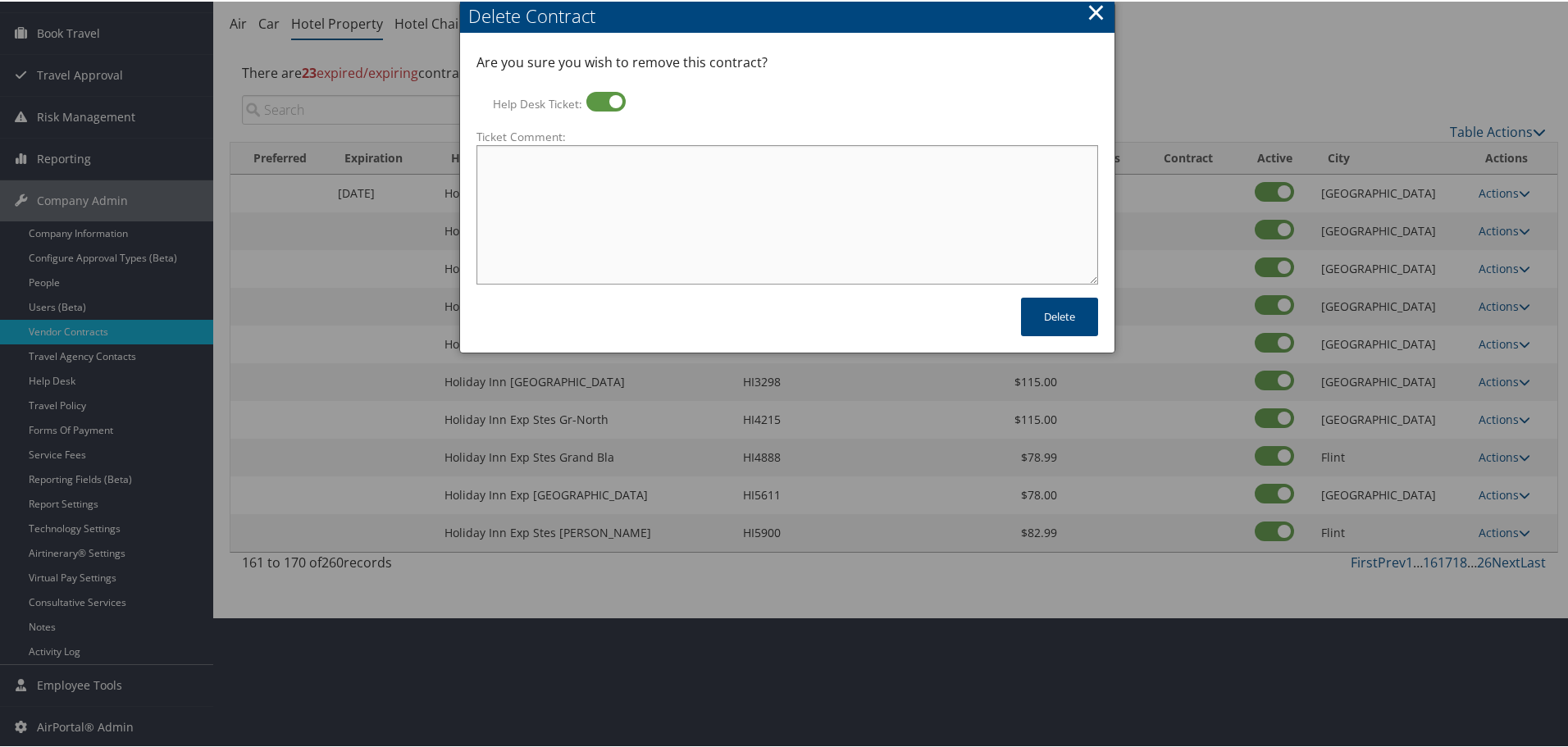
paste textarea "Rates no longer active; remove from profile and preferred status."
type textarea "Rates no longer active; remove from profile and preferred status."
click at [1043, 312] on button "Delete" at bounding box center [1060, 315] width 77 height 38
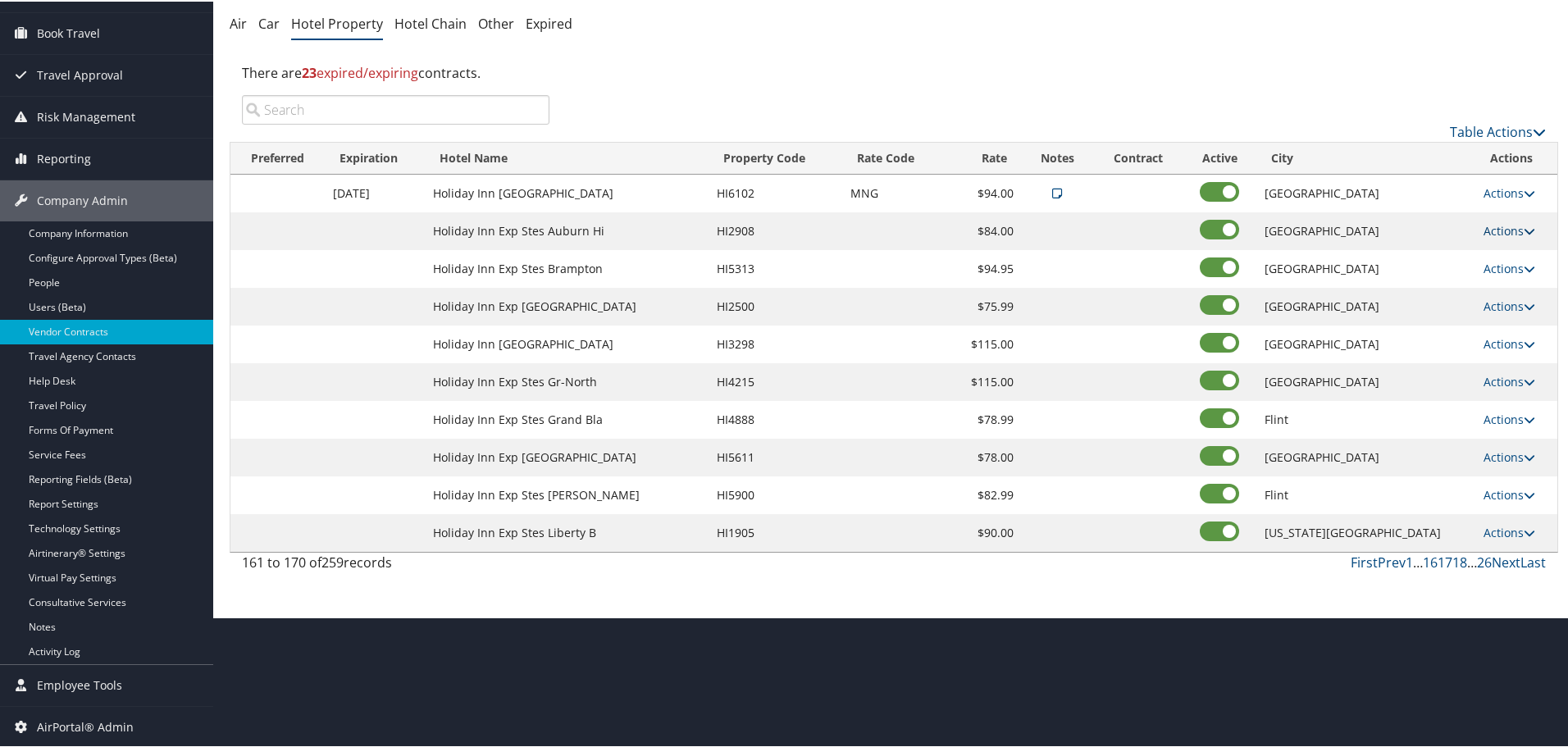
click at [1499, 226] on link "Actions" at bounding box center [1509, 229] width 52 height 15
click at [1498, 254] on link "Edit" at bounding box center [1502, 253] width 63 height 28
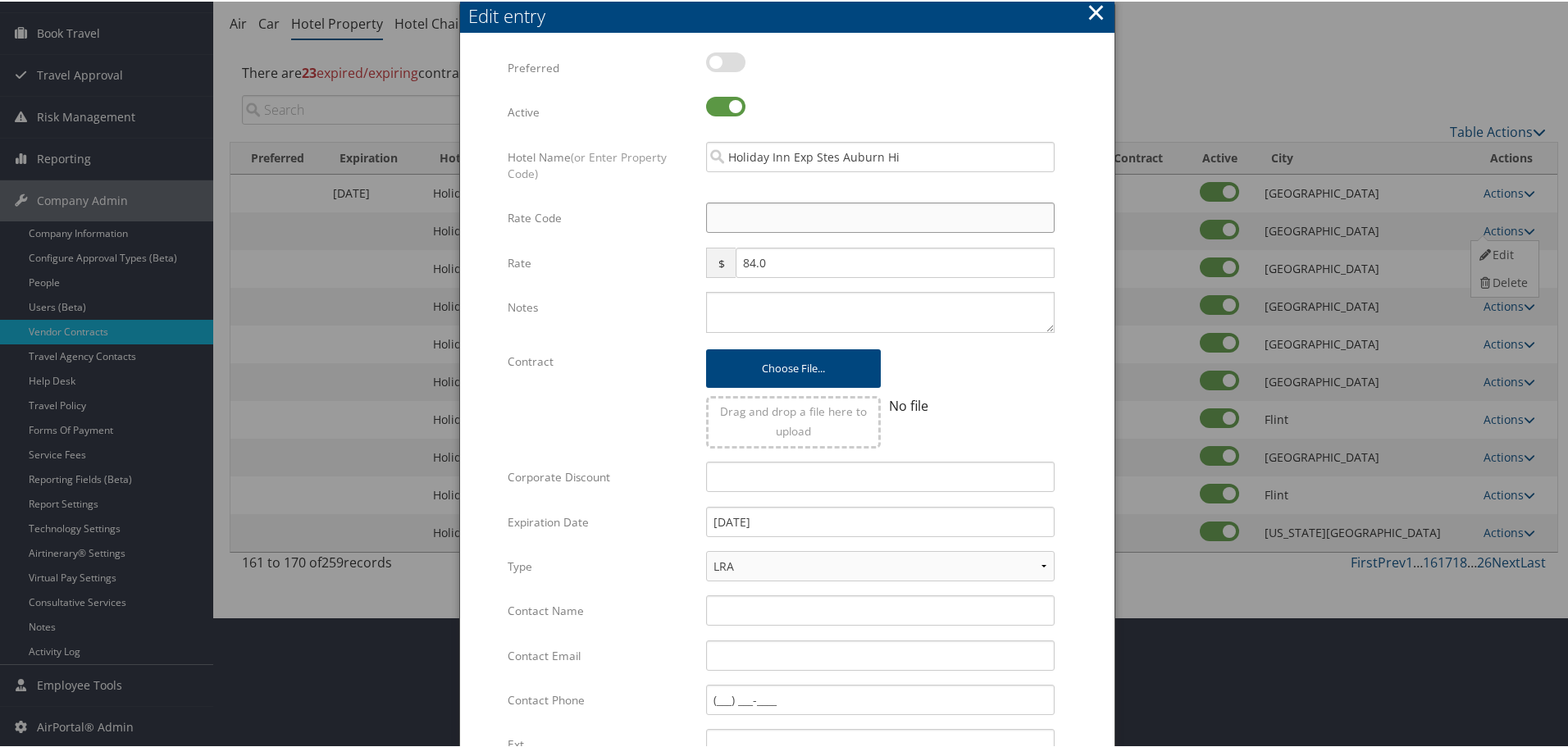
click at [748, 206] on input "Rate Code" at bounding box center [880, 216] width 349 height 30
type input "M"
checkbox input "true"
type input "MNG"
click at [741, 316] on textarea "Notes" at bounding box center [880, 311] width 349 height 41
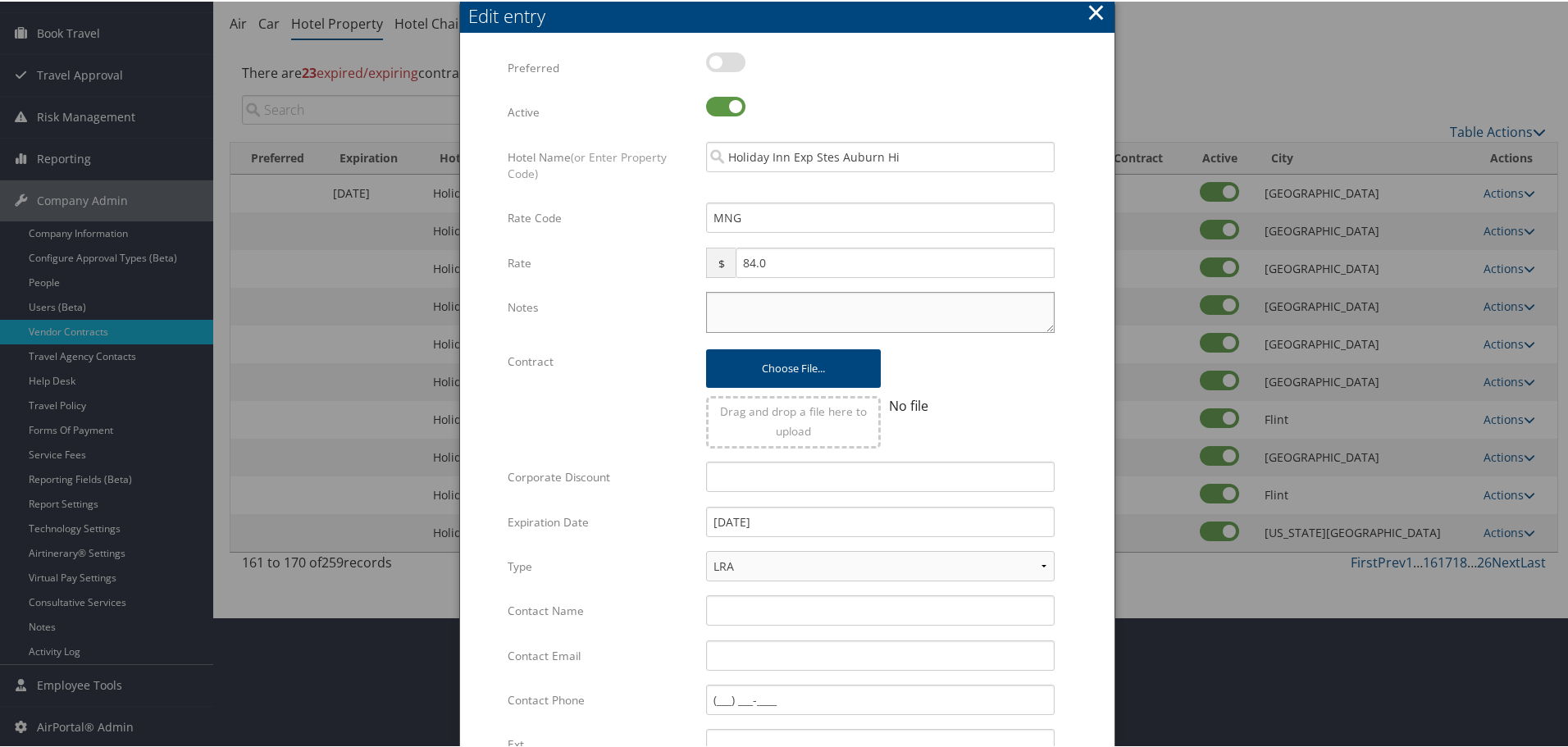
paste textarea "Rates tested in [GEOGRAPHIC_DATA] [DATE];"
type textarea "Rates tested in [GEOGRAPHIC_DATA] [DATE];"
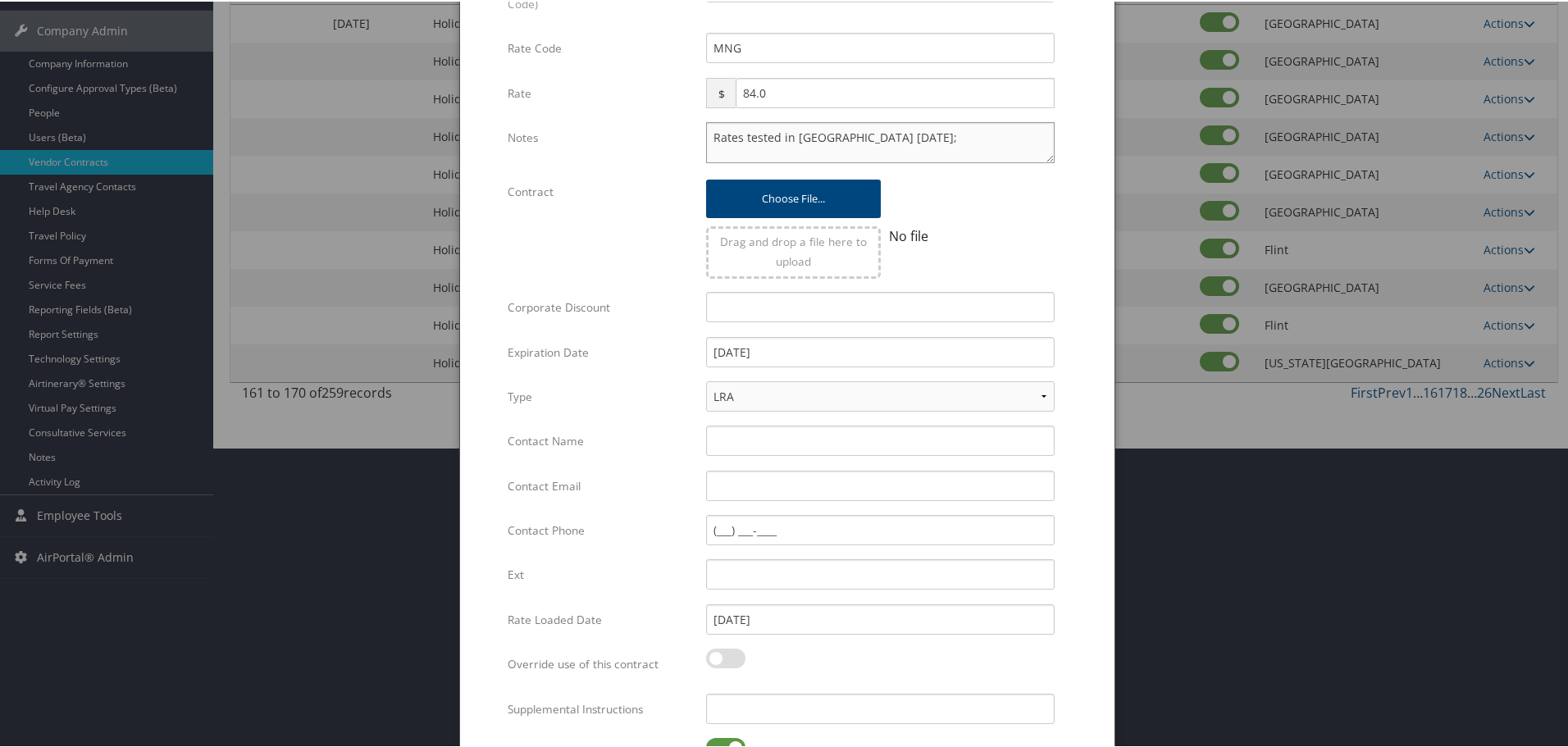
scroll to position [390, 0]
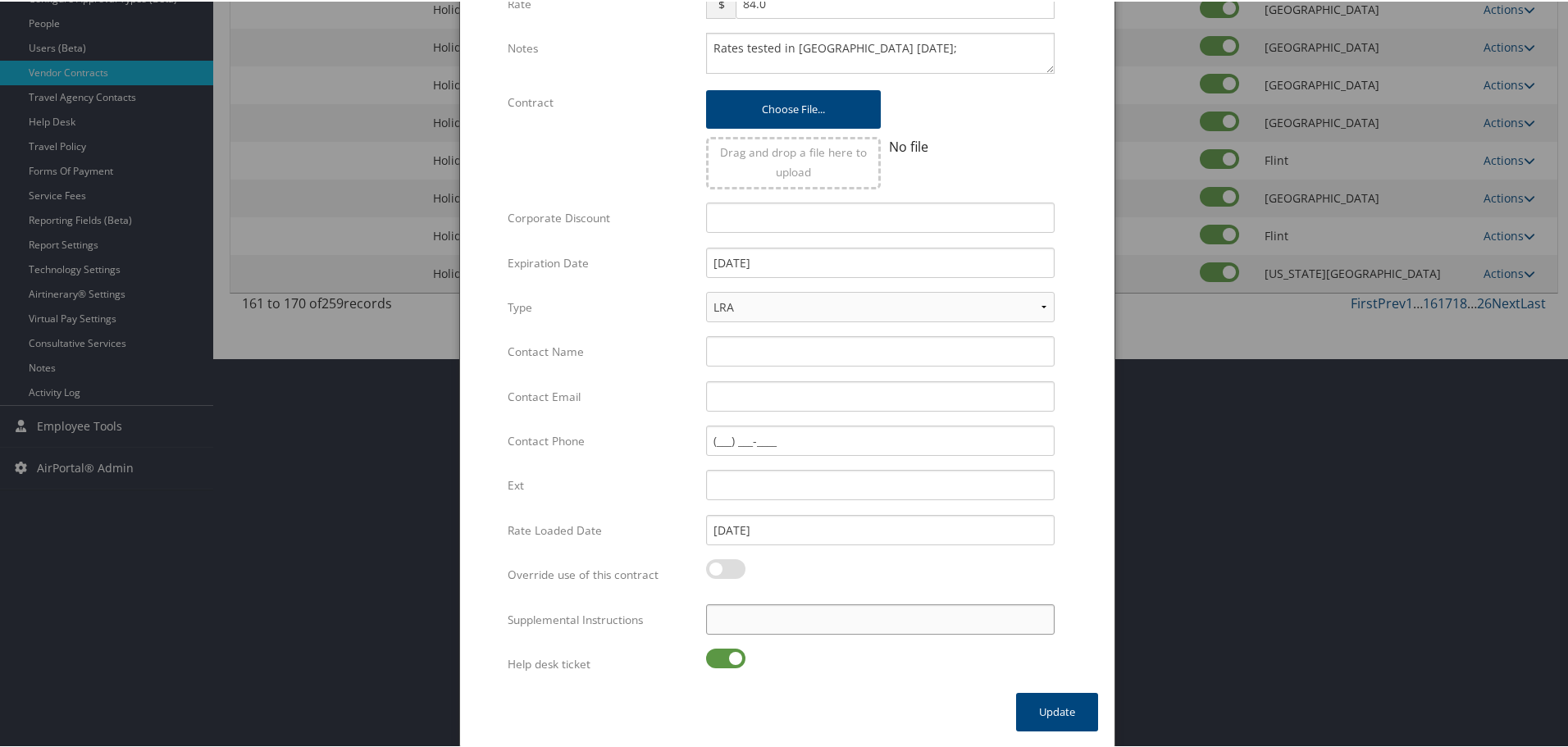
click at [800, 625] on input "Supplemental Instructions" at bounding box center [880, 618] width 349 height 30
paste input "SAB Prop ID -"
paste input "079372"
type input "SAB Prop ID - 079372"
click at [713, 659] on label at bounding box center [725, 657] width 39 height 20
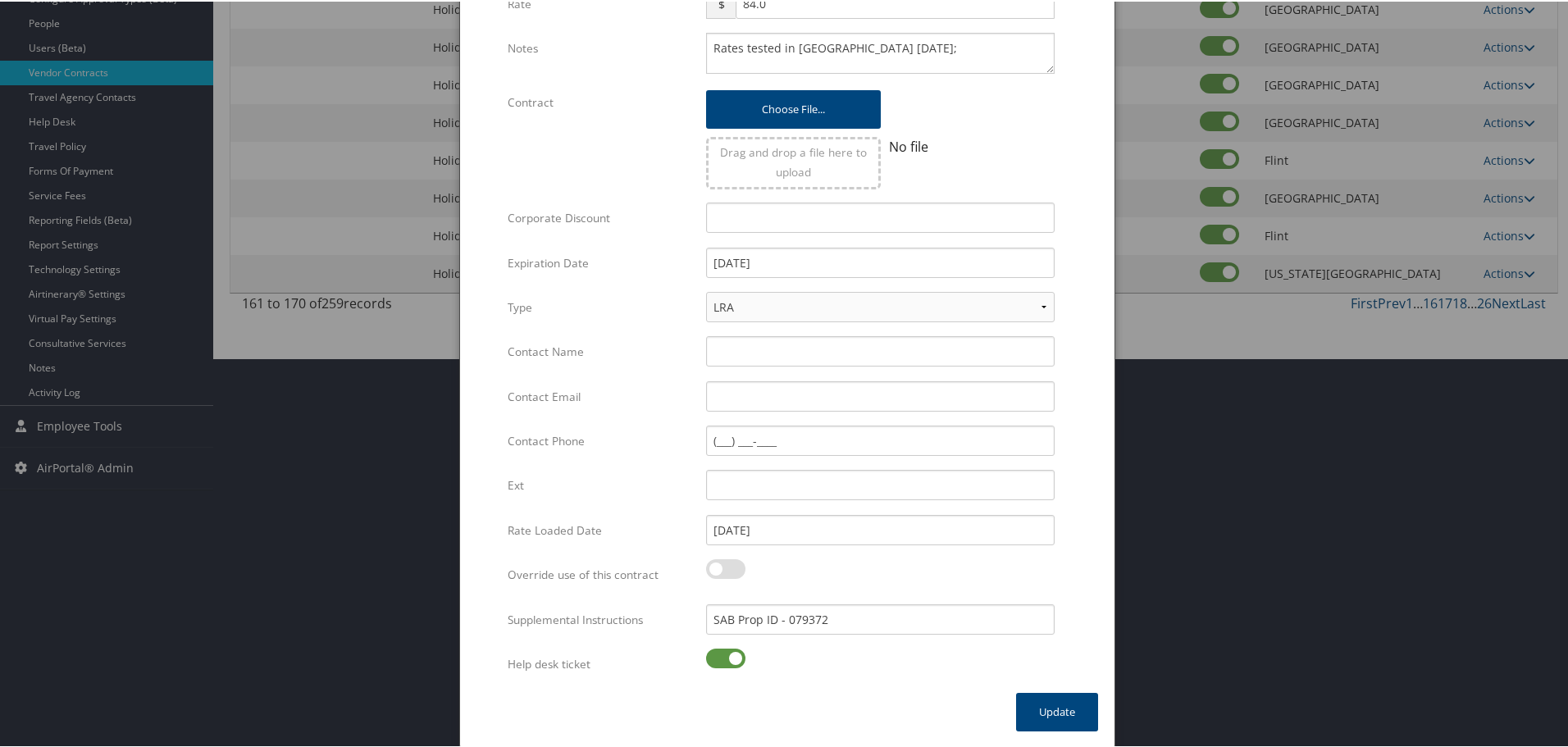
click at [714, 659] on input "checkbox" at bounding box center [720, 660] width 11 height 11
checkbox input "false"
click at [1049, 709] on button "Update" at bounding box center [1057, 711] width 82 height 38
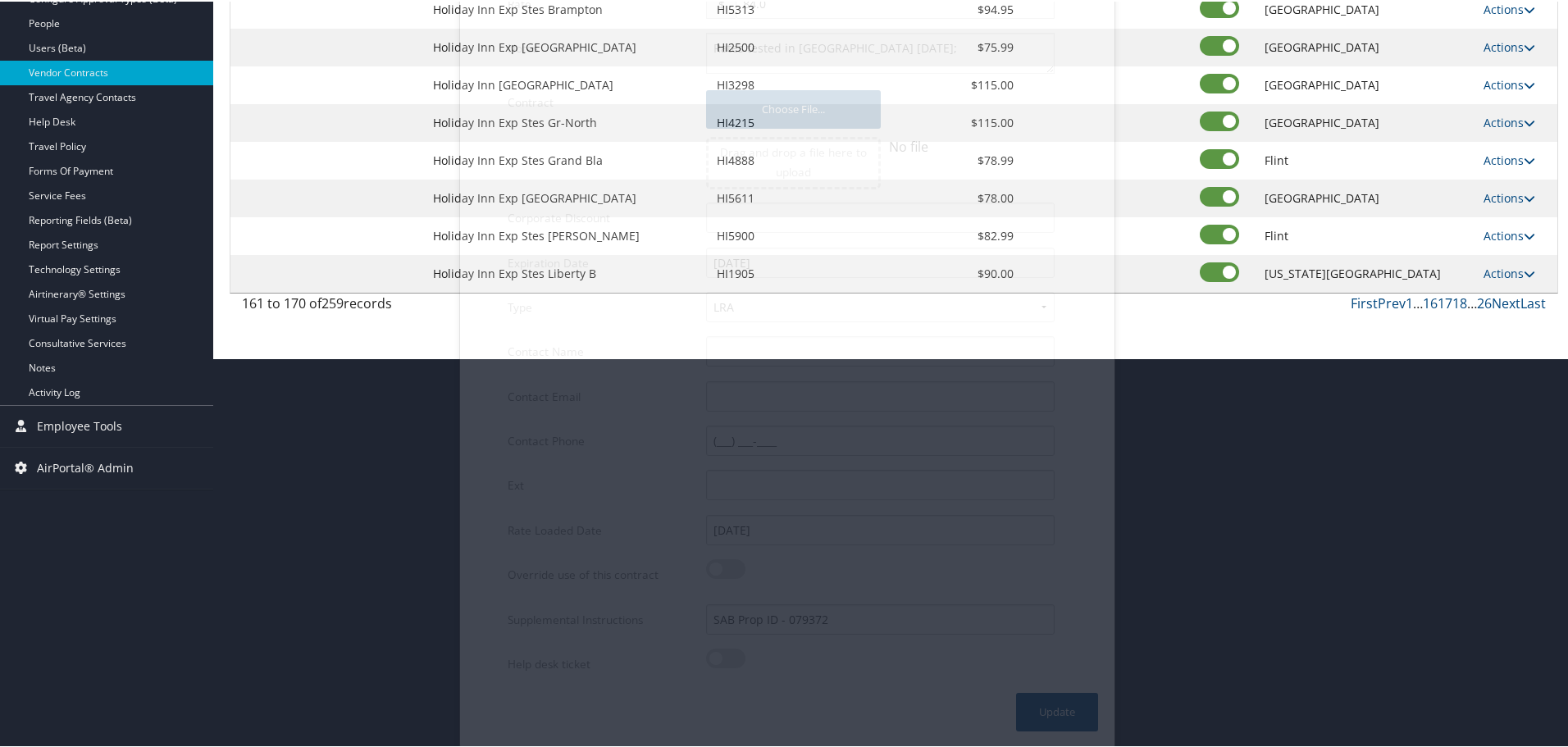
scroll to position [130, 0]
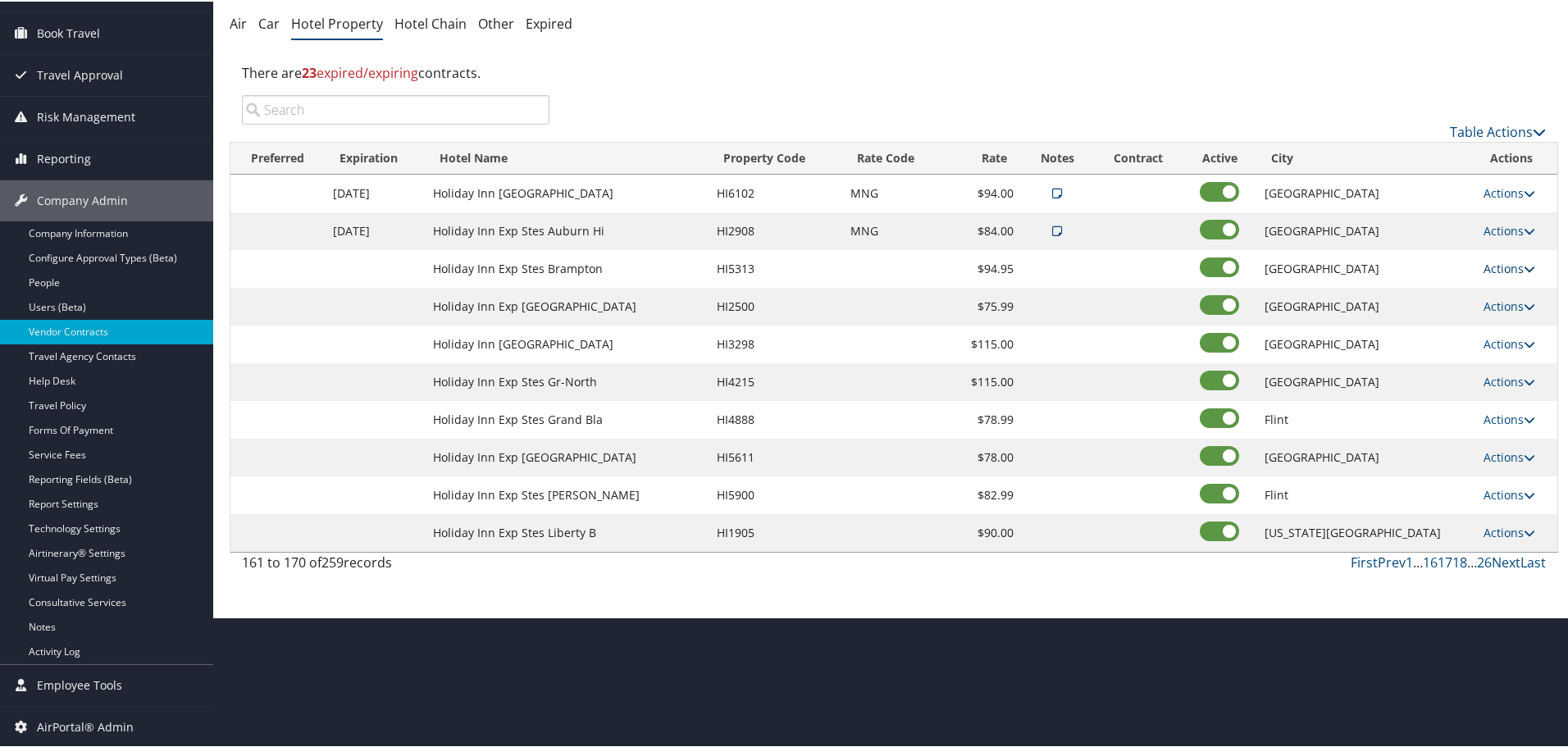
click at [1495, 263] on link "Actions" at bounding box center [1509, 266] width 52 height 15
click at [1504, 292] on link "Edit" at bounding box center [1502, 291] width 63 height 28
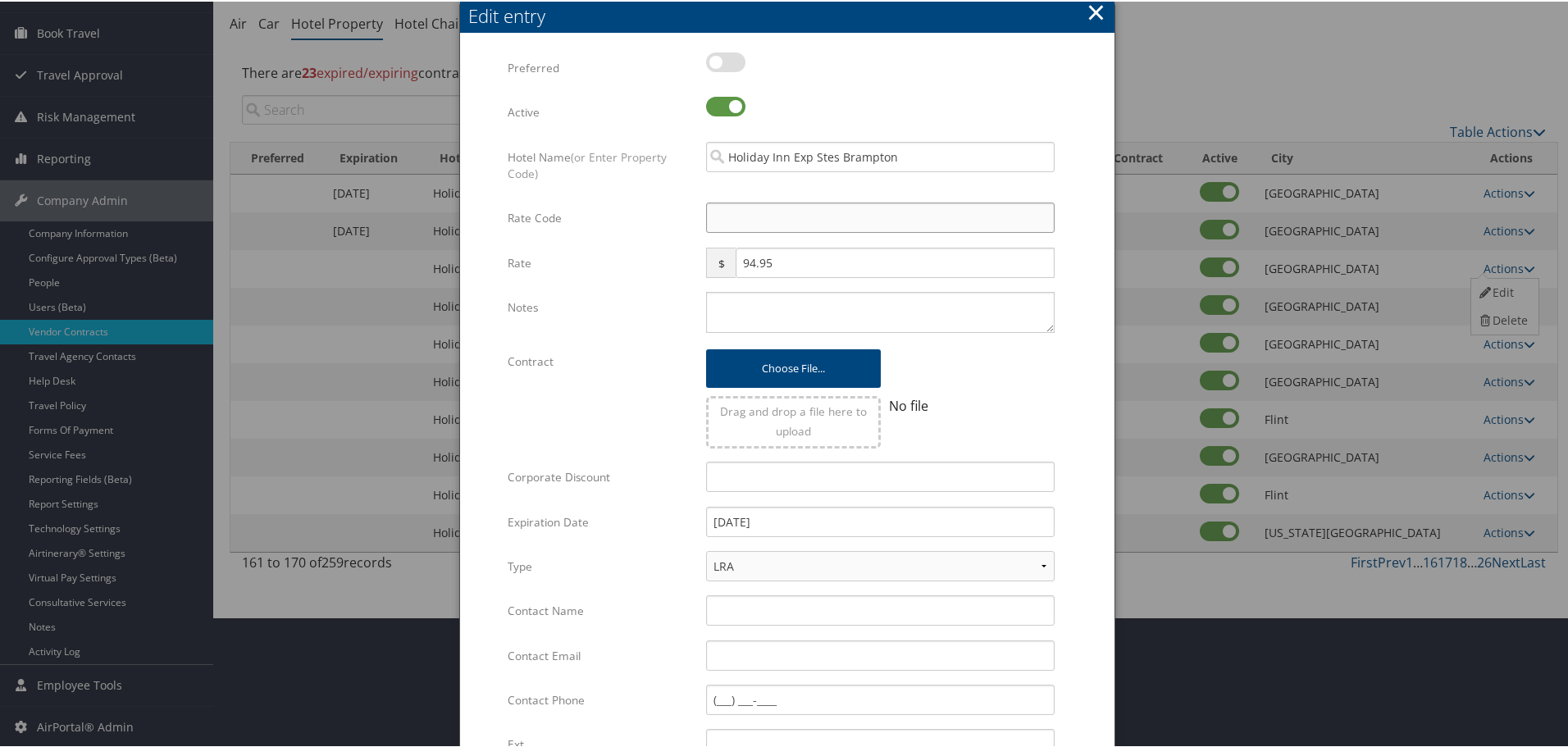
click at [793, 209] on input "Rate Code" at bounding box center [880, 216] width 349 height 30
type input "M"
checkbox input "true"
type input "MNG"
click at [774, 320] on textarea "Notes" at bounding box center [880, 311] width 349 height 41
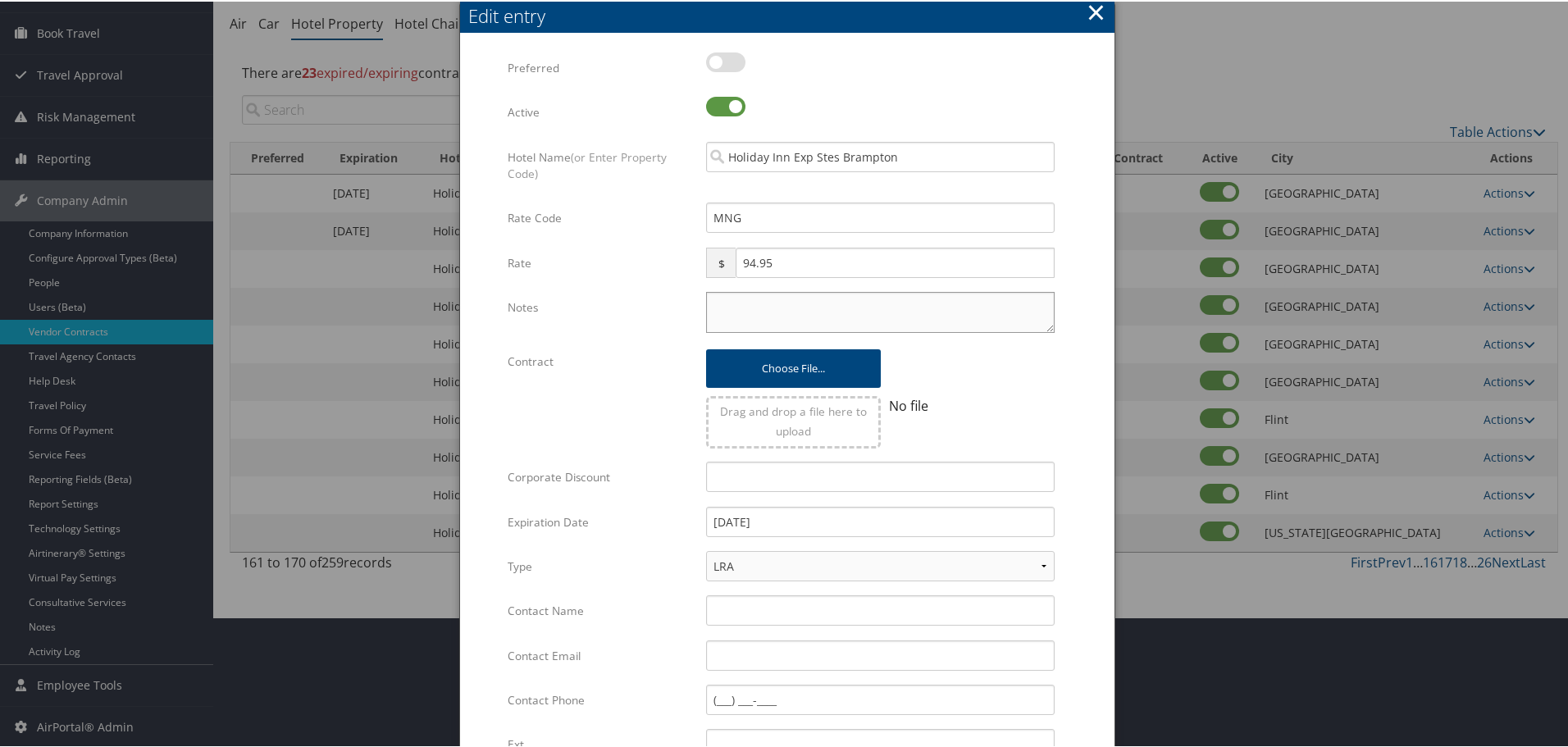
paste textarea "Rates tested in [GEOGRAPHIC_DATA] [DATE];"
type textarea "Rates tested in [GEOGRAPHIC_DATA] [DATE];"
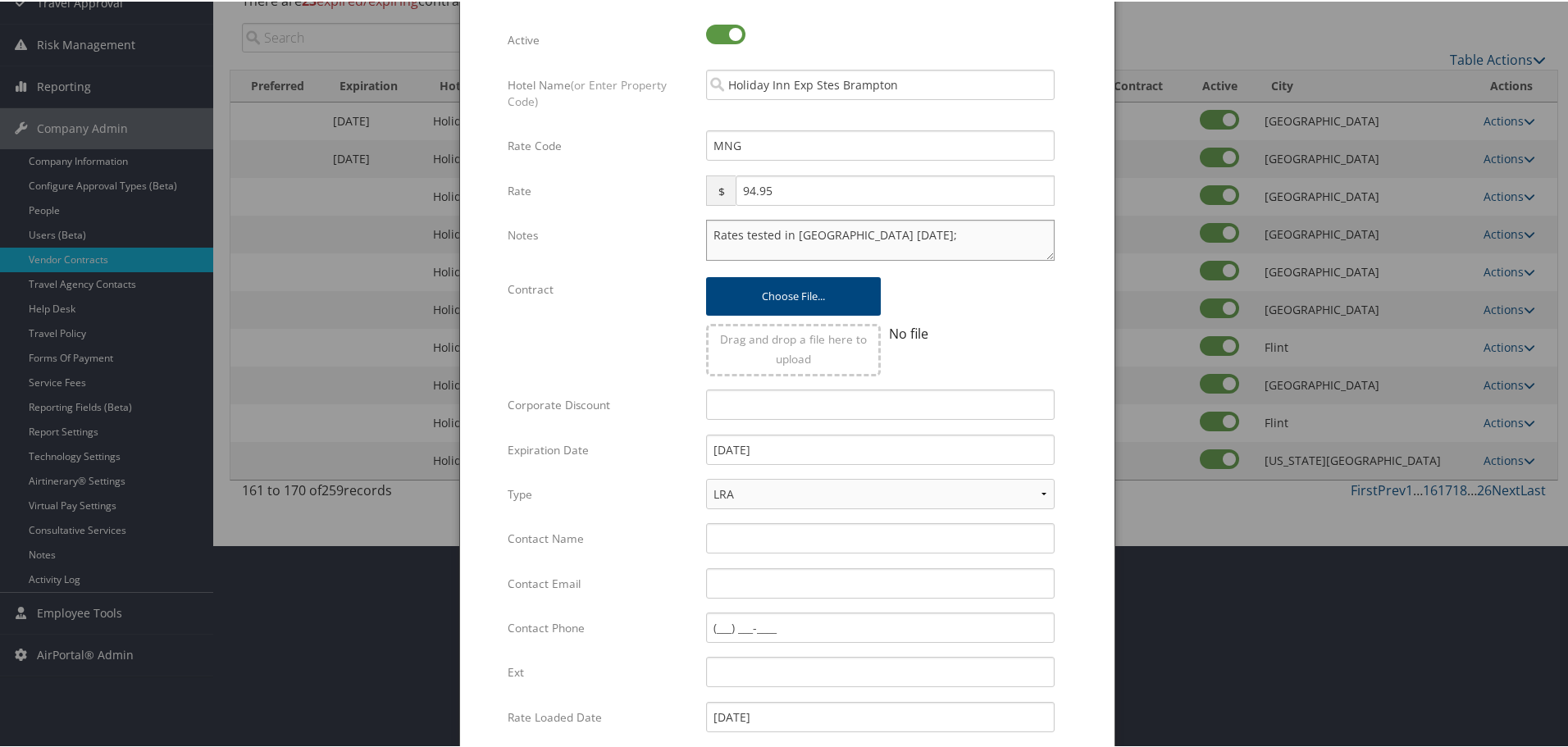
scroll to position [390, 0]
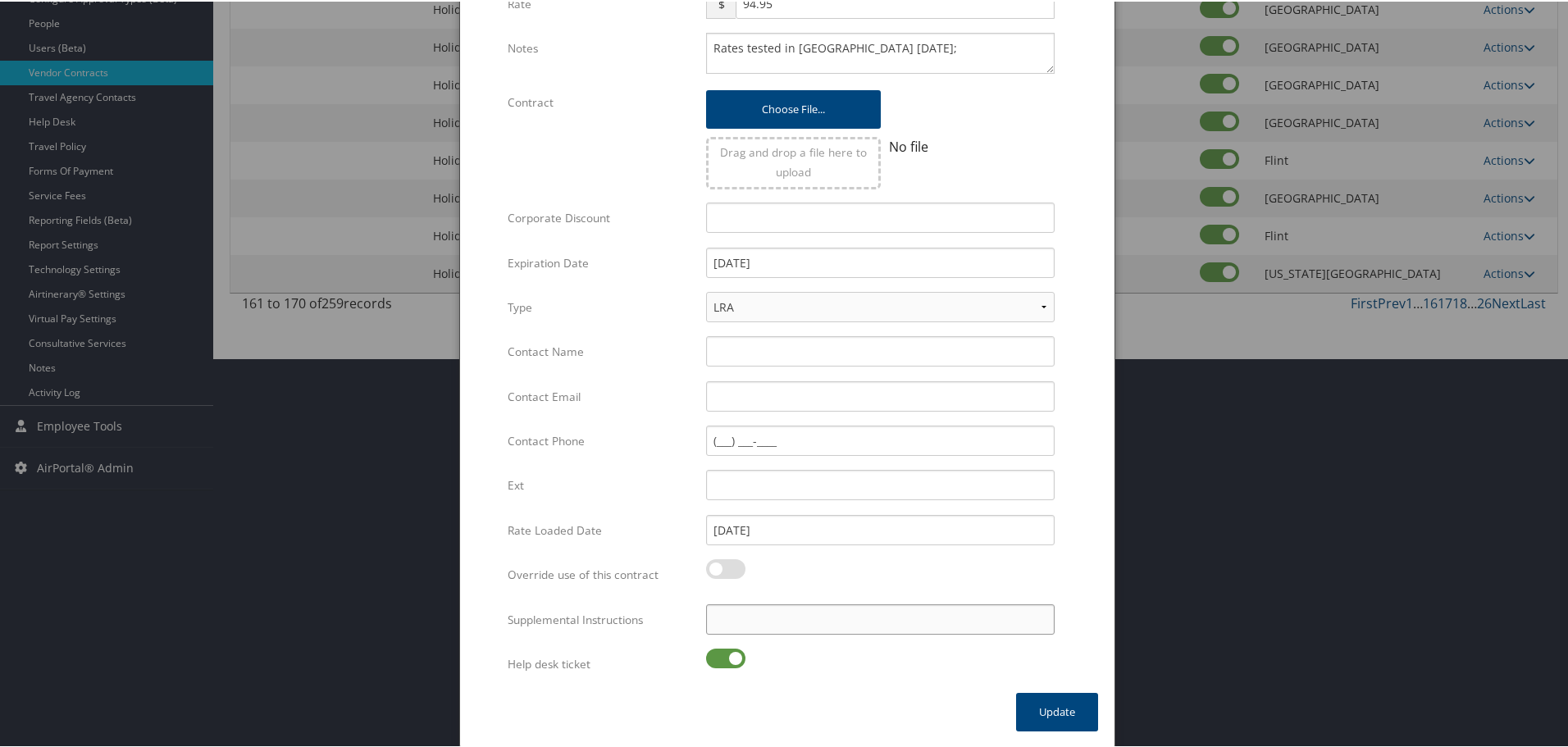
click at [778, 623] on input "Supplemental Instructions" at bounding box center [880, 618] width 349 height 30
paste input "SAB Prop ID -"
paste input "042344"
type input "SAB Prop ID - 042344"
click at [722, 647] on label at bounding box center [725, 657] width 39 height 20
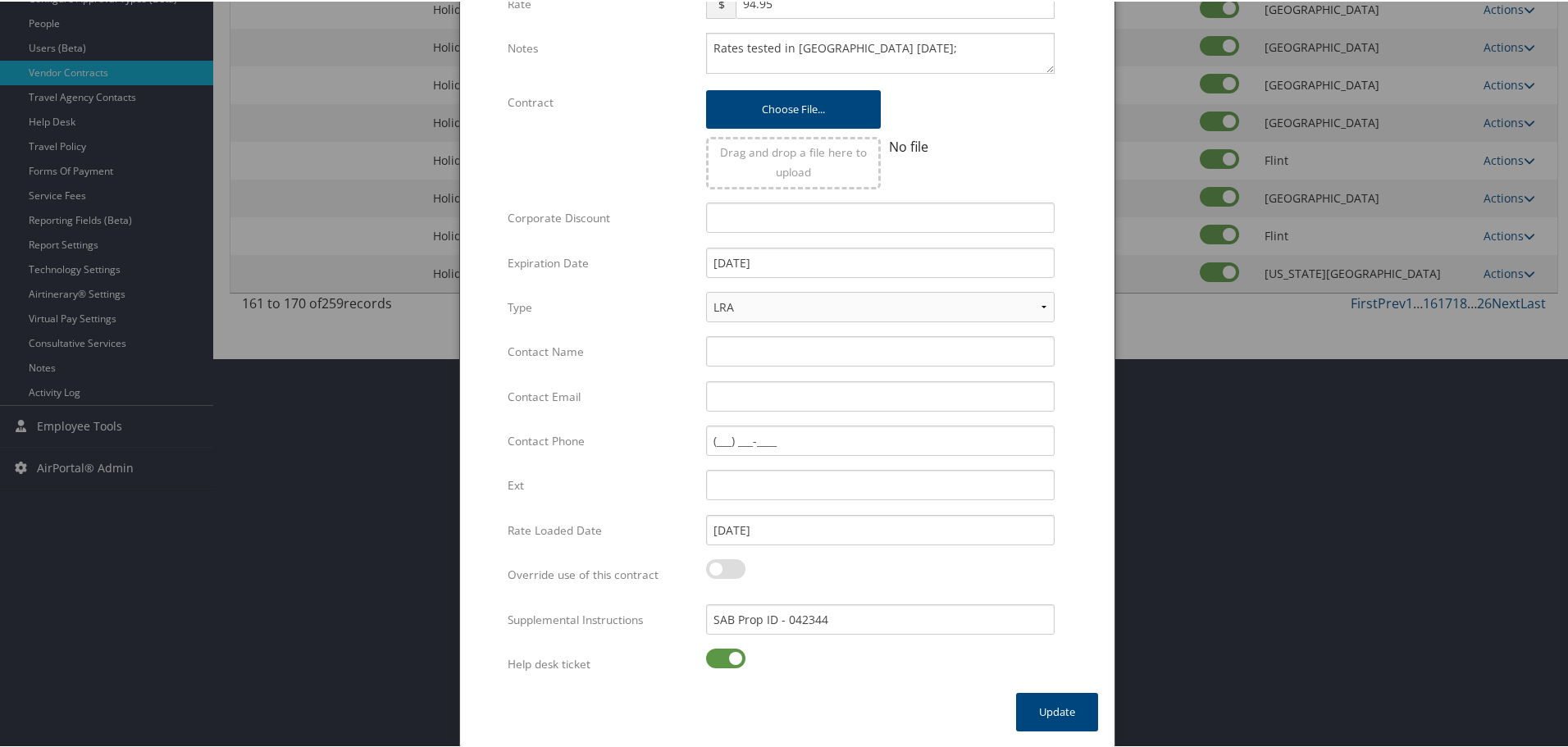
click at [722, 654] on input "checkbox" at bounding box center [720, 660] width 11 height 11
checkbox input "false"
click at [1048, 700] on button "Update" at bounding box center [1057, 711] width 82 height 38
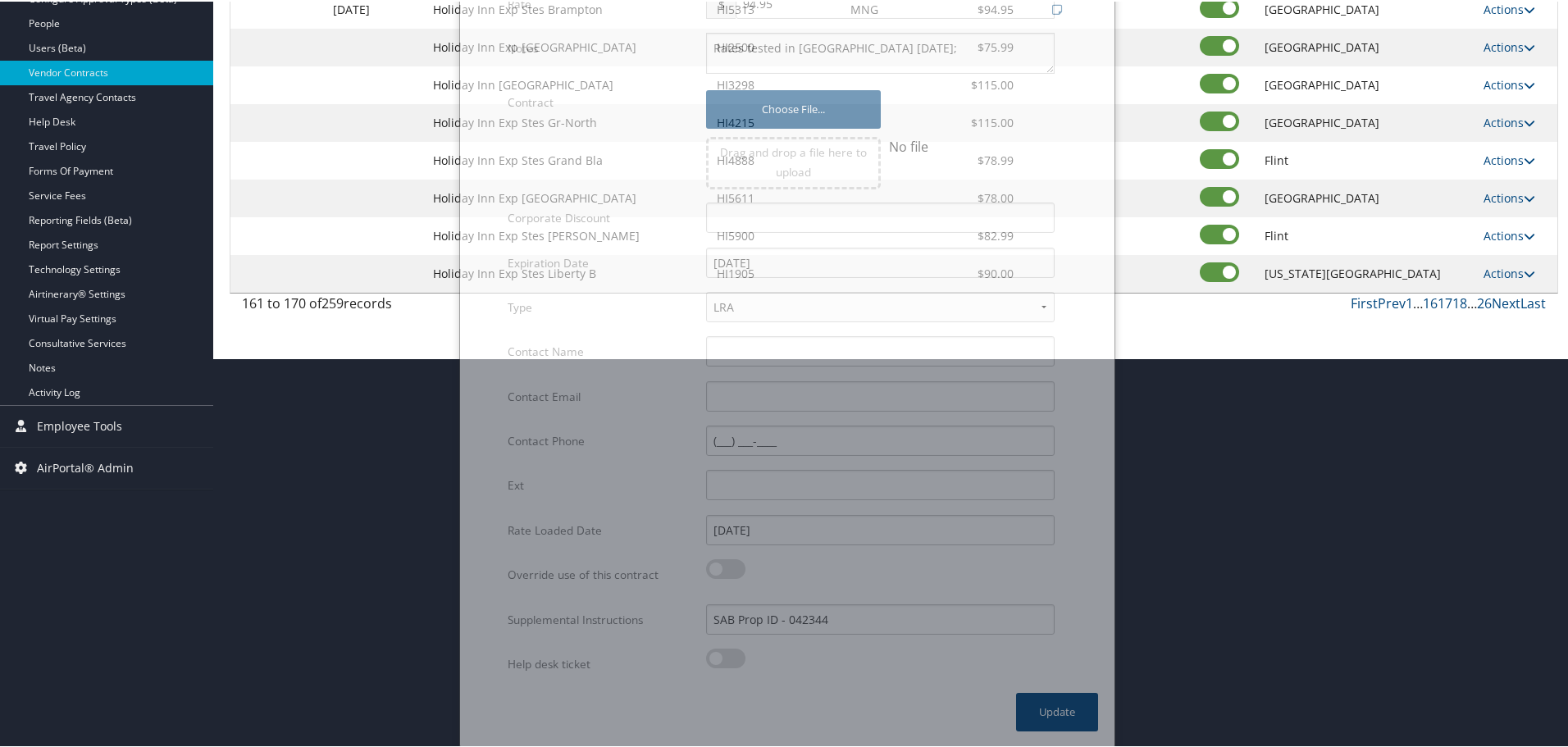
scroll to position [130, 0]
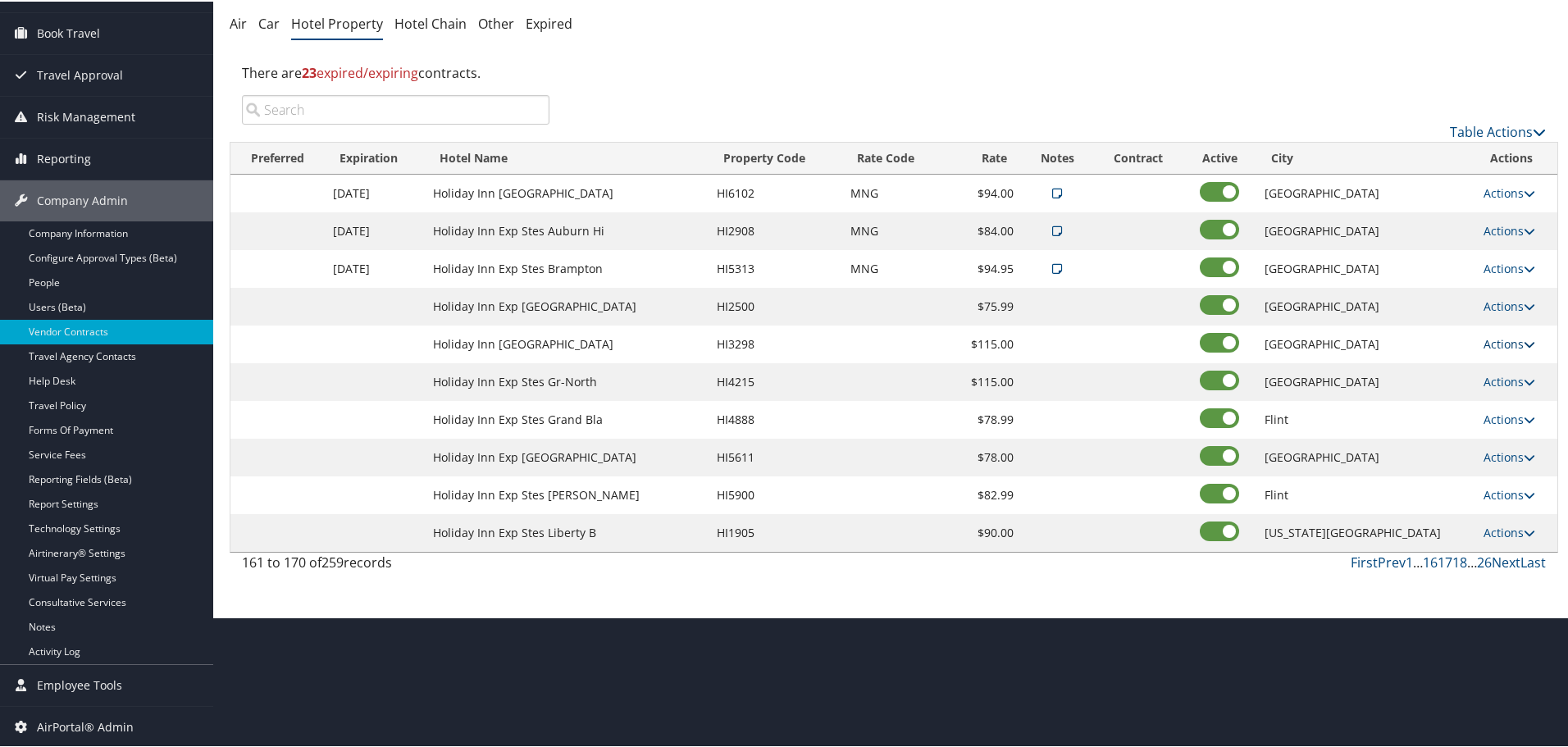
click at [1507, 341] on link "Actions" at bounding box center [1509, 342] width 52 height 15
click at [1510, 365] on link "Edit" at bounding box center [1502, 366] width 63 height 28
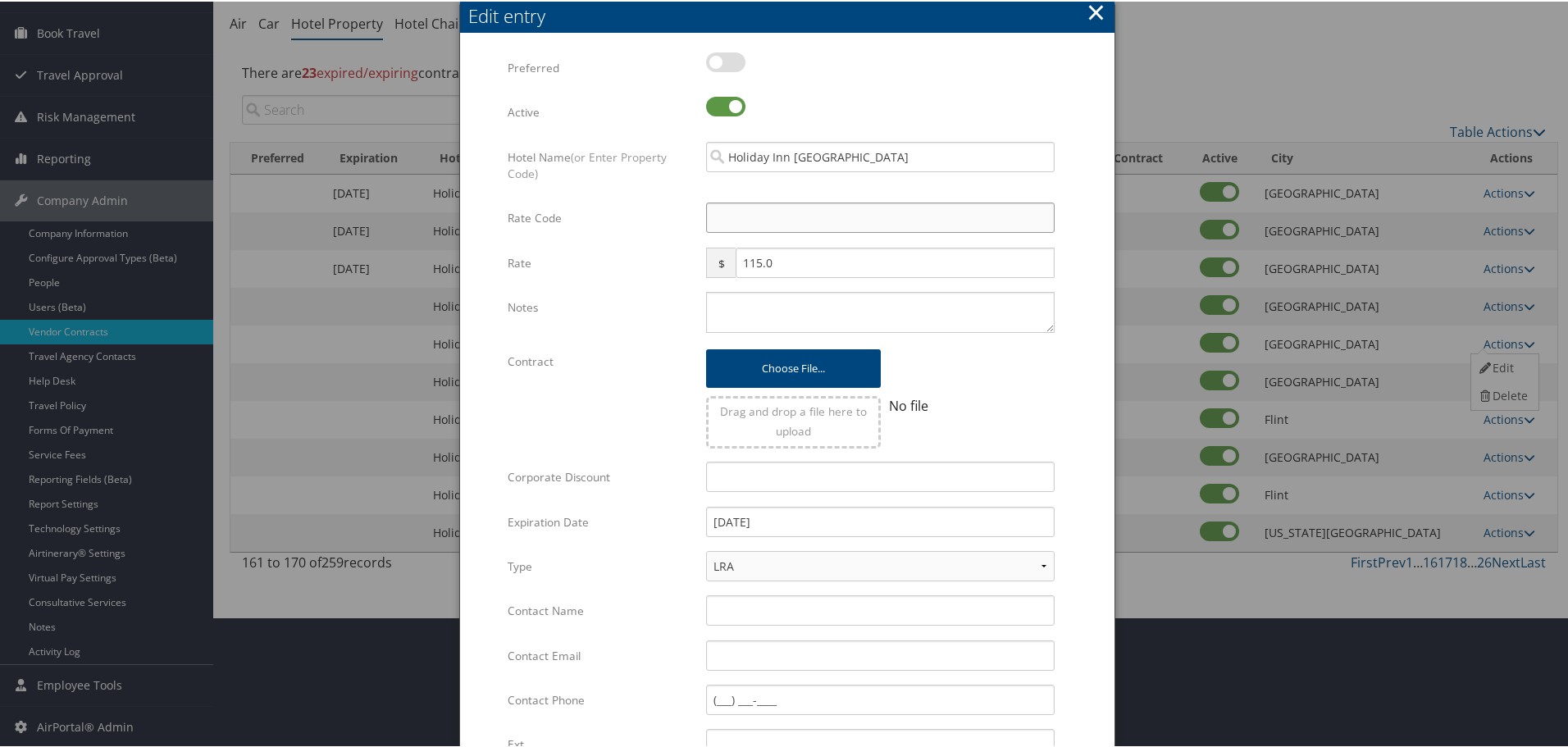
click at [784, 212] on input "Rate Code" at bounding box center [880, 216] width 349 height 30
type input "M"
checkbox input "true"
type input "MNG"
click at [779, 312] on textarea "Notes" at bounding box center [880, 311] width 349 height 41
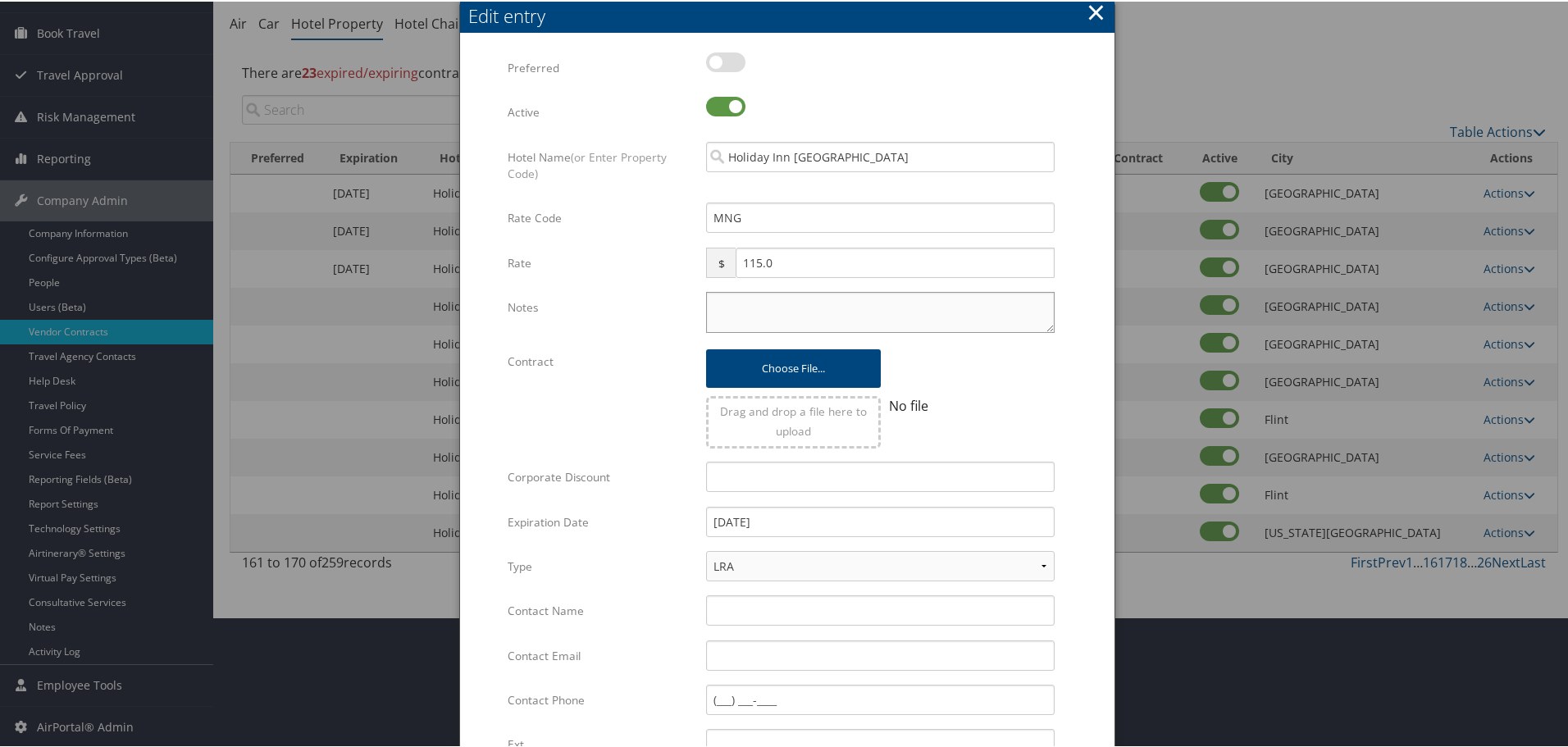
paste textarea "Rates tested in [GEOGRAPHIC_DATA] [DATE];"
type textarea "Rates tested in [GEOGRAPHIC_DATA] [DATE];"
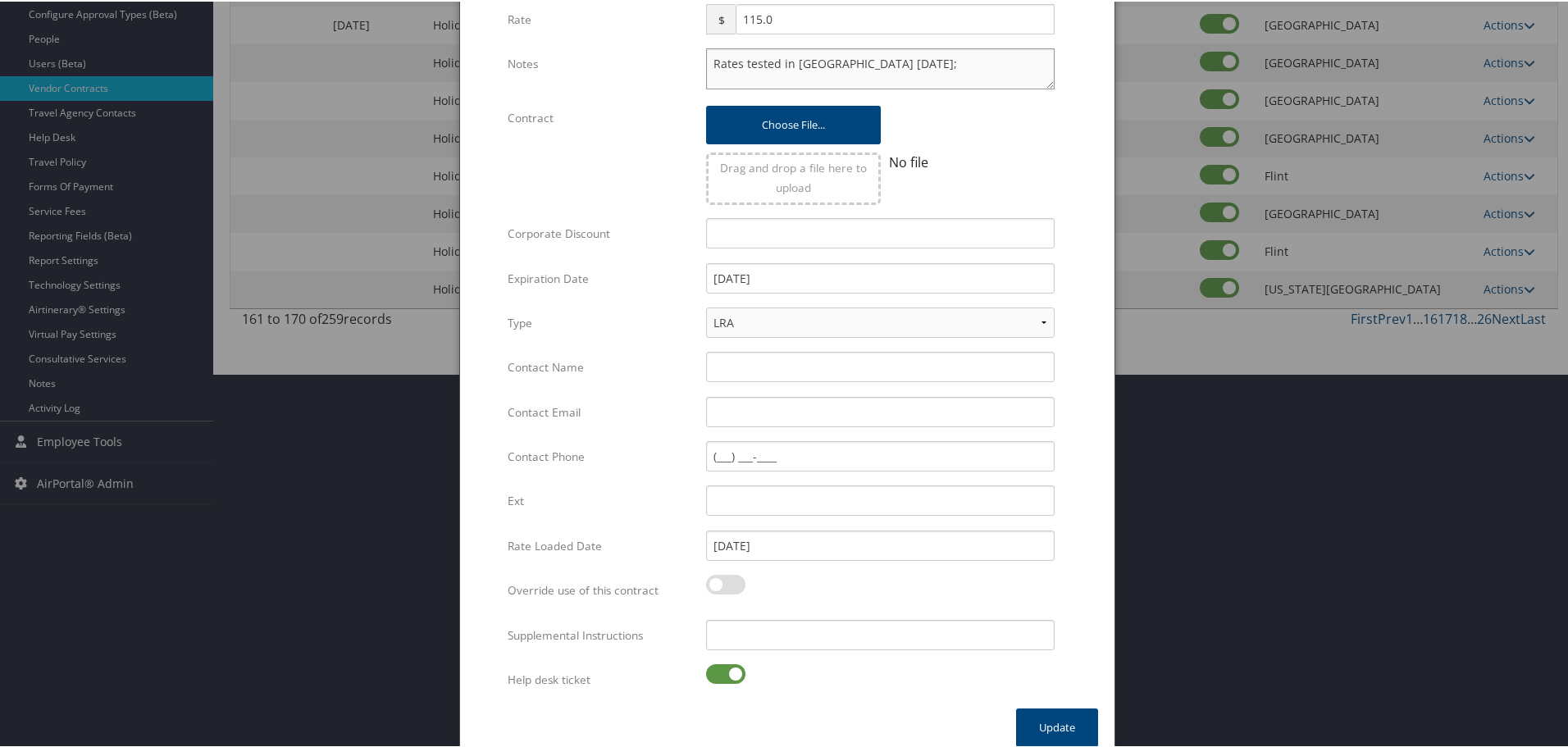
scroll to position [390, 0]
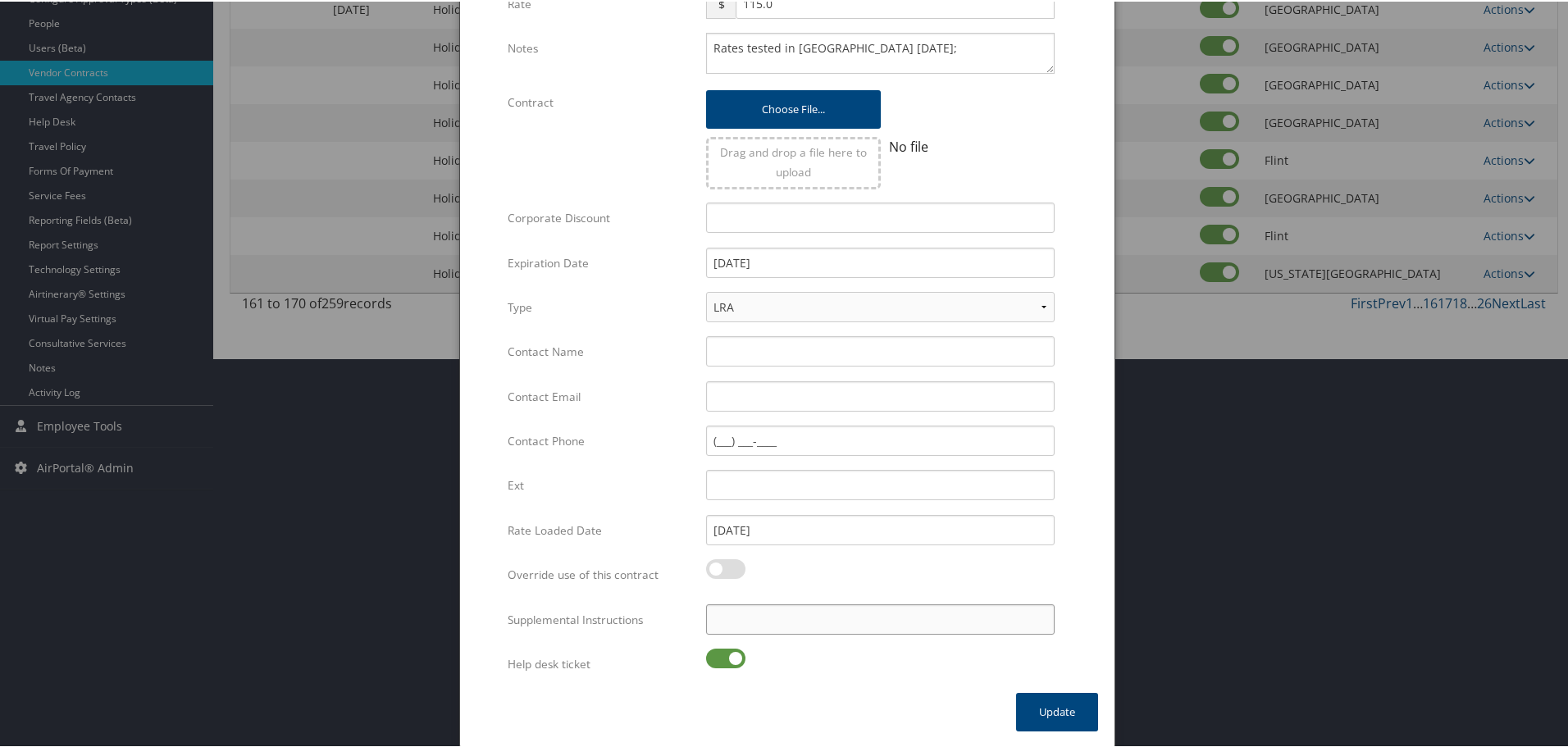
click at [784, 612] on input "Supplemental Instructions" at bounding box center [880, 618] width 349 height 30
paste input "SAB Prop ID -"
paste input "140187"
type input "SAB Prop ID - 140187"
click at [725, 651] on label at bounding box center [725, 657] width 39 height 20
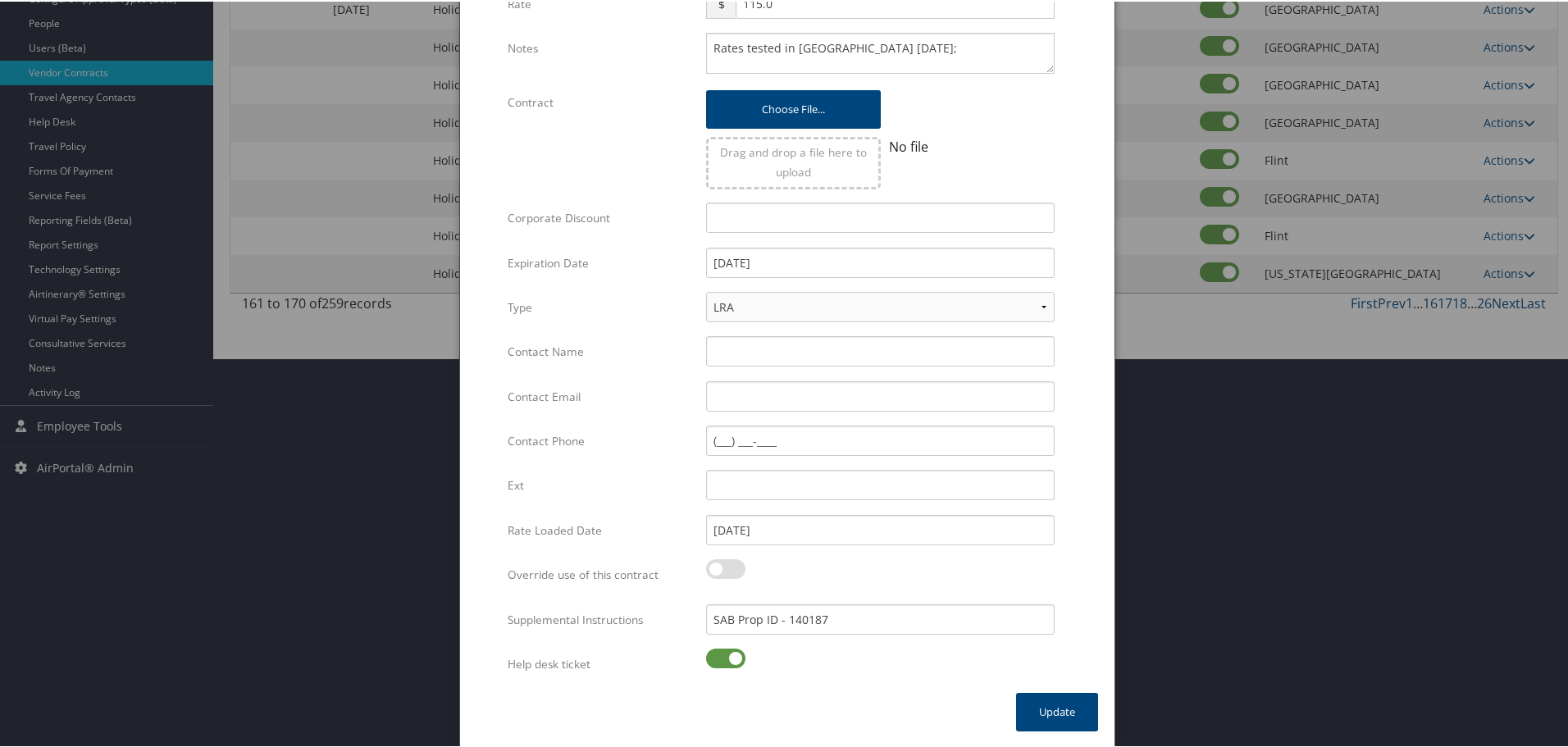
click at [725, 654] on input "checkbox" at bounding box center [720, 660] width 11 height 11
checkbox input "false"
click at [1050, 704] on button "Update" at bounding box center [1057, 711] width 82 height 38
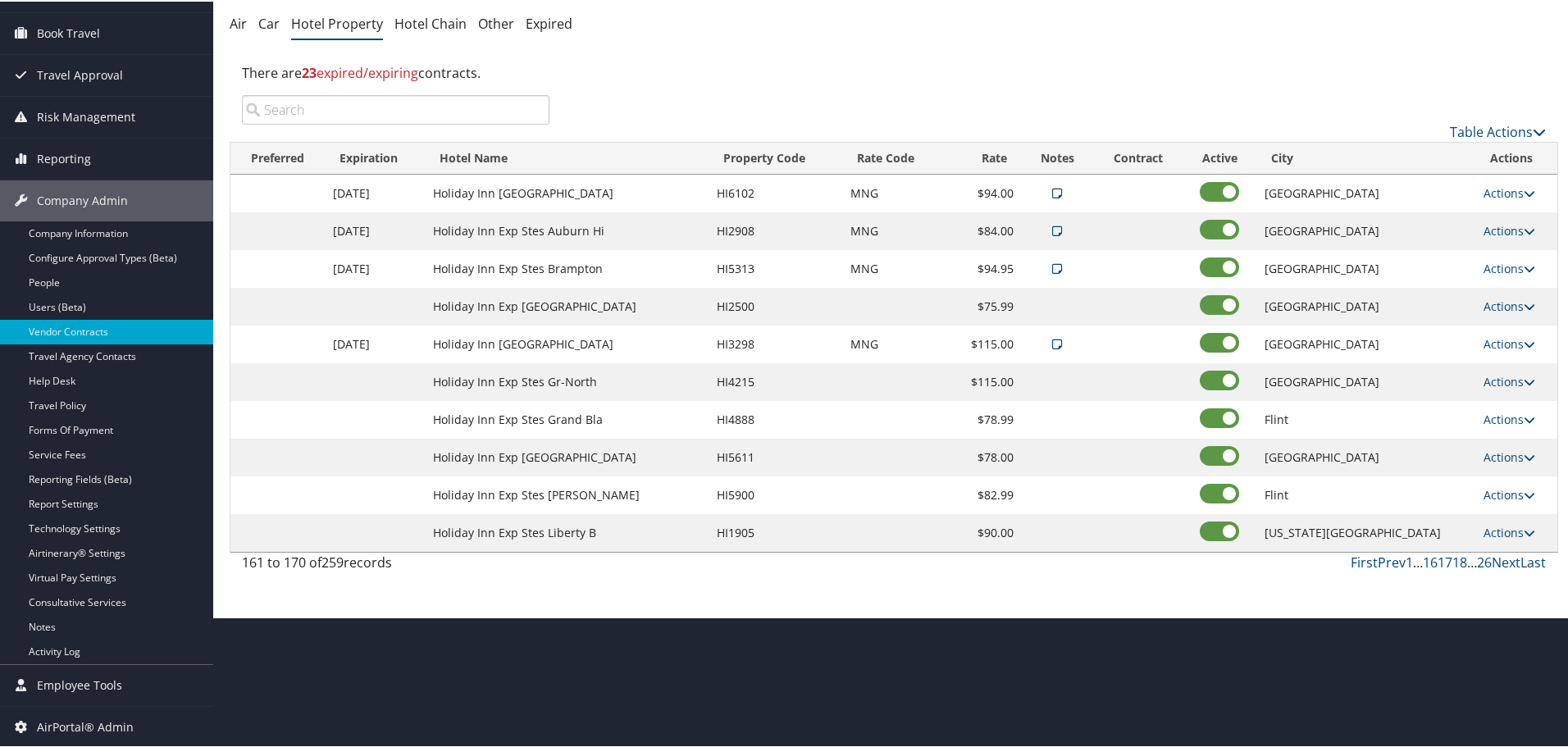
scroll to position [130, 0]
click at [1501, 413] on link "Actions" at bounding box center [1509, 417] width 52 height 15
click at [1501, 441] on link "Edit" at bounding box center [1502, 442] width 63 height 28
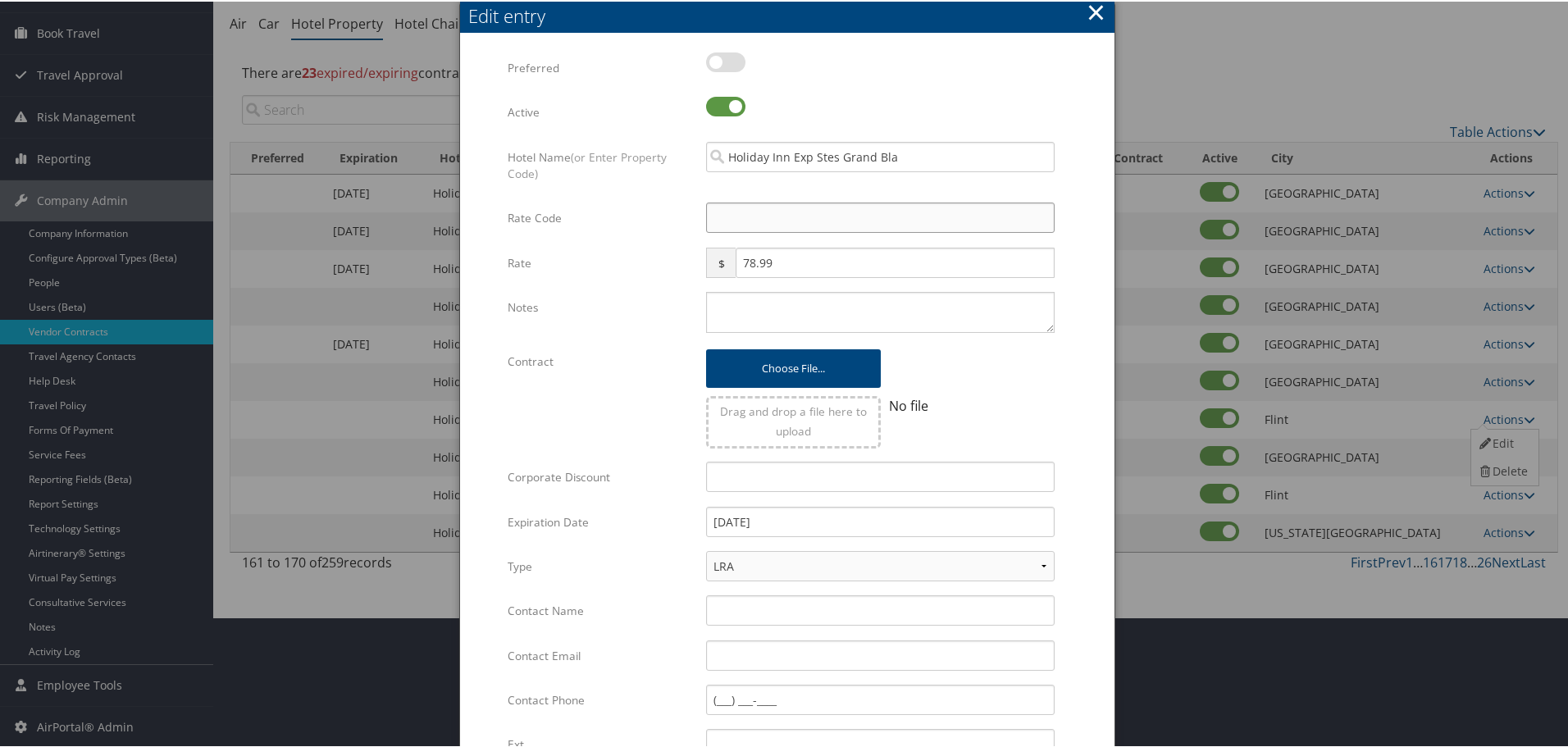
click at [735, 214] on input "Rate Code" at bounding box center [880, 216] width 349 height 30
type input "M"
checkbox input "true"
type input "MNG"
click at [755, 316] on textarea "Notes" at bounding box center [880, 311] width 349 height 41
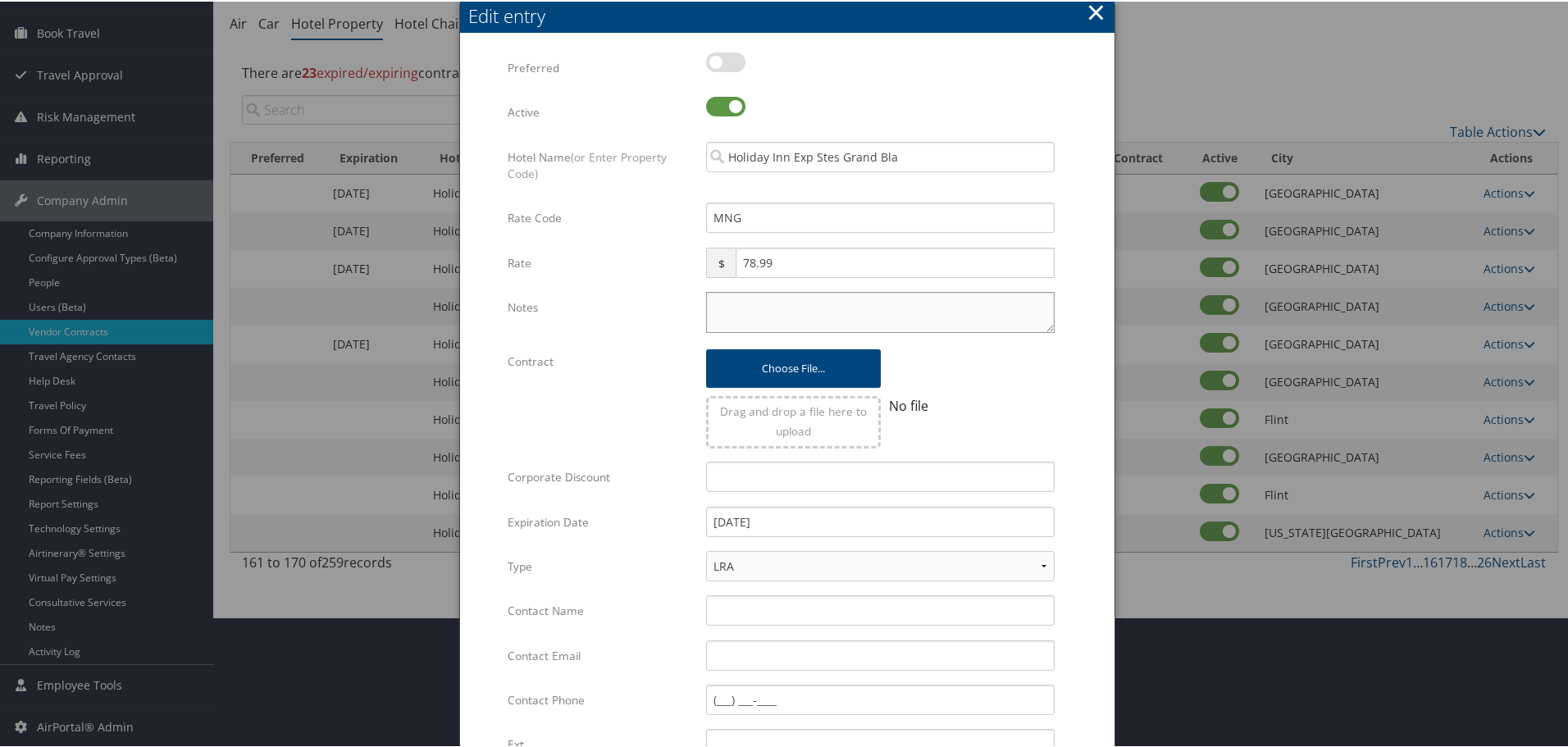
paste textarea "Rates tested in [GEOGRAPHIC_DATA] [DATE];"
type textarea "Rates tested in [GEOGRAPHIC_DATA] [DATE];"
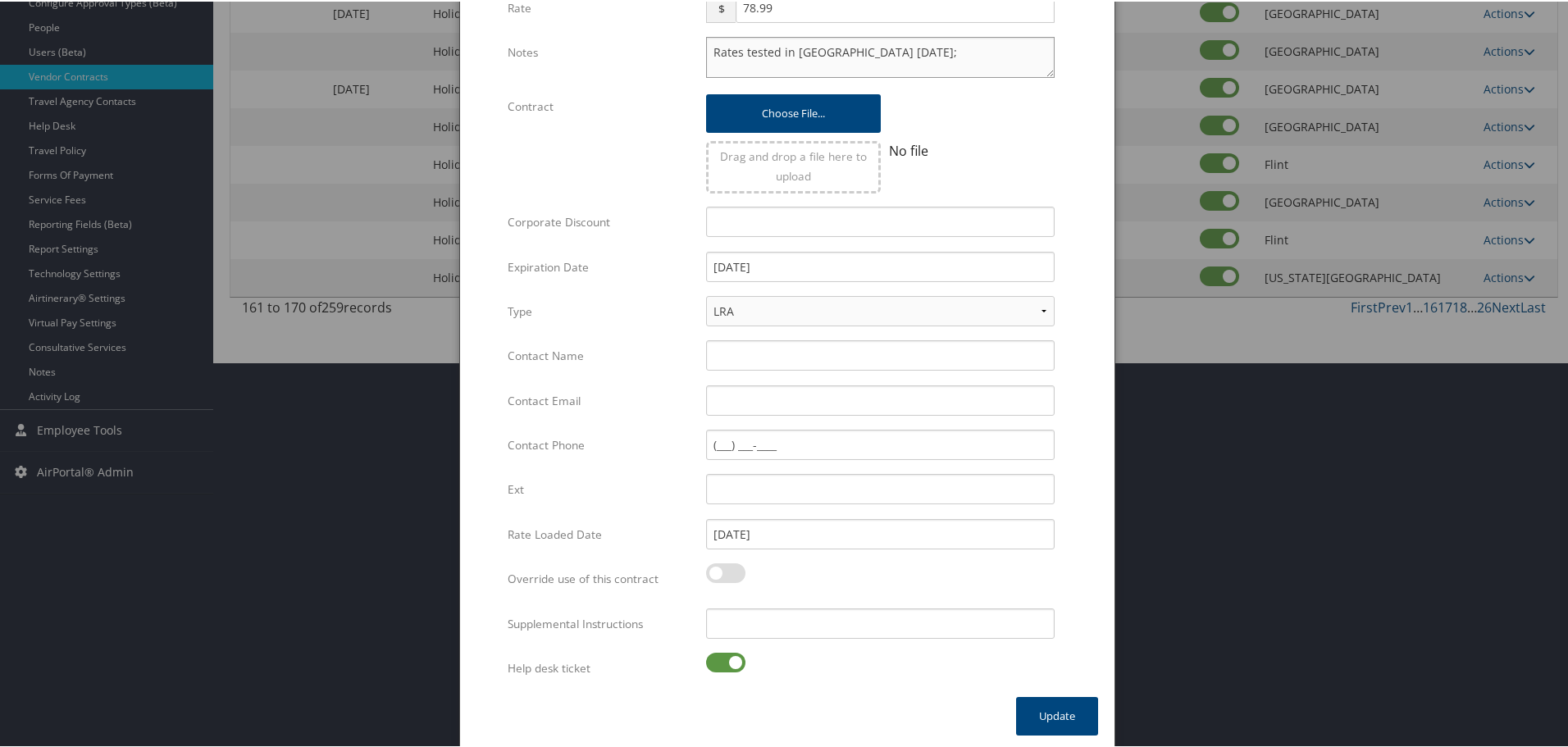
scroll to position [390, 0]
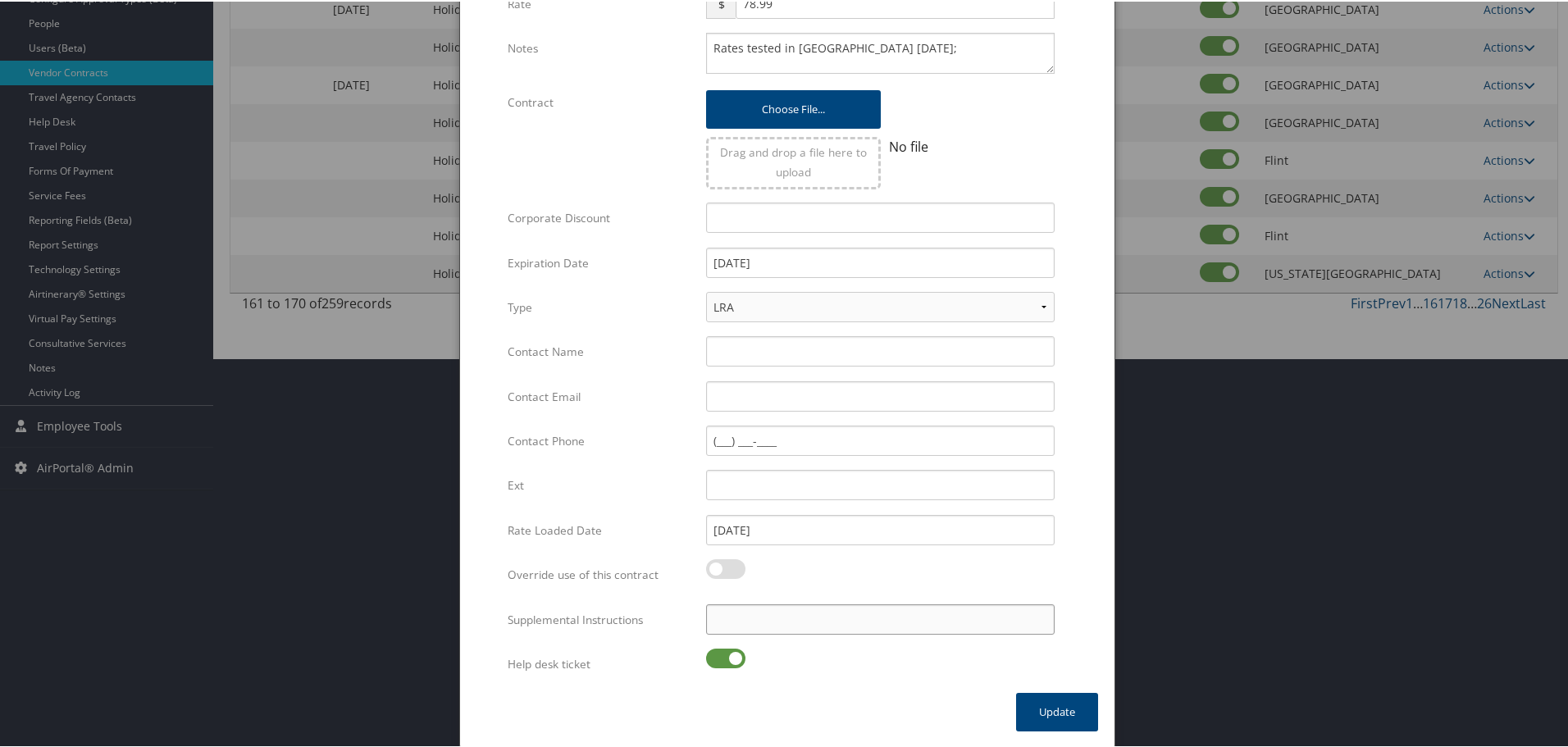
click at [732, 624] on input "Supplemental Instructions" at bounding box center [880, 618] width 349 height 30
paste input "SAB Prop ID -"
paste input "079365"
type input "SAB Prop ID - 079365"
click at [719, 660] on label at bounding box center [725, 657] width 39 height 20
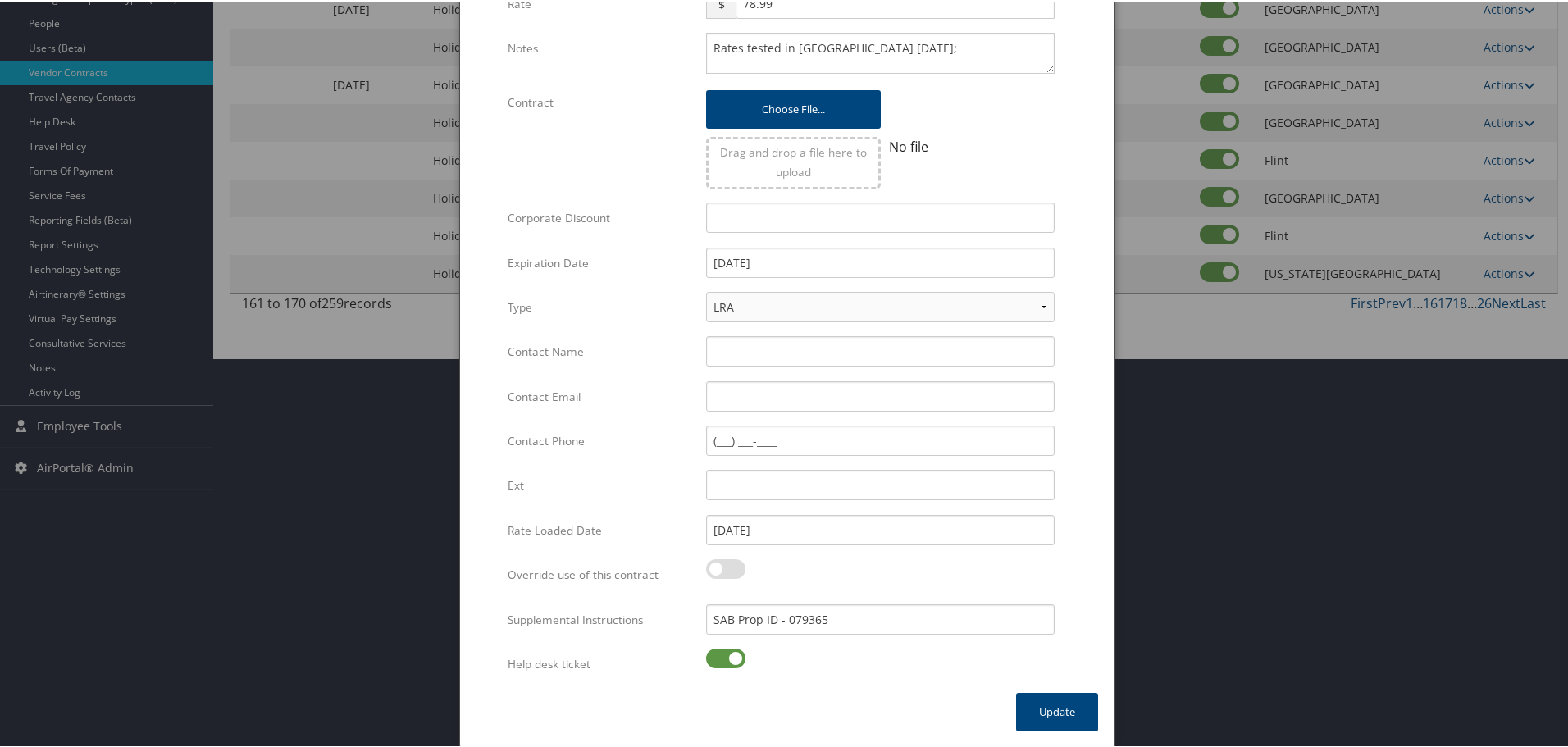
click at [719, 660] on input "checkbox" at bounding box center [720, 660] width 11 height 11
checkbox input "false"
click at [1058, 709] on button "Update" at bounding box center [1057, 711] width 82 height 38
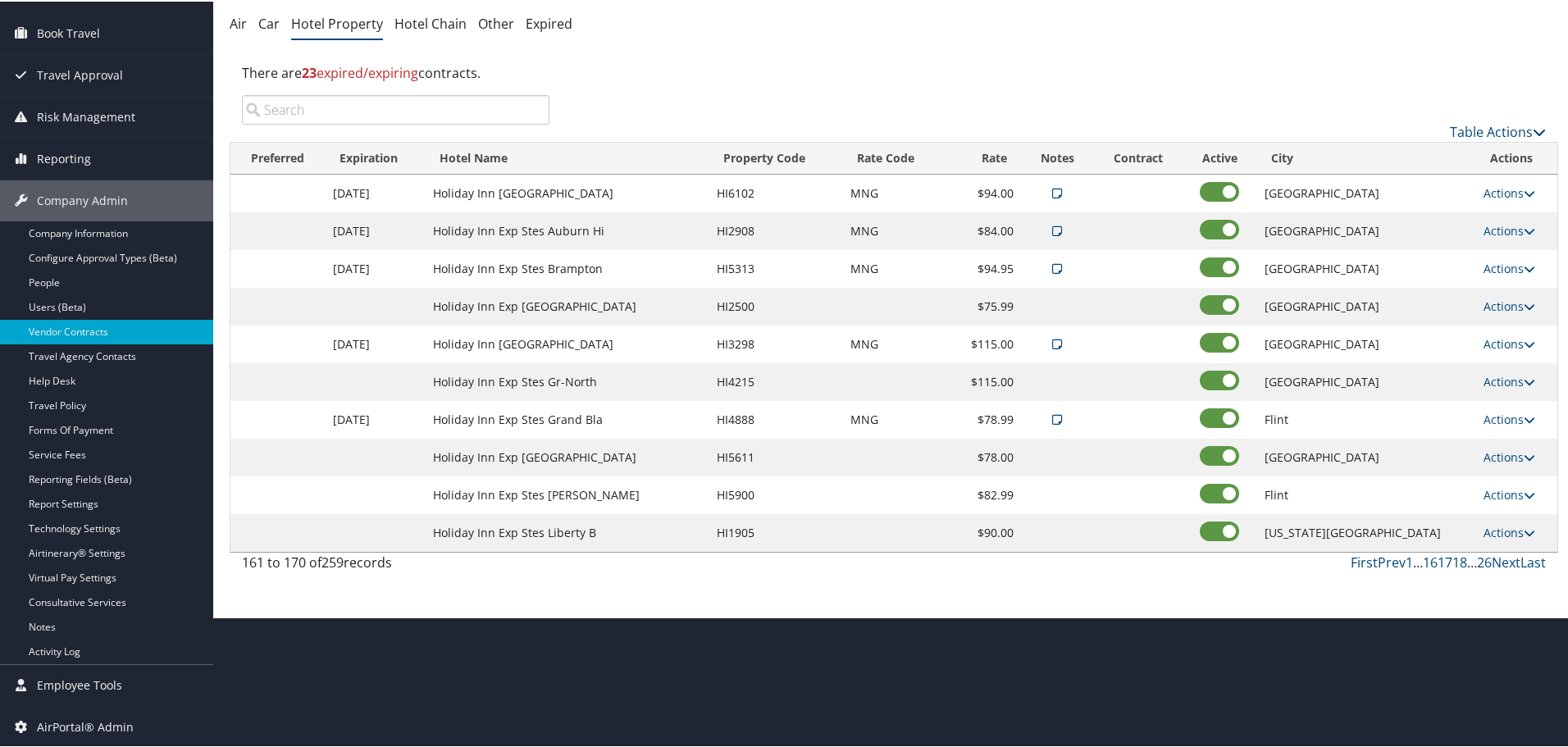
scroll to position [130, 0]
click at [1491, 380] on link "Actions" at bounding box center [1509, 380] width 52 height 15
click at [1492, 403] on link "Edit" at bounding box center [1502, 404] width 63 height 28
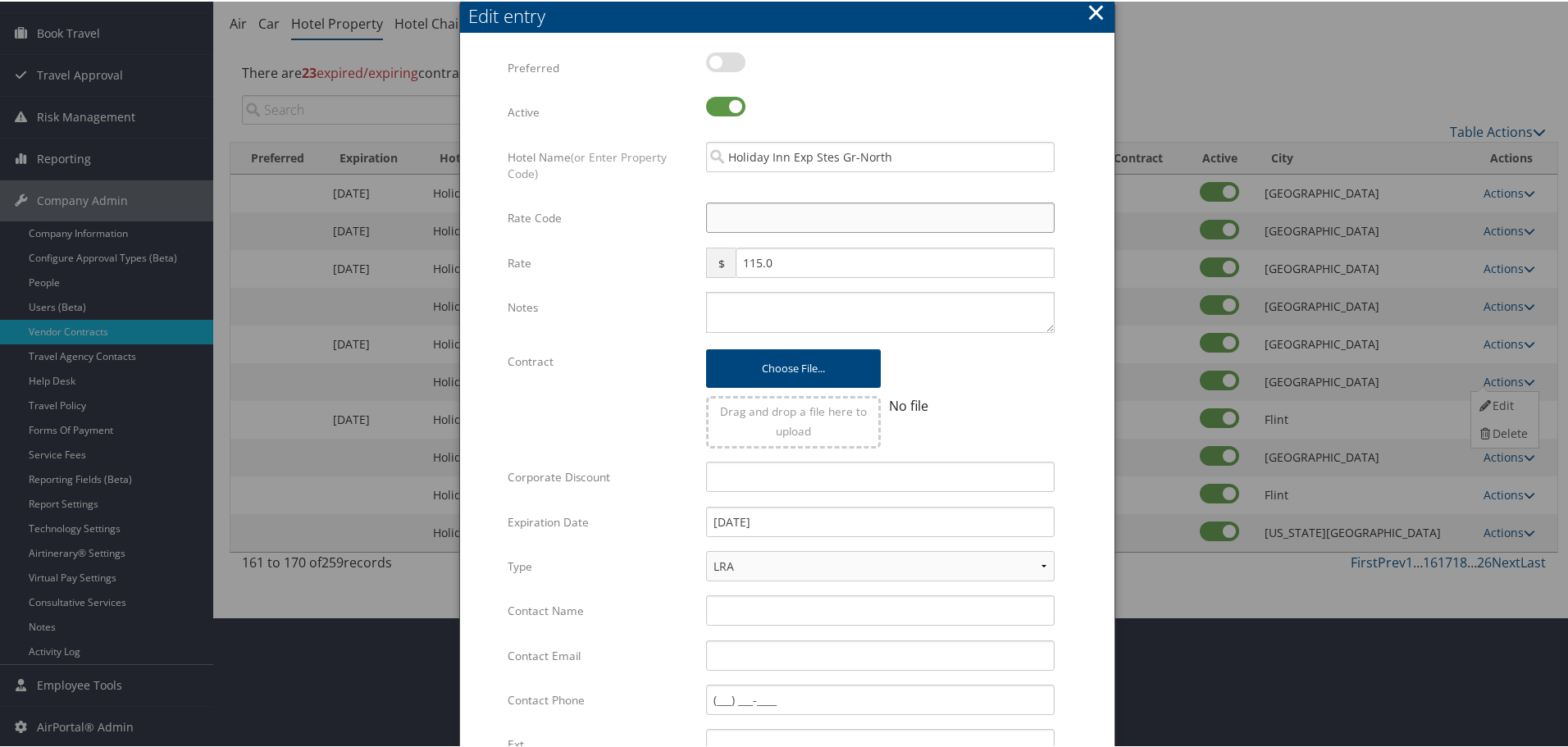
click at [817, 210] on input "Rate Code" at bounding box center [880, 216] width 349 height 30
type input "M"
checkbox input "true"
type input "MNG"
click at [789, 305] on textarea "Notes" at bounding box center [880, 311] width 349 height 41
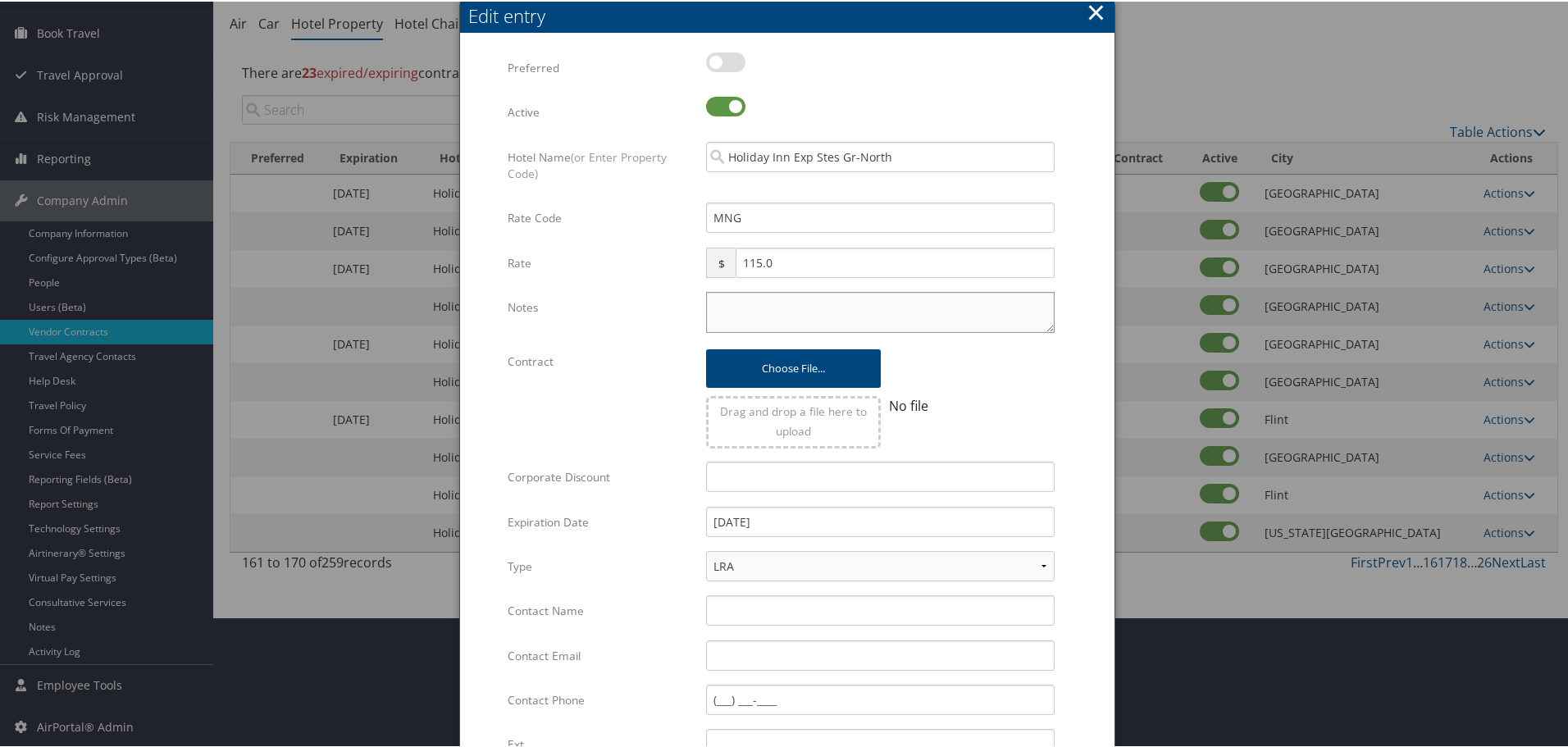
paste textarea "Rates tested in [GEOGRAPHIC_DATA] [DATE];"
type textarea "Rates tested in [GEOGRAPHIC_DATA] [DATE];"
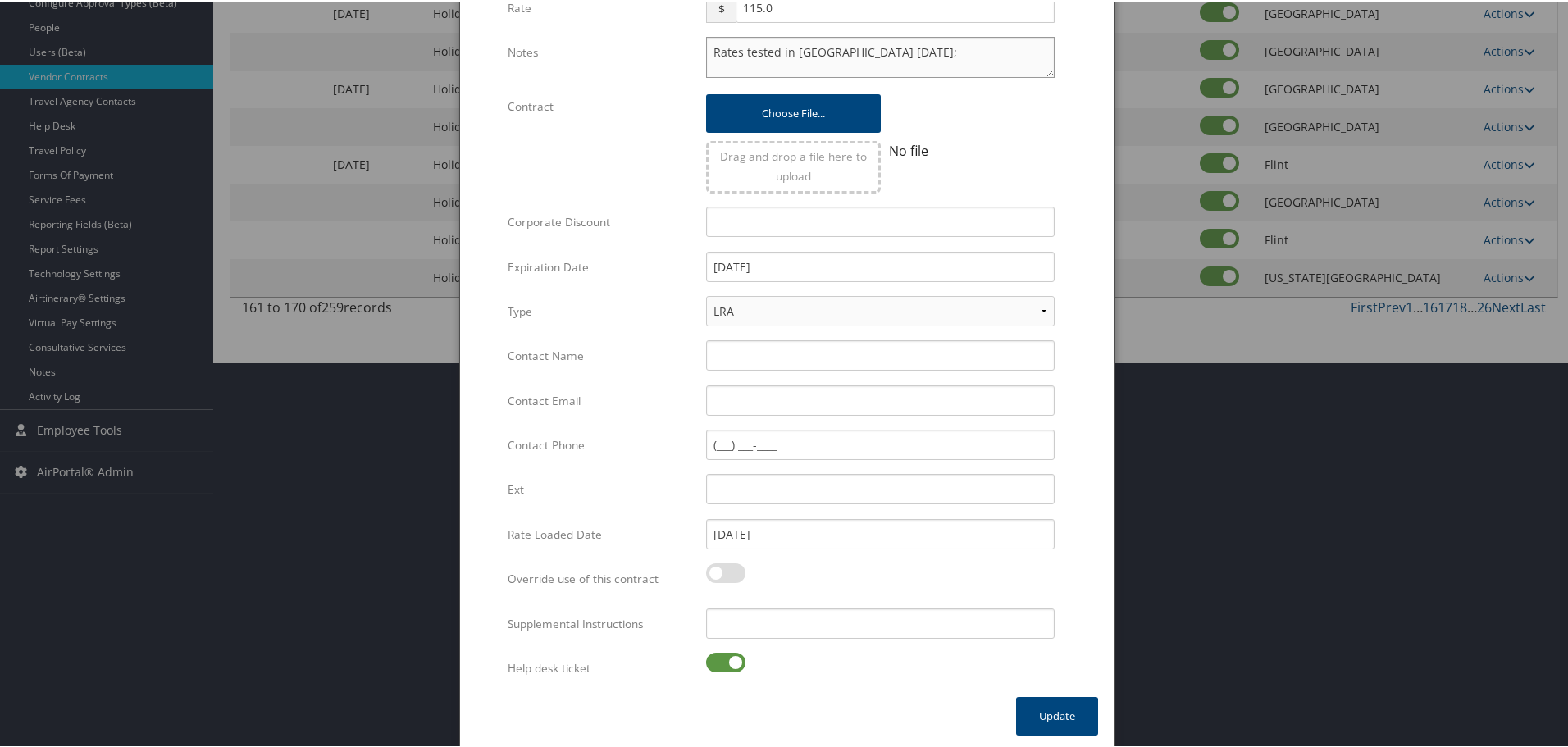
scroll to position [390, 0]
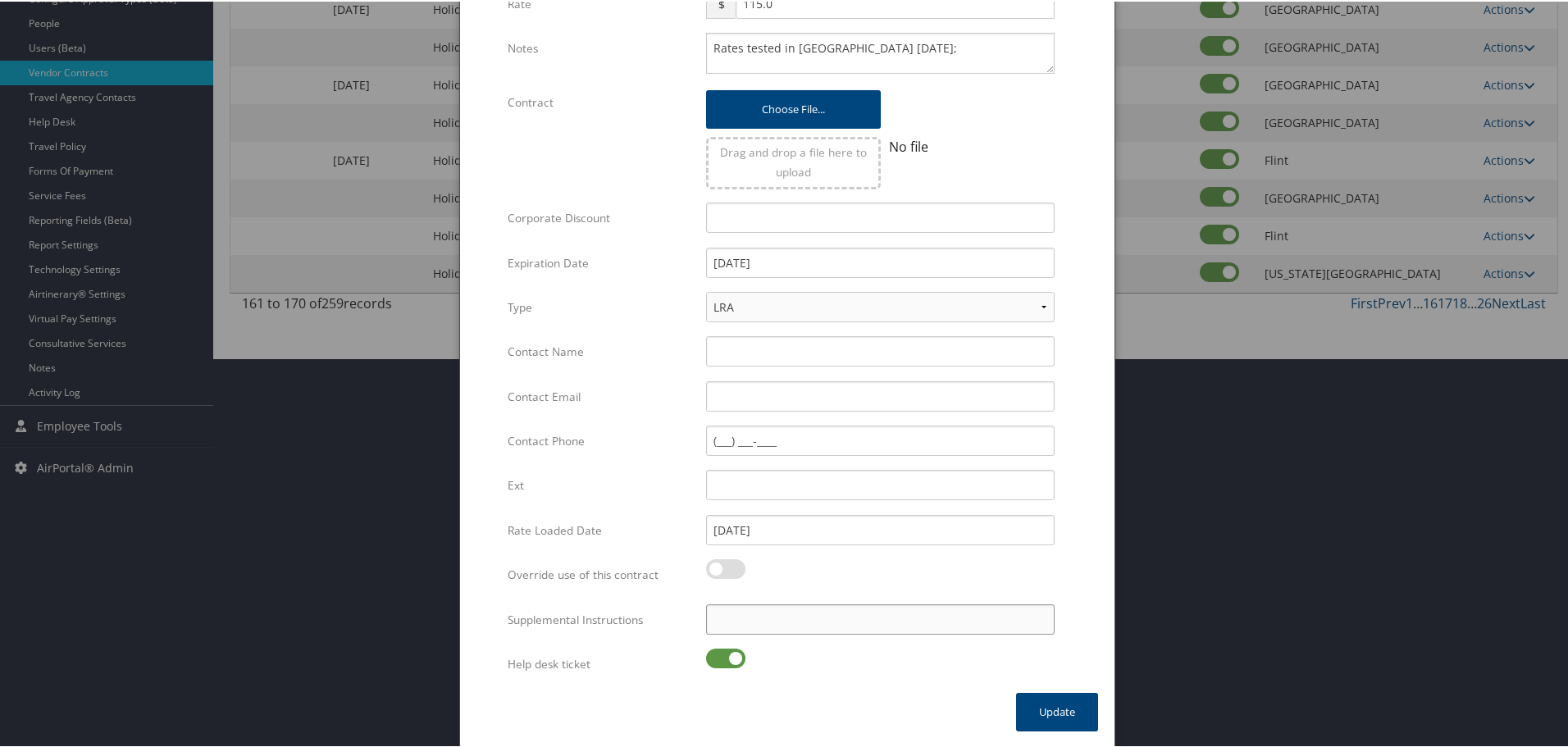
click at [784, 617] on input "Supplemental Instructions" at bounding box center [880, 618] width 349 height 30
paste input "SAB Prop ID -"
paste input "031894"
type input "SAB Prop ID - 031894"
click at [729, 653] on label at bounding box center [725, 657] width 39 height 20
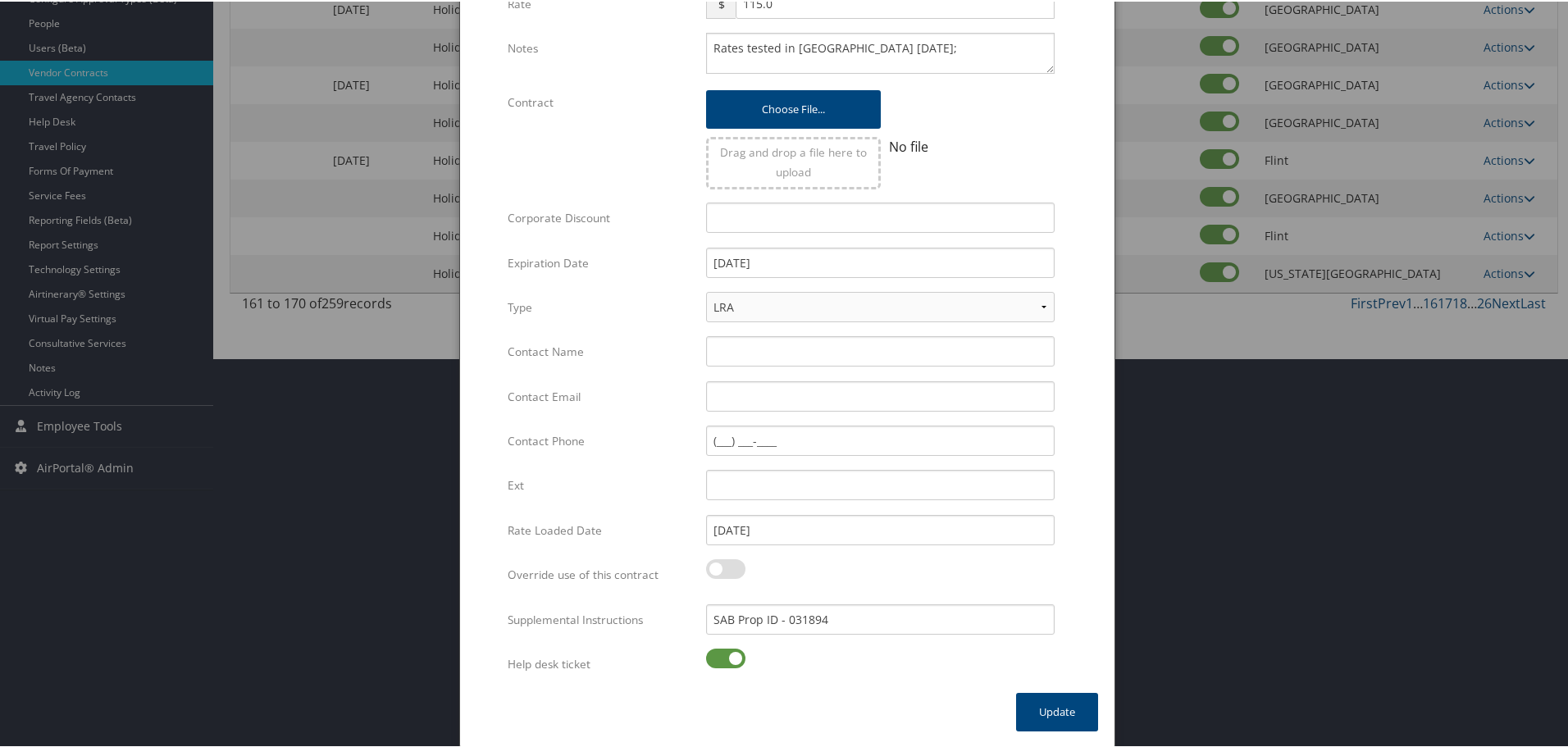
click at [725, 654] on input "checkbox" at bounding box center [720, 660] width 11 height 11
checkbox input "false"
click at [1073, 713] on button "Update" at bounding box center [1057, 711] width 82 height 38
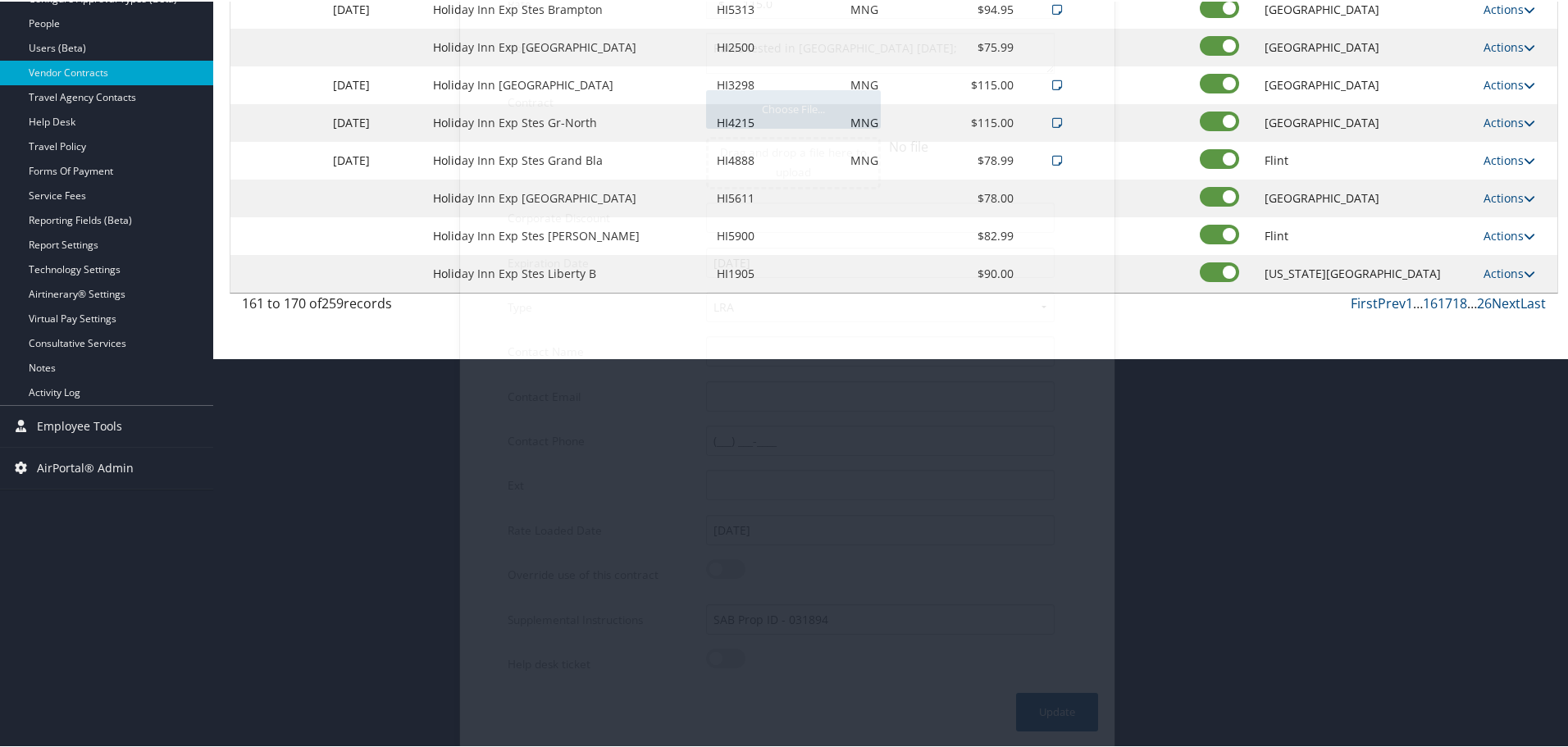
scroll to position [130, 0]
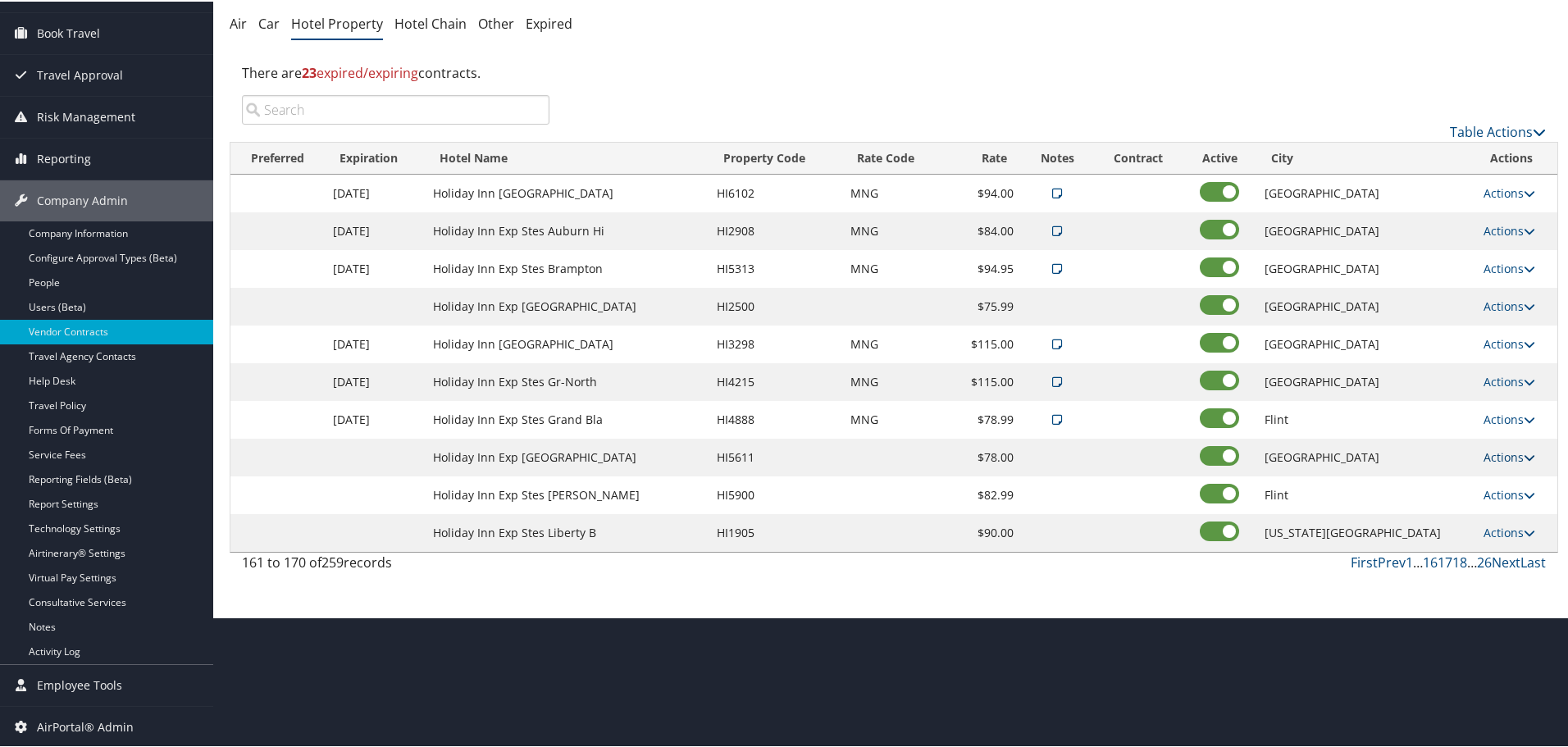
click at [1504, 453] on link "Actions" at bounding box center [1509, 455] width 52 height 15
click at [1497, 482] on link "Edit" at bounding box center [1502, 479] width 63 height 28
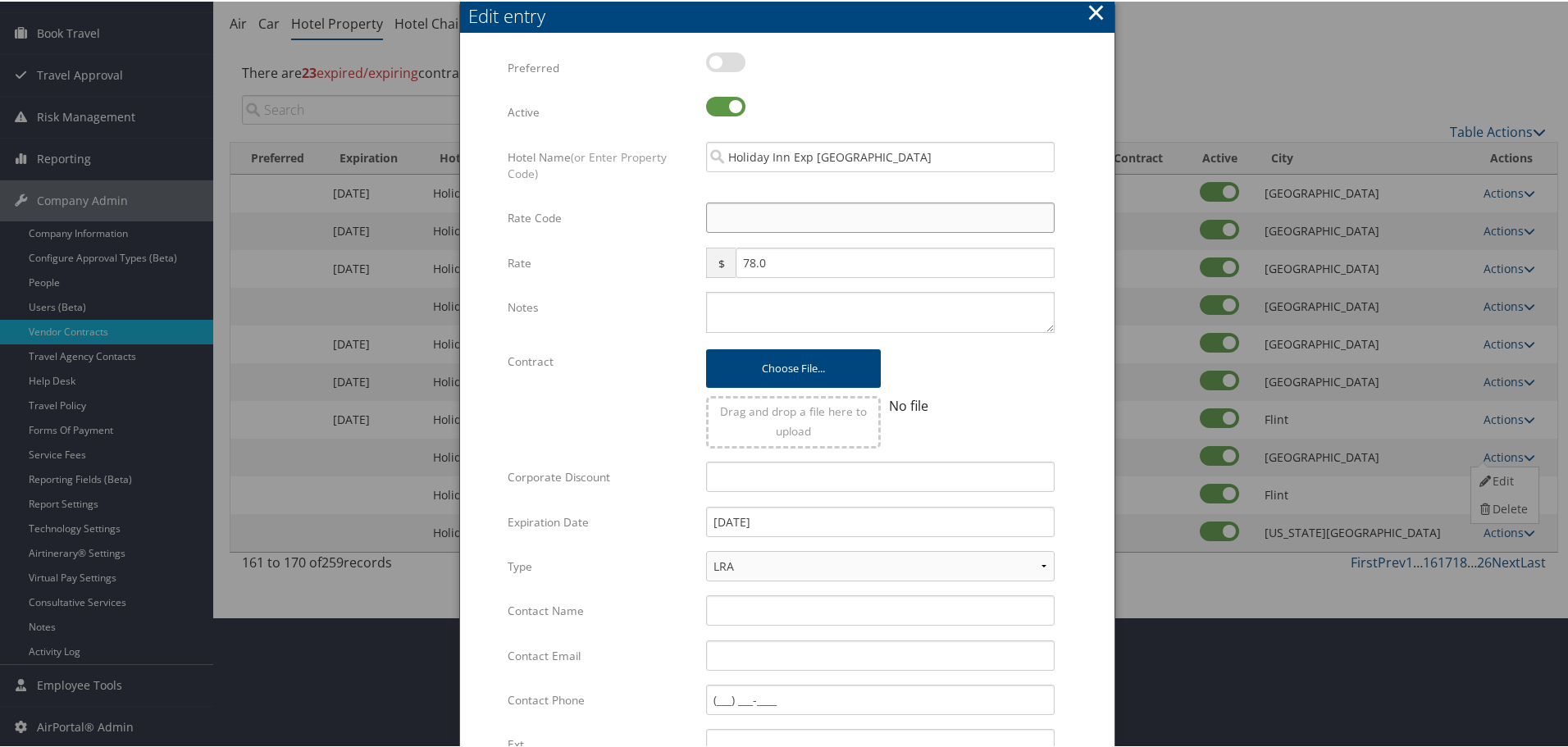
click at [771, 220] on input "Rate Code" at bounding box center [880, 216] width 349 height 30
type input "M"
checkbox input "true"
type input "MNG"
click at [753, 306] on textarea "Notes" at bounding box center [880, 311] width 349 height 41
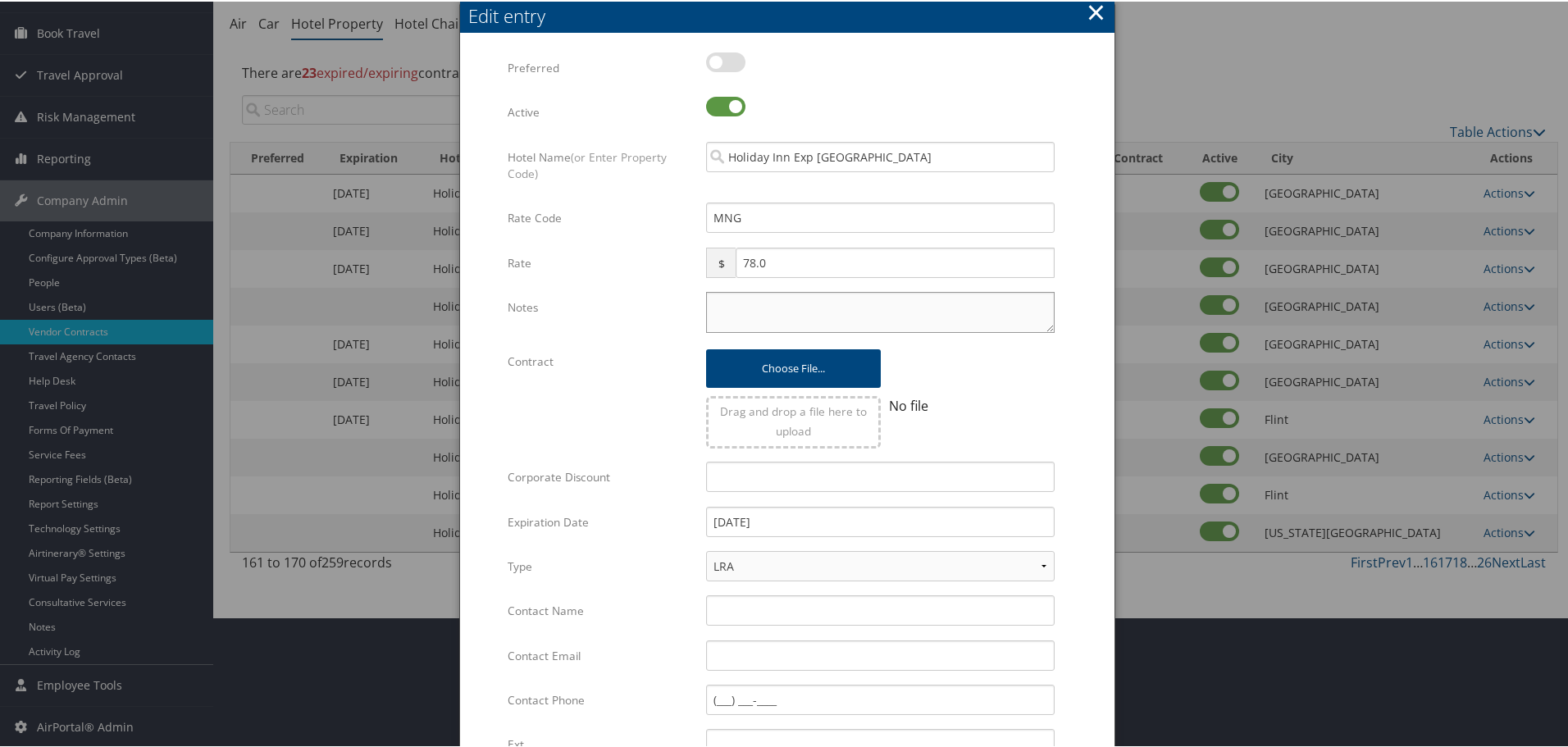
paste textarea "Rates tested in [GEOGRAPHIC_DATA] [DATE];"
type textarea "Rates tested in [GEOGRAPHIC_DATA] [DATE];"
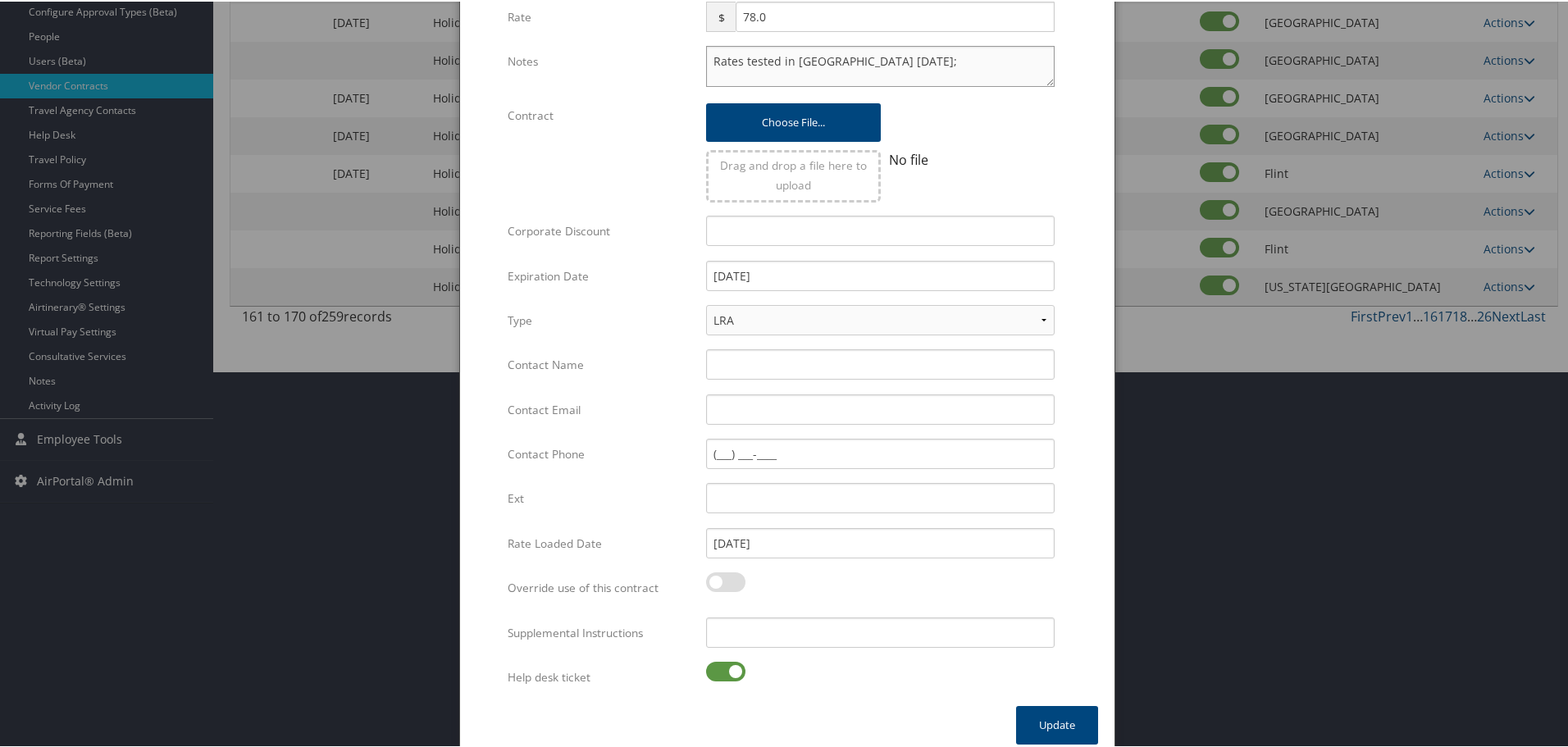
scroll to position [390, 0]
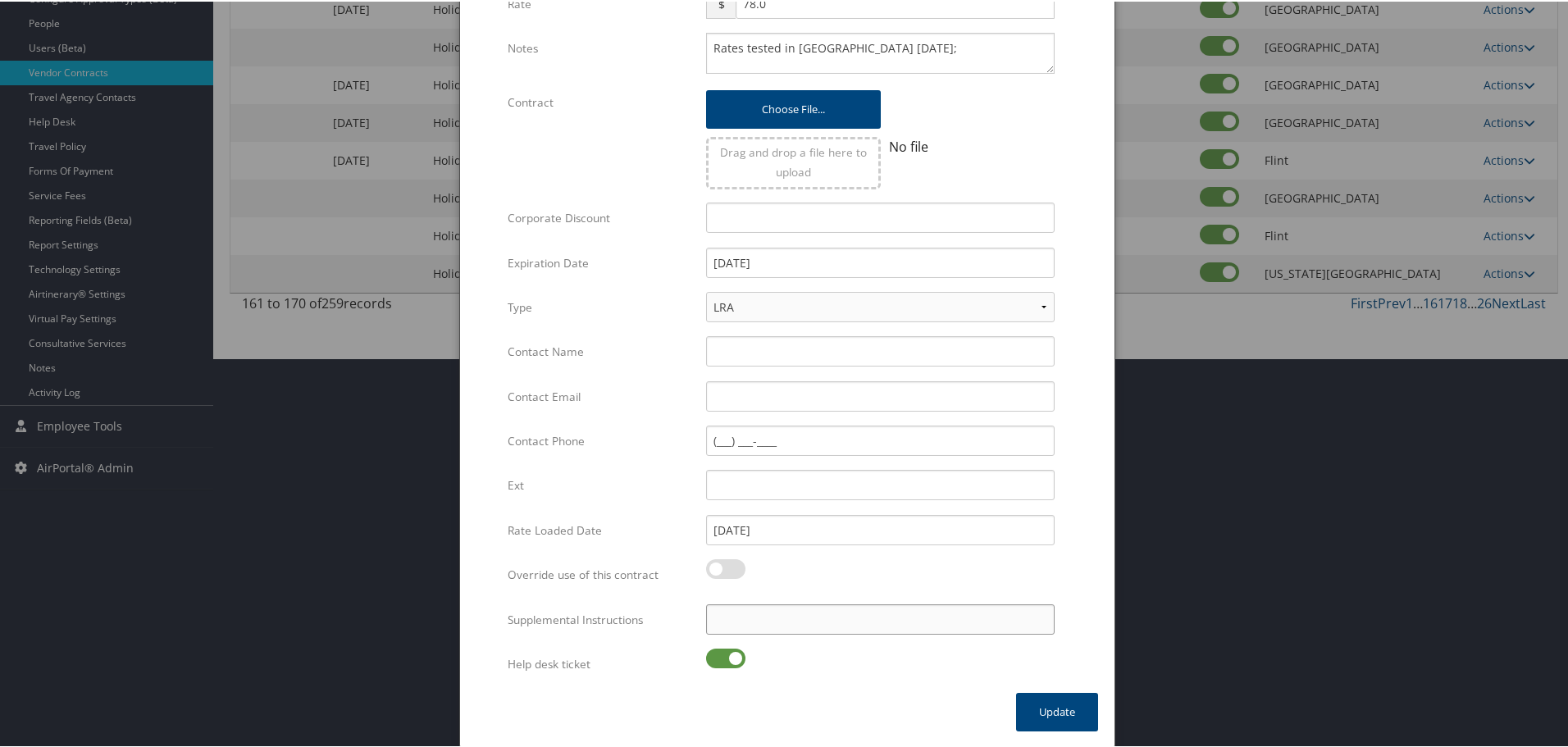
click at [792, 619] on input "Supplemental Instructions" at bounding box center [880, 618] width 349 height 30
paste input "SAB Prop ID -"
paste input "025943"
type input "SAB Prop ID - 025943"
click at [734, 664] on label at bounding box center [725, 657] width 39 height 20
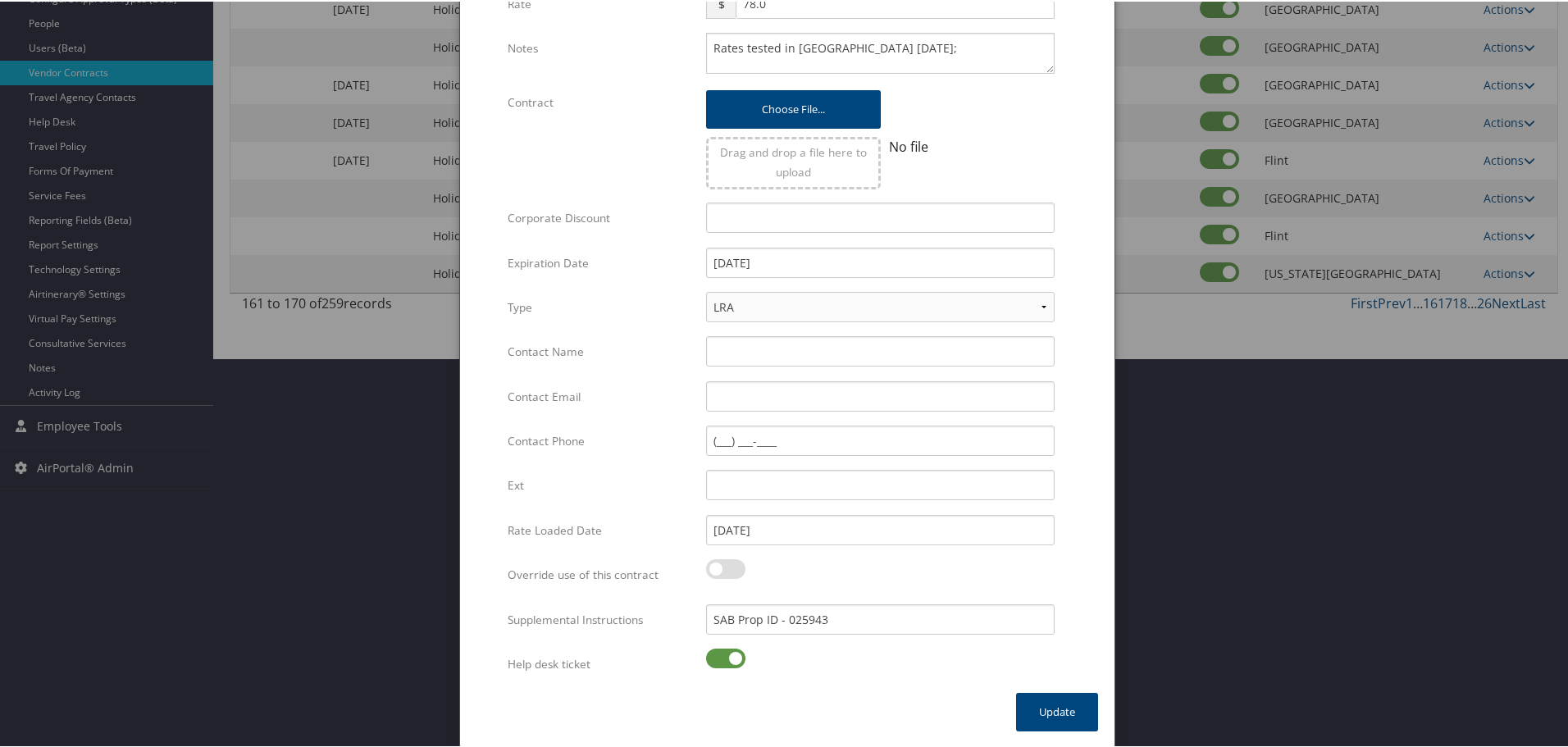
click at [725, 664] on input "checkbox" at bounding box center [720, 660] width 11 height 11
checkbox input "false"
click at [1041, 715] on button "Update" at bounding box center [1057, 711] width 82 height 38
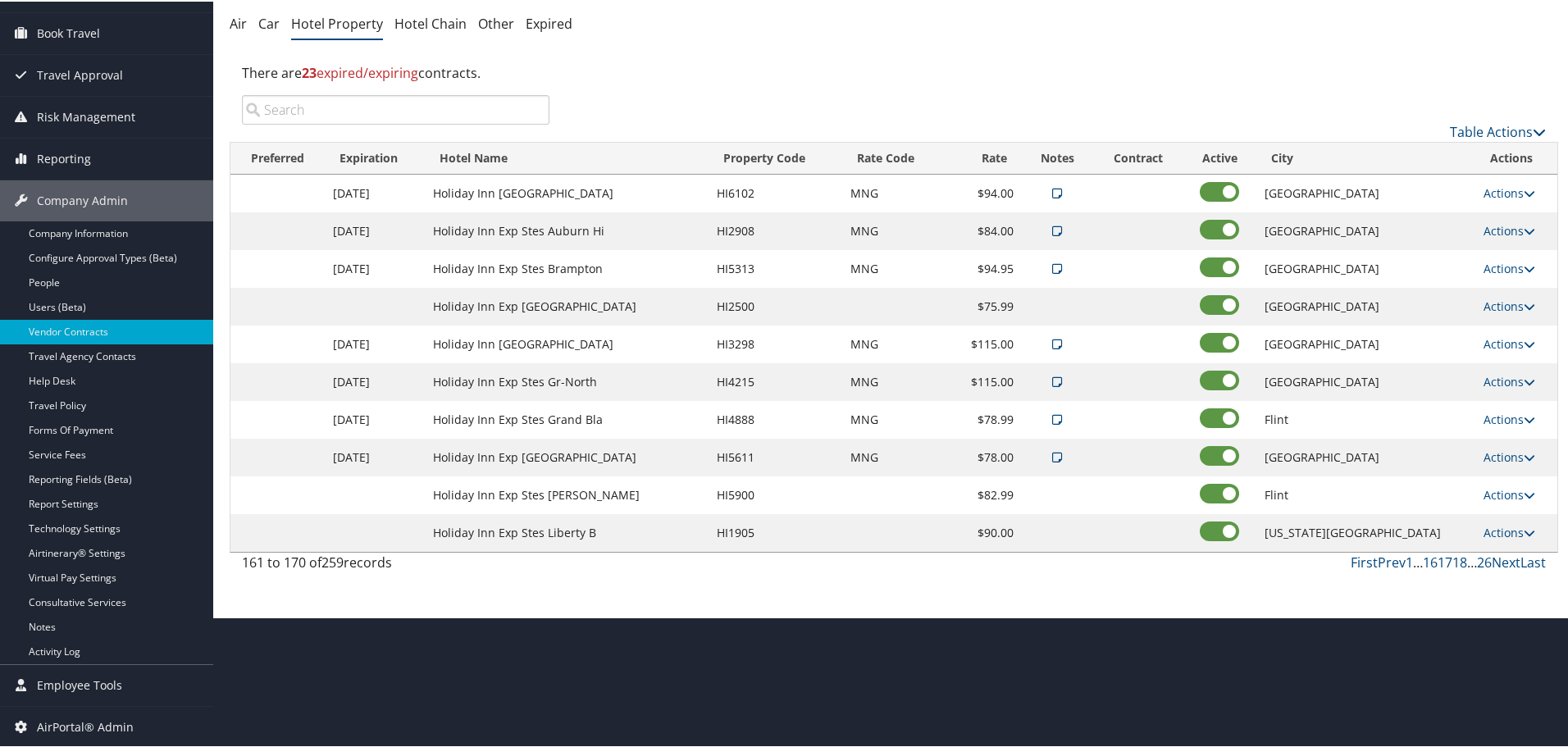
scroll to position [130, 0]
click at [1499, 495] on link "Actions" at bounding box center [1509, 493] width 52 height 15
click at [1503, 517] on link "Edit" at bounding box center [1502, 517] width 63 height 28
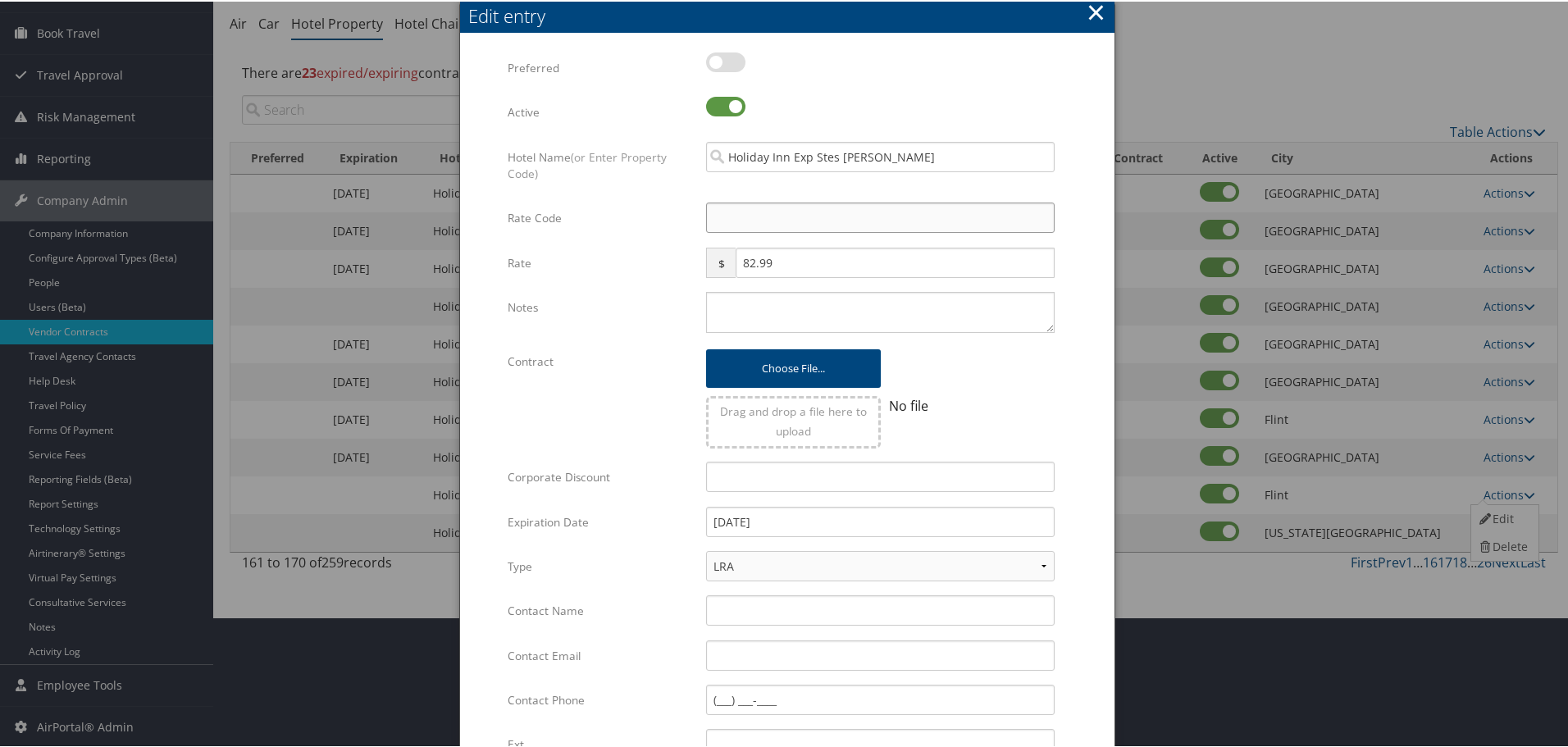
click at [744, 219] on input "Rate Code" at bounding box center [880, 216] width 349 height 30
type input "M"
checkbox input "true"
type input "MNG"
click at [782, 306] on textarea "Notes" at bounding box center [880, 311] width 349 height 41
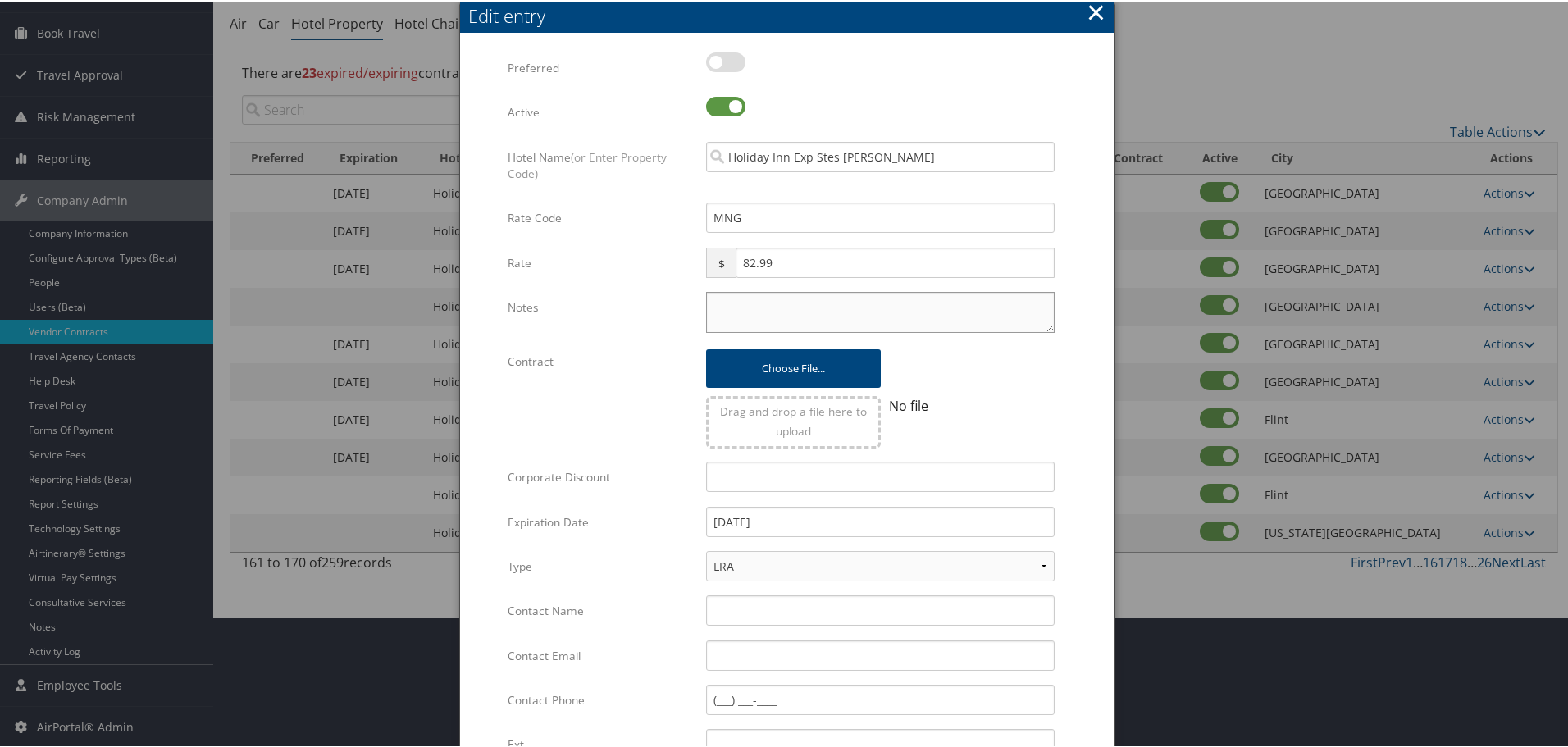
paste textarea "Rates tested in [GEOGRAPHIC_DATA] [DATE];"
type textarea "Rates tested in [GEOGRAPHIC_DATA] [DATE];"
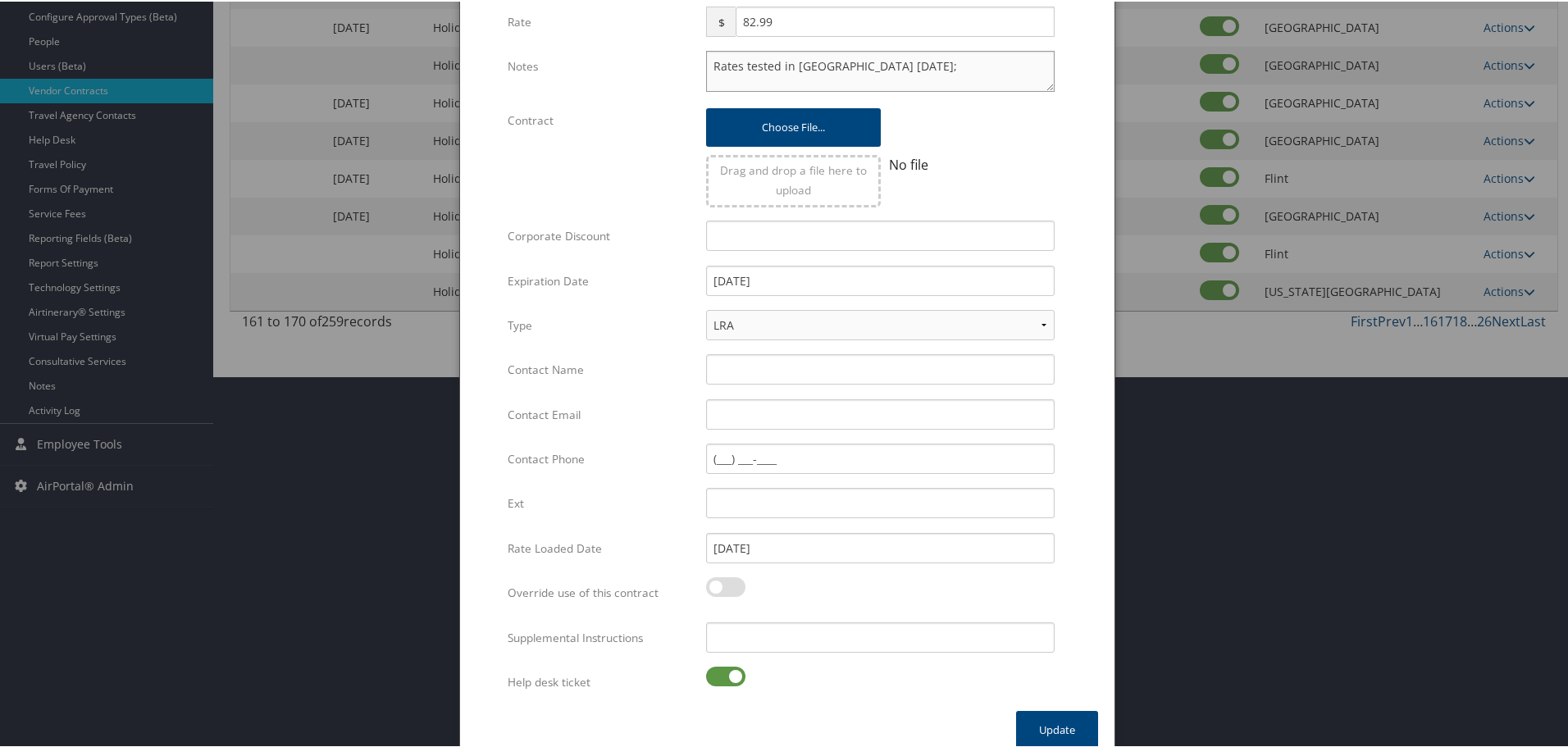
scroll to position [390, 0]
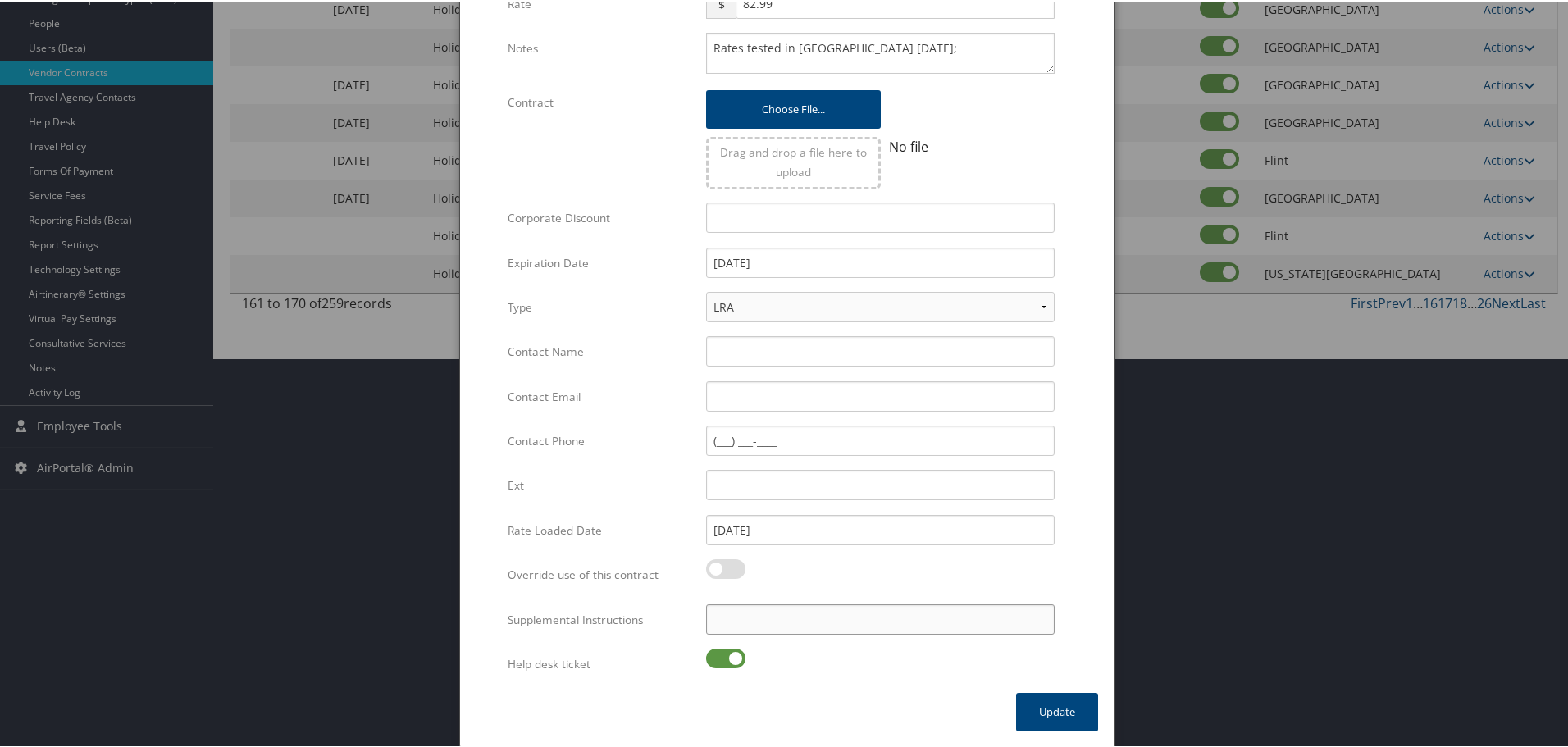
click at [789, 615] on input "Supplemental Instructions" at bounding box center [880, 618] width 349 height 30
paste input "SAB Prop ID -"
type input "SAB Prop ID -"
click at [734, 653] on label at bounding box center [725, 657] width 39 height 20
click at [725, 654] on input "checkbox" at bounding box center [720, 660] width 11 height 11
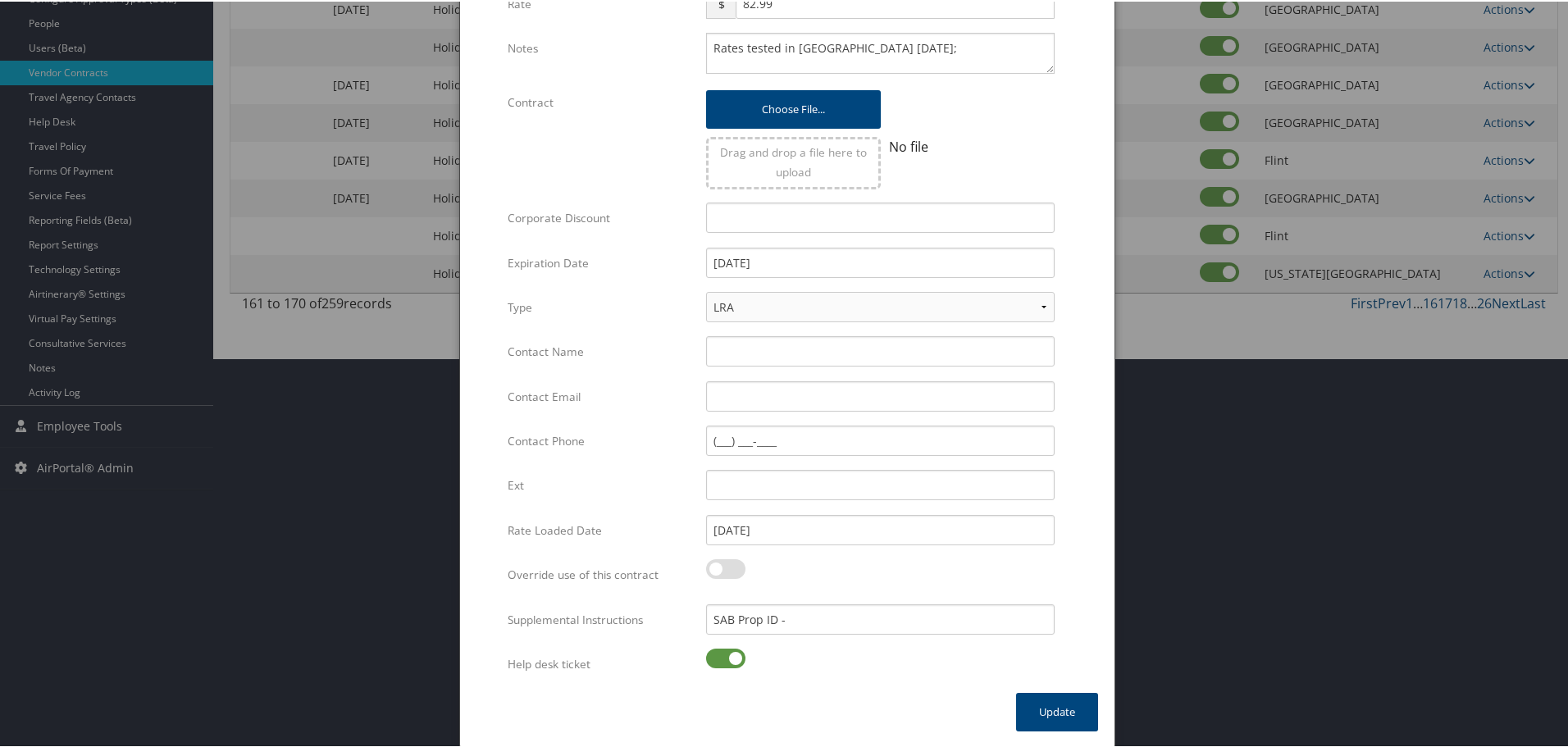
checkbox input "false"
click at [854, 620] on input "SAB Prop ID -" at bounding box center [880, 618] width 349 height 30
paste input "073584"
type input "SAB Prop ID - 073584"
click at [1037, 695] on button "Update" at bounding box center [1057, 711] width 82 height 38
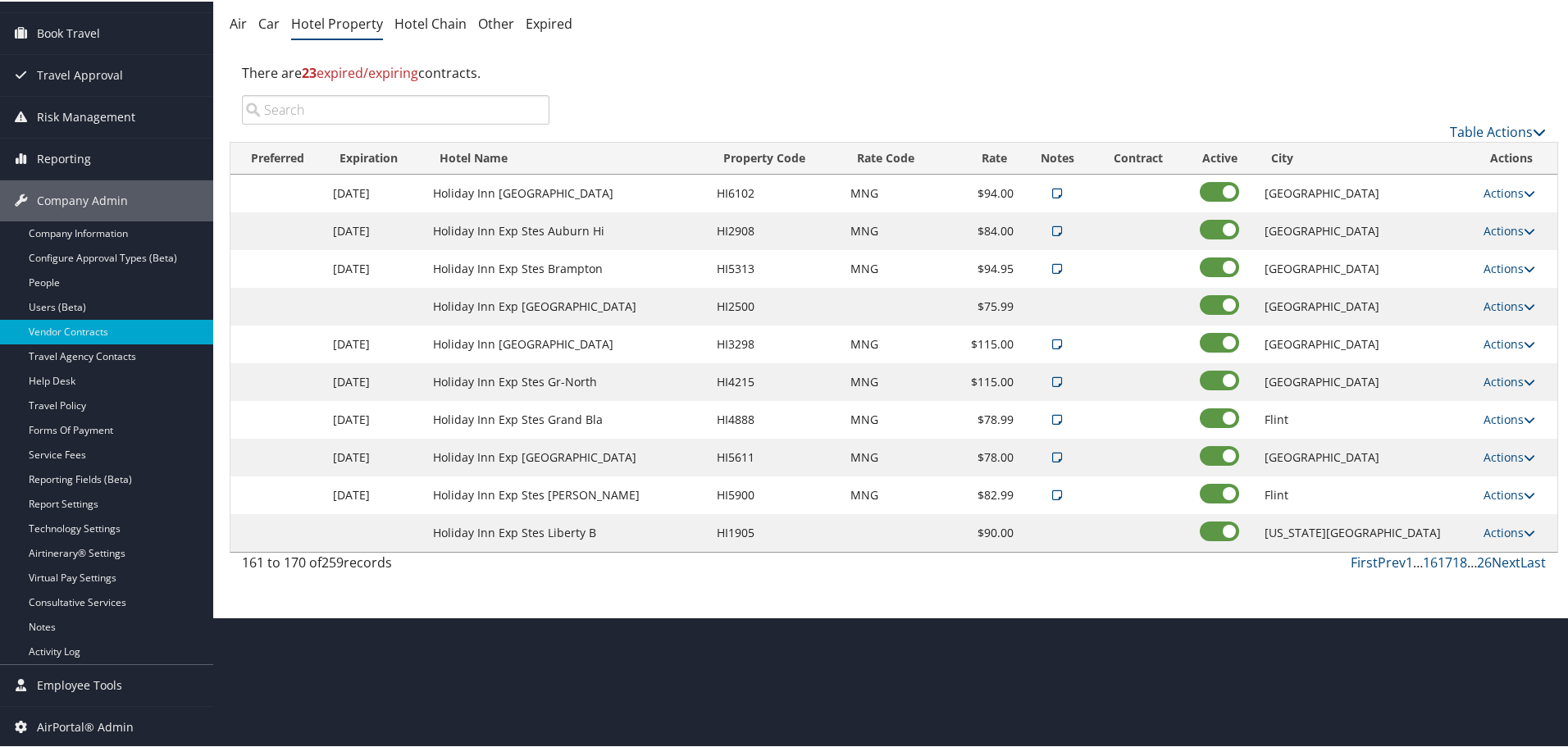
scroll to position [130, 0]
click at [1512, 524] on link "Actions" at bounding box center [1509, 530] width 52 height 15
click at [1512, 548] on link "Edit" at bounding box center [1502, 555] width 63 height 28
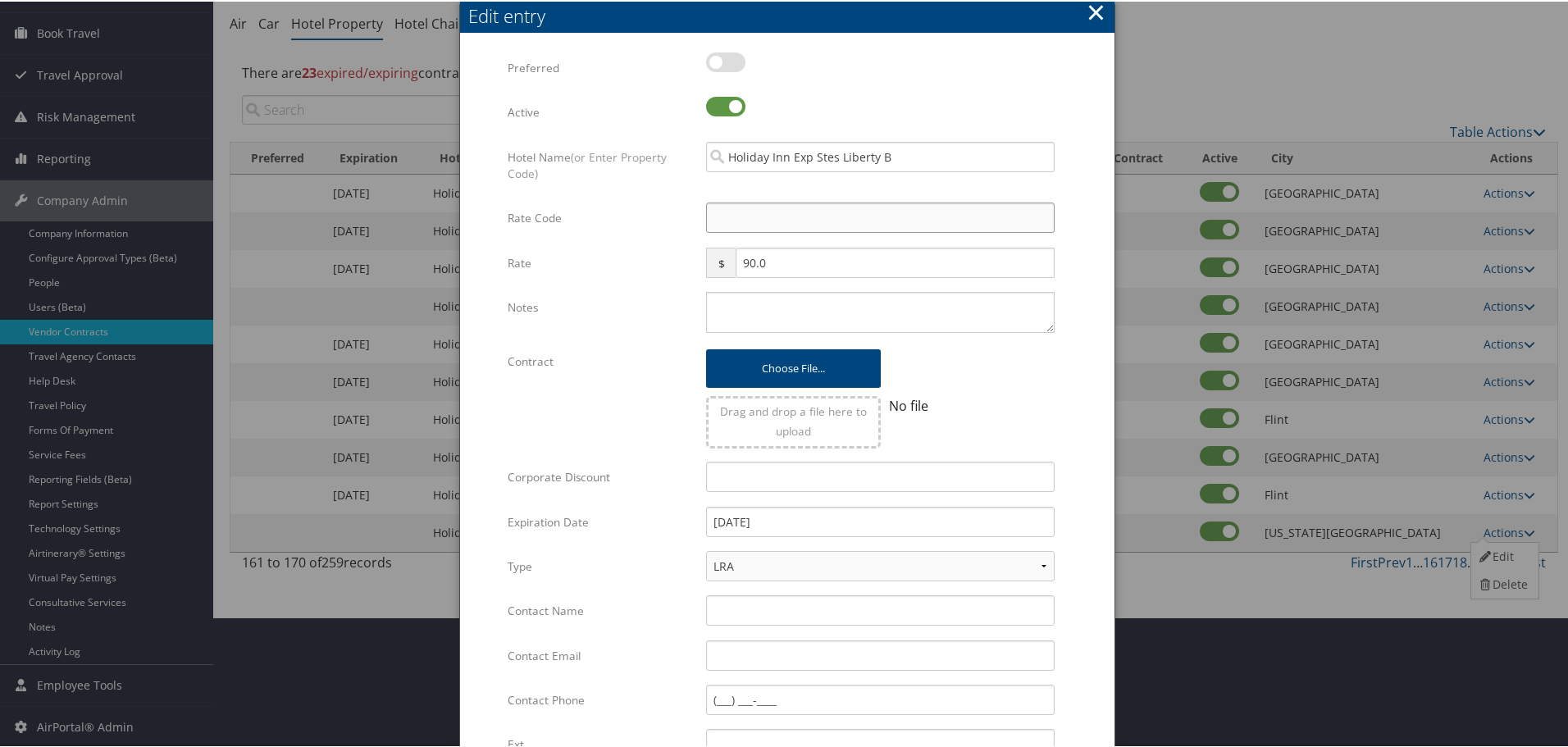
click at [715, 221] on input "Rate Code" at bounding box center [880, 216] width 349 height 30
type input "M"
checkbox input "true"
type input "MNG"
click at [778, 311] on textarea "Notes" at bounding box center [880, 311] width 349 height 41
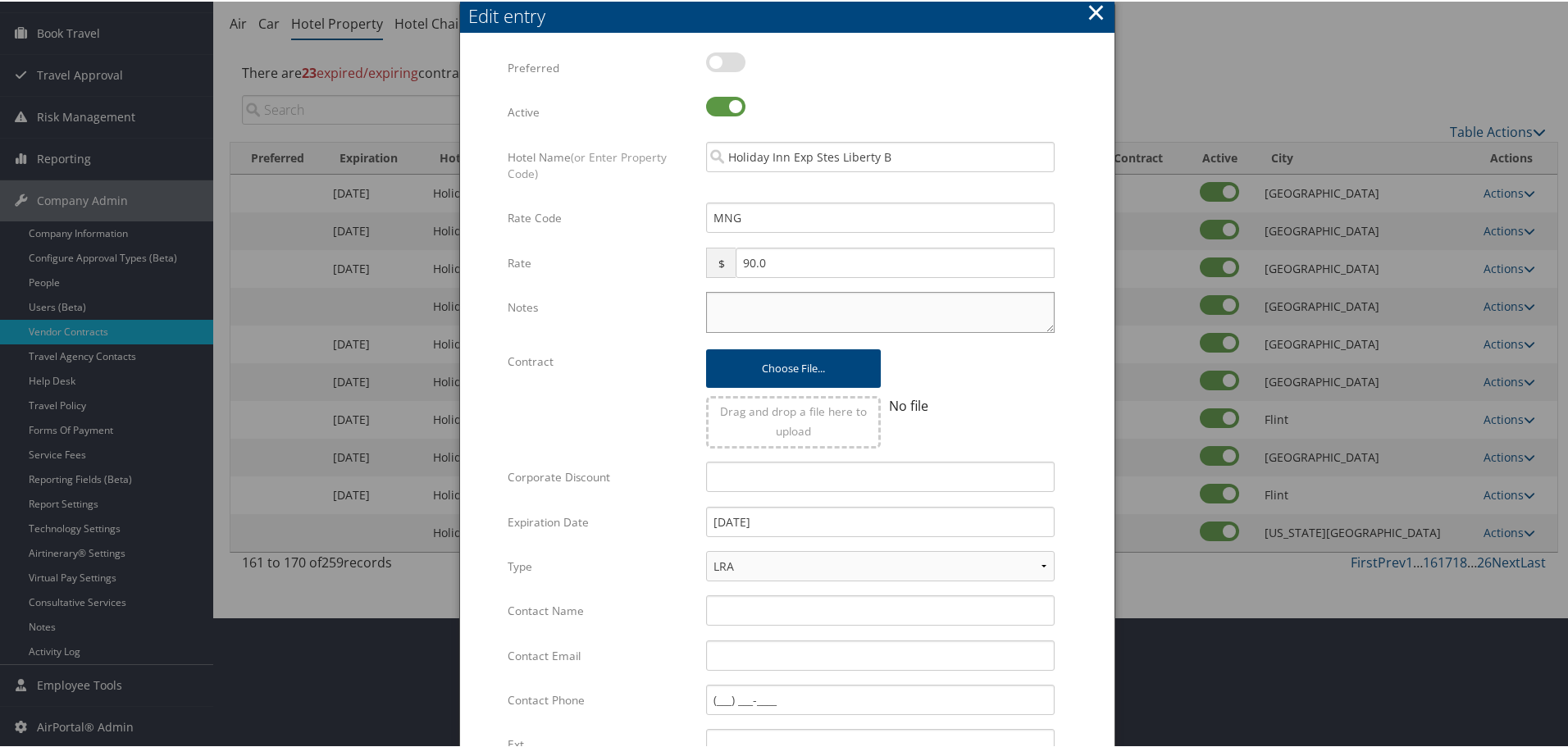
paste textarea "Rates tested in [GEOGRAPHIC_DATA] [DATE];"
type textarea "Rates tested in [GEOGRAPHIC_DATA] [DATE];"
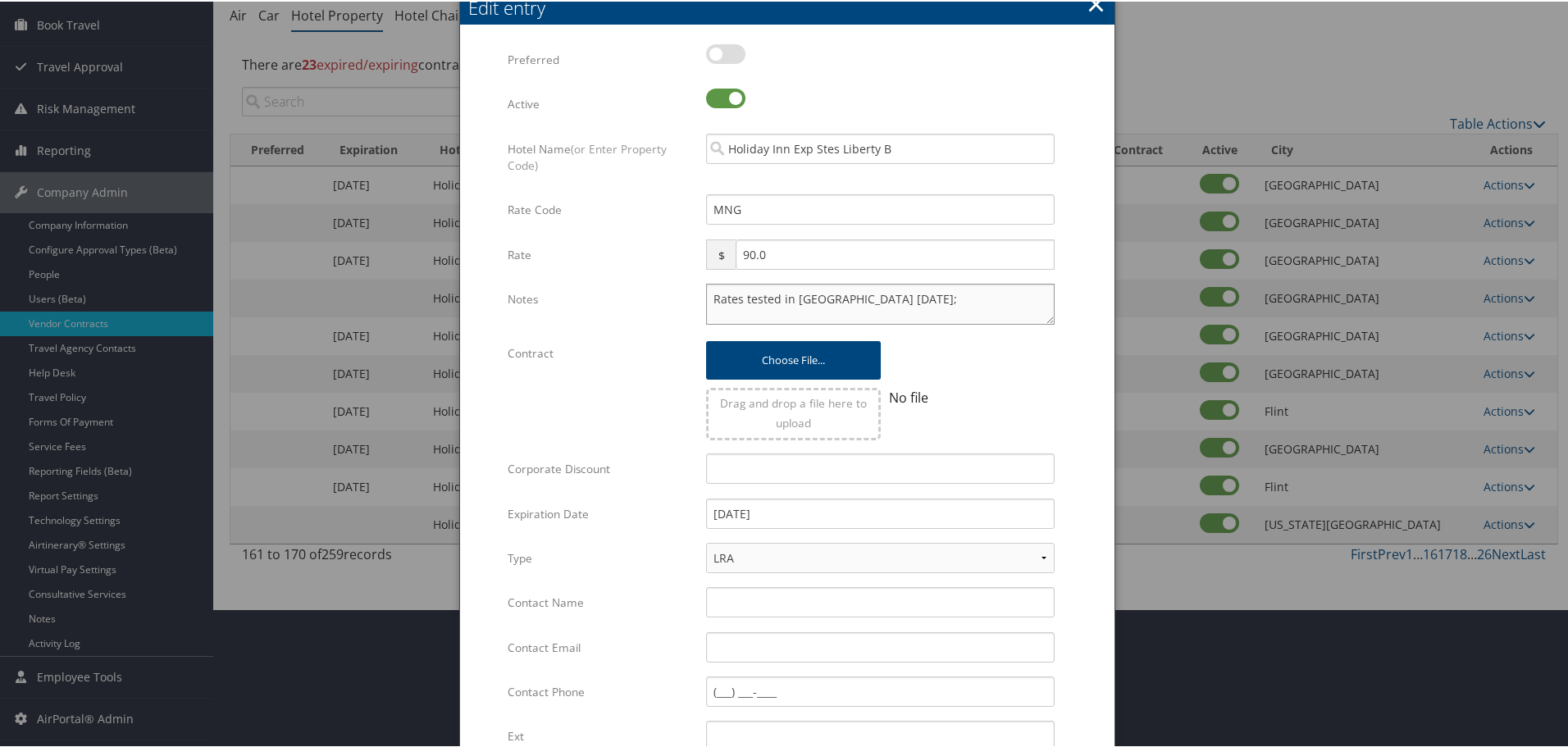
scroll to position [390, 0]
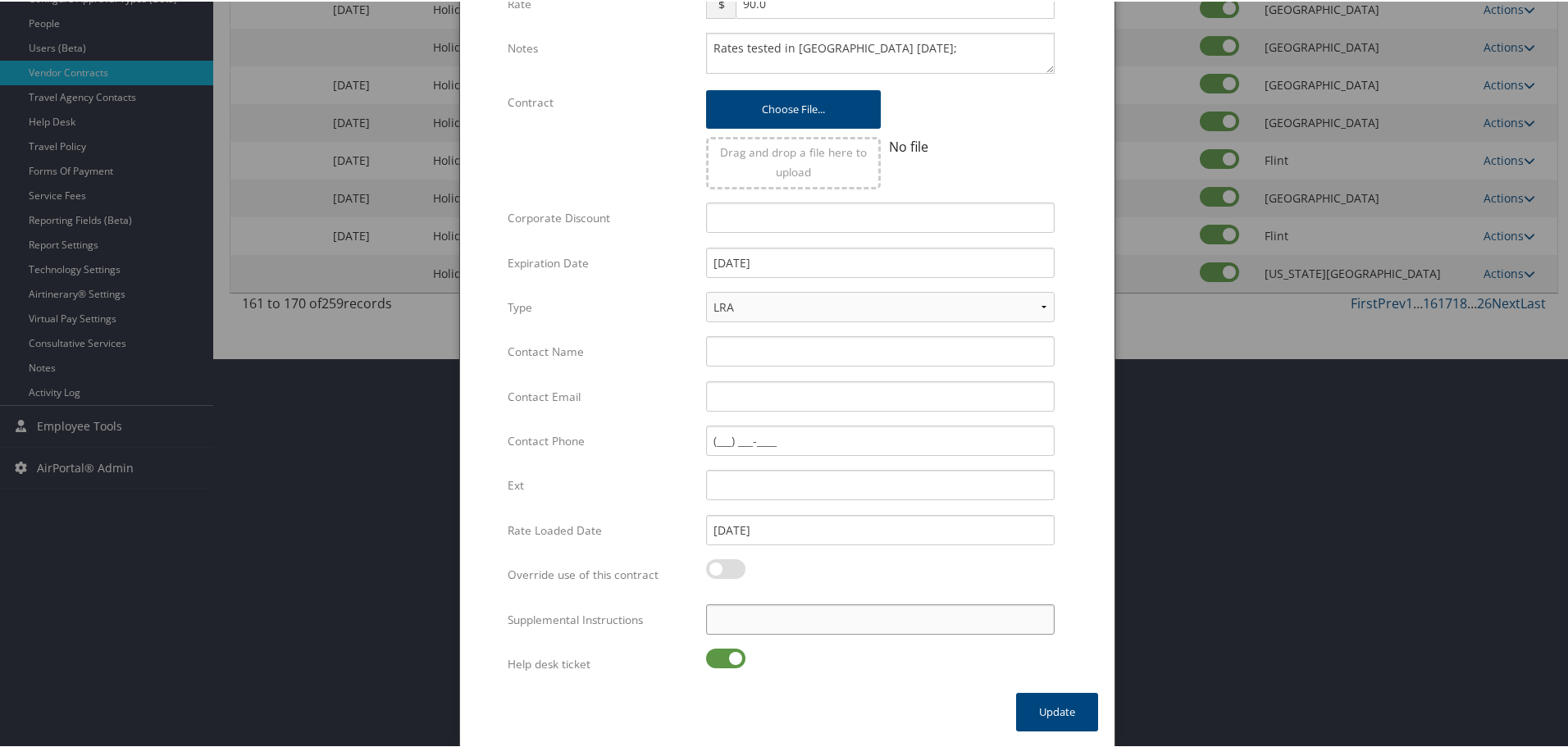
click at [740, 624] on input "Supplemental Instructions" at bounding box center [880, 618] width 349 height 30
paste input "SAB Prop ID -"
paste input "049285"
type input "SAB Prop ID - 049285"
click at [733, 651] on label at bounding box center [725, 657] width 39 height 20
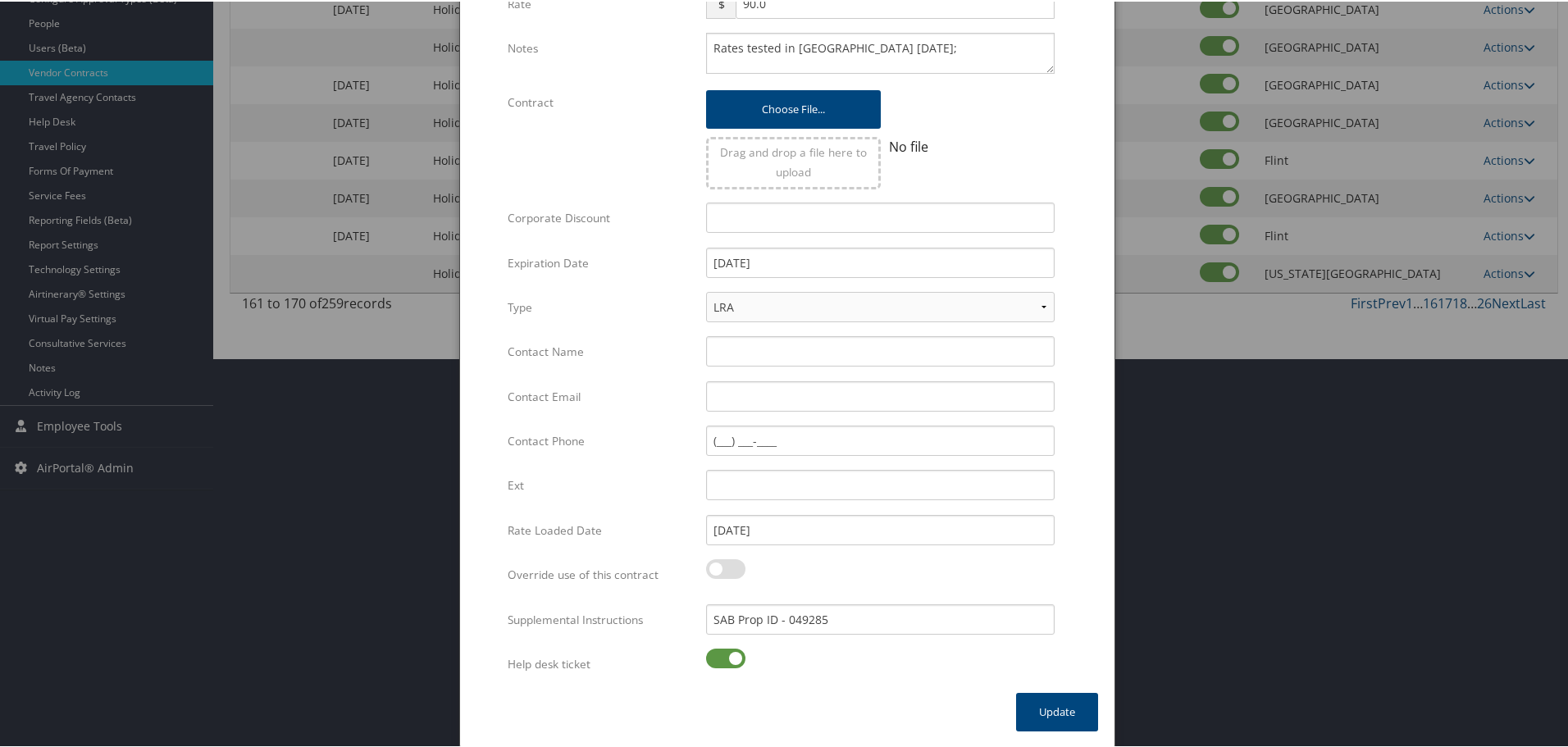
click at [725, 654] on input "checkbox" at bounding box center [720, 660] width 11 height 11
checkbox input "false"
click at [1039, 695] on button "Update" at bounding box center [1057, 711] width 82 height 38
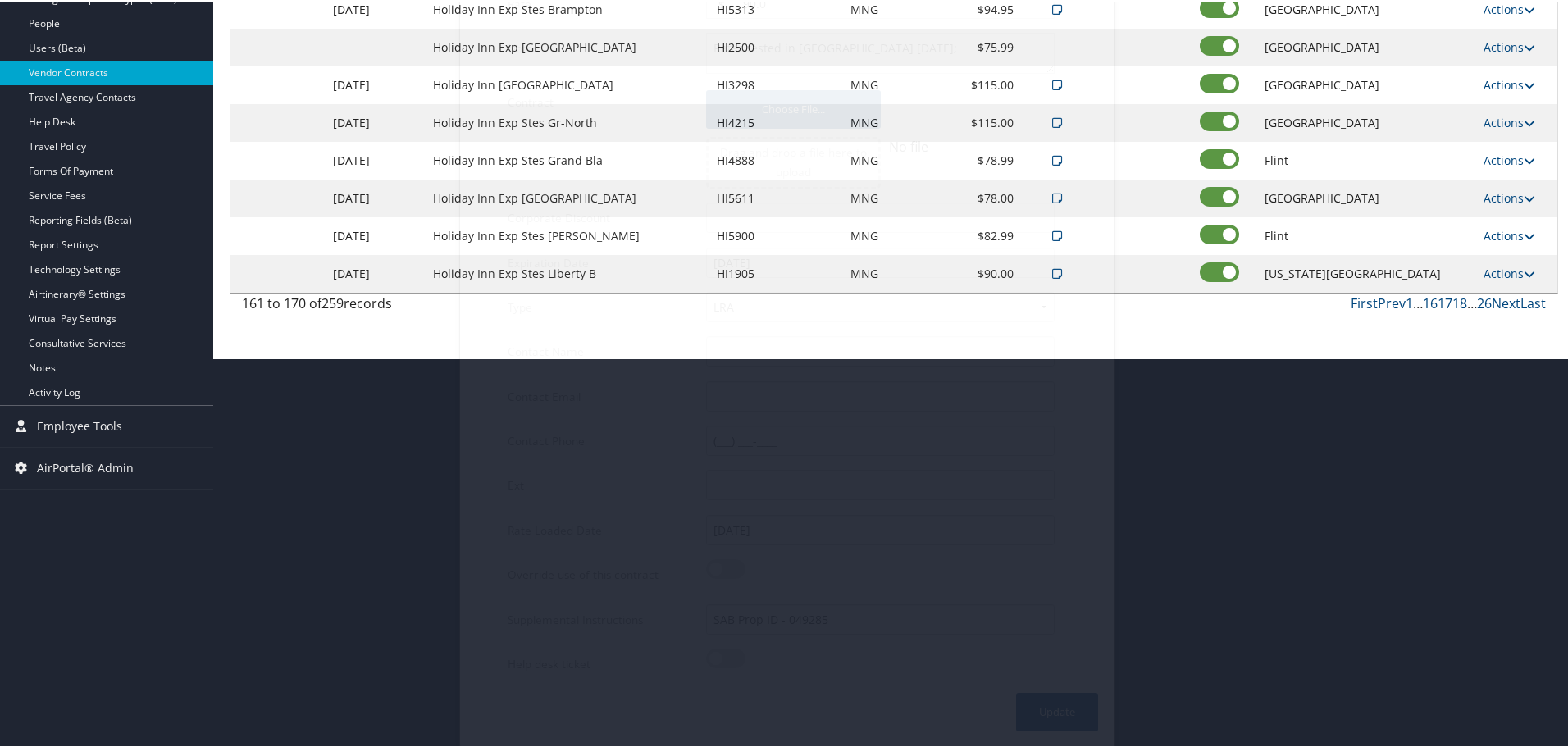
scroll to position [130, 0]
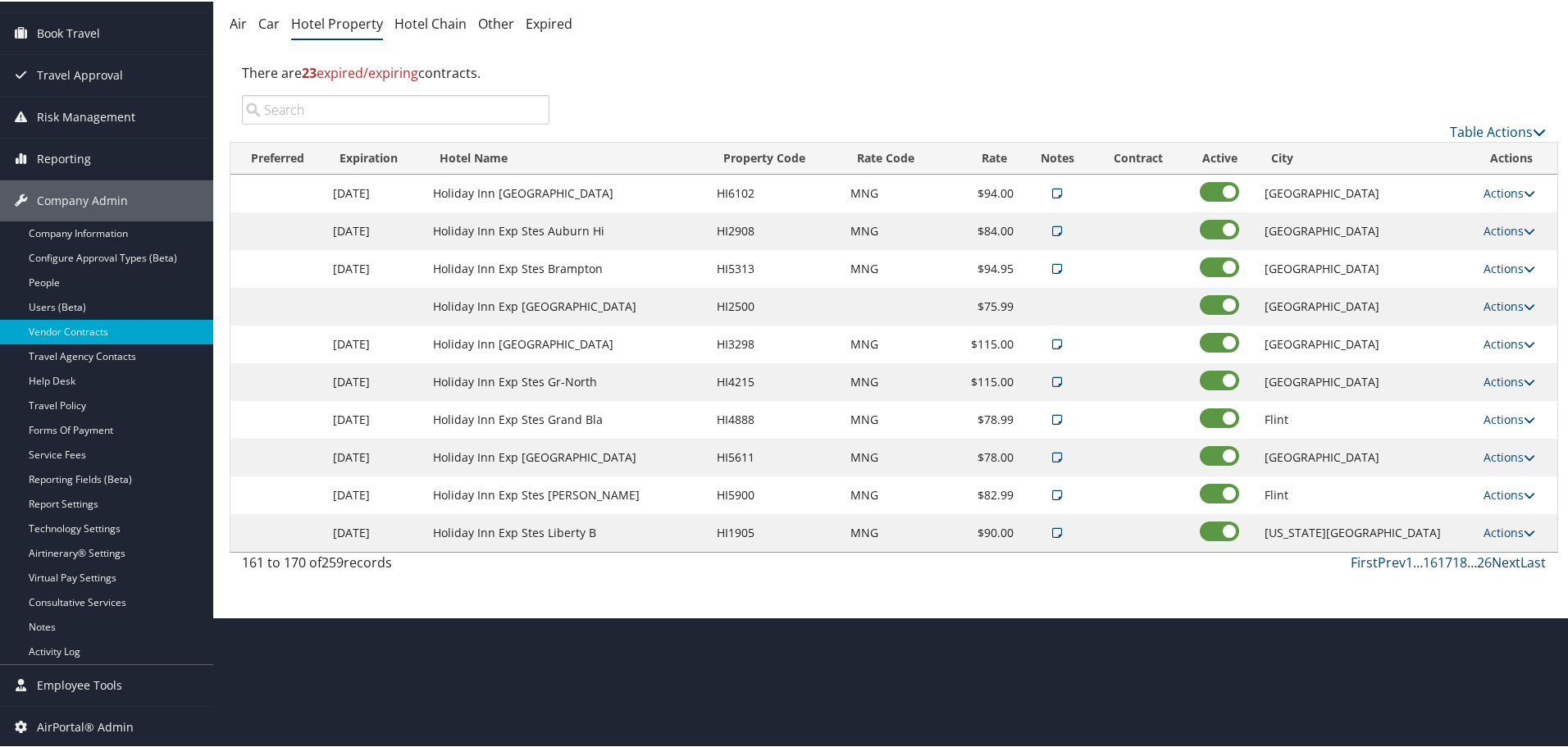
click at [1495, 557] on link "Next" at bounding box center [1506, 561] width 29 height 18
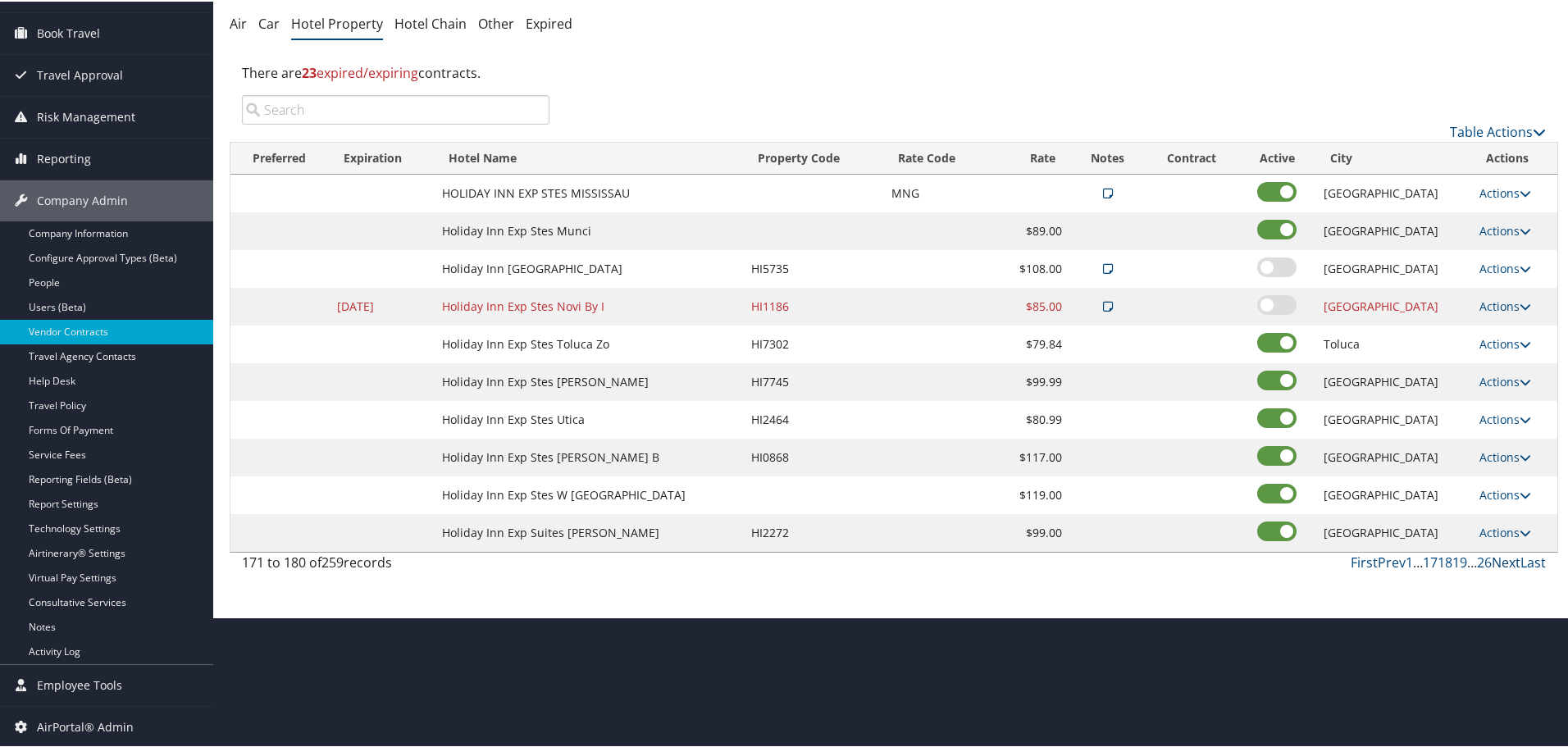
click at [1495, 561] on link "Next" at bounding box center [1506, 561] width 29 height 18
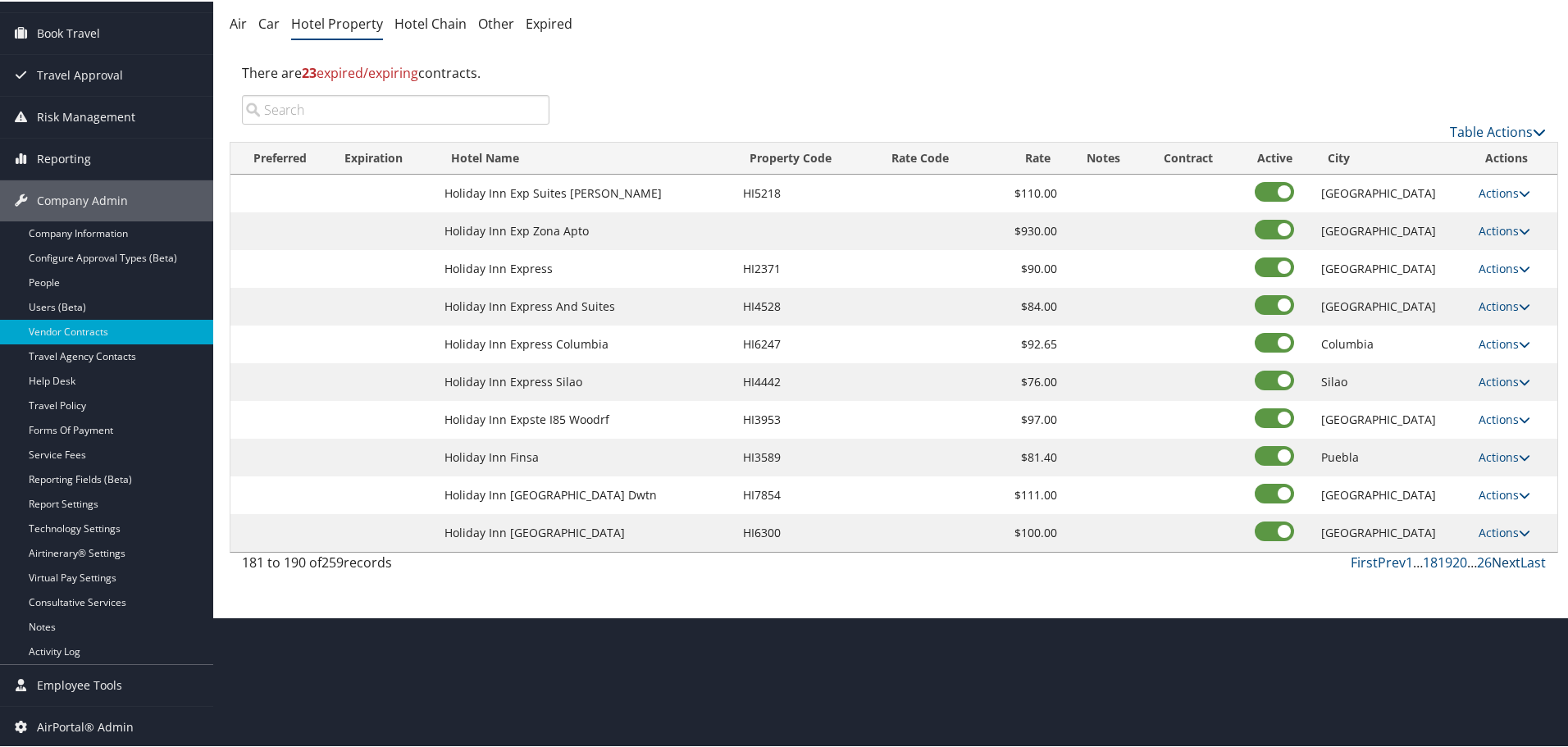
click at [1495, 561] on link "Next" at bounding box center [1506, 561] width 29 height 18
click at [1357, 560] on link "First" at bounding box center [1365, 561] width 27 height 18
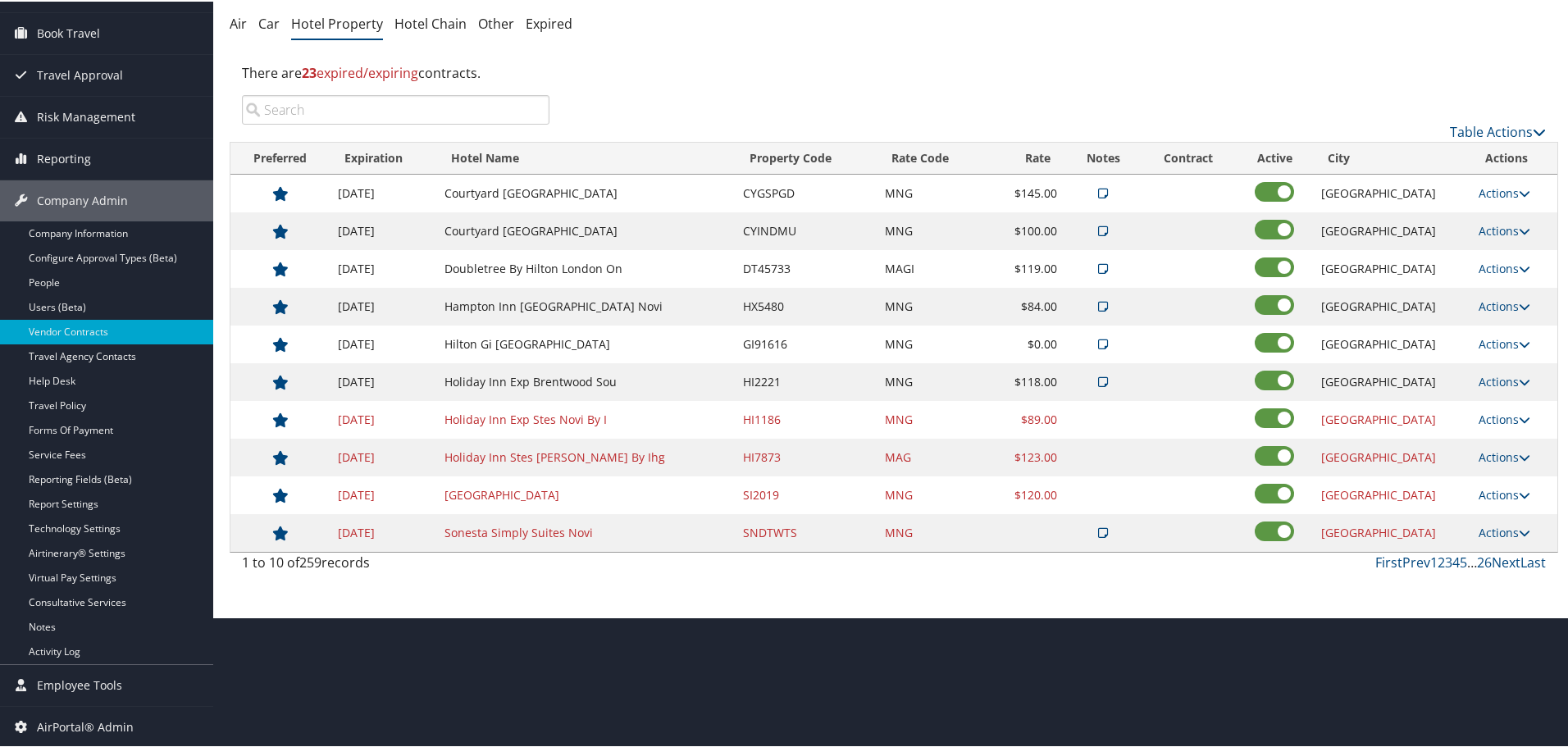
click at [561, 306] on td "Hampton Inn [GEOGRAPHIC_DATA] Novi" at bounding box center [586, 304] width 300 height 37
drag, startPoint x: 586, startPoint y: 412, endPoint x: 618, endPoint y: 412, distance: 32.0
click at [618, 412] on td "Holiday Inn Exp Stes Novi By I" at bounding box center [586, 417] width 300 height 37
drag, startPoint x: 596, startPoint y: 407, endPoint x: 553, endPoint y: 400, distance: 43.6
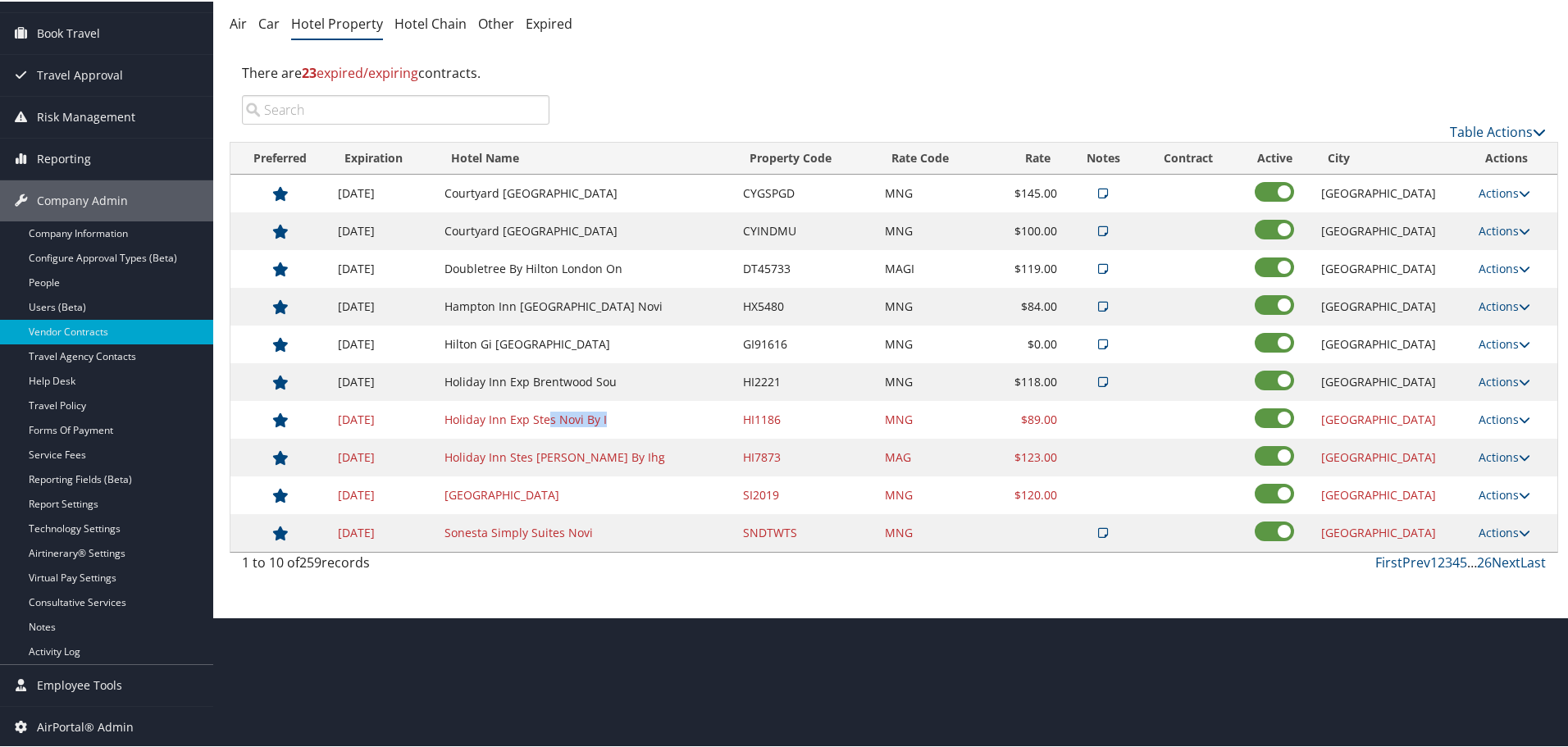
click at [553, 400] on td "Holiday Inn Exp Stes Novi By I" at bounding box center [586, 417] width 300 height 37
click at [1499, 413] on link "Actions" at bounding box center [1504, 417] width 52 height 15
click at [1507, 438] on link "Edit" at bounding box center [1502, 442] width 63 height 28
select select "NLRA"
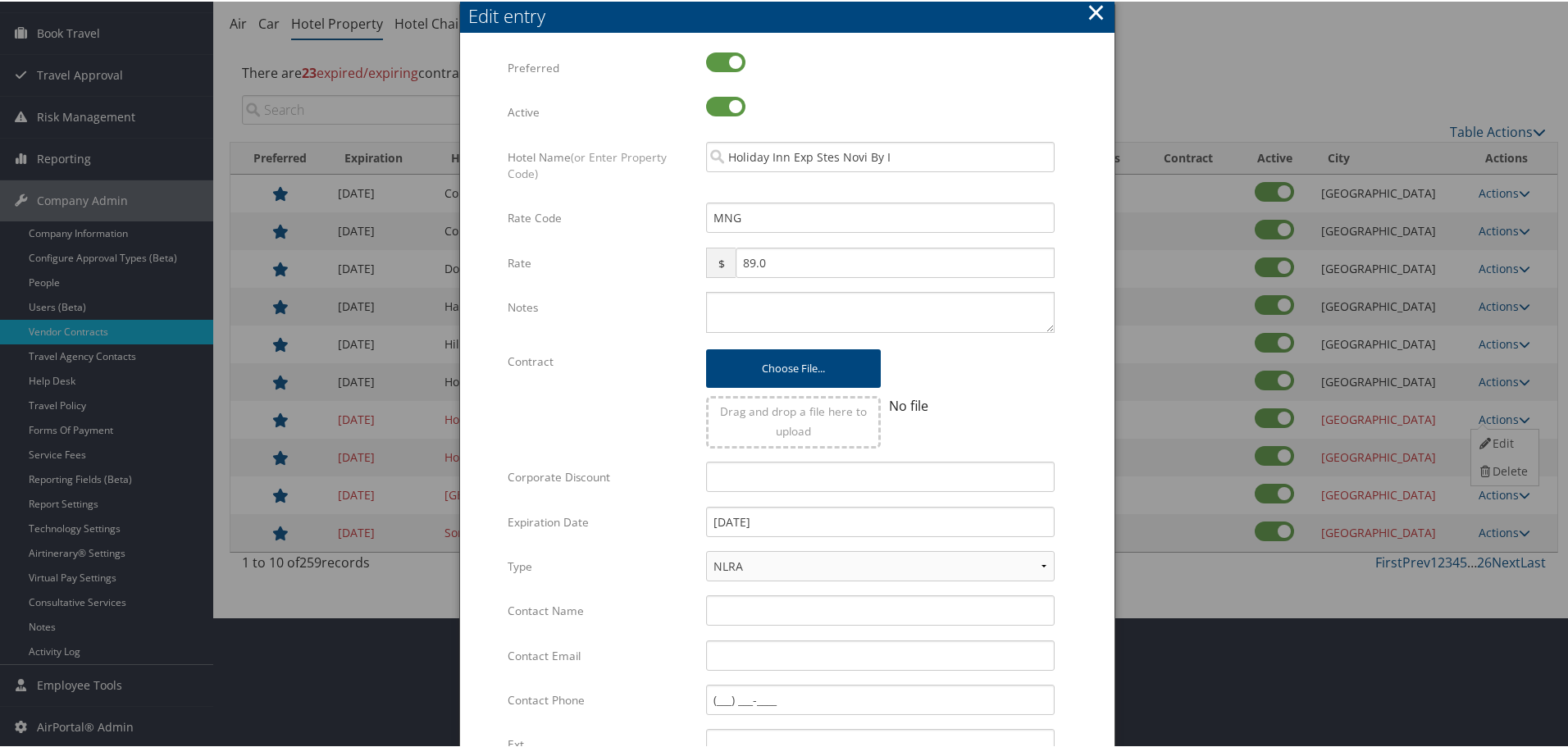
click at [742, 333] on div "Multiple values The selected items contain different values for this input. To …" at bounding box center [881, 317] width 374 height 54
click at [752, 318] on textarea "Notes" at bounding box center [880, 311] width 349 height 41
paste textarea "Rates tested in [GEOGRAPHIC_DATA] [DATE];"
type textarea "Rates tested in [GEOGRAPHIC_DATA] [DATE];"
drag, startPoint x: 809, startPoint y: 520, endPoint x: 612, endPoint y: 537, distance: 197.7
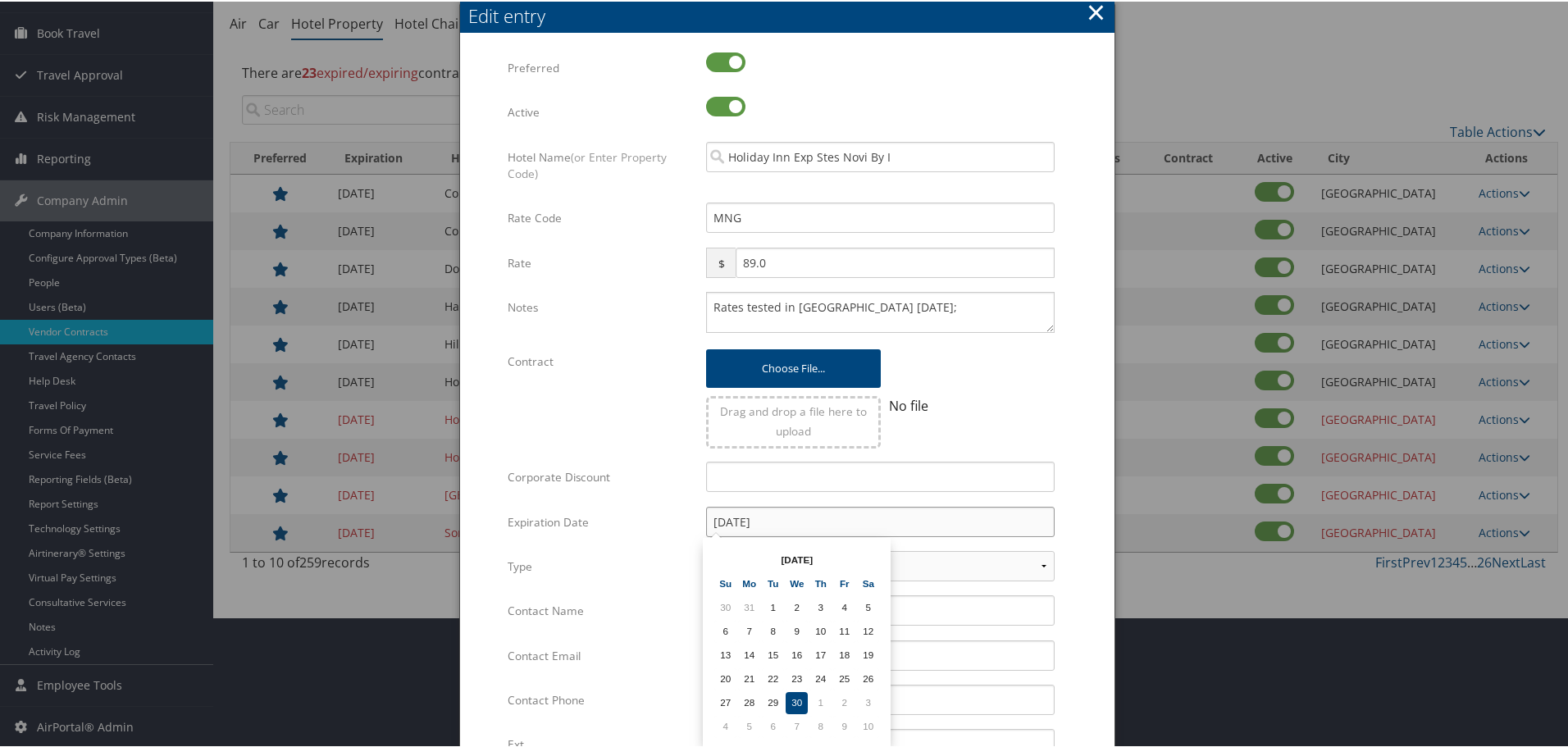
click at [614, 537] on div "Expiration Date [DATE] Multiple values The selected items contain different val…" at bounding box center [787, 527] width 559 height 45
type input "[DATE]"
click at [1072, 474] on form "Multiple values The selected items contain different values for this input. To …" at bounding box center [787, 501] width 621 height 900
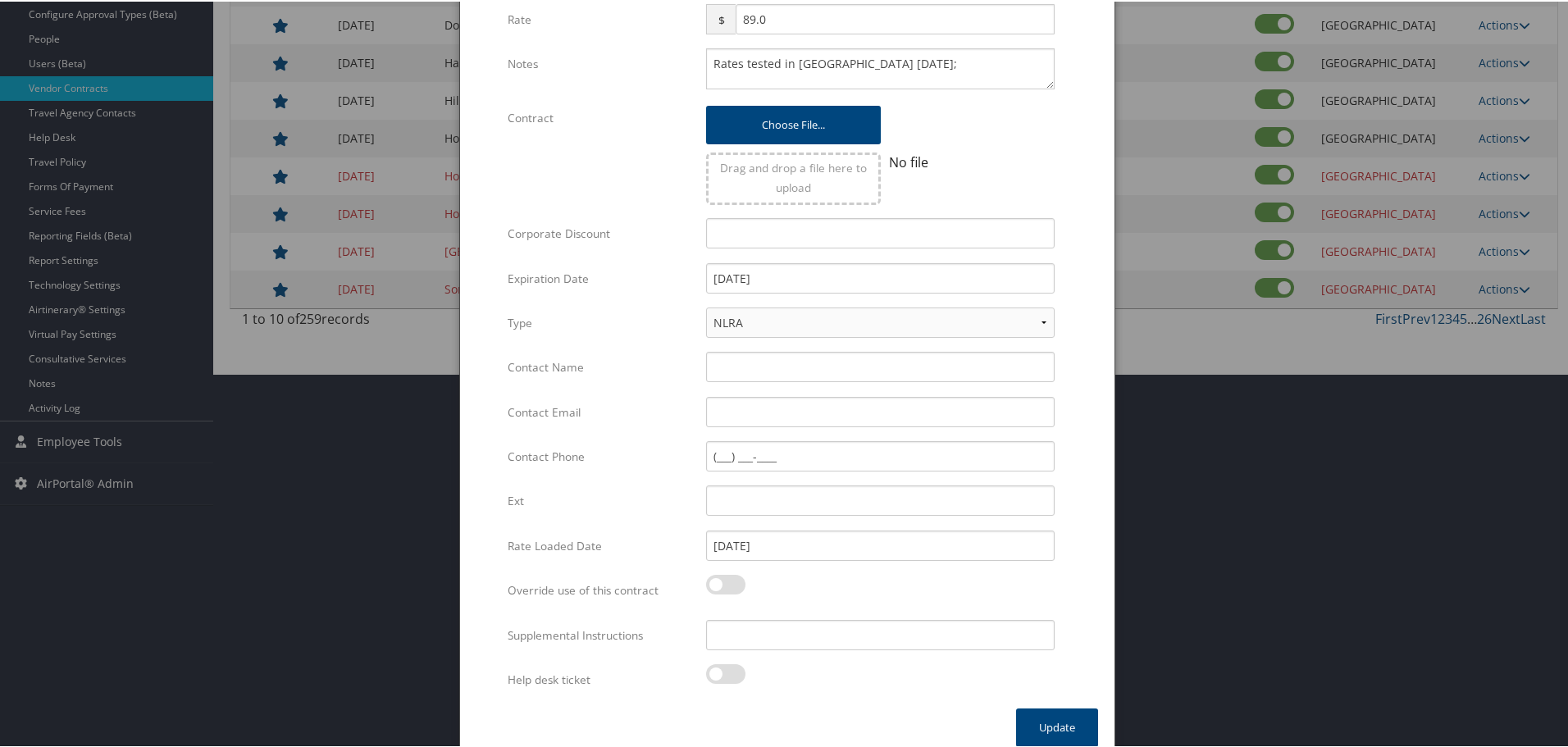
scroll to position [390, 0]
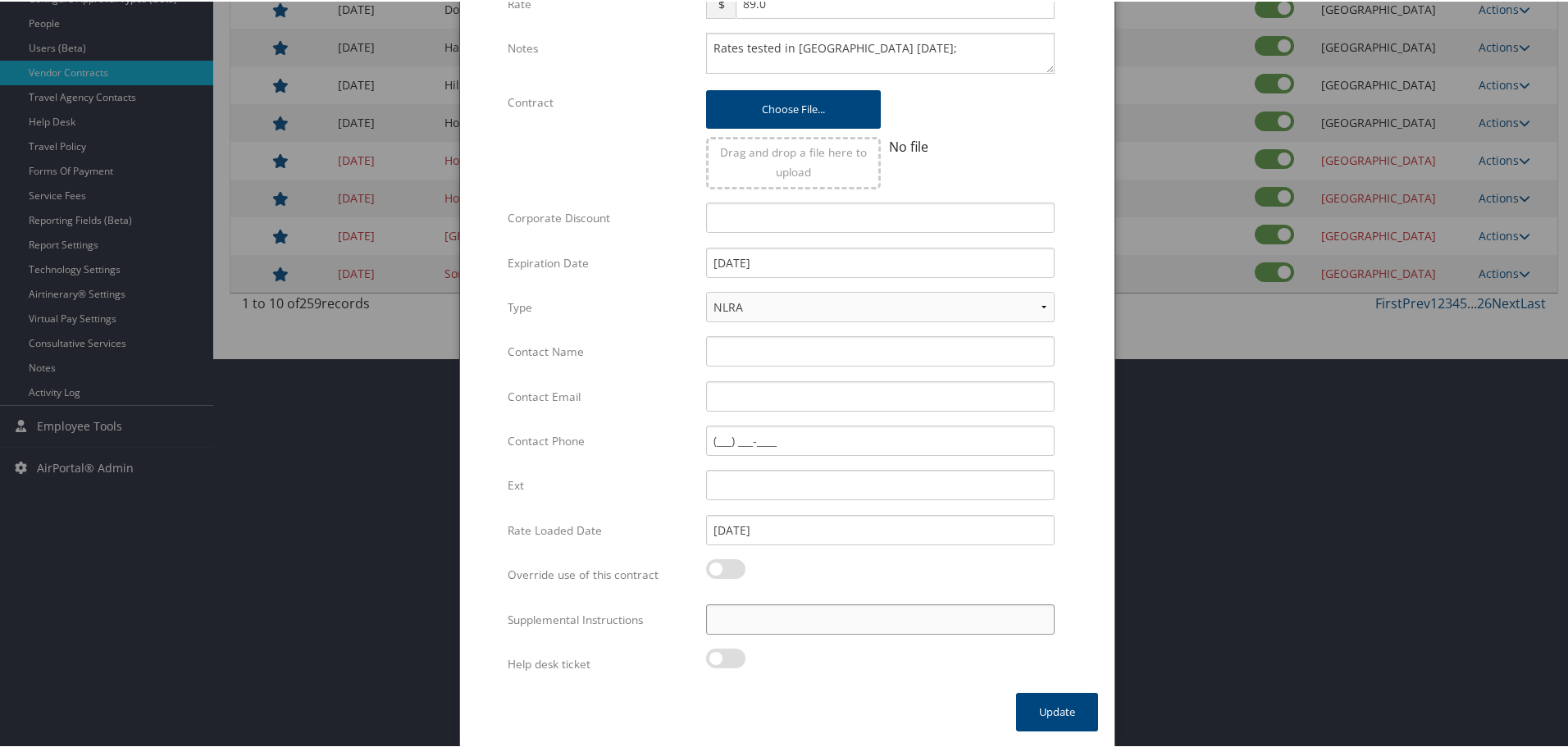
click at [773, 620] on input "Supplemental Instructions" at bounding box center [880, 618] width 349 height 30
paste input "SAB Prop ID -"
paste input "087327"
type input "SAB Prop ID - 087327"
click at [1054, 710] on button "Update" at bounding box center [1057, 711] width 82 height 38
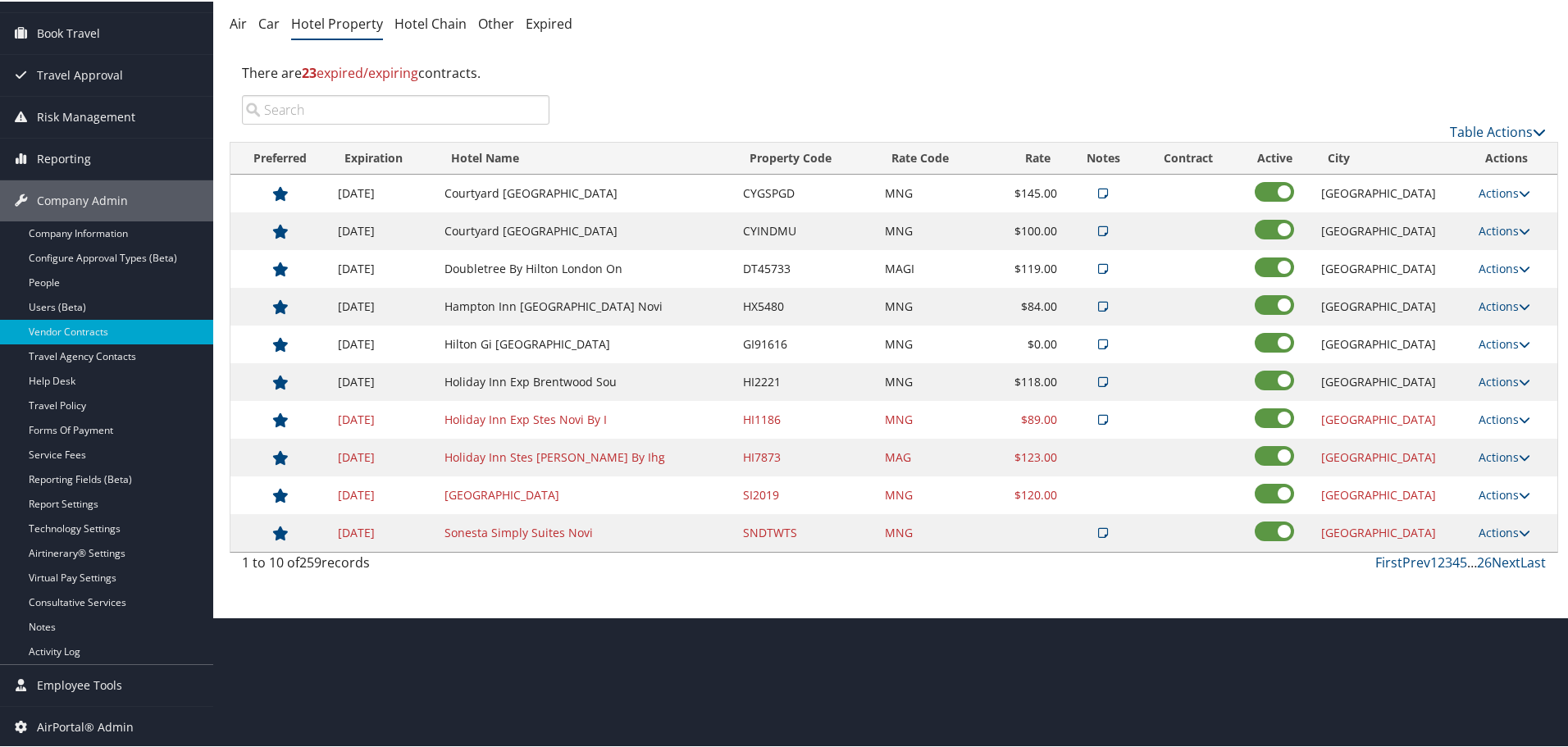
scroll to position [130, 0]
click at [1498, 559] on link "Next" at bounding box center [1506, 561] width 29 height 18
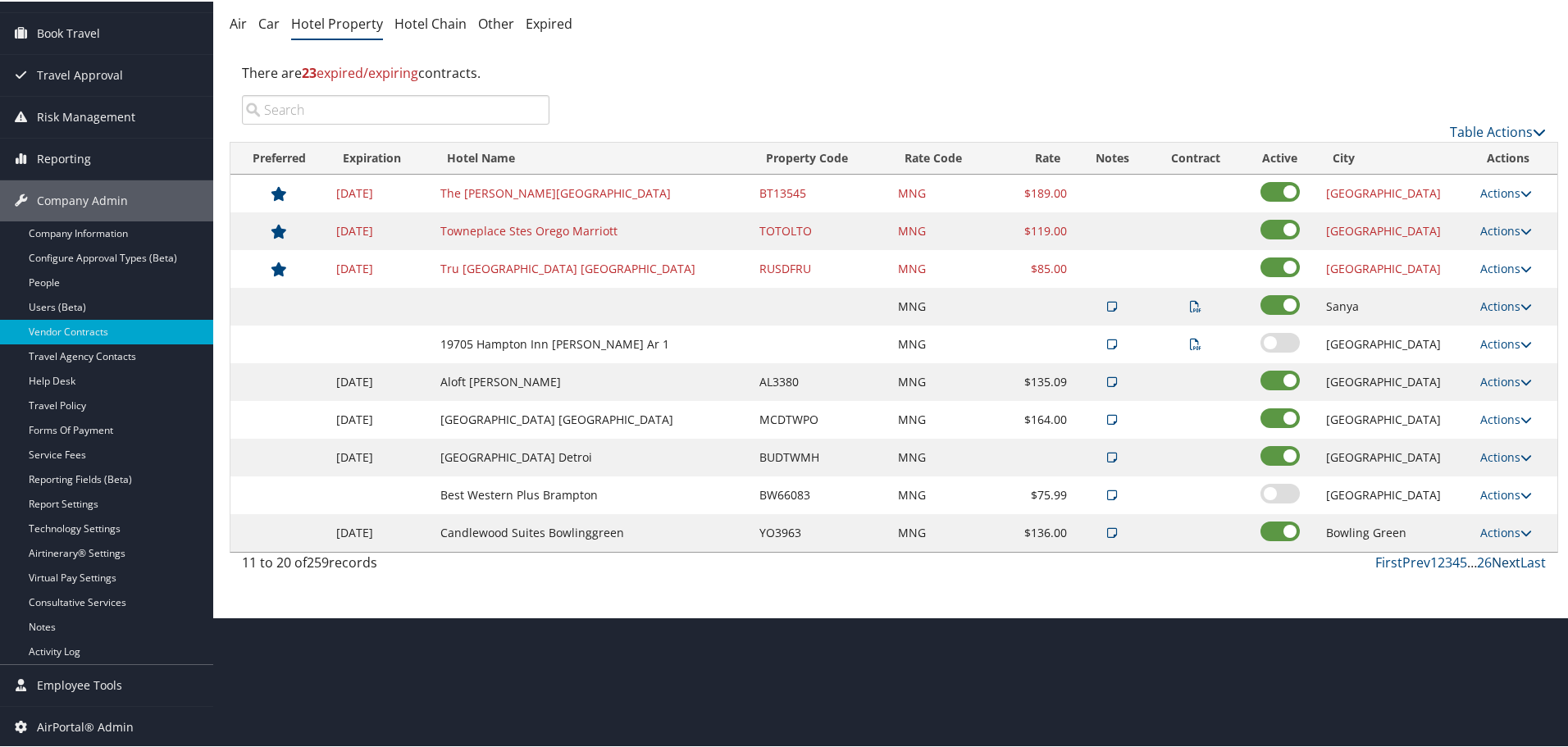
click at [1498, 559] on link "Next" at bounding box center [1506, 561] width 29 height 18
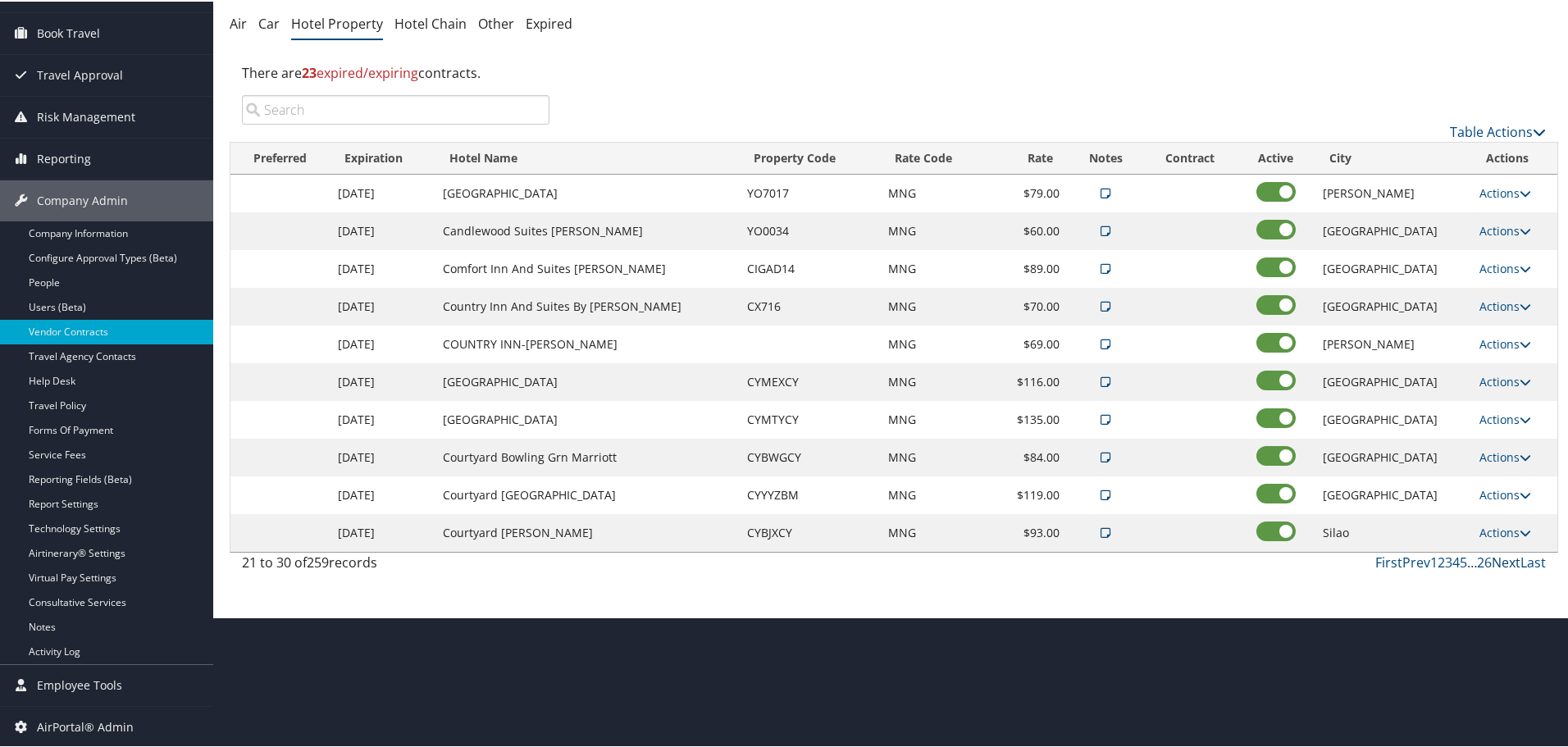
click at [1498, 559] on link "Next" at bounding box center [1506, 561] width 29 height 18
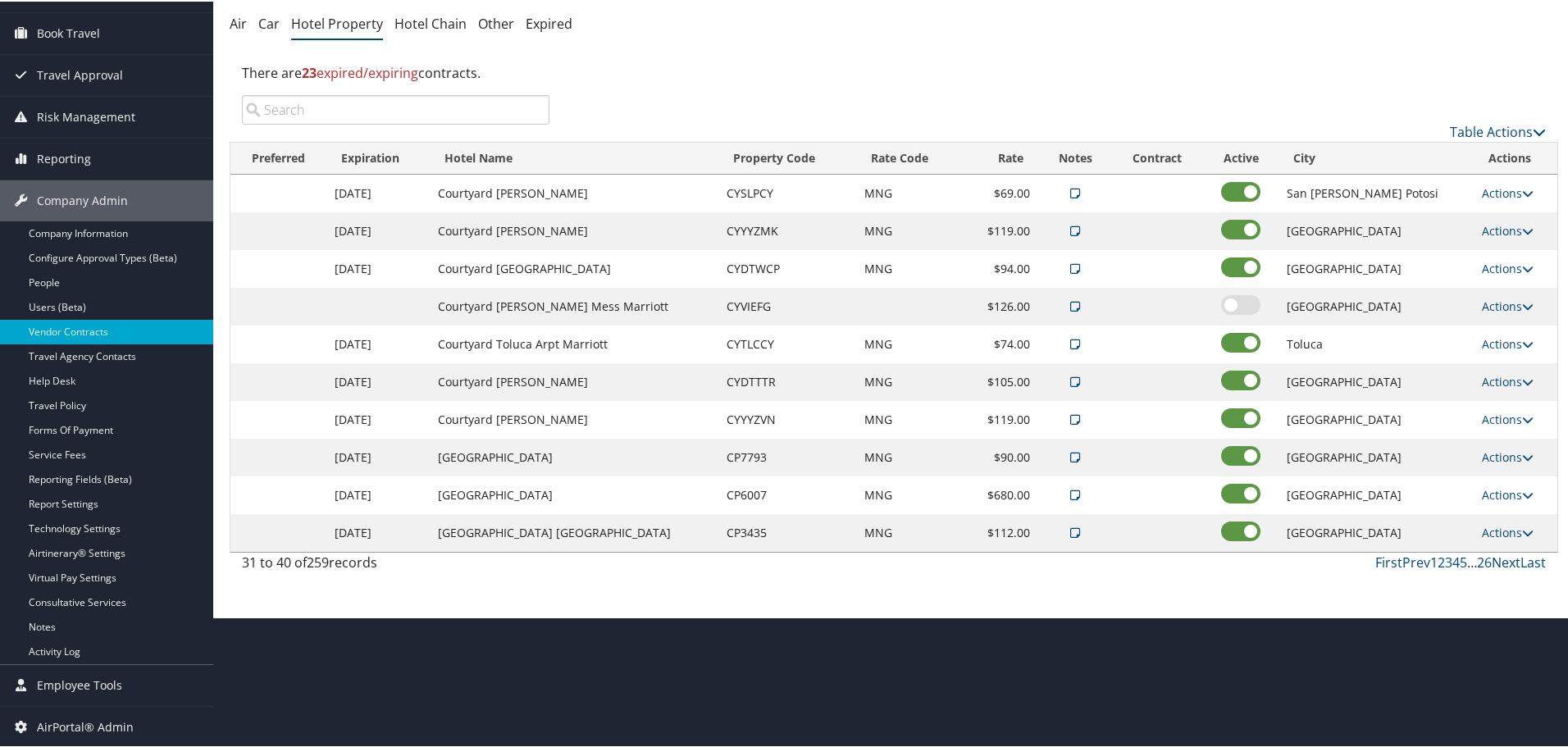
click at [1498, 559] on link "Next" at bounding box center [1506, 561] width 29 height 18
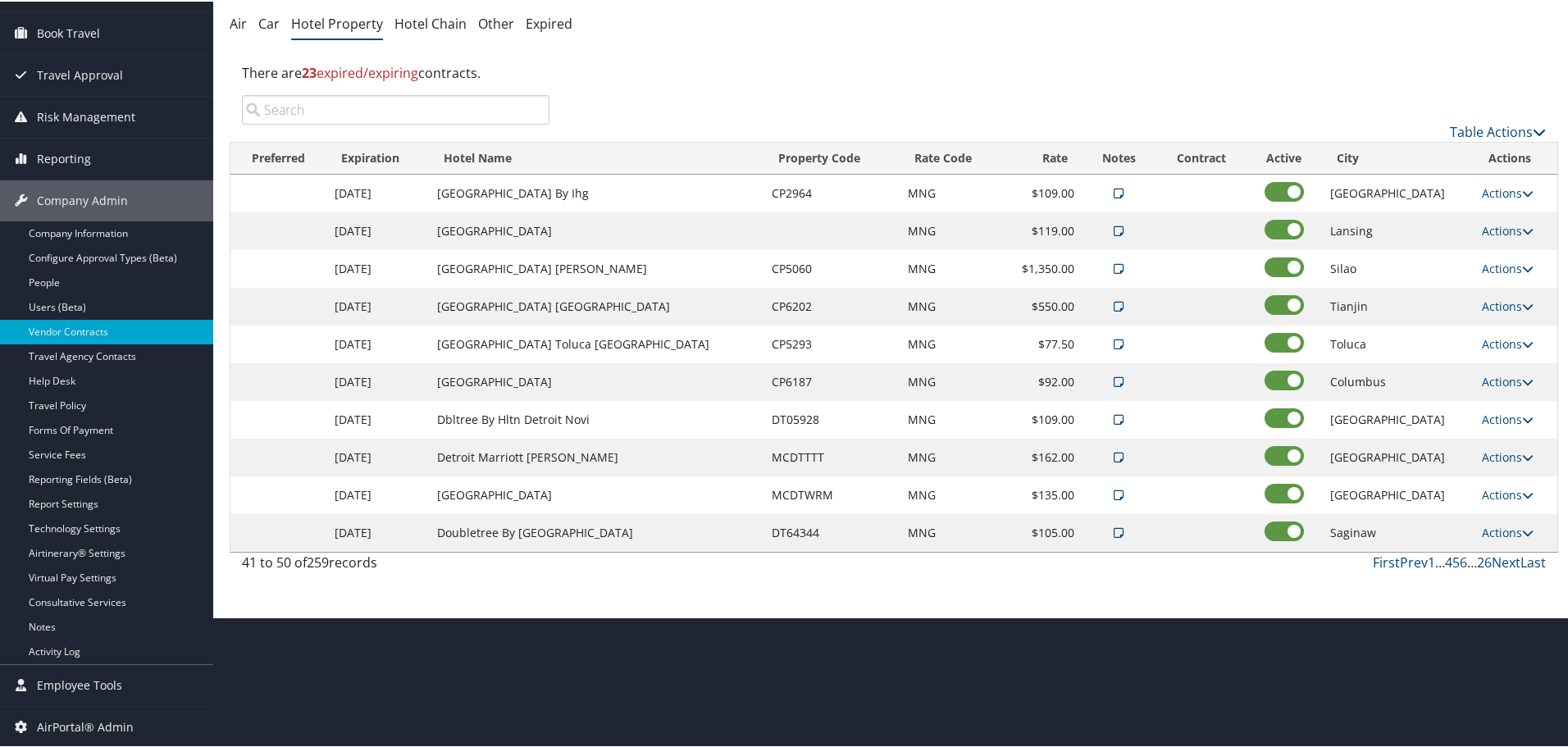
click at [1498, 559] on link "Next" at bounding box center [1506, 561] width 29 height 18
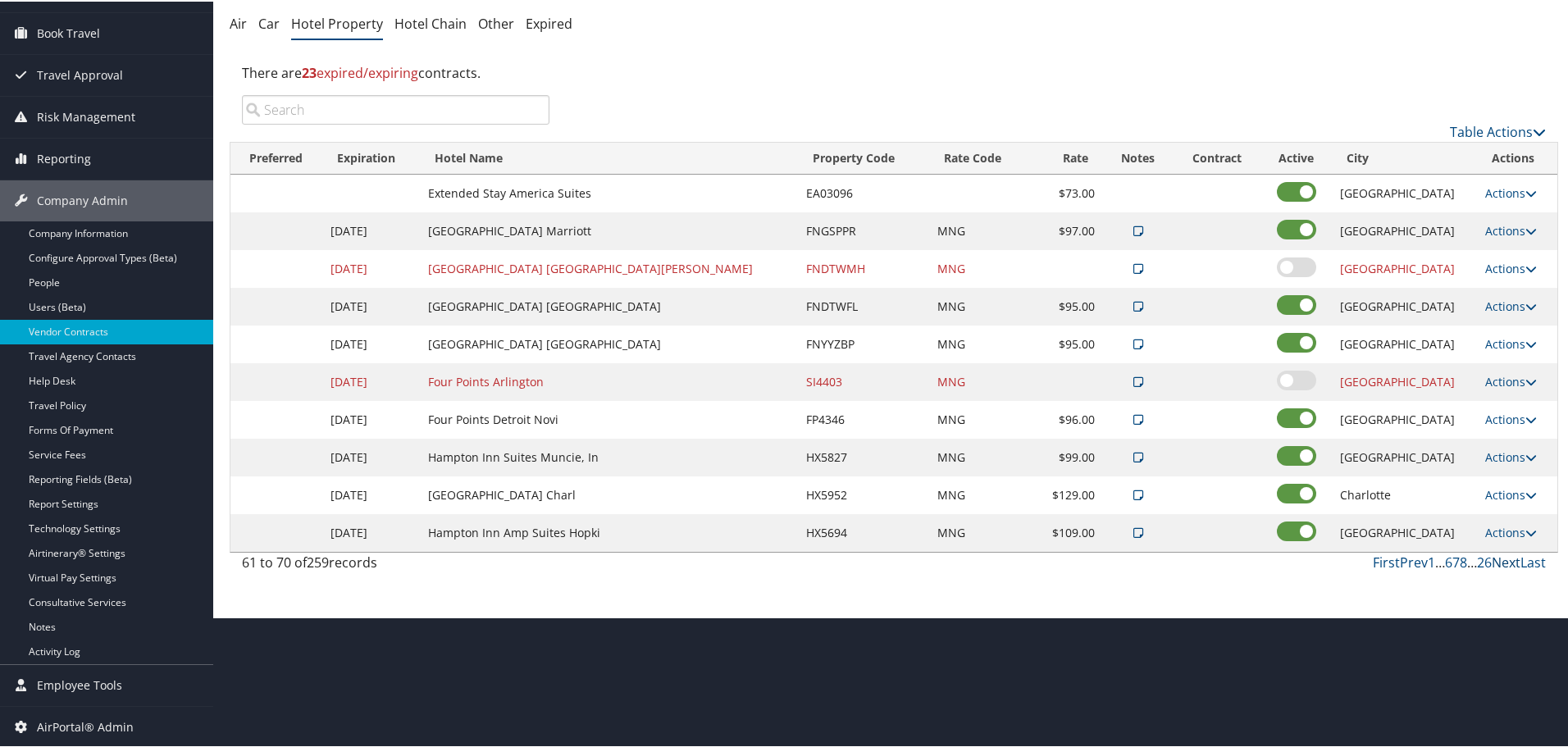
click at [1498, 559] on link "Next" at bounding box center [1506, 561] width 29 height 18
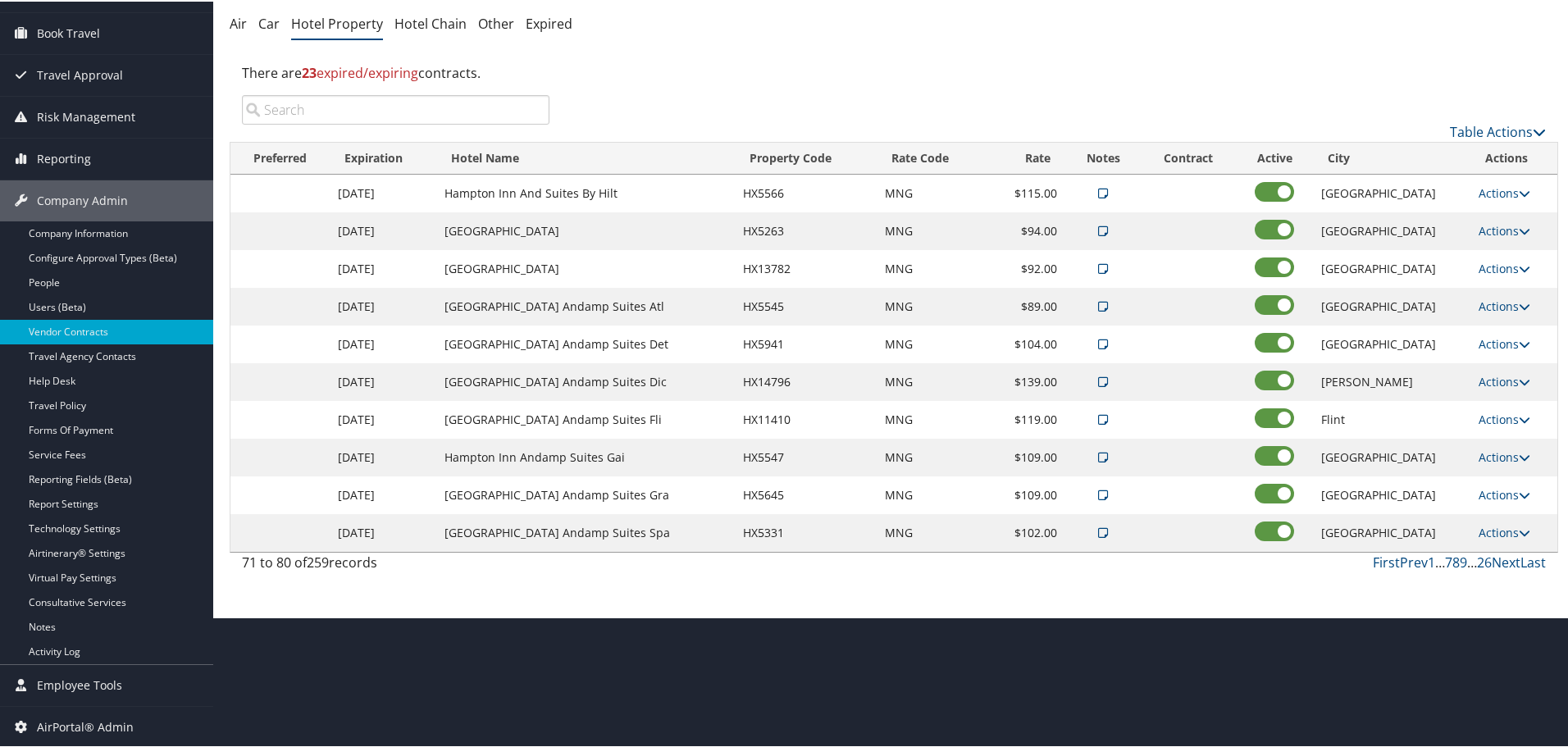
click at [1498, 559] on link "Next" at bounding box center [1506, 561] width 29 height 18
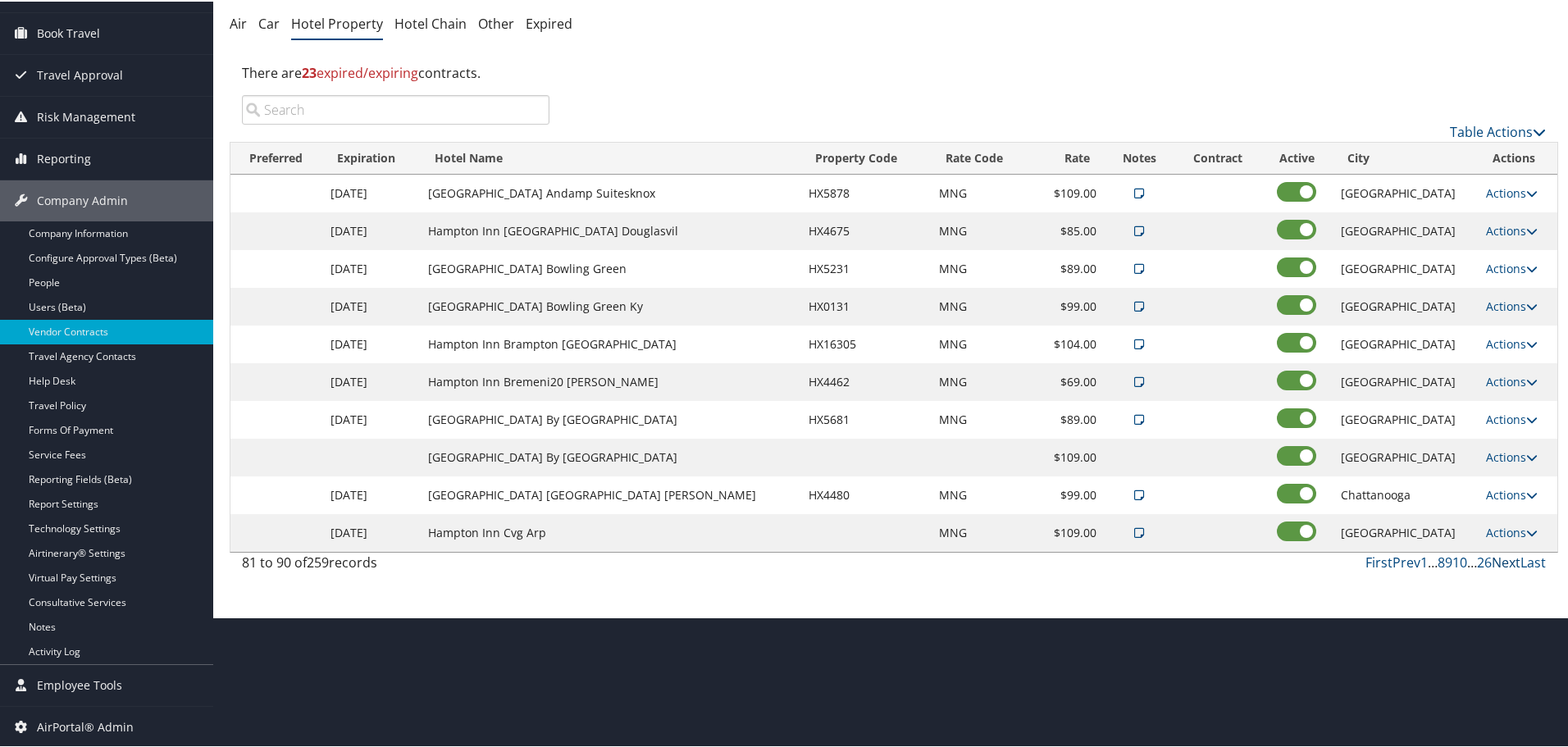
click at [1498, 559] on link "Next" at bounding box center [1506, 561] width 29 height 18
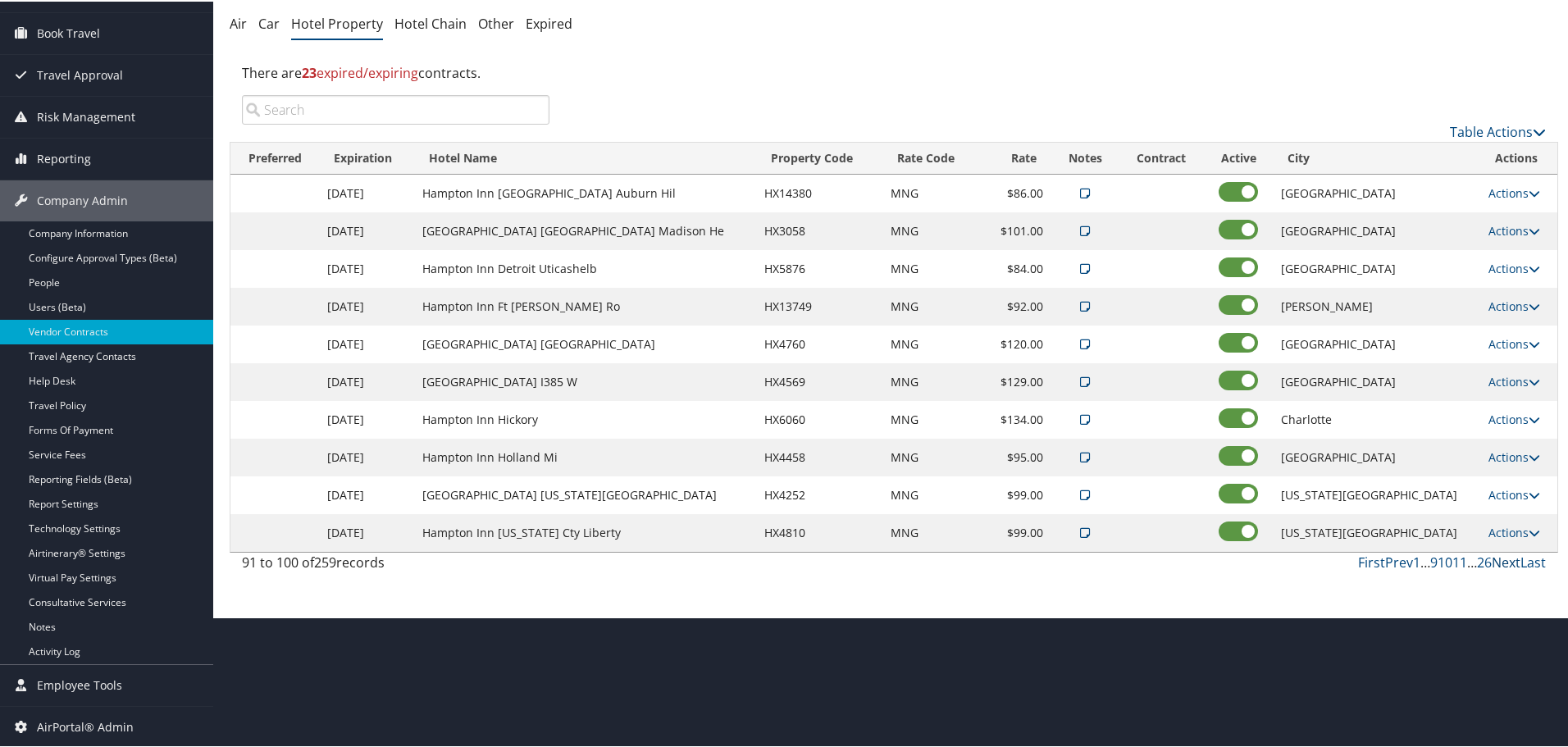
click at [1491, 555] on link "Next" at bounding box center [1506, 561] width 29 height 18
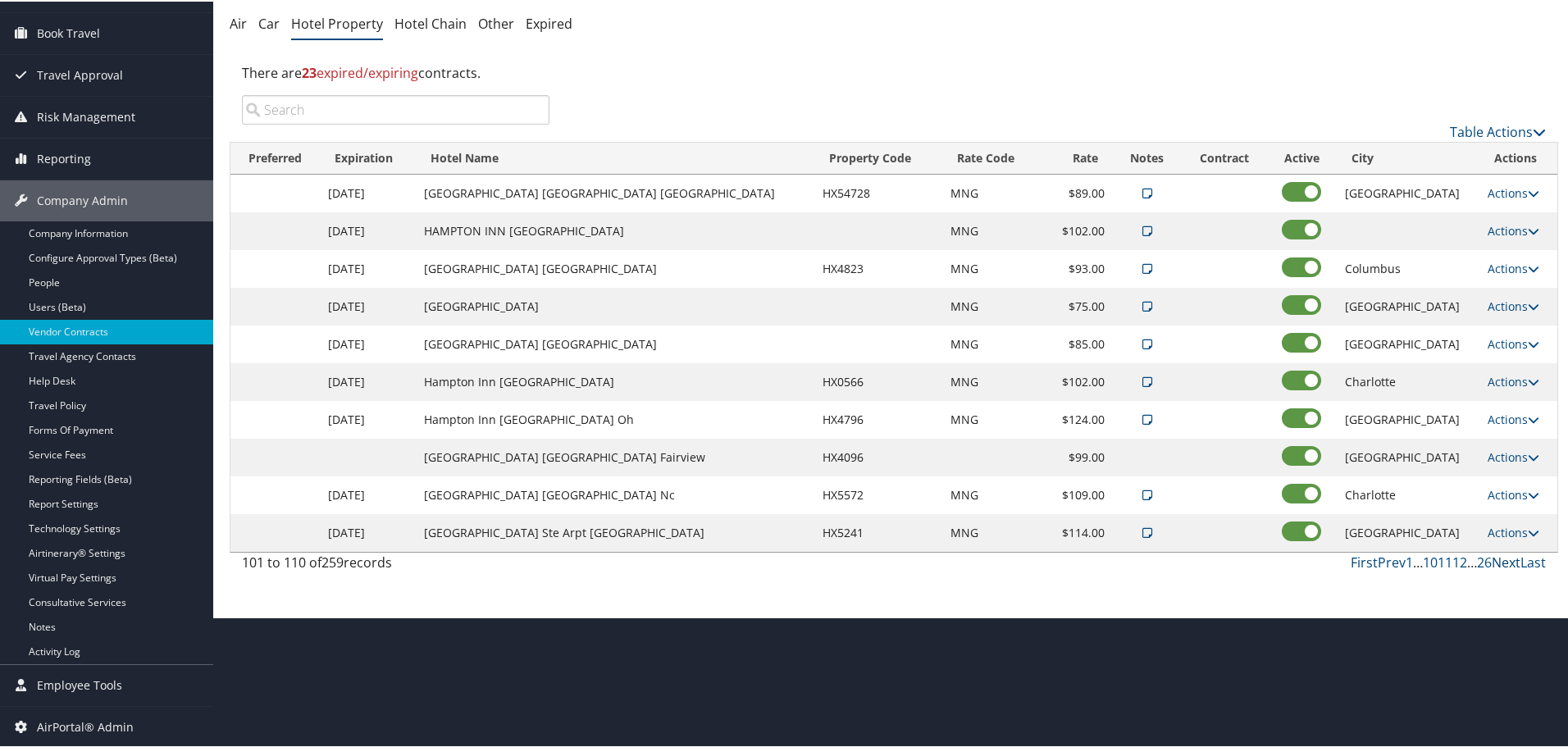
click at [1491, 555] on link "Next" at bounding box center [1506, 561] width 29 height 18
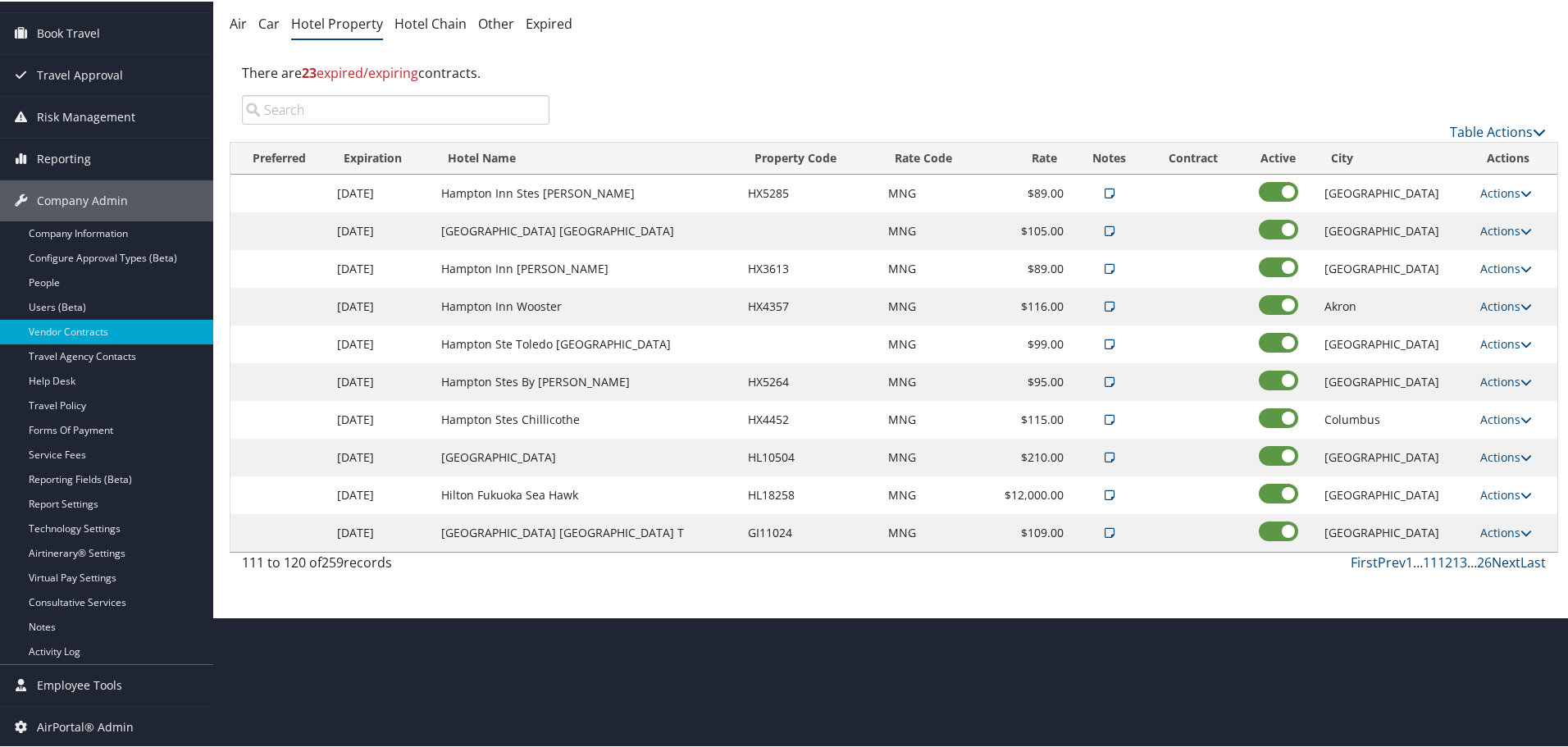
click at [1491, 555] on link "Next" at bounding box center [1506, 561] width 29 height 18
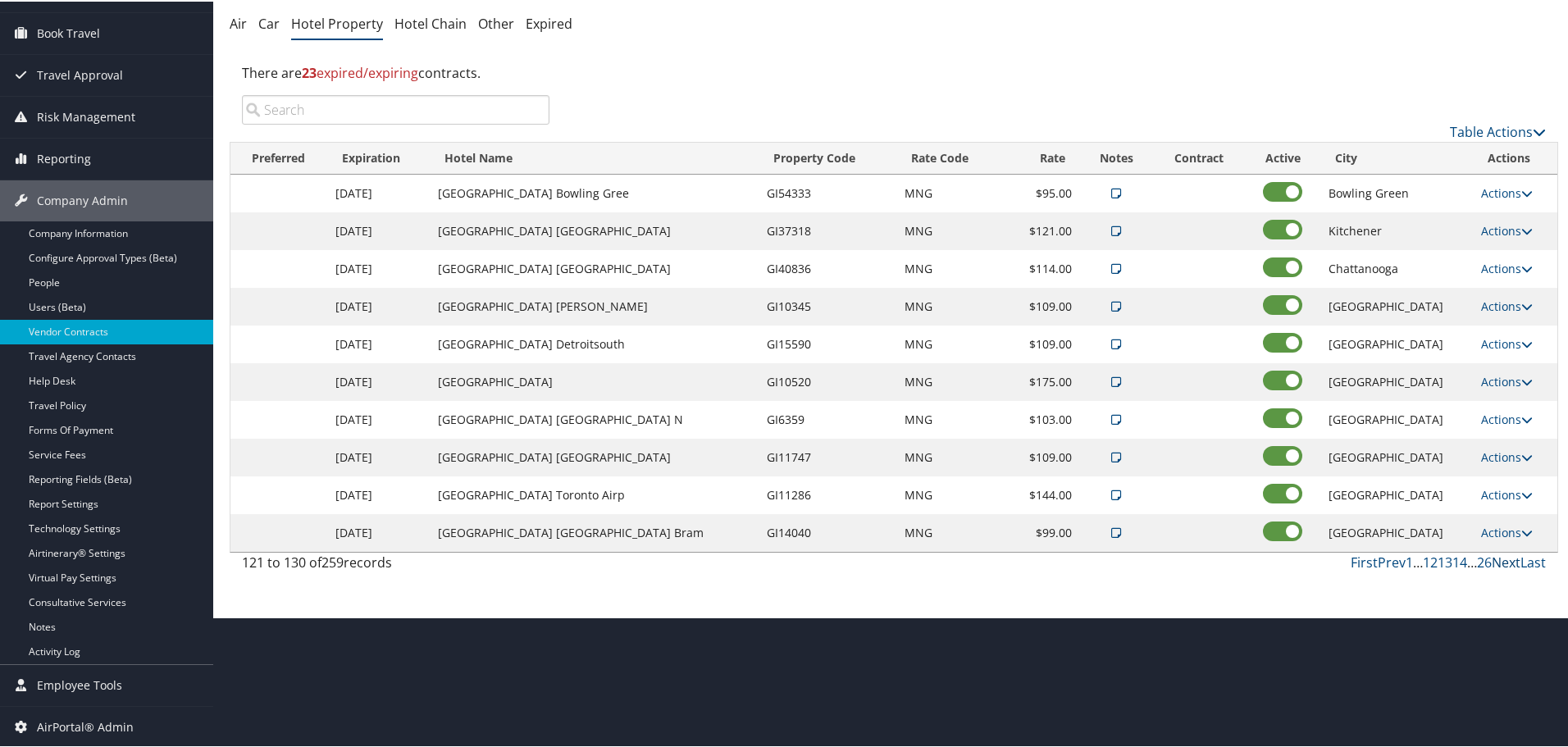
click at [1491, 555] on link "Next" at bounding box center [1506, 561] width 29 height 18
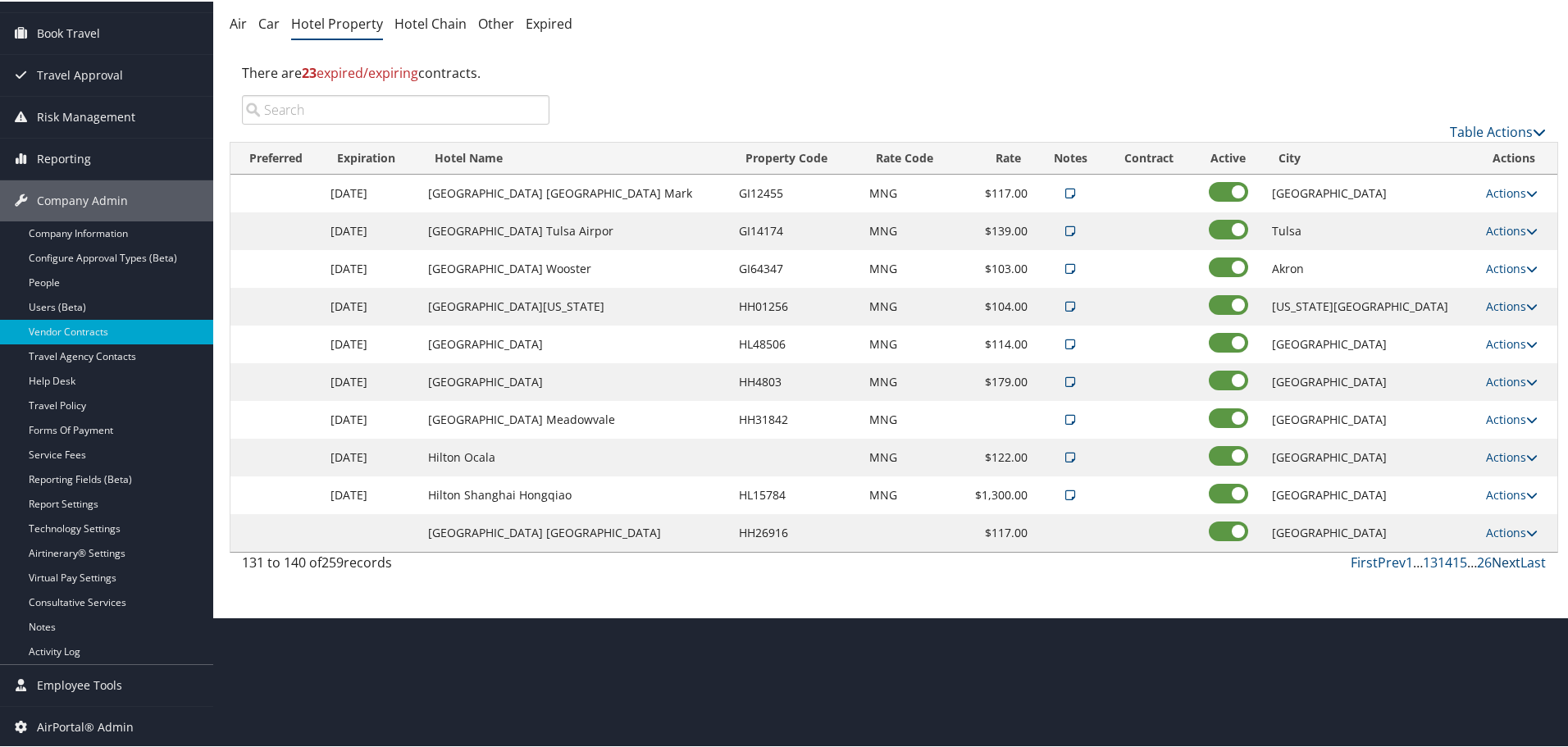
click at [1491, 555] on link "Next" at bounding box center [1506, 561] width 29 height 18
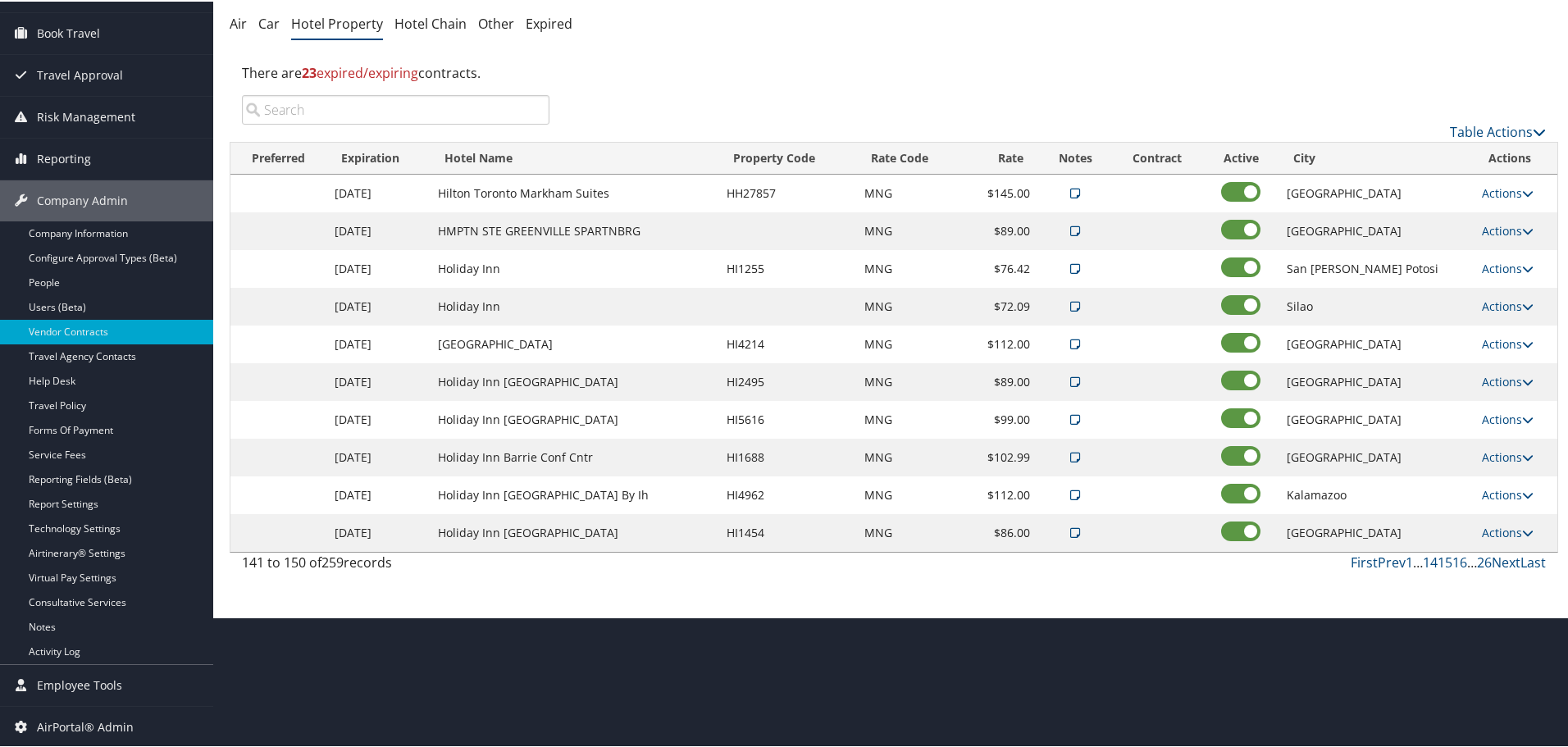
click at [1491, 555] on link "Next" at bounding box center [1506, 561] width 29 height 18
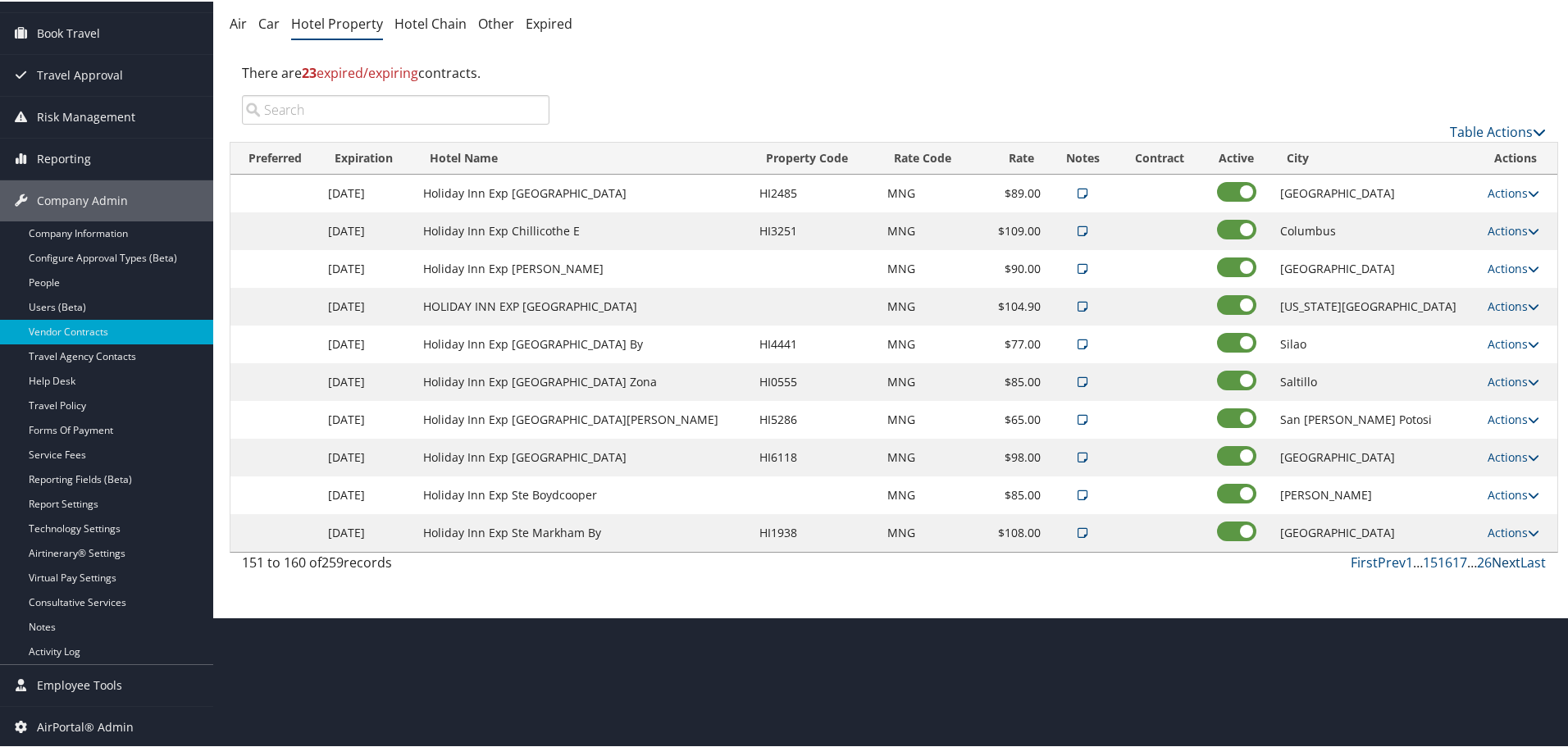
click at [1491, 555] on link "Next" at bounding box center [1506, 561] width 29 height 18
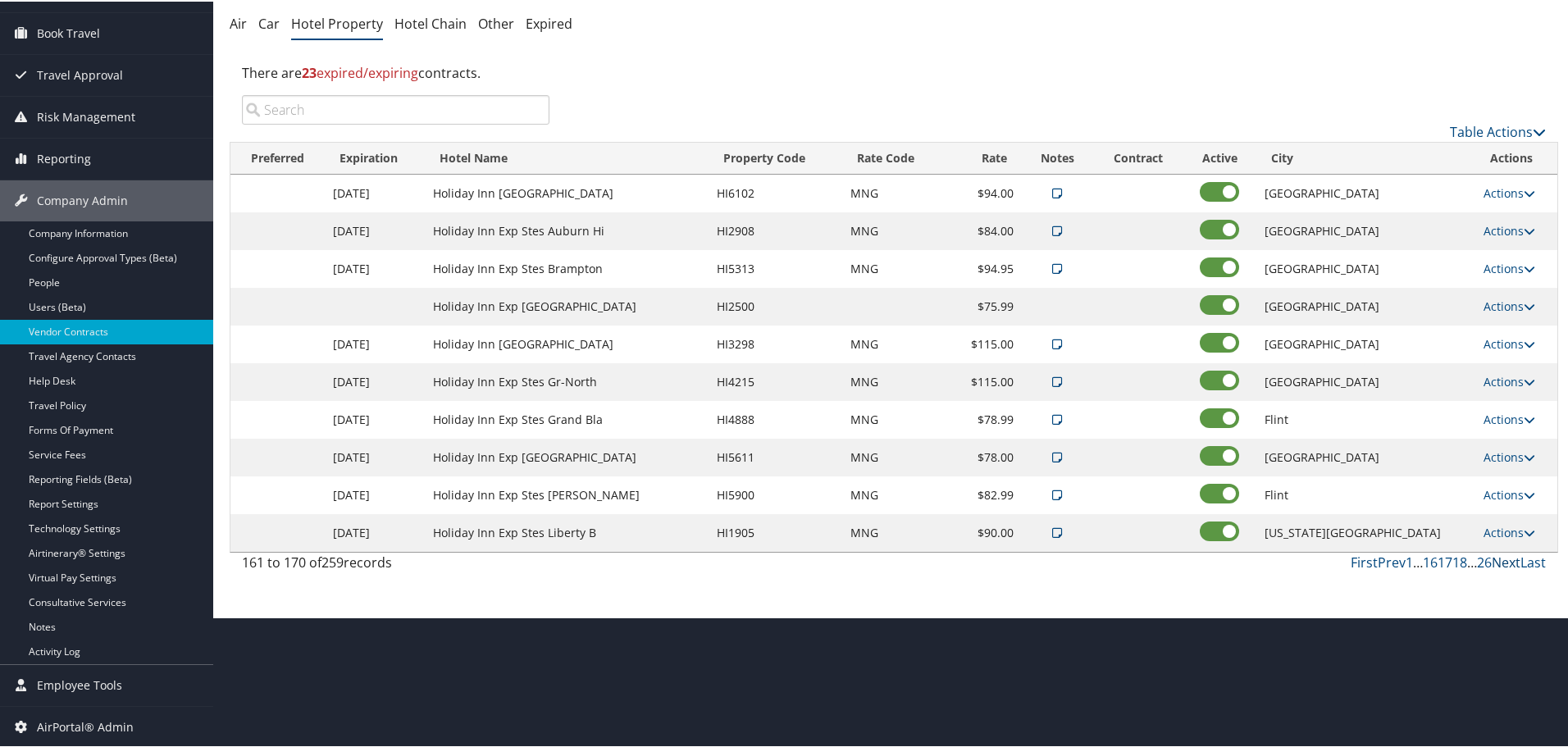
click at [1491, 555] on link "Next" at bounding box center [1506, 561] width 29 height 18
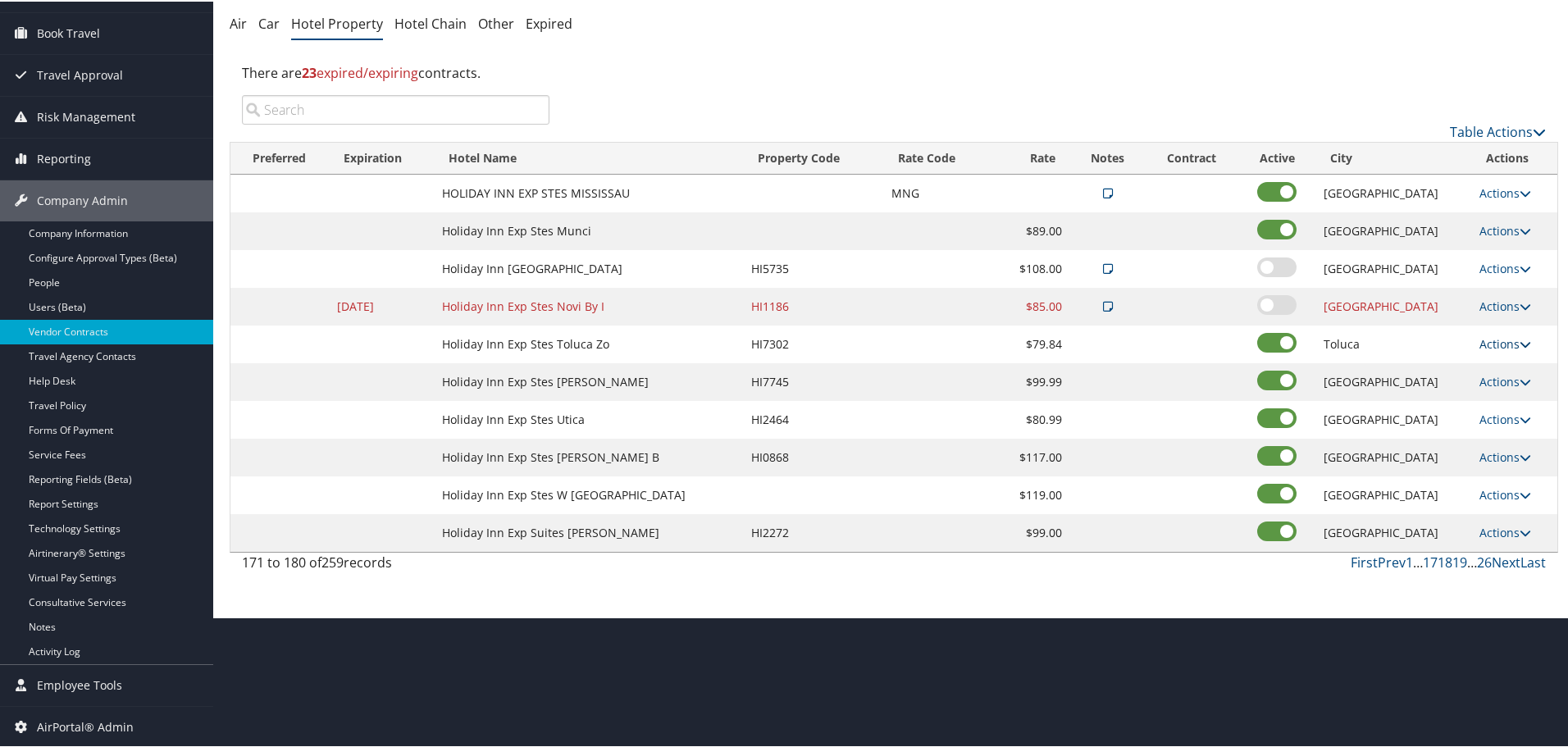
click at [1506, 341] on link "Actions" at bounding box center [1505, 342] width 52 height 15
click at [1508, 365] on link "Edit" at bounding box center [1502, 366] width 63 height 28
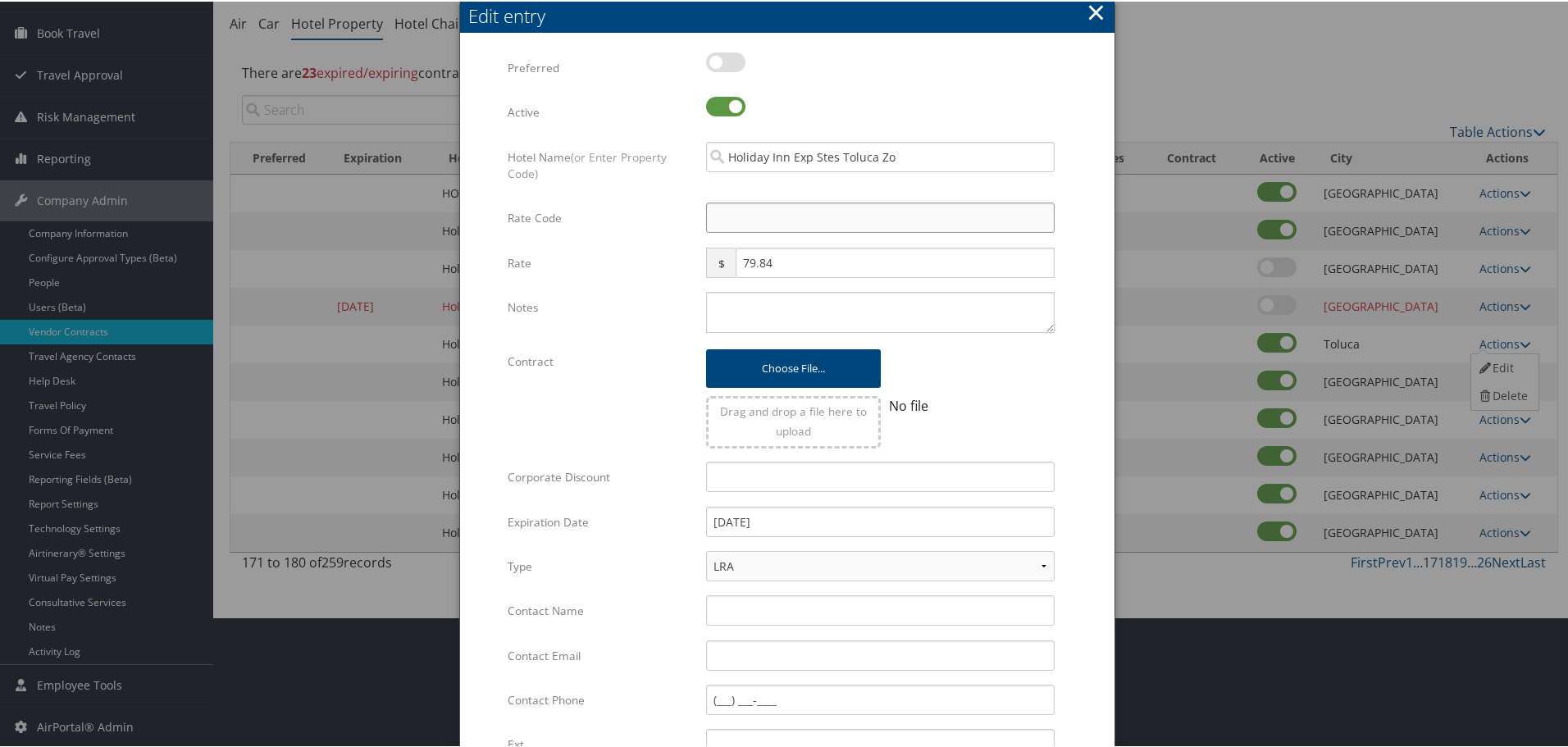
click at [763, 218] on input "Rate Code" at bounding box center [880, 216] width 349 height 30
type input "M"
checkbox input "true"
type input "MNG"
click at [785, 317] on textarea "Notes" at bounding box center [880, 311] width 349 height 41
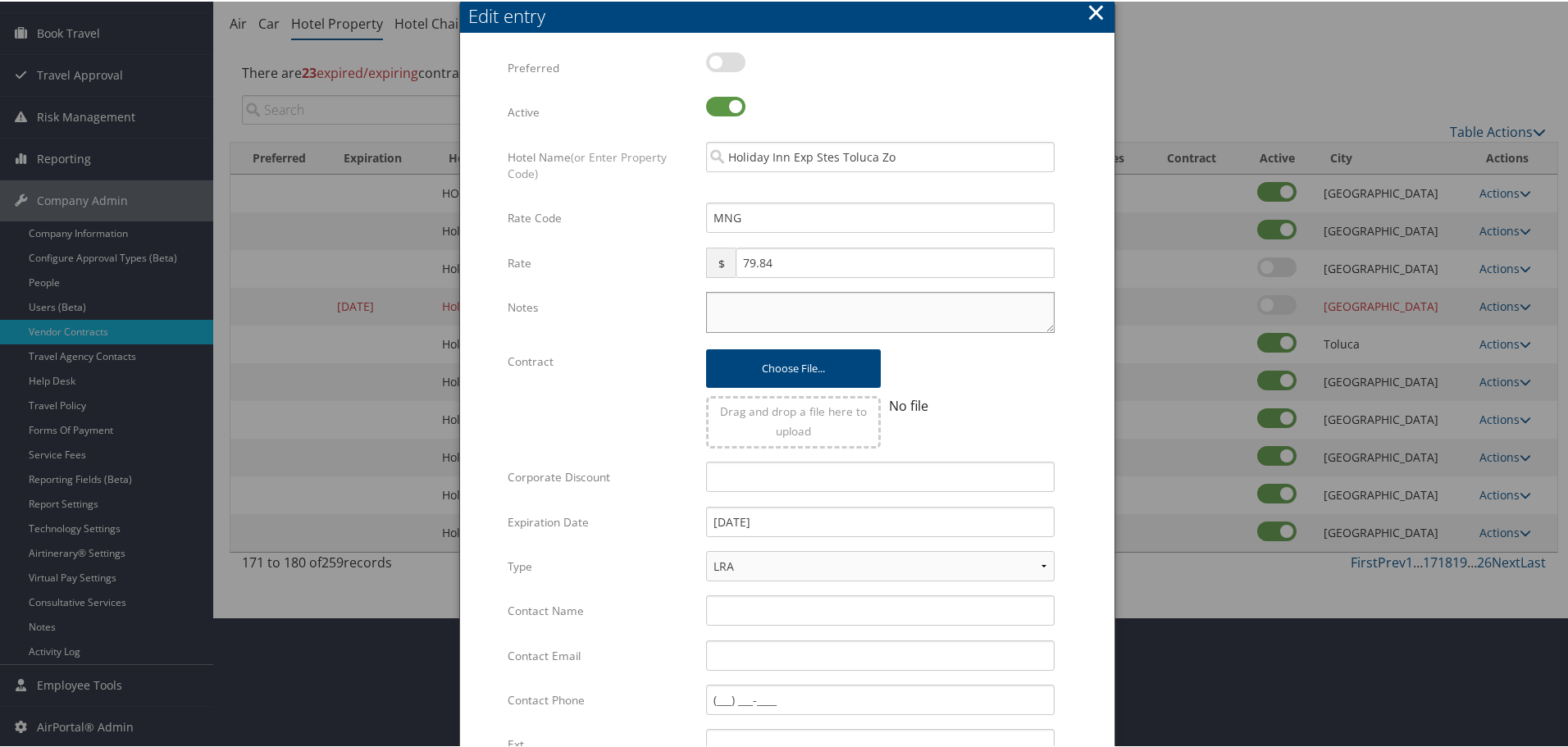
paste textarea "Rates tested in [GEOGRAPHIC_DATA] [DATE];"
type textarea "Rates tested in [GEOGRAPHIC_DATA] [DATE];"
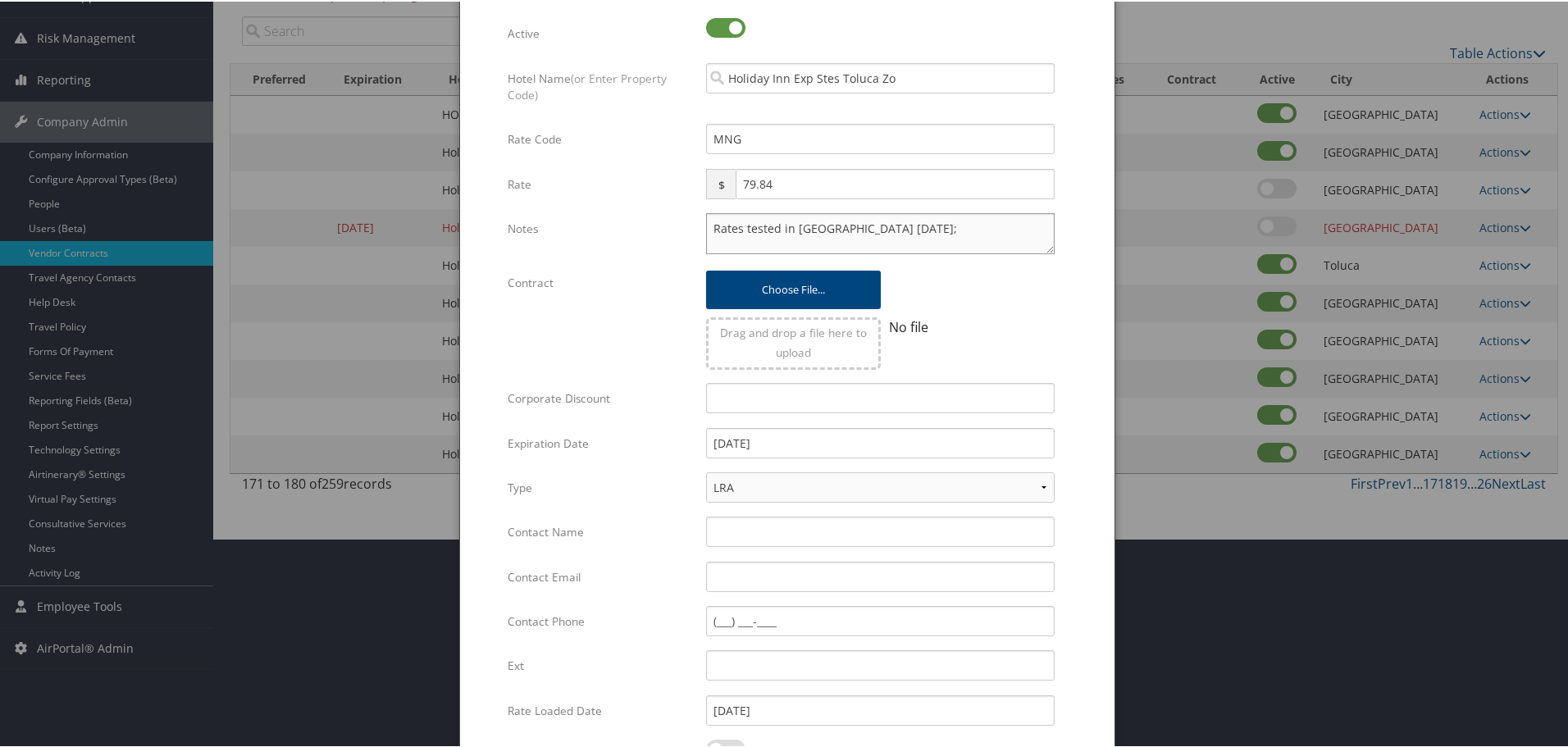
scroll to position [390, 0]
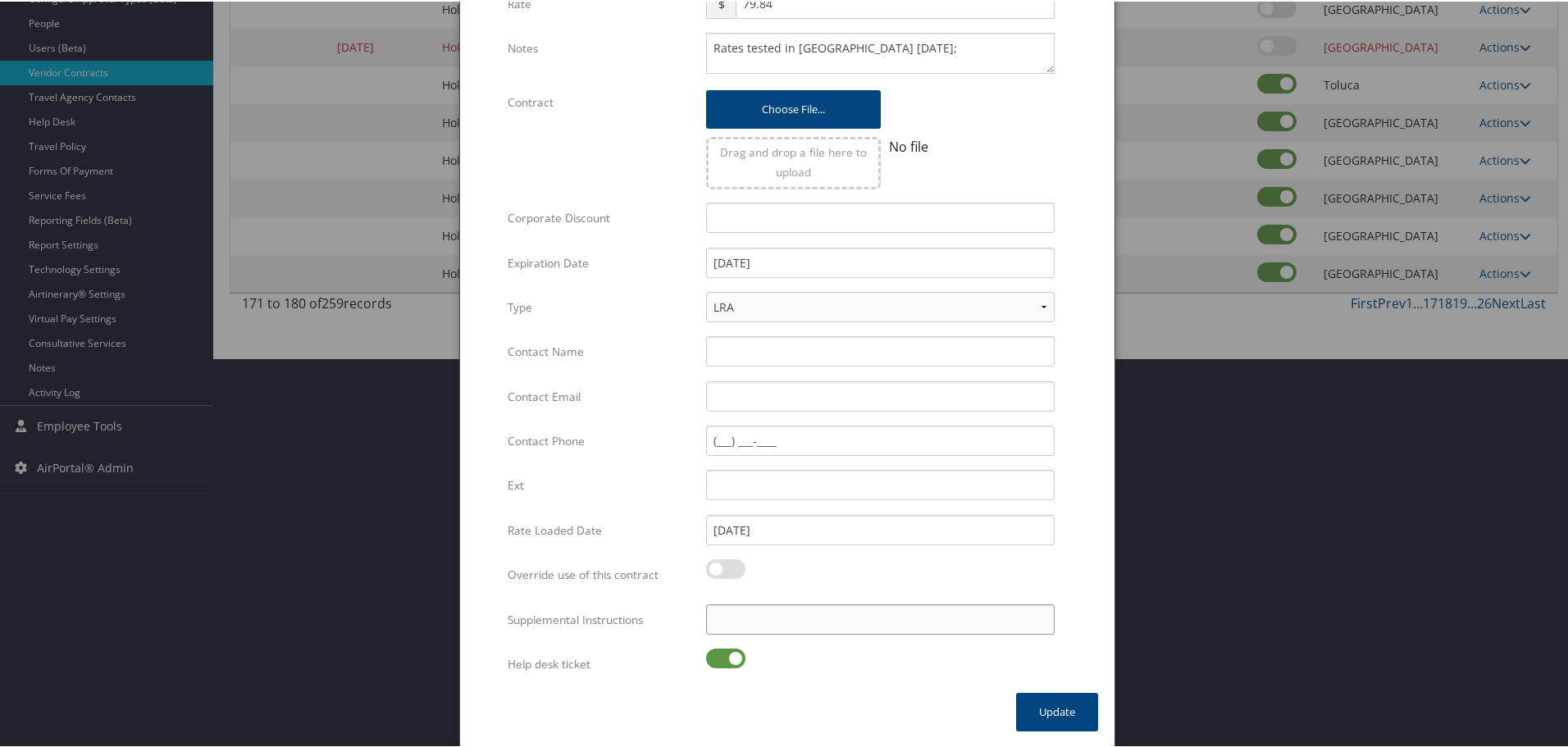
click at [767, 613] on input "Supplemental Instructions" at bounding box center [880, 618] width 349 height 30
paste input "SAB Prop ID -"
paste input "087489"
type input "SAB Prop ID - 087489"
click at [727, 651] on label at bounding box center [725, 657] width 39 height 20
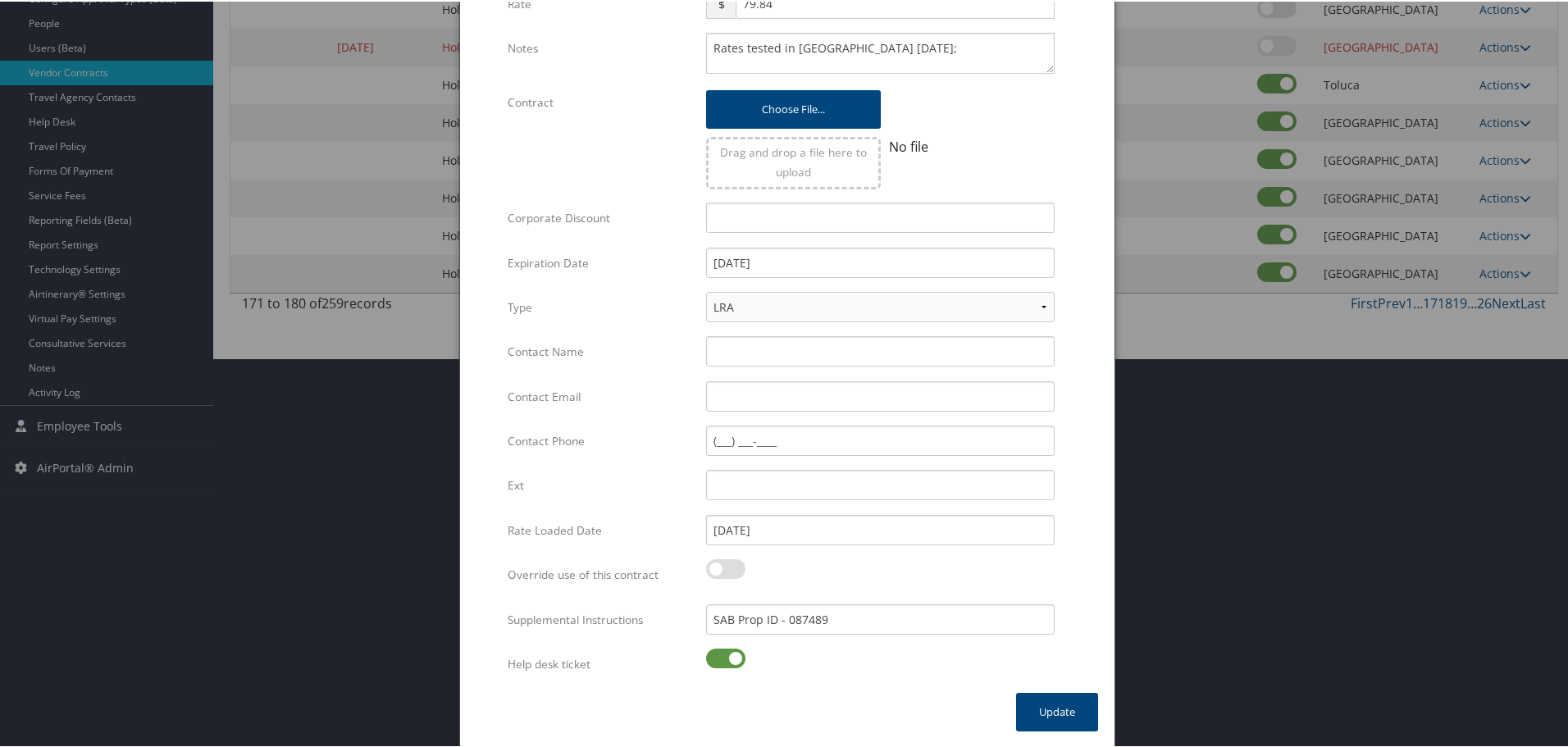
click at [725, 654] on input "checkbox" at bounding box center [720, 660] width 11 height 11
checkbox input "false"
click at [1045, 710] on button "Update" at bounding box center [1057, 711] width 82 height 38
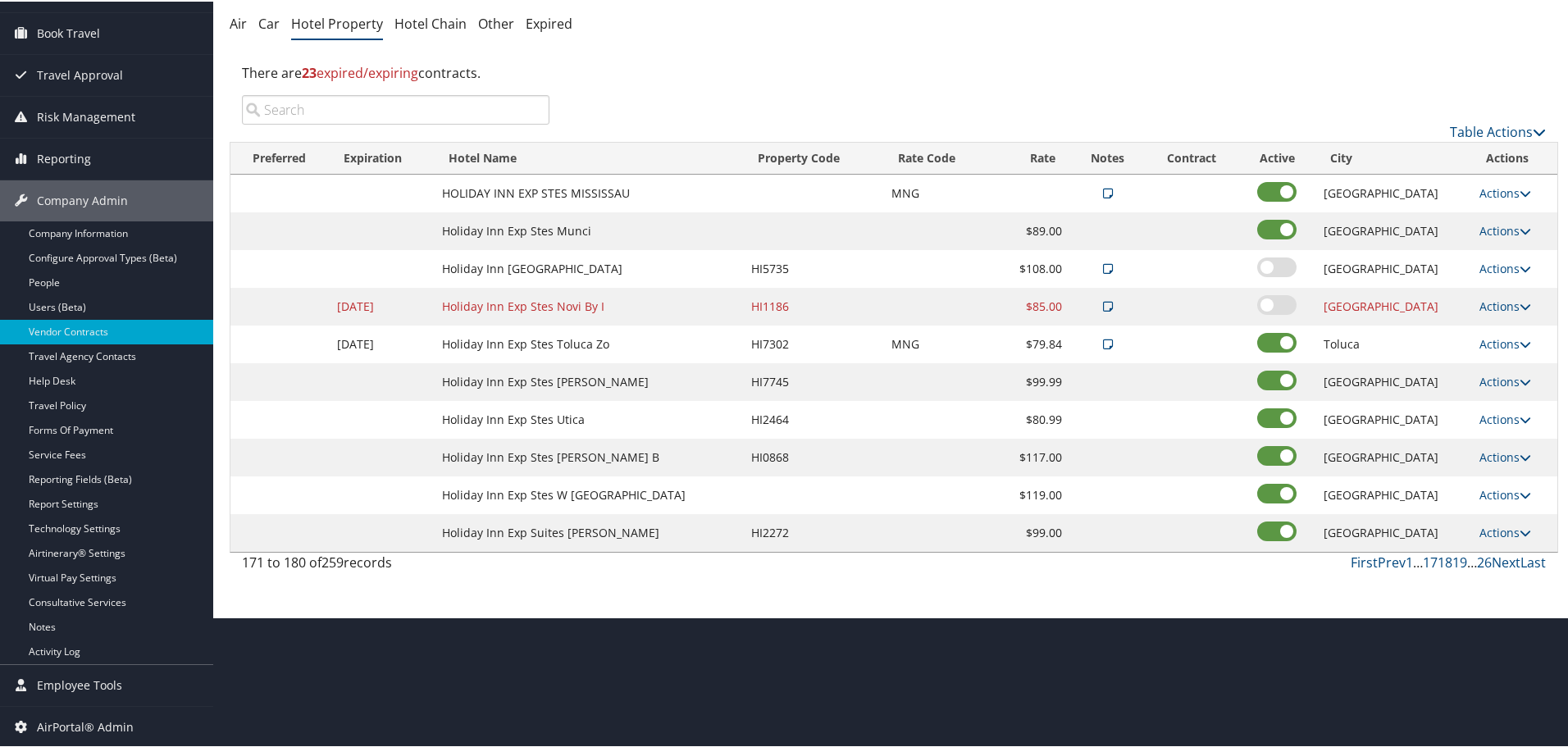
scroll to position [130, 0]
click at [1488, 378] on link "Actions" at bounding box center [1505, 380] width 52 height 15
click at [1491, 402] on icon at bounding box center [1485, 404] width 15 height 12
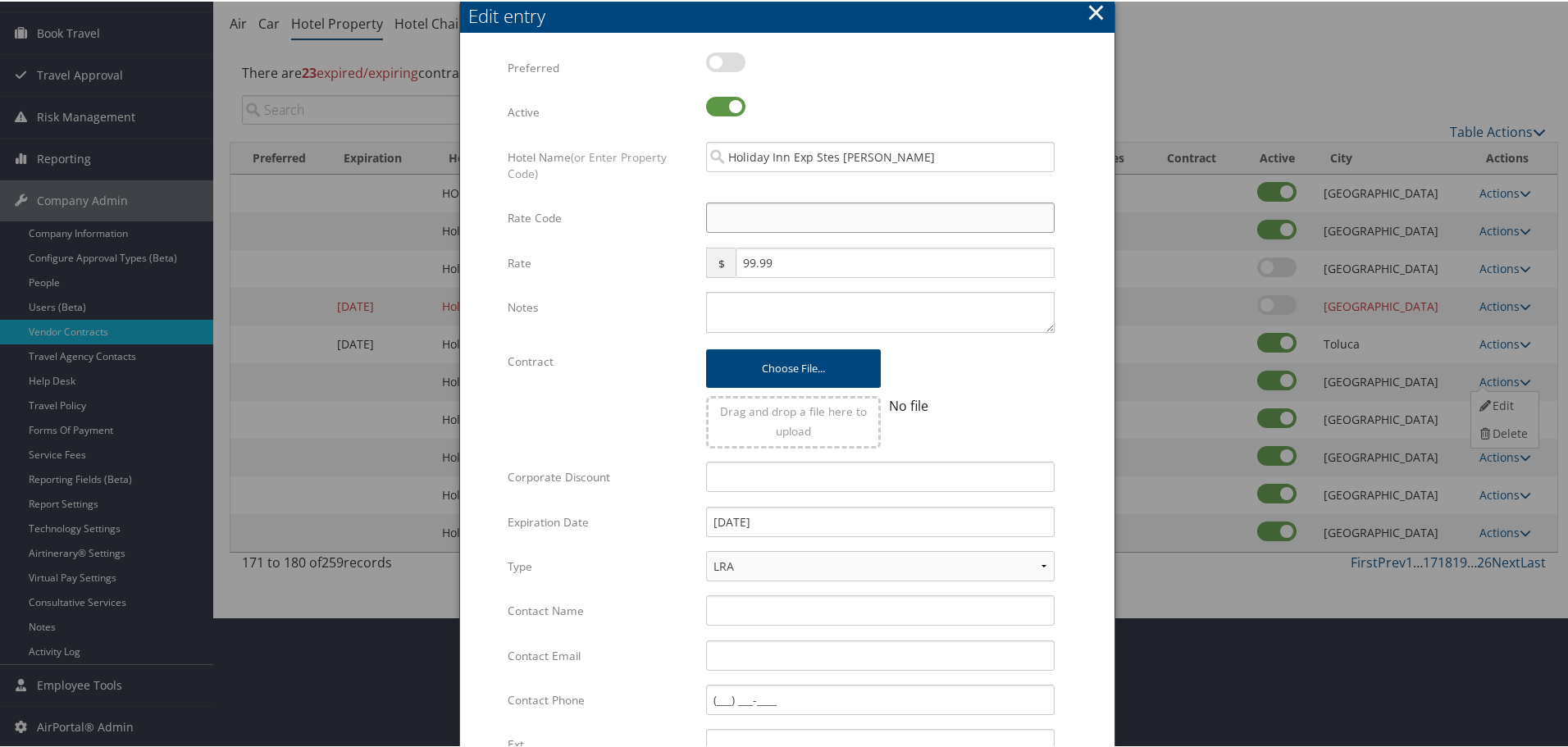
click at [768, 222] on input "Rate Code" at bounding box center [880, 216] width 349 height 30
type input "M"
checkbox input "true"
type input "MNG"
click at [754, 302] on textarea "Notes" at bounding box center [880, 311] width 349 height 41
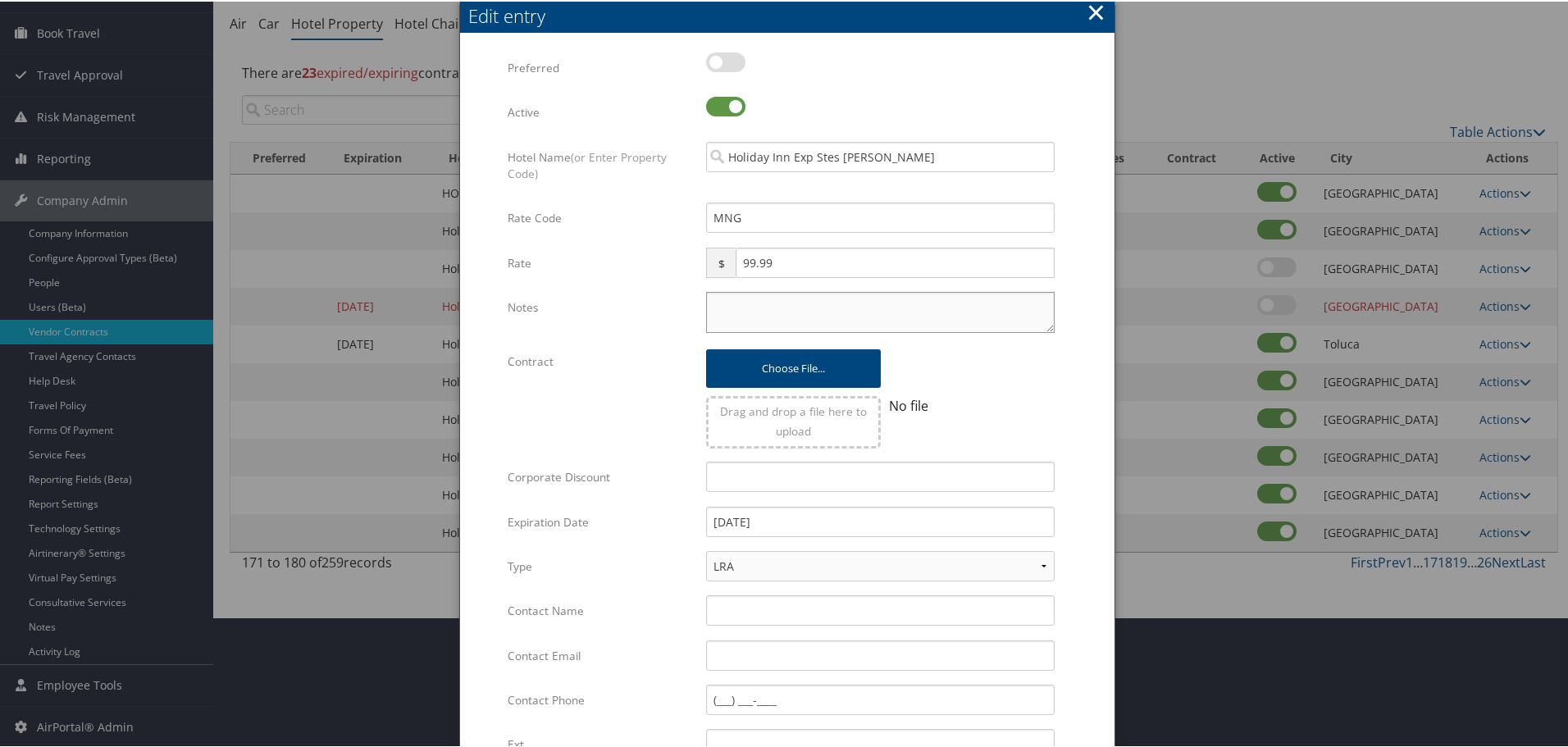
paste textarea "Rates tested in [GEOGRAPHIC_DATA] [DATE];"
type textarea "Rates tested in [GEOGRAPHIC_DATA] [DATE];"
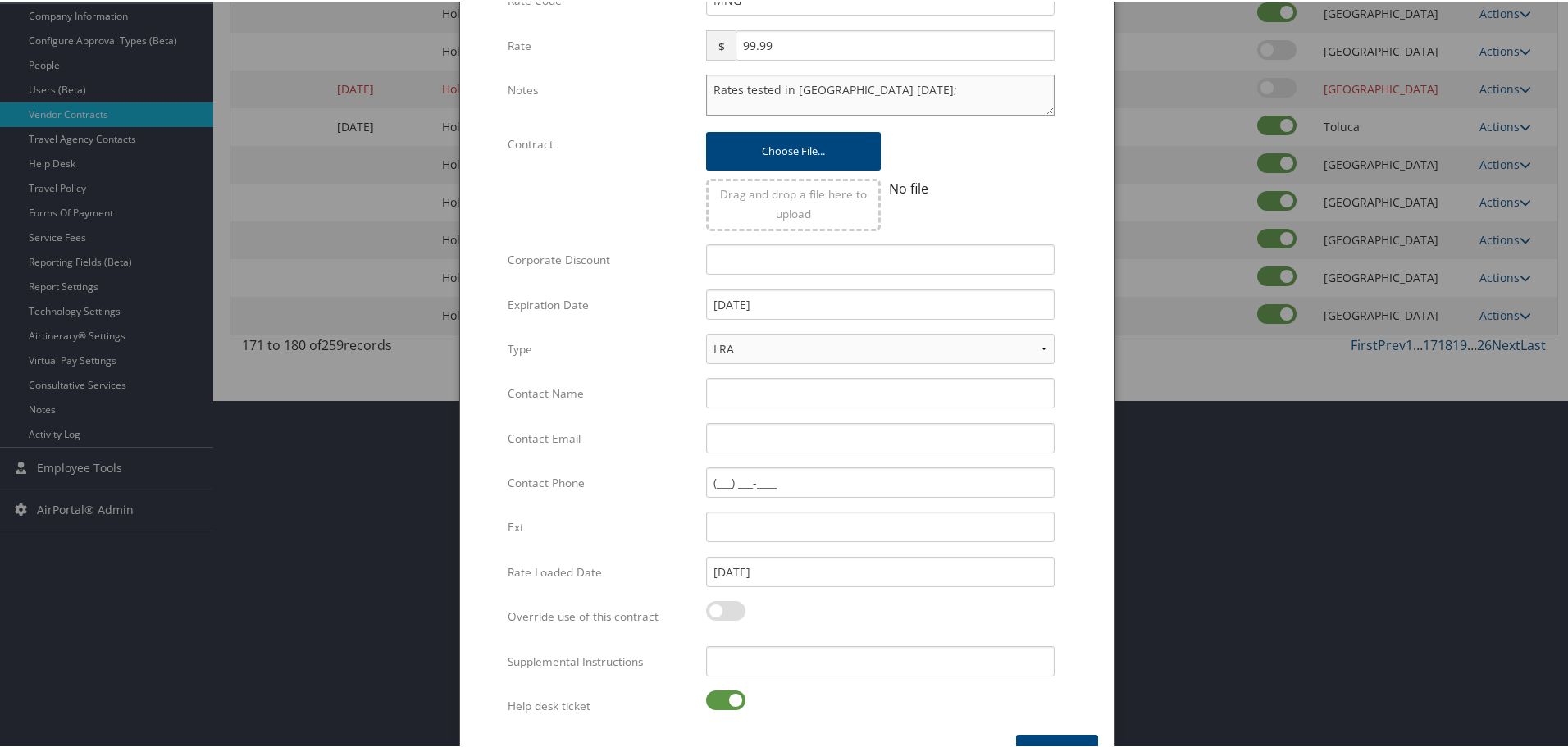
scroll to position [390, 0]
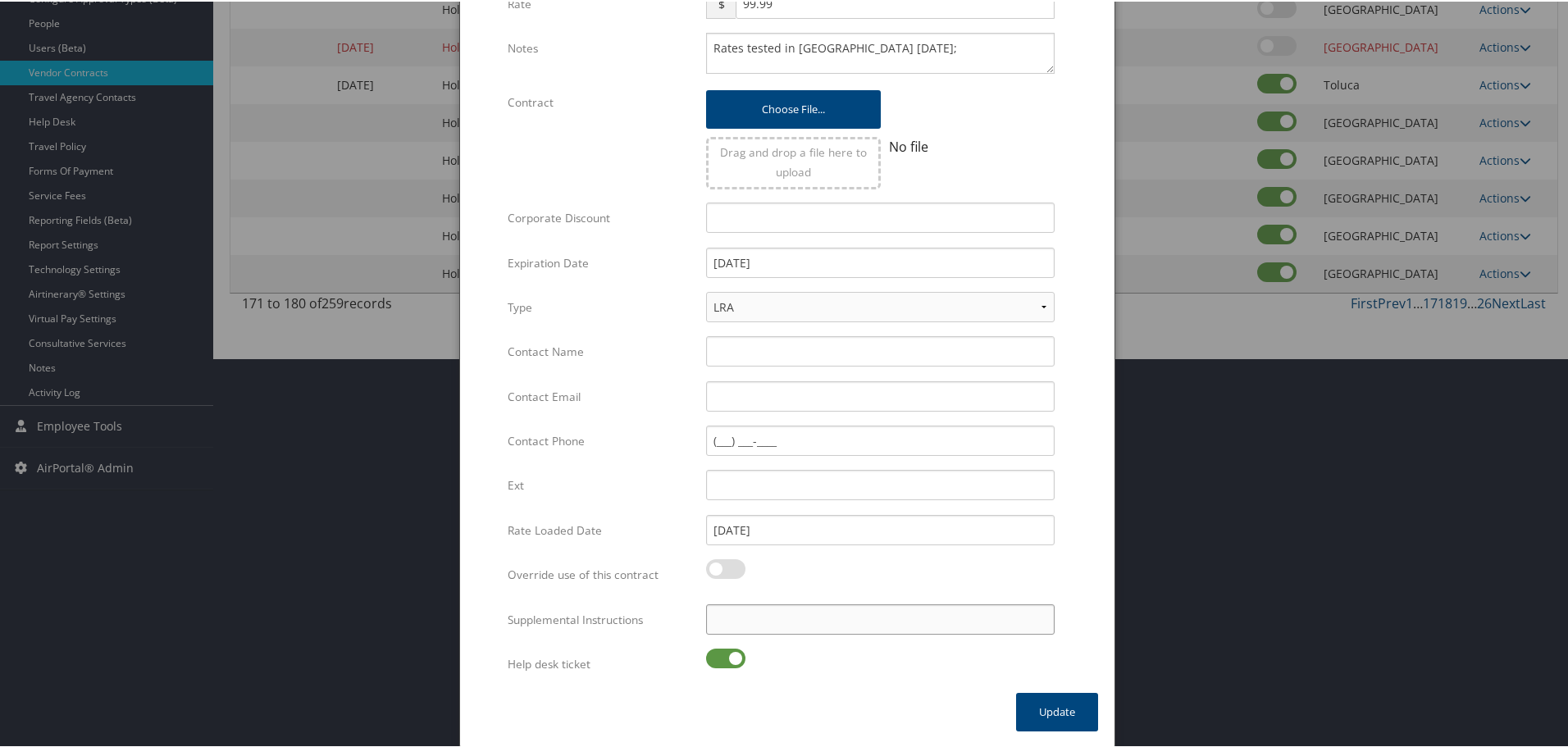
click at [748, 619] on input "Supplemental Instructions" at bounding box center [880, 618] width 349 height 30
paste input "SAB Prop ID -"
paste input "169305"
type input "SAB Prop ID - 169305"
click at [725, 659] on label at bounding box center [725, 657] width 39 height 20
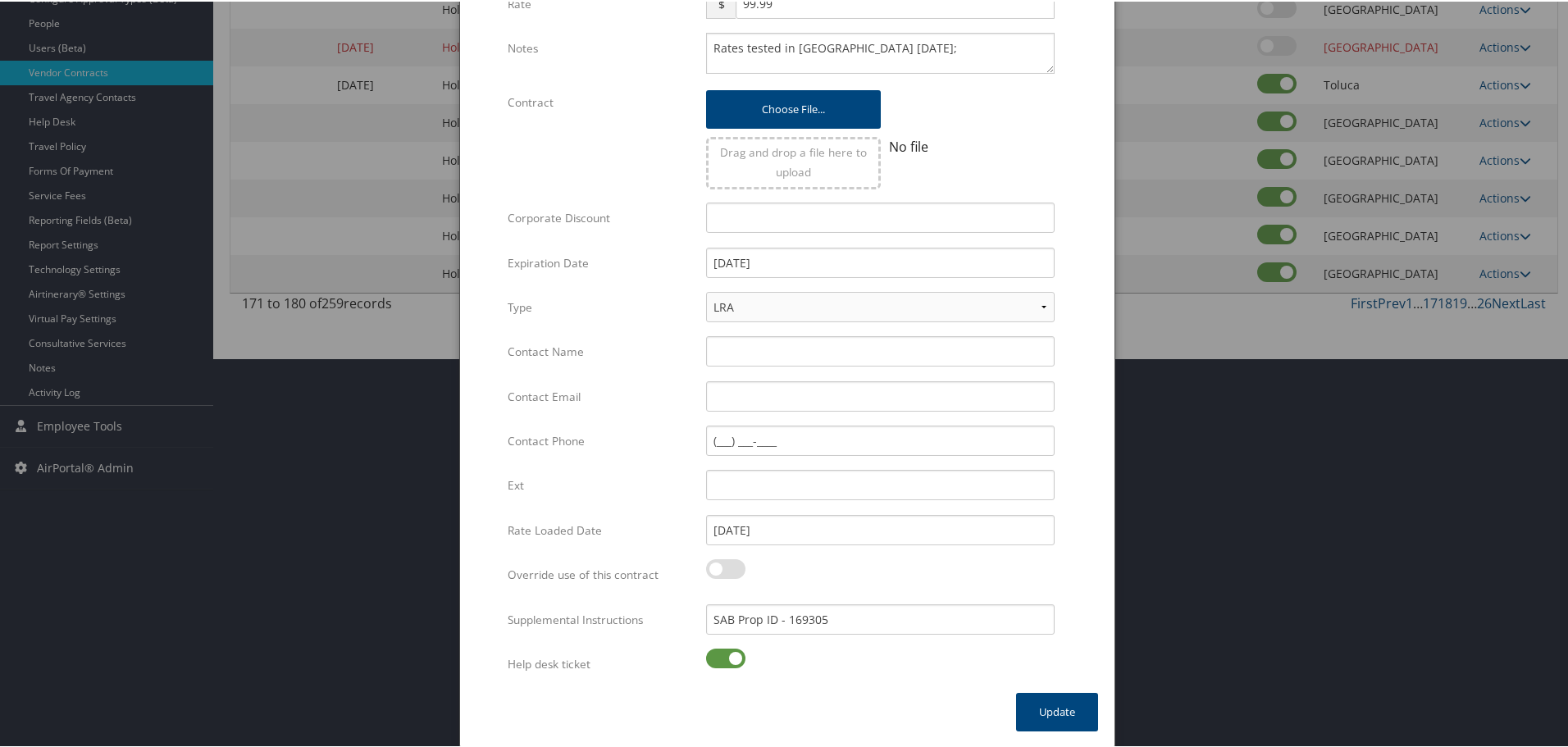
click at [725, 659] on input "checkbox" at bounding box center [720, 660] width 11 height 11
checkbox input "false"
click at [1056, 708] on button "Update" at bounding box center [1057, 711] width 82 height 38
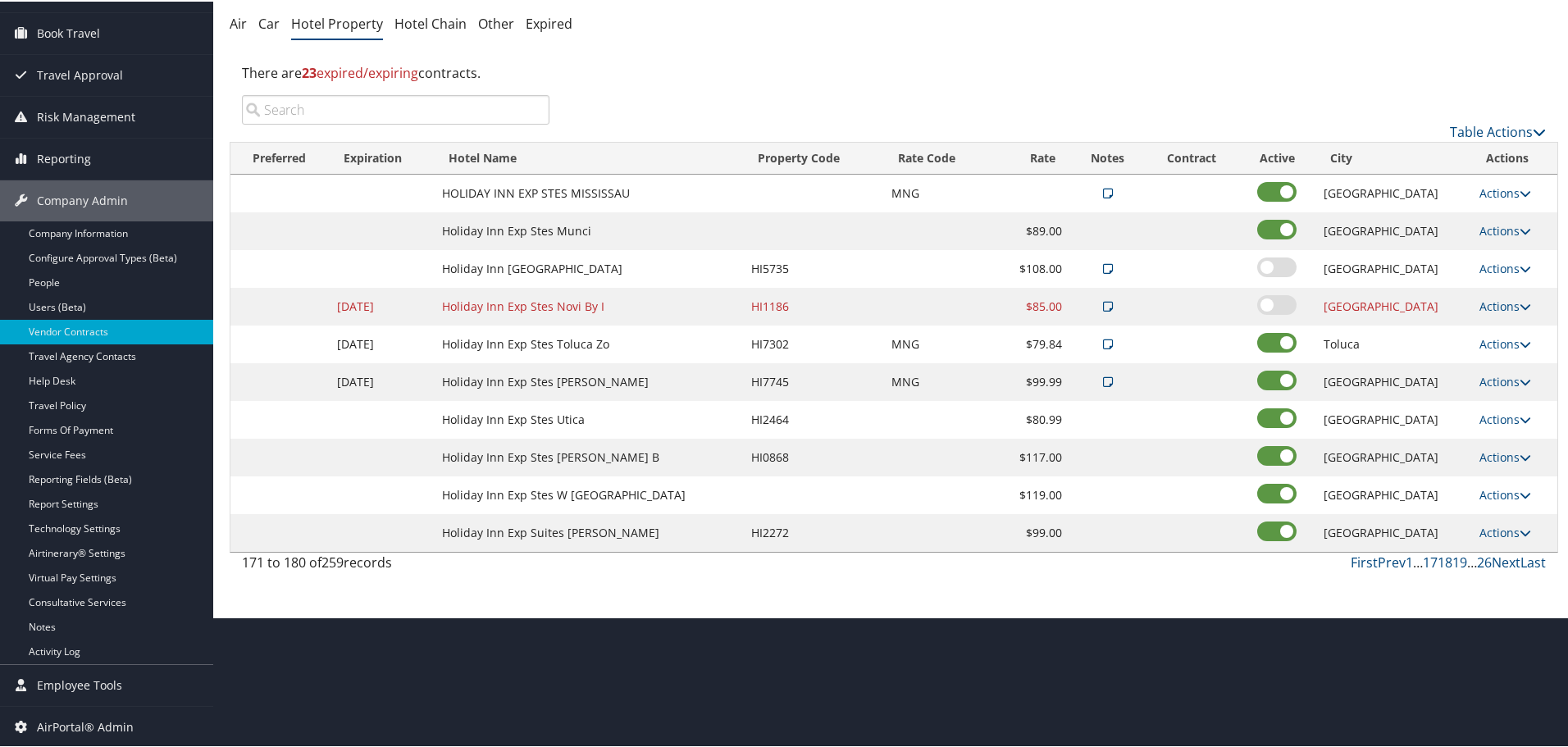
scroll to position [130, 0]
click at [1501, 414] on link "Actions" at bounding box center [1505, 417] width 52 height 15
click at [1499, 438] on link "Edit" at bounding box center [1502, 442] width 63 height 28
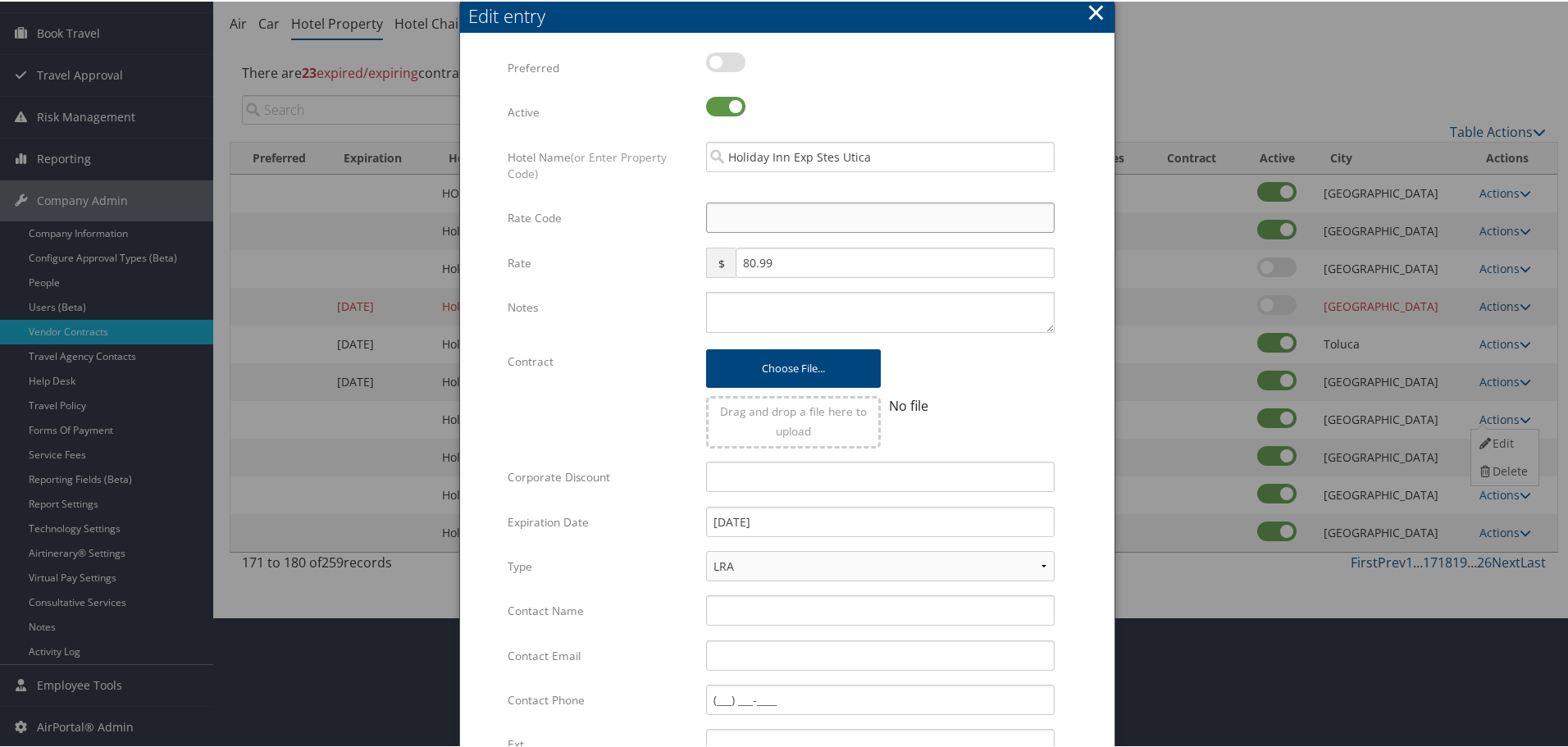
click at [750, 210] on input "Rate Code" at bounding box center [880, 216] width 349 height 30
type input "M"
checkbox input "true"
type input "MNG"
click at [761, 307] on textarea "Notes" at bounding box center [880, 311] width 349 height 41
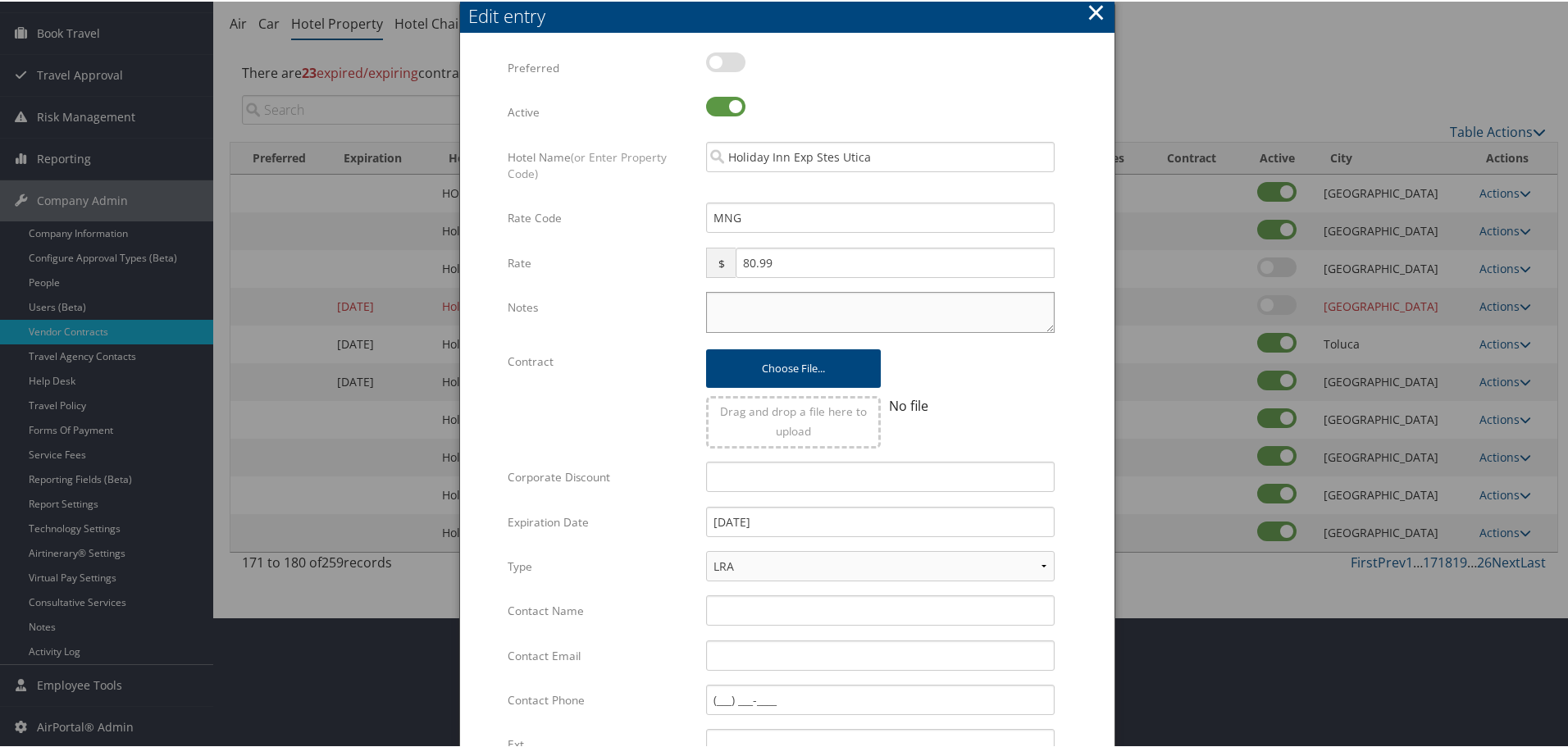
paste textarea "Rates tested in [GEOGRAPHIC_DATA] [DATE];"
type textarea "Rates tested in [GEOGRAPHIC_DATA] [DATE];"
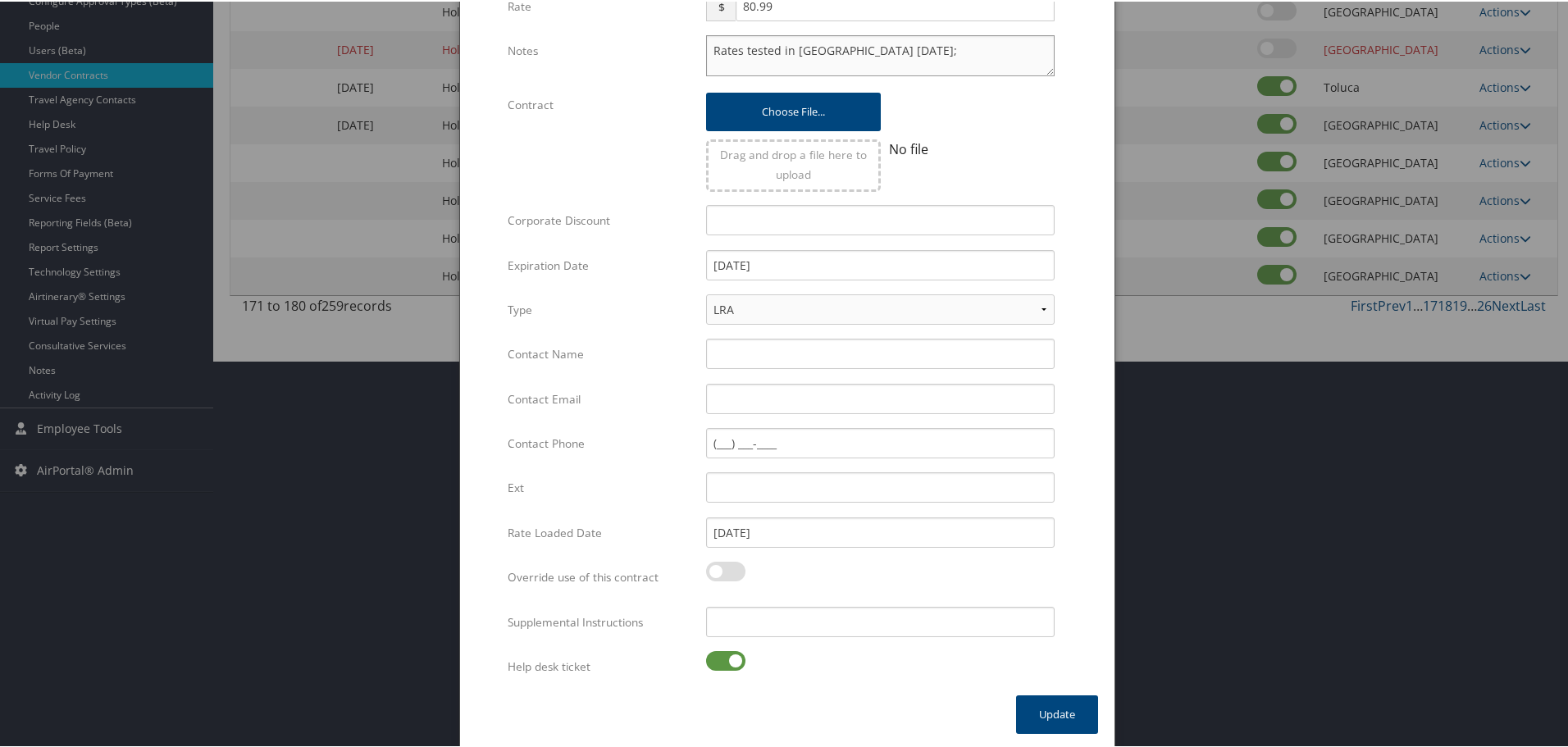
scroll to position [390, 0]
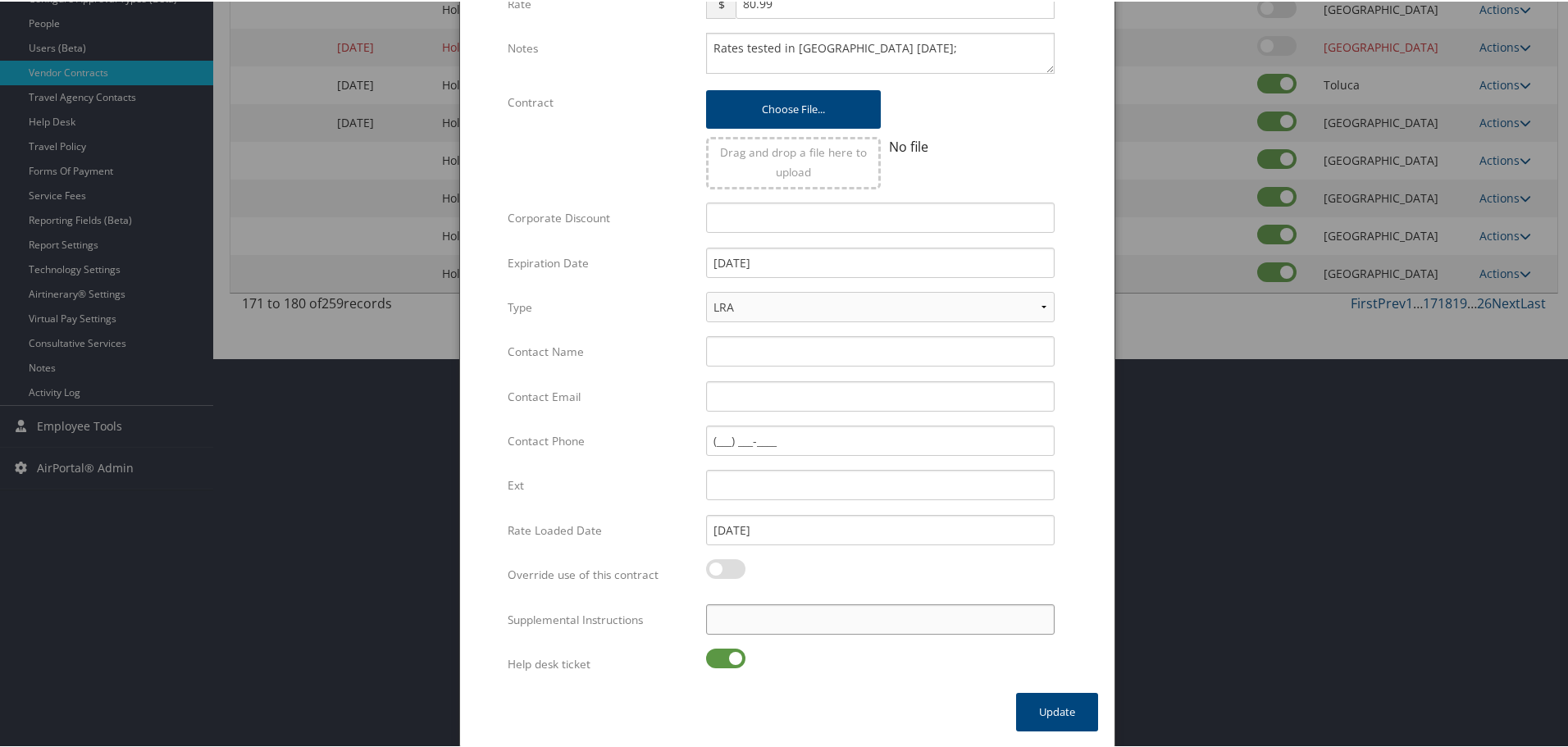
click at [766, 622] on input "Supplemental Instructions" at bounding box center [880, 618] width 349 height 30
paste input "SAB Prop ID -"
paste input "080585"
type input "SAB Prop ID - 080585"
click at [728, 650] on label at bounding box center [725, 657] width 39 height 20
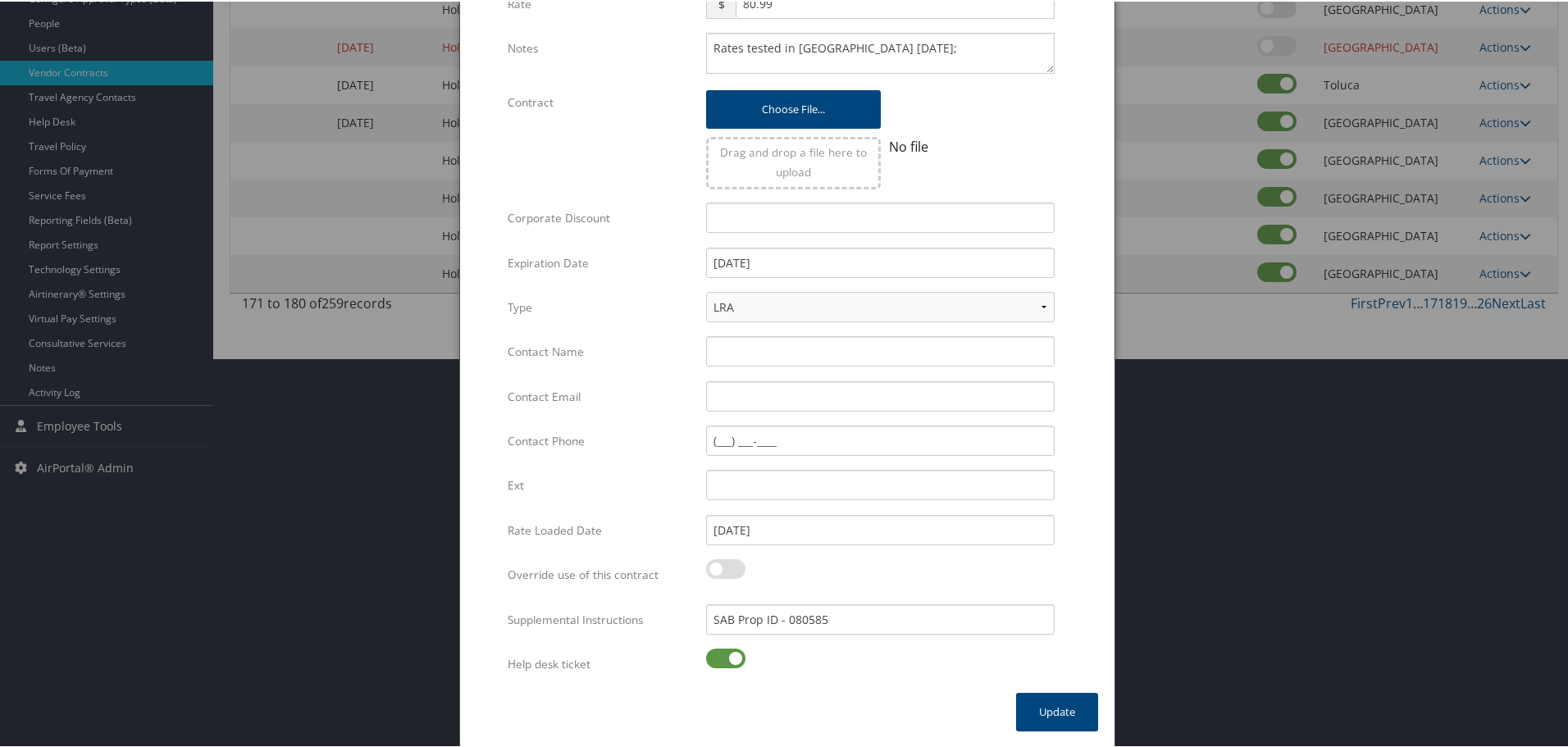
click at [725, 654] on input "checkbox" at bounding box center [720, 660] width 11 height 11
checkbox input "false"
click at [1054, 709] on button "Update" at bounding box center [1057, 711] width 82 height 38
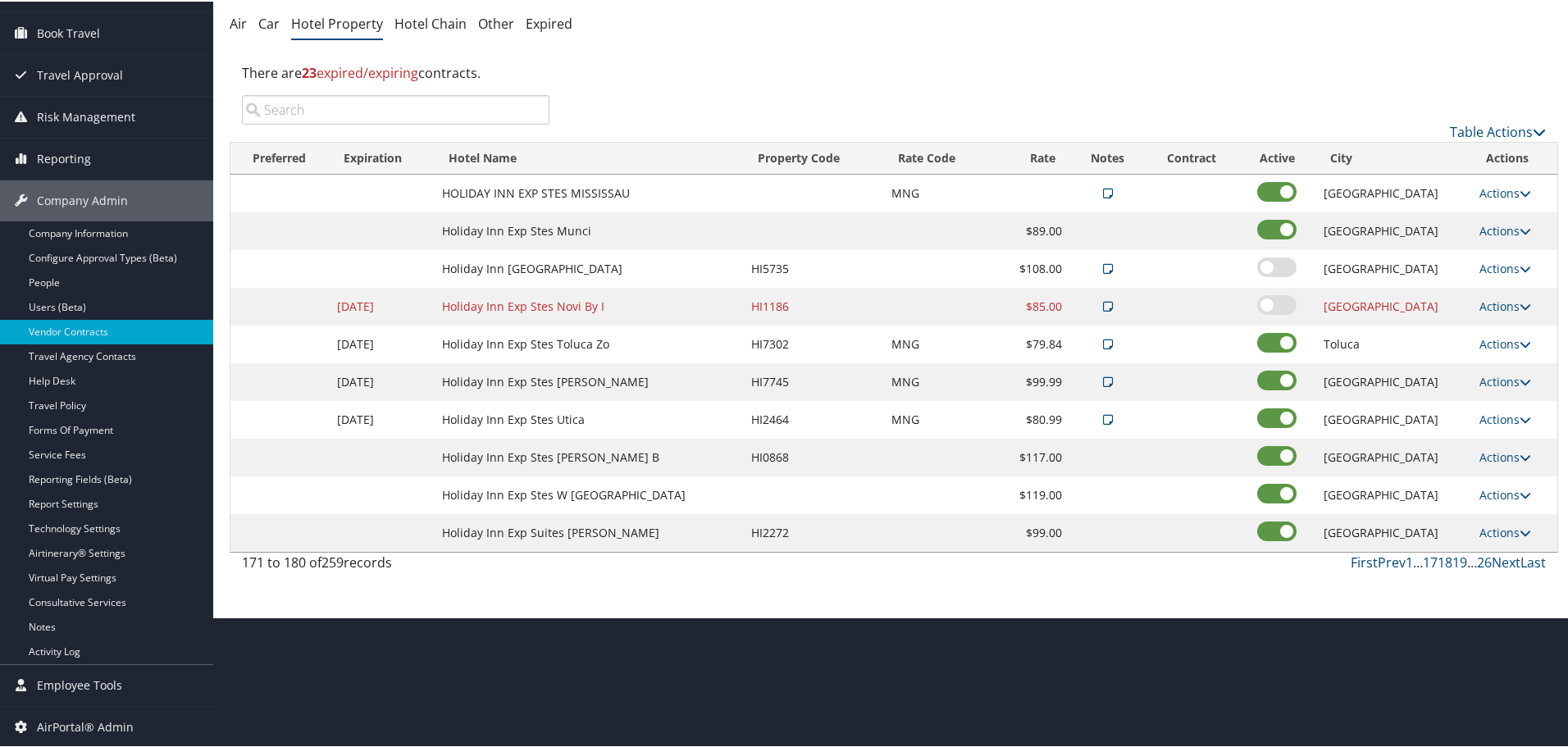
scroll to position [130, 0]
click at [1498, 455] on link "Actions" at bounding box center [1505, 455] width 52 height 15
click at [1508, 476] on link "Edit" at bounding box center [1502, 479] width 63 height 28
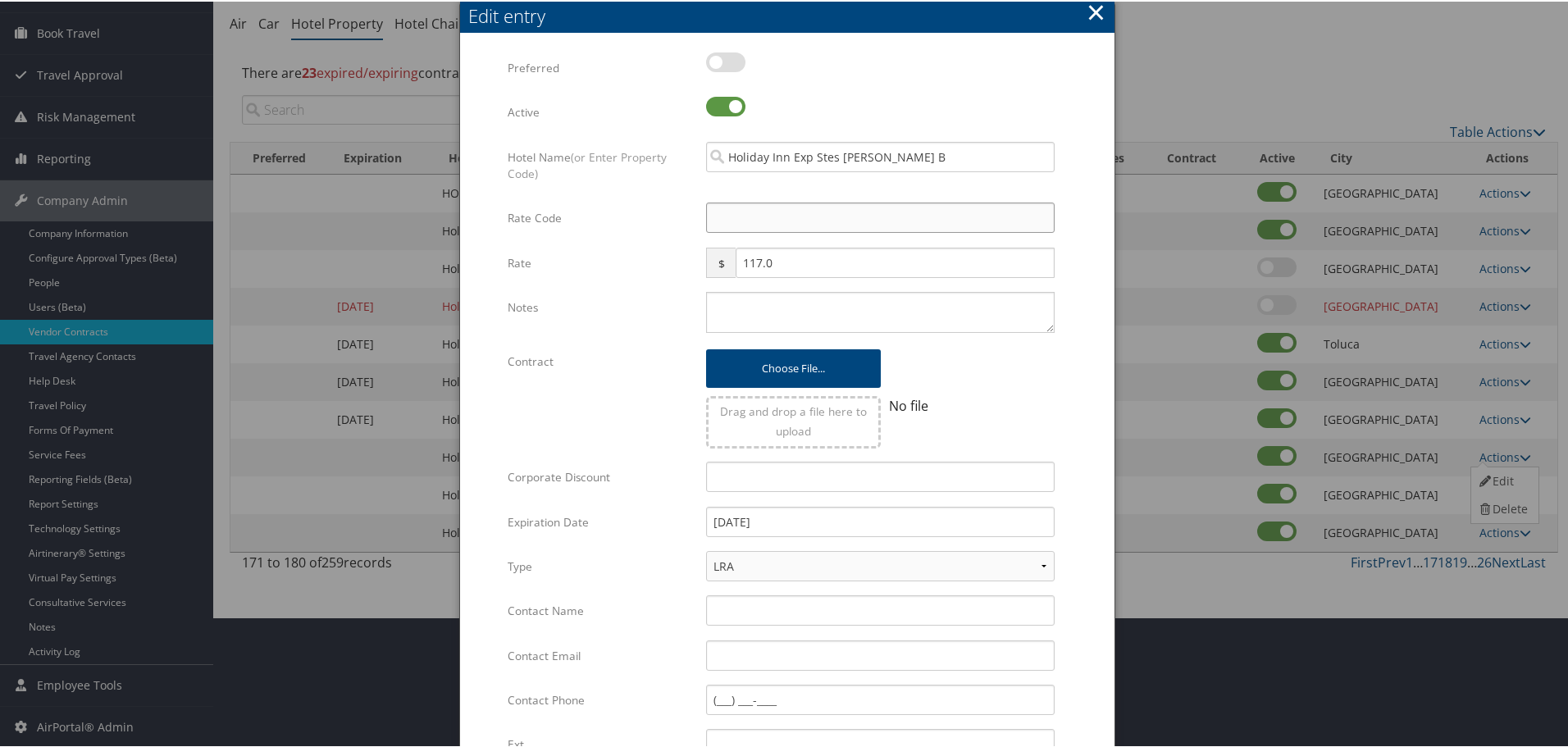
click at [764, 226] on input "Rate Code" at bounding box center [880, 216] width 349 height 30
type input "M"
checkbox input "true"
type input "MNG"
click at [723, 314] on textarea "Notes" at bounding box center [880, 311] width 349 height 41
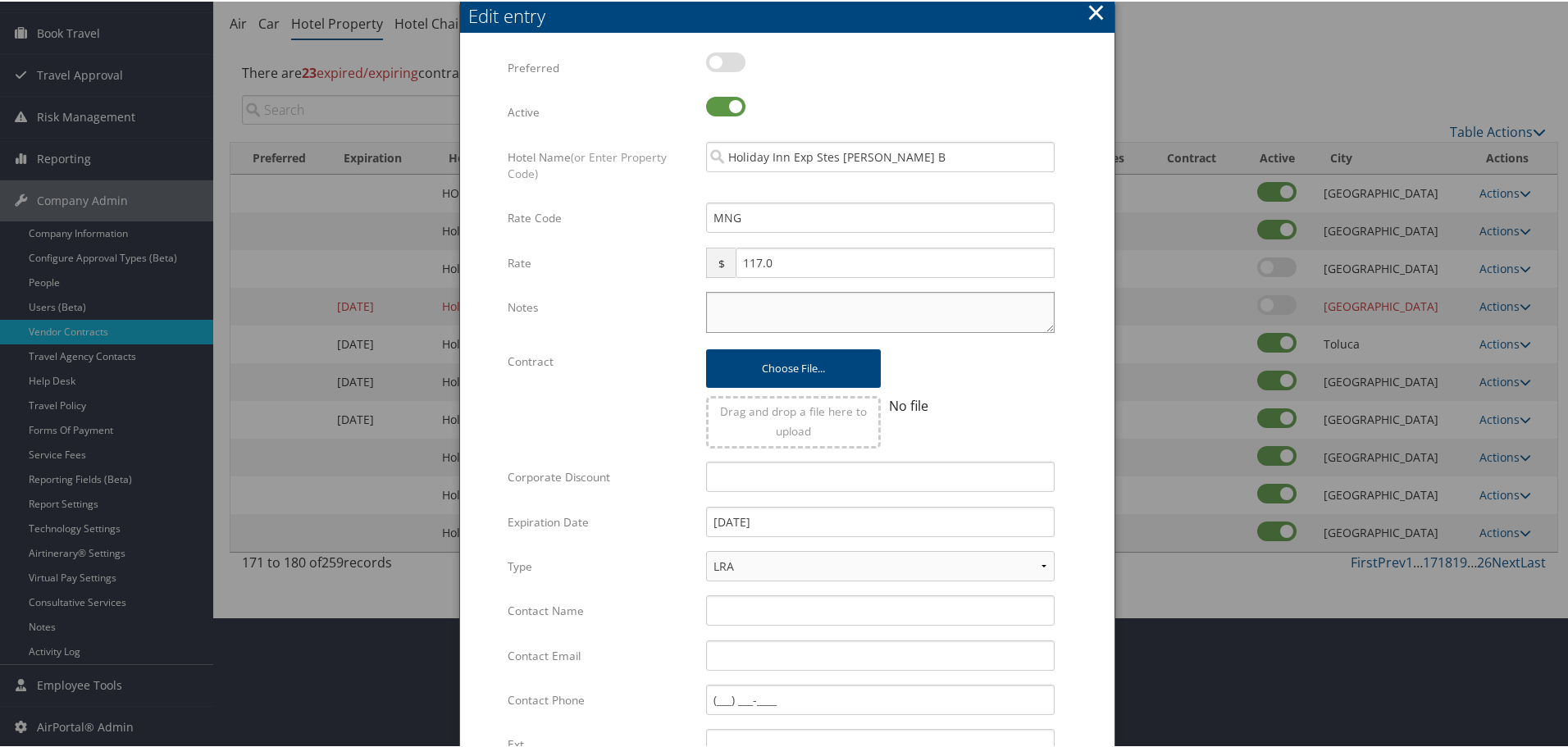
paste textarea "Rates tested in [GEOGRAPHIC_DATA] [DATE];"
type textarea "Rates tested in [GEOGRAPHIC_DATA] [DATE];"
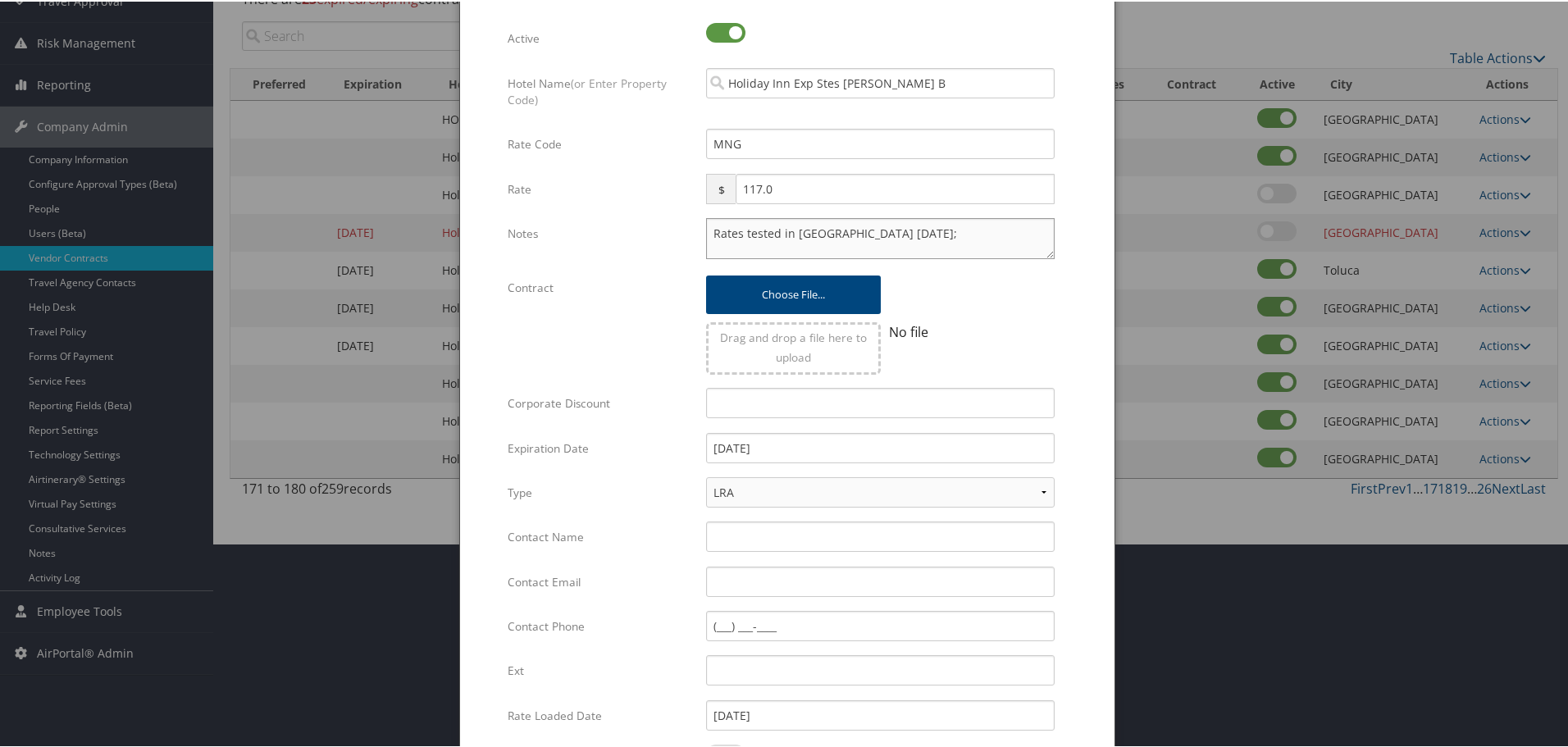
scroll to position [390, 0]
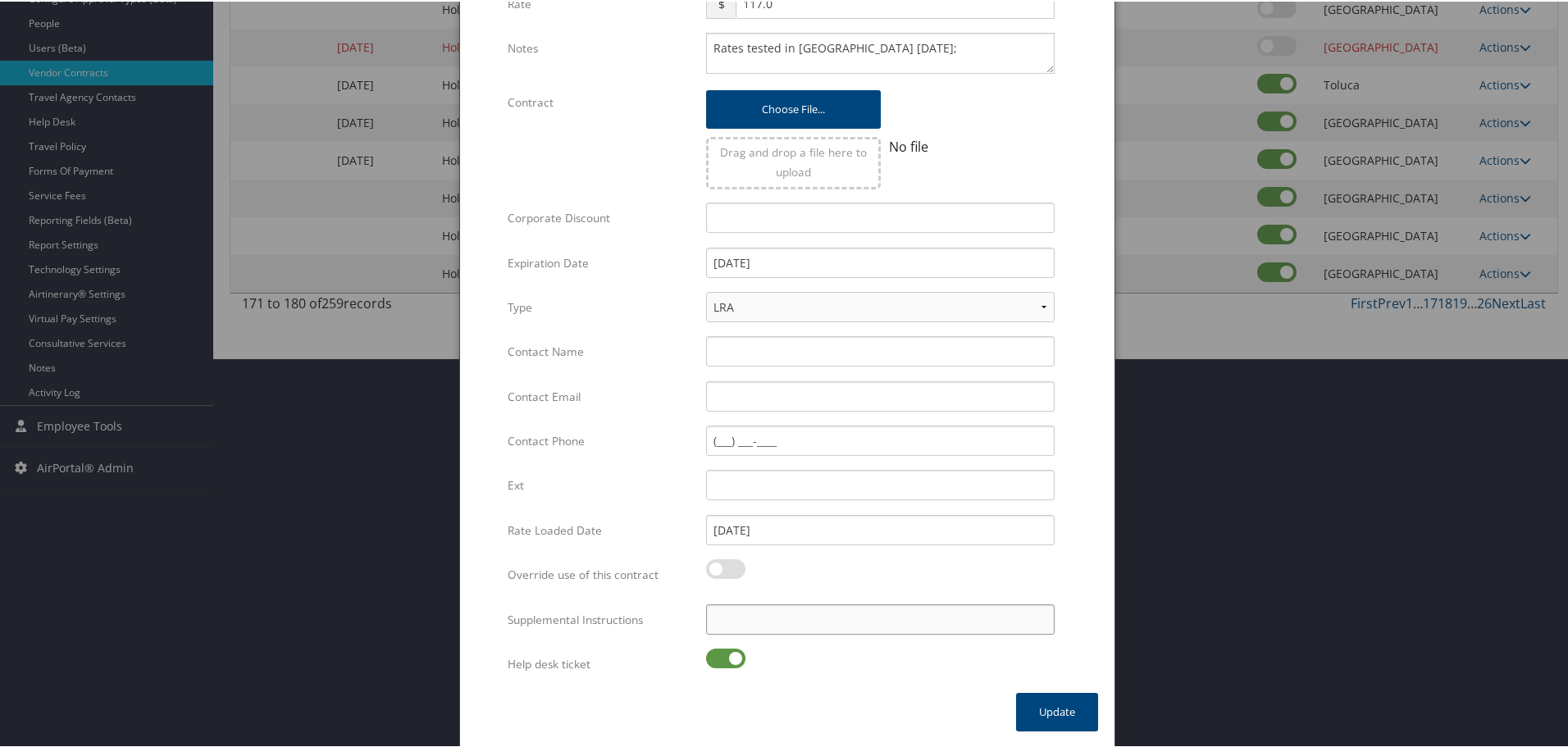
click at [748, 619] on input "Supplemental Instructions" at bounding box center [880, 618] width 349 height 30
paste input "SAB Prop ID -"
paste input "084866"
type input "SAB Prop ID - 084866"
click at [732, 656] on label at bounding box center [725, 657] width 39 height 20
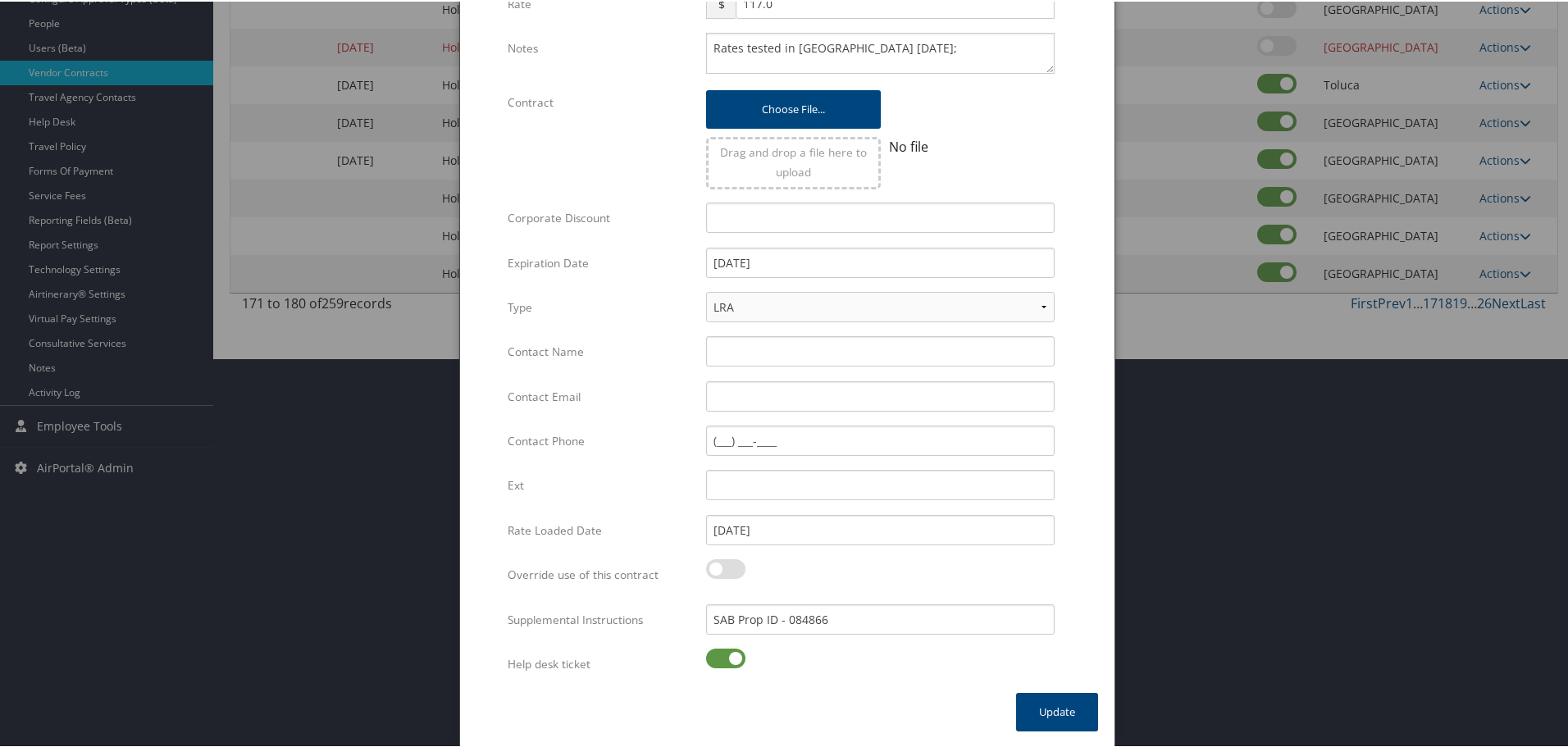
click at [725, 656] on input "checkbox" at bounding box center [720, 660] width 11 height 11
checkbox input "false"
click at [1044, 713] on button "Update" at bounding box center [1057, 711] width 82 height 38
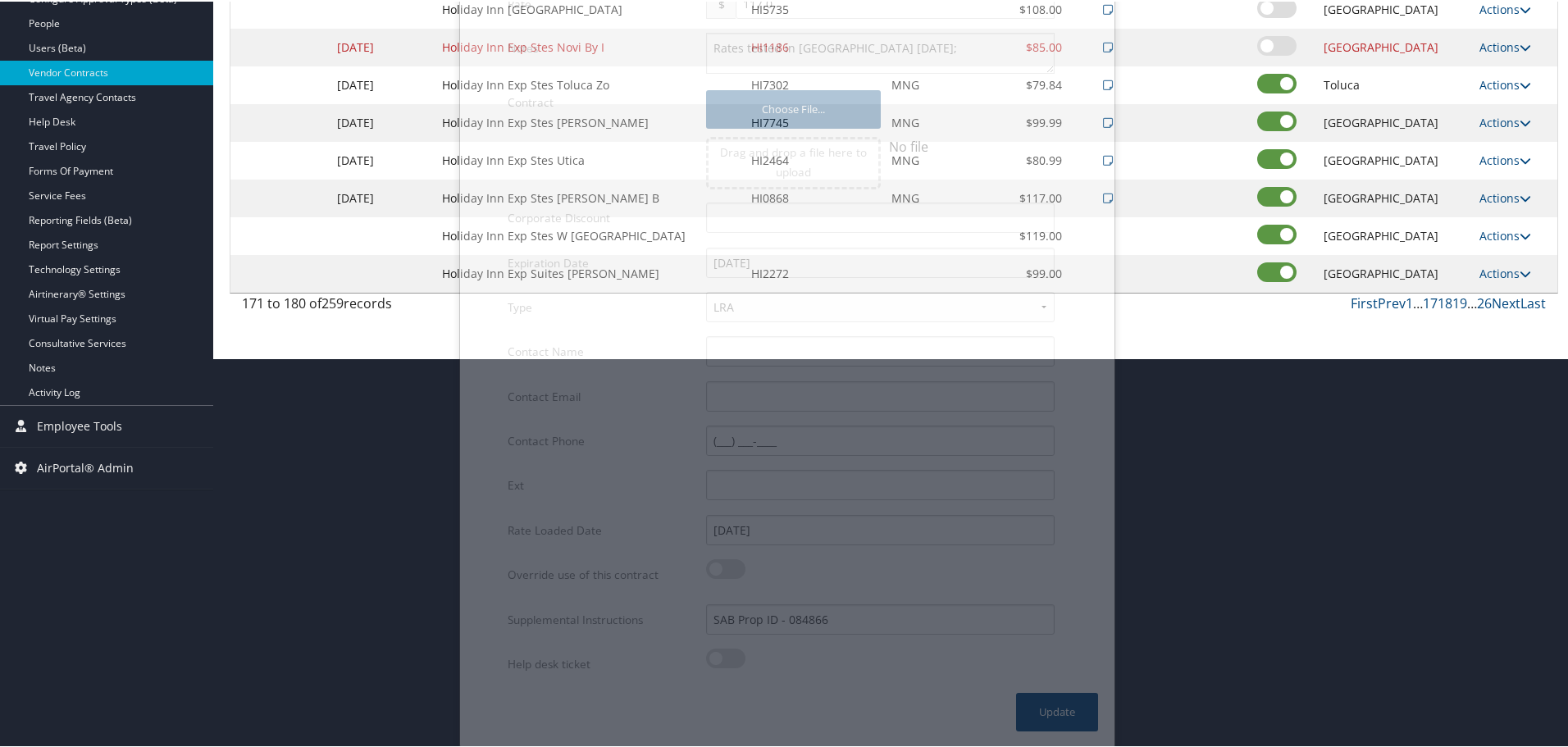
scroll to position [130, 0]
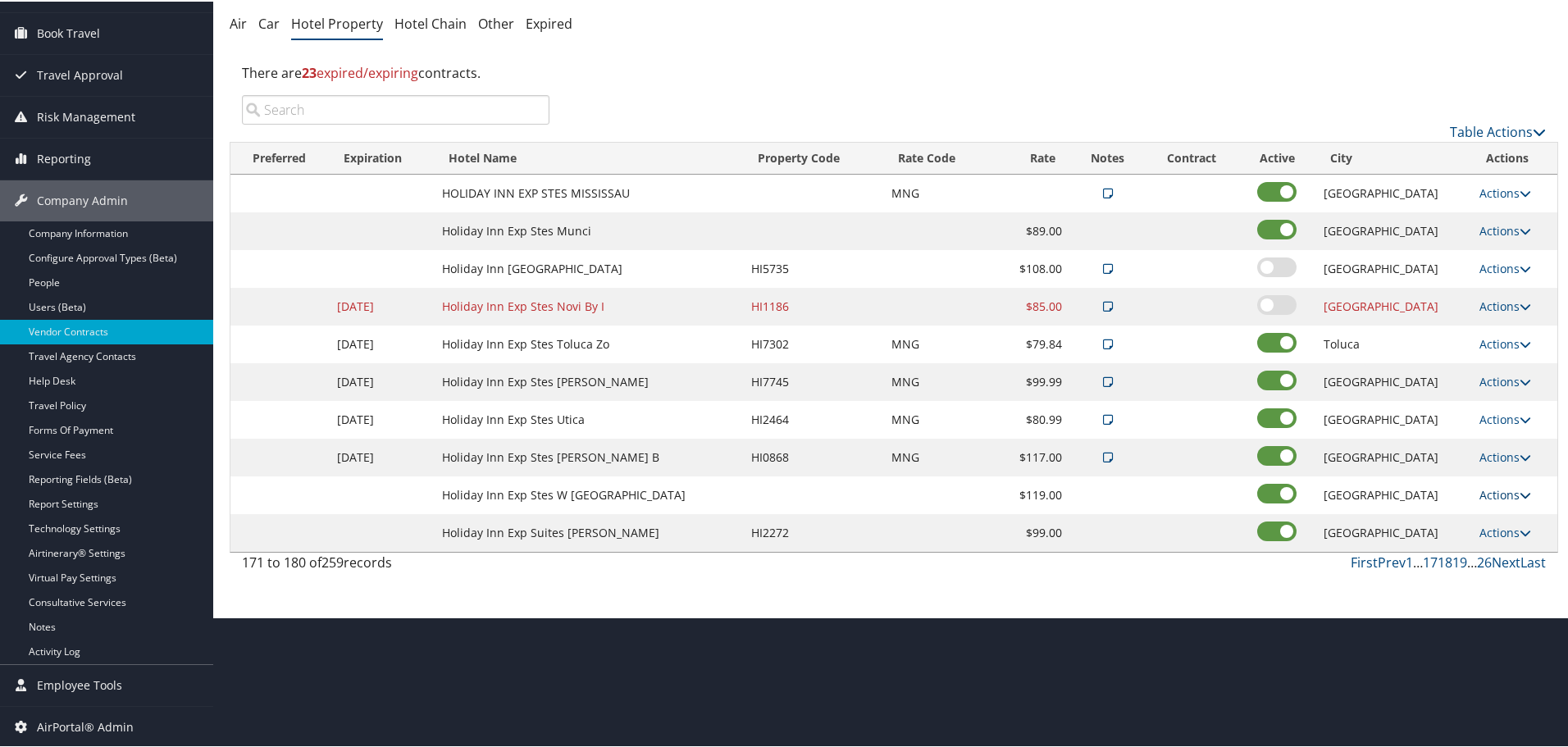
click at [1491, 492] on link "Actions" at bounding box center [1505, 493] width 52 height 15
click at [1501, 520] on link "Edit" at bounding box center [1502, 517] width 63 height 28
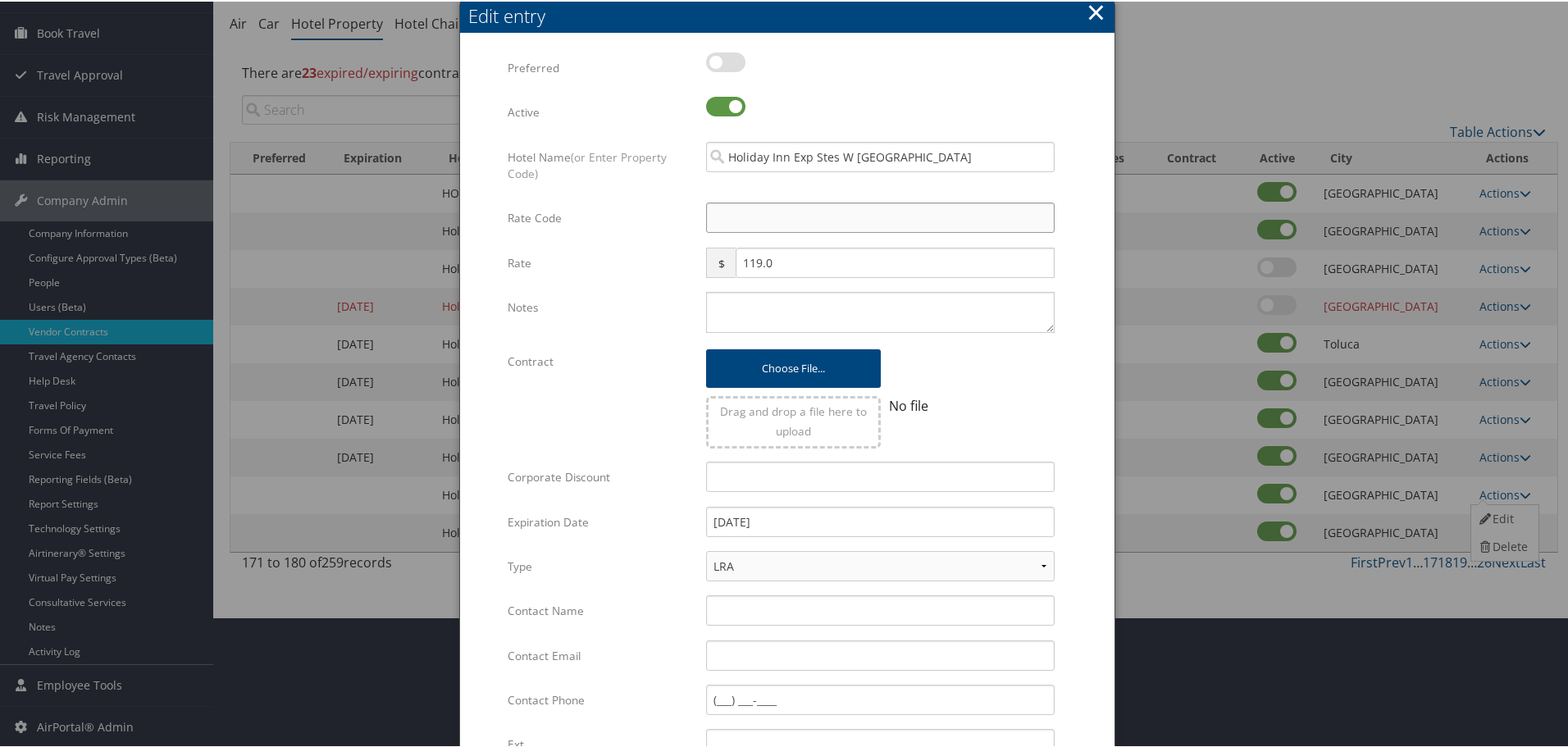
click at [830, 211] on input "Rate Code" at bounding box center [880, 216] width 349 height 30
type input "M"
checkbox input "true"
type input "MNG"
click at [778, 303] on textarea "Notes" at bounding box center [880, 311] width 349 height 41
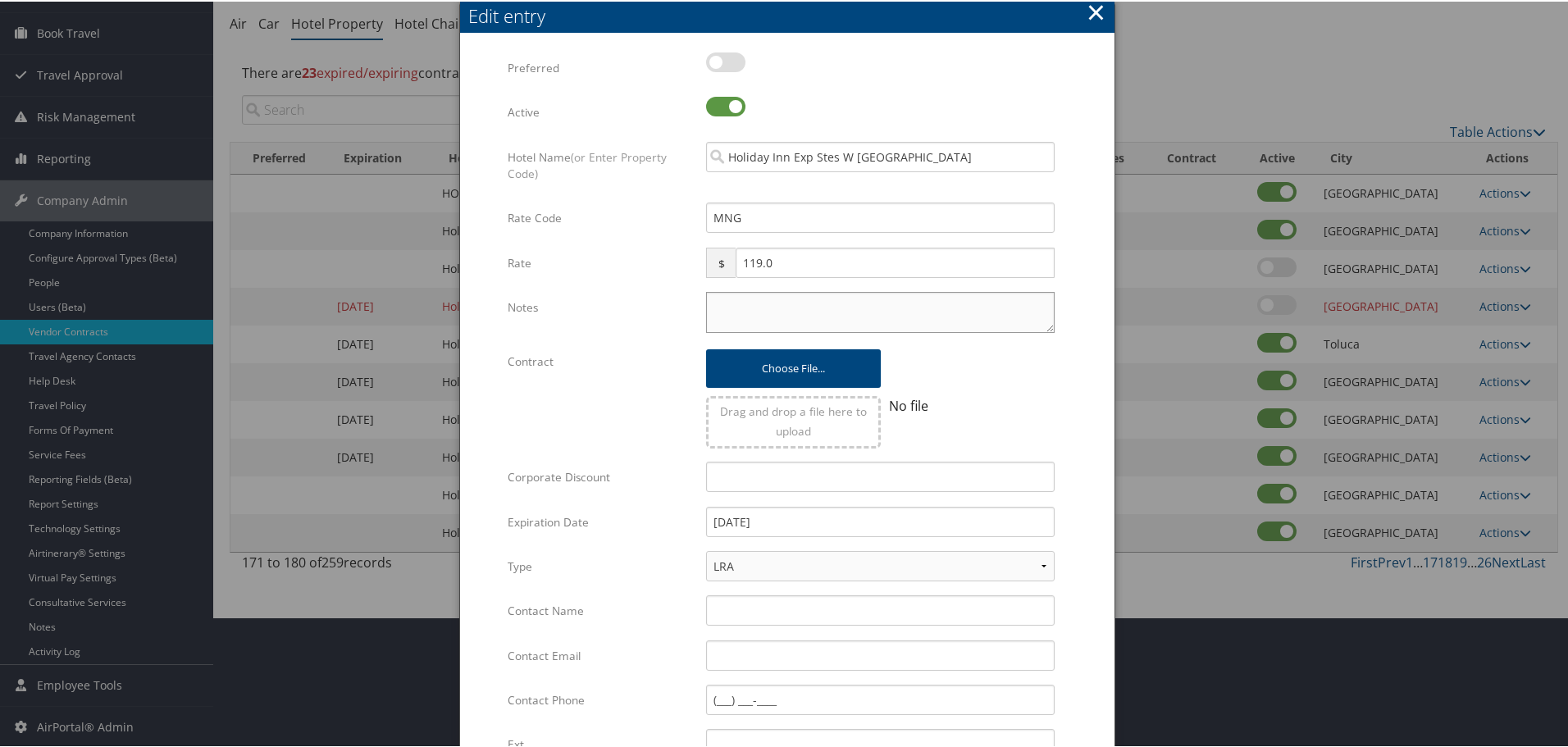
paste textarea "Rates tested in [GEOGRAPHIC_DATA] [DATE];"
type textarea "Rates tested in [GEOGRAPHIC_DATA] [DATE];"
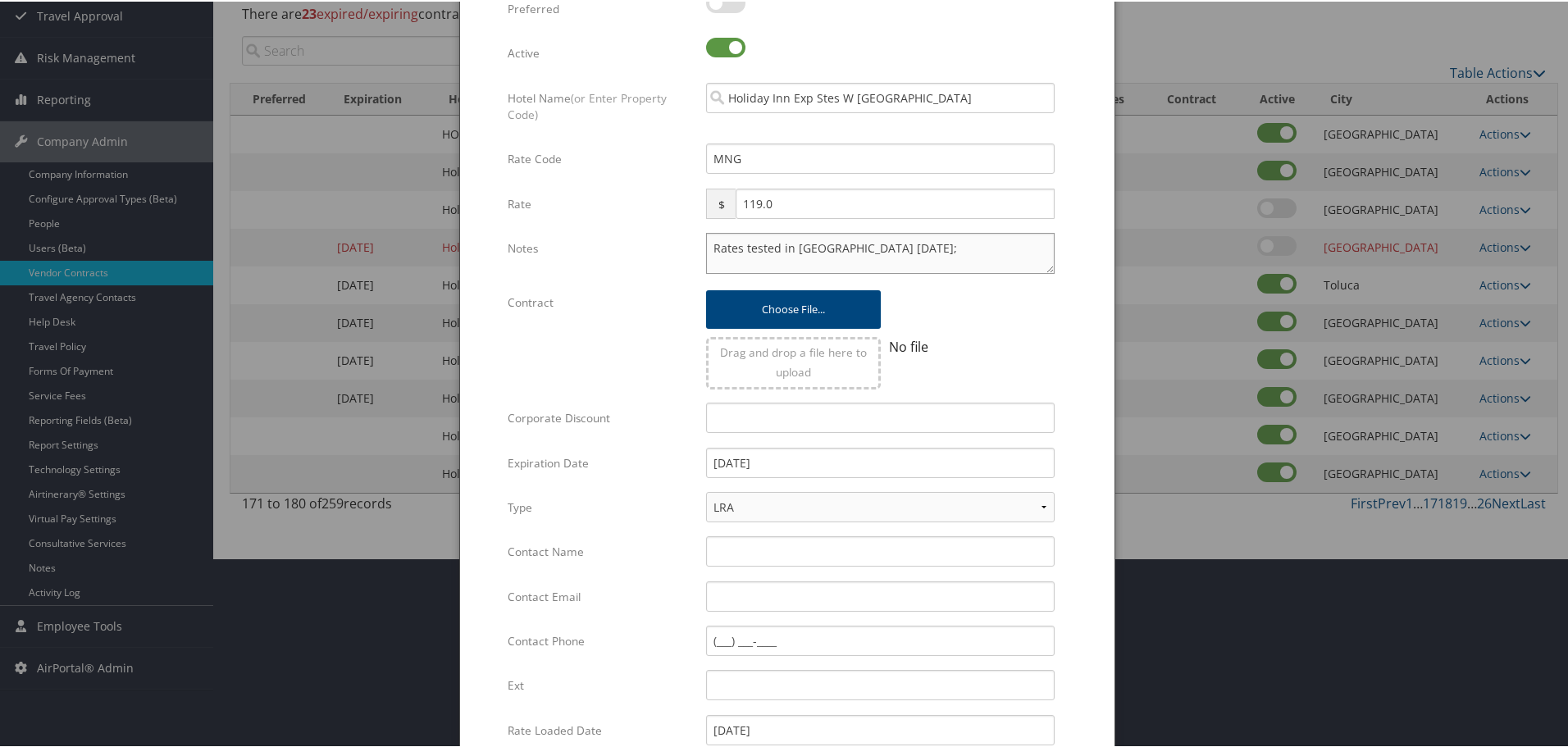
scroll to position [390, 0]
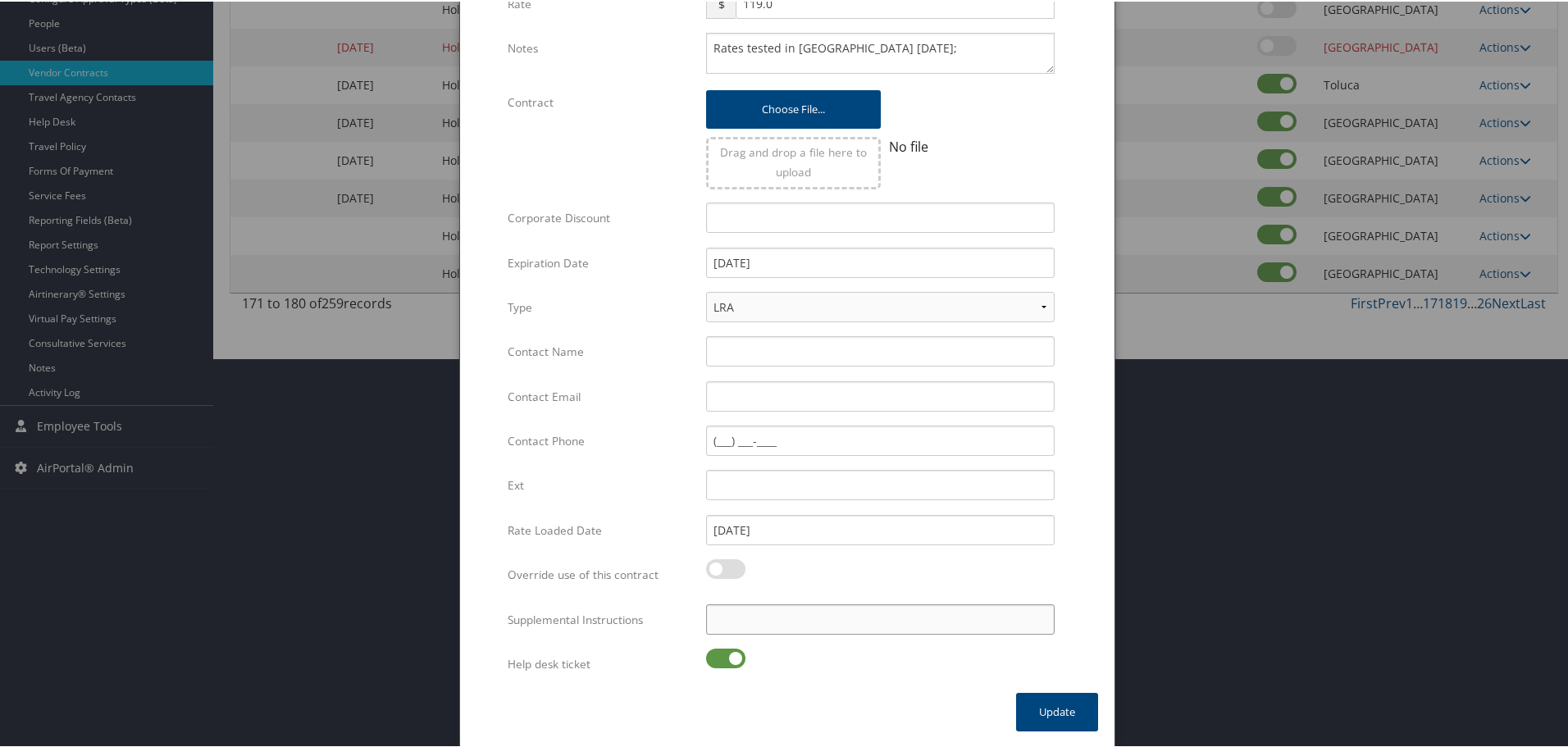
click at [765, 618] on input "Supplemental Instructions" at bounding box center [880, 618] width 349 height 30
paste input "SAB Prop ID -"
paste input "139394"
type input "SAB Prop ID - 139394"
click at [712, 654] on label at bounding box center [725, 657] width 39 height 20
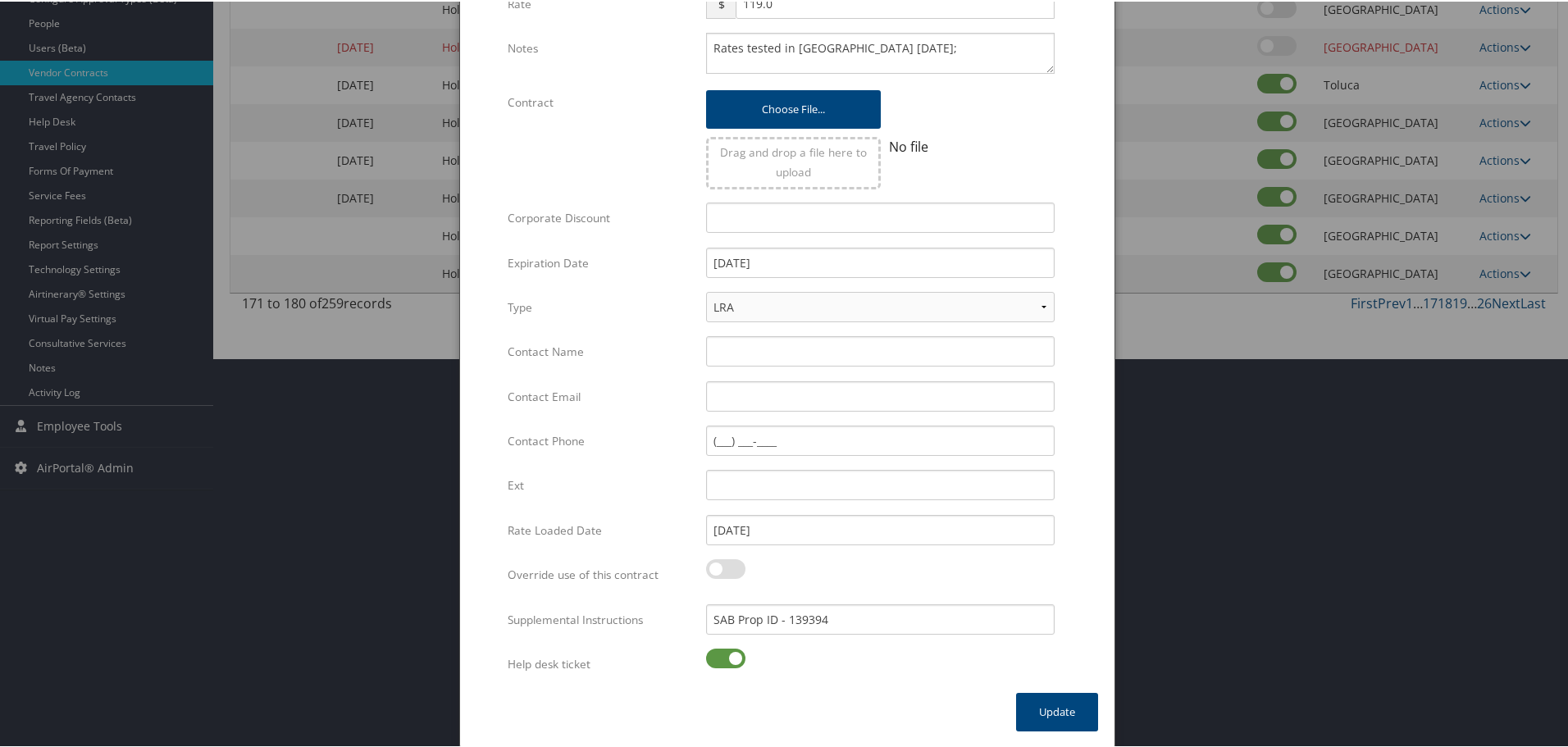
click at [714, 654] on input "checkbox" at bounding box center [720, 660] width 11 height 11
checkbox input "false"
click at [1046, 710] on button "Update" at bounding box center [1057, 711] width 82 height 38
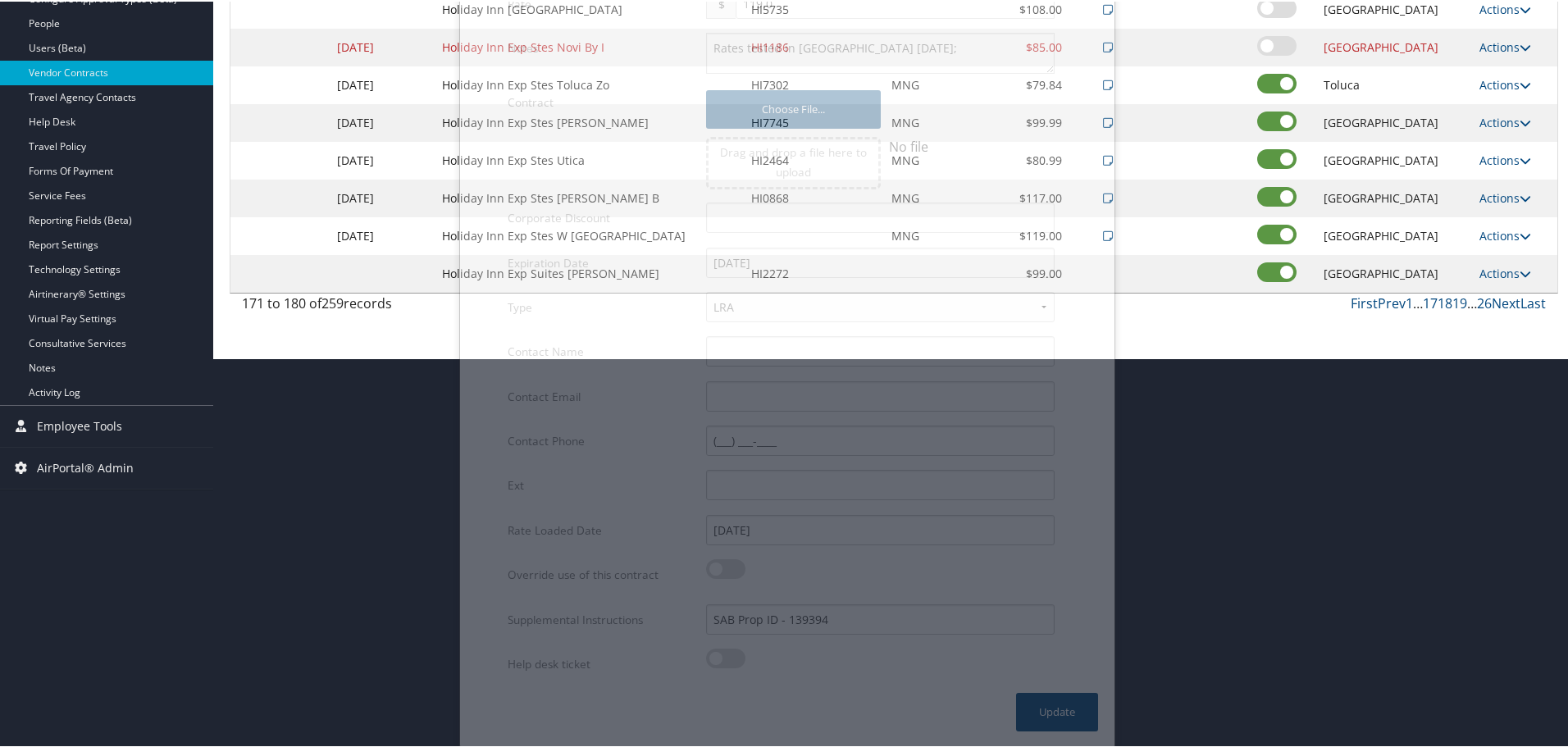
scroll to position [130, 0]
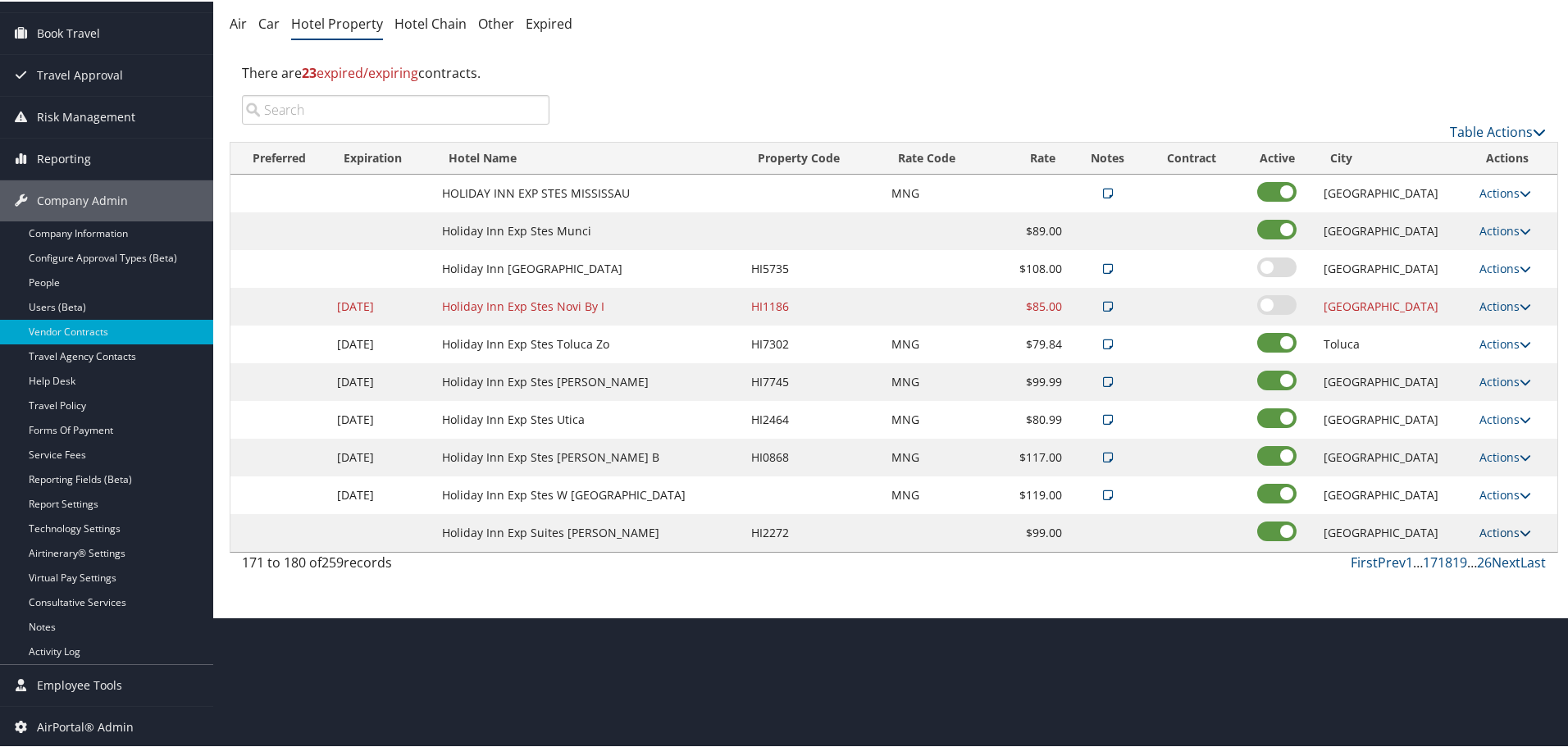
click at [1501, 528] on link "Actions" at bounding box center [1505, 530] width 52 height 15
click at [1509, 555] on link "Edit" at bounding box center [1502, 555] width 63 height 28
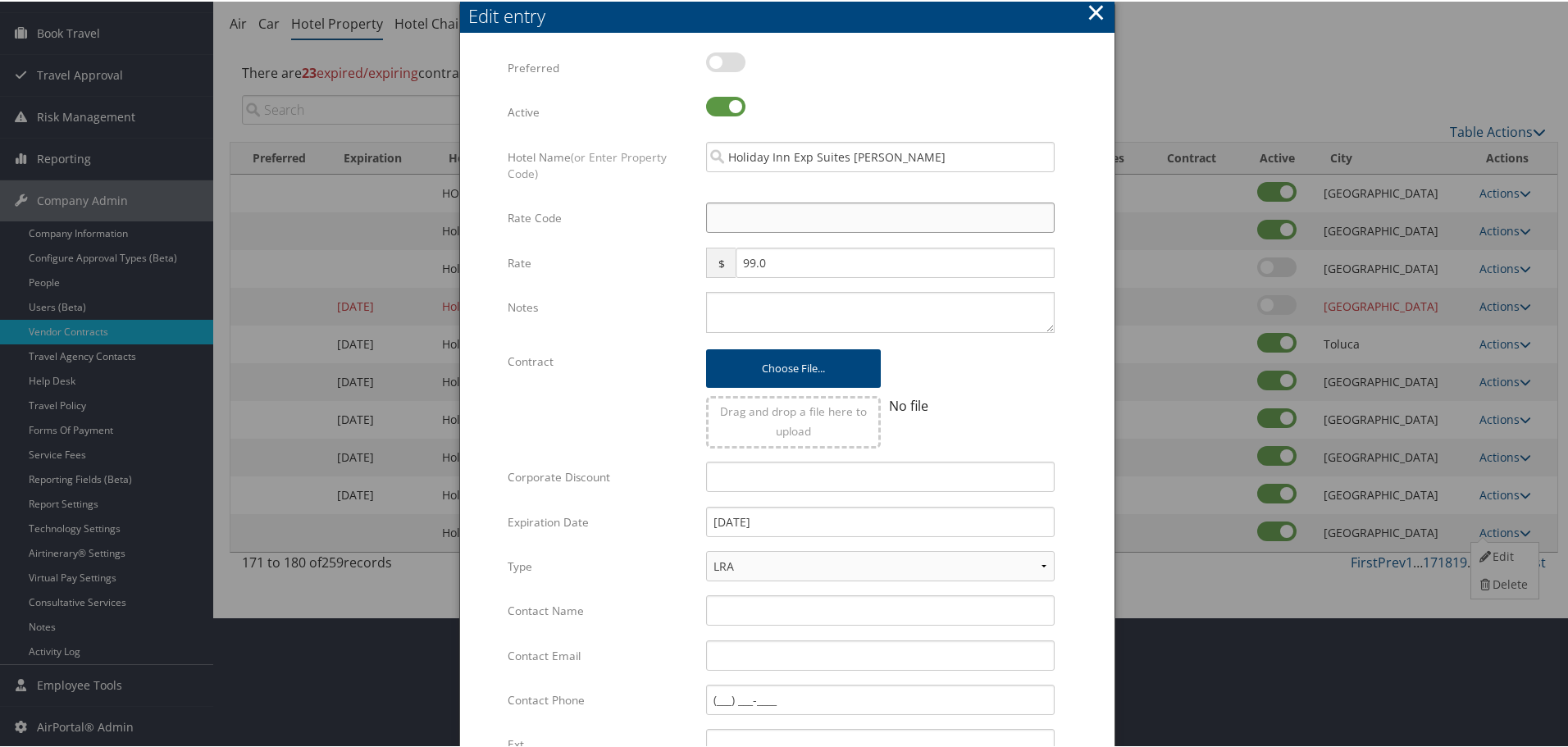
click at [749, 225] on input "Rate Code" at bounding box center [880, 216] width 349 height 30
type input "M"
checkbox input "true"
type input "MNG"
click at [736, 311] on textarea "Notes" at bounding box center [880, 311] width 349 height 41
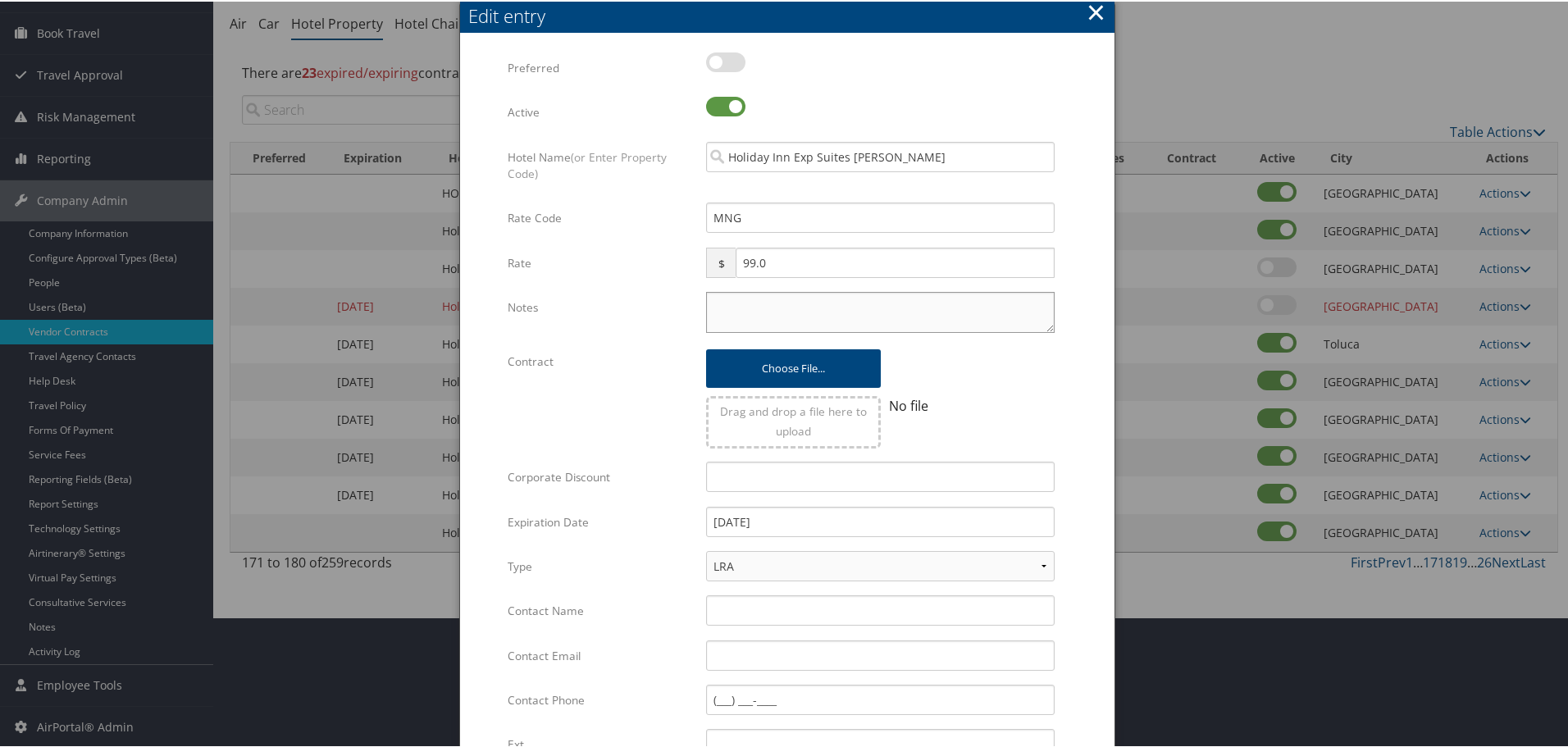
paste textarea "Rates tested in [GEOGRAPHIC_DATA] [DATE];"
type textarea "Rates tested in [GEOGRAPHIC_DATA] [DATE];"
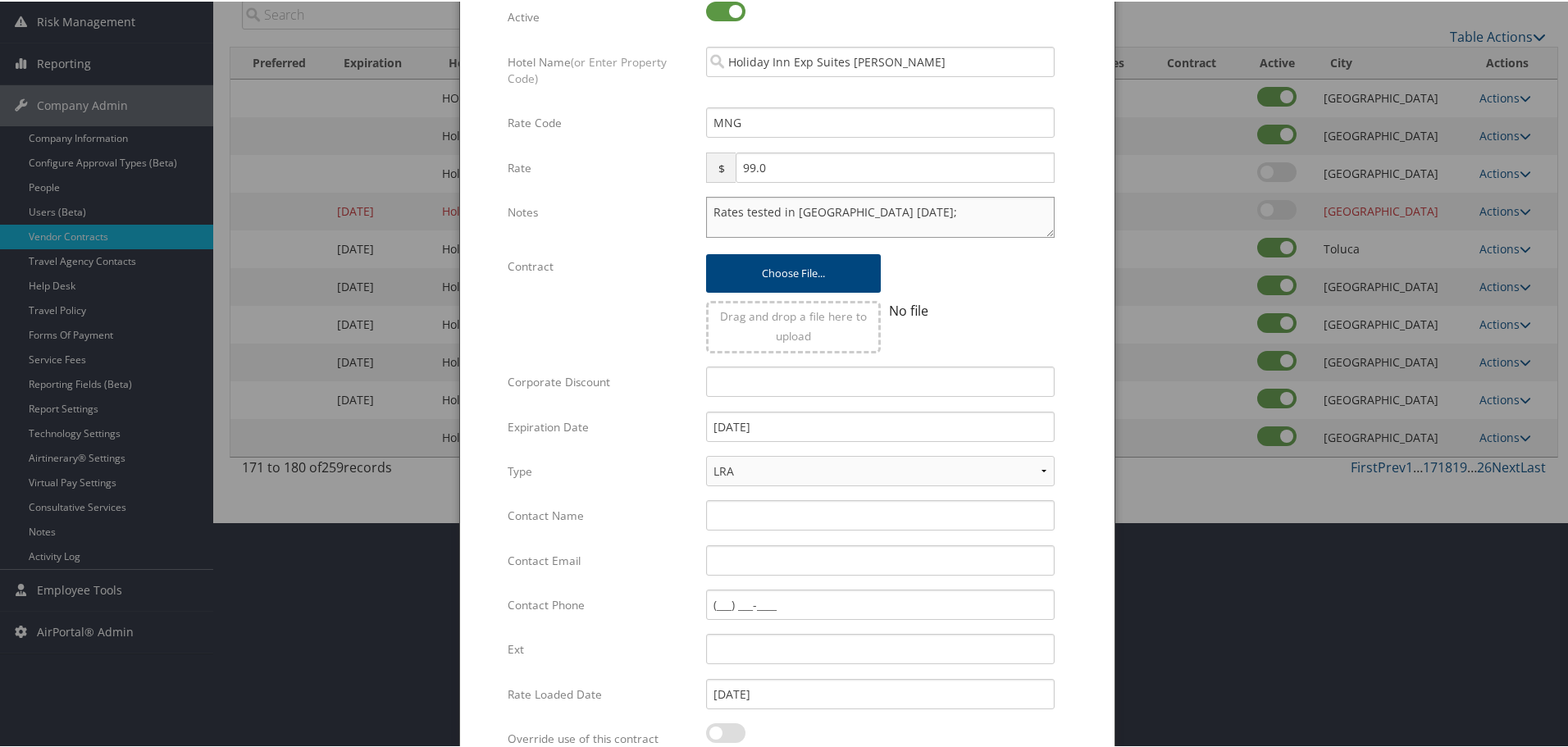
scroll to position [390, 0]
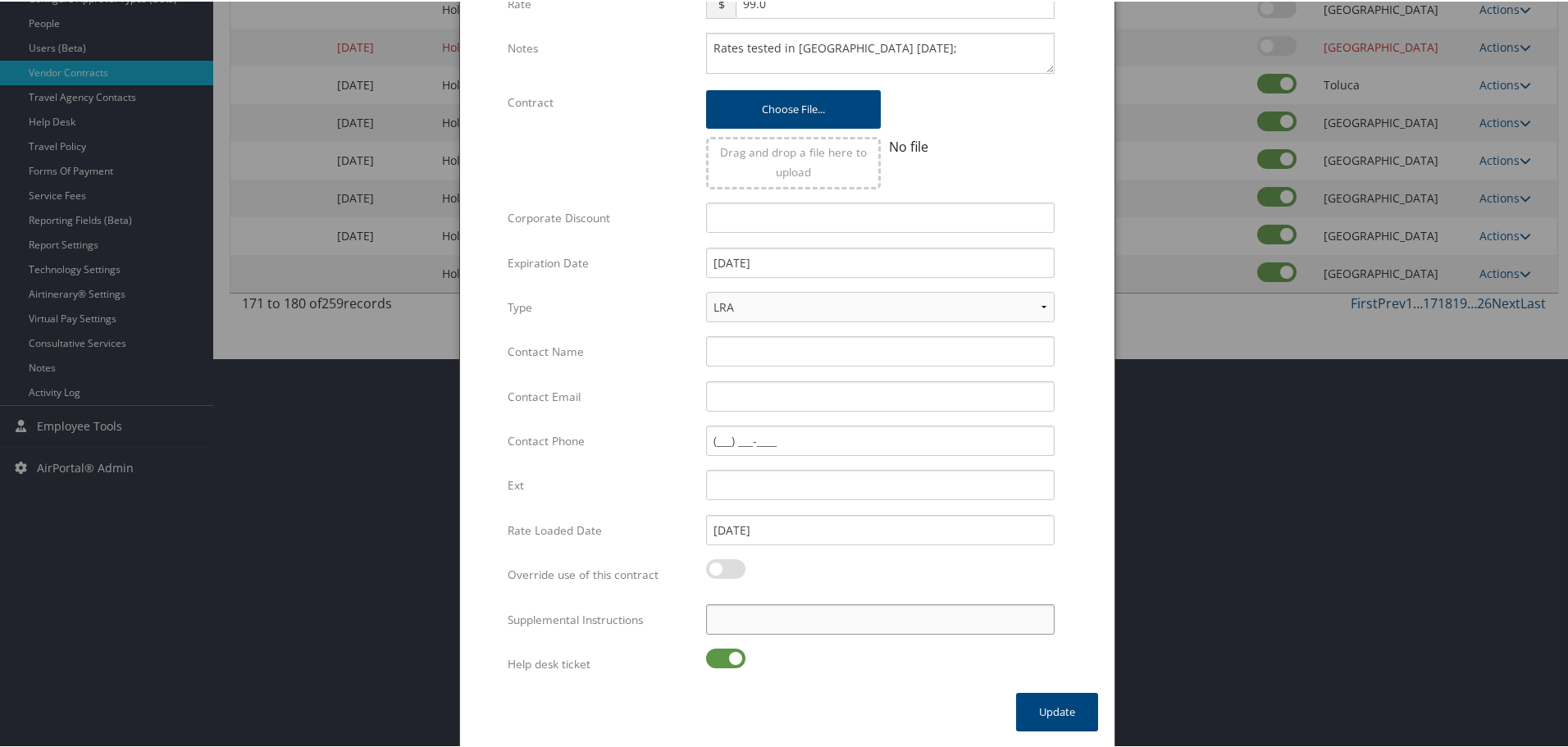
click at [810, 615] on input "Supplemental Instructions" at bounding box center [880, 618] width 349 height 30
paste input "SAB Prop ID -"
paste input "016828"
type input "SAB Prop ID - 016828"
click at [718, 659] on label at bounding box center [725, 657] width 39 height 20
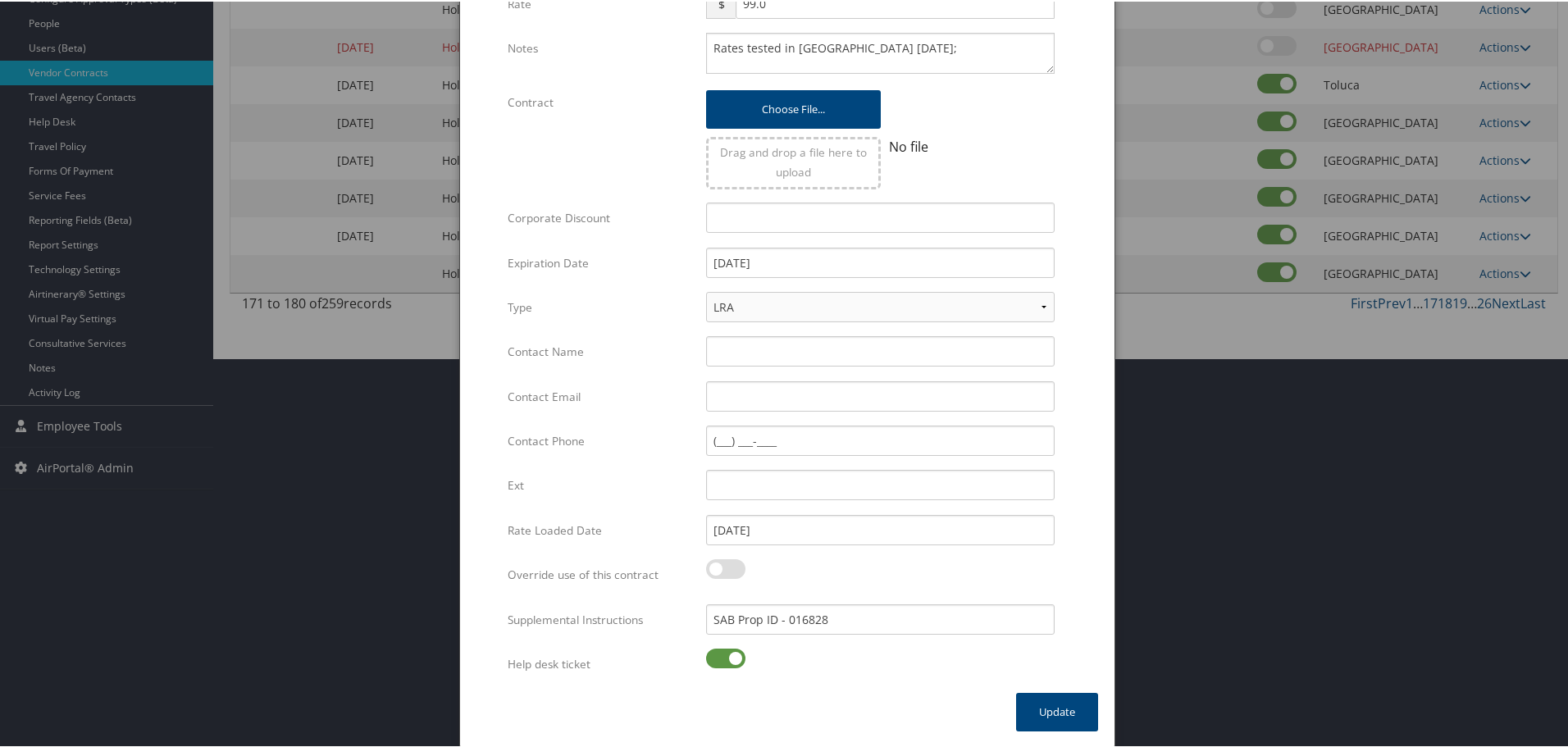
click at [718, 659] on input "checkbox" at bounding box center [720, 660] width 11 height 11
checkbox input "false"
drag, startPoint x: 1078, startPoint y: 700, endPoint x: 1018, endPoint y: 694, distance: 60.3
click at [1077, 700] on button "Update" at bounding box center [1057, 711] width 82 height 38
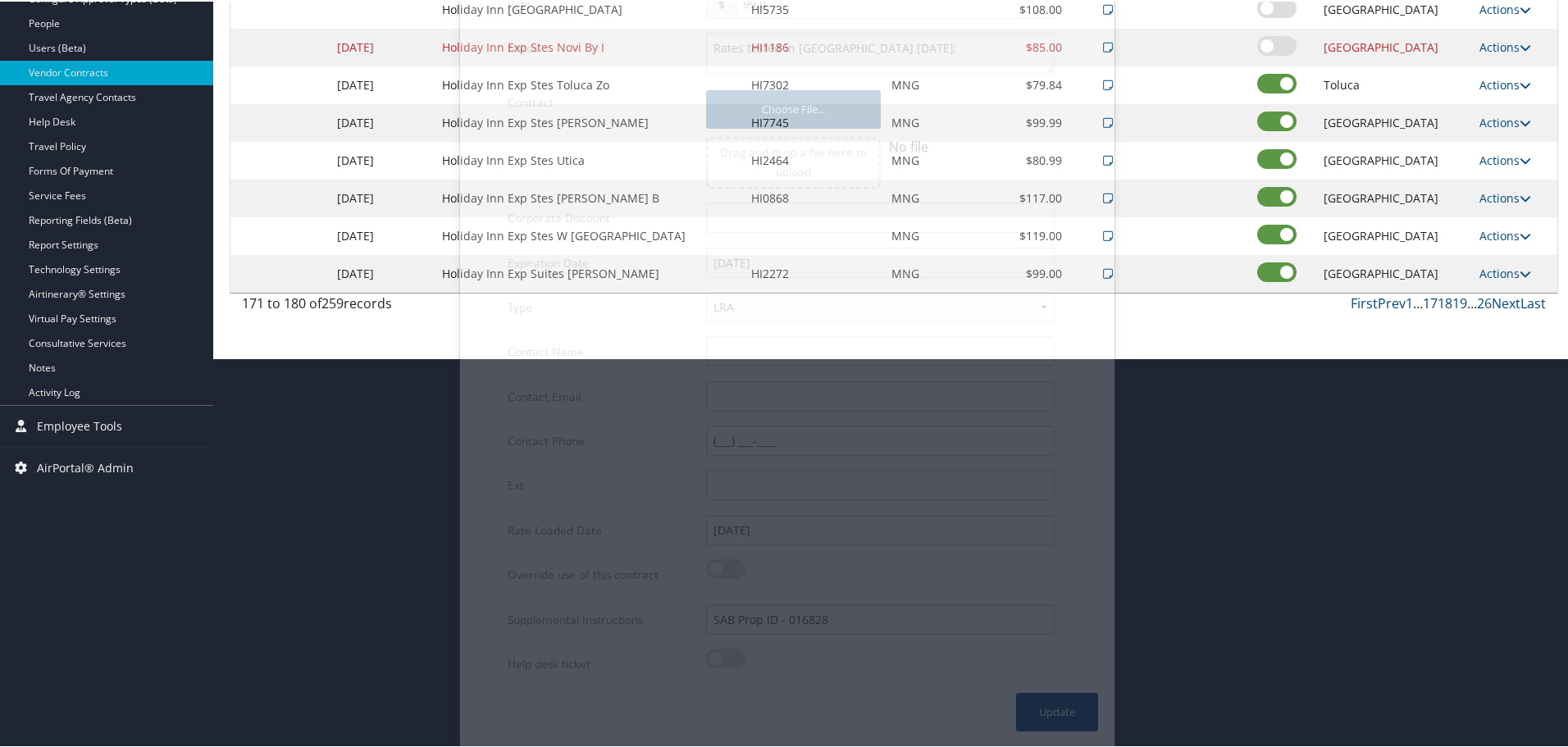
scroll to position [130, 0]
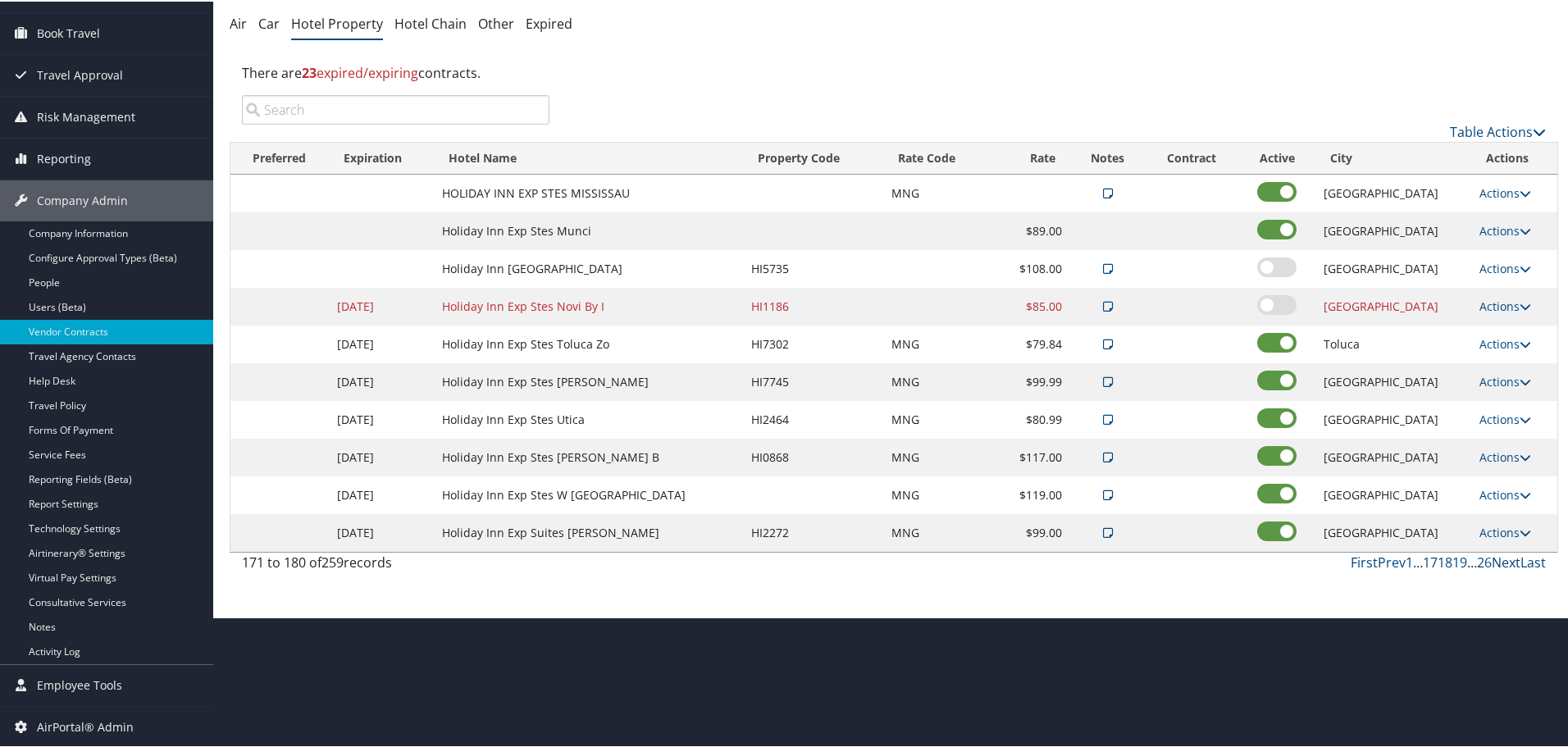
click at [1495, 558] on link "Next" at bounding box center [1506, 561] width 29 height 18
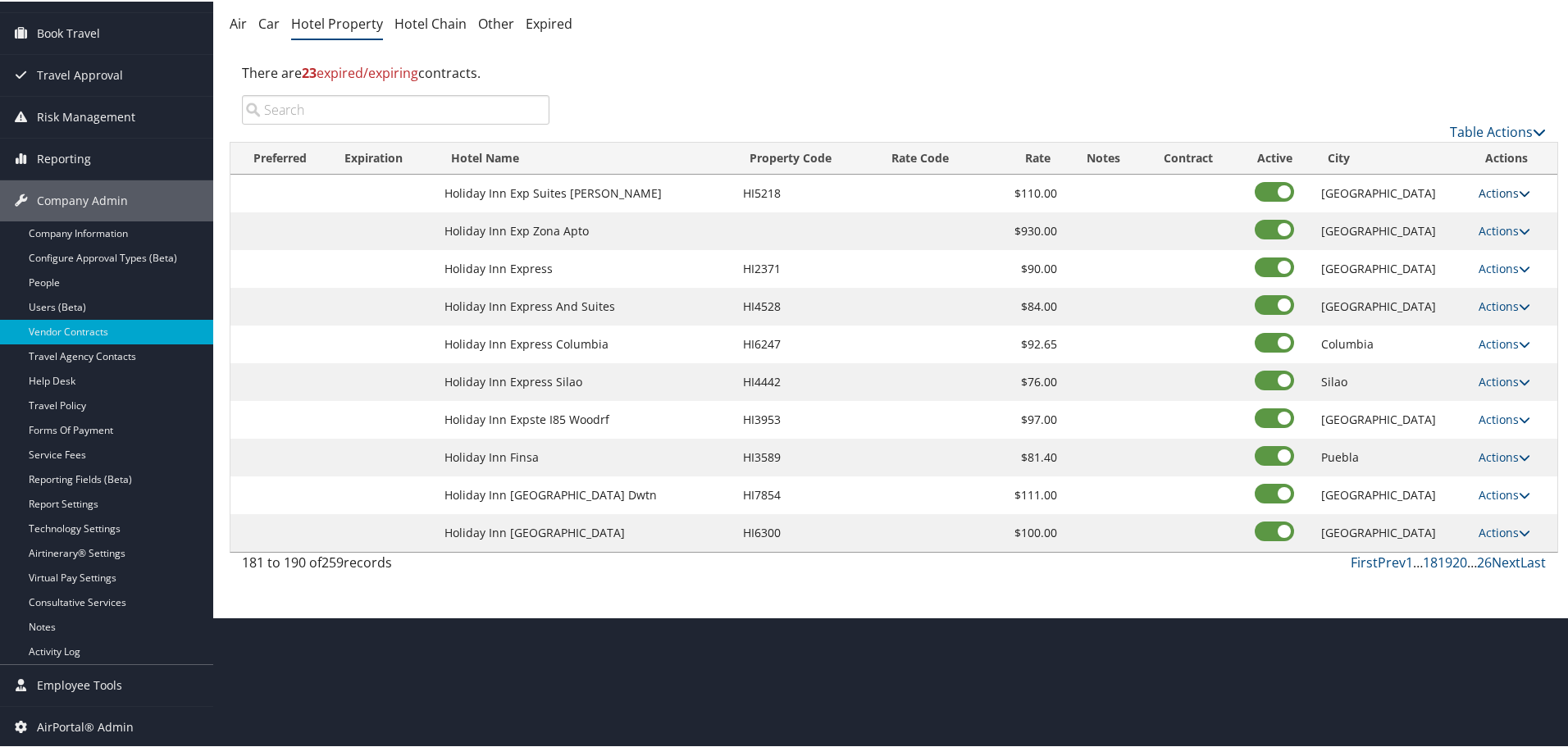
click at [1504, 191] on link "Actions" at bounding box center [1504, 191] width 52 height 15
click at [1492, 220] on link "Edit" at bounding box center [1502, 215] width 63 height 28
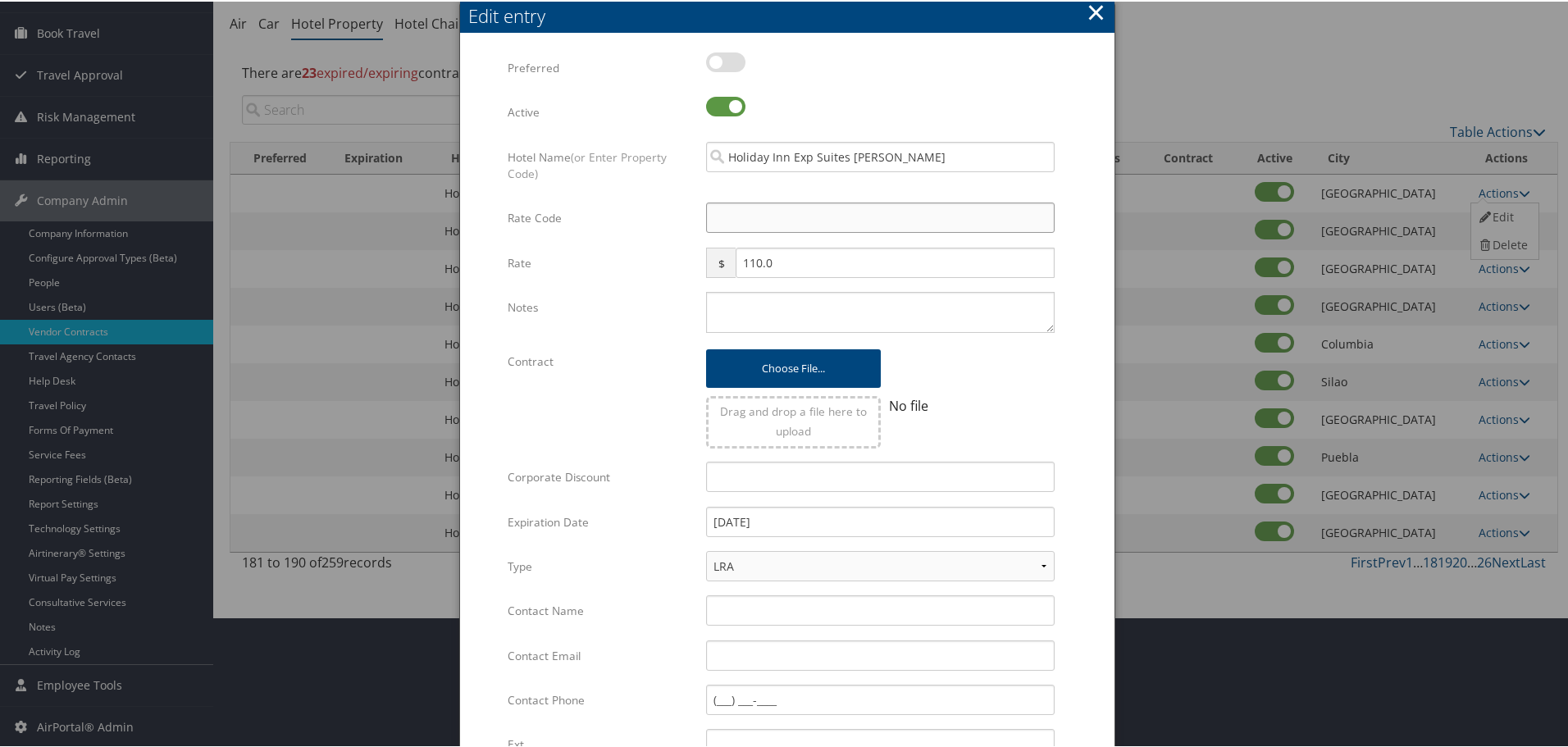
click at [767, 216] on input "Rate Code" at bounding box center [880, 216] width 349 height 30
type input "M"
checkbox input "true"
type input "MNG"
click at [730, 312] on textarea "Notes" at bounding box center [880, 311] width 349 height 41
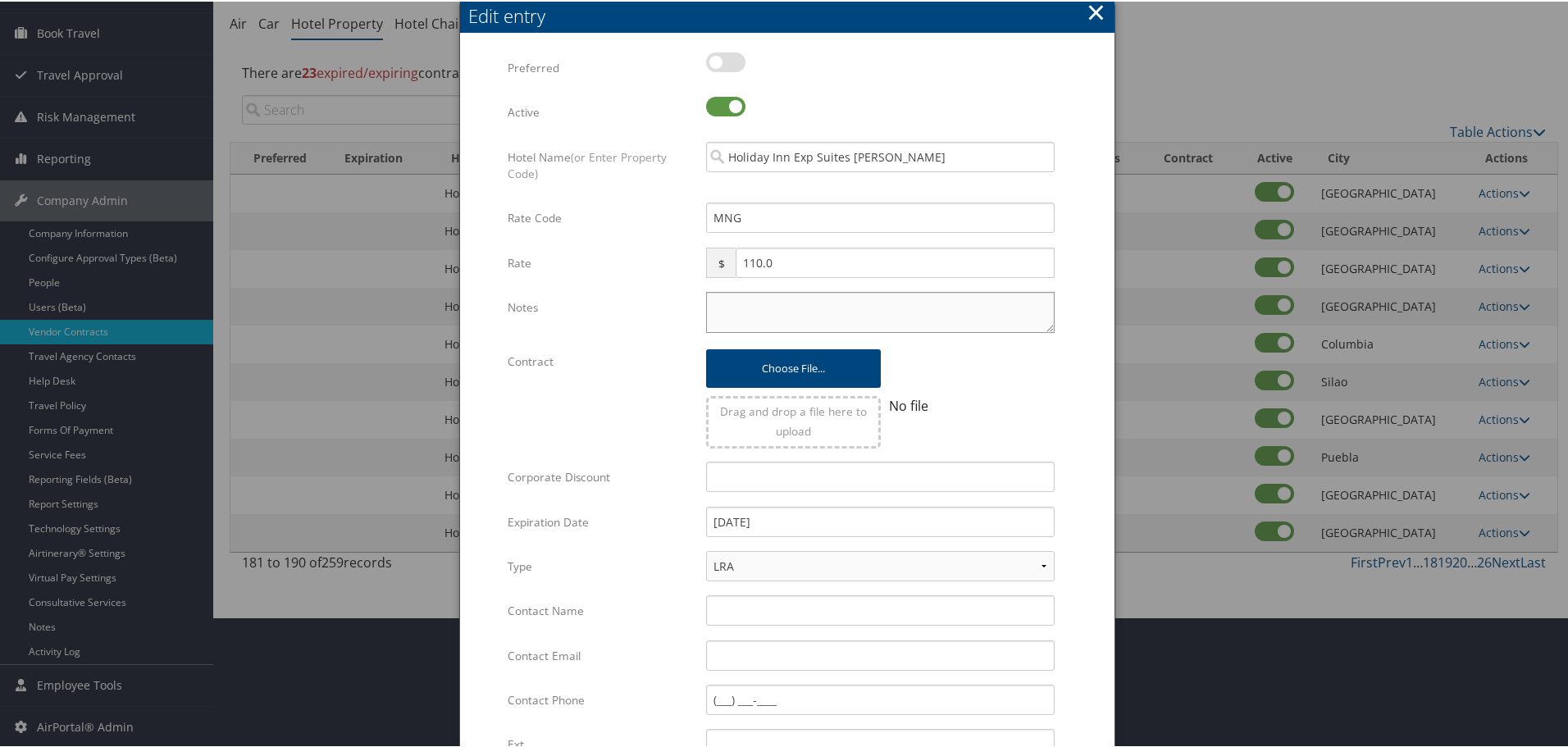
paste textarea "Rates tested in [GEOGRAPHIC_DATA] [DATE];"
type textarea "Rates tested in [GEOGRAPHIC_DATA] [DATE];"
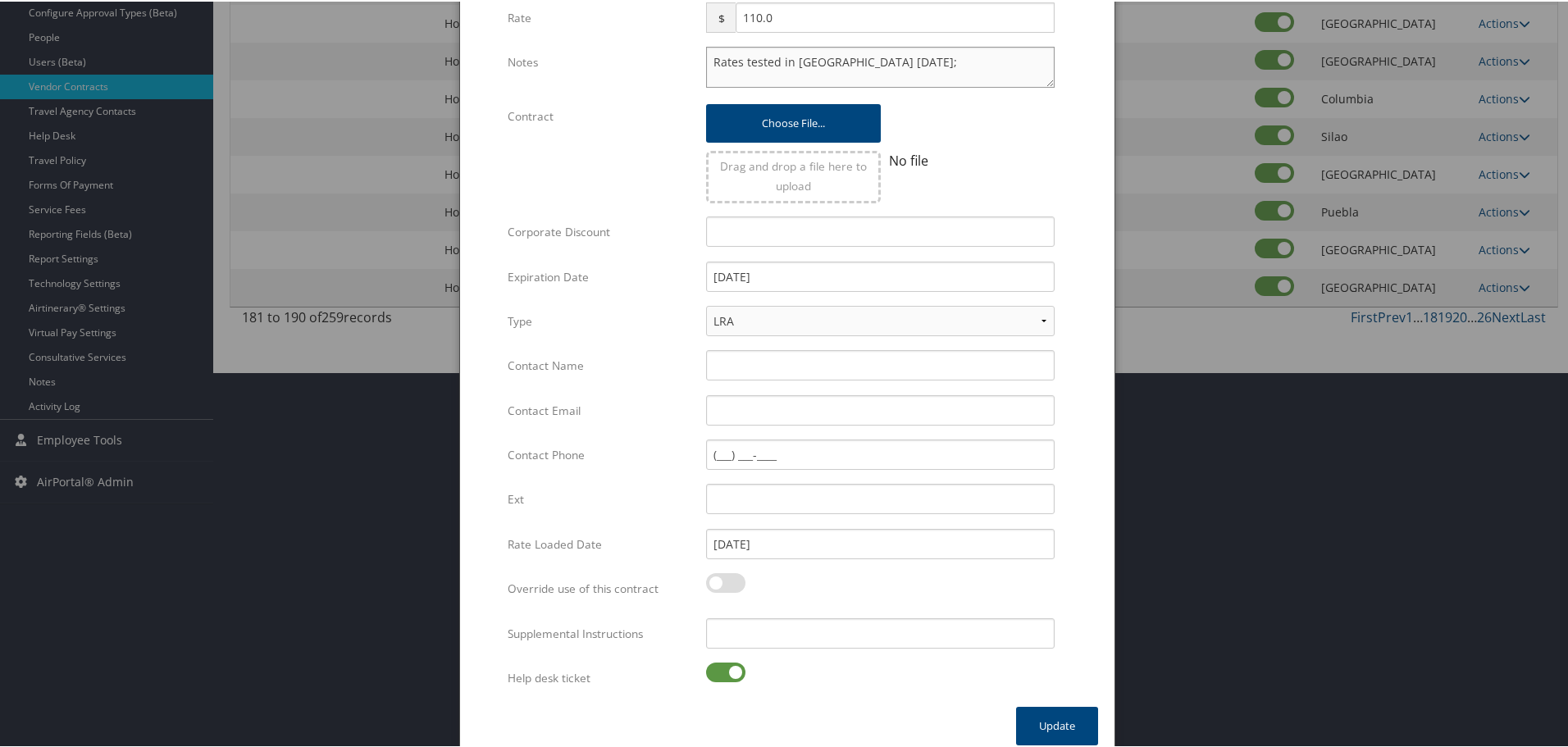
scroll to position [390, 0]
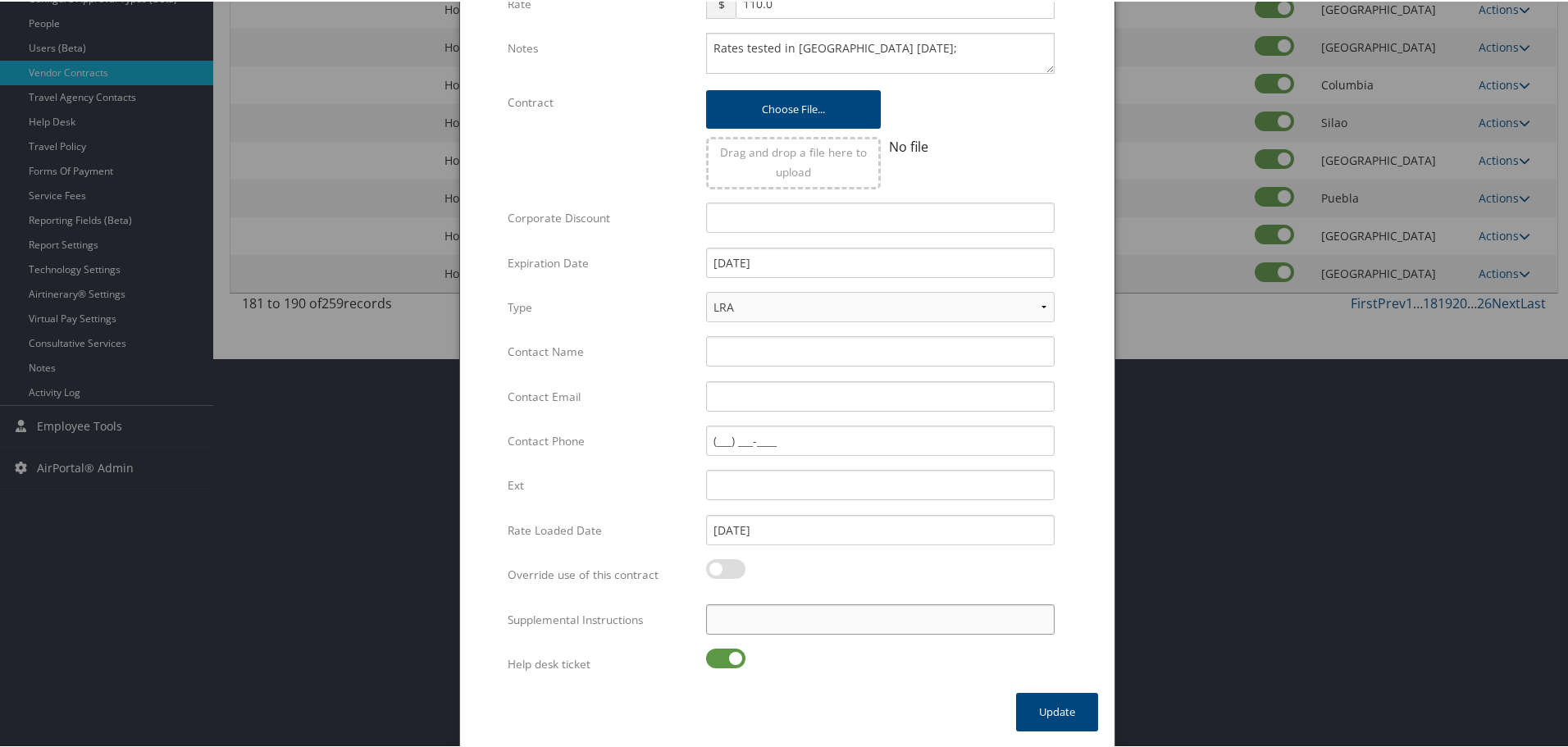
click at [762, 621] on input "Supplemental Instructions" at bounding box center [880, 618] width 349 height 30
paste input "SAB Prop ID -"
paste input "065252"
type input "SAB Prop ID - 065252"
click at [731, 654] on label at bounding box center [725, 657] width 39 height 20
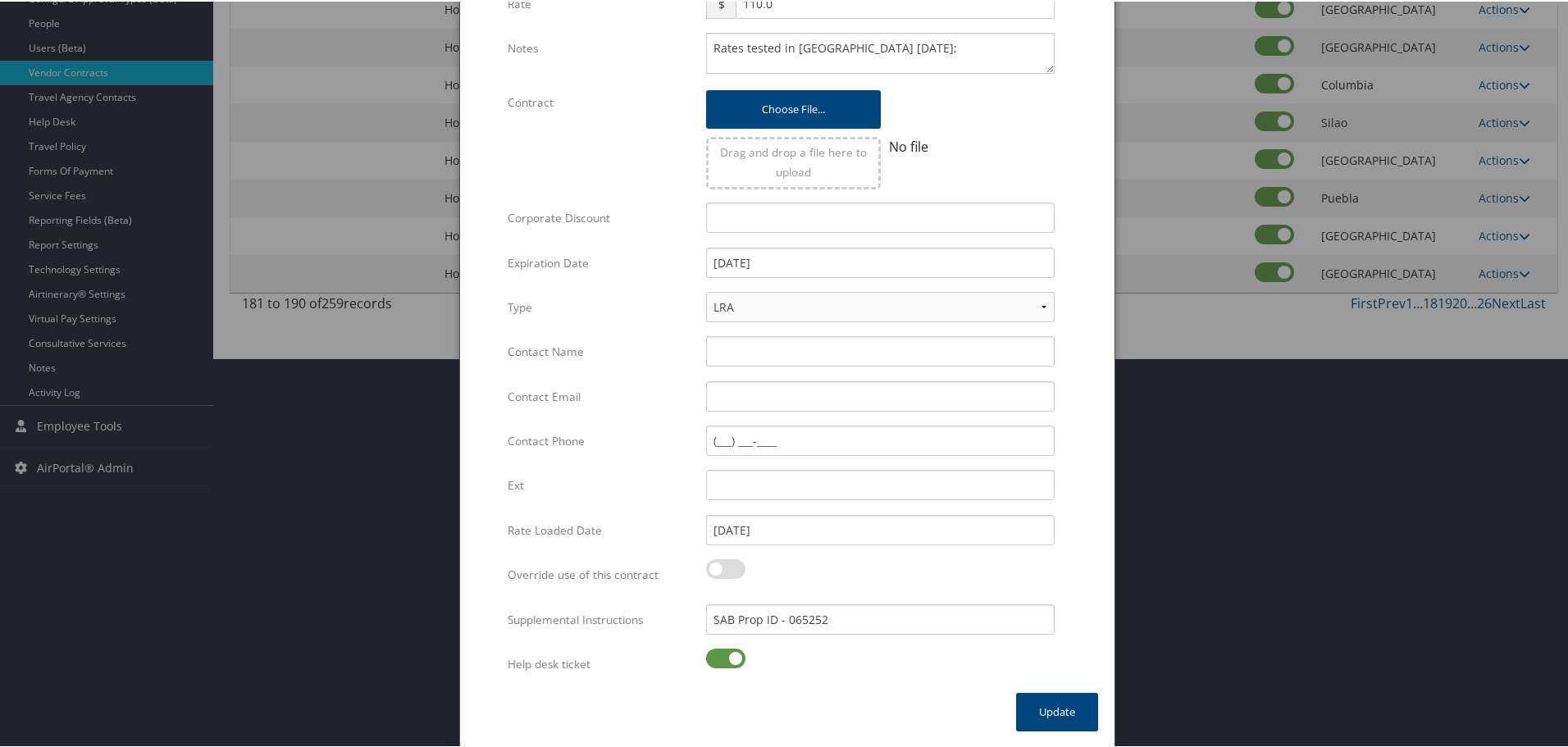
click at [725, 654] on input "checkbox" at bounding box center [720, 660] width 11 height 11
checkbox input "false"
click at [1080, 706] on button "Update" at bounding box center [1057, 711] width 82 height 38
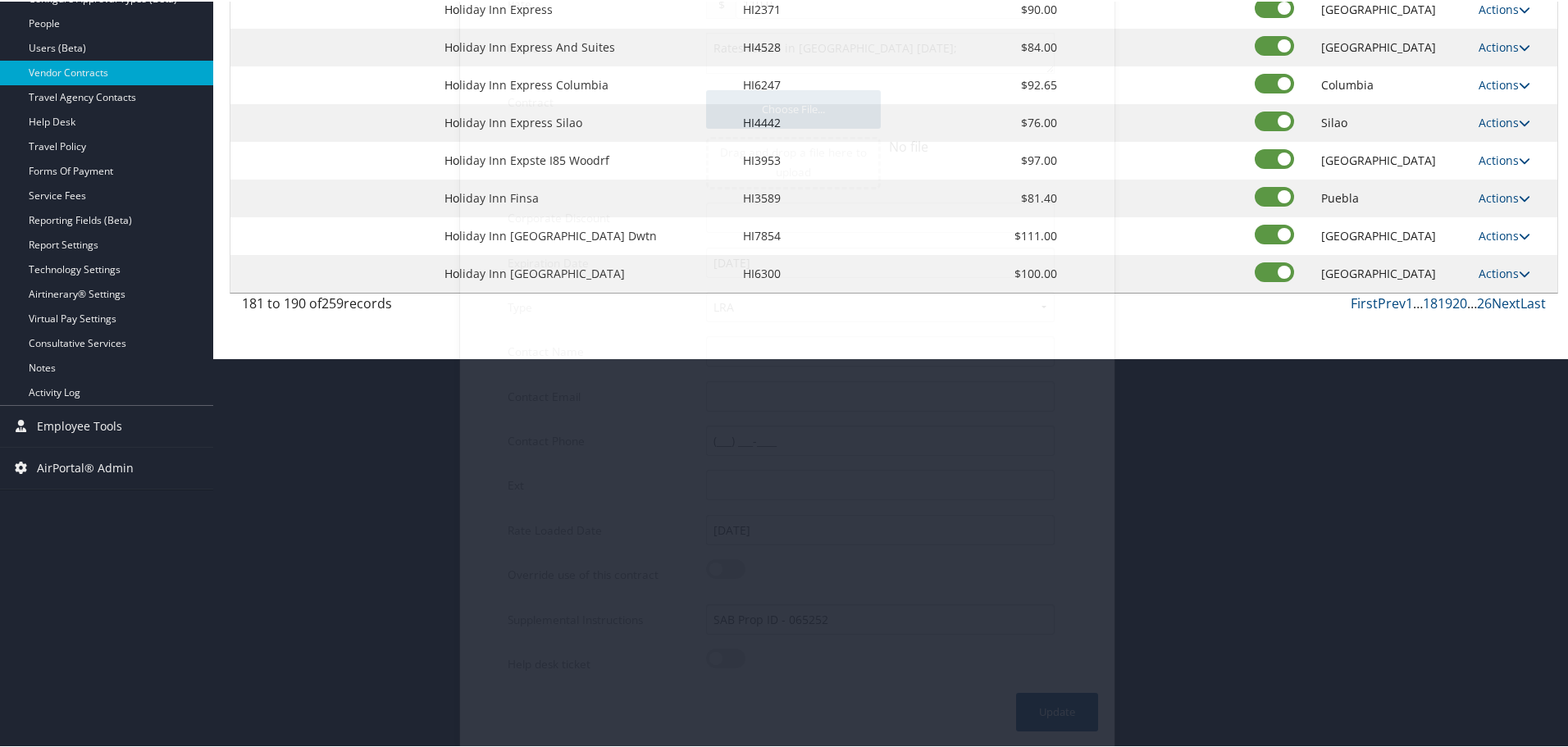
scroll to position [130, 0]
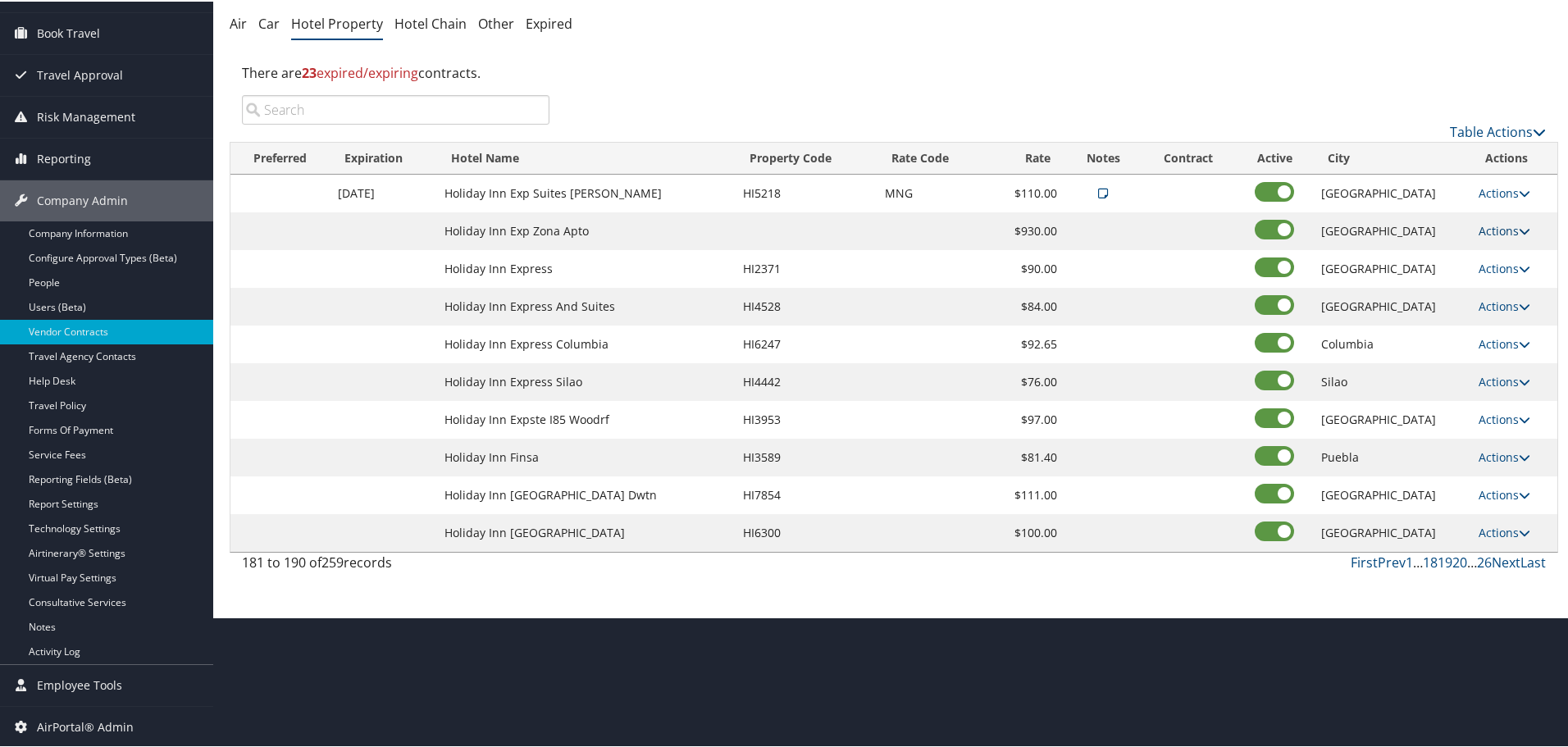
click at [1491, 225] on link "Actions" at bounding box center [1504, 229] width 52 height 15
click at [1494, 248] on link "Edit" at bounding box center [1502, 253] width 63 height 28
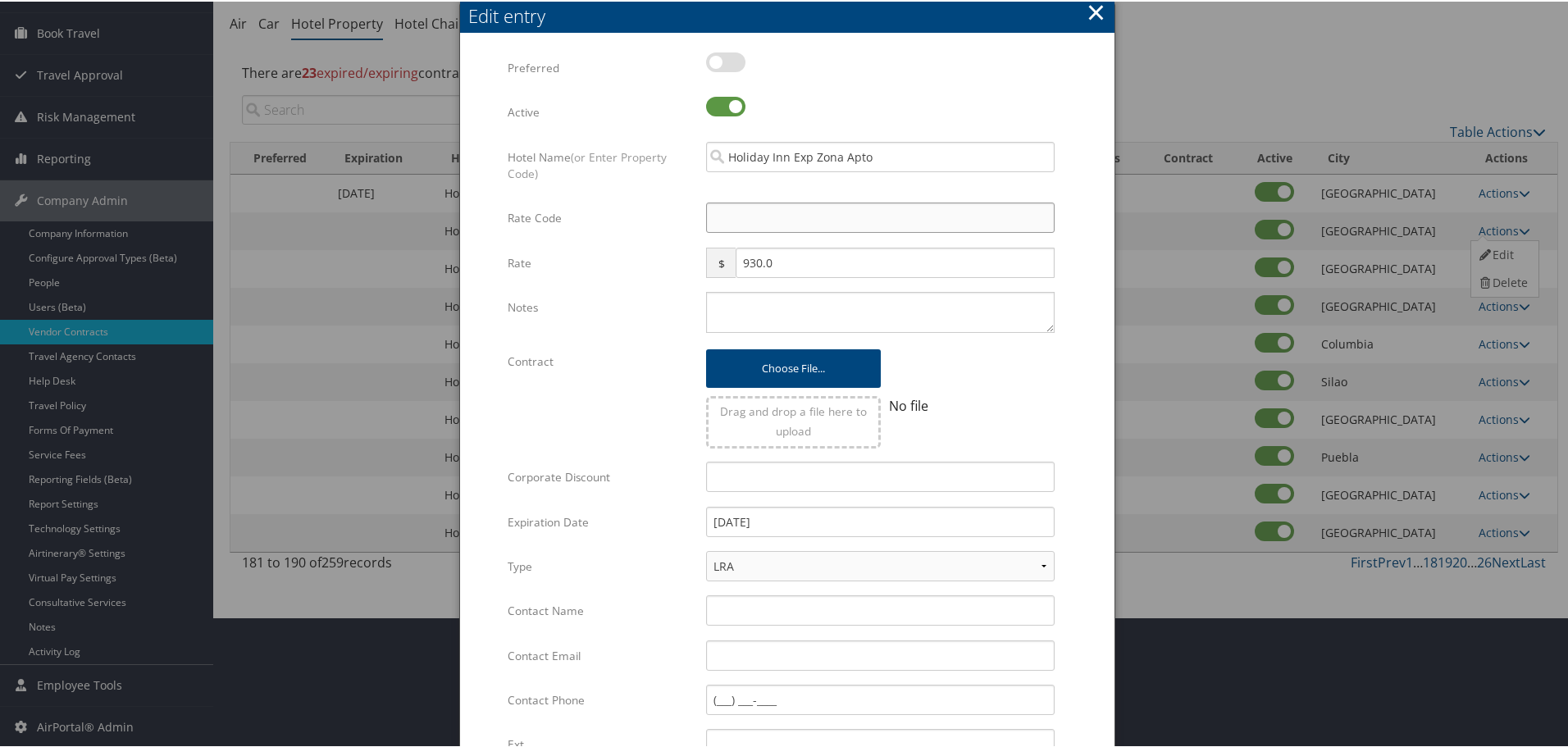
click at [736, 225] on input "Rate Code" at bounding box center [880, 216] width 349 height 30
type input "M"
checkbox input "true"
type input "MNG"
click at [768, 318] on textarea "Notes" at bounding box center [880, 311] width 349 height 41
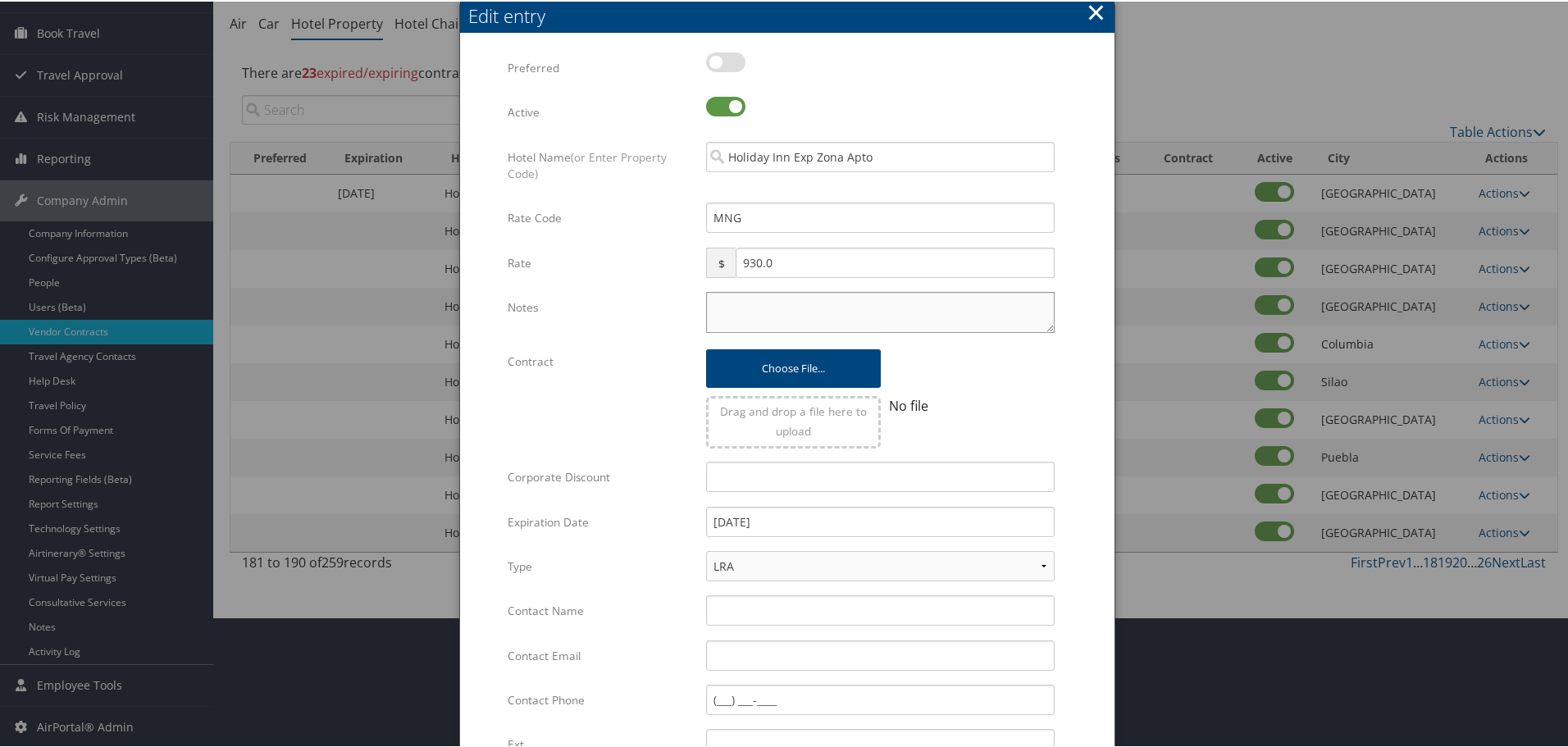
paste textarea "Rates tested in [GEOGRAPHIC_DATA] [DATE];"
type textarea "Rates tested in [GEOGRAPHIC_DATA] [DATE];"
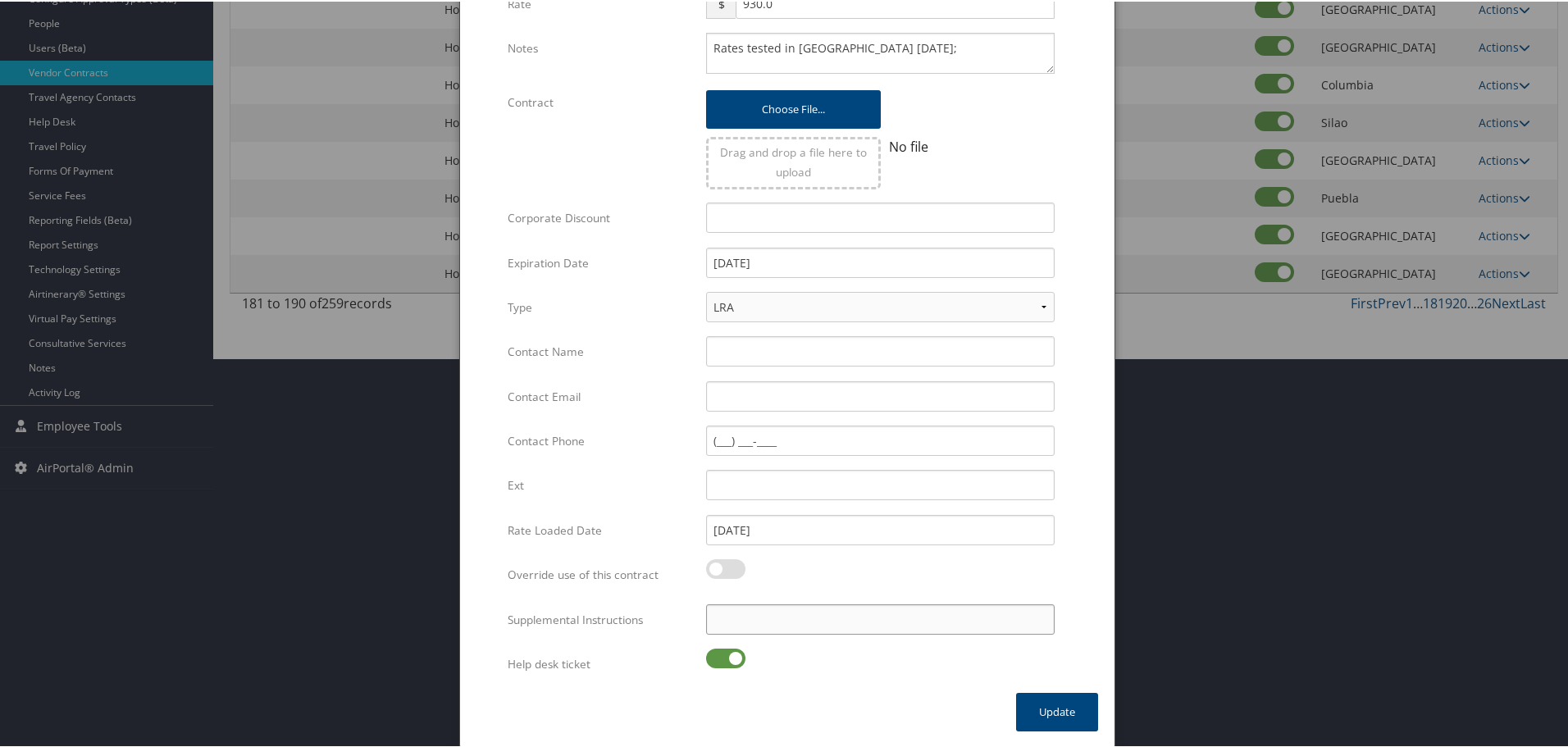
click at [774, 631] on input "Supplemental Instructions" at bounding box center [880, 618] width 349 height 30
paste input "SAB Prop ID -"
paste input "073074"
type input "SAB Prop ID - 073074"
drag, startPoint x: 711, startPoint y: 661, endPoint x: 724, endPoint y: 660, distance: 13.0
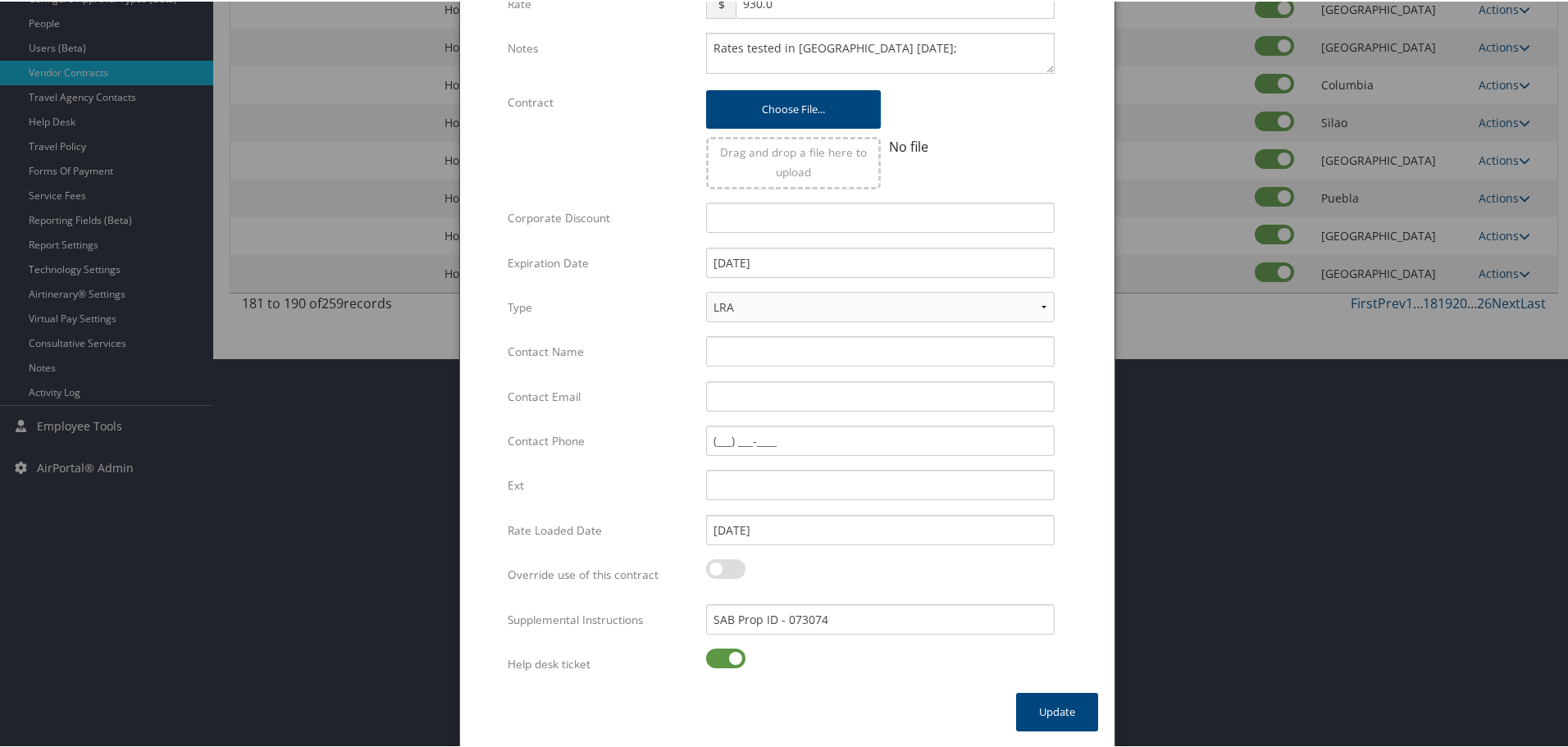
click at [711, 660] on label at bounding box center [725, 657] width 39 height 20
click at [714, 660] on input "checkbox" at bounding box center [720, 660] width 11 height 11
checkbox input "false"
click at [1038, 710] on button "Update" at bounding box center [1057, 711] width 82 height 38
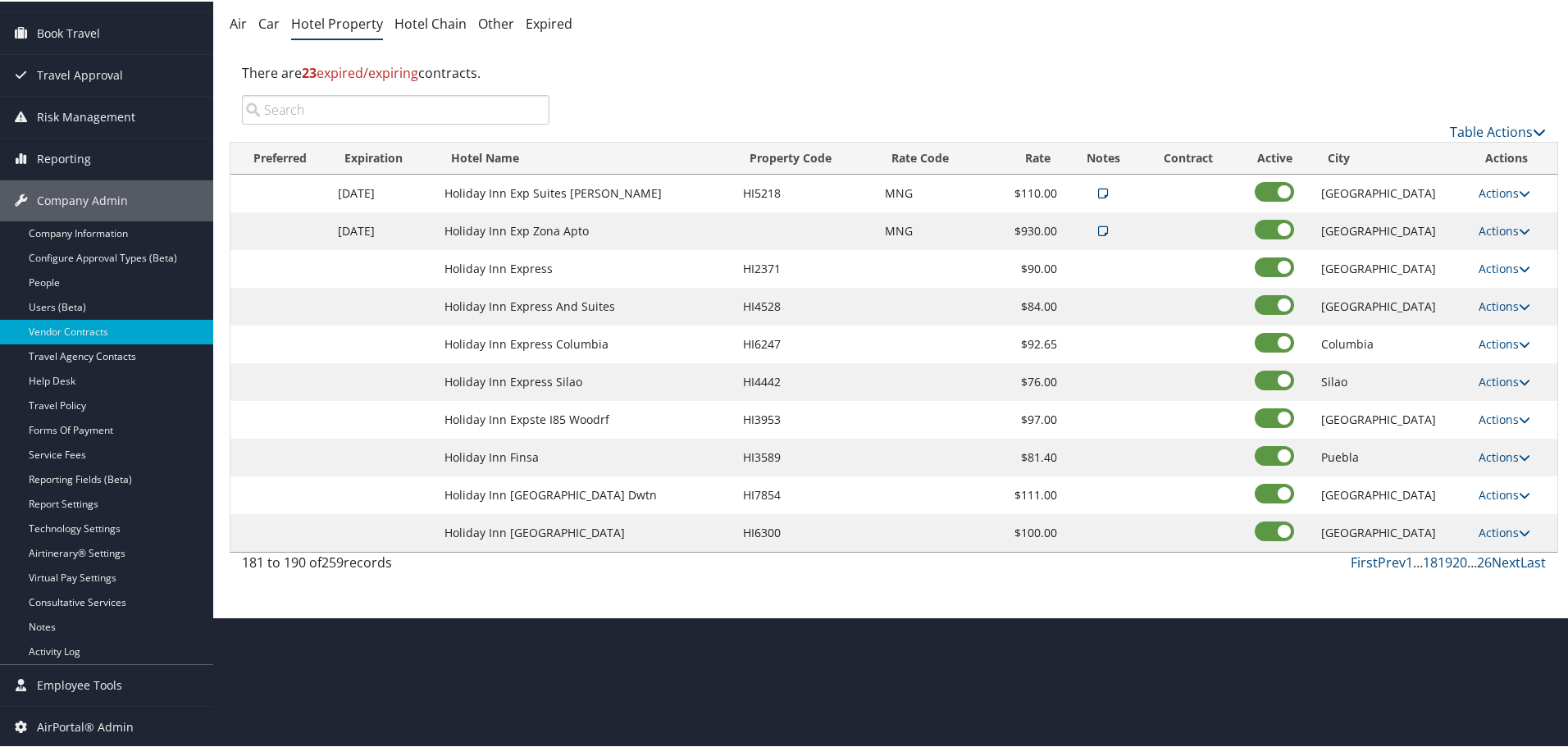
scroll to position [130, 0]
click at [1501, 260] on link "Actions" at bounding box center [1504, 266] width 52 height 15
click at [1505, 283] on link "Edit" at bounding box center [1502, 291] width 63 height 28
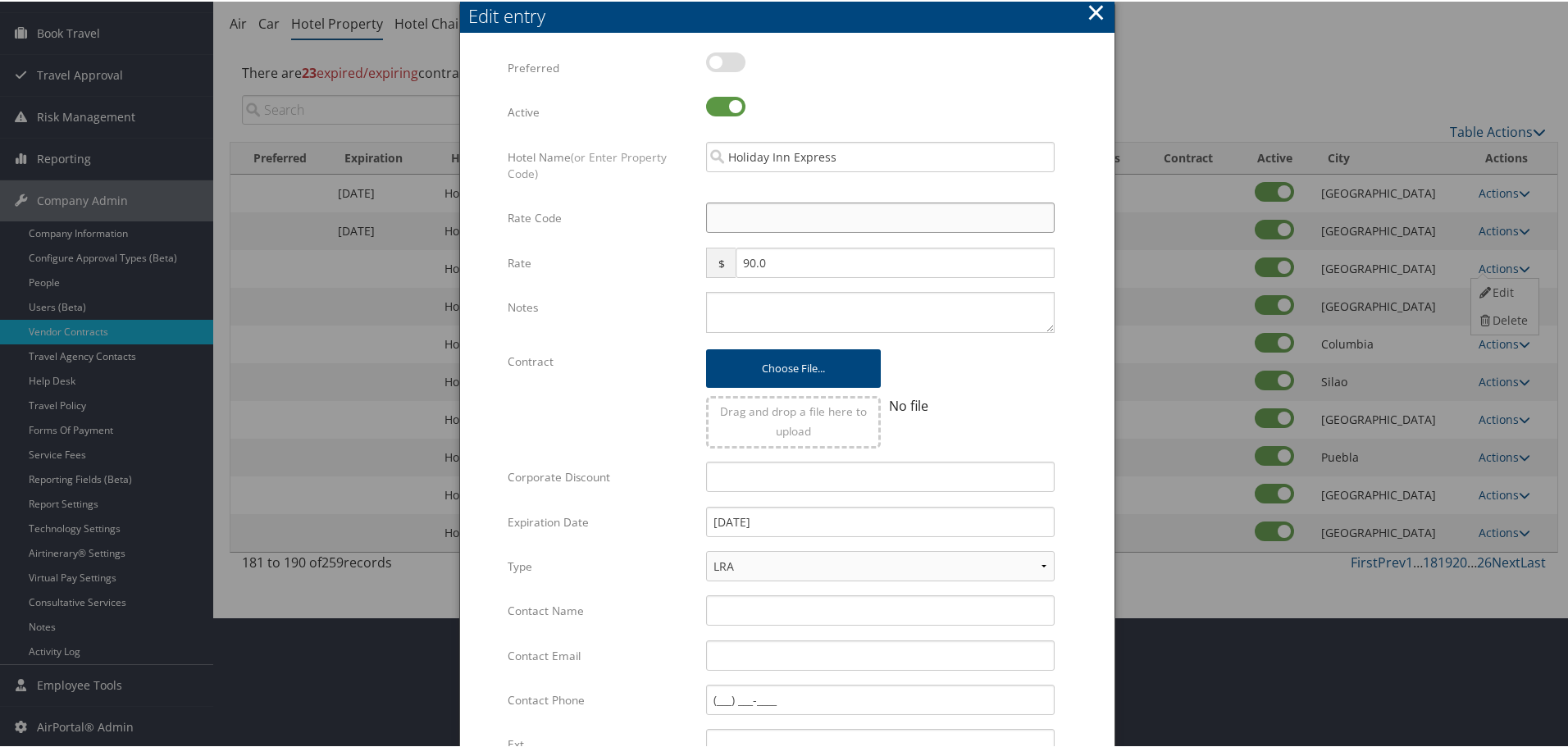
click at [808, 218] on input "Rate Code" at bounding box center [880, 216] width 349 height 30
type input "M"
checkbox input "true"
type input "MNG"
click at [813, 311] on textarea "Notes" at bounding box center [880, 311] width 349 height 41
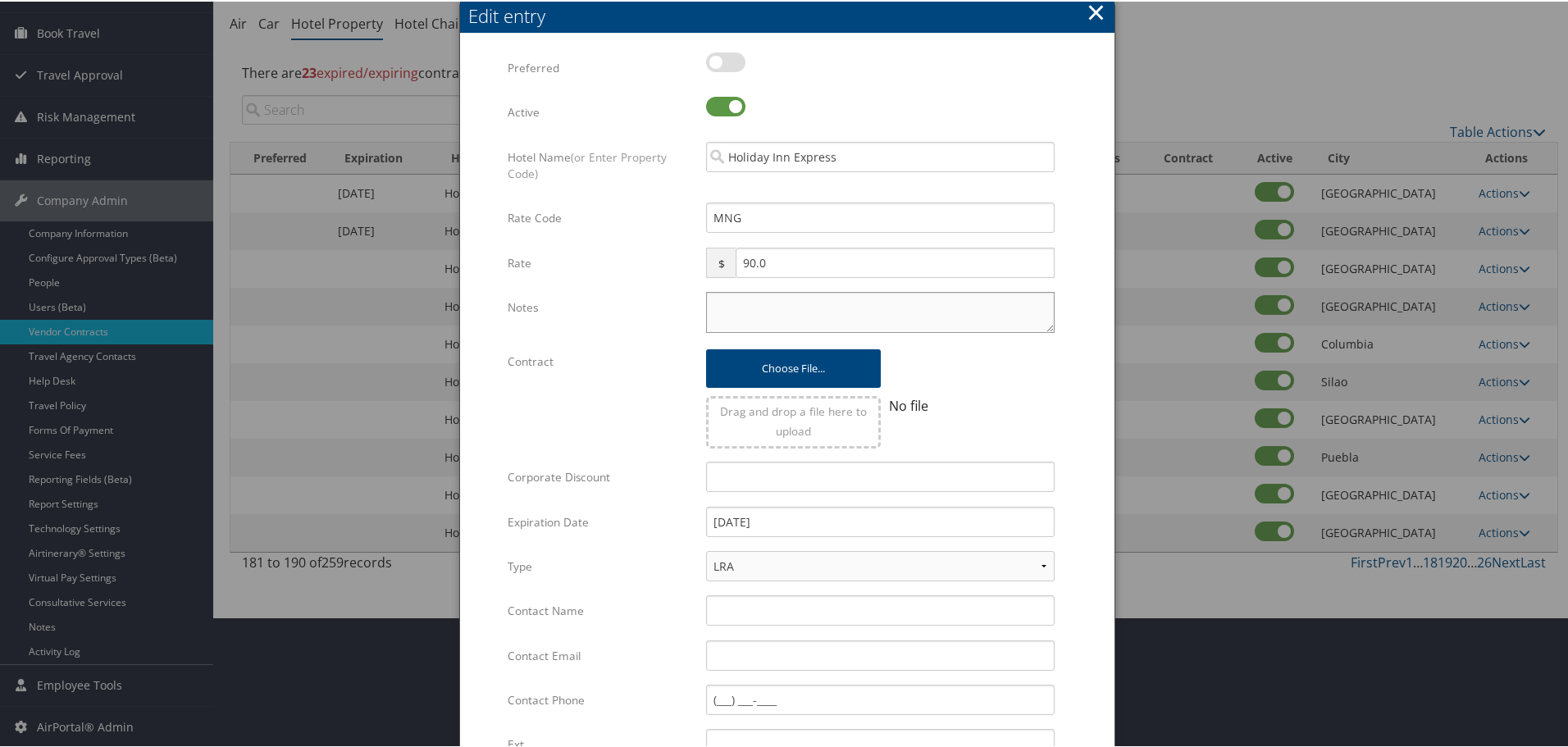
paste textarea "Rates tested in [GEOGRAPHIC_DATA] [DATE];"
type textarea "Rates tested in [GEOGRAPHIC_DATA] [DATE];"
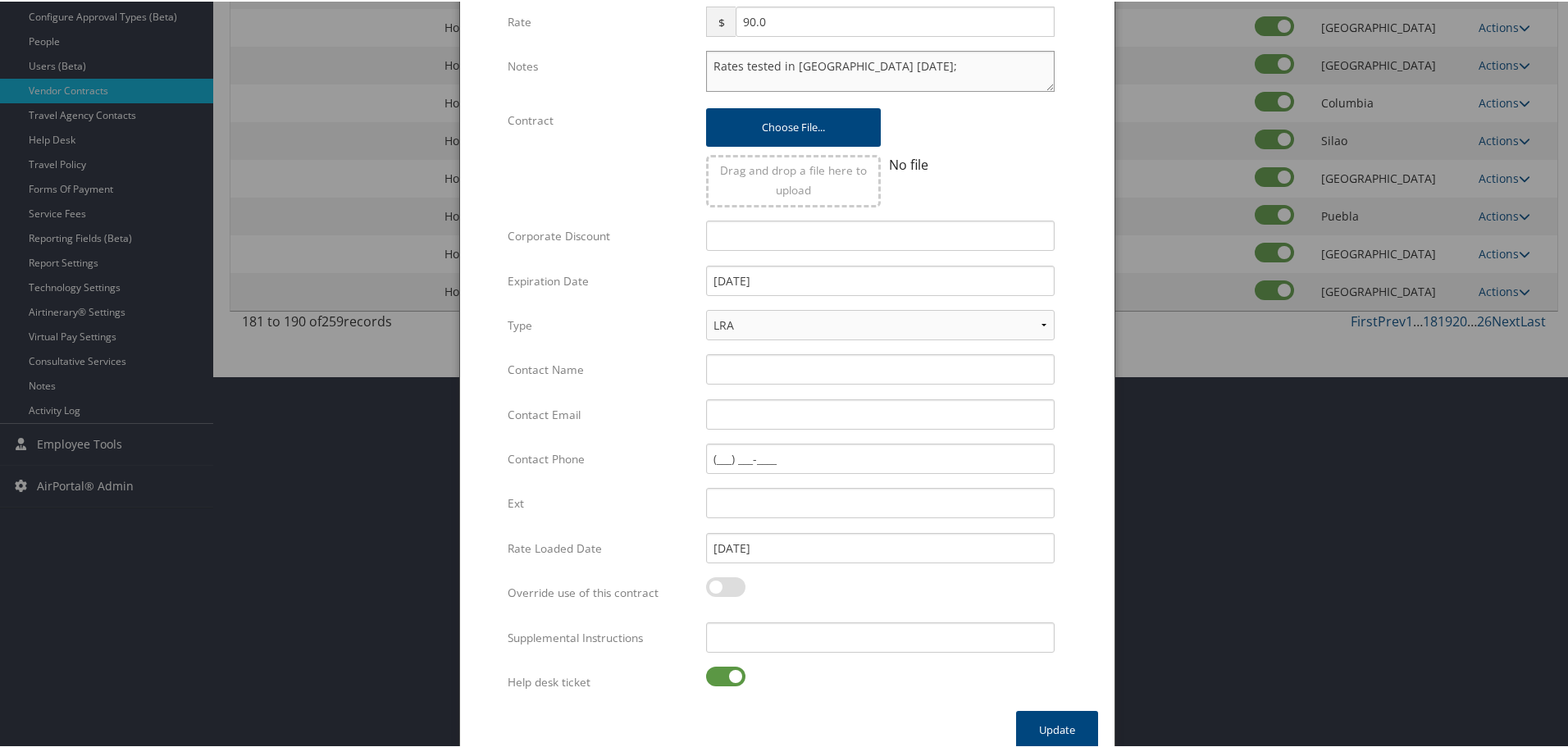
scroll to position [390, 0]
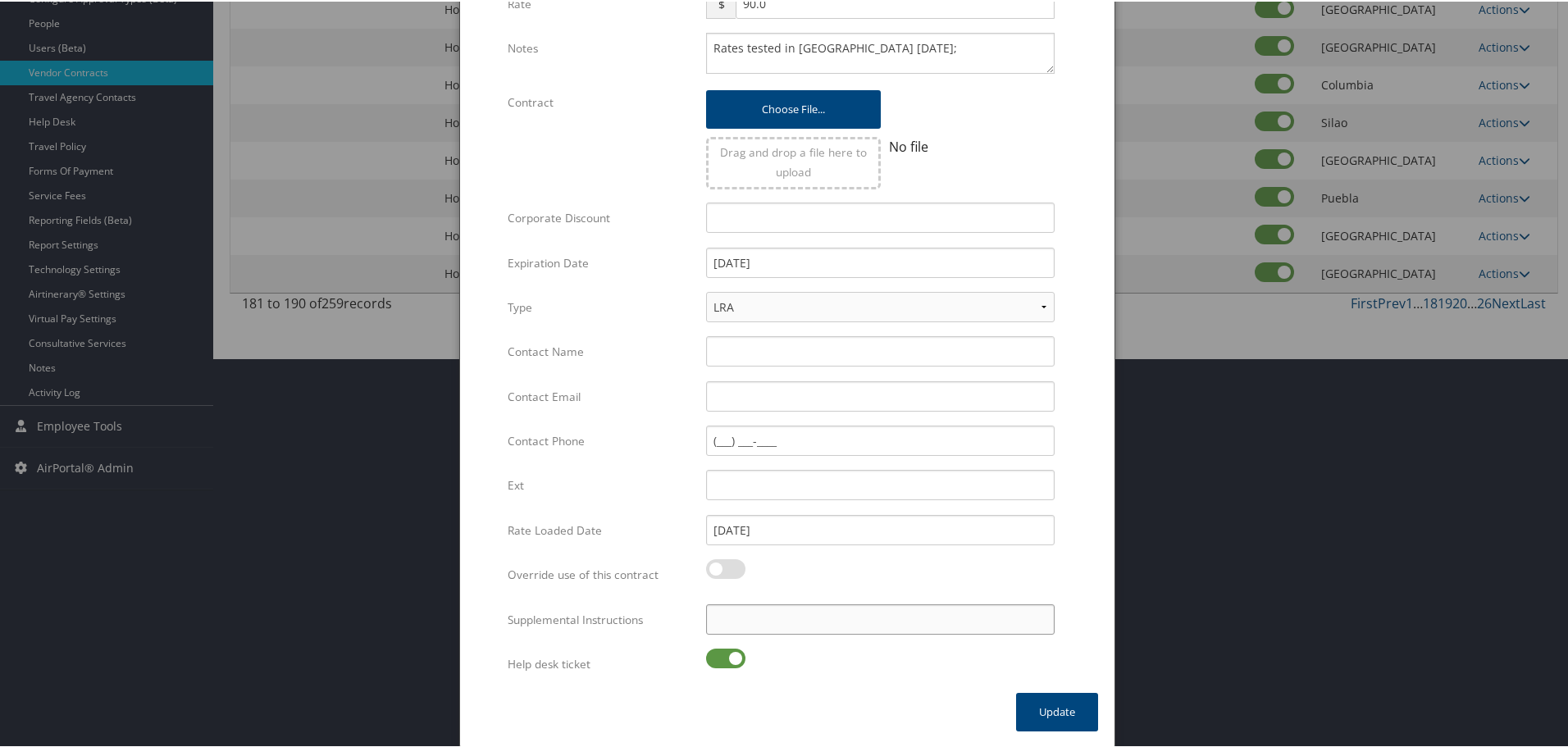
click at [776, 612] on input "Supplemental Instructions" at bounding box center [880, 618] width 349 height 30
paste input "SAB Prop ID -"
paste input "003279"
type input "SAB Prop ID - 003279"
click at [713, 658] on label at bounding box center [725, 657] width 39 height 20
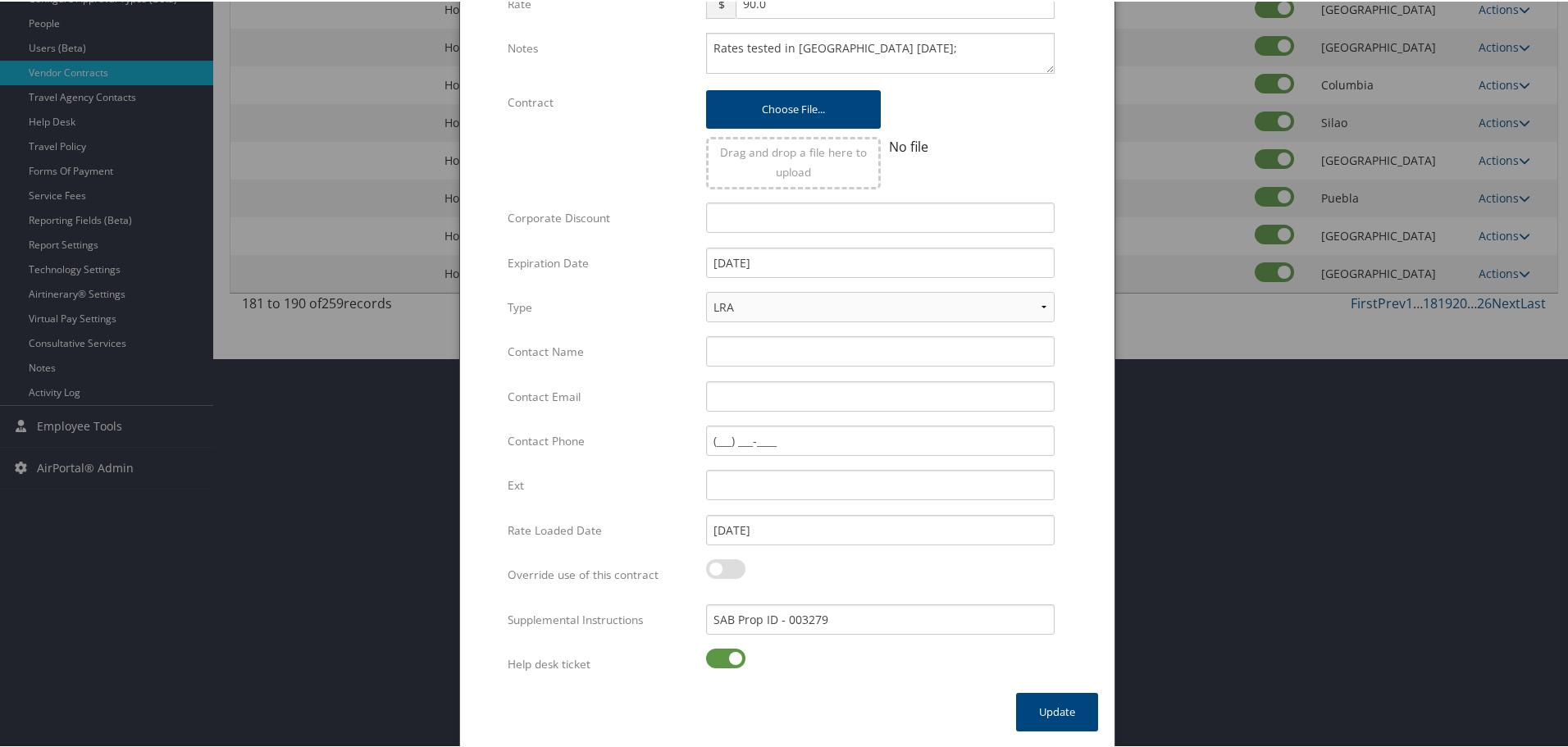
click at [714, 658] on input "checkbox" at bounding box center [720, 660] width 11 height 11
checkbox input "false"
click at [1034, 711] on button "Update" at bounding box center [1057, 711] width 82 height 38
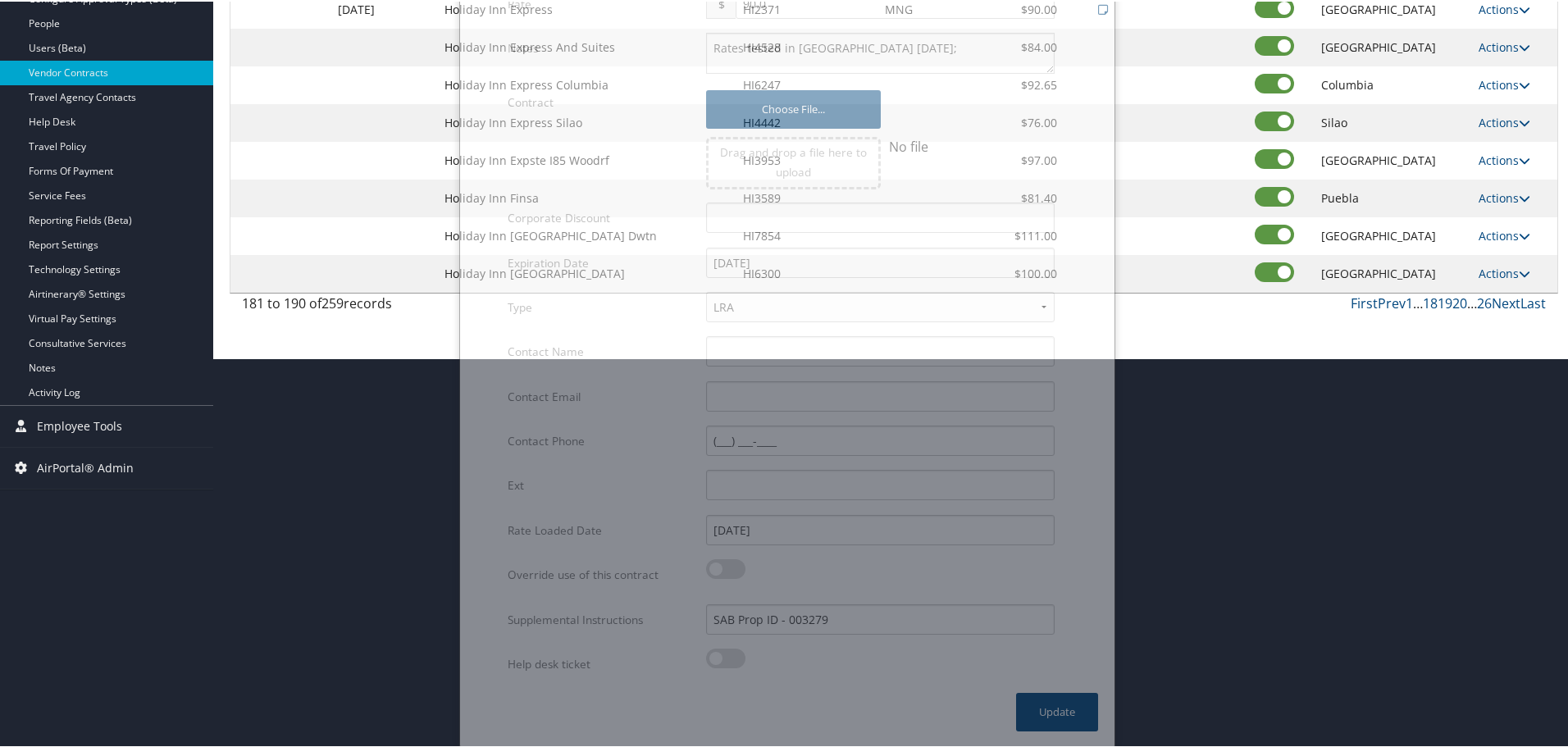
scroll to position [130, 0]
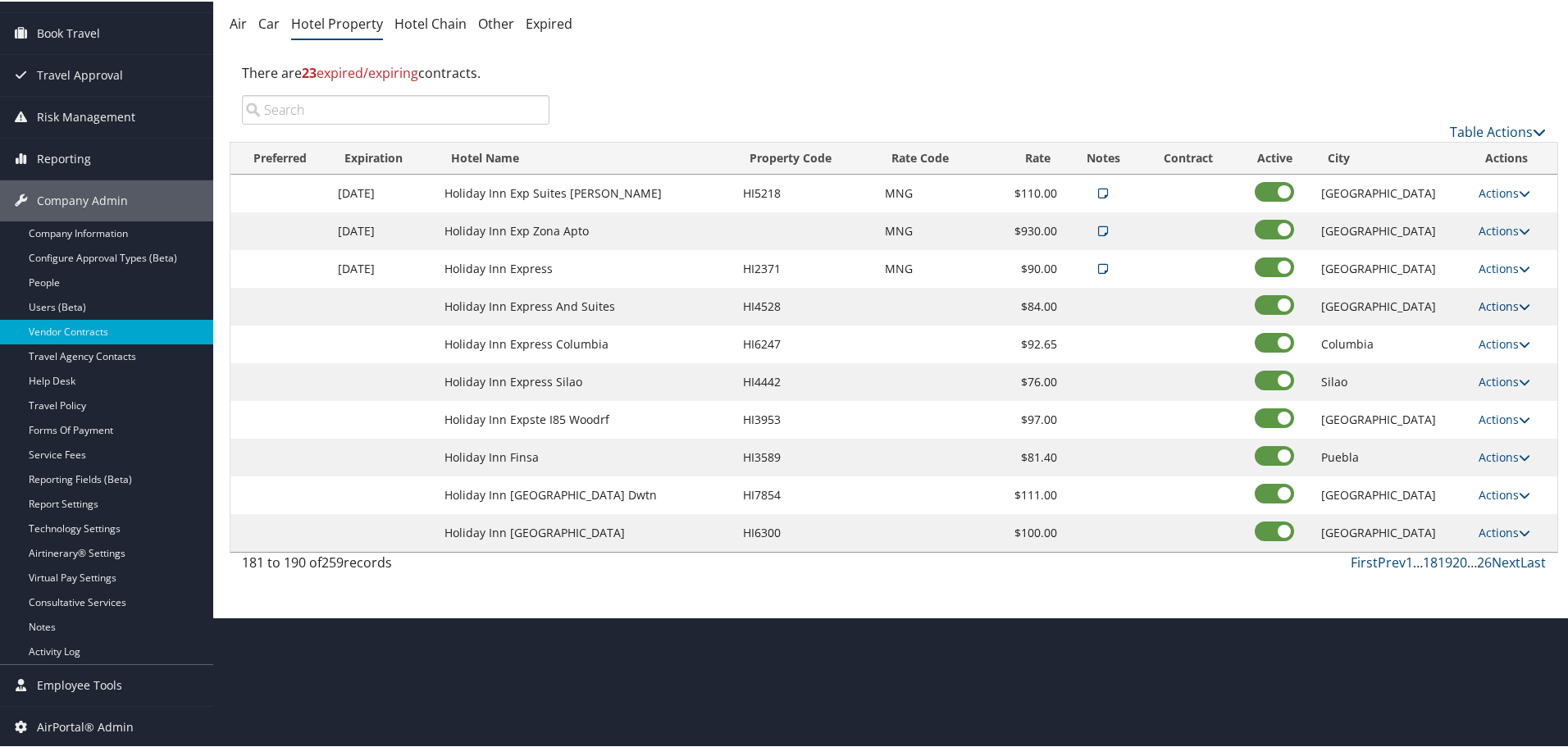
click at [1488, 301] on link "Actions" at bounding box center [1504, 304] width 52 height 15
click at [1492, 325] on link "Edit" at bounding box center [1502, 329] width 63 height 28
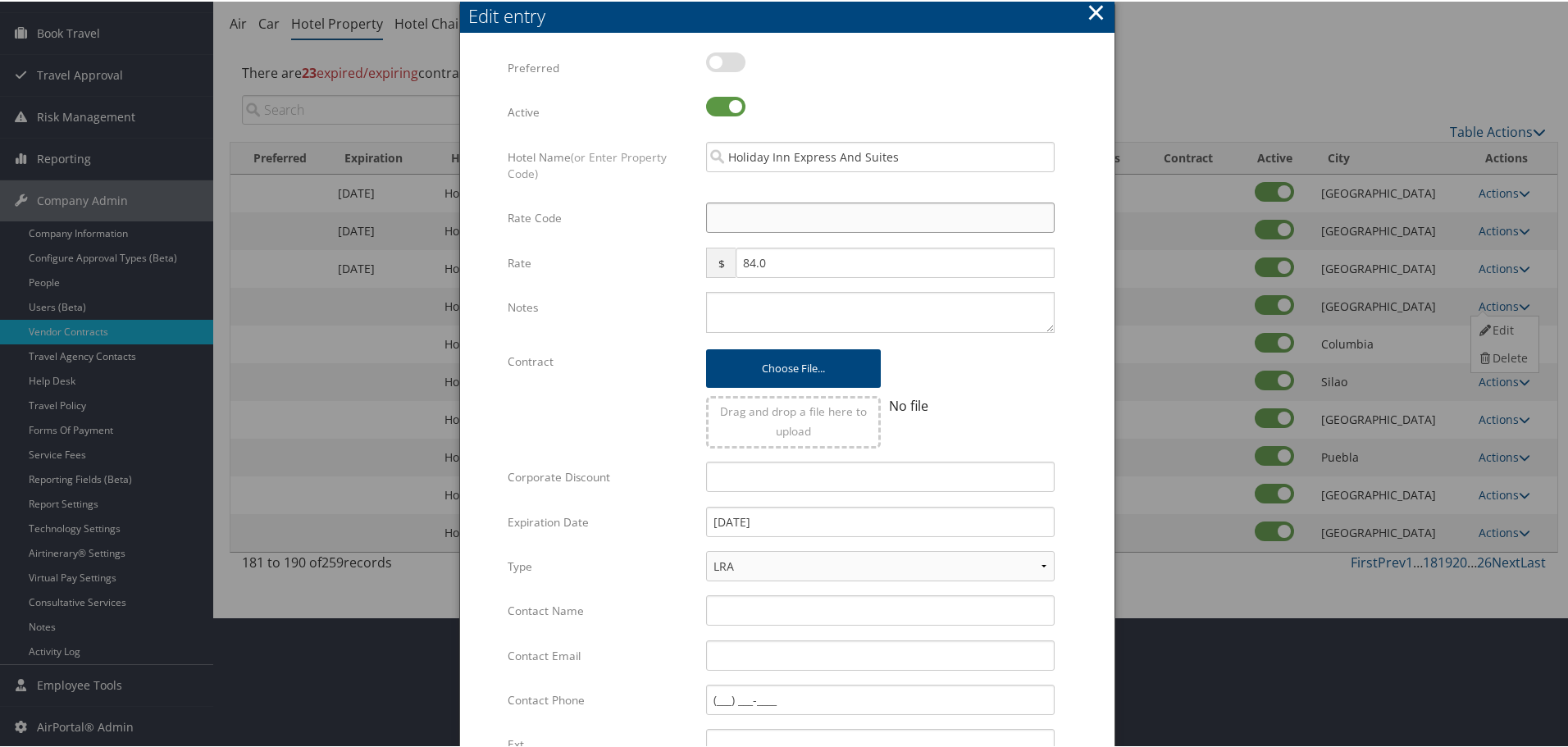
click at [722, 228] on input "Rate Code" at bounding box center [880, 216] width 349 height 30
type input "M"
checkbox input "true"
type input "MNG"
click at [815, 315] on textarea "Notes" at bounding box center [880, 311] width 349 height 41
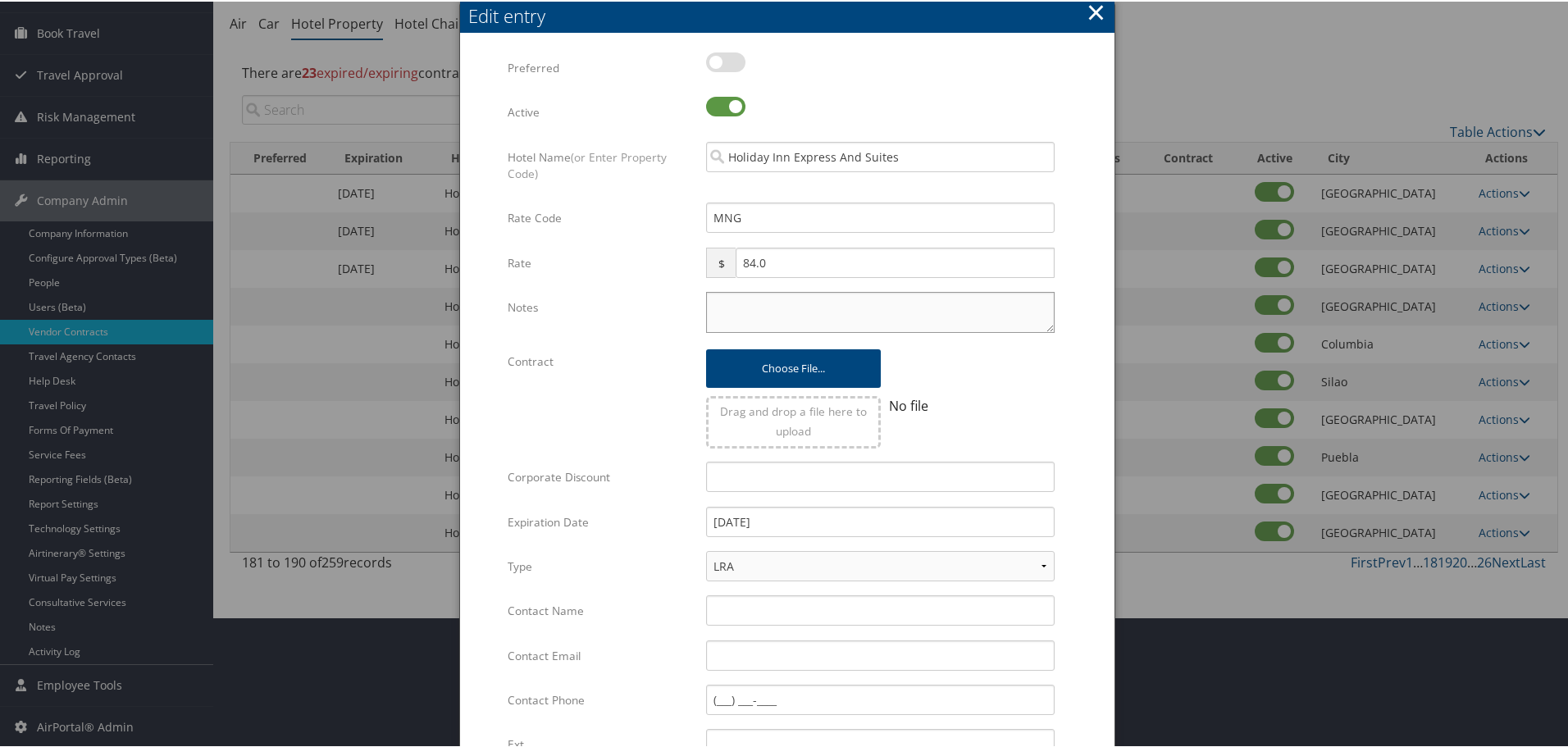
paste textarea "Rates tested in [GEOGRAPHIC_DATA] [DATE];"
type textarea "Rates tested in [GEOGRAPHIC_DATA] [DATE];"
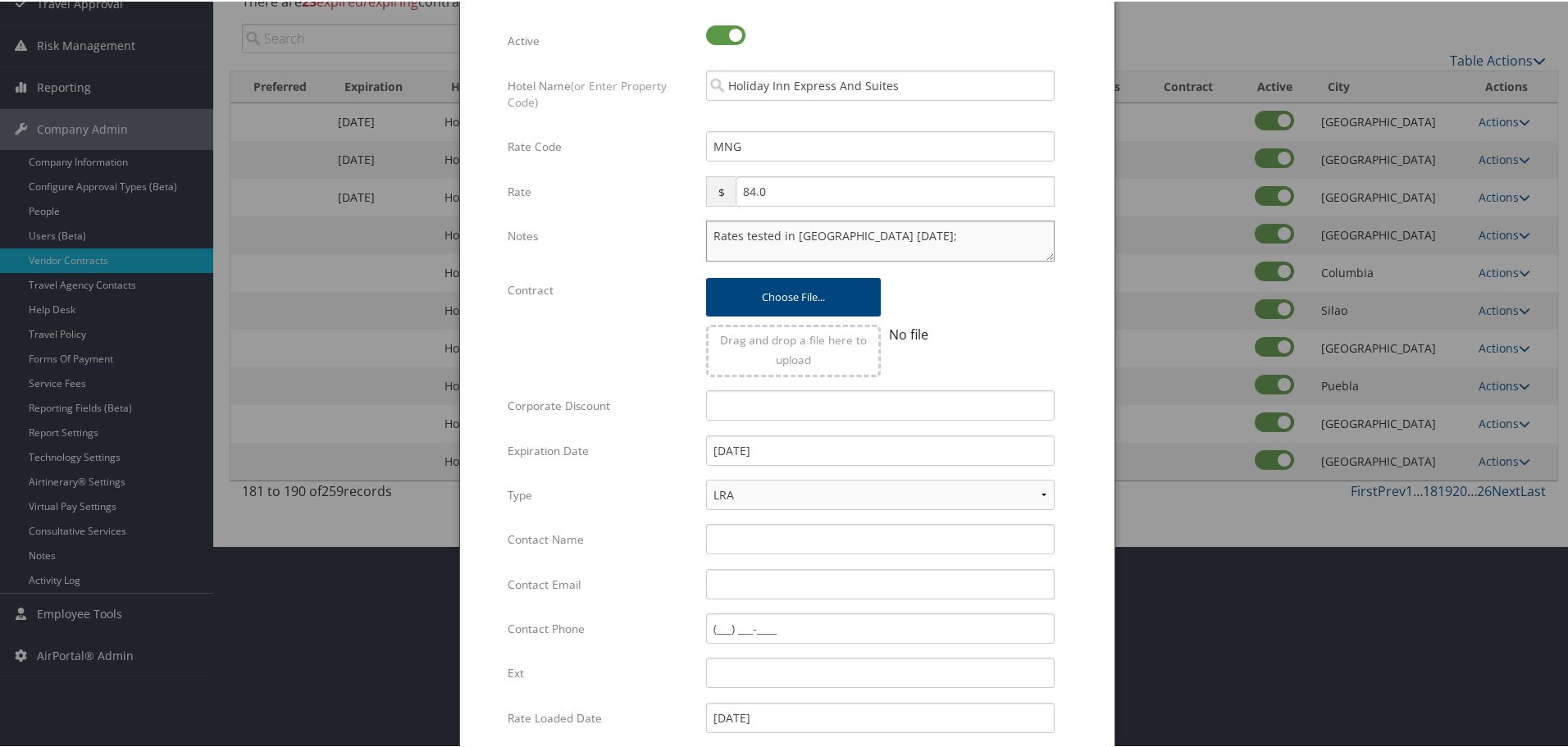
scroll to position [390, 0]
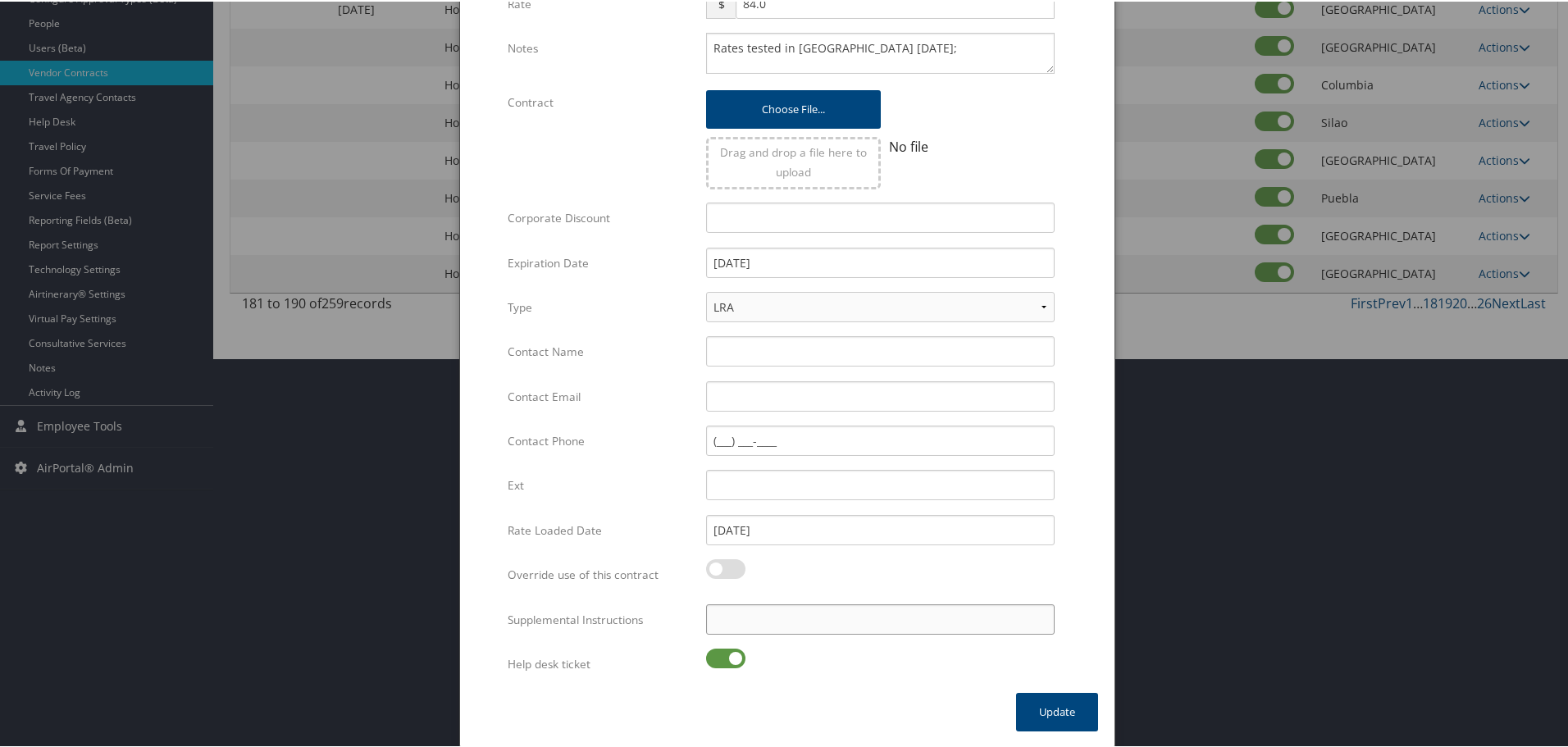
click at [755, 614] on input "Supplemental Instructions" at bounding box center [880, 618] width 349 height 30
paste input "SAB Prop ID -"
paste input "017146"
type input "SAB Prop ID - 017146"
click at [719, 660] on label at bounding box center [725, 657] width 39 height 20
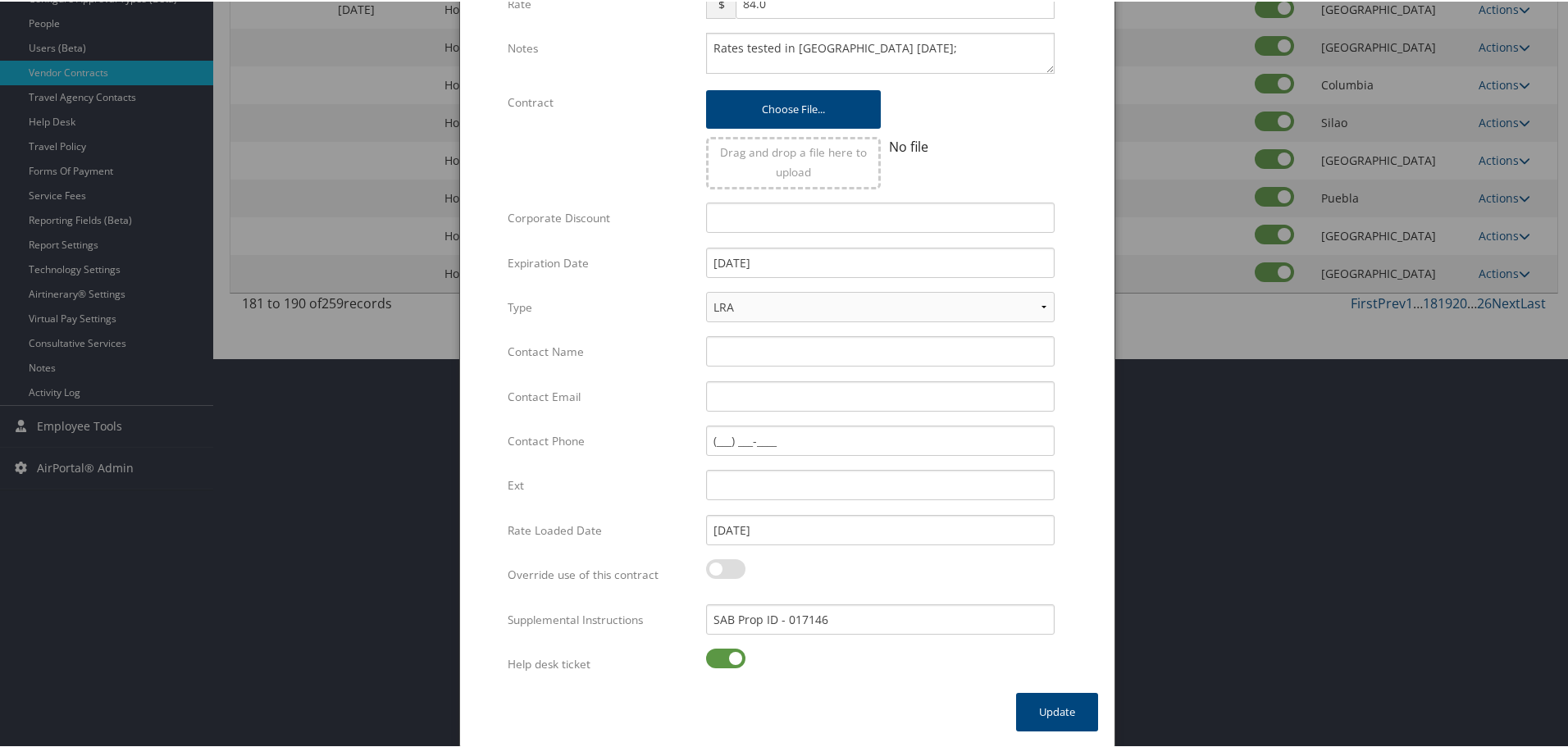
click at [719, 660] on input "checkbox" at bounding box center [720, 660] width 11 height 11
checkbox input "false"
click at [1044, 711] on button "Update" at bounding box center [1057, 711] width 82 height 38
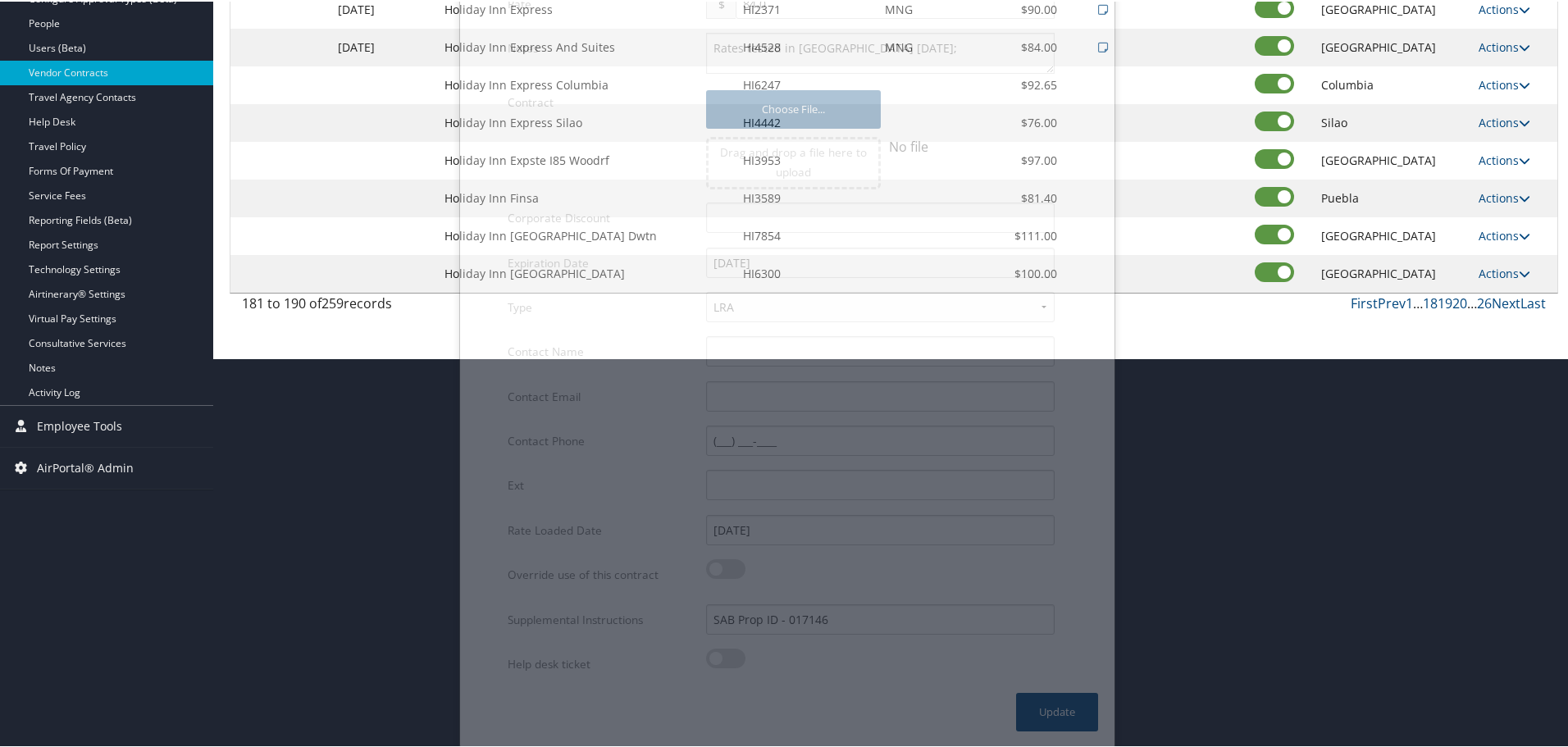
scroll to position [130, 0]
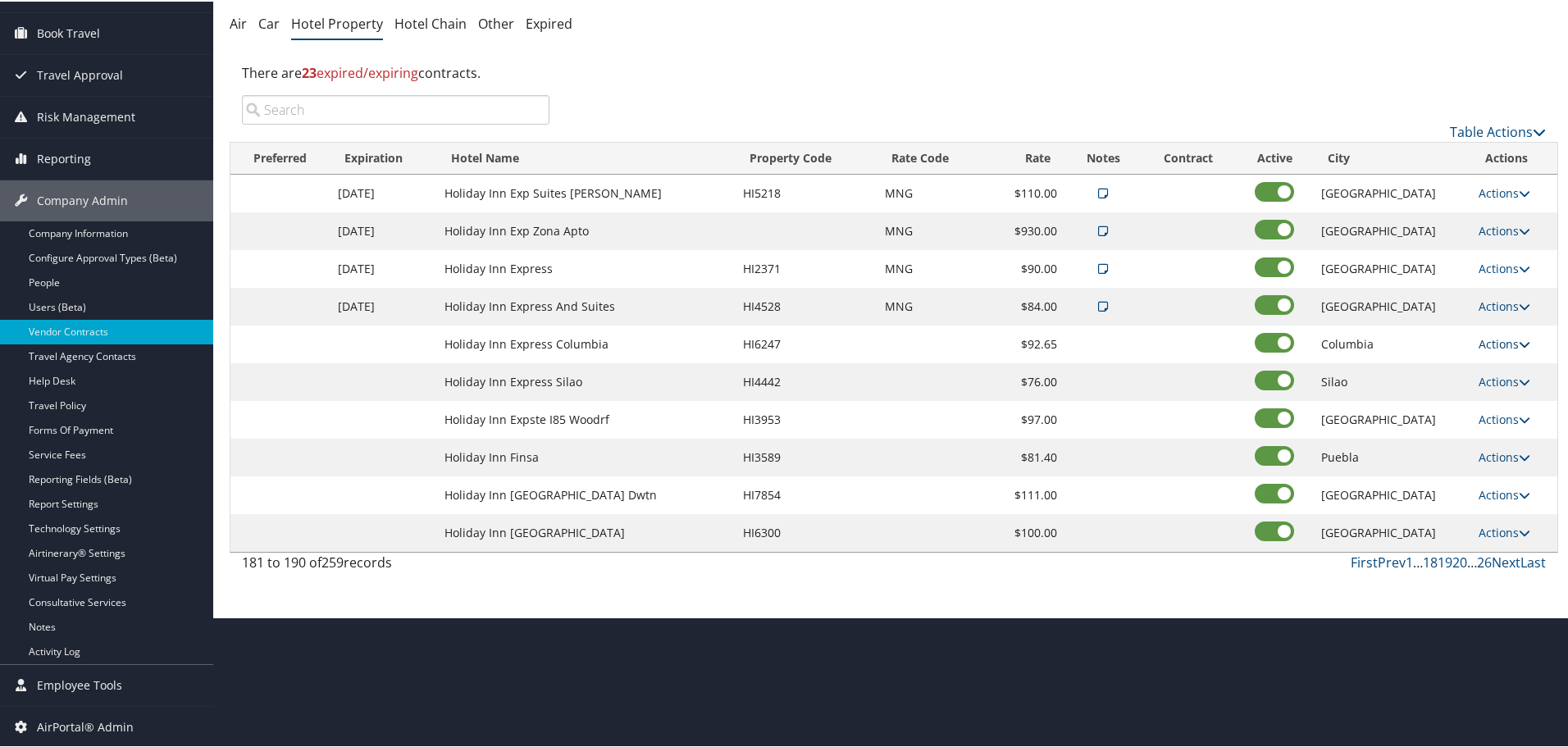
click at [1495, 343] on link "Actions" at bounding box center [1504, 342] width 52 height 15
click at [1500, 372] on link "Edit" at bounding box center [1502, 366] width 63 height 28
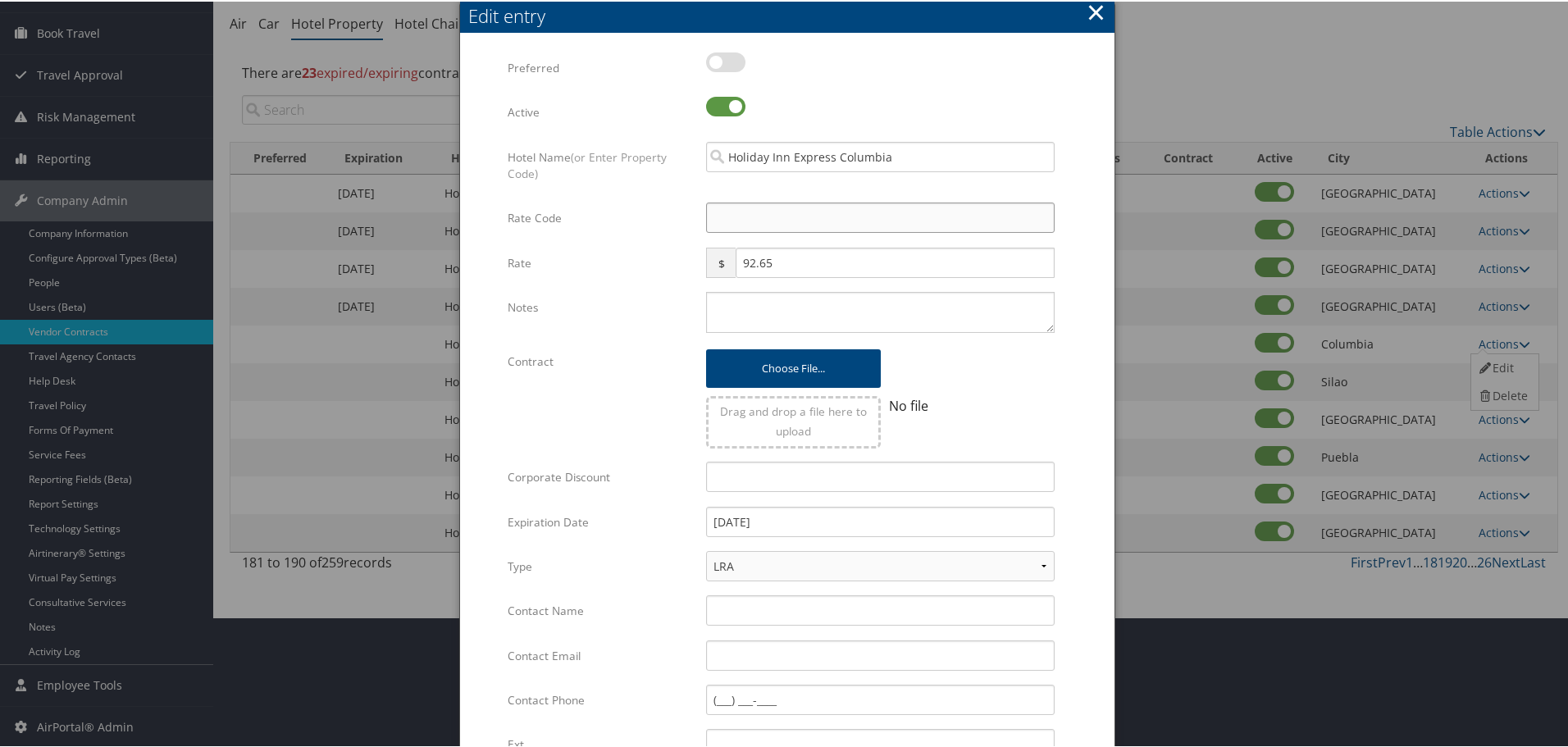
click at [721, 218] on input "Rate Code" at bounding box center [880, 216] width 349 height 30
type input "M"
checkbox input "true"
type input "MNG"
click at [772, 295] on textarea "Notes" at bounding box center [880, 311] width 349 height 41
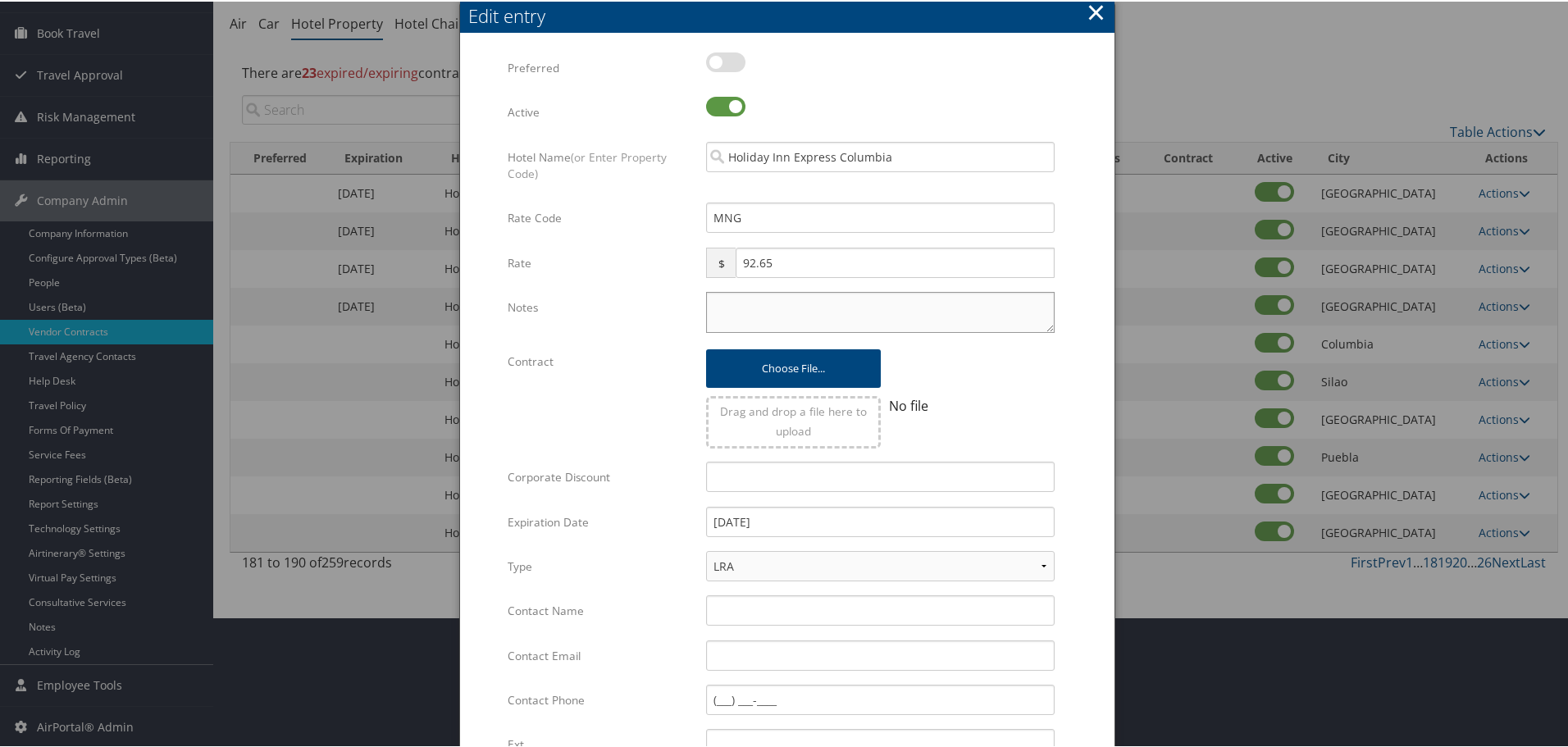
paste textarea "Rates tested in [GEOGRAPHIC_DATA] [DATE];"
type textarea "Rates tested in [GEOGRAPHIC_DATA] [DATE];"
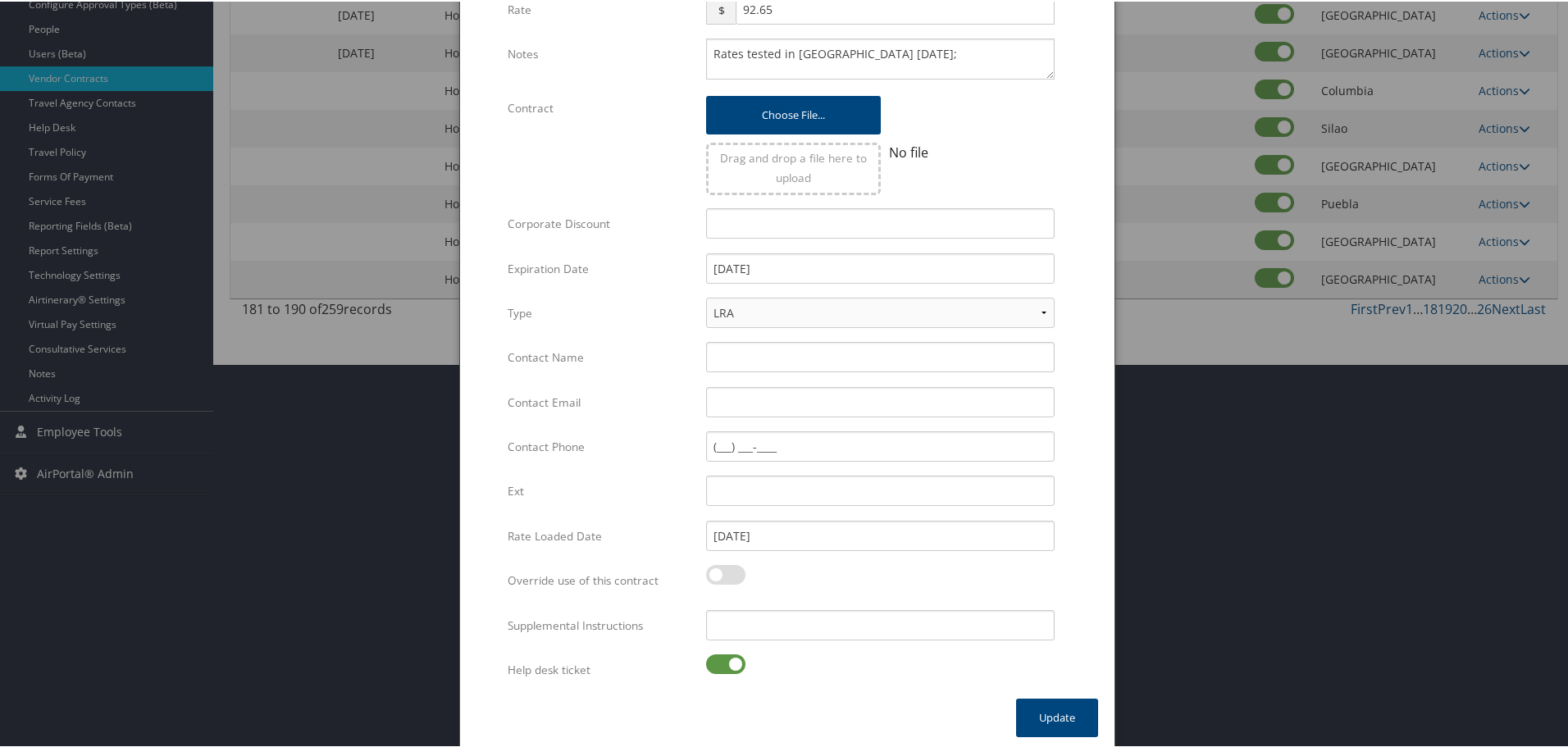
scroll to position [390, 0]
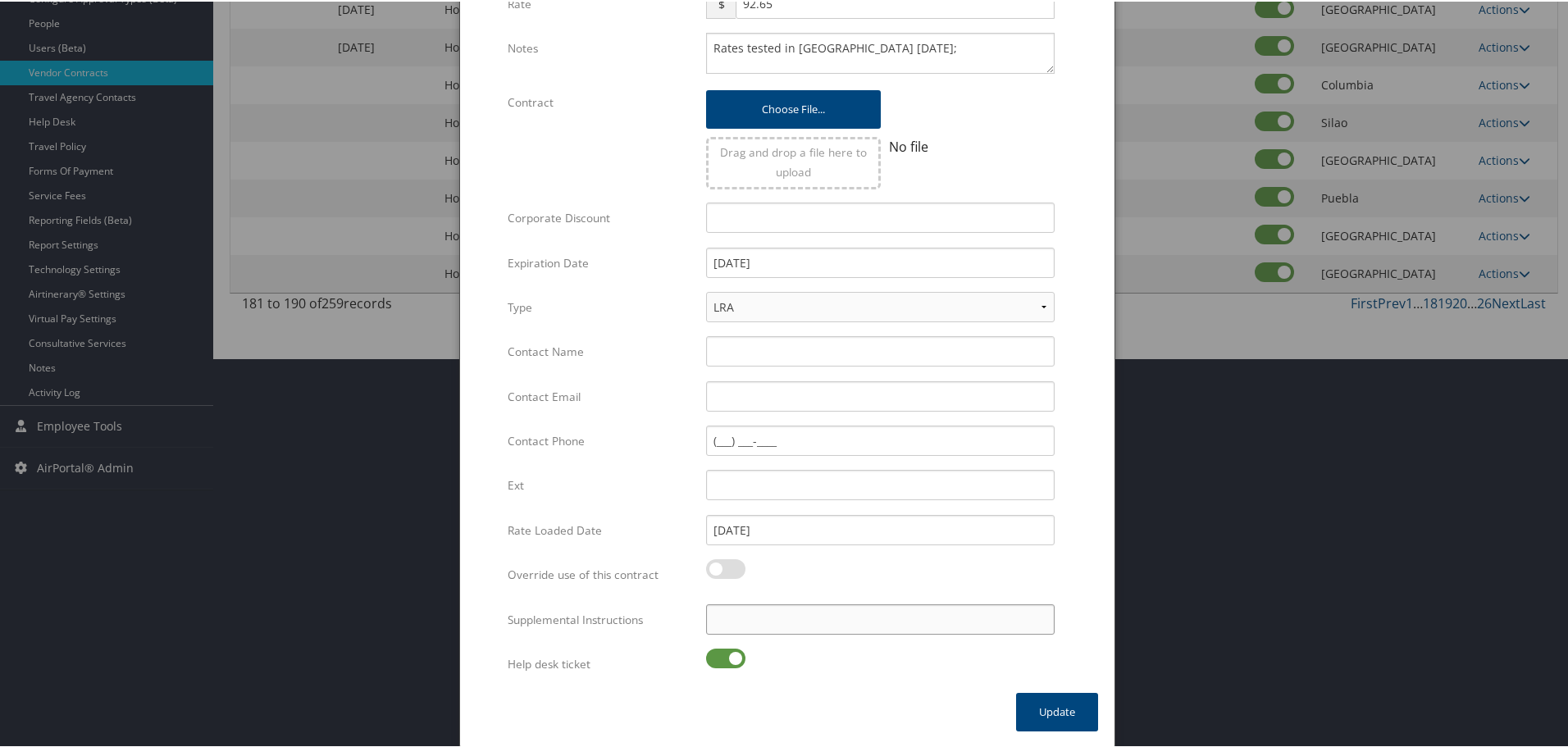
click at [743, 621] on input "Supplemental Instructions" at bounding box center [880, 618] width 349 height 30
paste input "SAB Prop ID -"
paste input "074328"
type input "SAB Prop ID - 074328"
click at [730, 653] on label at bounding box center [725, 657] width 39 height 20
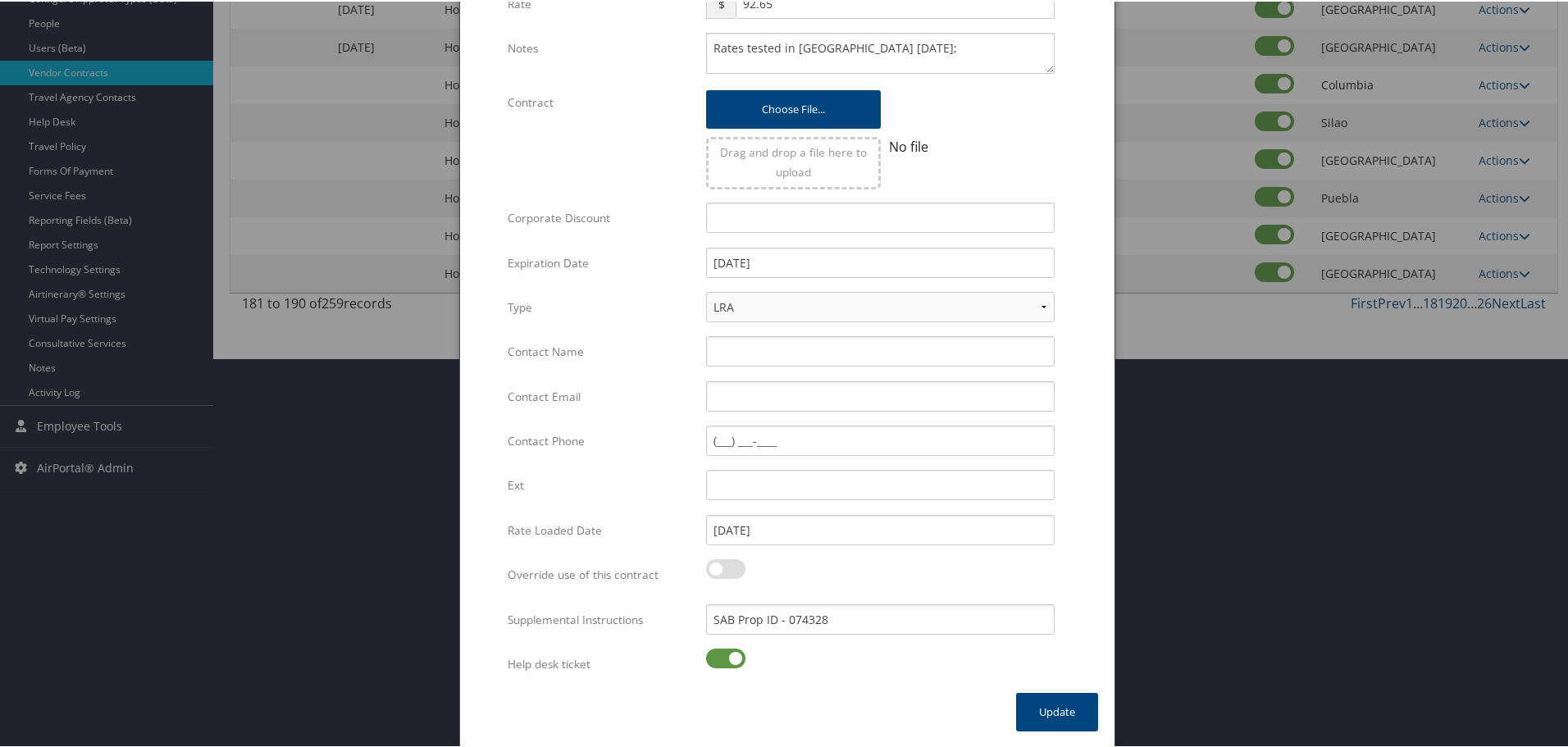
click at [725, 654] on input "checkbox" at bounding box center [720, 660] width 11 height 11
checkbox input "false"
click at [1040, 708] on button "Update" at bounding box center [1057, 711] width 82 height 38
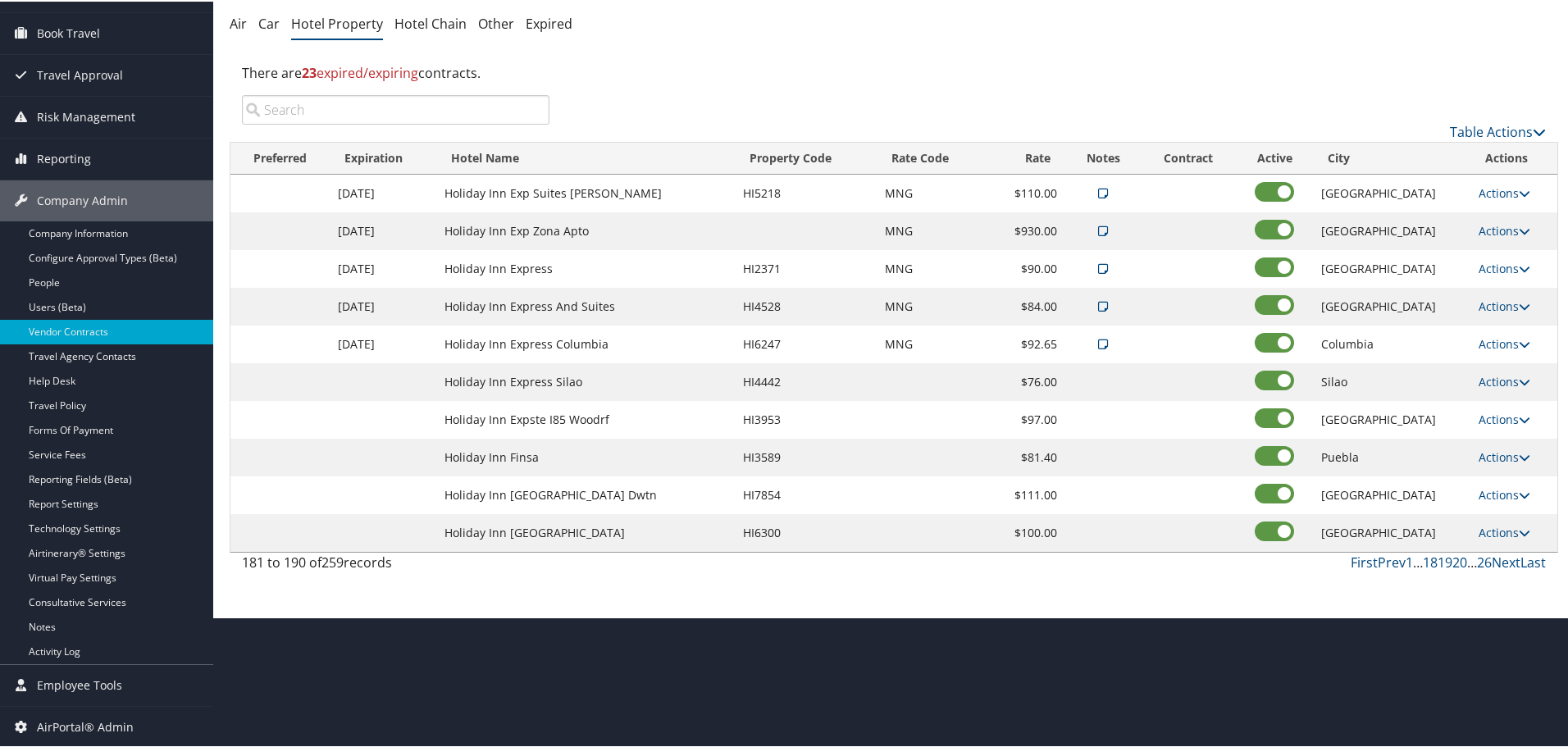
scroll to position [130, 0]
click at [1507, 374] on link "Actions" at bounding box center [1504, 380] width 52 height 15
click at [1507, 401] on link "Edit" at bounding box center [1502, 404] width 63 height 28
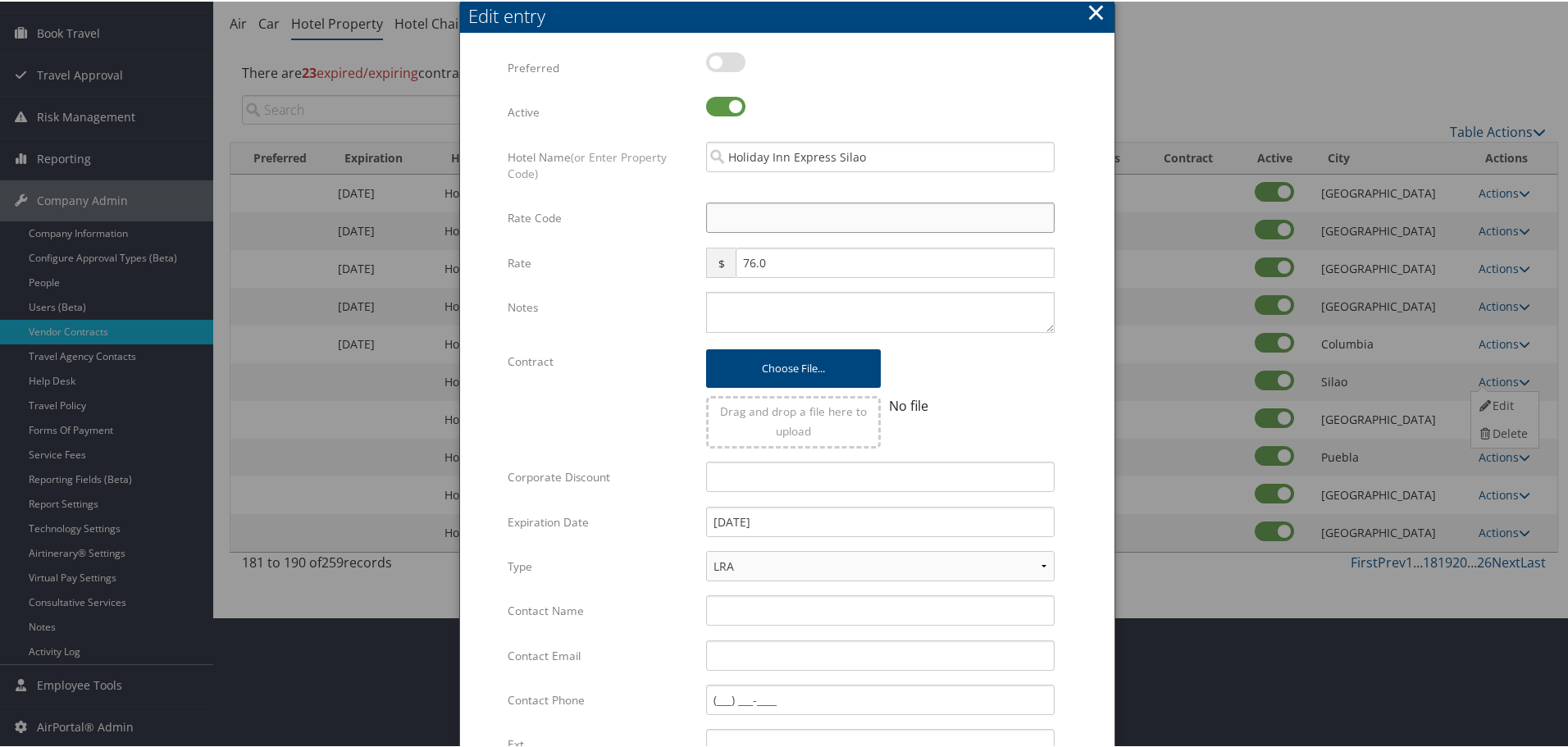
click at [900, 222] on input "Rate Code" at bounding box center [880, 216] width 349 height 30
type input "M"
checkbox input "true"
type input "MNG"
click at [801, 317] on textarea "Notes" at bounding box center [880, 311] width 349 height 41
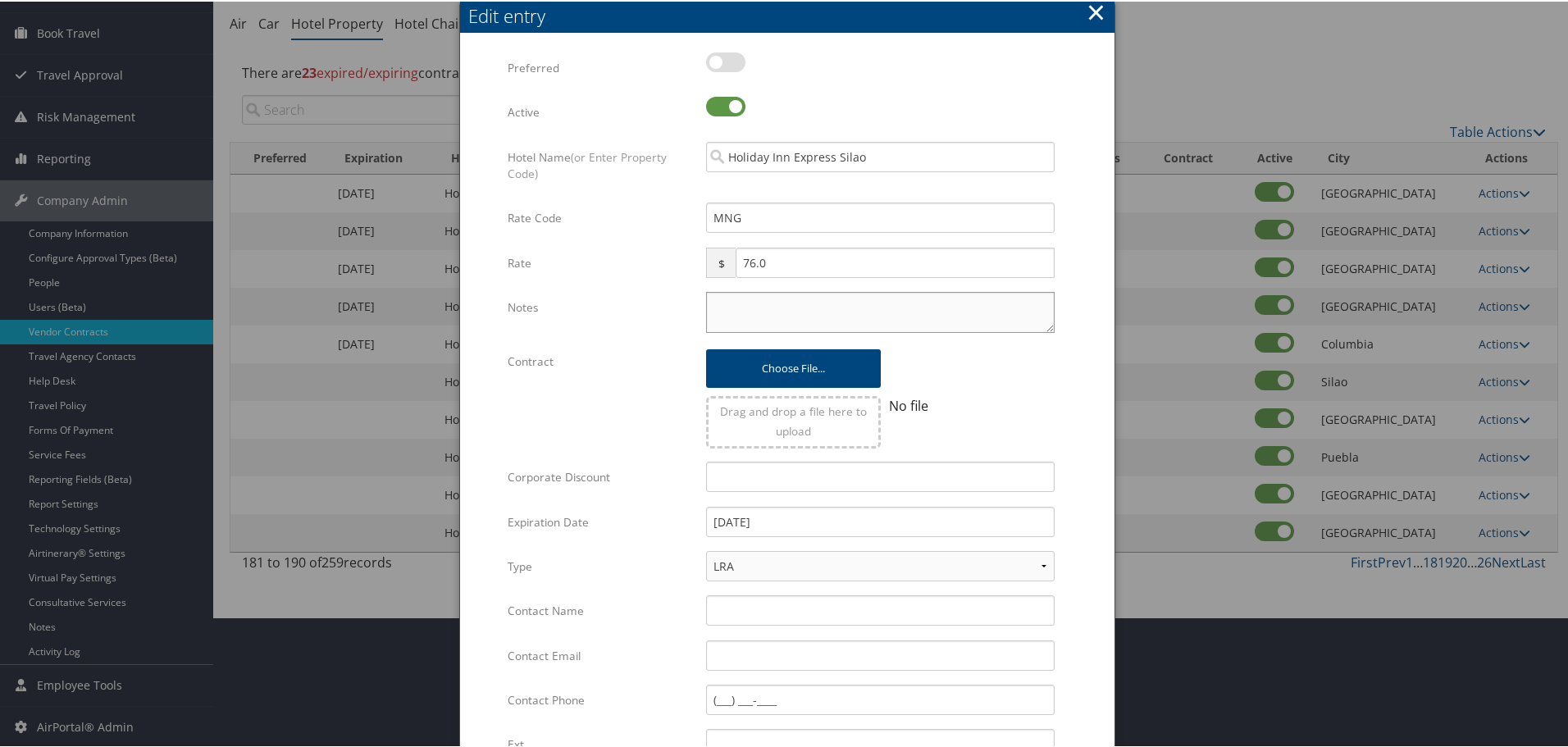
paste textarea "Rates tested in [GEOGRAPHIC_DATA] [DATE];"
type textarea "Rates tested in [GEOGRAPHIC_DATA] [DATE];"
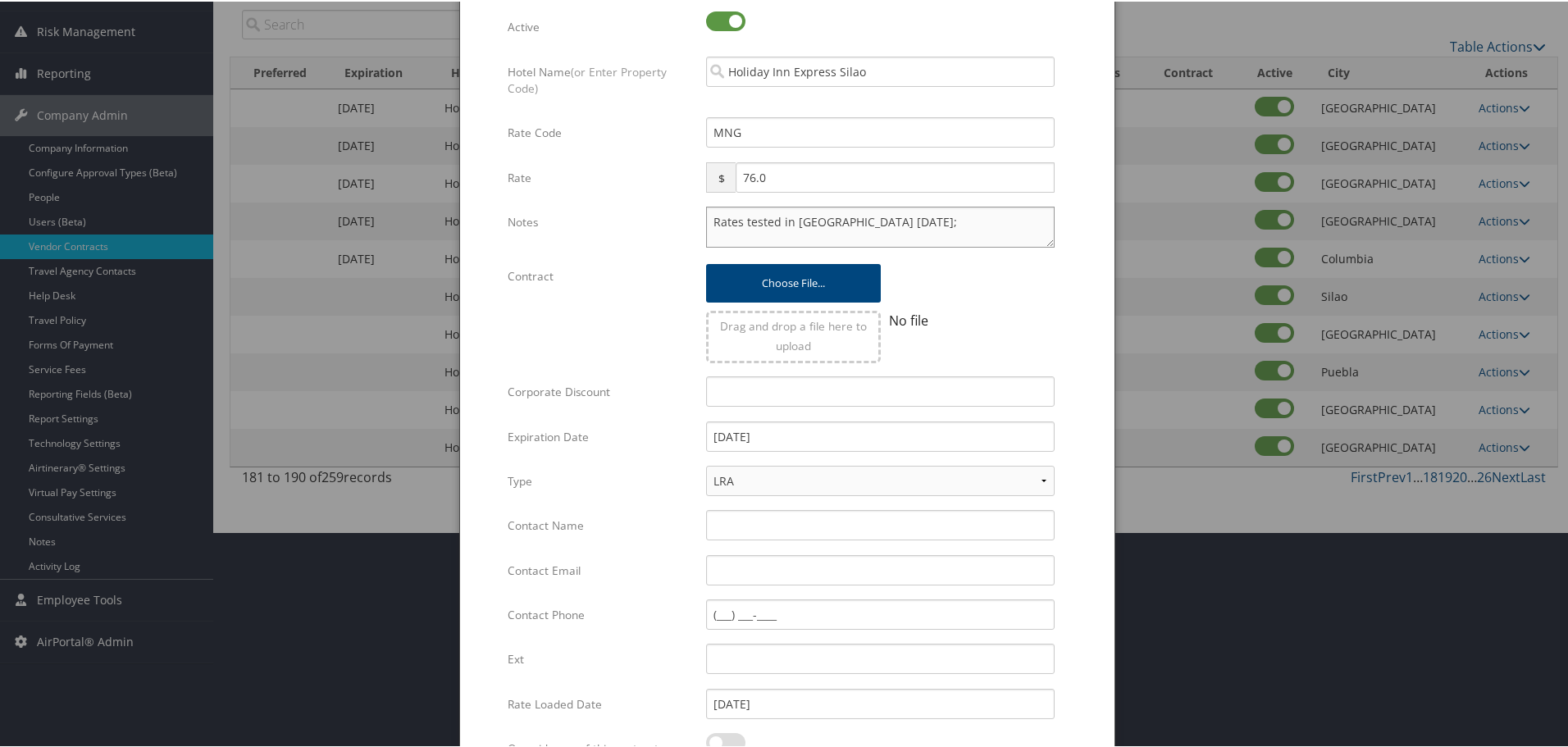
scroll to position [390, 0]
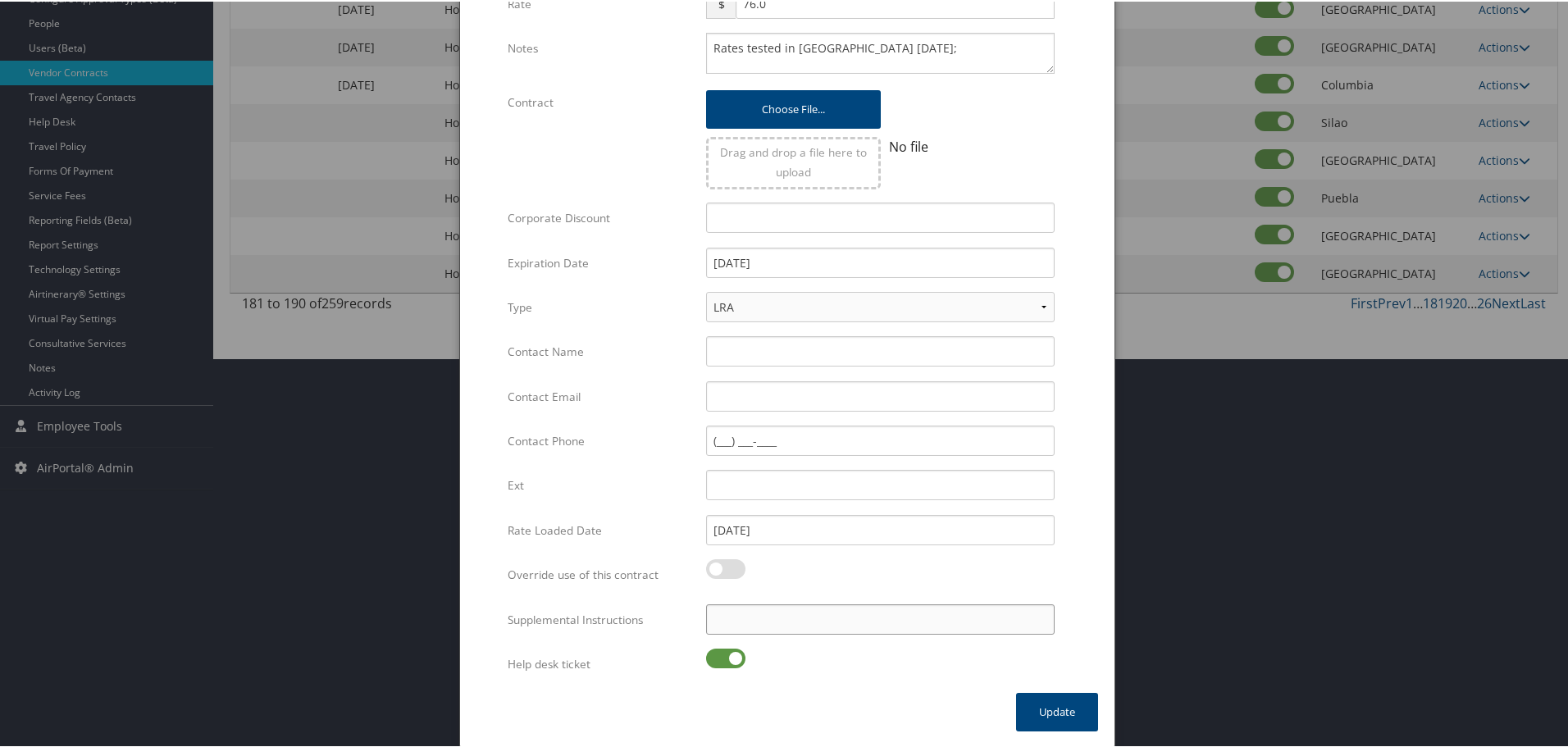
click at [744, 620] on input "Supplemental Instructions" at bounding box center [880, 618] width 349 height 30
paste input "SAB Prop ID -"
paste input "060682"
type input "SAB Prop ID - 060682"
click at [727, 653] on label at bounding box center [725, 657] width 39 height 20
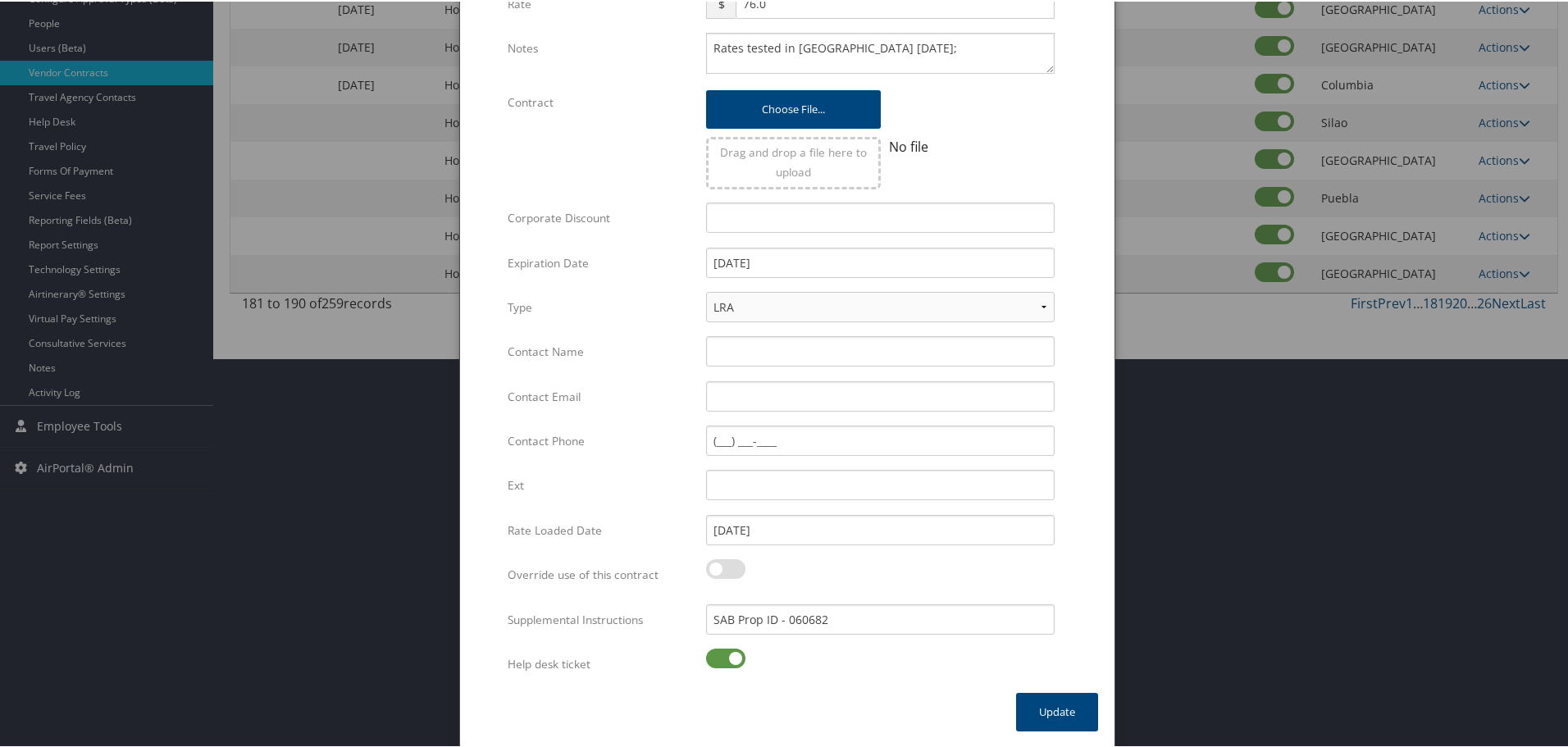
click at [725, 654] on input "checkbox" at bounding box center [720, 660] width 11 height 11
checkbox input "false"
click at [1040, 709] on button "Update" at bounding box center [1057, 711] width 82 height 38
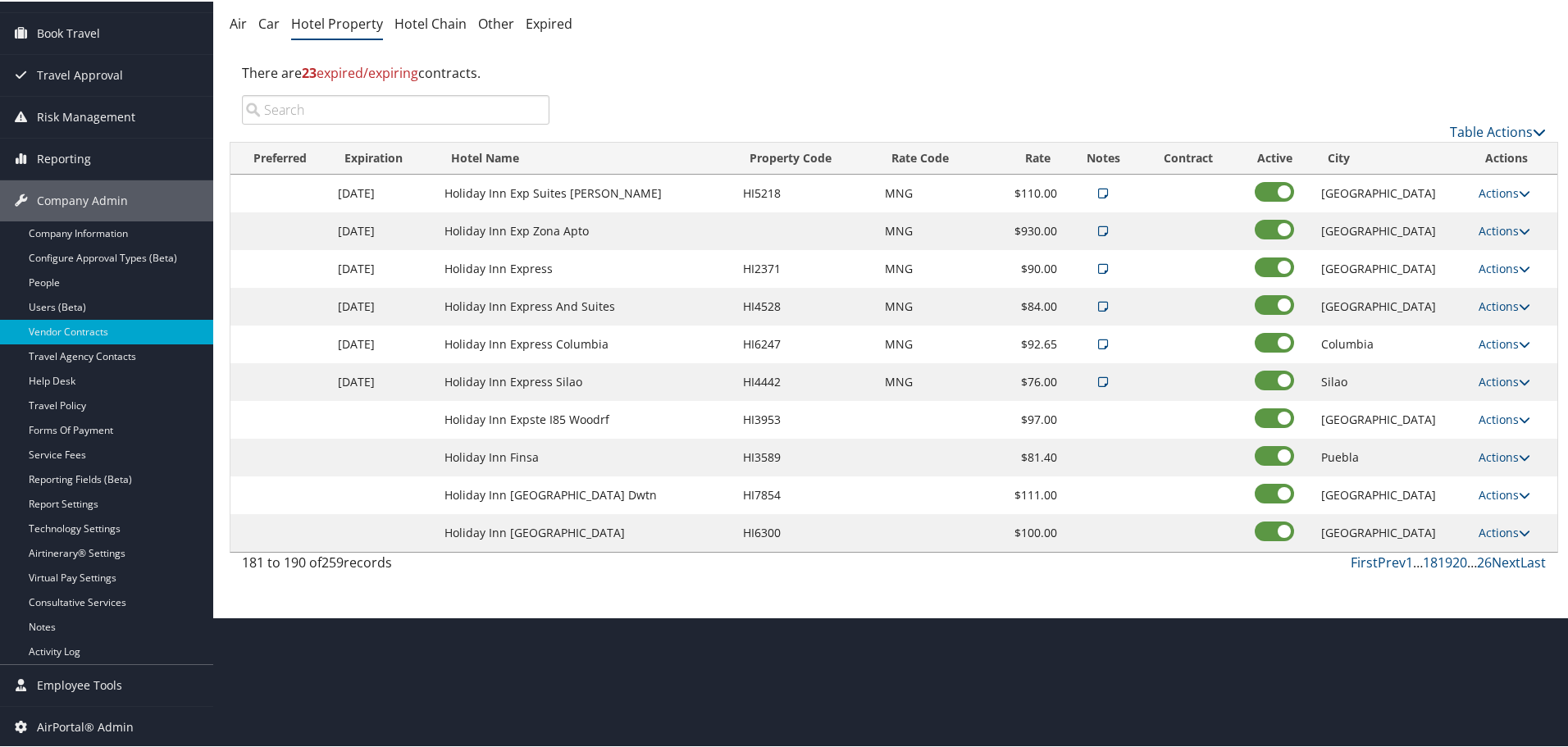
scroll to position [130, 0]
click at [1497, 414] on link "Actions" at bounding box center [1504, 417] width 52 height 15
click at [1499, 439] on link "Edit" at bounding box center [1502, 442] width 63 height 28
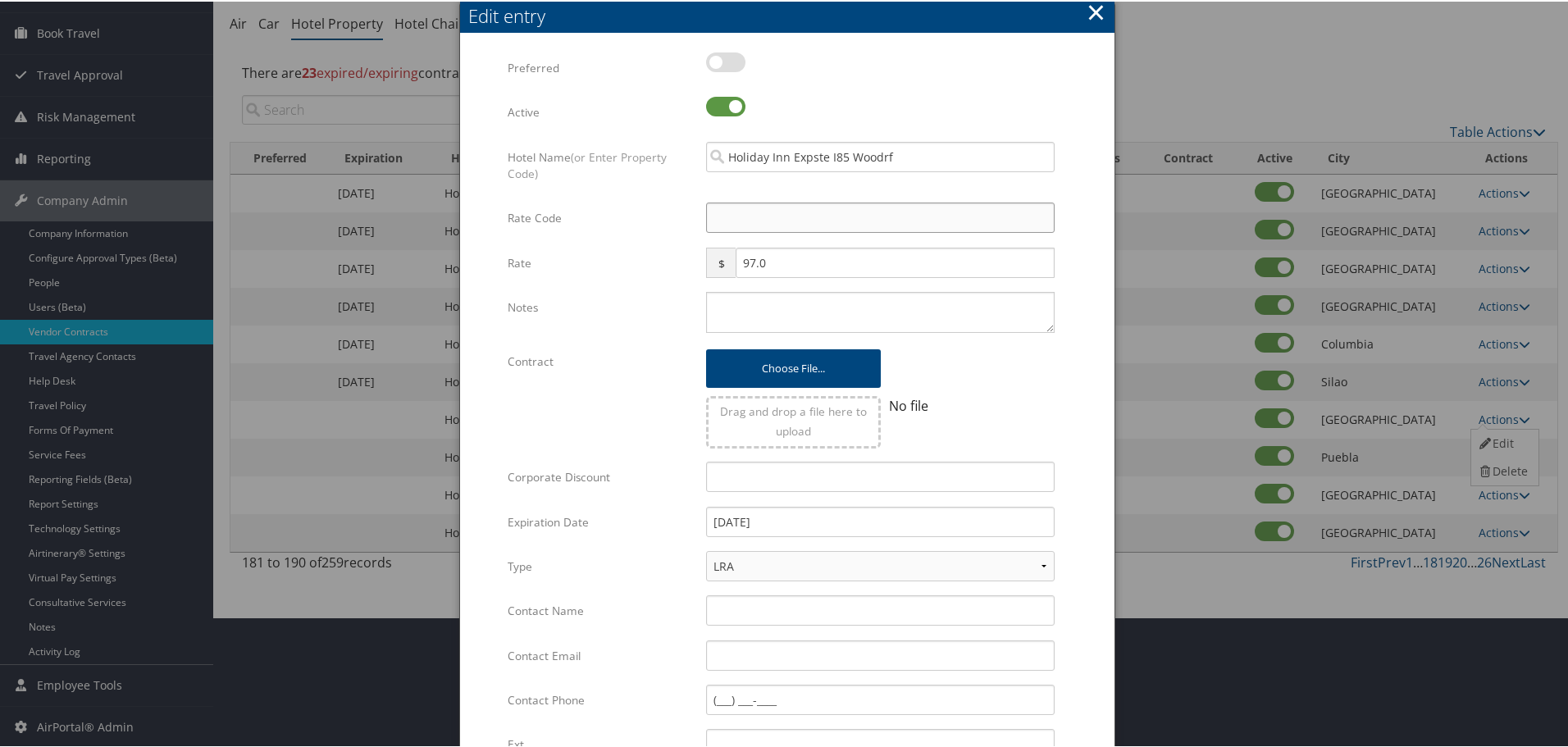
click at [784, 212] on input "Rate Code" at bounding box center [880, 216] width 349 height 30
type input "M"
checkbox input "true"
type input "MNG"
paste textarea "Rates tested in [GEOGRAPHIC_DATA] [DATE];"
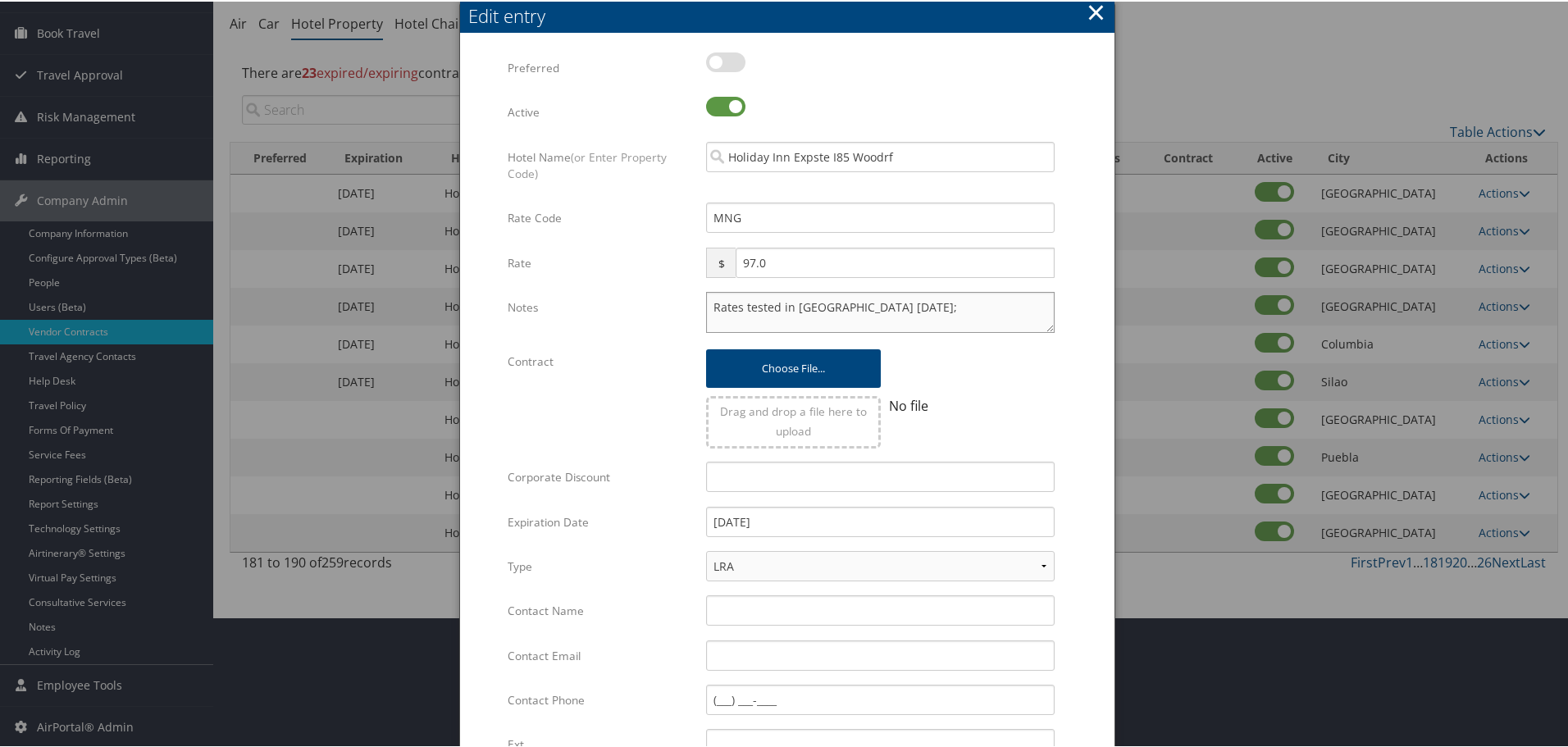
type textarea "Rates tested in [GEOGRAPHIC_DATA] [DATE];"
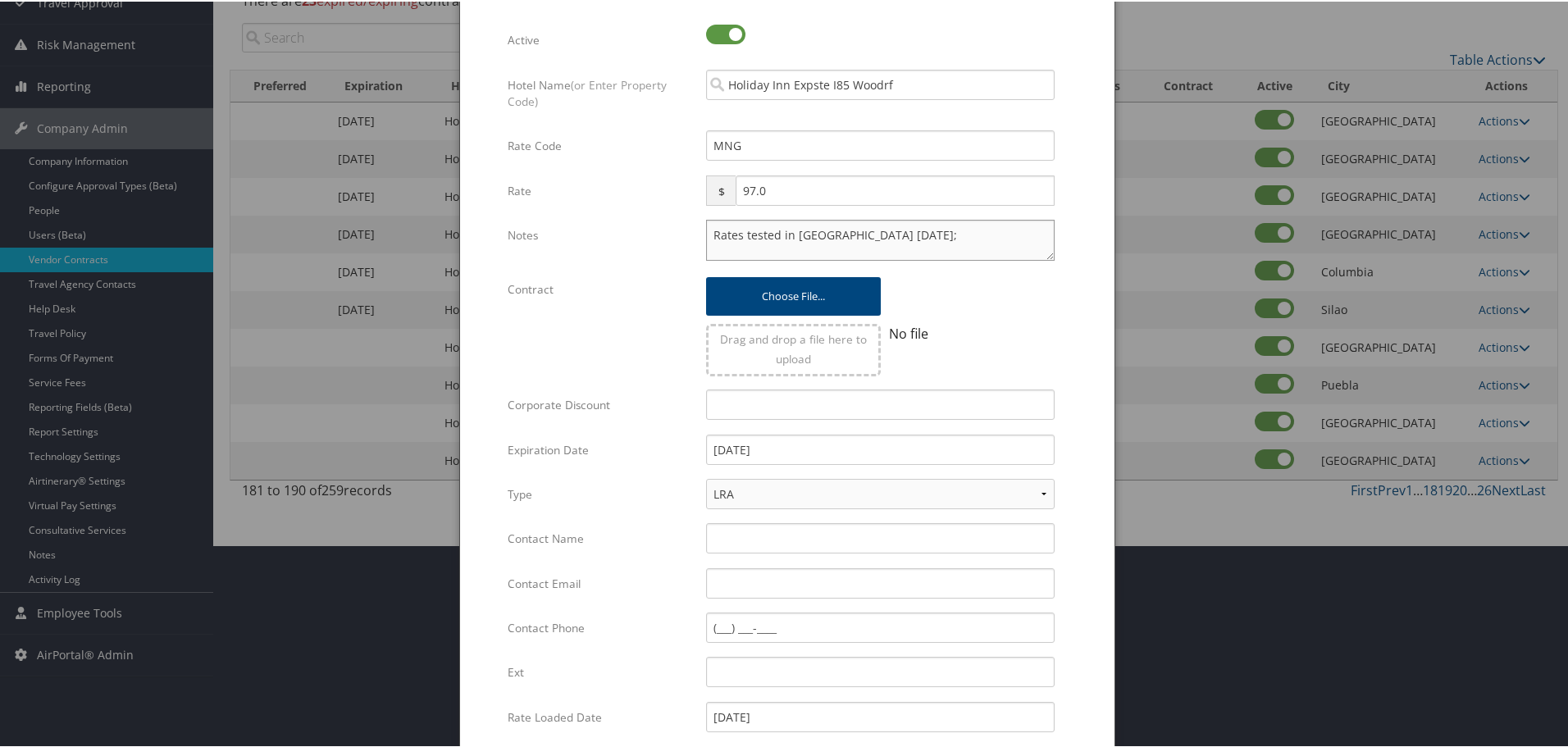
scroll to position [390, 0]
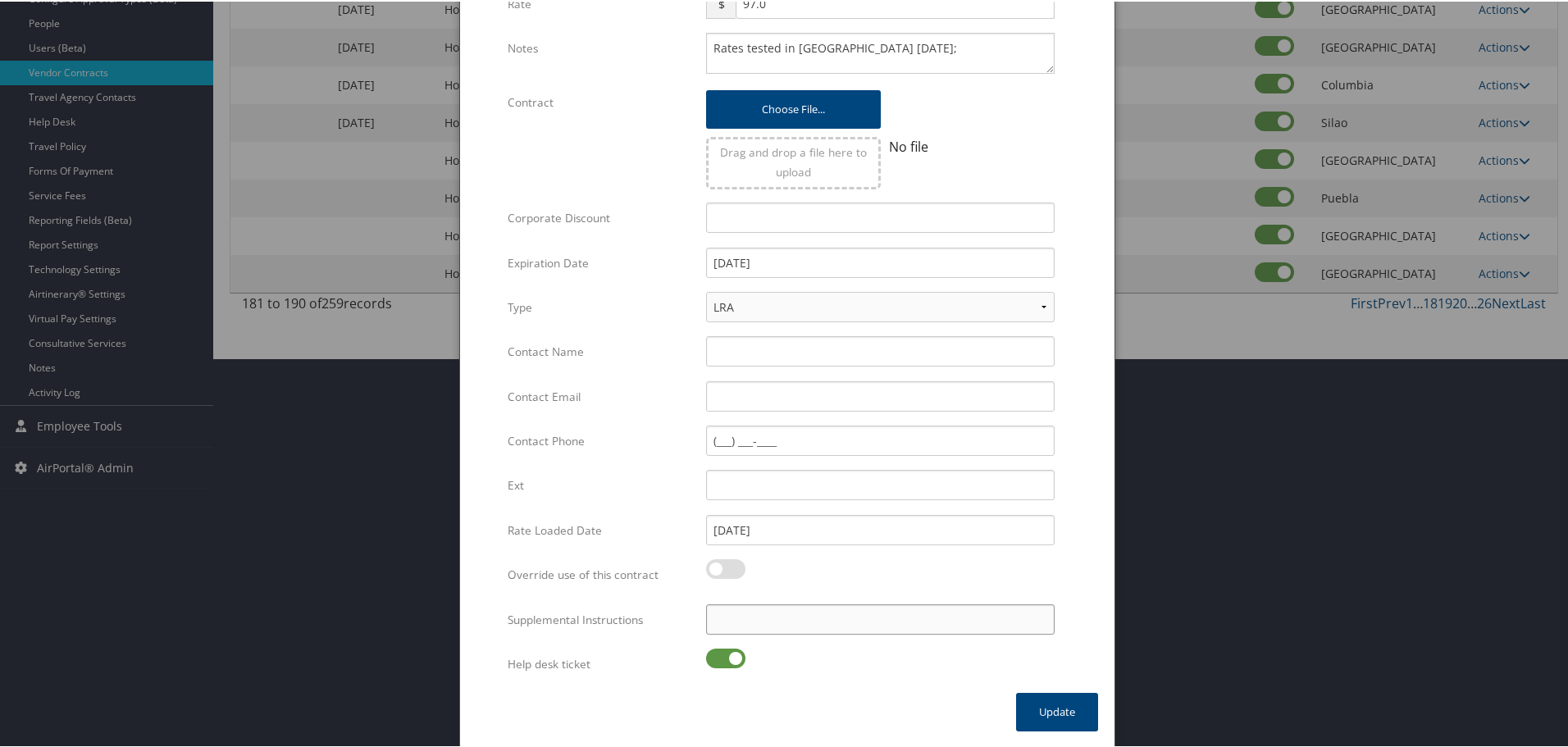
click at [719, 623] on input "Supplemental Instructions" at bounding box center [880, 618] width 349 height 30
paste input "SAB Prop ID -"
paste input "059364"
type input "SAB Prop ID - 059364"
click at [708, 663] on label at bounding box center [725, 657] width 39 height 20
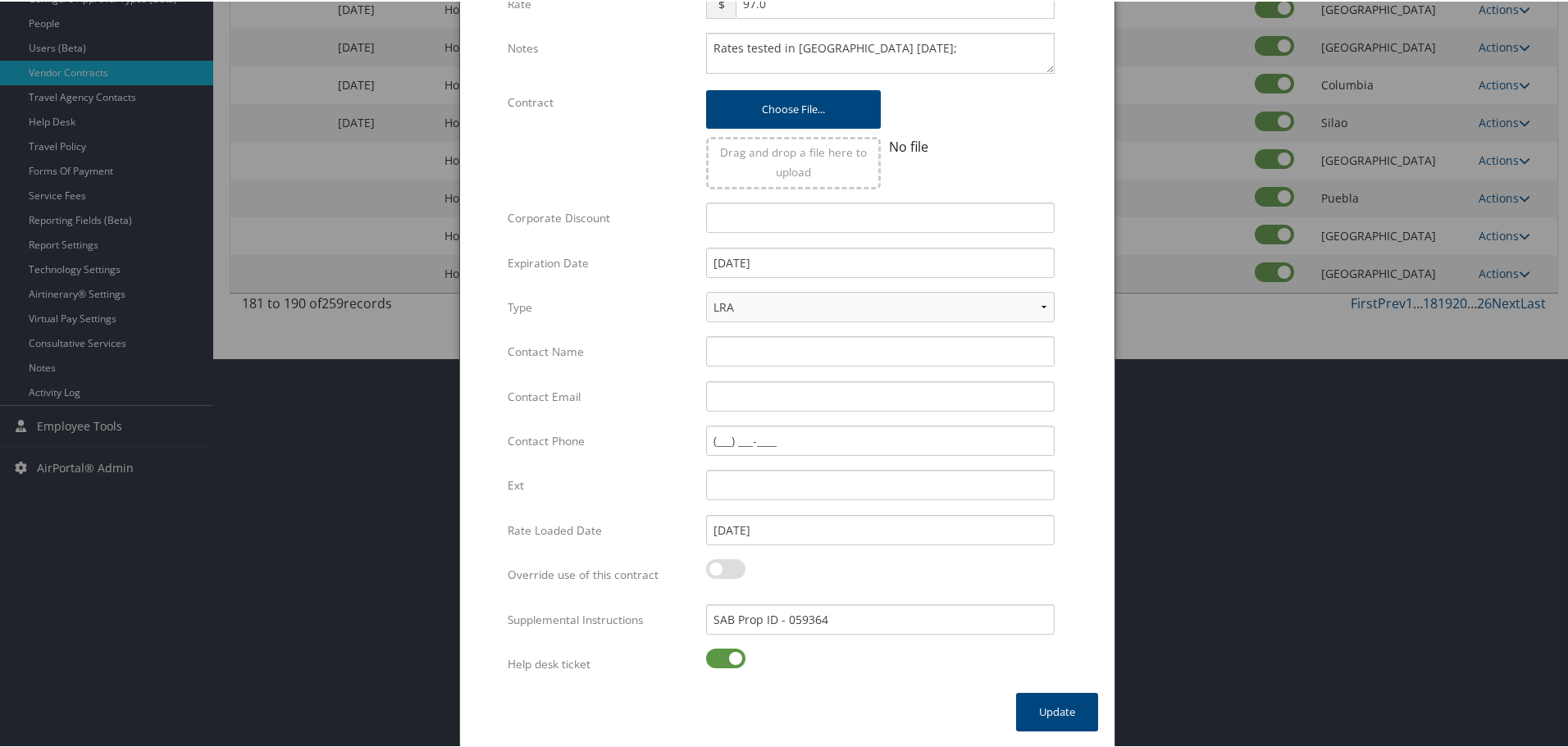
click at [714, 663] on input "checkbox" at bounding box center [720, 660] width 11 height 11
checkbox input "false"
click at [1025, 706] on button "Update" at bounding box center [1057, 711] width 82 height 38
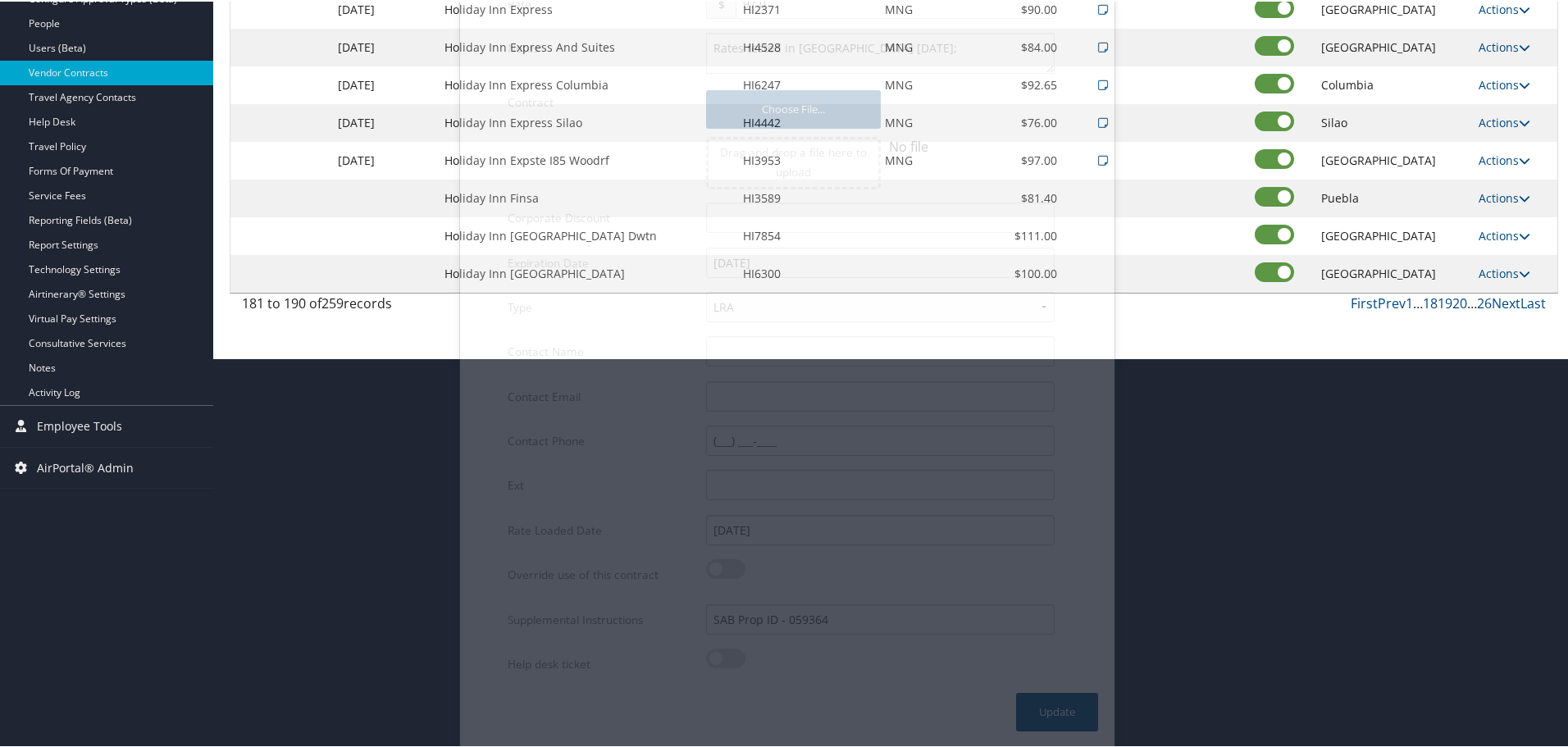
scroll to position [130, 0]
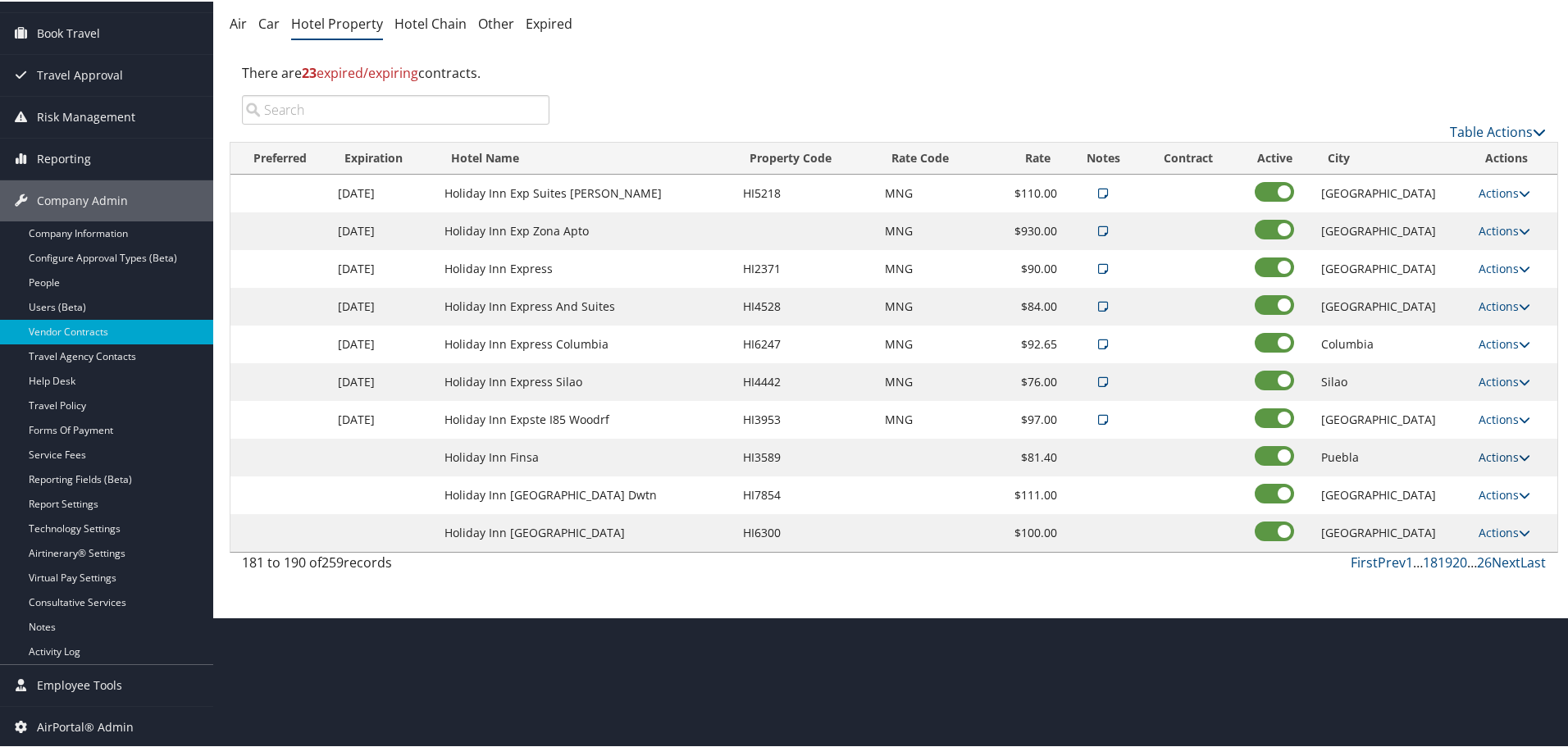
click at [1508, 456] on link "Actions" at bounding box center [1504, 455] width 52 height 15
click at [1508, 475] on link "Edit" at bounding box center [1502, 479] width 63 height 28
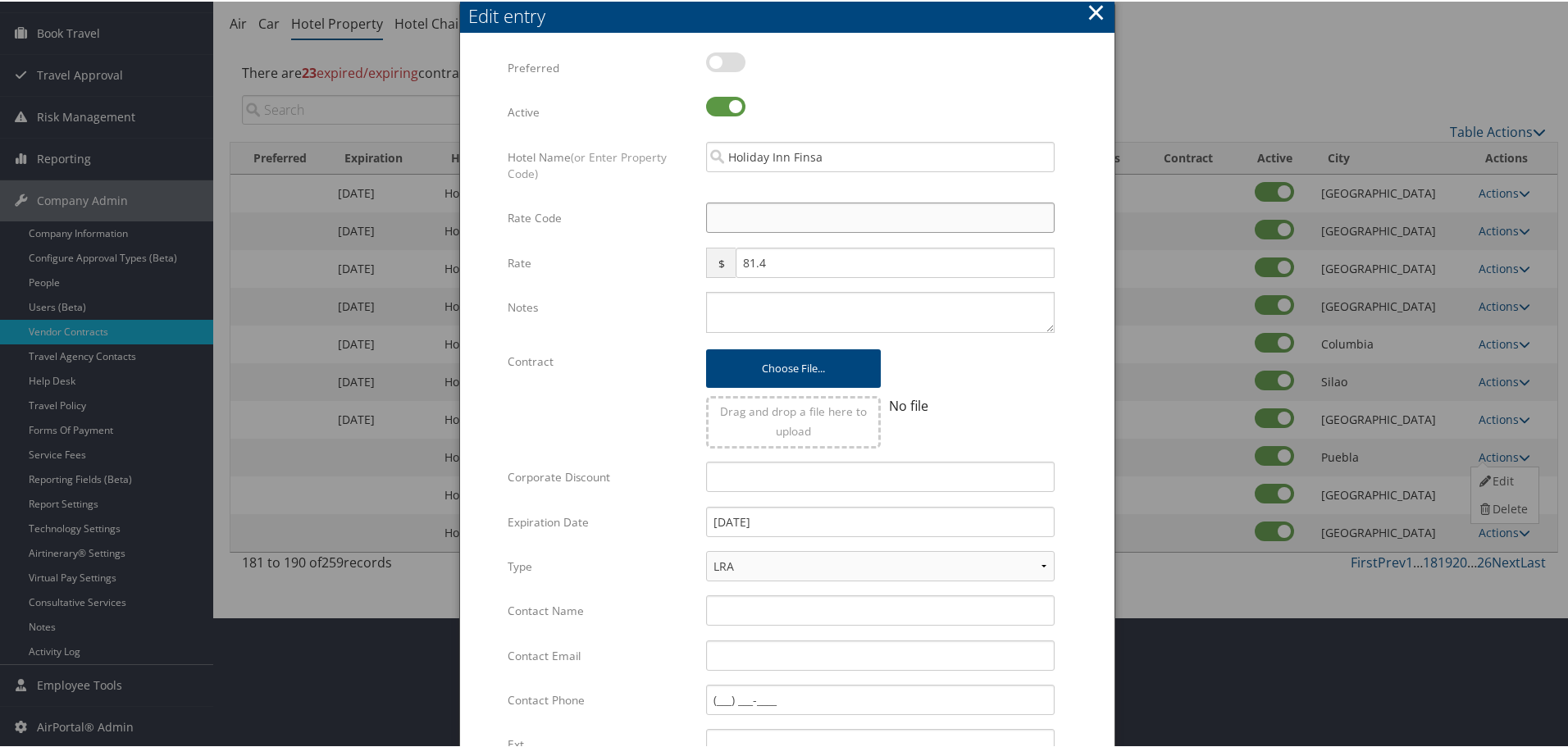
click at [757, 213] on input "Rate Code" at bounding box center [880, 216] width 349 height 30
type input "M"
checkbox input "true"
type input "MNG"
click at [730, 320] on textarea "Notes" at bounding box center [880, 311] width 349 height 41
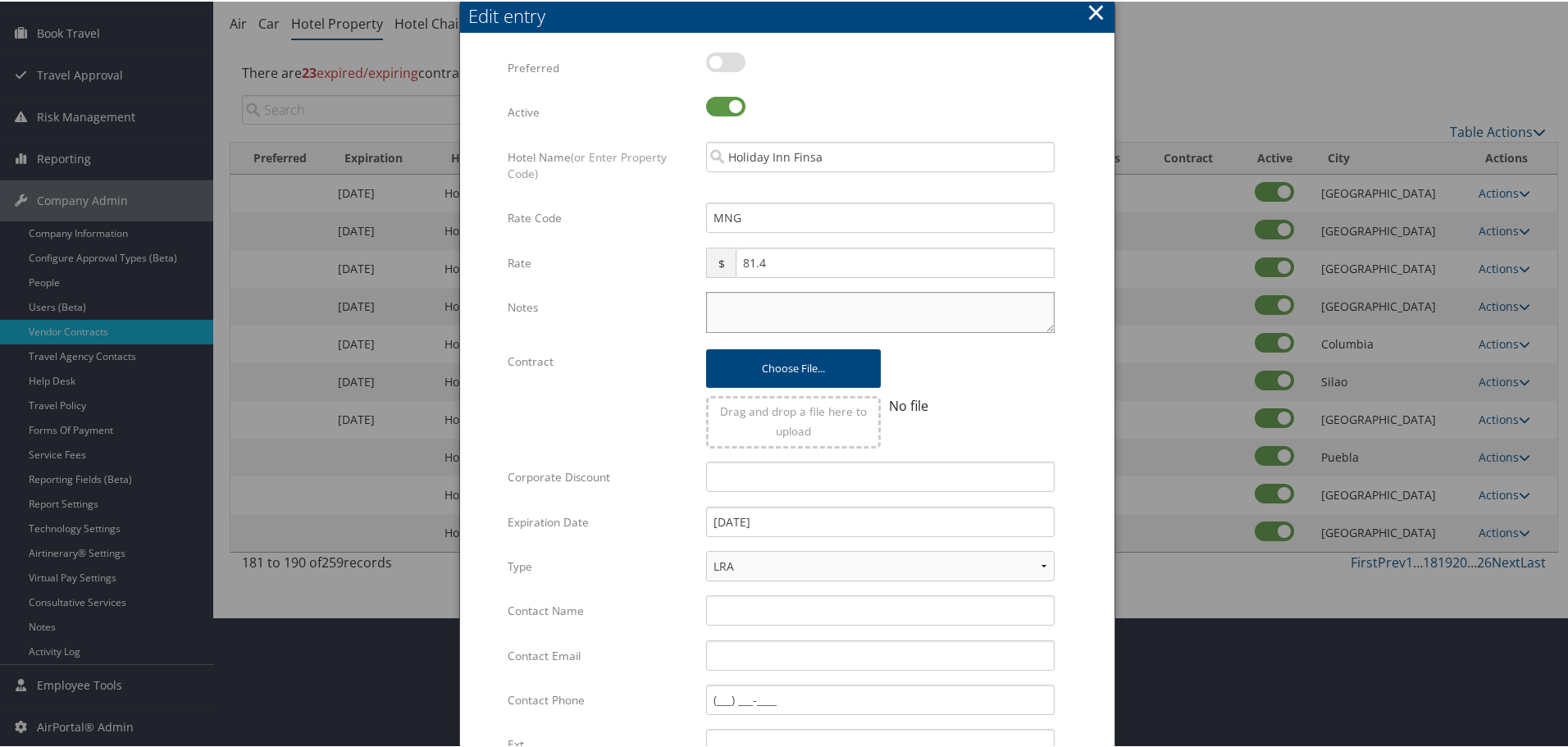
paste textarea "Rates tested in [GEOGRAPHIC_DATA] [DATE];"
type textarea "Rates tested in [GEOGRAPHIC_DATA] [DATE];"
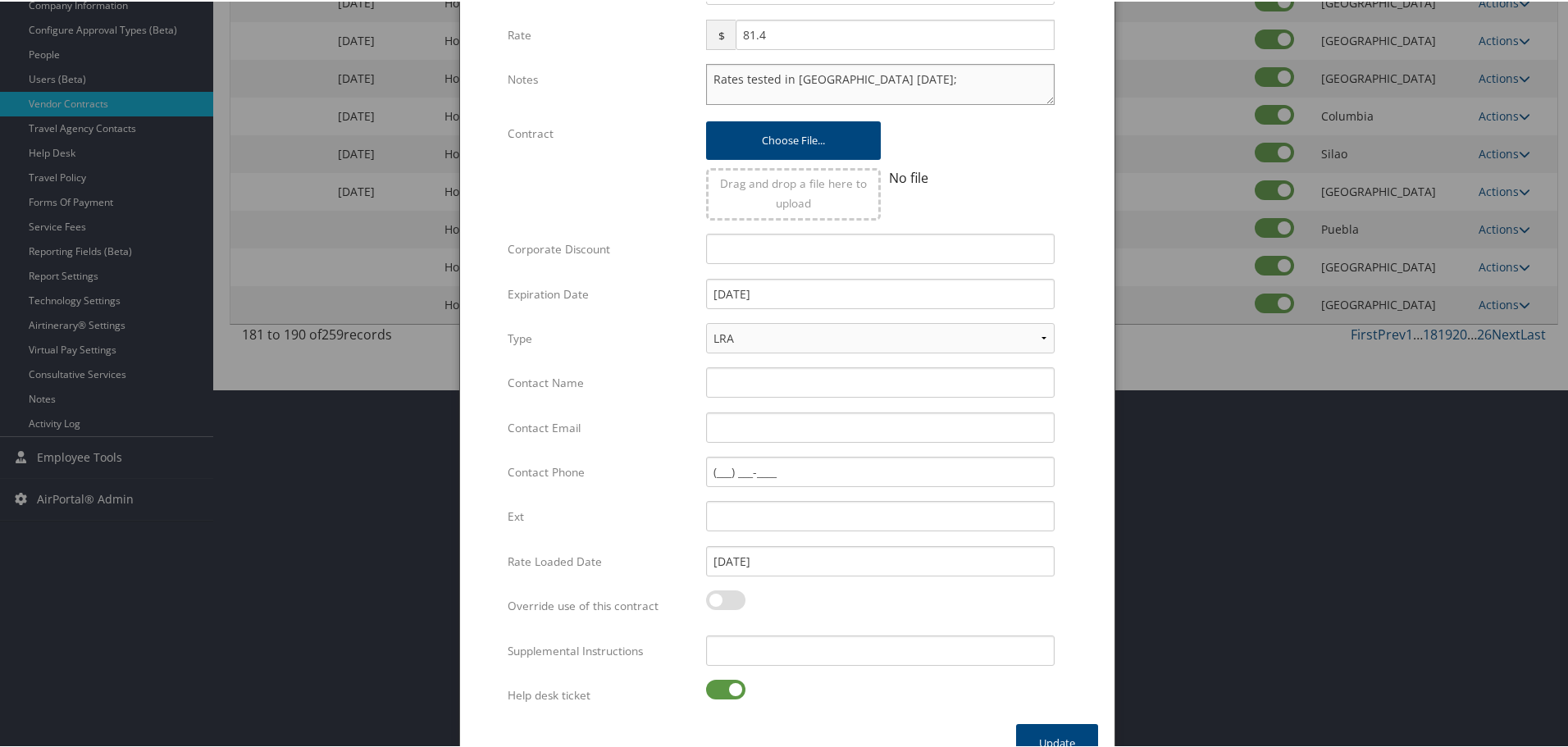
scroll to position [390, 0]
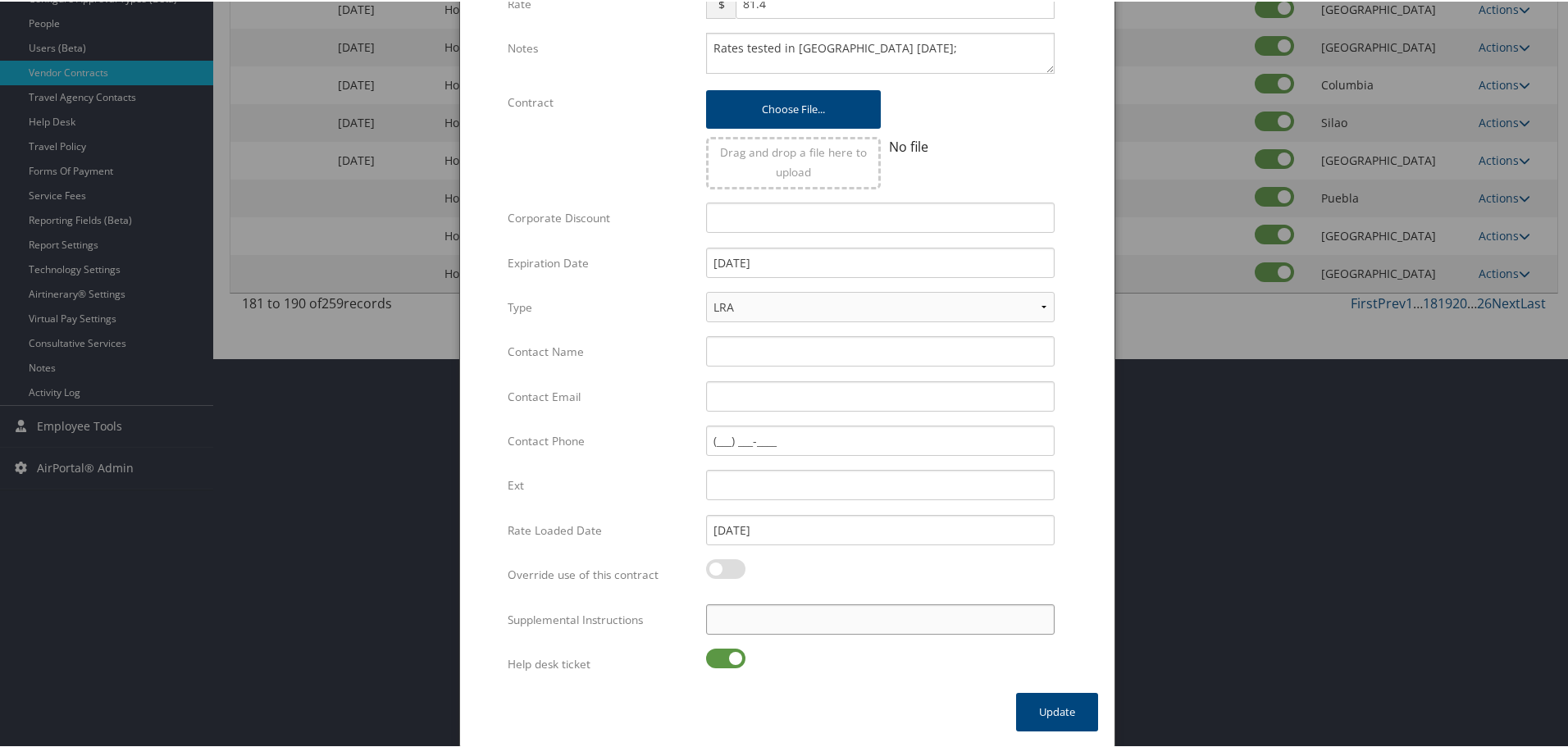
click at [737, 615] on input "Supplemental Instructions" at bounding box center [880, 618] width 349 height 30
paste input "SAB Prop ID -"
paste input "053922"
type input "SAB Prop ID - 053922"
click at [722, 656] on label at bounding box center [725, 657] width 39 height 20
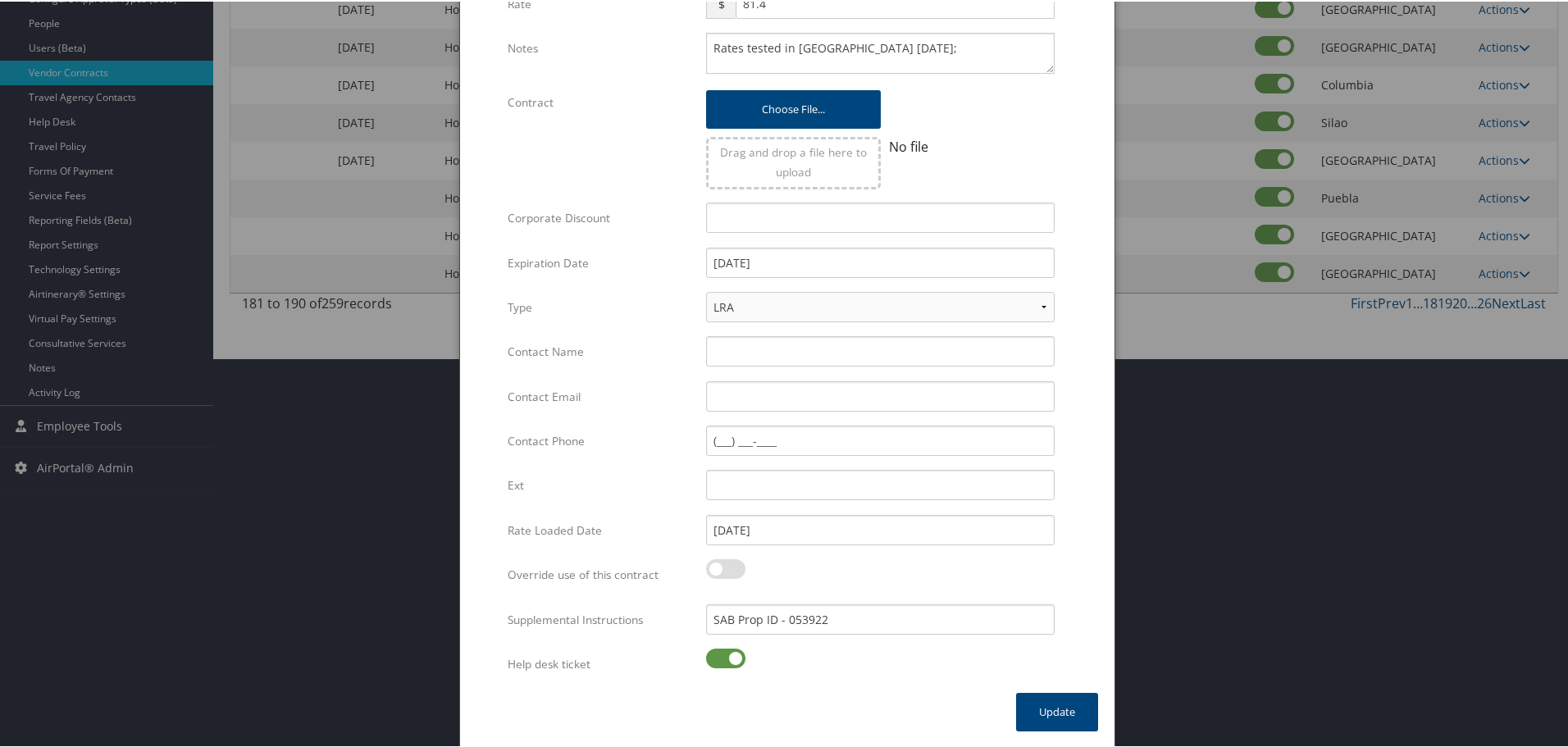
click at [722, 656] on input "checkbox" at bounding box center [720, 660] width 11 height 11
checkbox input "false"
click at [1020, 708] on button "Update" at bounding box center [1057, 711] width 82 height 38
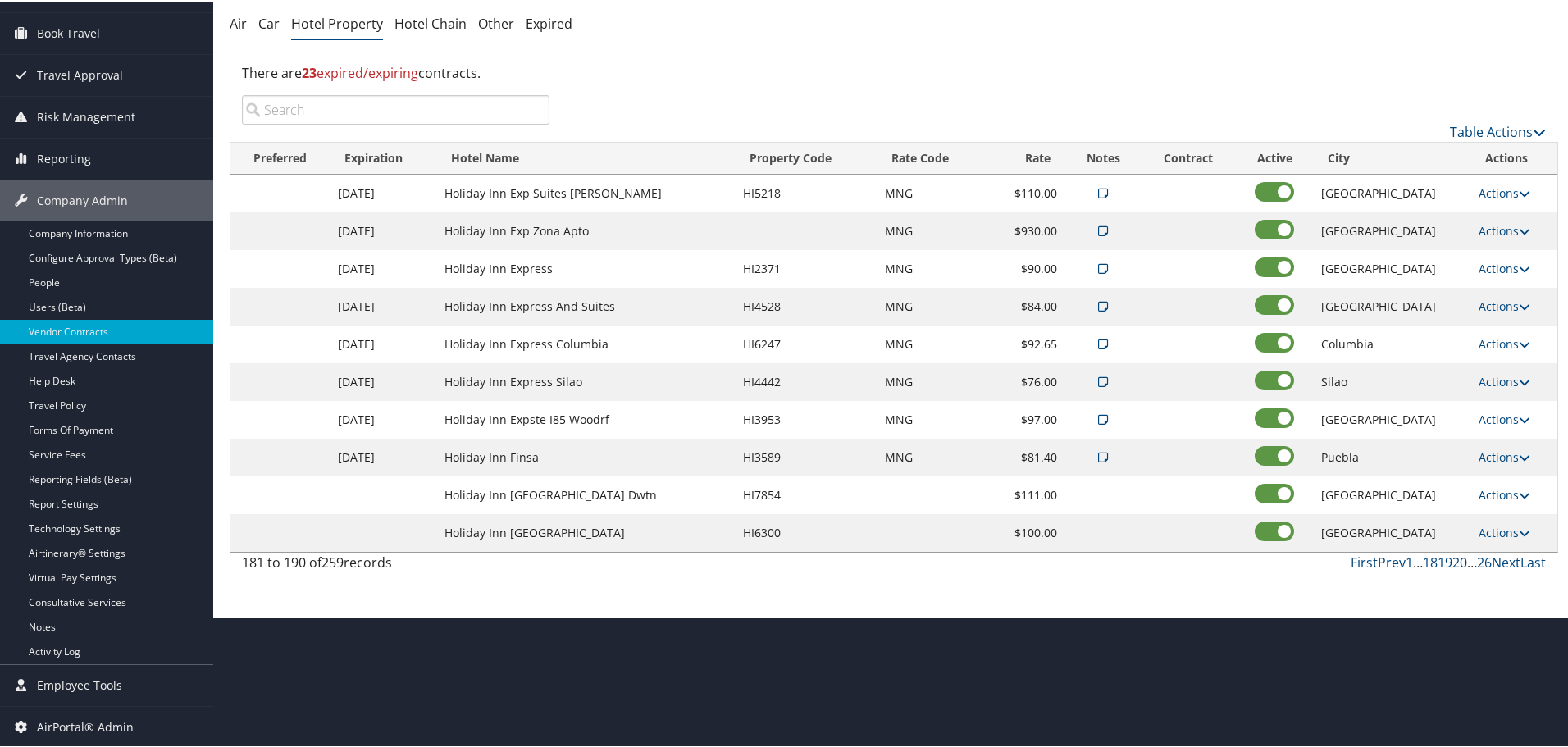
scroll to position [130, 0]
click at [1499, 488] on link "Actions" at bounding box center [1504, 493] width 52 height 15
click at [1500, 513] on link "Edit" at bounding box center [1502, 517] width 63 height 28
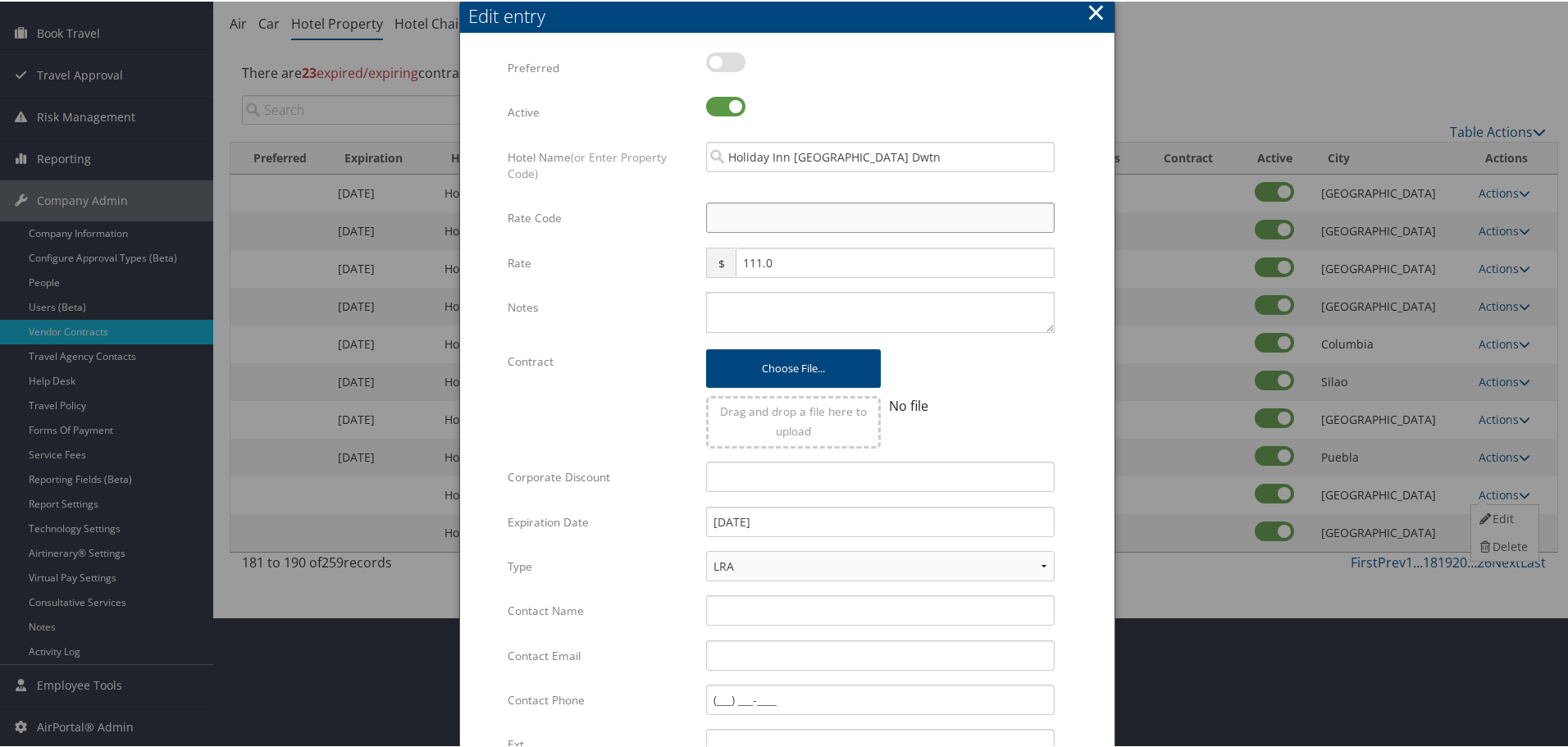
click at [770, 220] on input "Rate Code" at bounding box center [880, 216] width 349 height 30
type input "M"
checkbox input "true"
type input "MNG"
click at [765, 316] on textarea "Notes" at bounding box center [880, 311] width 349 height 41
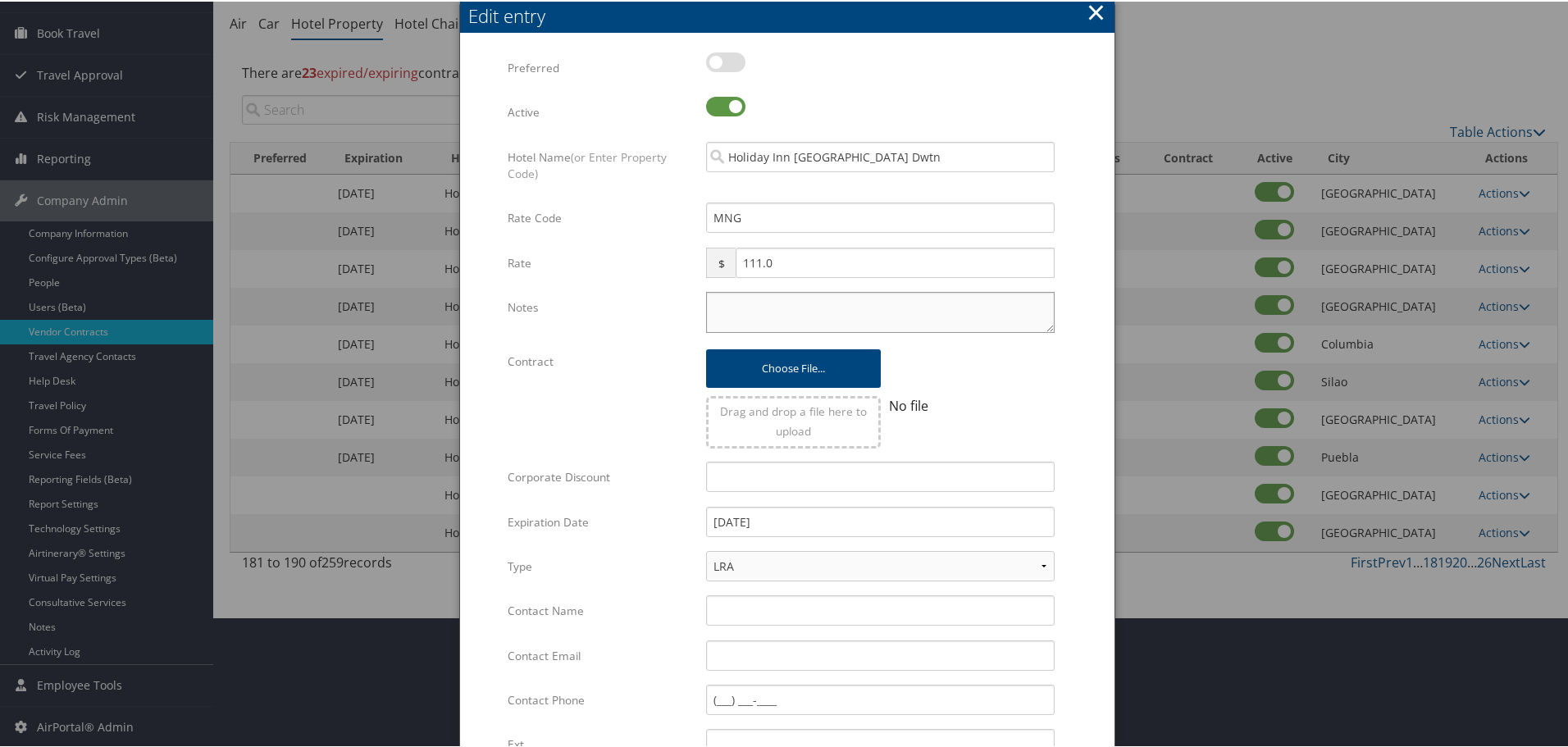
paste textarea "Rates tested in [GEOGRAPHIC_DATA] [DATE];"
type textarea "Rates tested in [GEOGRAPHIC_DATA] [DATE];"
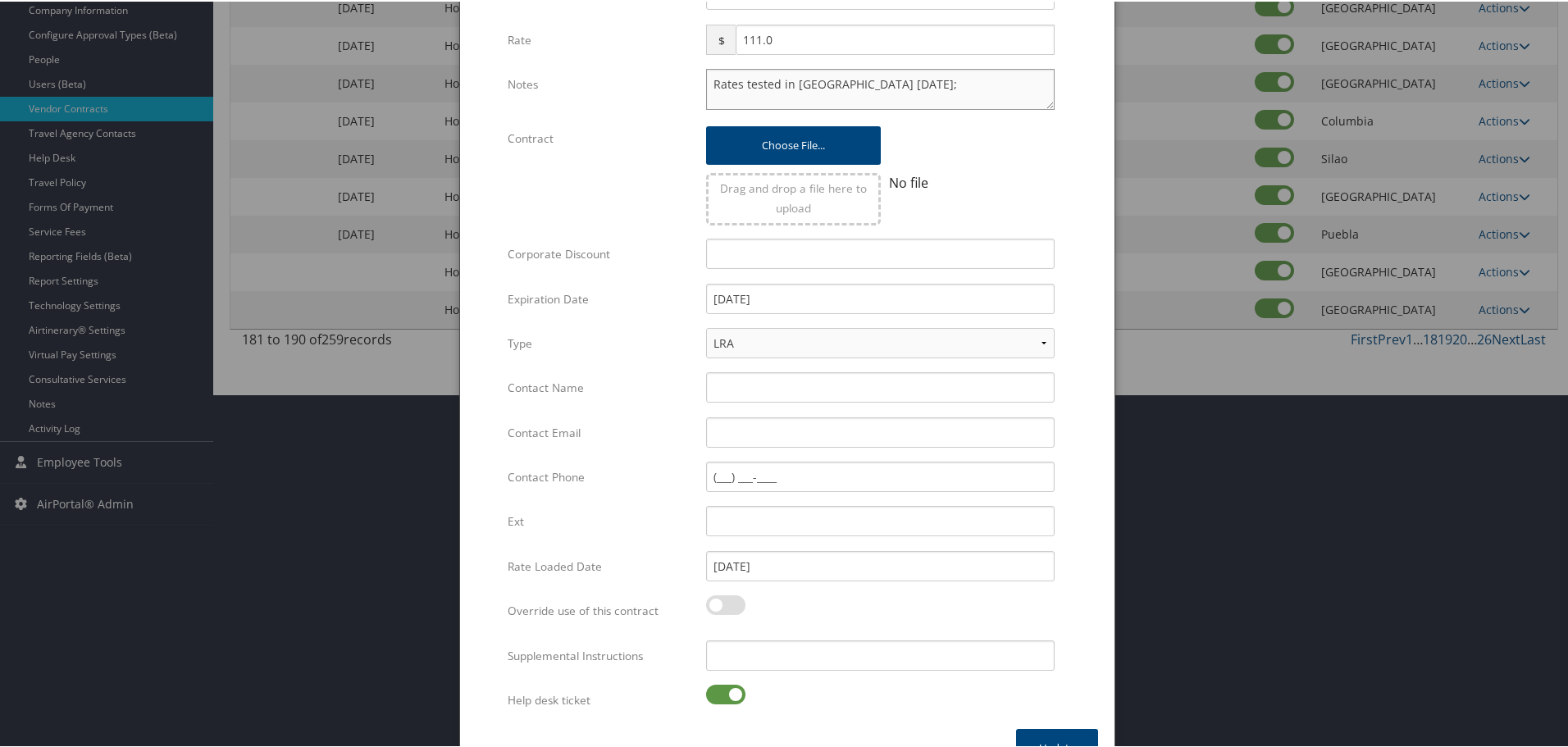
scroll to position [390, 0]
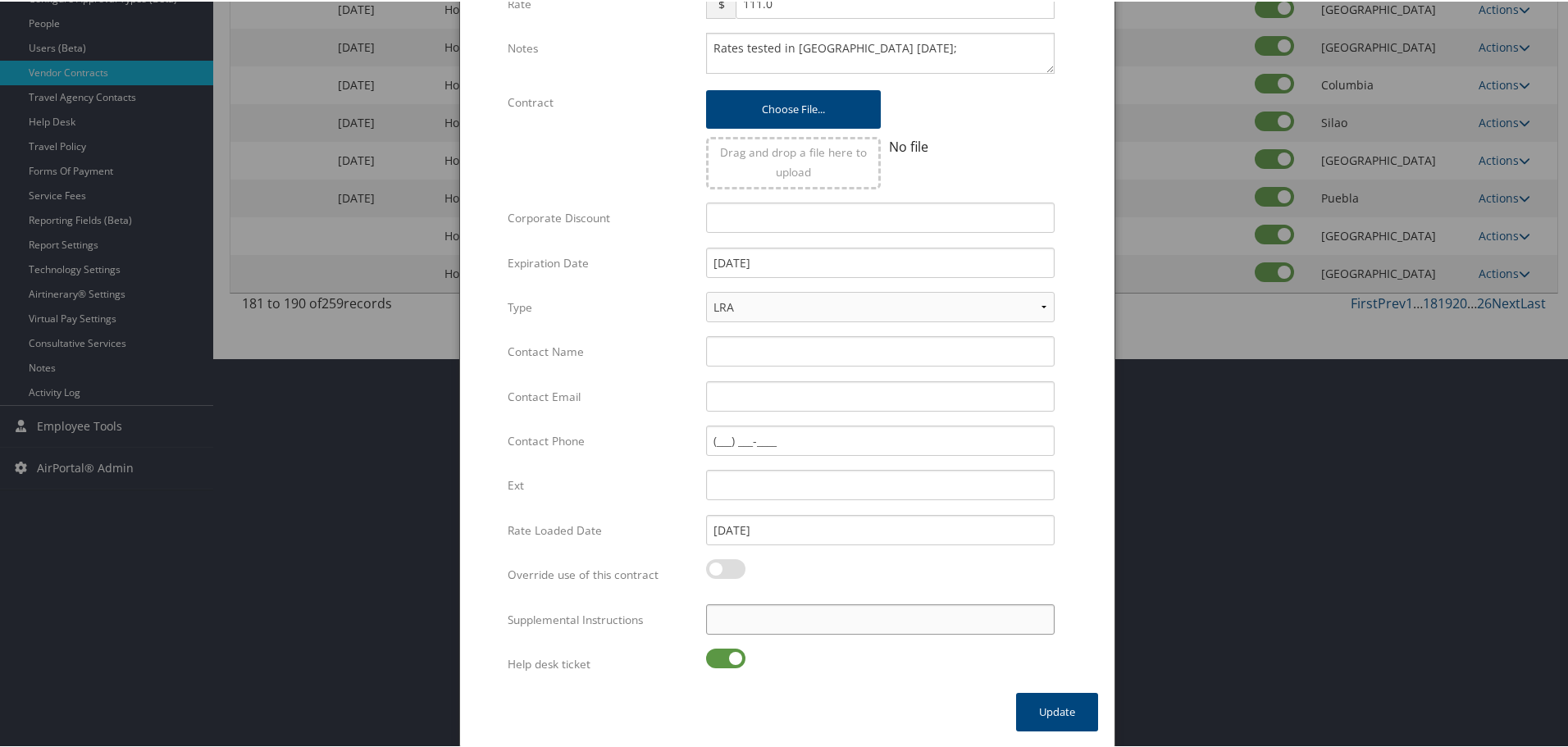
click at [776, 620] on input "Supplemental Instructions" at bounding box center [880, 618] width 349 height 30
paste input "SAB Prop ID -"
paste input "015430"
type input "SAB Prop ID - 015430"
click at [733, 663] on label at bounding box center [725, 657] width 39 height 20
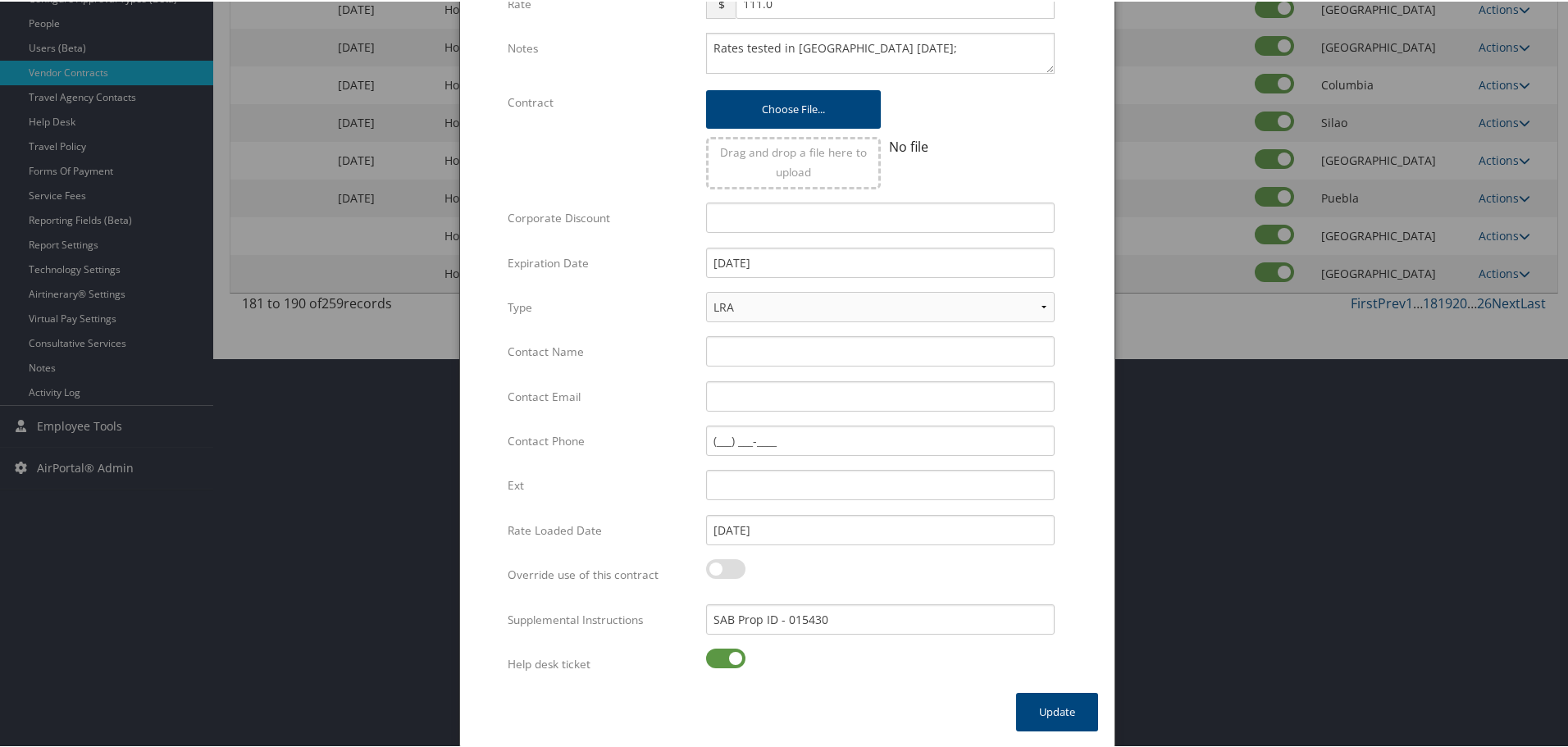
click at [725, 663] on input "checkbox" at bounding box center [720, 660] width 11 height 11
checkbox input "false"
click at [1051, 712] on button "Update" at bounding box center [1057, 711] width 82 height 38
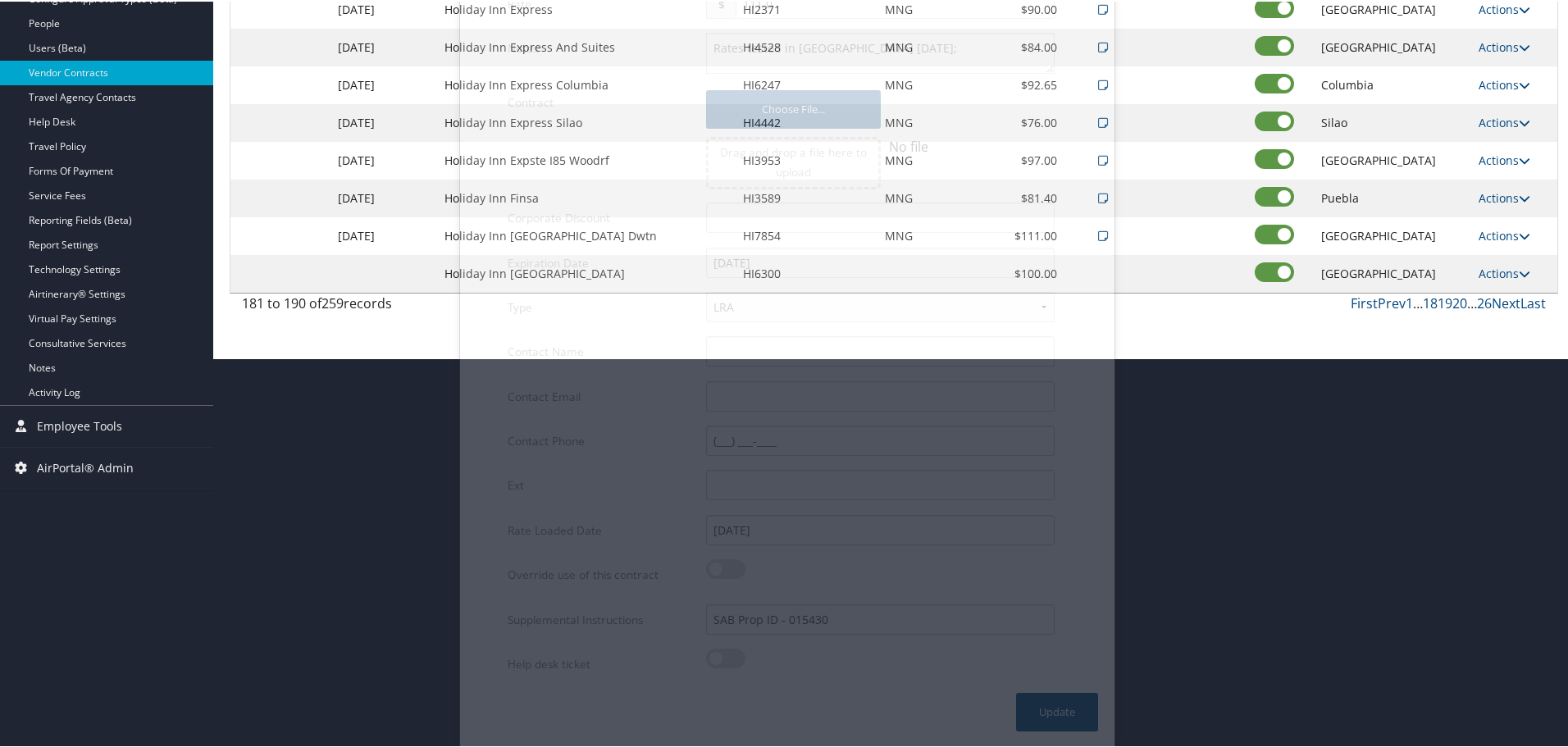
scroll to position [130, 0]
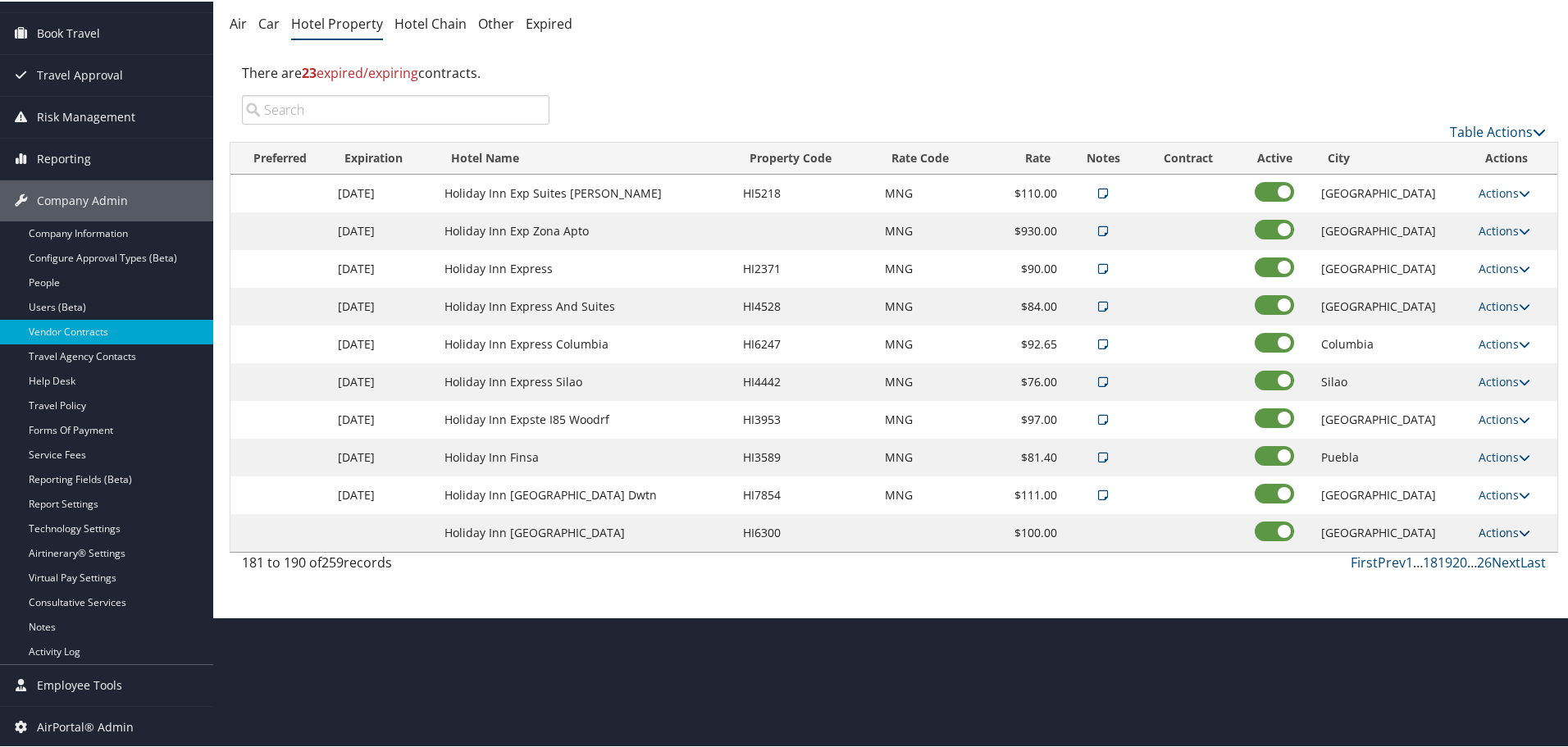
click at [1497, 528] on link "Actions" at bounding box center [1504, 530] width 52 height 15
click at [1497, 550] on link "Edit" at bounding box center [1502, 555] width 63 height 28
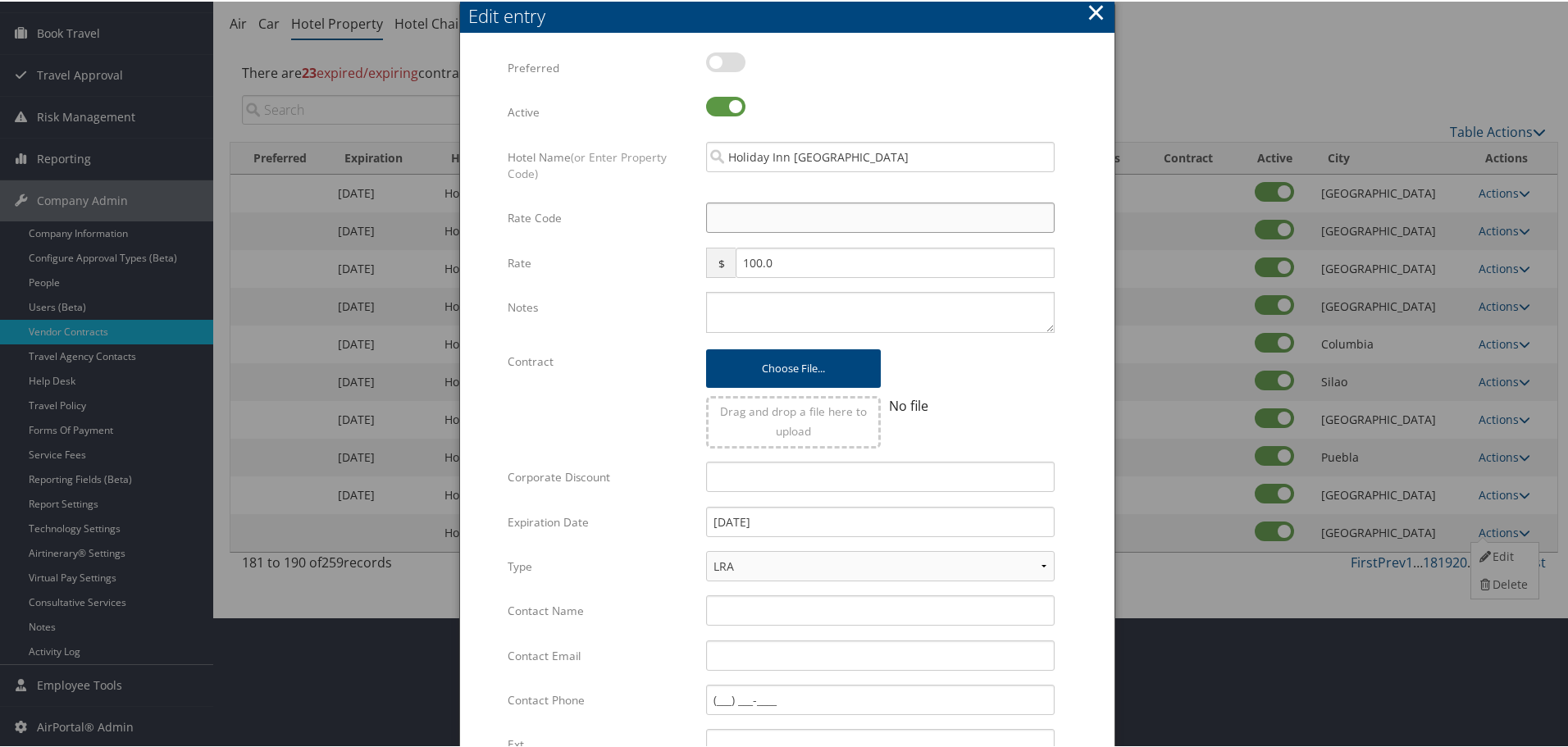
click at [761, 216] on input "Rate Code" at bounding box center [880, 216] width 349 height 30
type input "M"
checkbox input "true"
type input "MNG"
click at [768, 308] on textarea "Notes" at bounding box center [880, 311] width 349 height 41
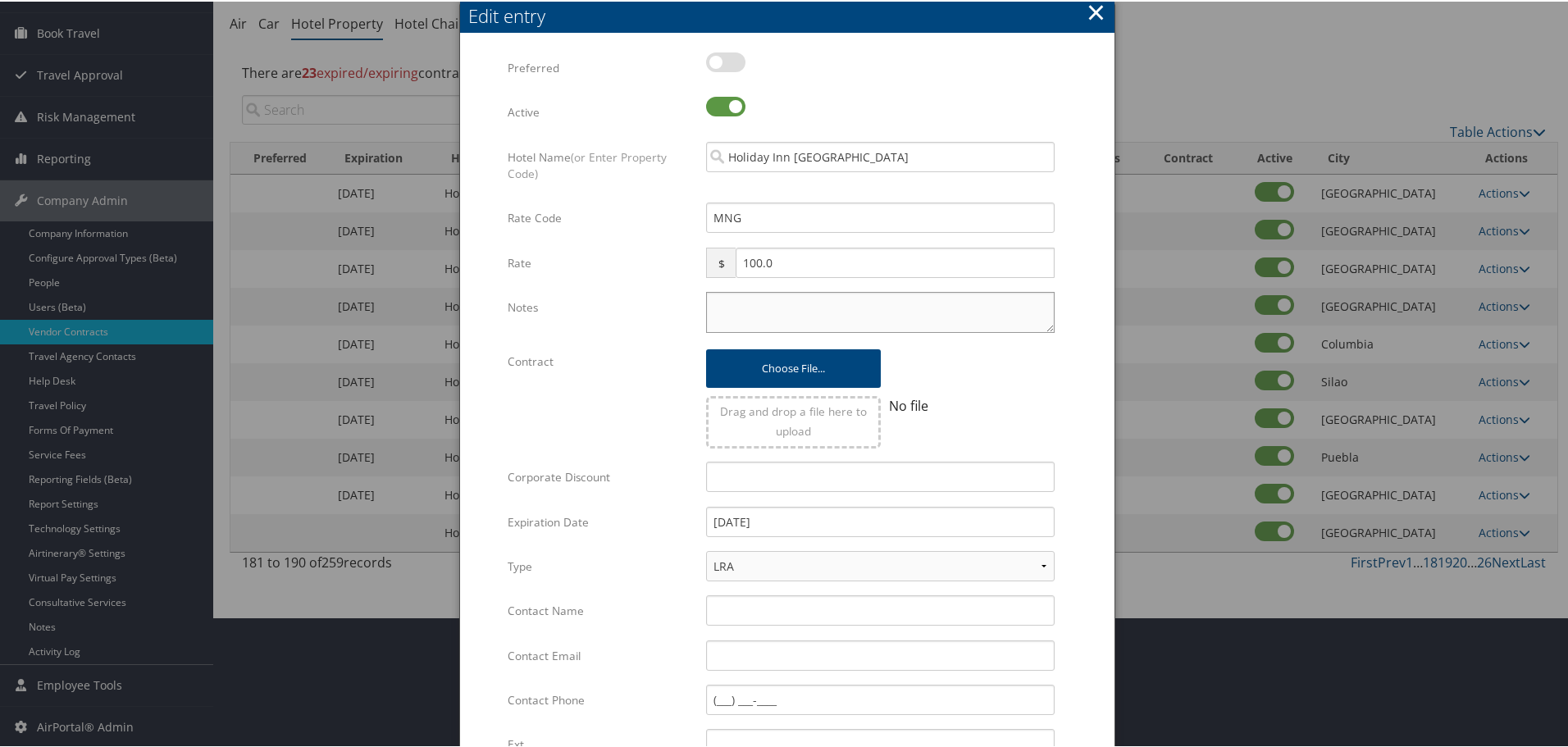
paste textarea "015430"
type textarea "015430"
click at [740, 322] on textarea "Notes" at bounding box center [880, 311] width 349 height 41
paste textarea "Rates tested in [GEOGRAPHIC_DATA] [DATE];"
type textarea "Rates tested in [GEOGRAPHIC_DATA] [DATE];"
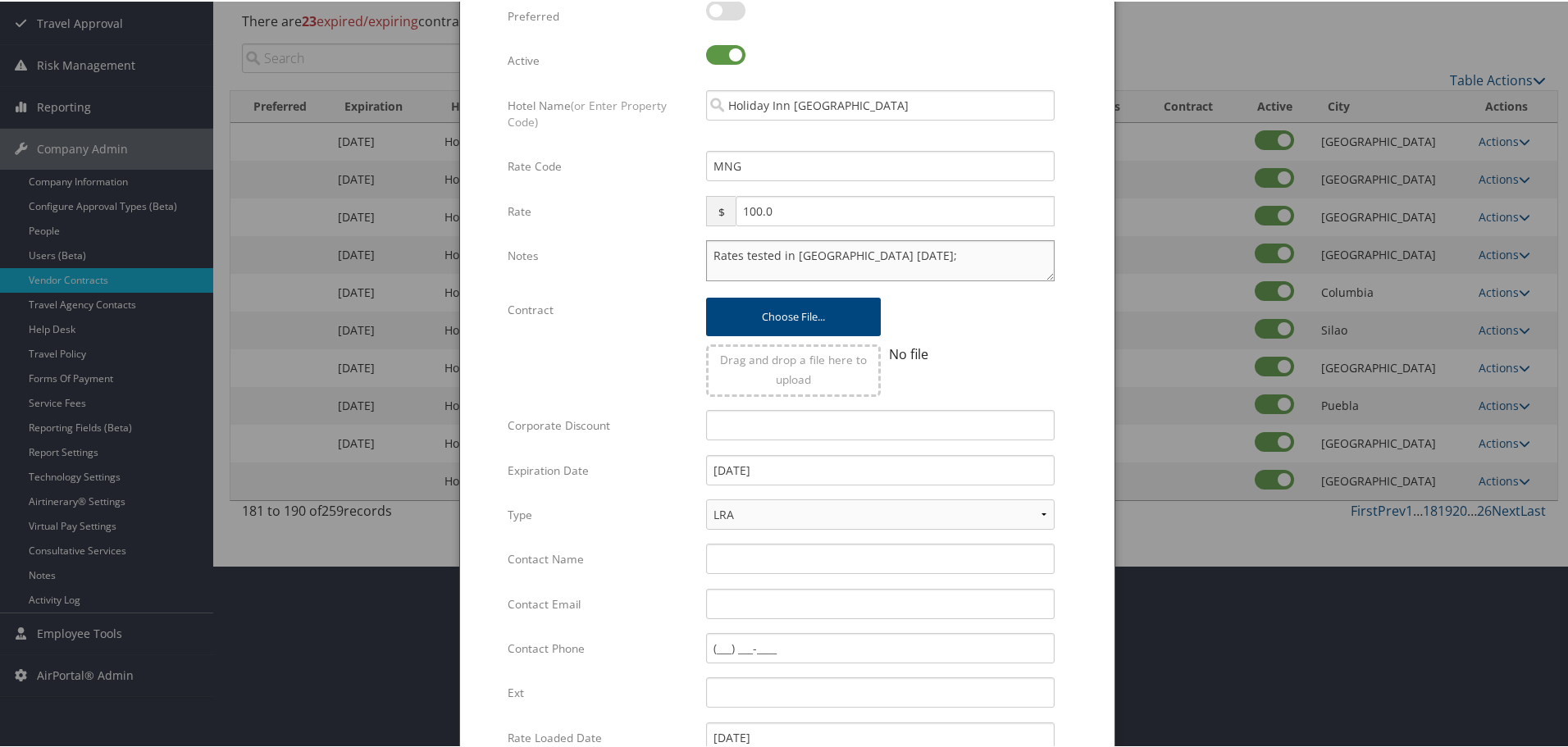
scroll to position [390, 0]
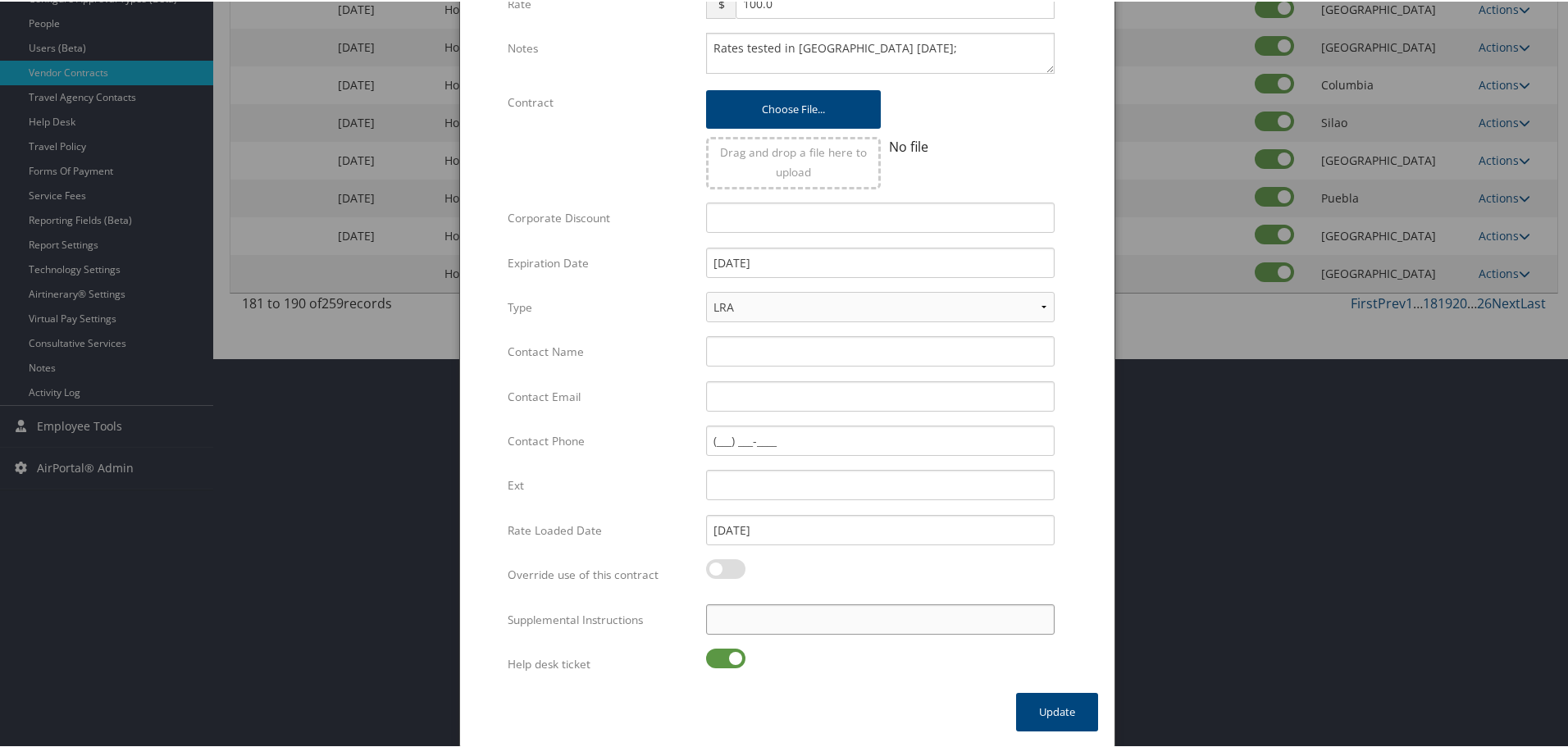
click at [787, 620] on input "Supplemental Instructions" at bounding box center [880, 618] width 349 height 30
paste input "SAB Prop ID -"
paste input "075483"
type input "SAB Prop ID - 075483"
click at [717, 666] on label at bounding box center [725, 657] width 39 height 20
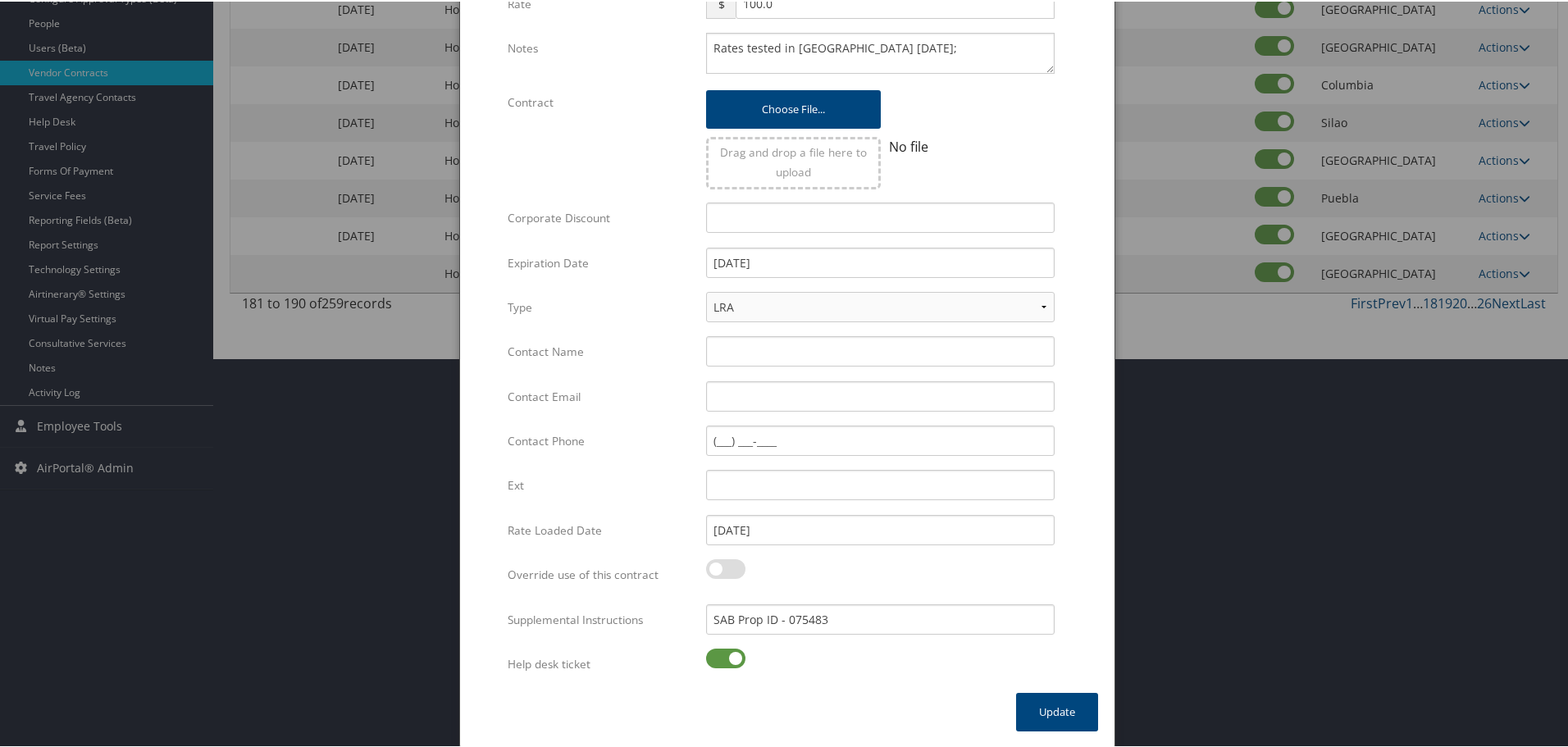
click at [717, 665] on input "checkbox" at bounding box center [720, 660] width 11 height 11
checkbox input "false"
click at [1047, 716] on button "Update" at bounding box center [1057, 711] width 82 height 38
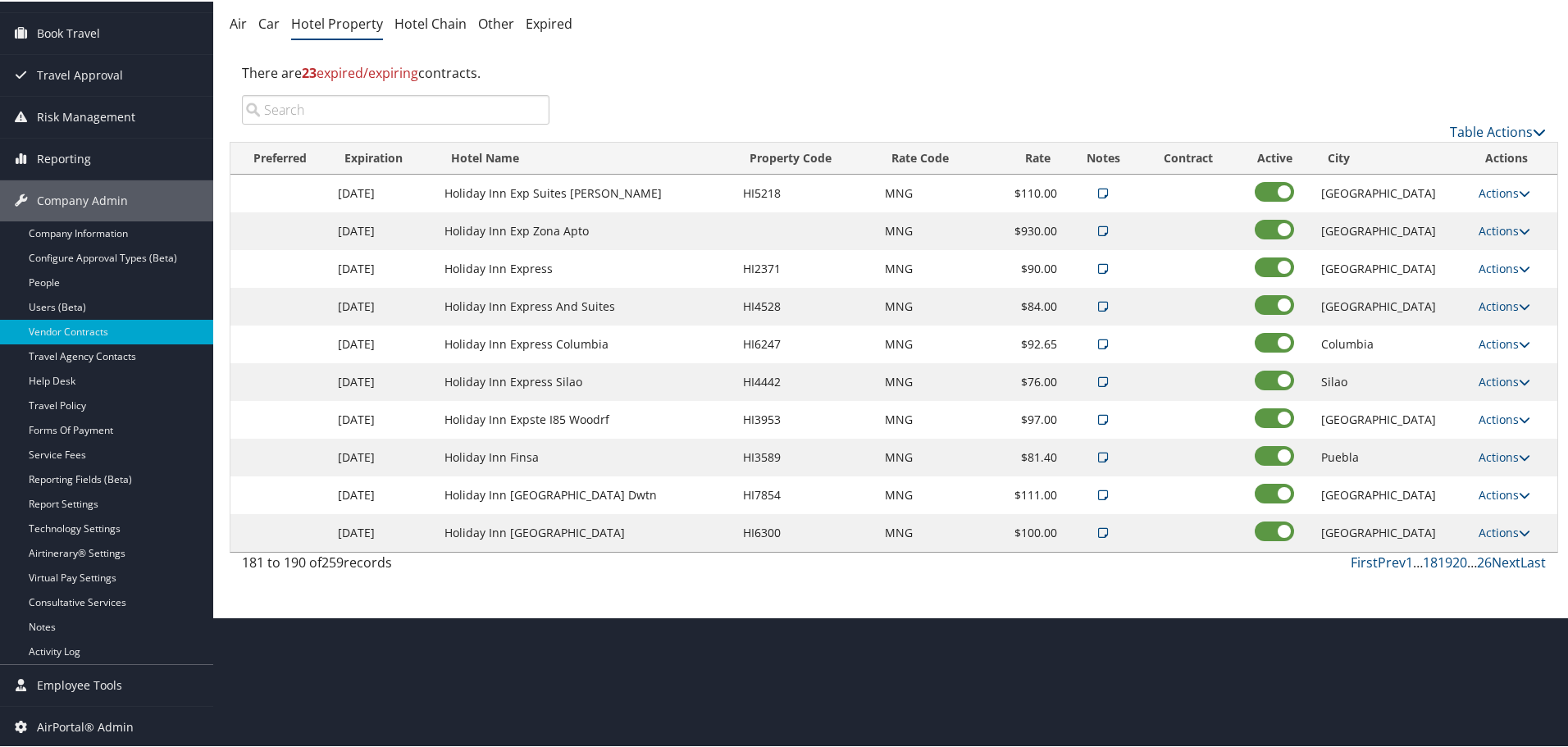
scroll to position [130, 0]
click at [1504, 563] on link "Next" at bounding box center [1506, 561] width 29 height 18
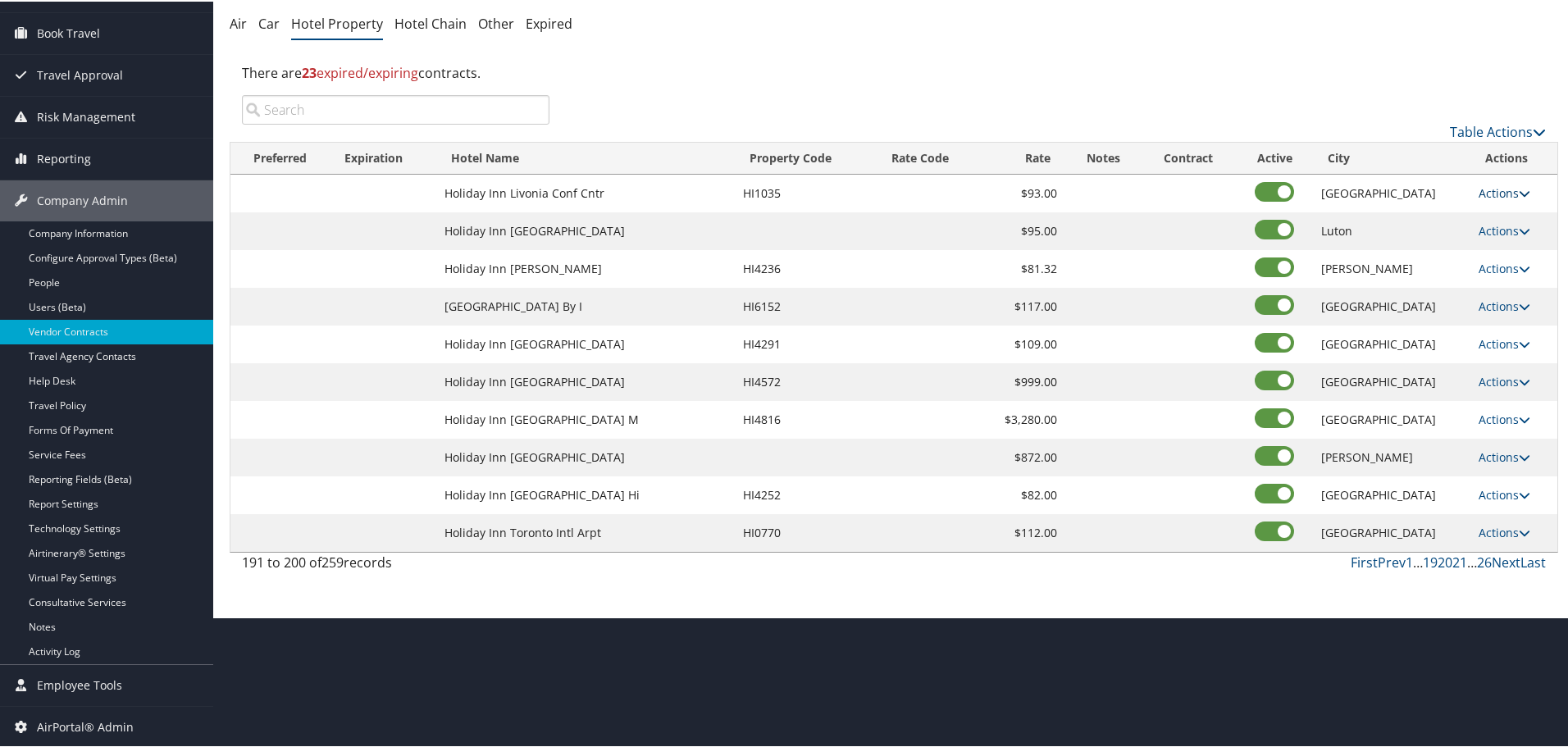
click at [1497, 185] on link "Actions" at bounding box center [1504, 191] width 52 height 15
click at [1500, 220] on link "Edit" at bounding box center [1502, 215] width 63 height 28
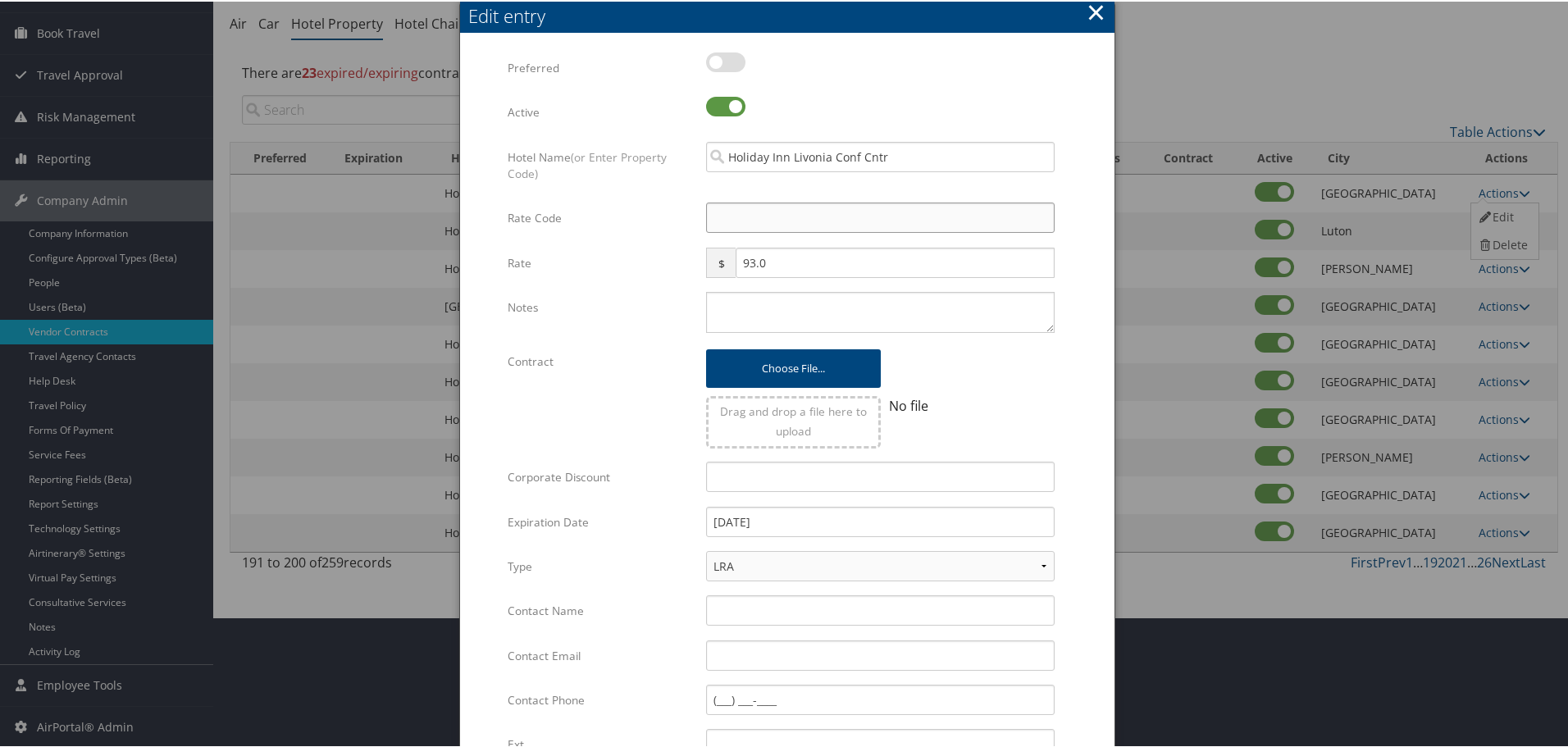
click at [768, 226] on input "Rate Code" at bounding box center [880, 216] width 349 height 30
type input "M"
checkbox input "true"
type input "MNG"
click at [814, 311] on textarea "Notes" at bounding box center [880, 311] width 349 height 41
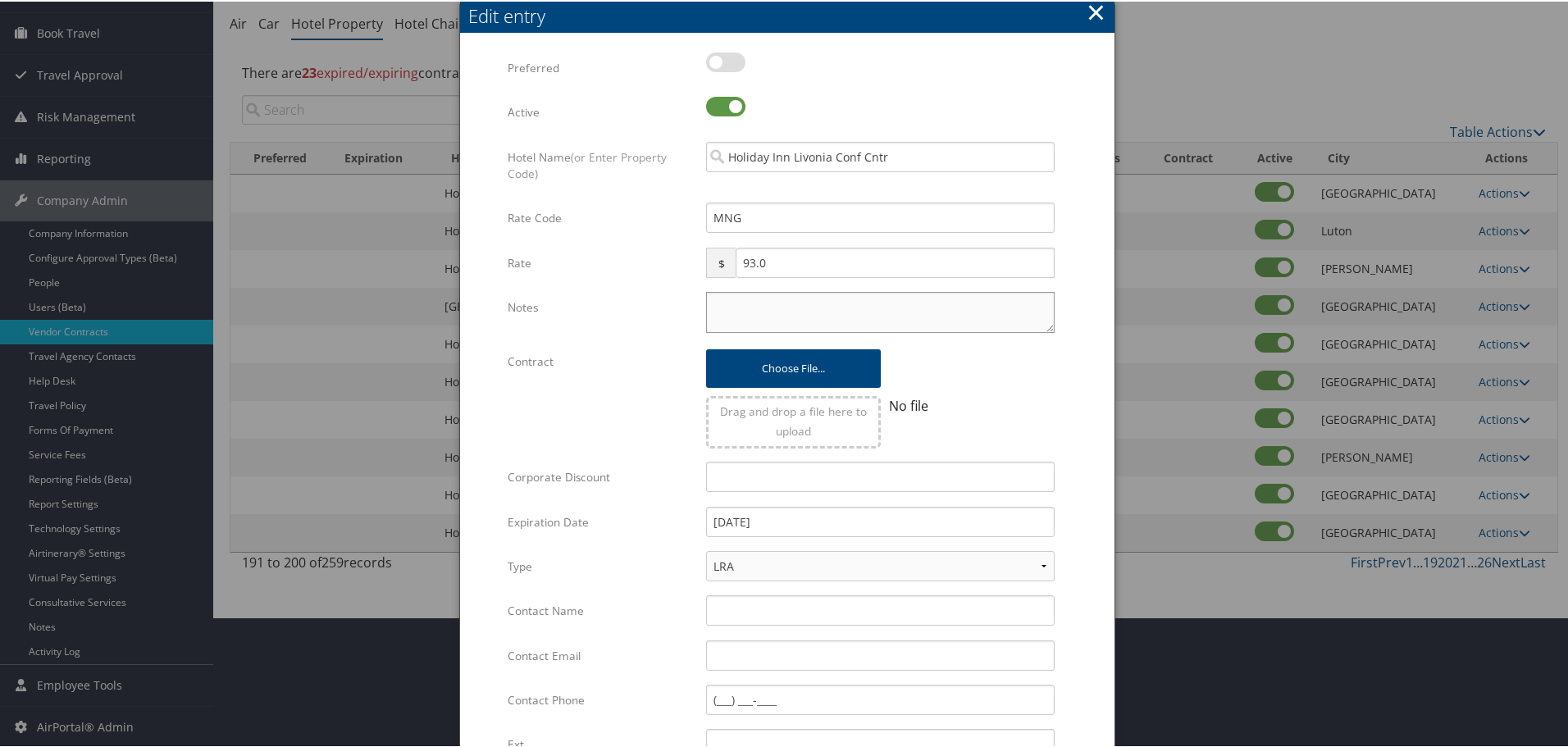
paste textarea "Rates tested in [GEOGRAPHIC_DATA] [DATE];"
type textarea "Rates tested in [GEOGRAPHIC_DATA] [DATE];"
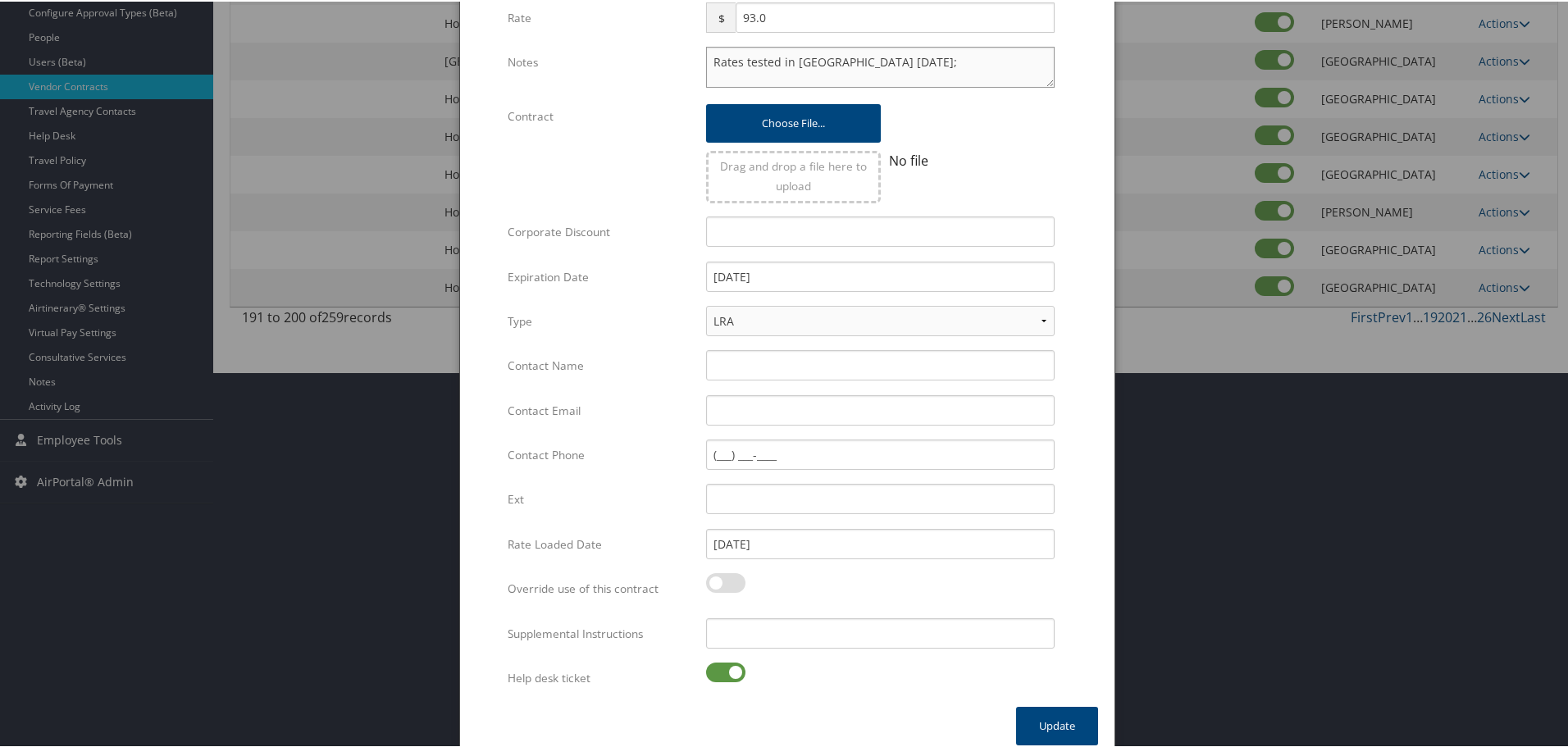
scroll to position [390, 0]
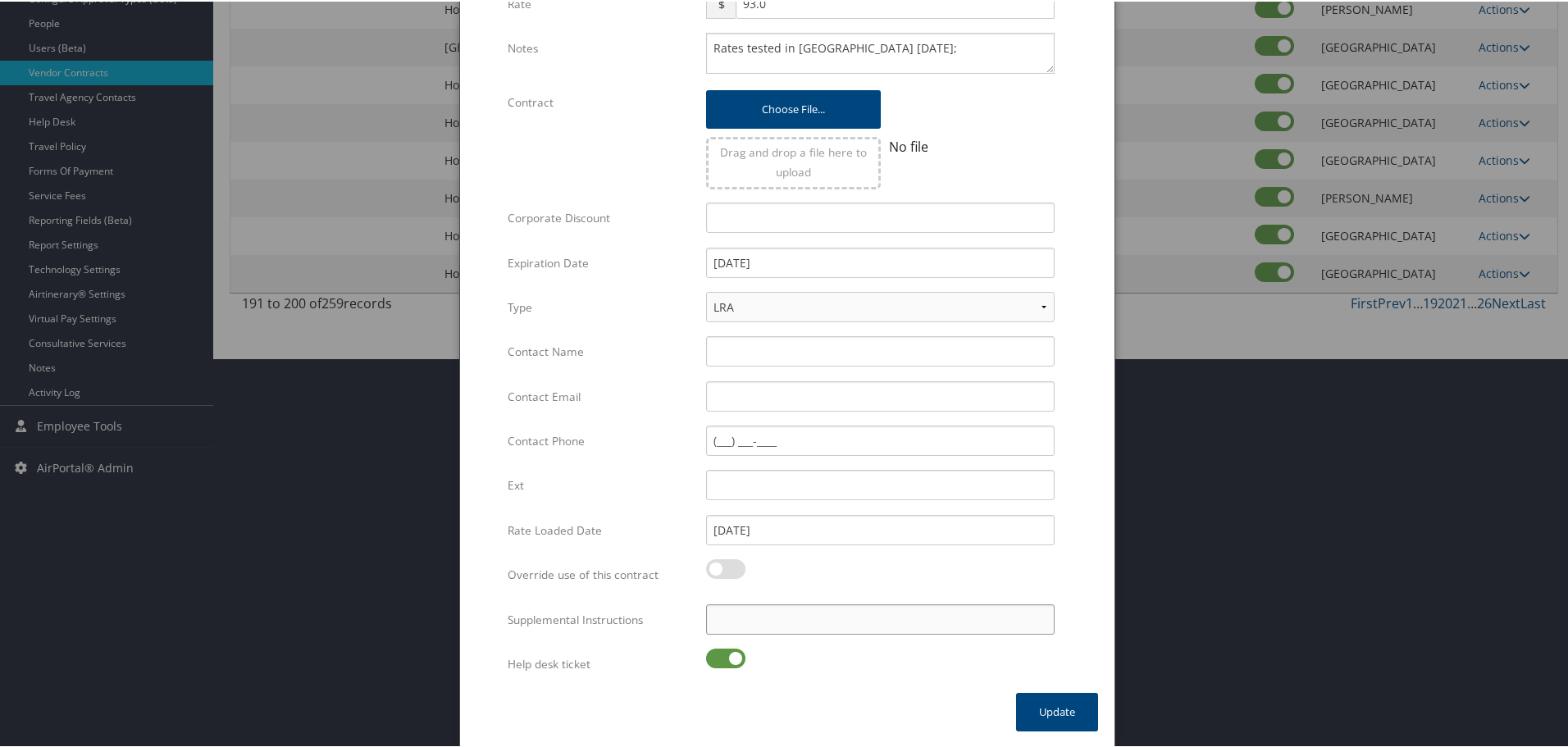
click at [778, 619] on input "Supplemental Instructions" at bounding box center [880, 618] width 349 height 30
paste input "SAB Prop ID -"
paste
type input "SAB Prop ID - 318825"
click at [721, 649] on label at bounding box center [725, 657] width 39 height 20
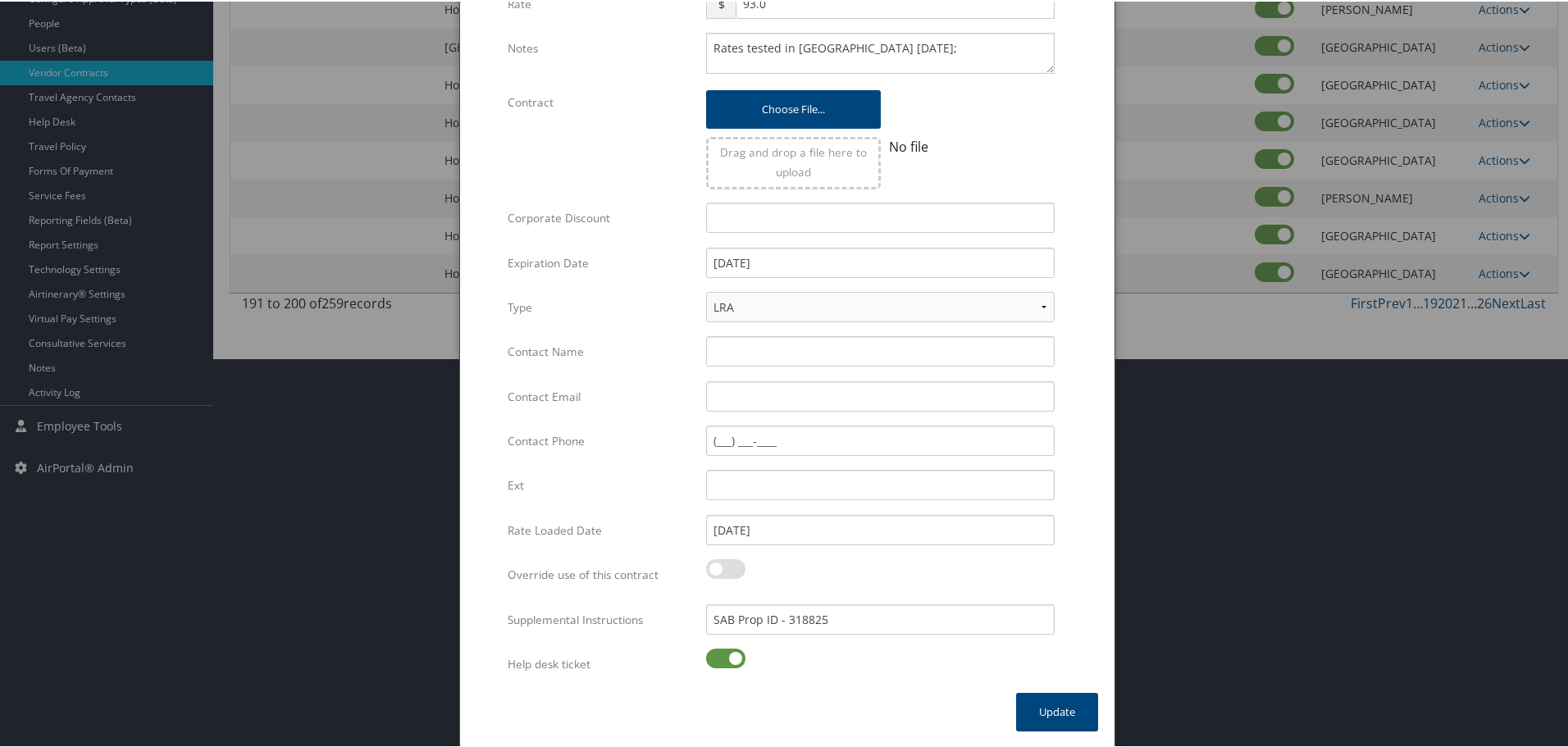
click at [721, 654] on input "checkbox" at bounding box center [720, 660] width 11 height 11
click at [1044, 699] on button "Update" at bounding box center [1057, 711] width 82 height 38
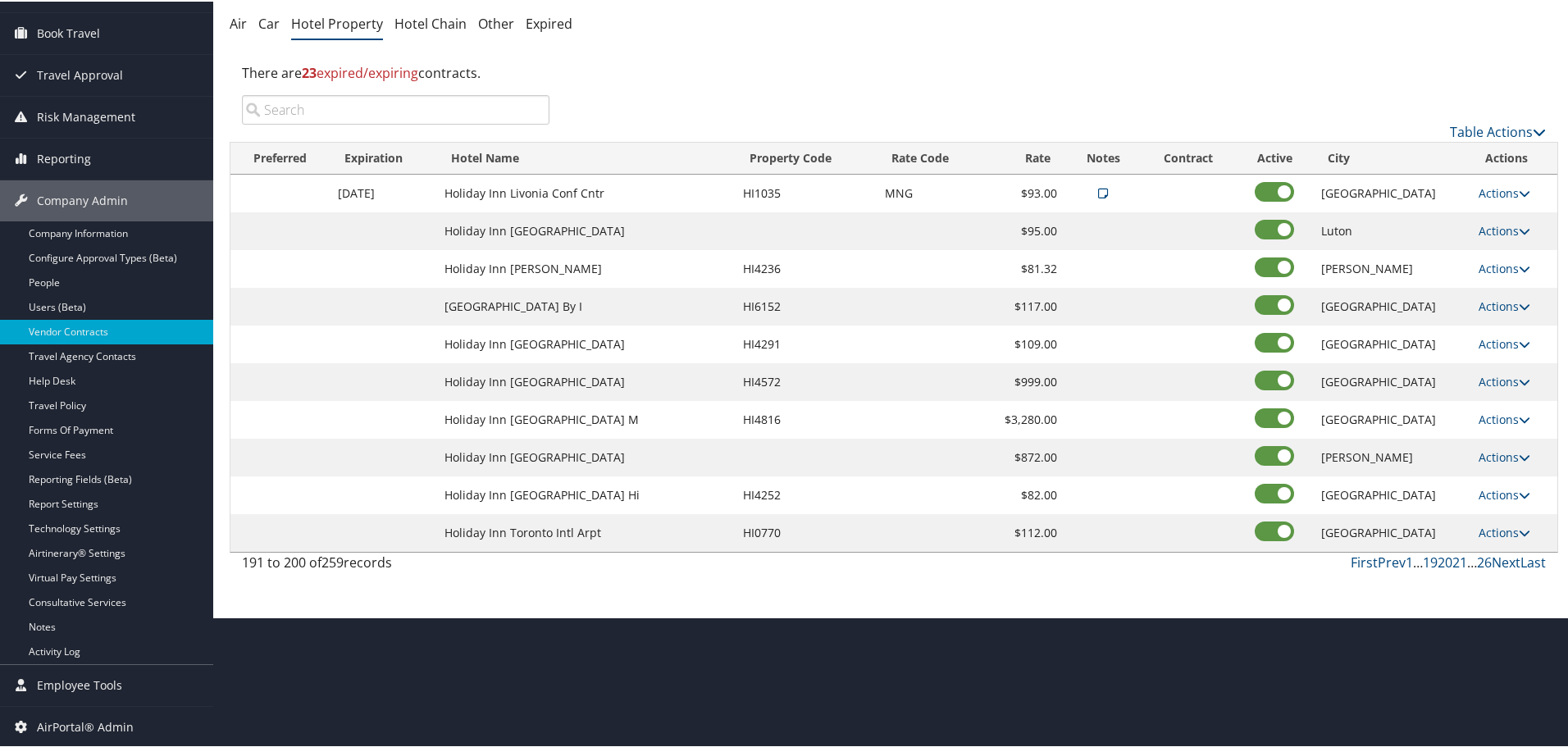
scroll to position [130, 0]
click at [1501, 264] on link "Actions" at bounding box center [1504, 266] width 52 height 15
click at [1501, 286] on link "Edit" at bounding box center [1502, 291] width 63 height 28
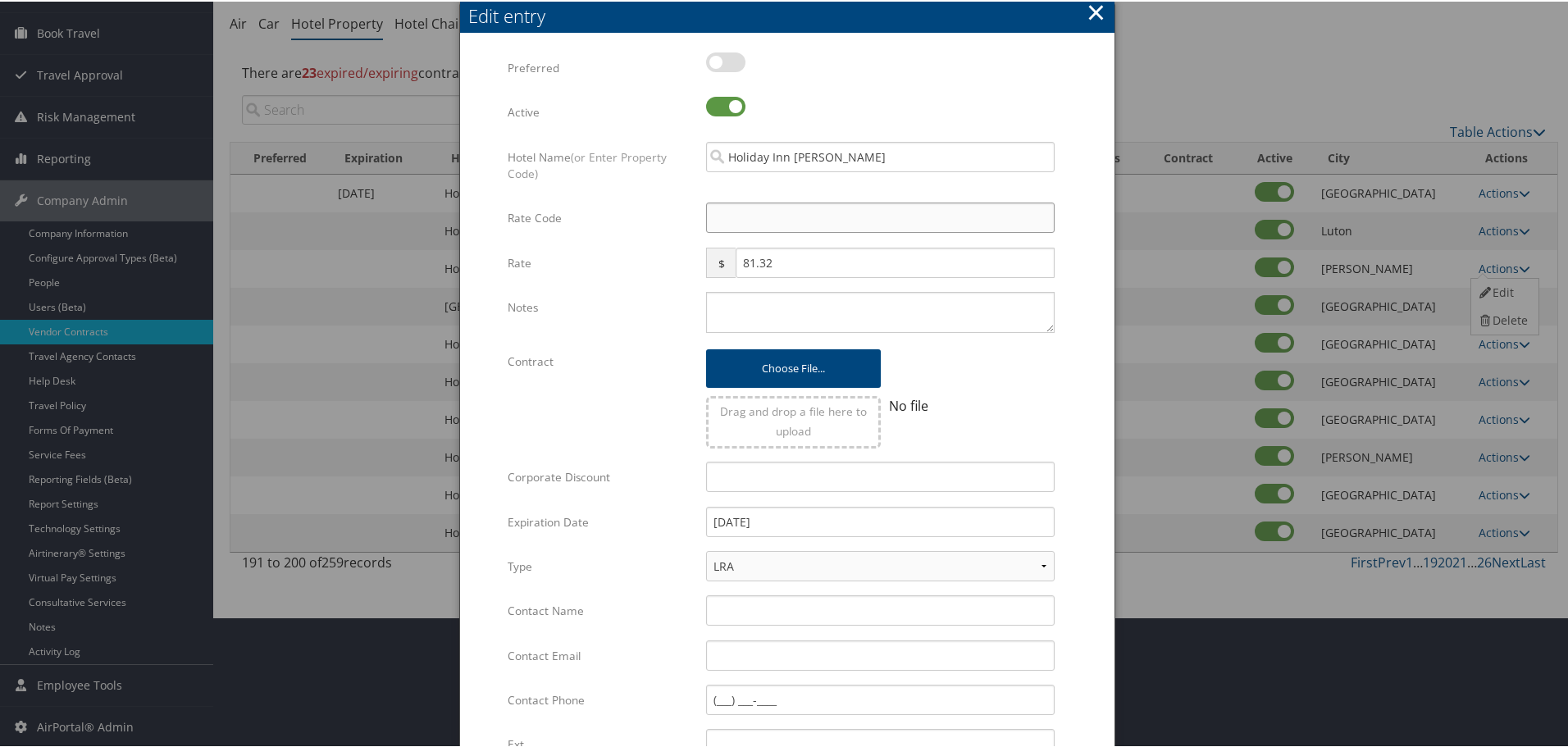
click at [767, 210] on input "Rate Code" at bounding box center [880, 216] width 349 height 30
click at [774, 312] on textarea "Notes" at bounding box center [880, 311] width 349 height 41
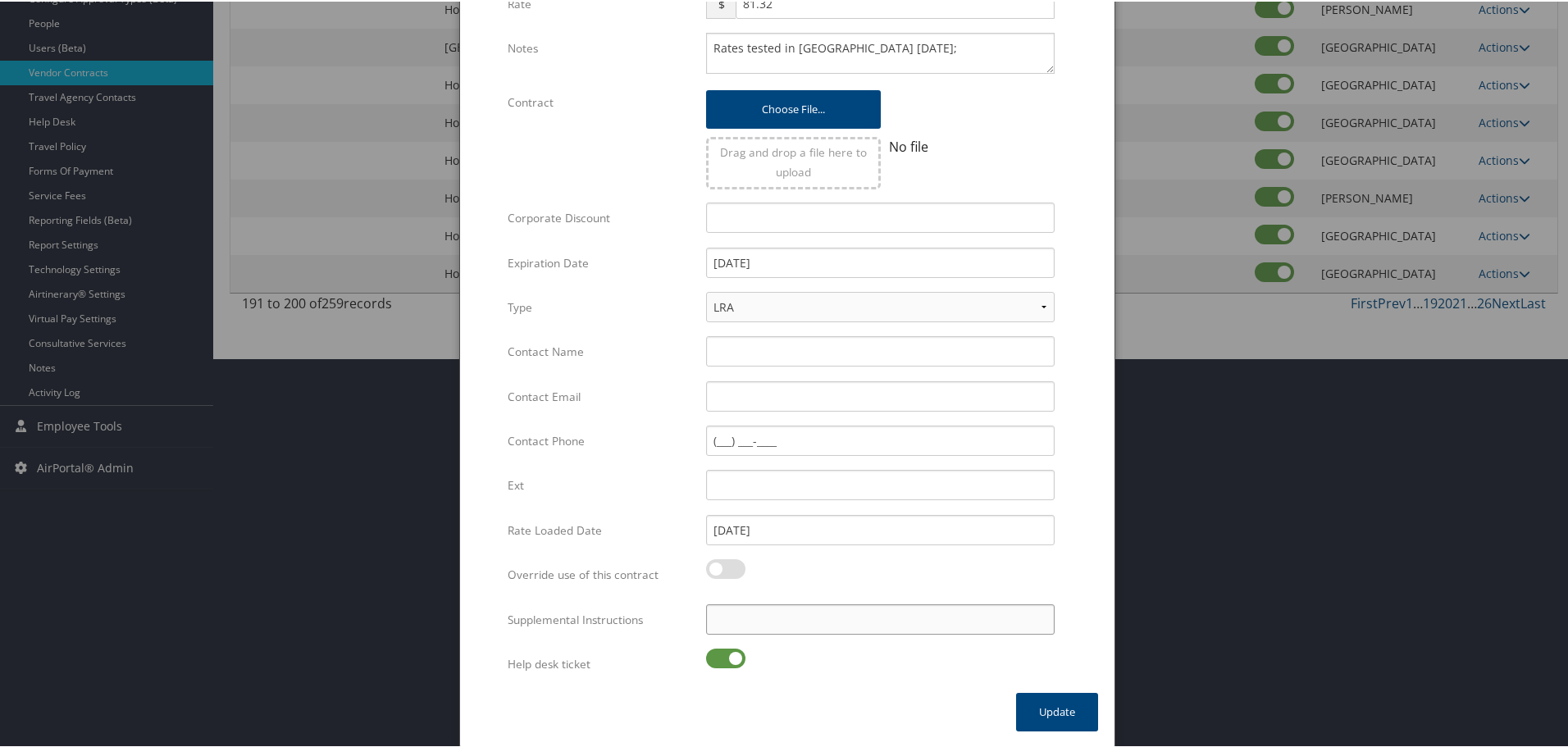
click at [782, 626] on input "Supplemental Instructions" at bounding box center [880, 618] width 349 height 30
click at [726, 660] on label at bounding box center [725, 657] width 39 height 20
click at [725, 660] on input "checkbox" at bounding box center [720, 660] width 11 height 11
click at [1053, 709] on button "Update" at bounding box center [1057, 711] width 82 height 38
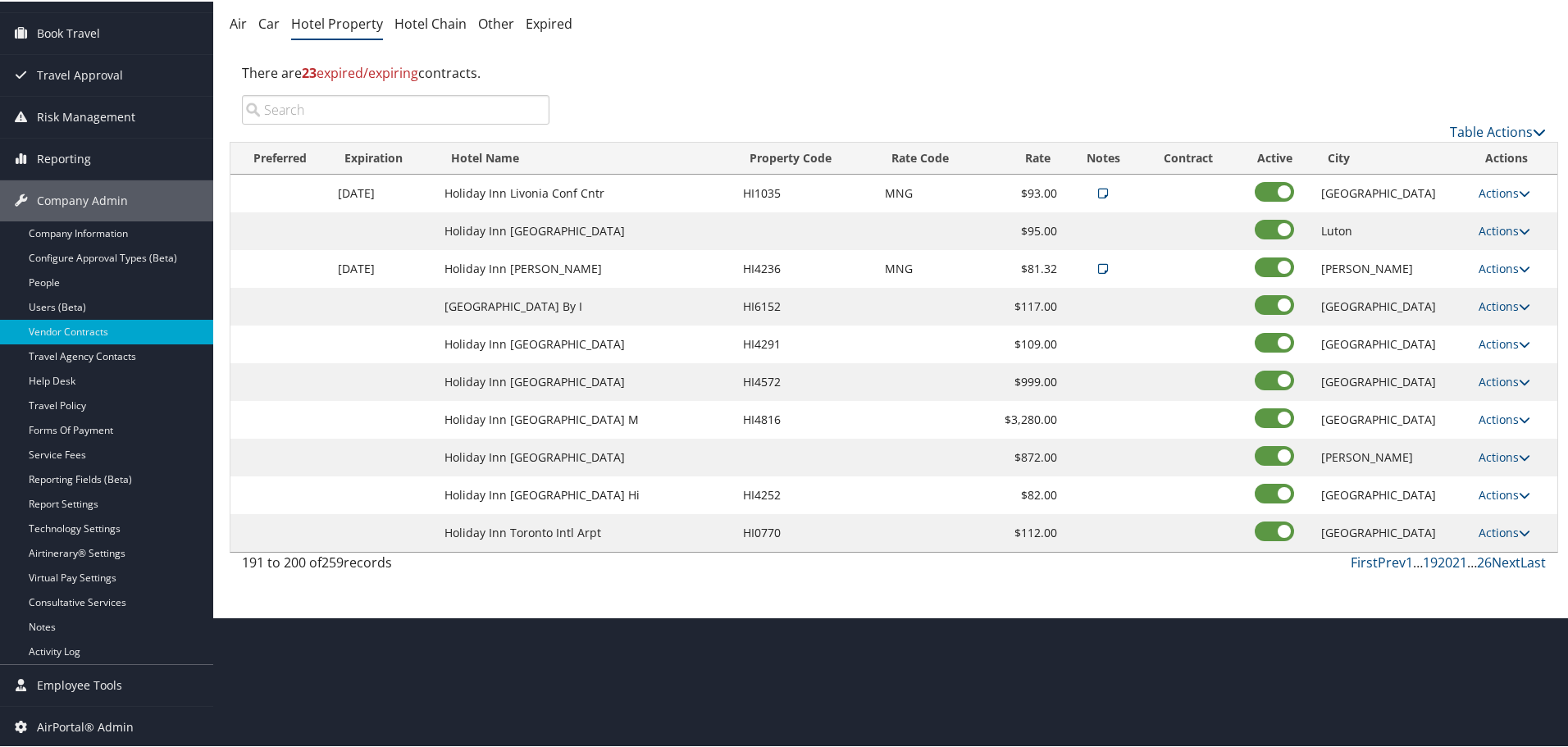
scroll to position [130, 0]
click at [1491, 299] on link "Actions" at bounding box center [1504, 304] width 52 height 15
click at [1501, 324] on link "Edit" at bounding box center [1502, 329] width 63 height 28
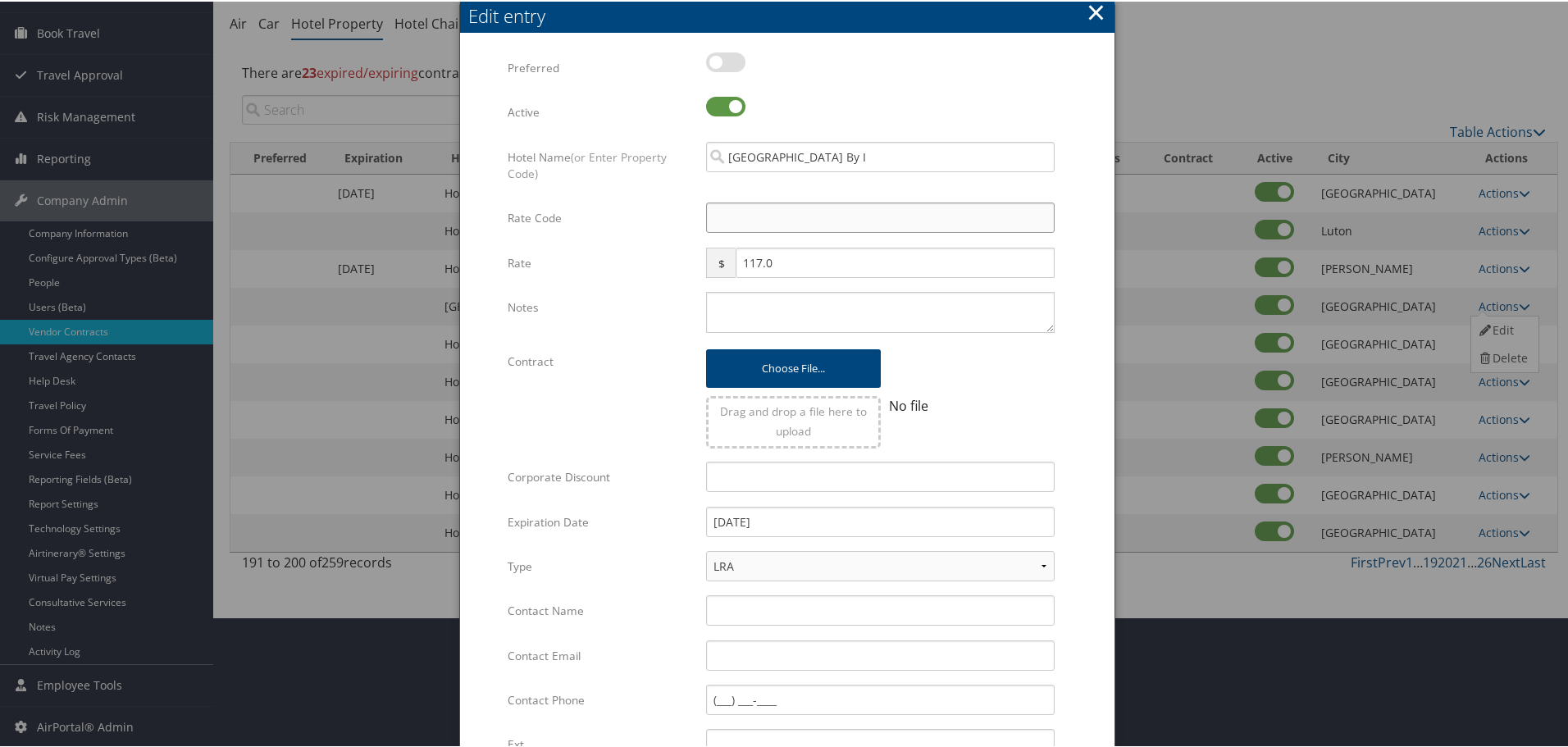
click at [732, 220] on input "Rate Code" at bounding box center [880, 216] width 349 height 30
click at [780, 309] on textarea "Notes" at bounding box center [880, 311] width 349 height 41
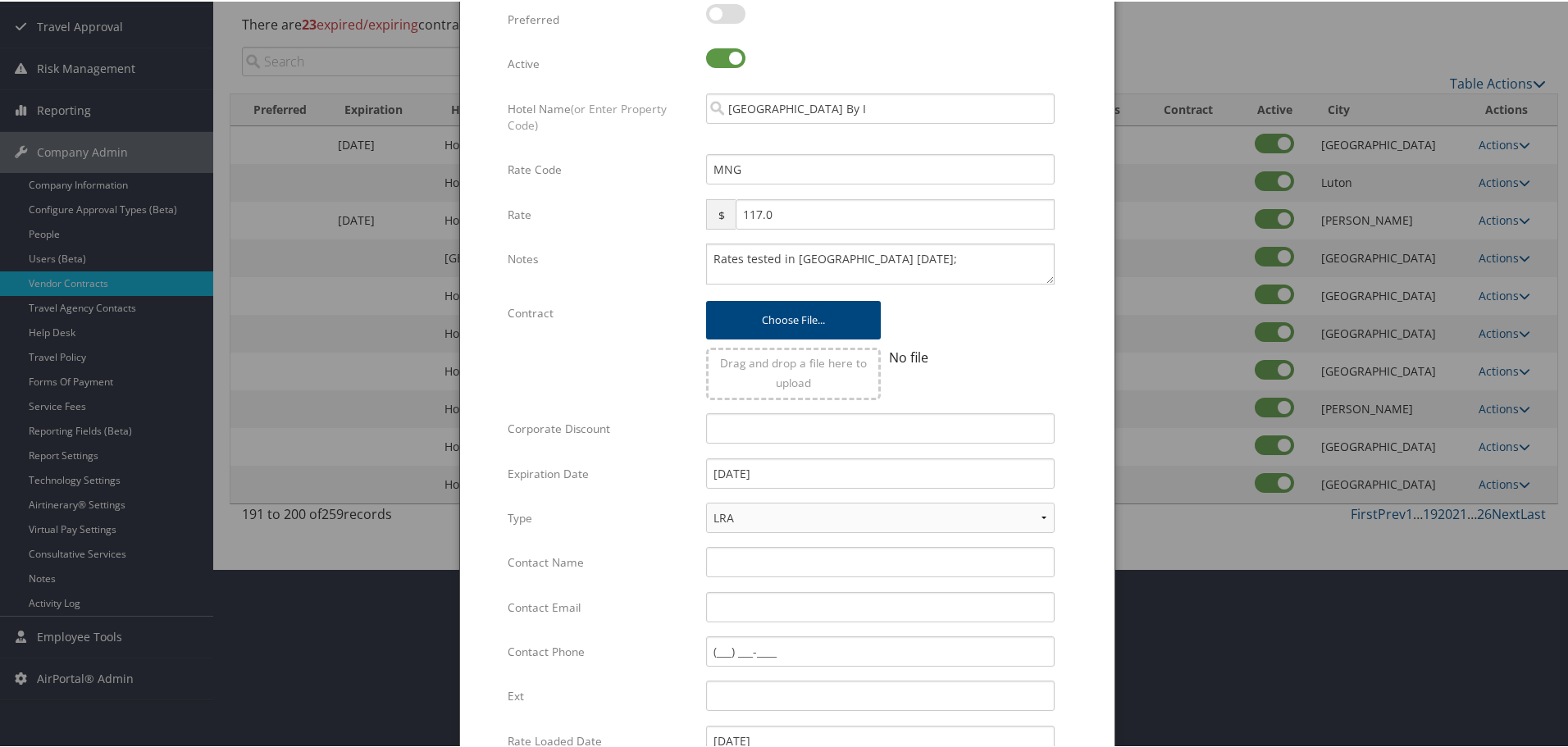
scroll to position [390, 0]
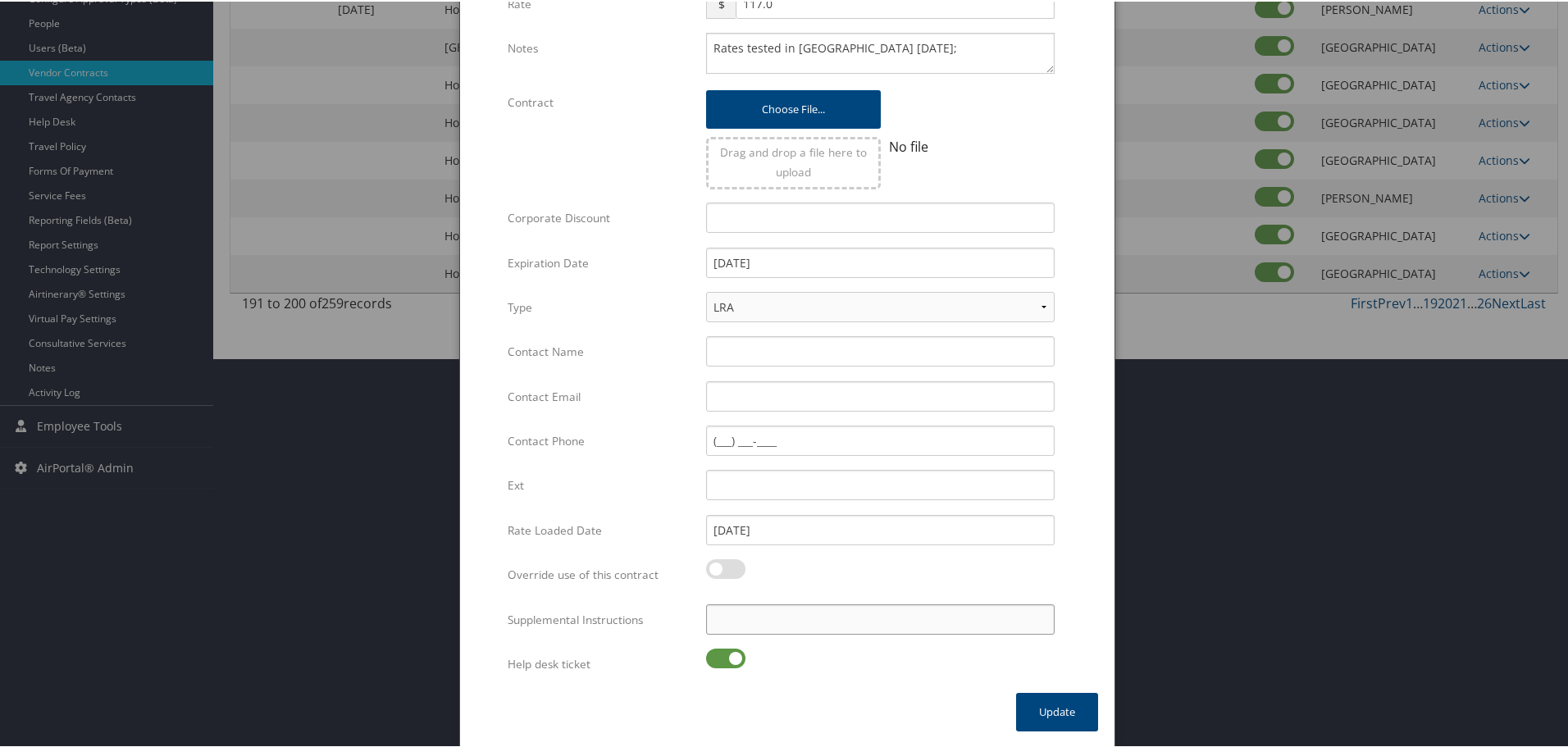
click at [771, 625] on input "Supplemental Instructions" at bounding box center [880, 618] width 349 height 30
click at [712, 655] on label at bounding box center [725, 657] width 39 height 20
click at [714, 655] on input "checkbox" at bounding box center [720, 660] width 11 height 11
click at [1043, 709] on button "Update" at bounding box center [1057, 711] width 82 height 38
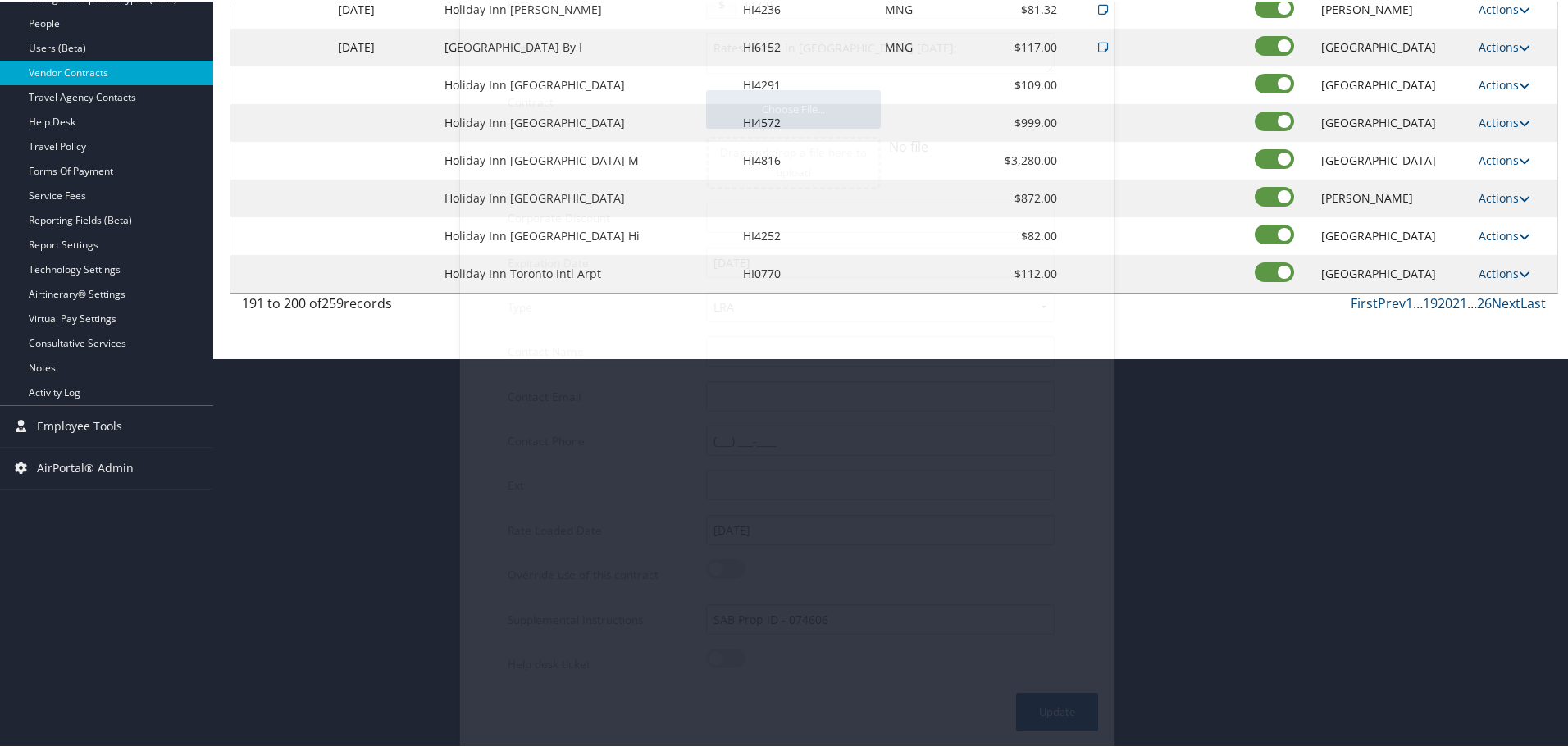
scroll to position [130, 0]
